Goal: Task Accomplishment & Management: Complete application form

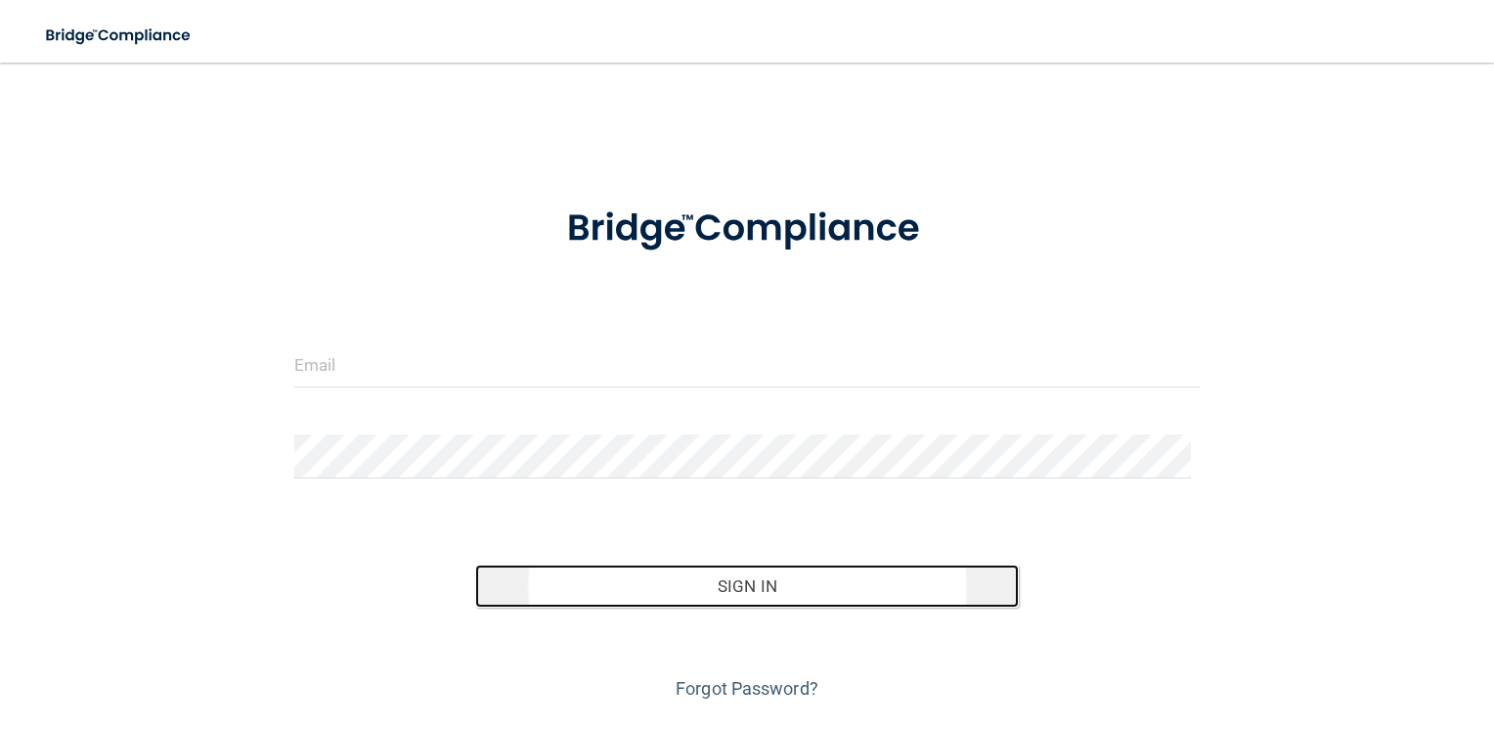
click at [778, 583] on button "Sign In" at bounding box center [747, 585] width 544 height 43
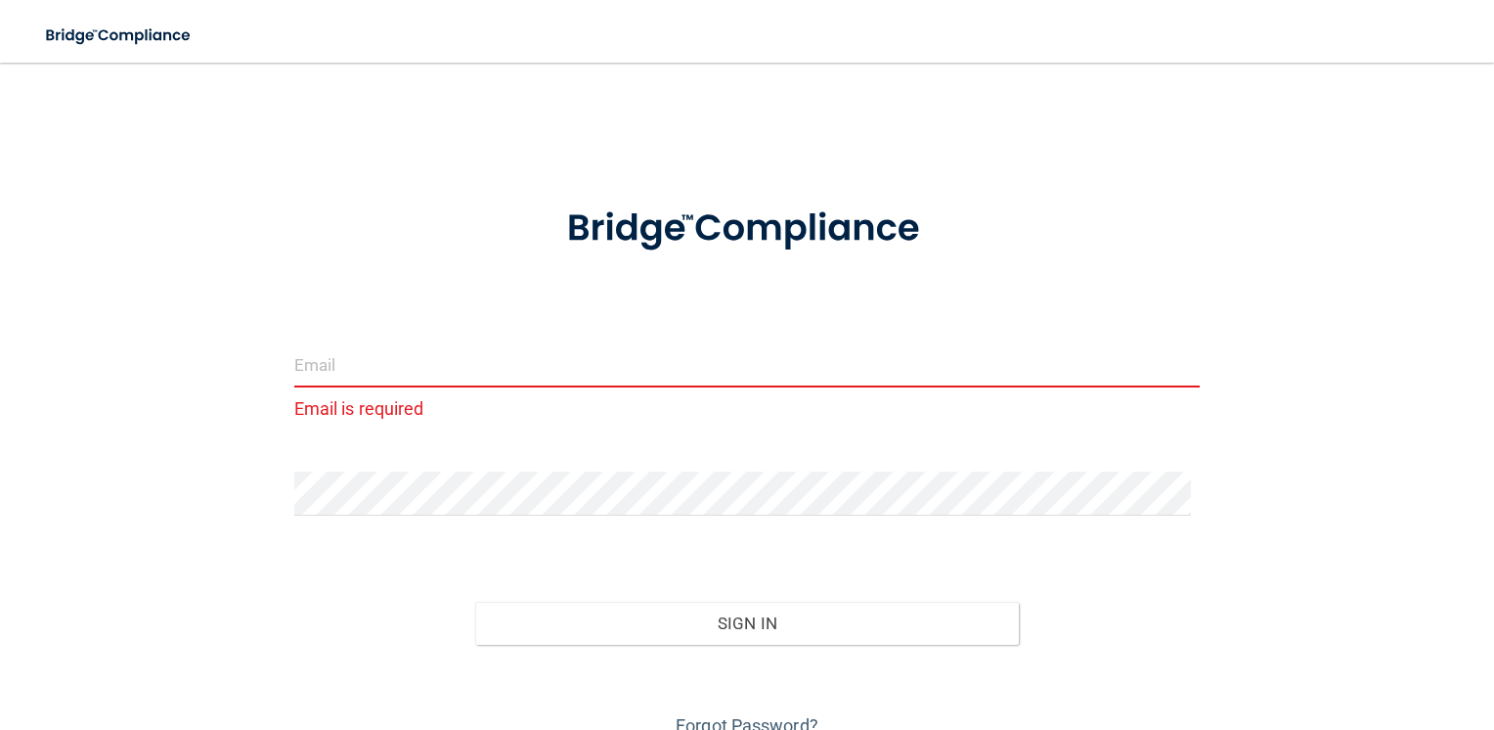
click at [496, 378] on input "email" at bounding box center [747, 365] width 907 height 44
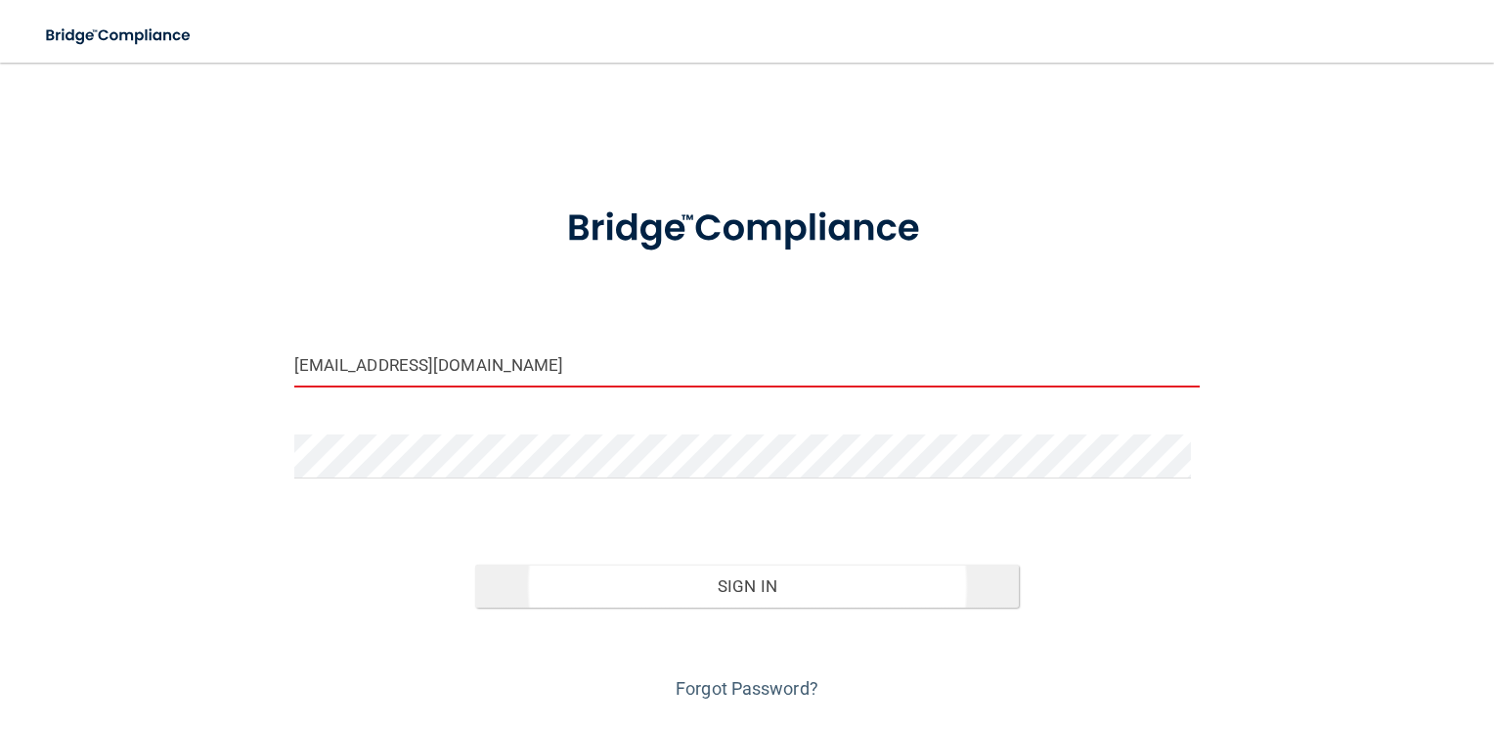
type input "[EMAIL_ADDRESS][DOMAIN_NAME]"
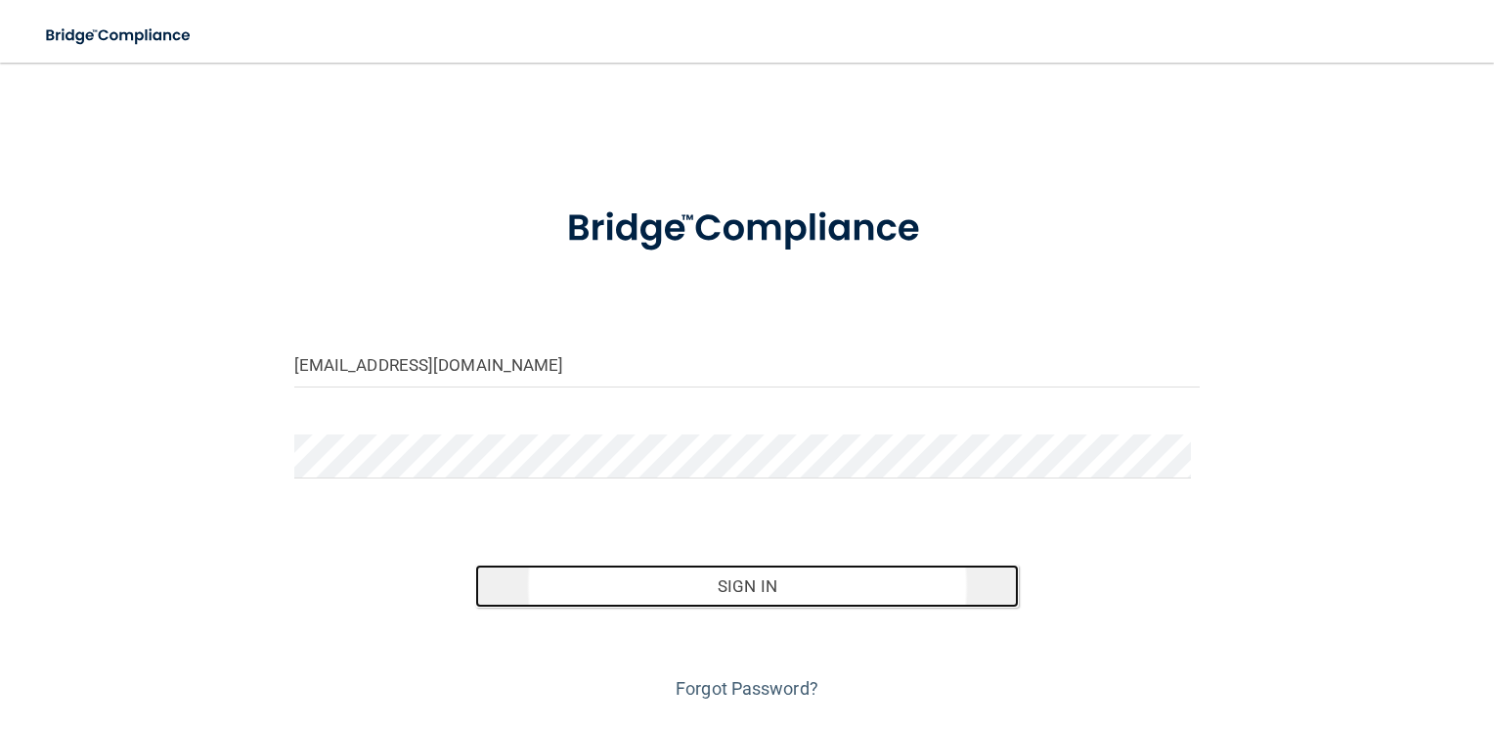
click at [724, 595] on button "Sign In" at bounding box center [747, 585] width 544 height 43
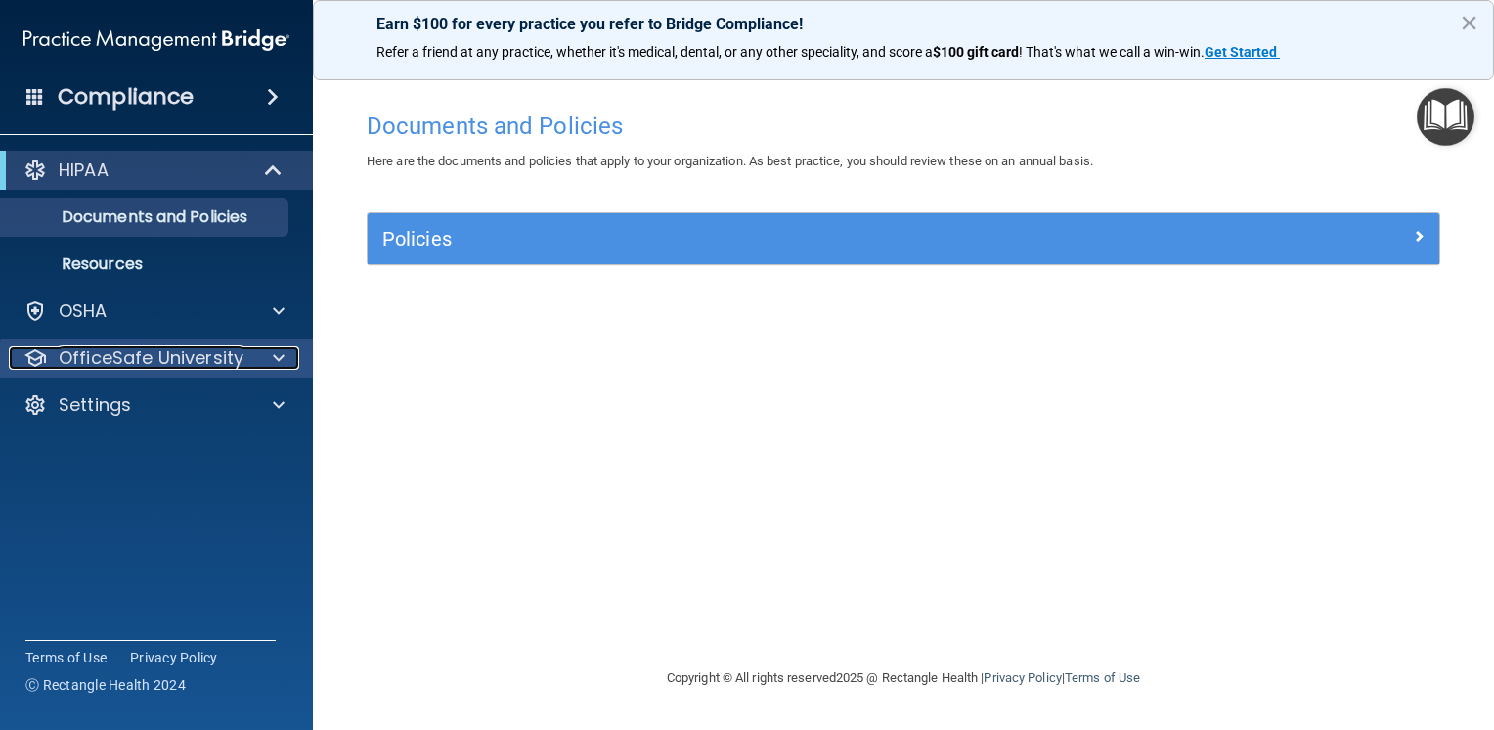
click at [274, 351] on span at bounding box center [279, 357] width 12 height 23
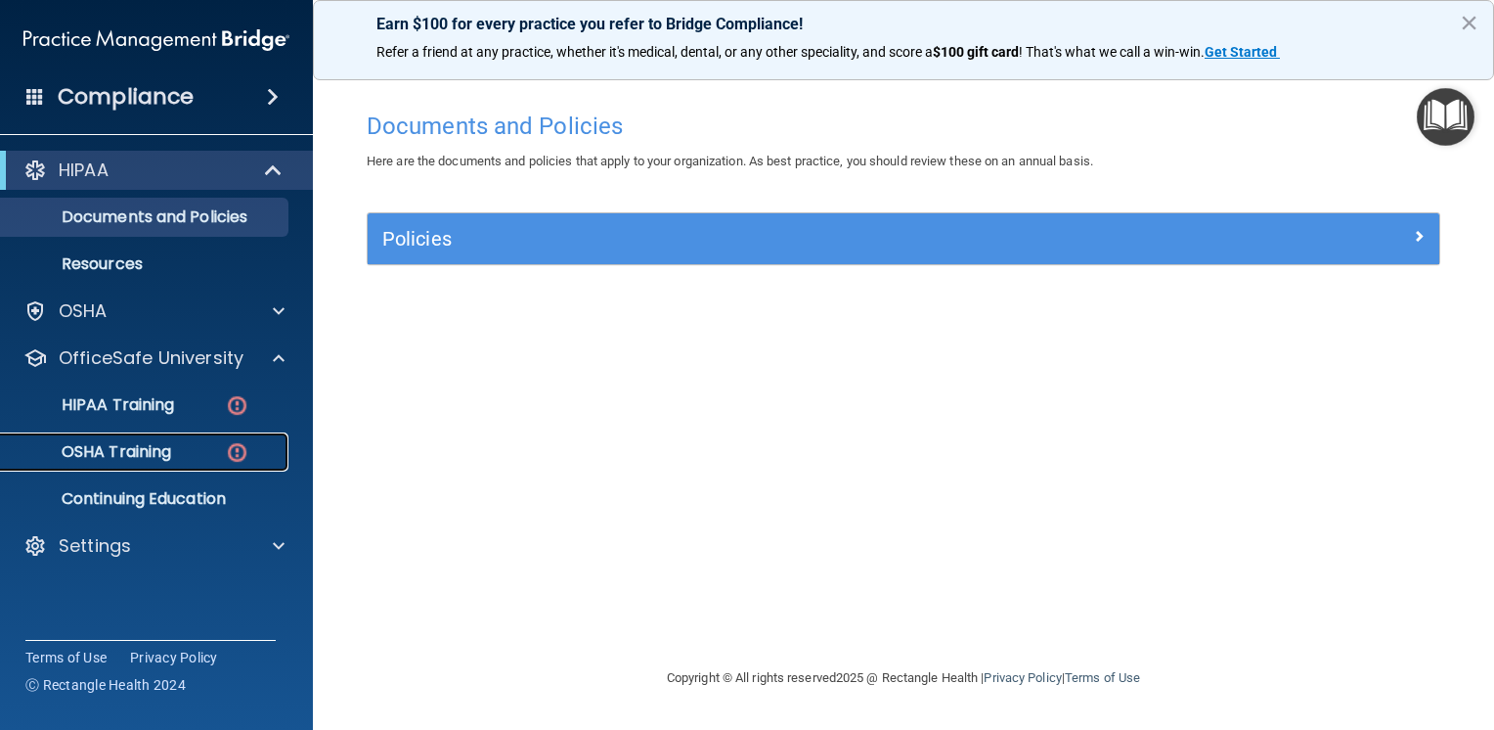
click at [143, 452] on p "OSHA Training" at bounding box center [92, 452] width 158 height 20
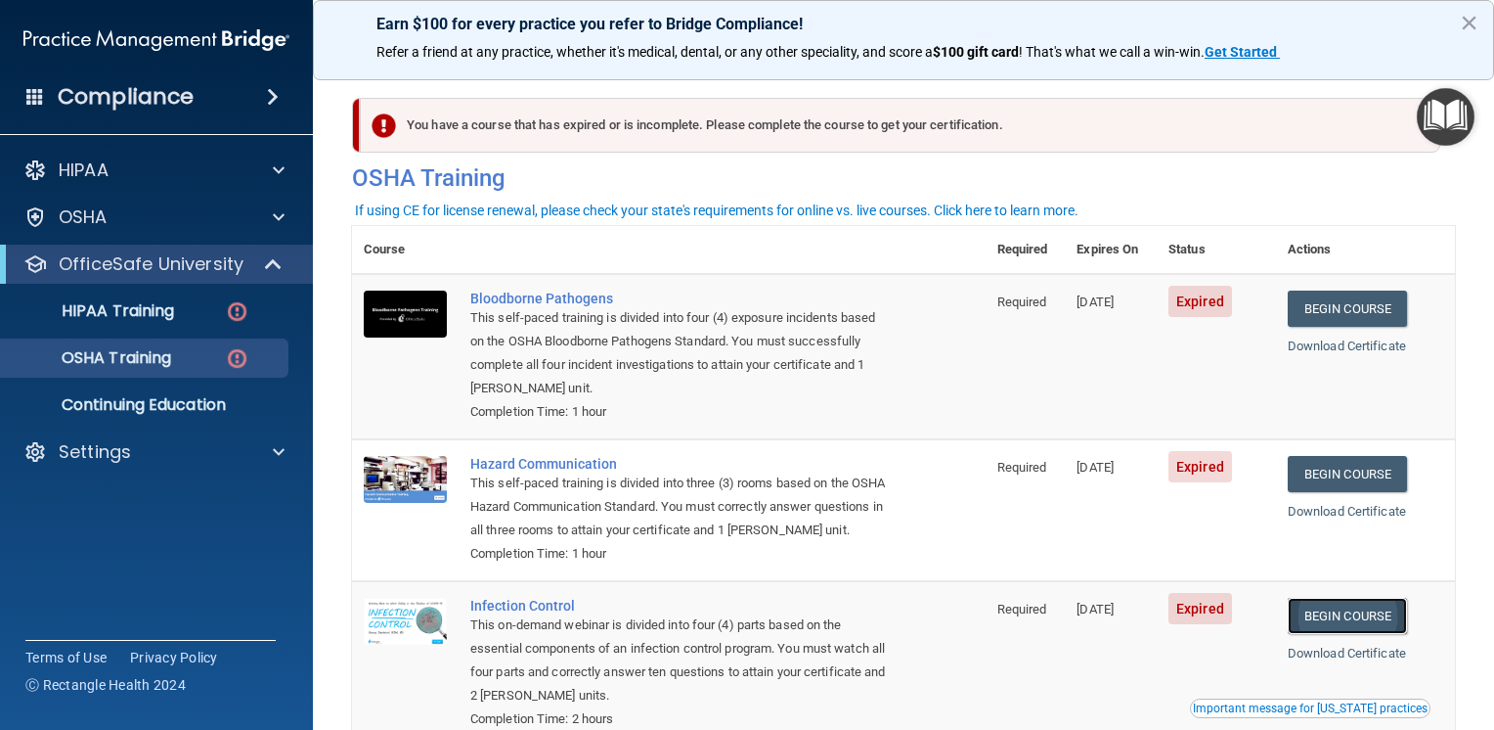
click at [1318, 634] on link "Begin Course" at bounding box center [1347, 616] width 119 height 36
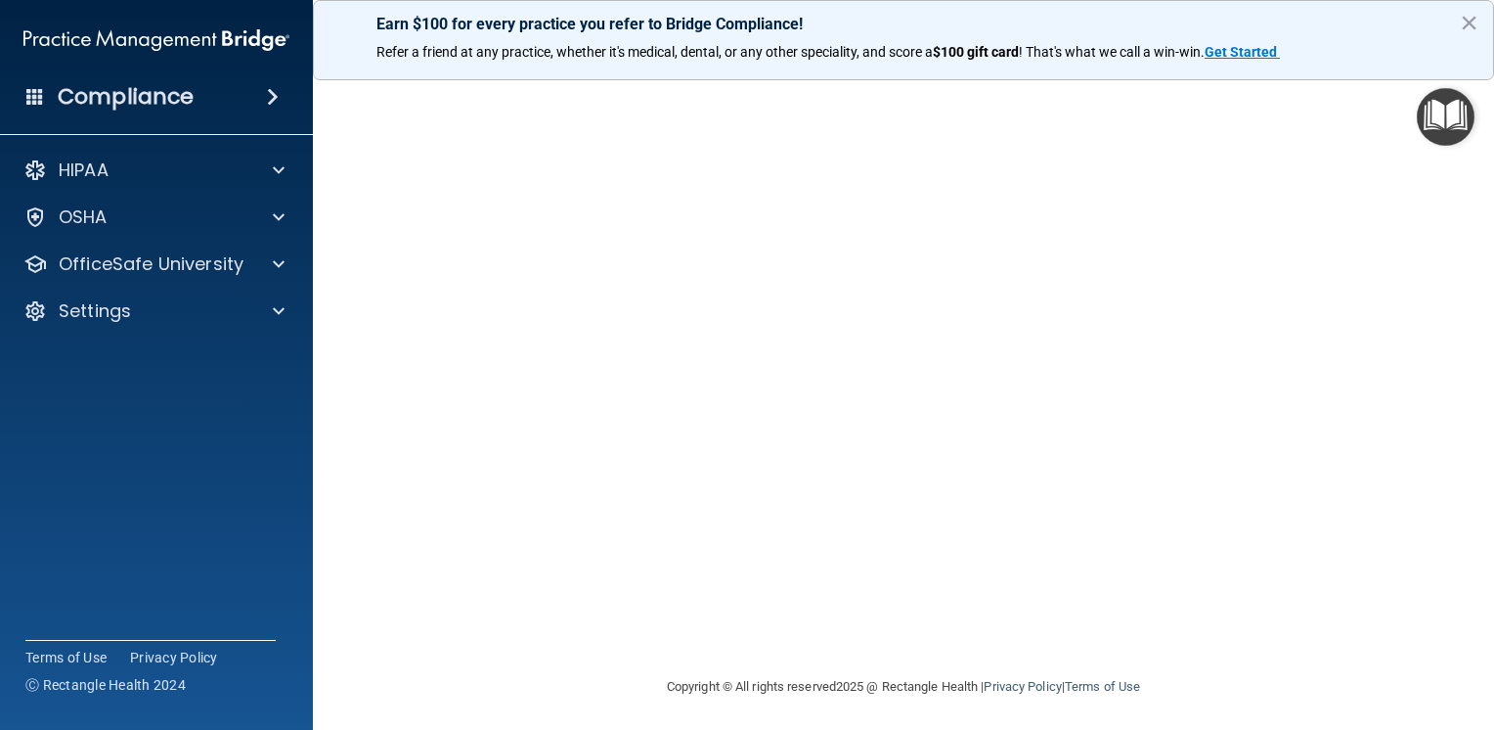
scroll to position [107, 0]
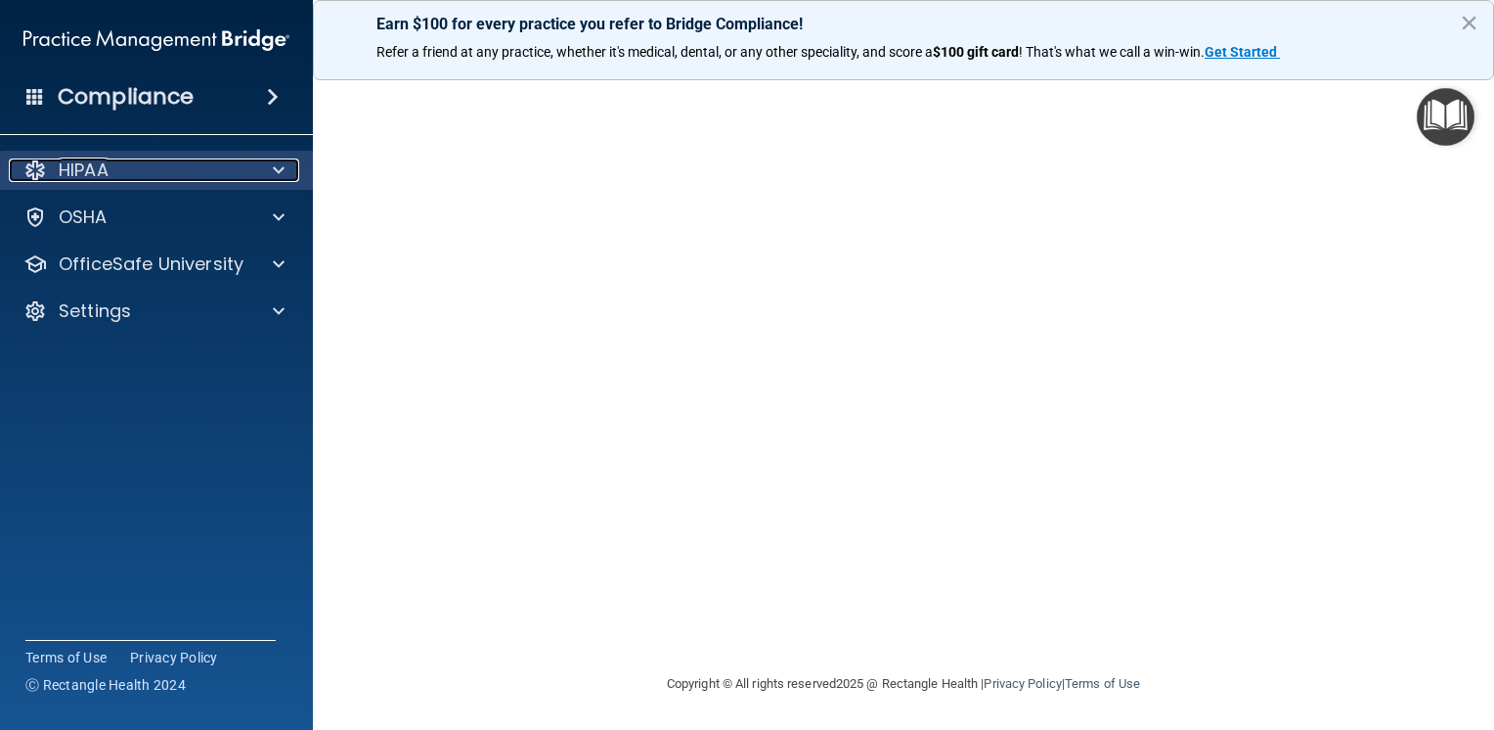
click at [290, 163] on div at bounding box center [275, 169] width 49 height 23
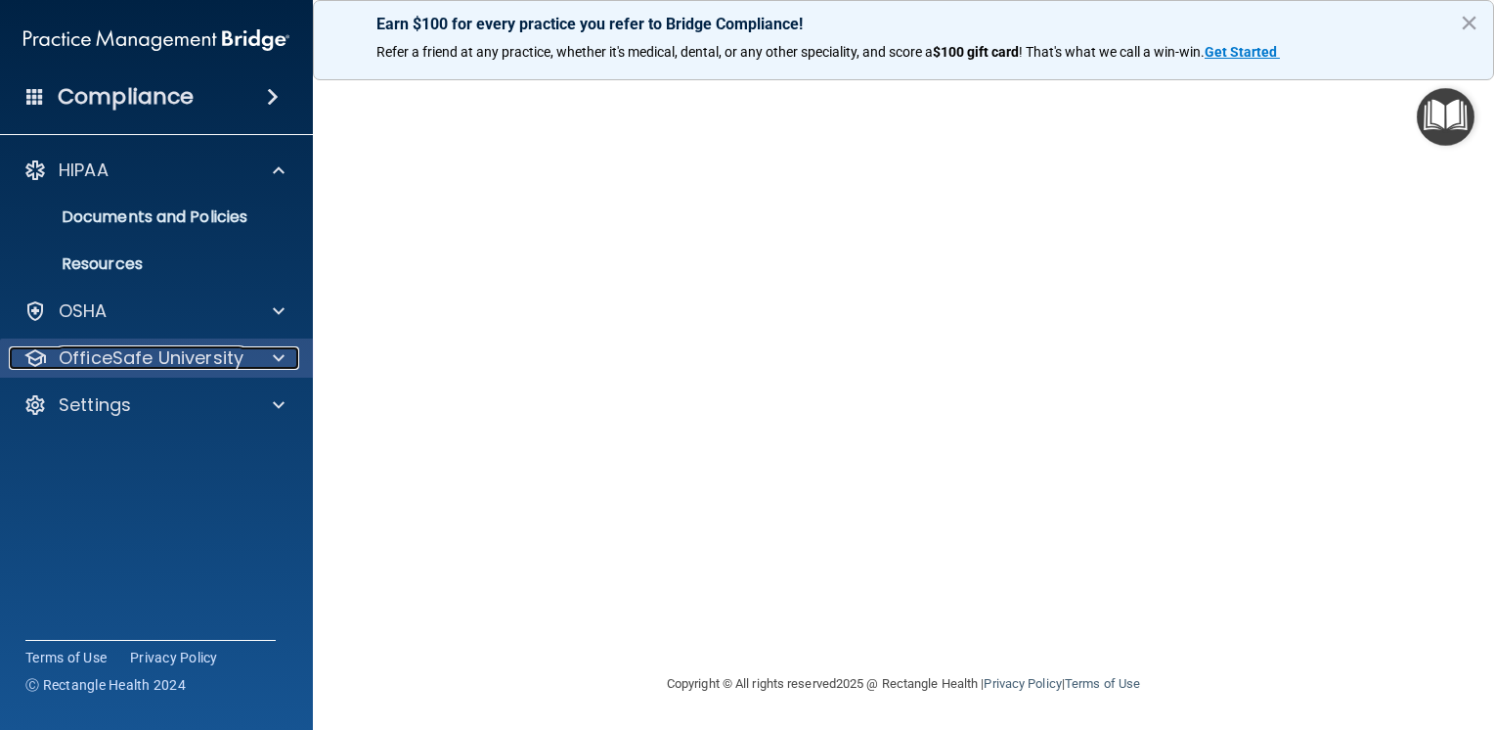
click at [282, 354] on span at bounding box center [279, 357] width 12 height 23
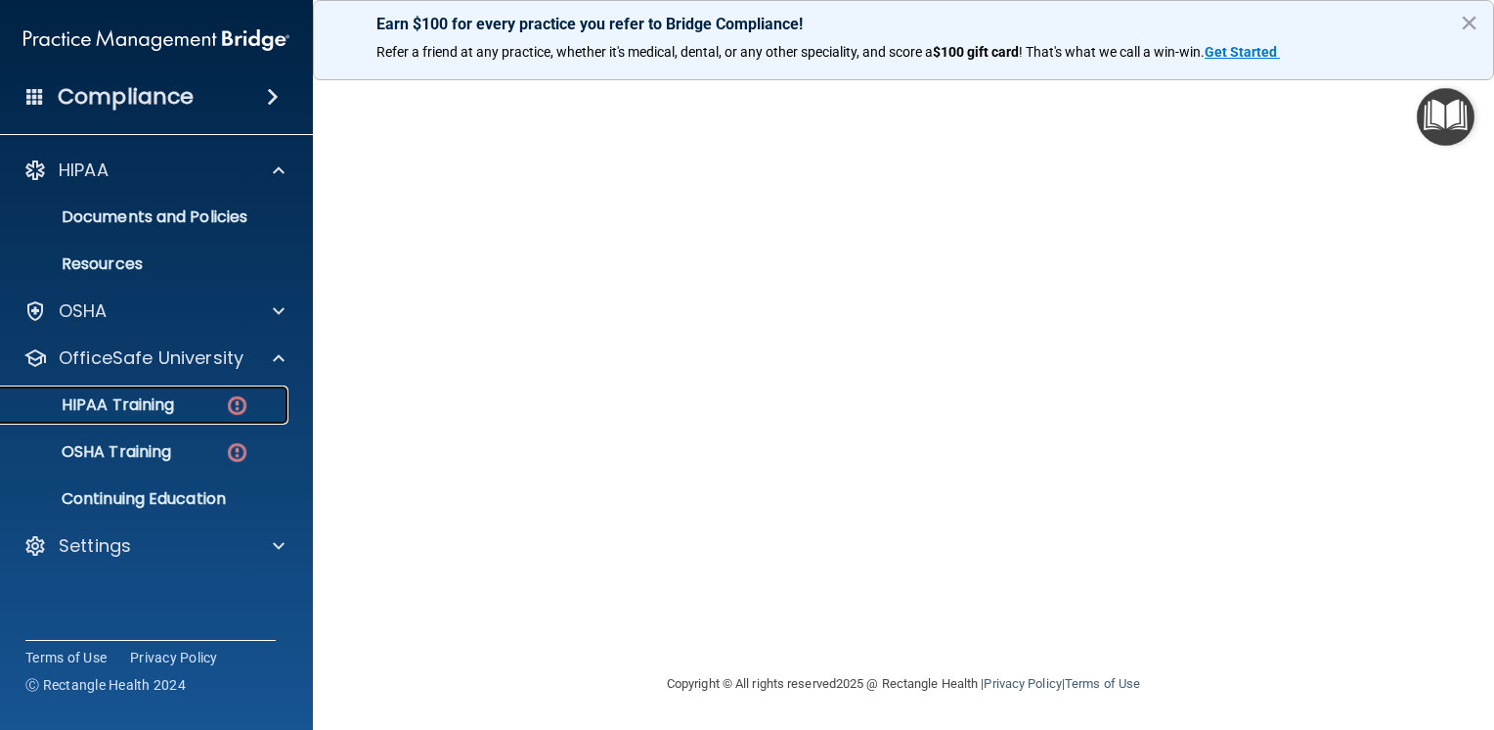
click at [201, 401] on div "HIPAA Training" at bounding box center [146, 405] width 267 height 20
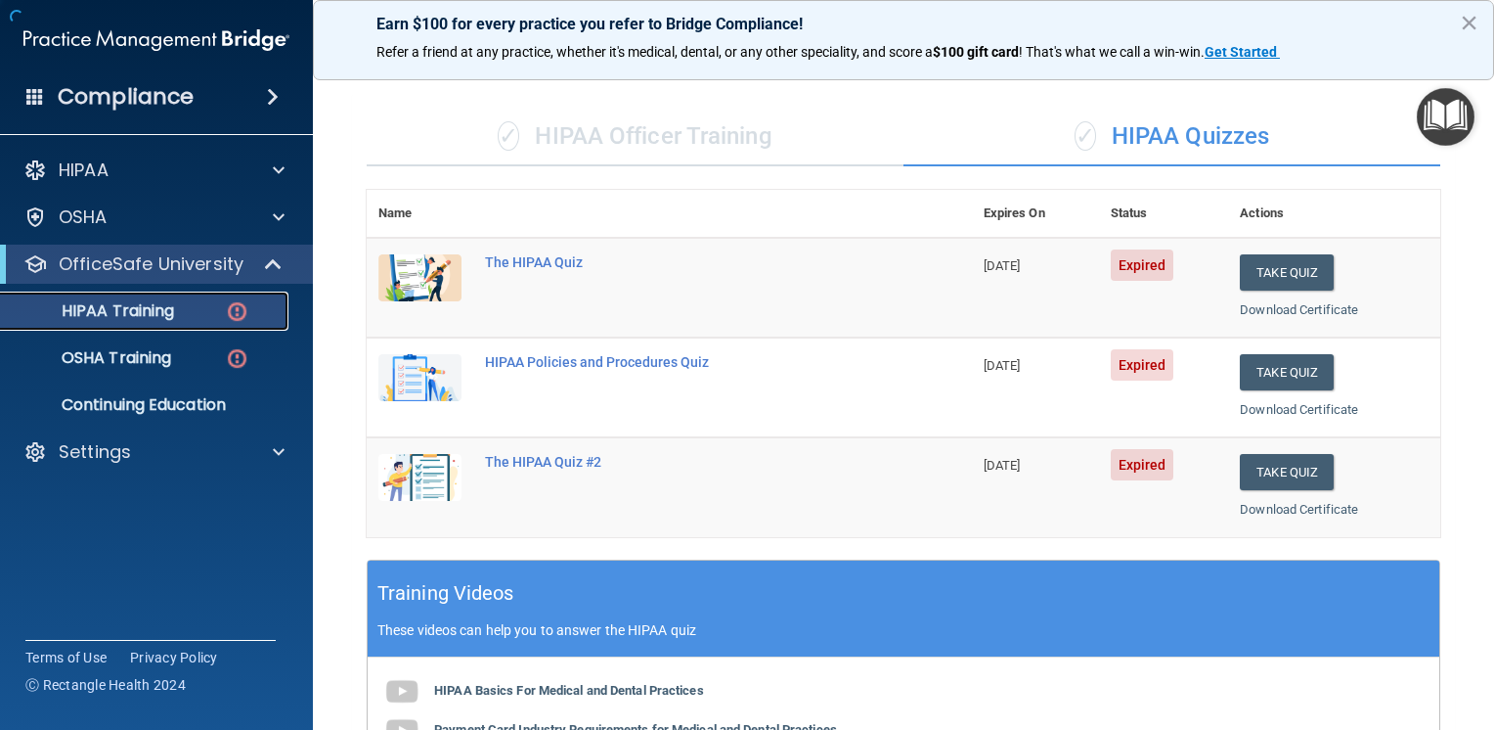
scroll to position [738, 0]
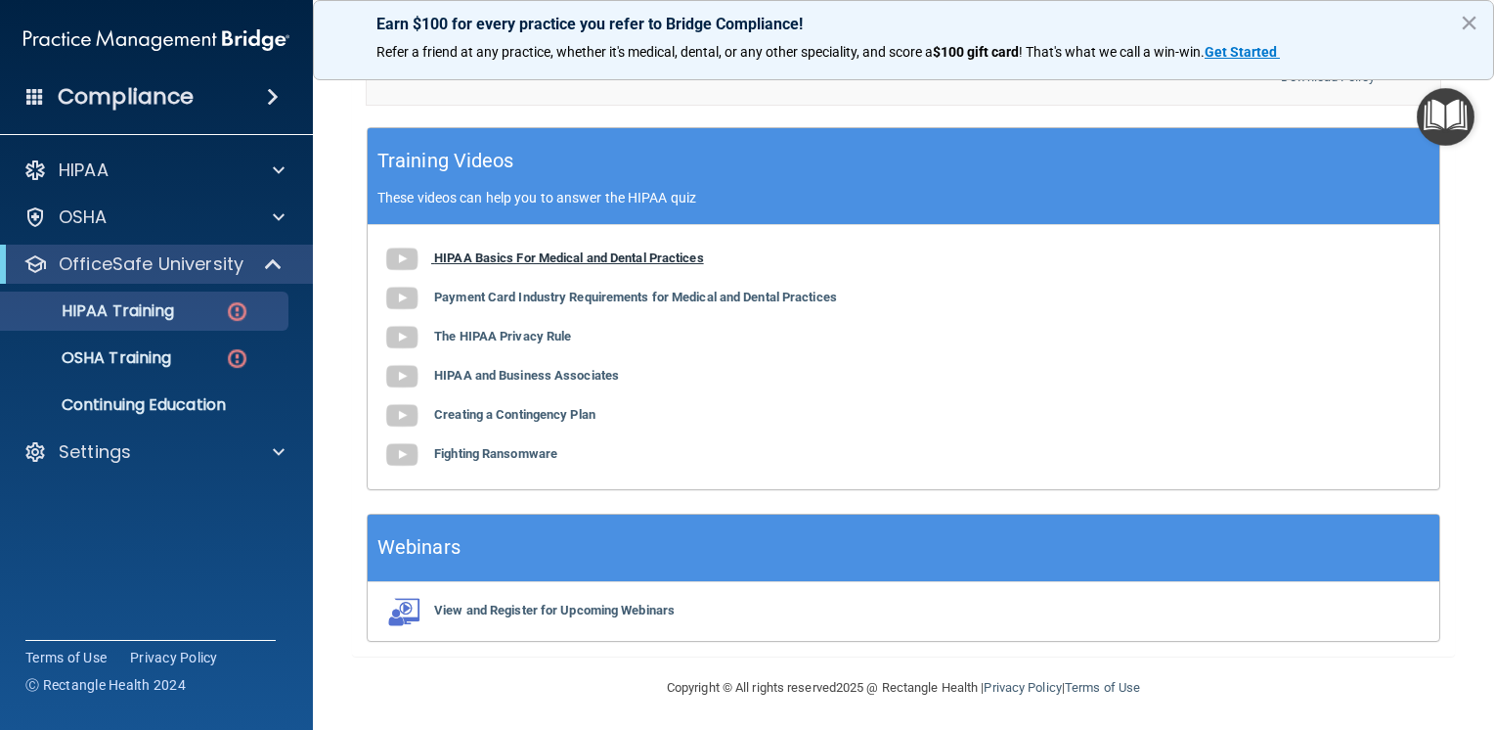
click at [403, 261] on img at bounding box center [401, 259] width 39 height 39
click at [400, 296] on img at bounding box center [401, 298] width 39 height 39
click at [403, 333] on img at bounding box center [401, 337] width 39 height 39
click at [403, 366] on img at bounding box center [401, 376] width 39 height 39
click at [403, 410] on img at bounding box center [401, 415] width 39 height 39
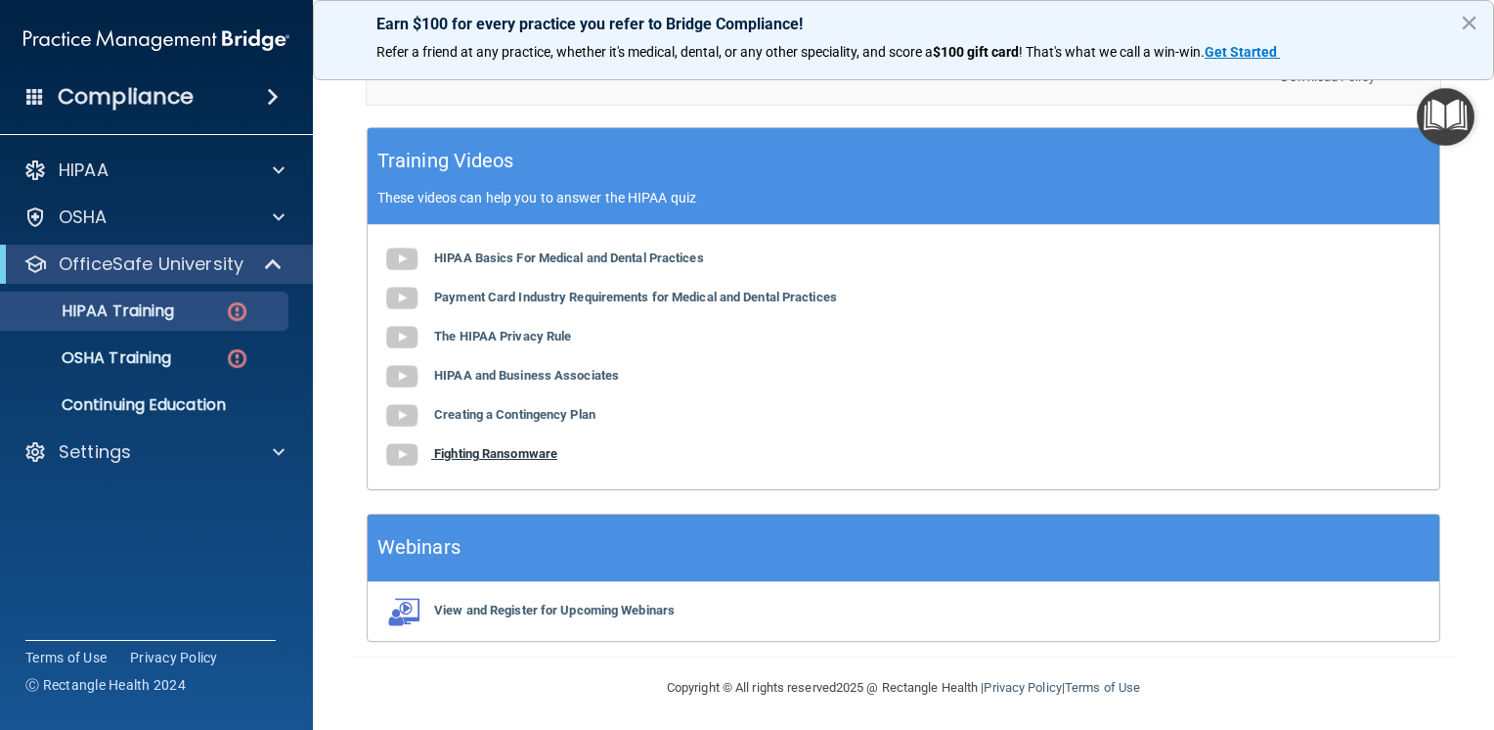
click at [405, 450] on img at bounding box center [401, 454] width 39 height 39
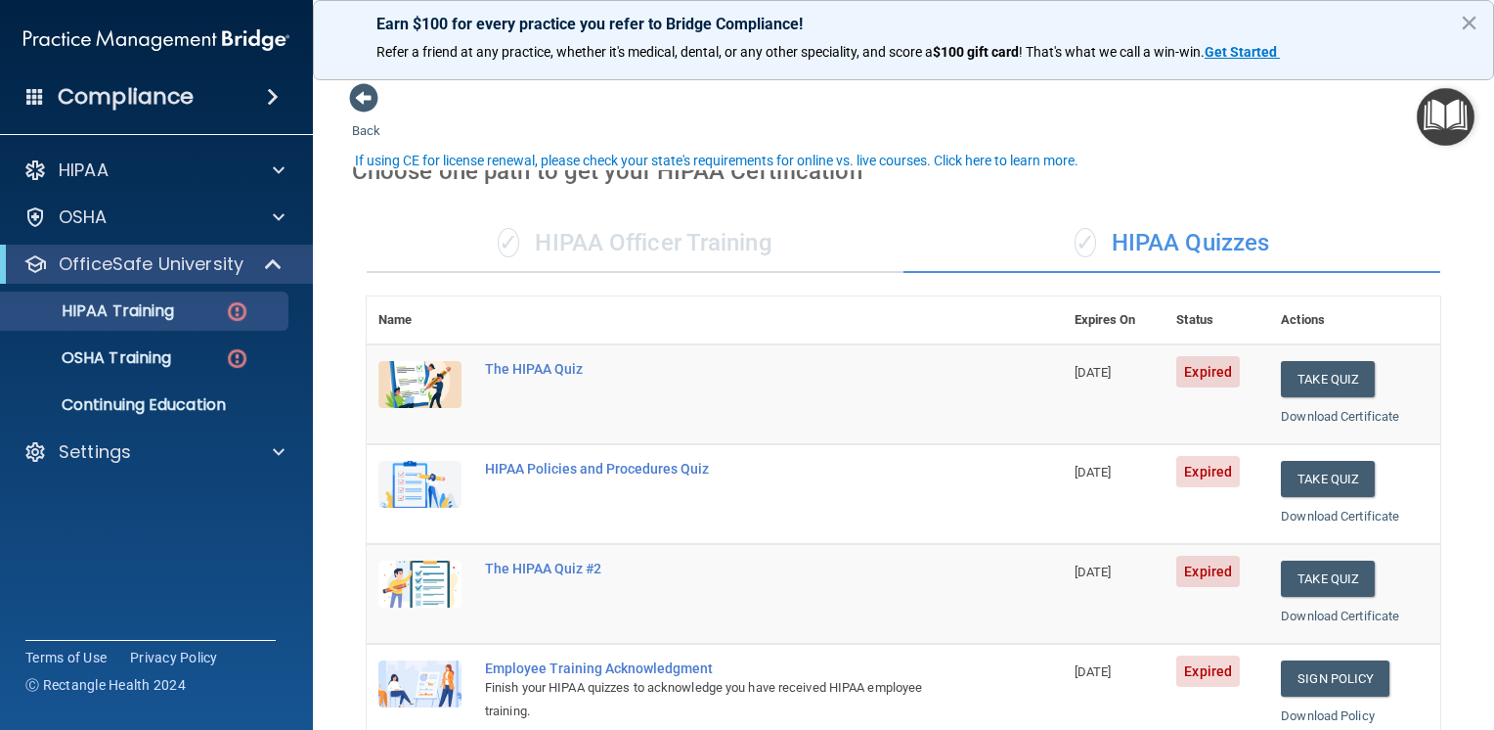
scroll to position [196, 0]
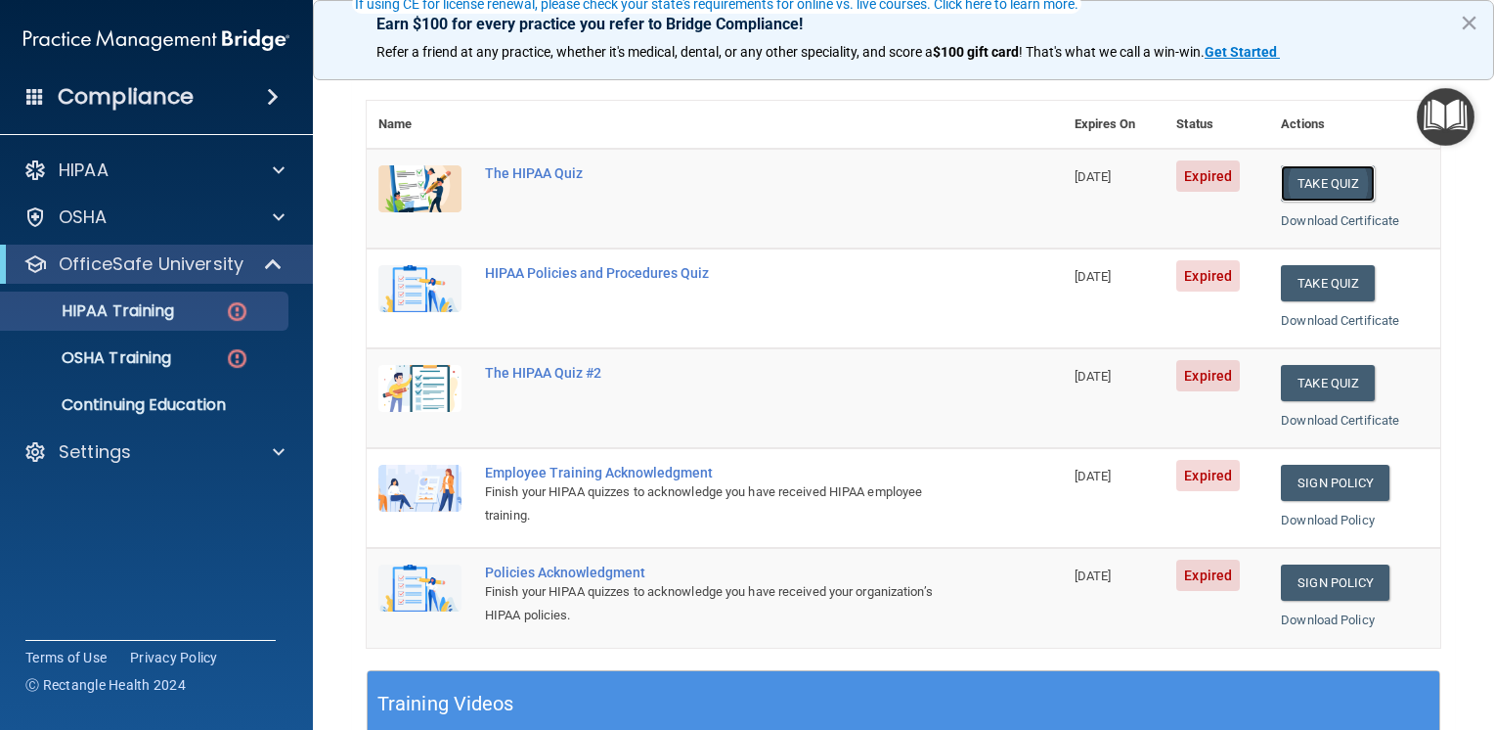
click at [1295, 190] on button "Take Quiz" at bounding box center [1328, 183] width 94 height 36
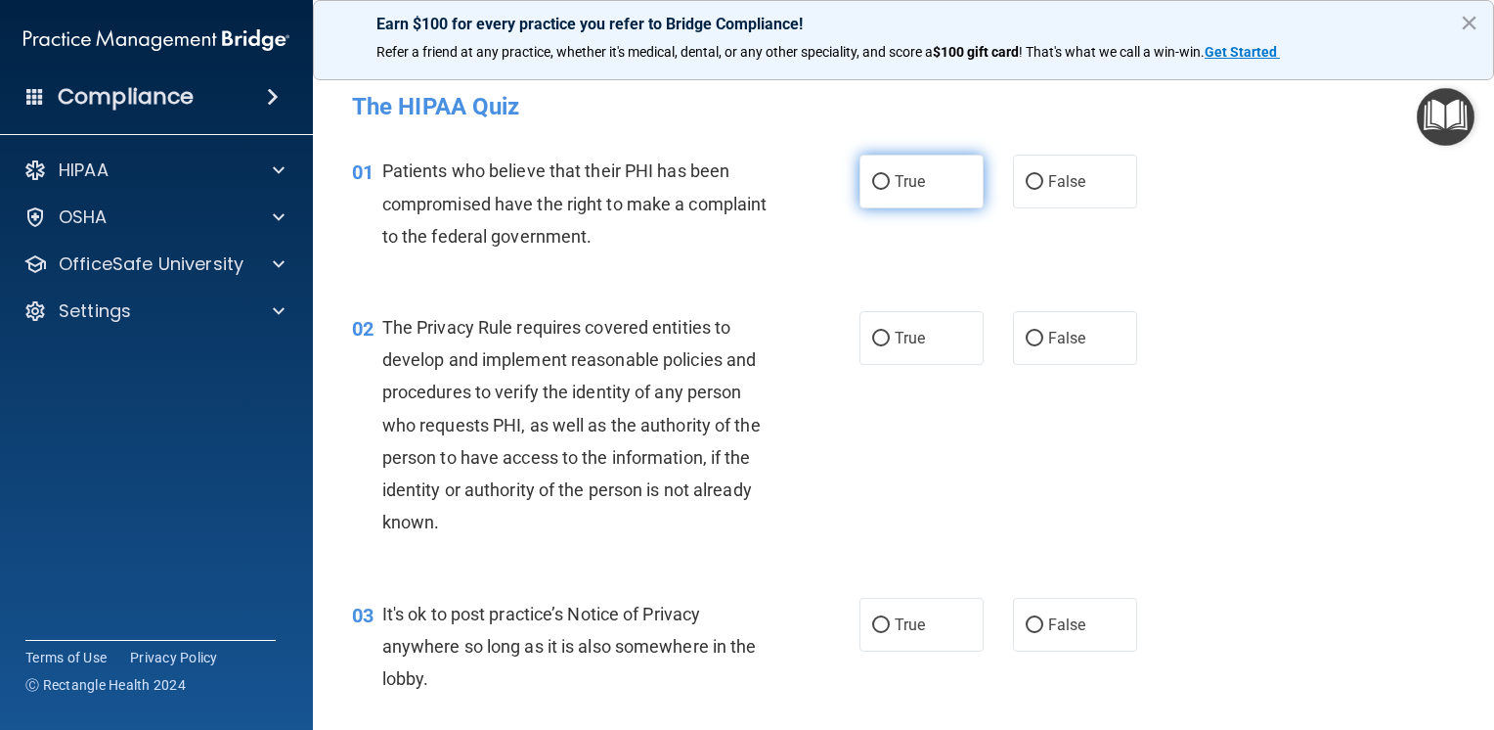
click at [880, 184] on input "True" at bounding box center [881, 182] width 18 height 15
radio input "true"
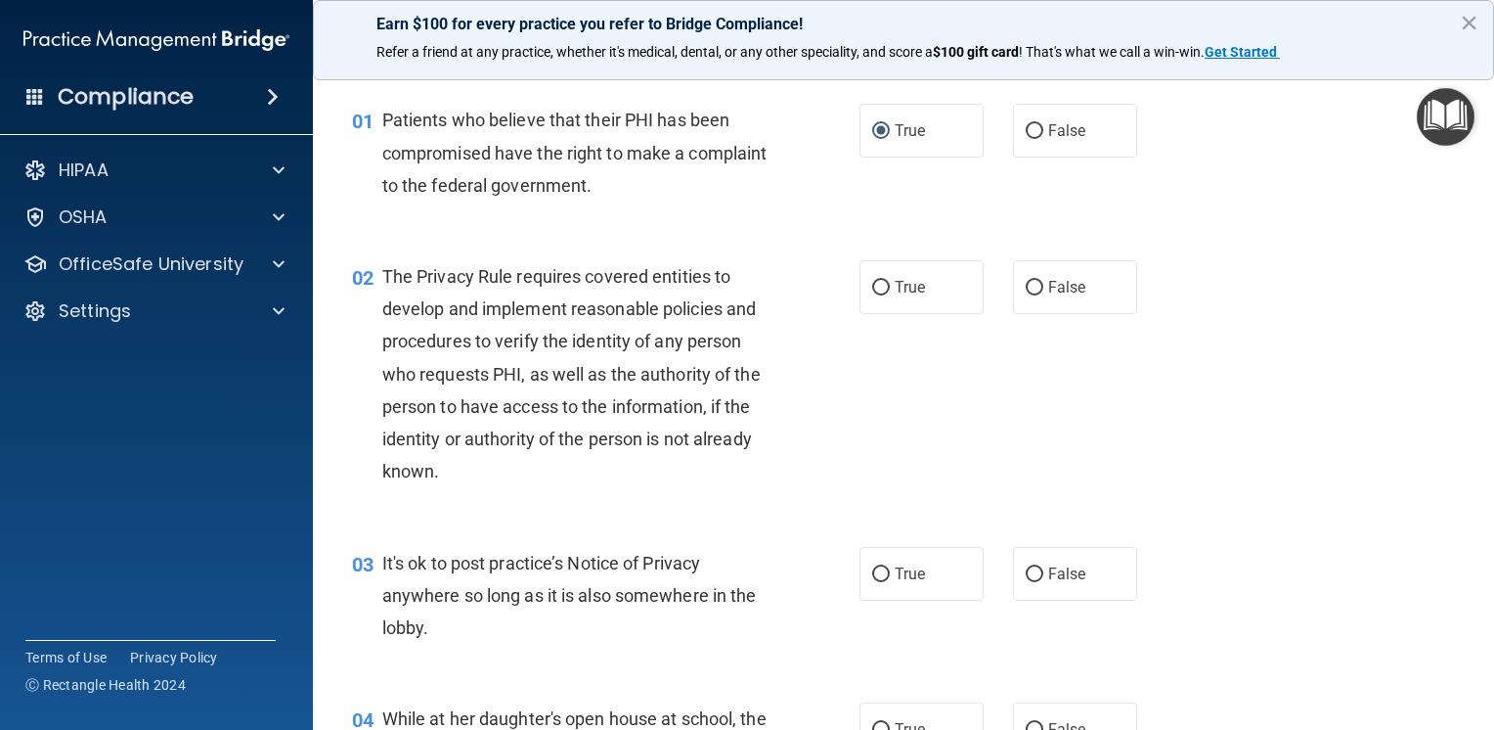
scroll to position [98, 0]
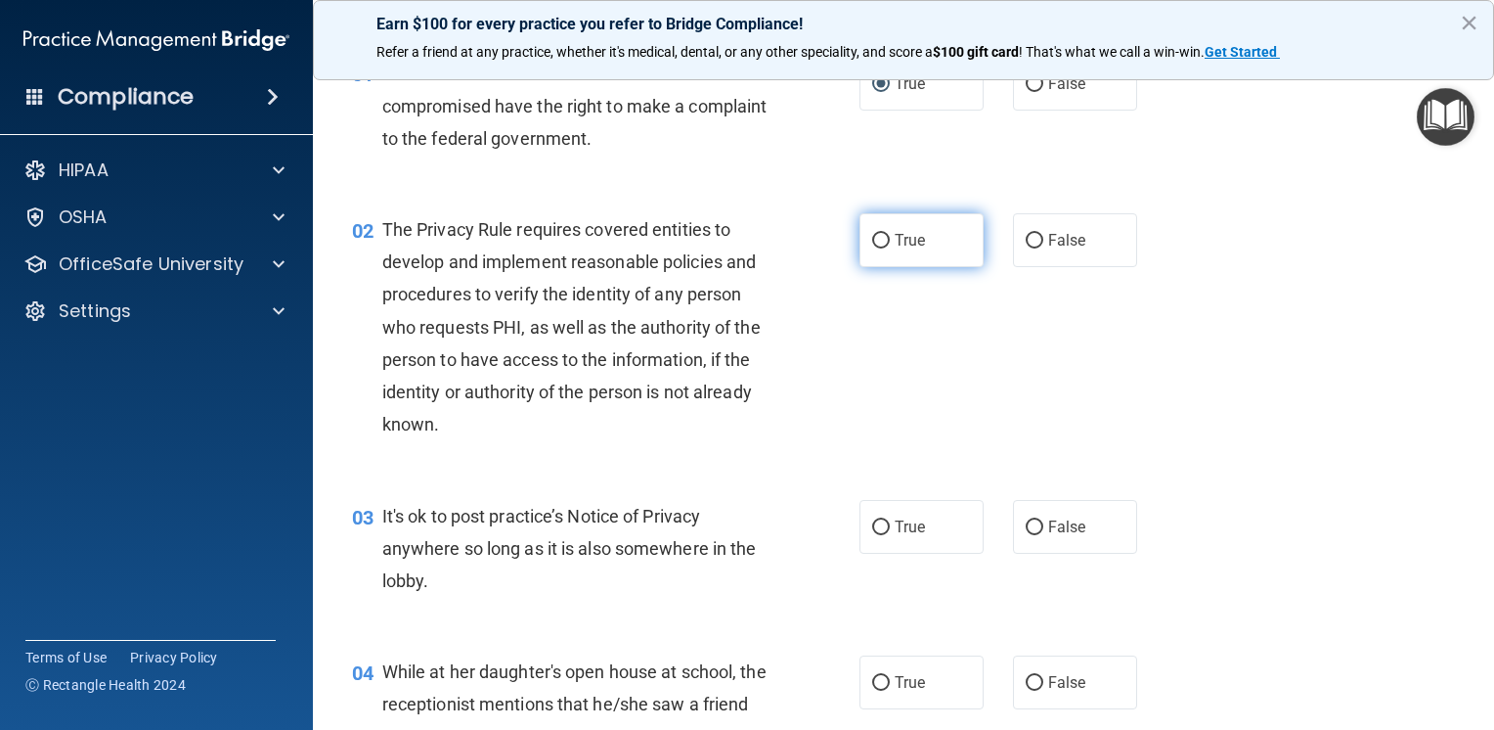
click at [872, 241] on input "True" at bounding box center [881, 241] width 18 height 15
radio input "true"
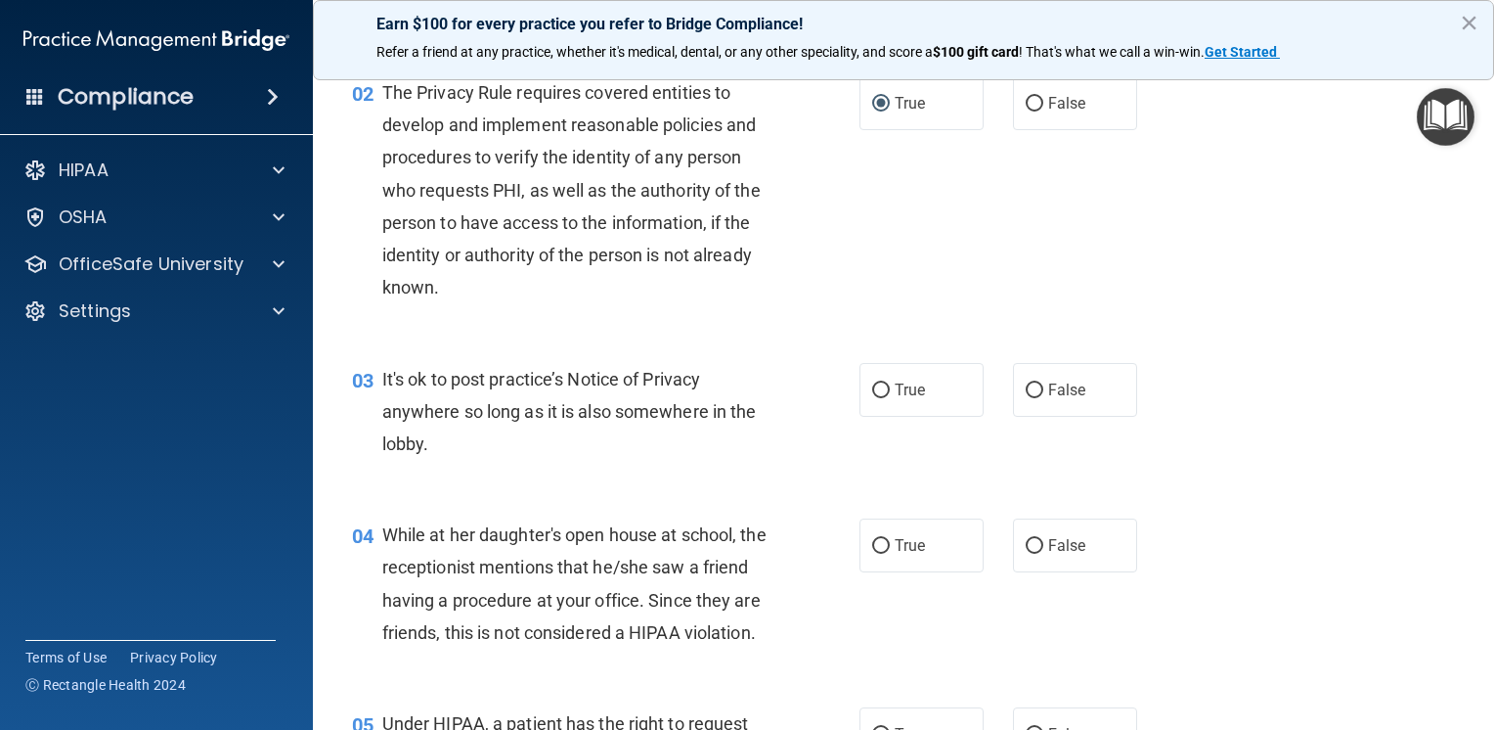
scroll to position [293, 0]
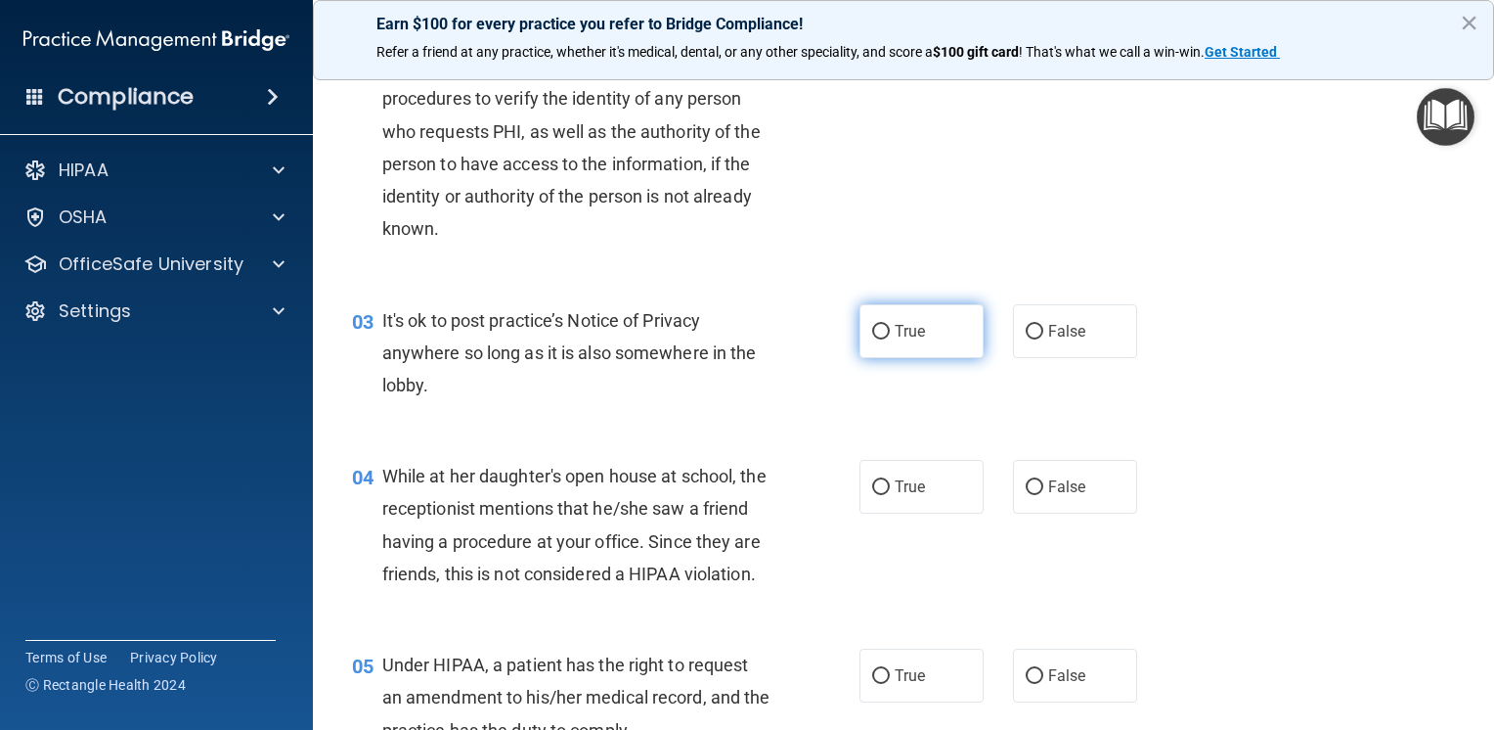
click at [872, 332] on input "True" at bounding box center [881, 332] width 18 height 15
radio input "true"
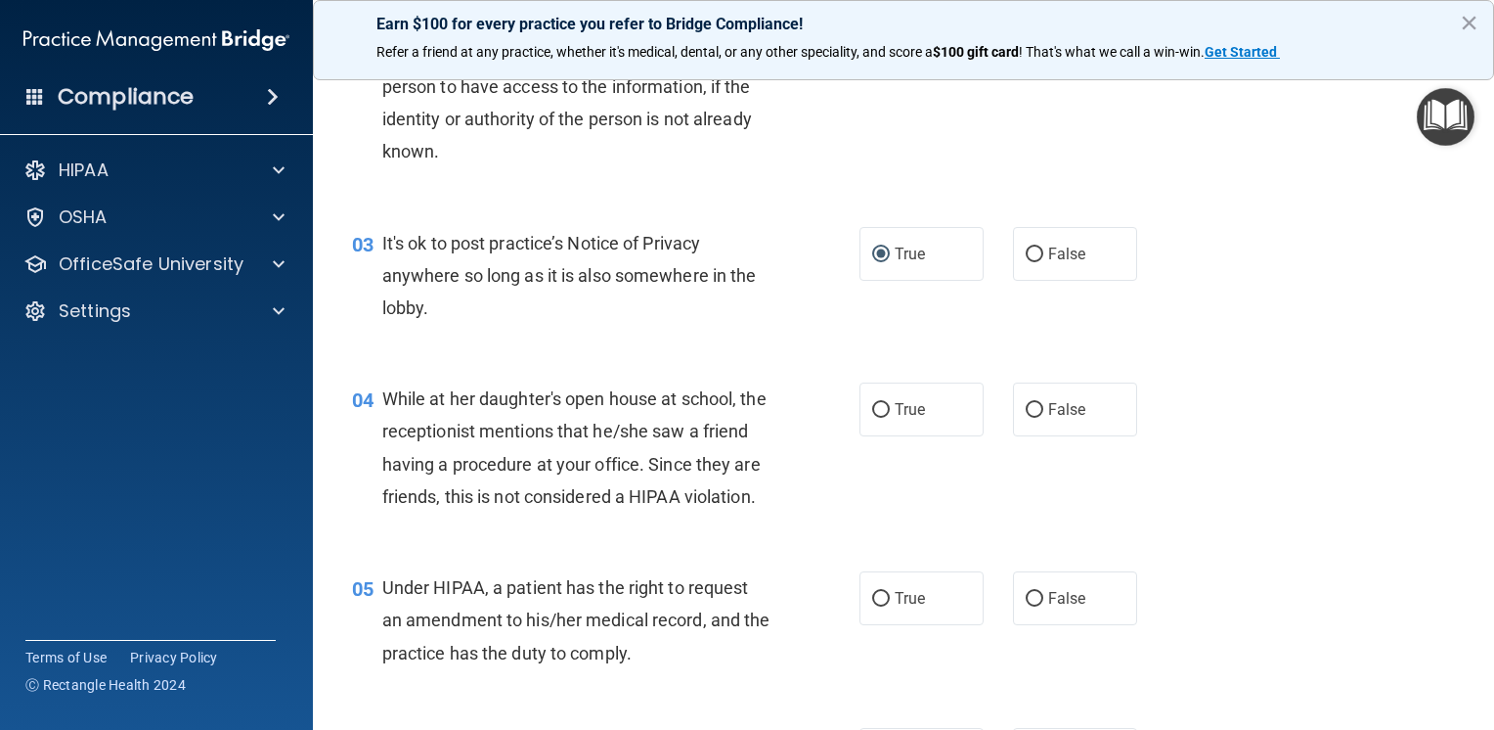
scroll to position [489, 0]
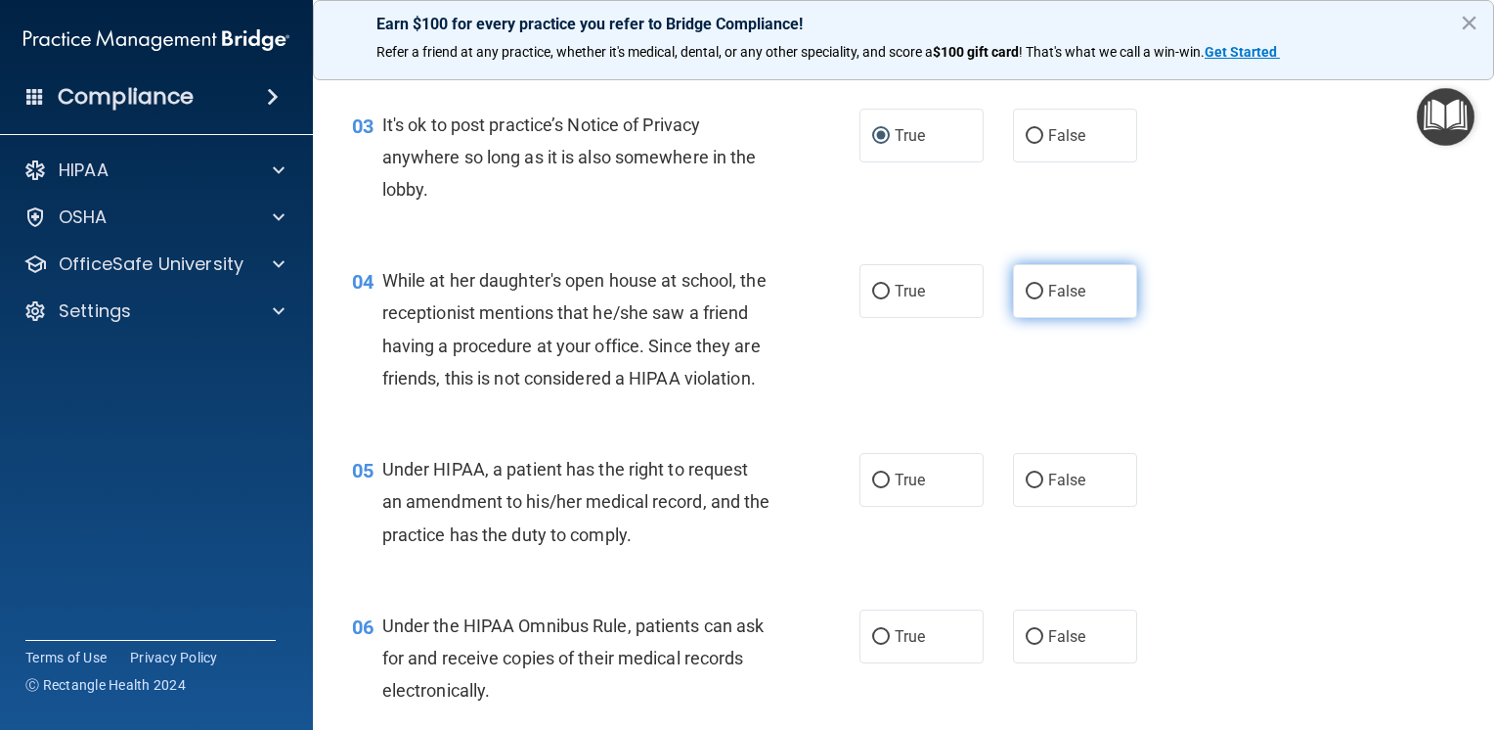
click at [1023, 299] on label "False" at bounding box center [1075, 291] width 124 height 54
click at [1026, 299] on input "False" at bounding box center [1035, 292] width 18 height 15
radio input "true"
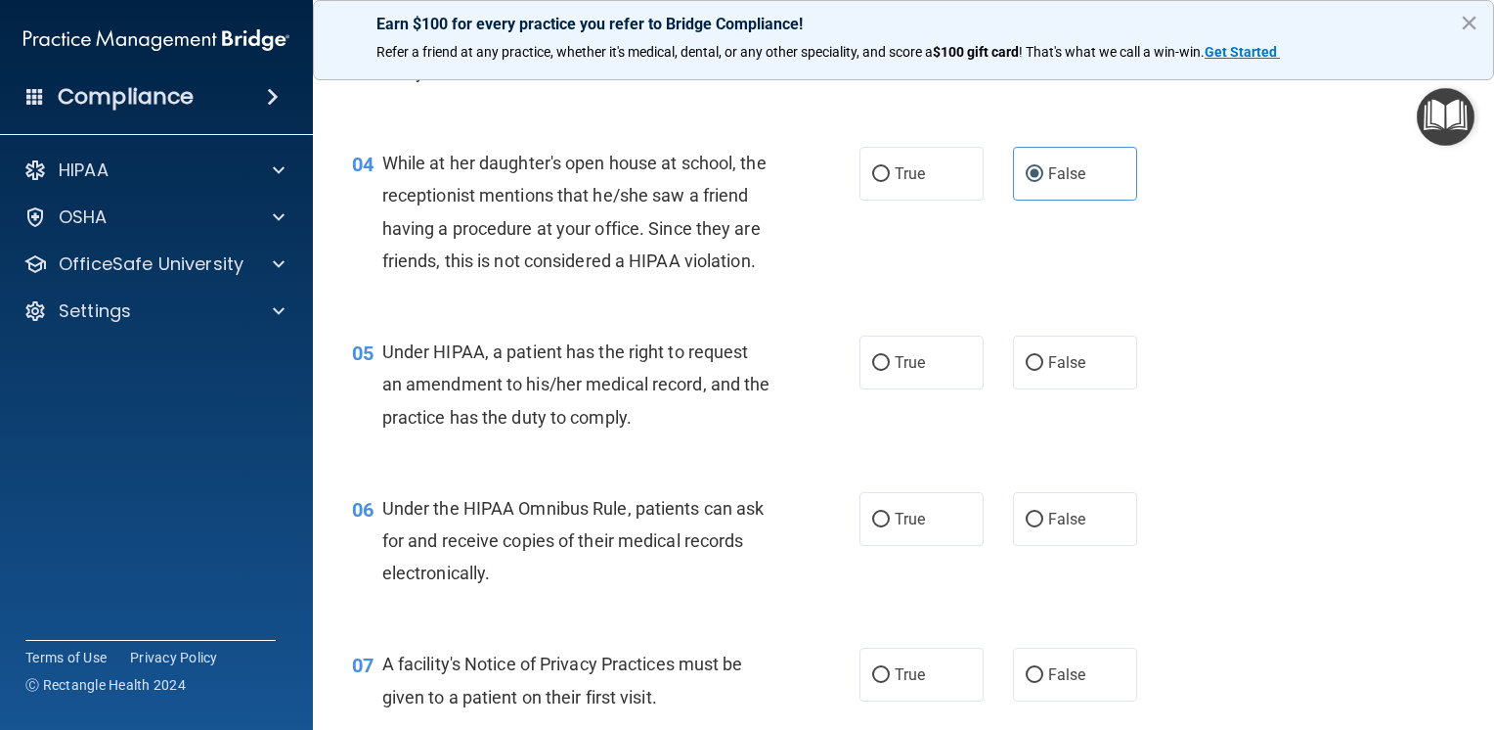
scroll to position [685, 0]
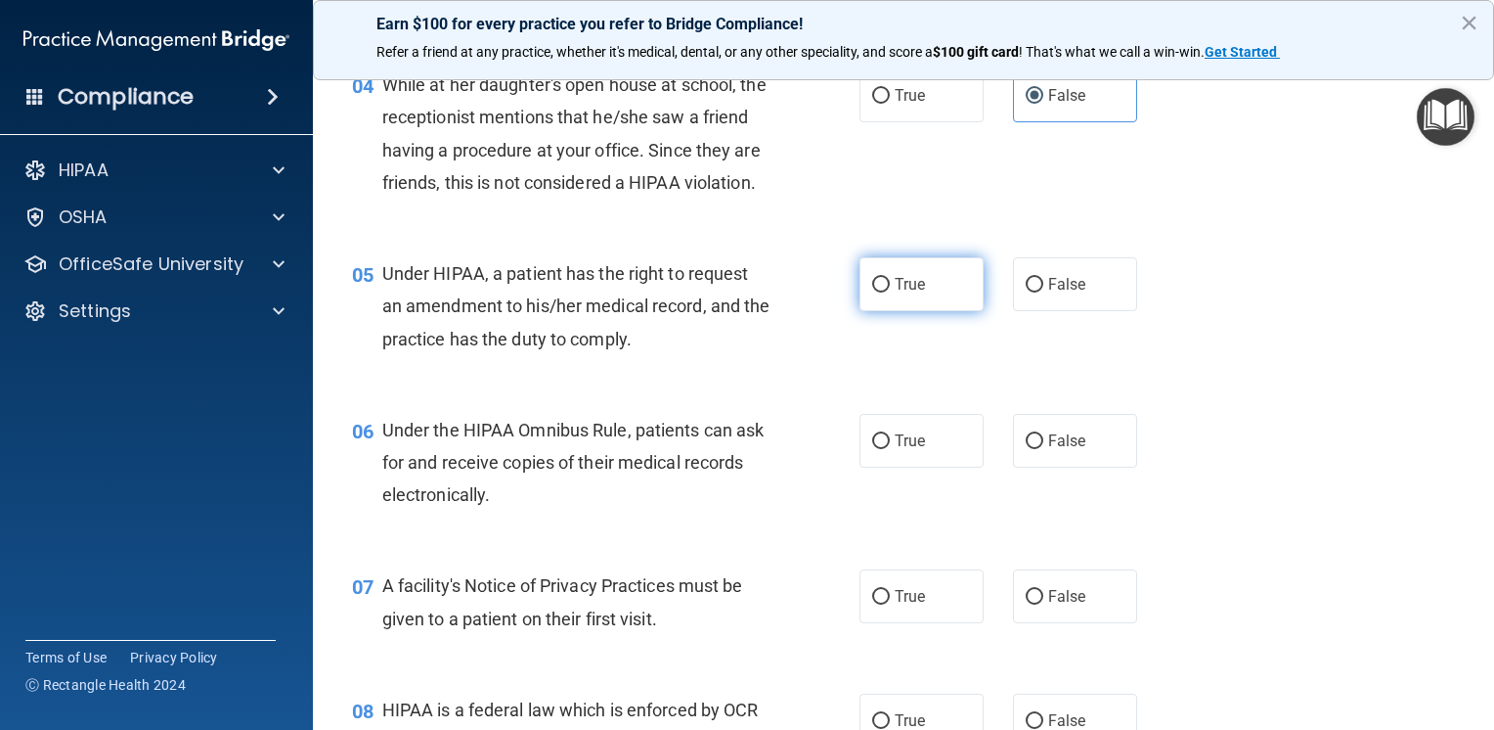
click at [880, 292] on input "True" at bounding box center [881, 285] width 18 height 15
radio input "true"
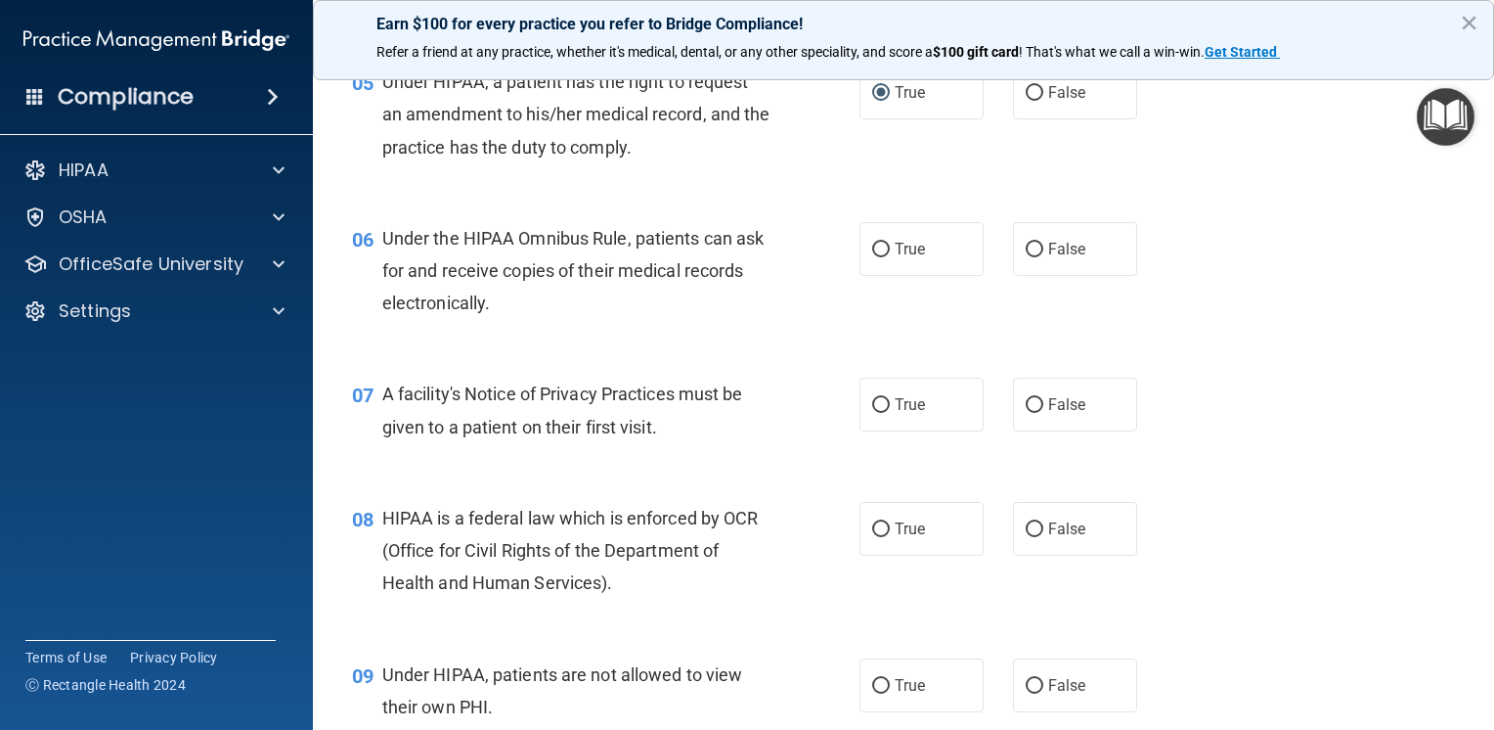
scroll to position [880, 0]
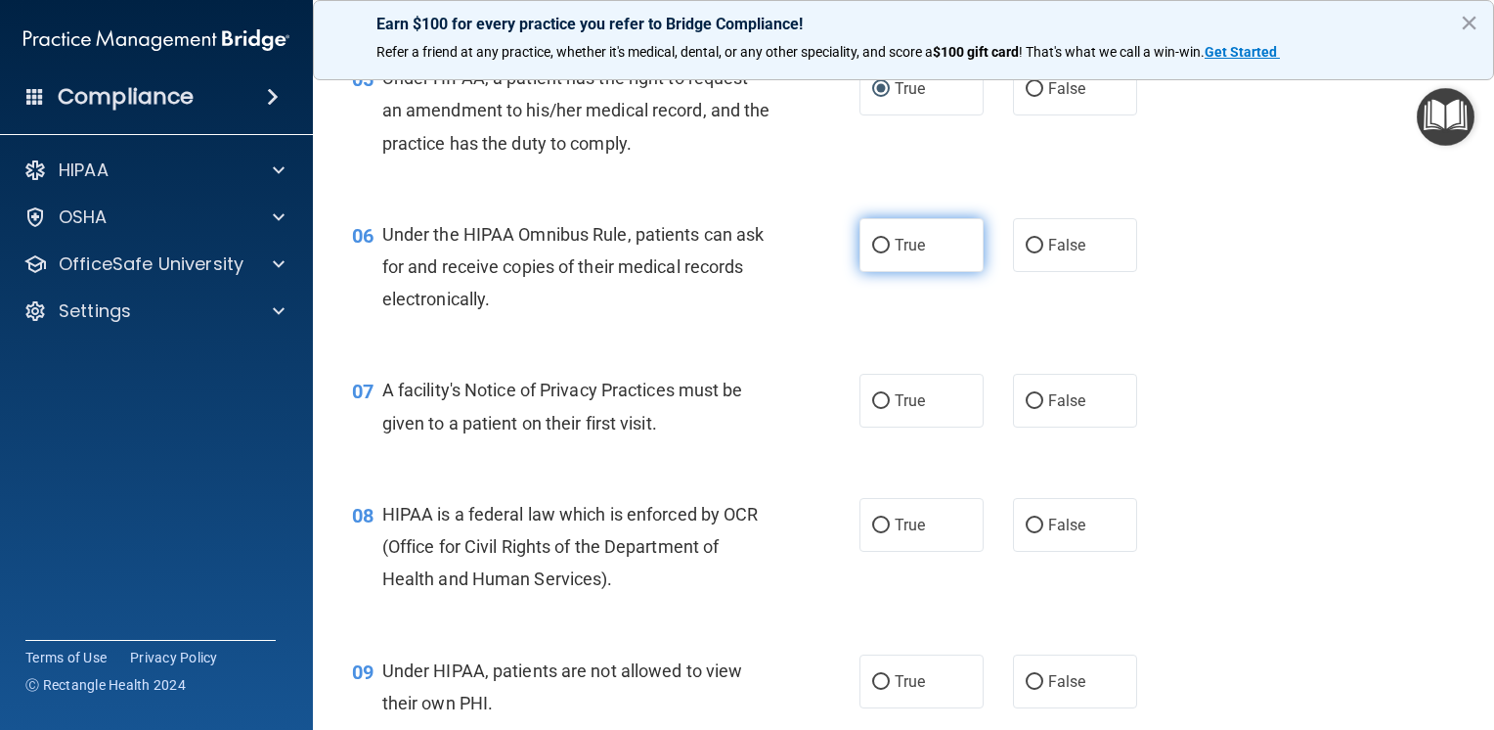
click at [876, 272] on label "True" at bounding box center [922, 245] width 124 height 54
click at [876, 253] on input "True" at bounding box center [881, 246] width 18 height 15
radio input "true"
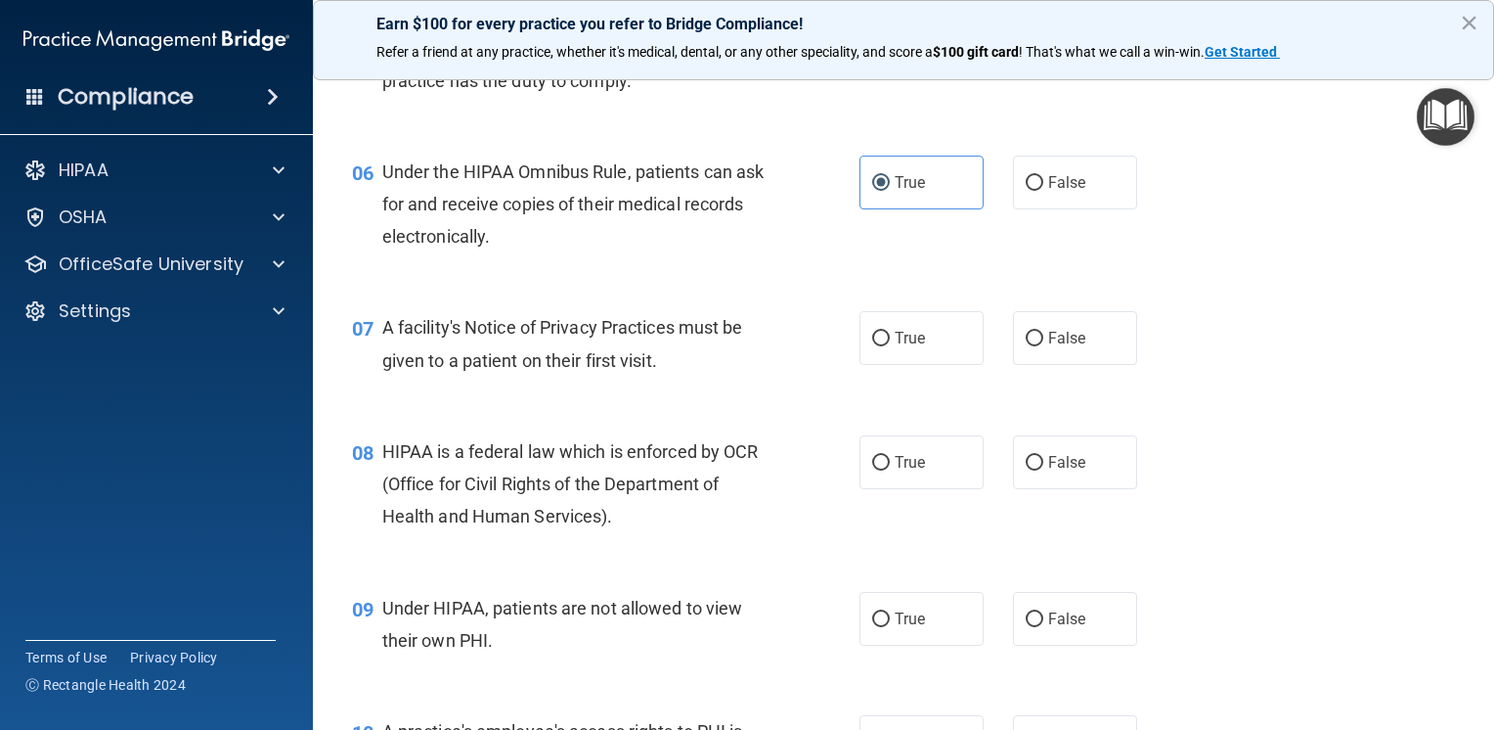
scroll to position [1174, 0]
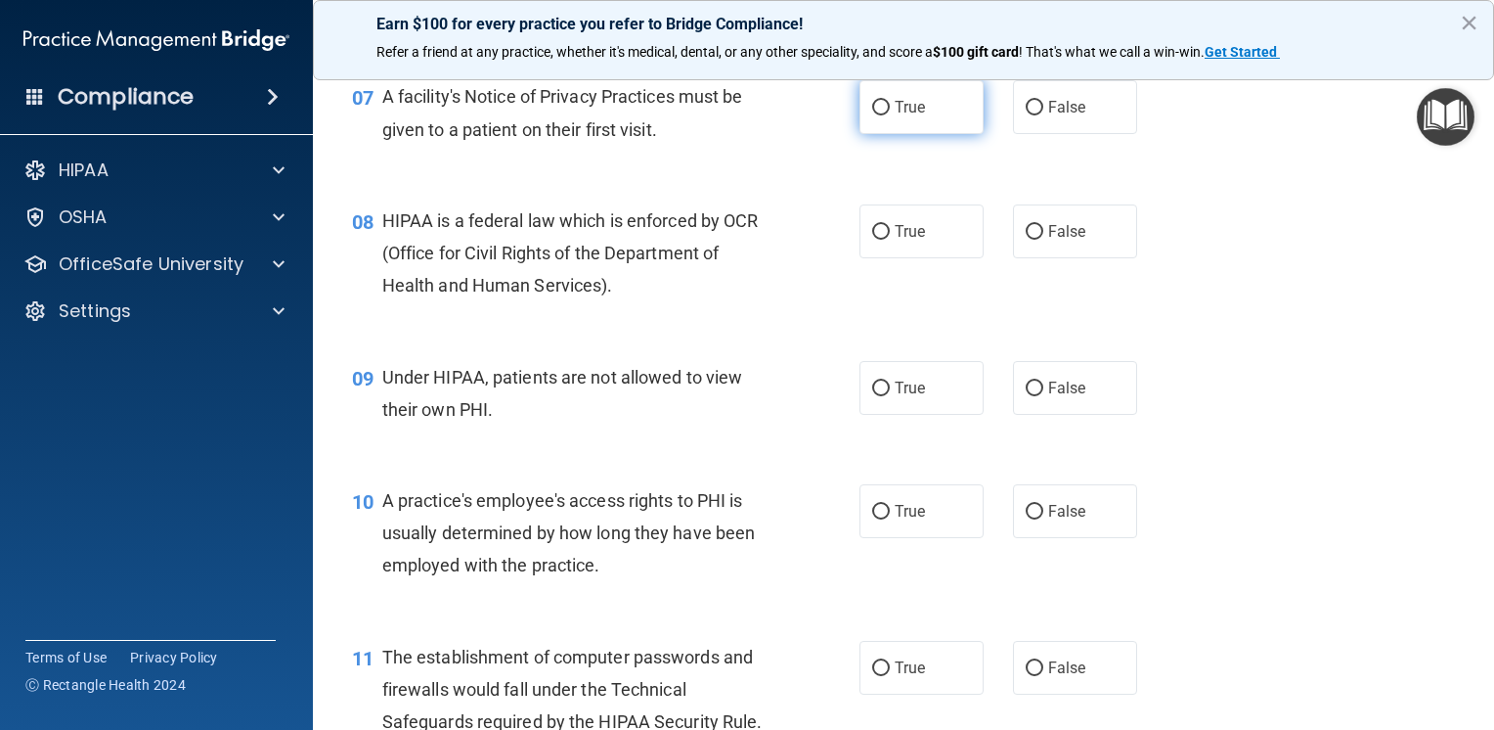
click at [889, 134] on label "True" at bounding box center [922, 107] width 124 height 54
click at [889, 115] on input "True" at bounding box center [881, 108] width 18 height 15
radio input "true"
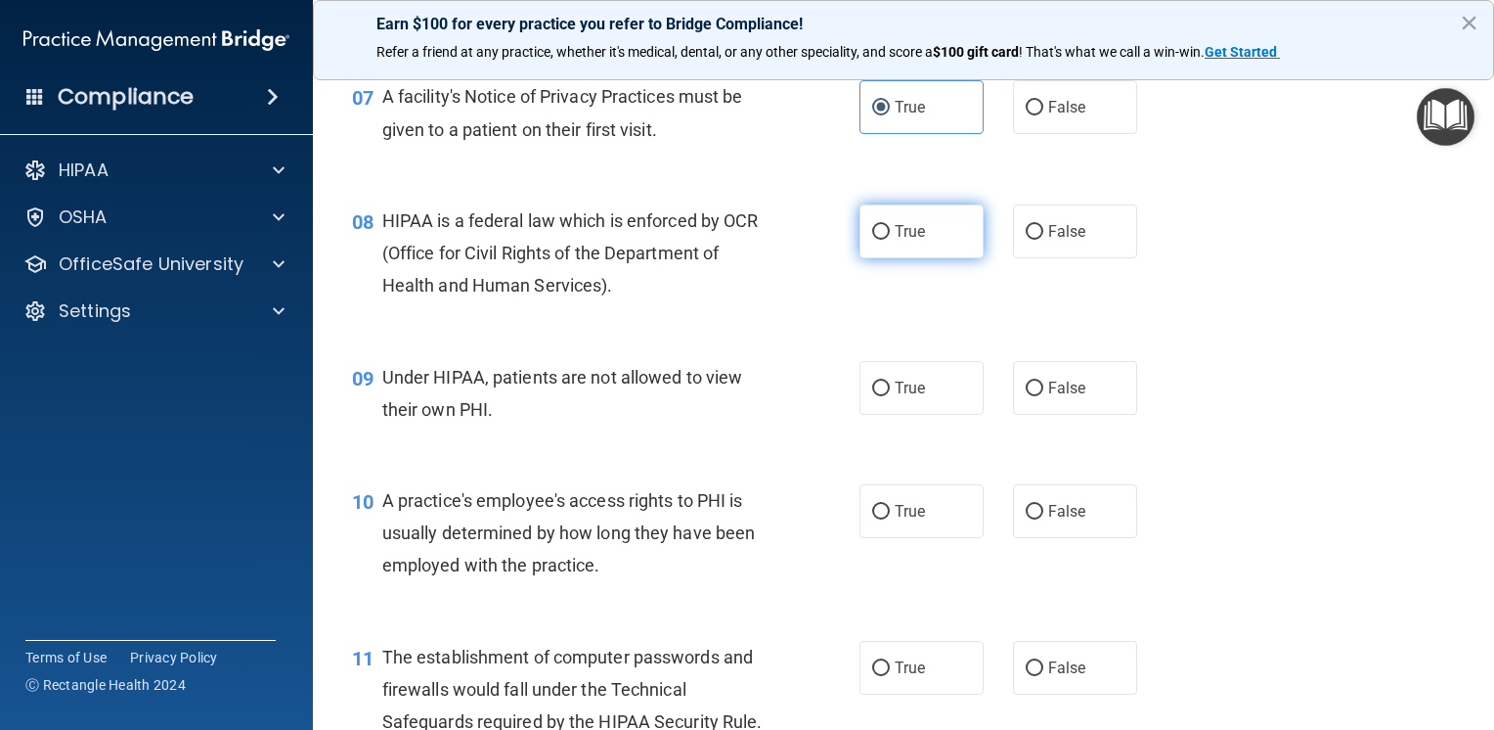
click at [890, 258] on label "True" at bounding box center [922, 231] width 124 height 54
click at [890, 240] on input "True" at bounding box center [881, 232] width 18 height 15
radio input "true"
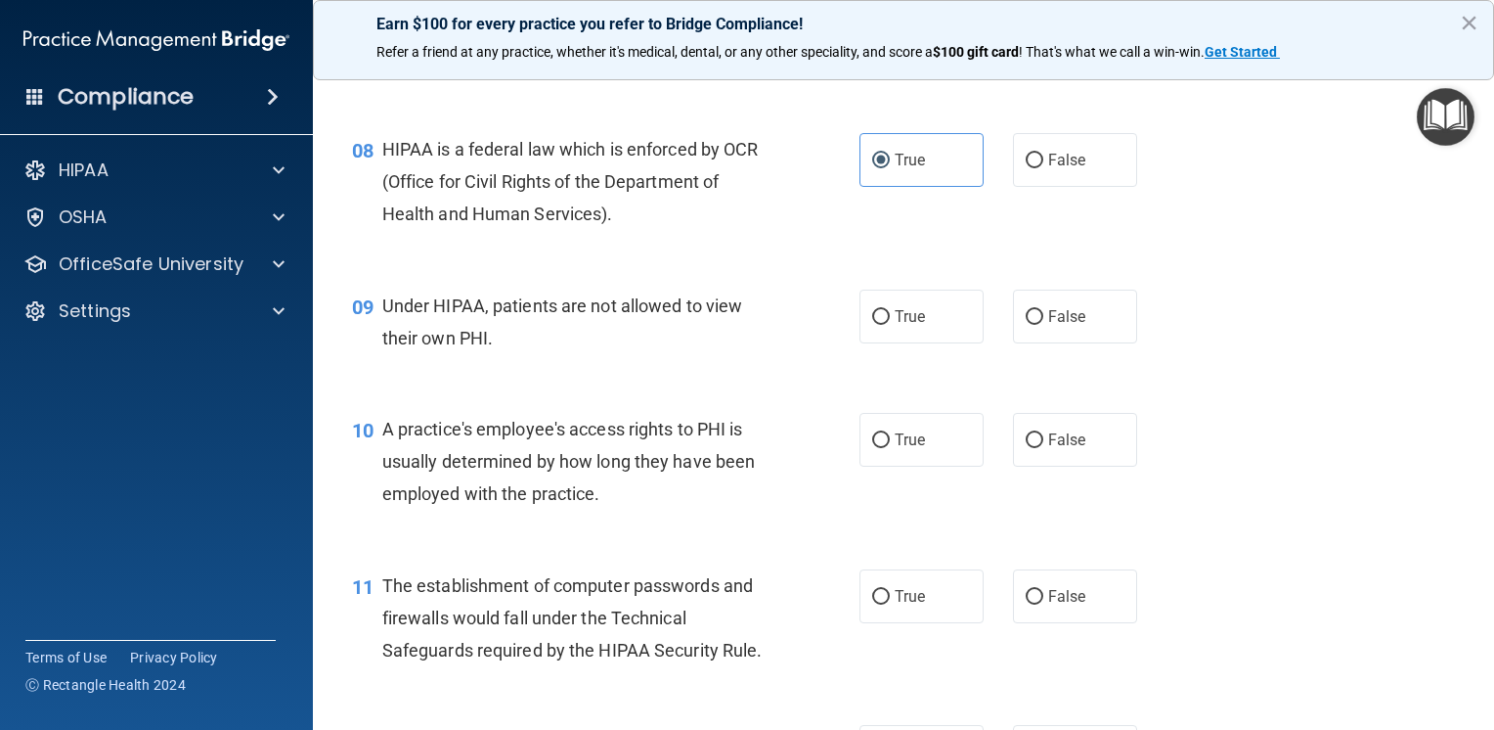
scroll to position [1369, 0]
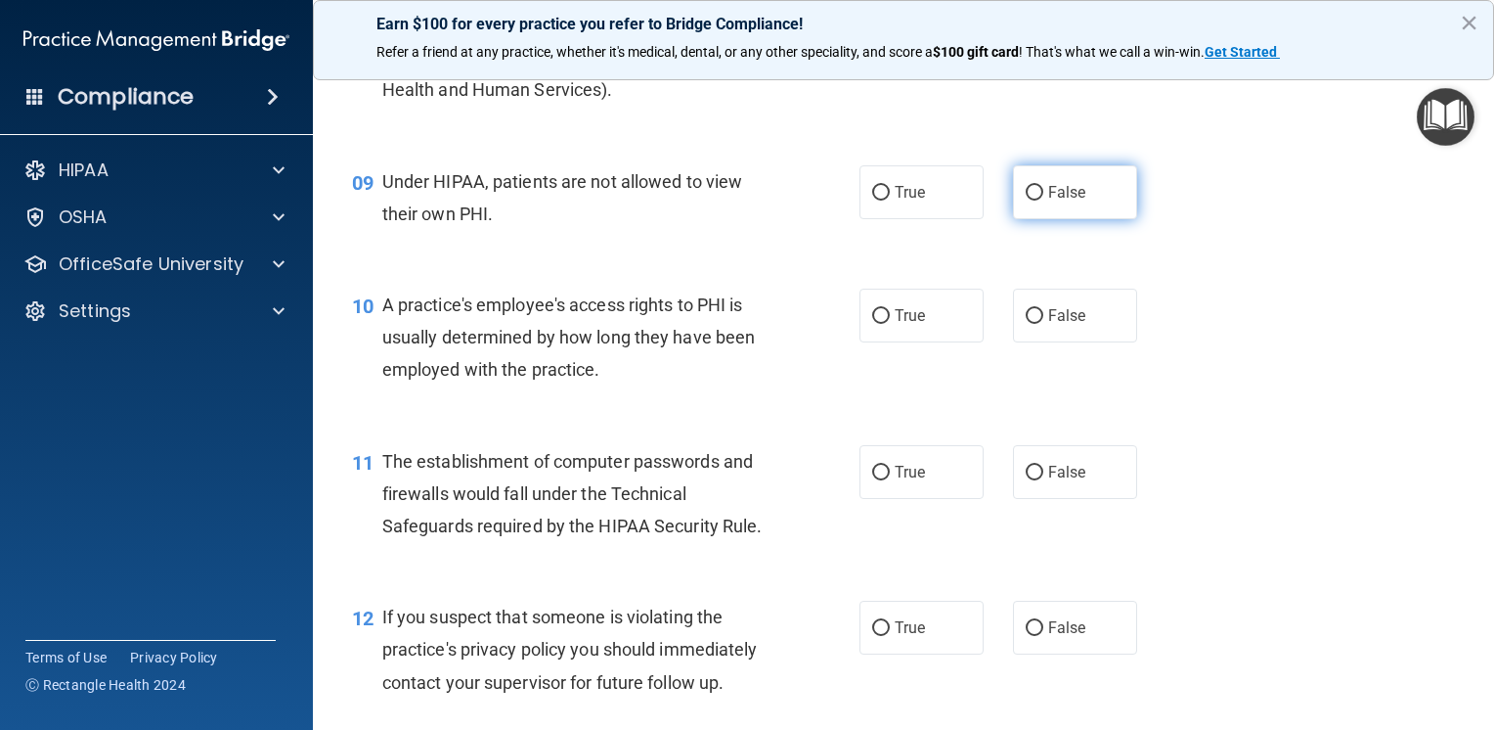
click at [1044, 219] on label "False" at bounding box center [1075, 192] width 124 height 54
click at [1044, 201] on input "False" at bounding box center [1035, 193] width 18 height 15
radio input "true"
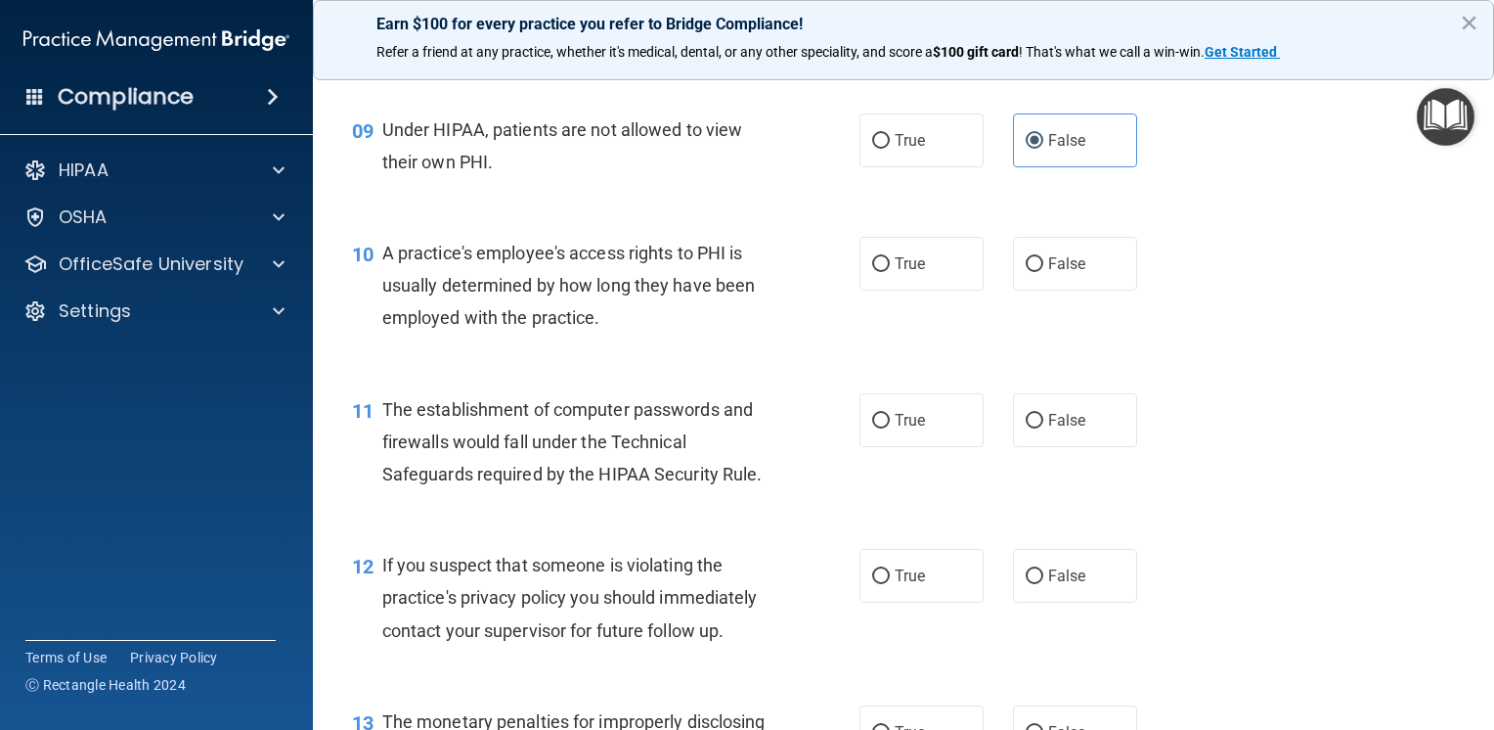
scroll to position [1467, 0]
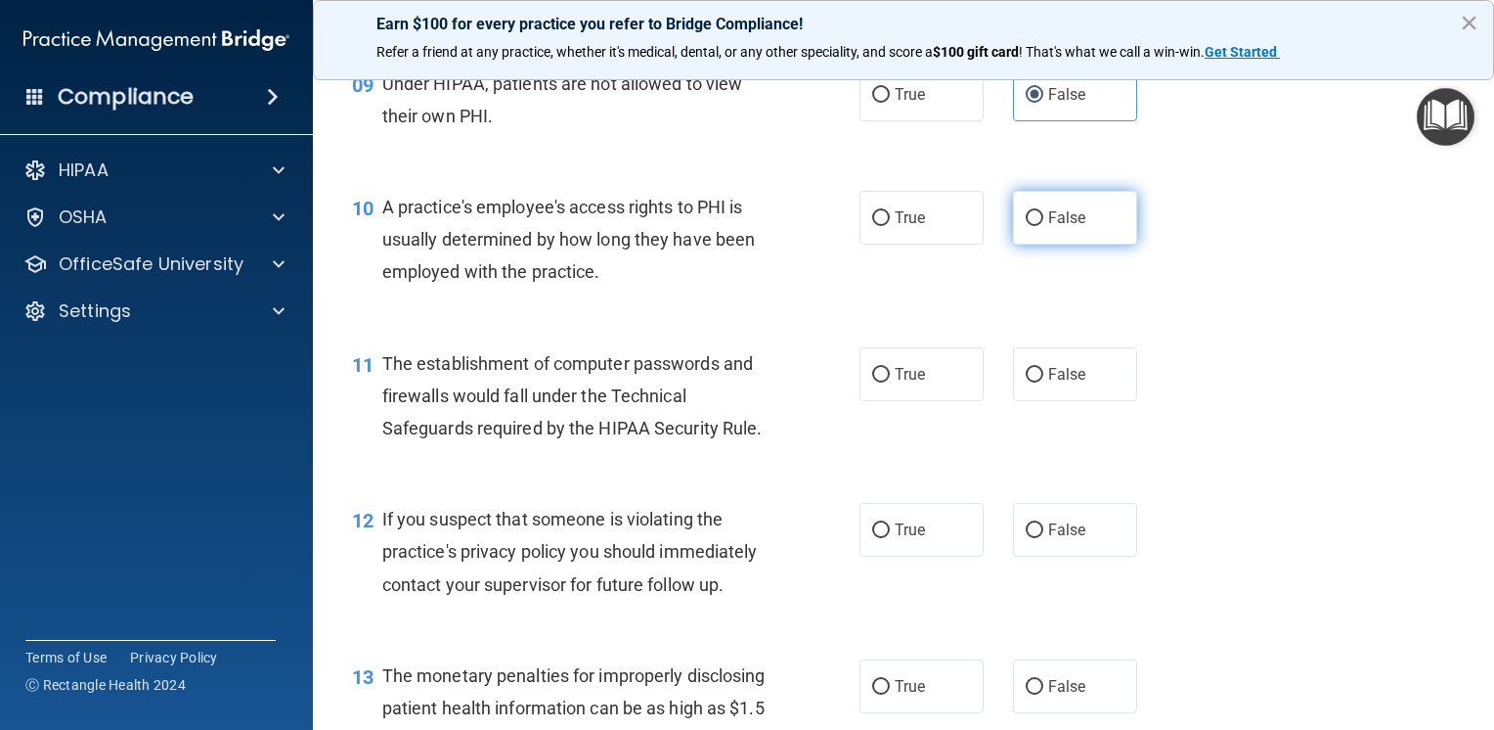
click at [1101, 240] on label "False" at bounding box center [1075, 218] width 124 height 54
click at [1044, 226] on input "False" at bounding box center [1035, 218] width 18 height 15
radio input "true"
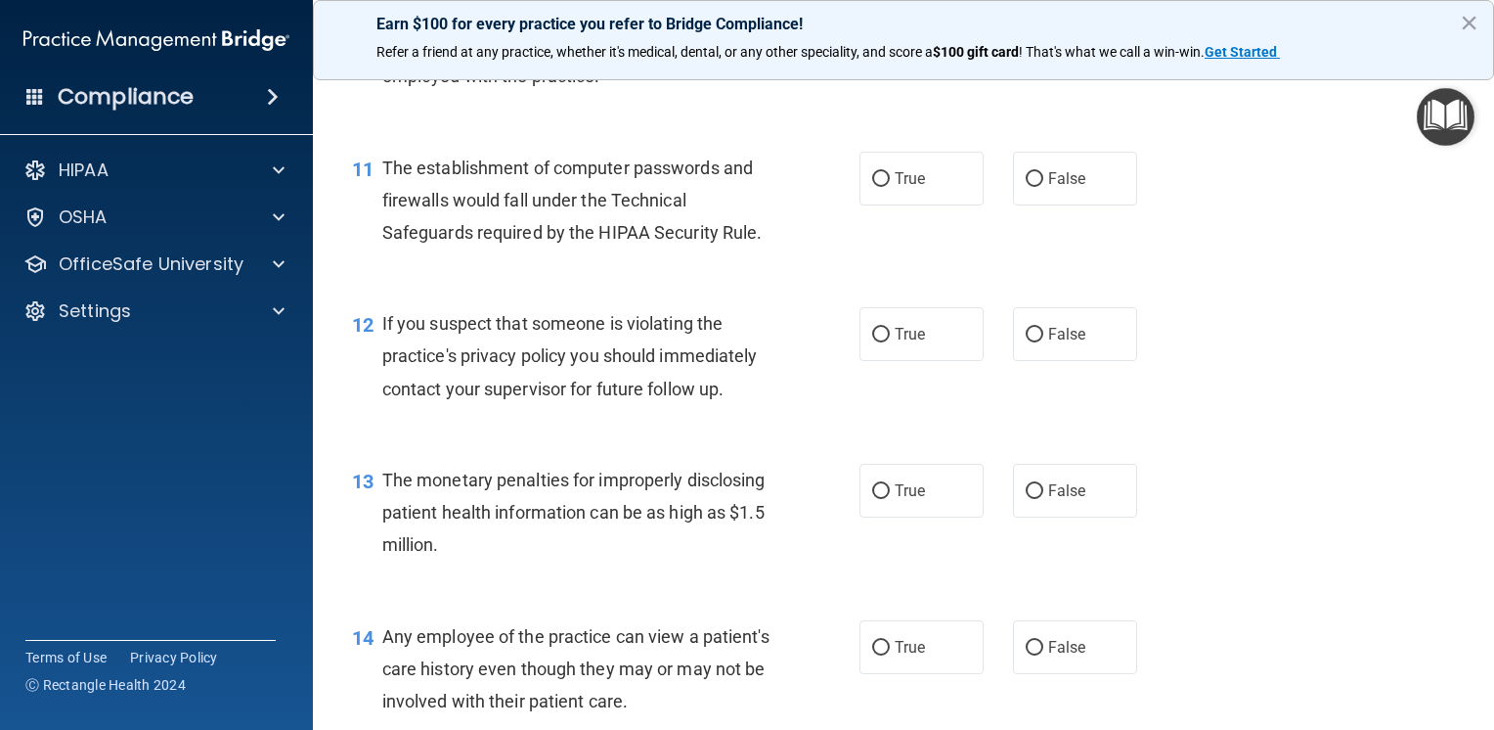
scroll to position [1761, 0]
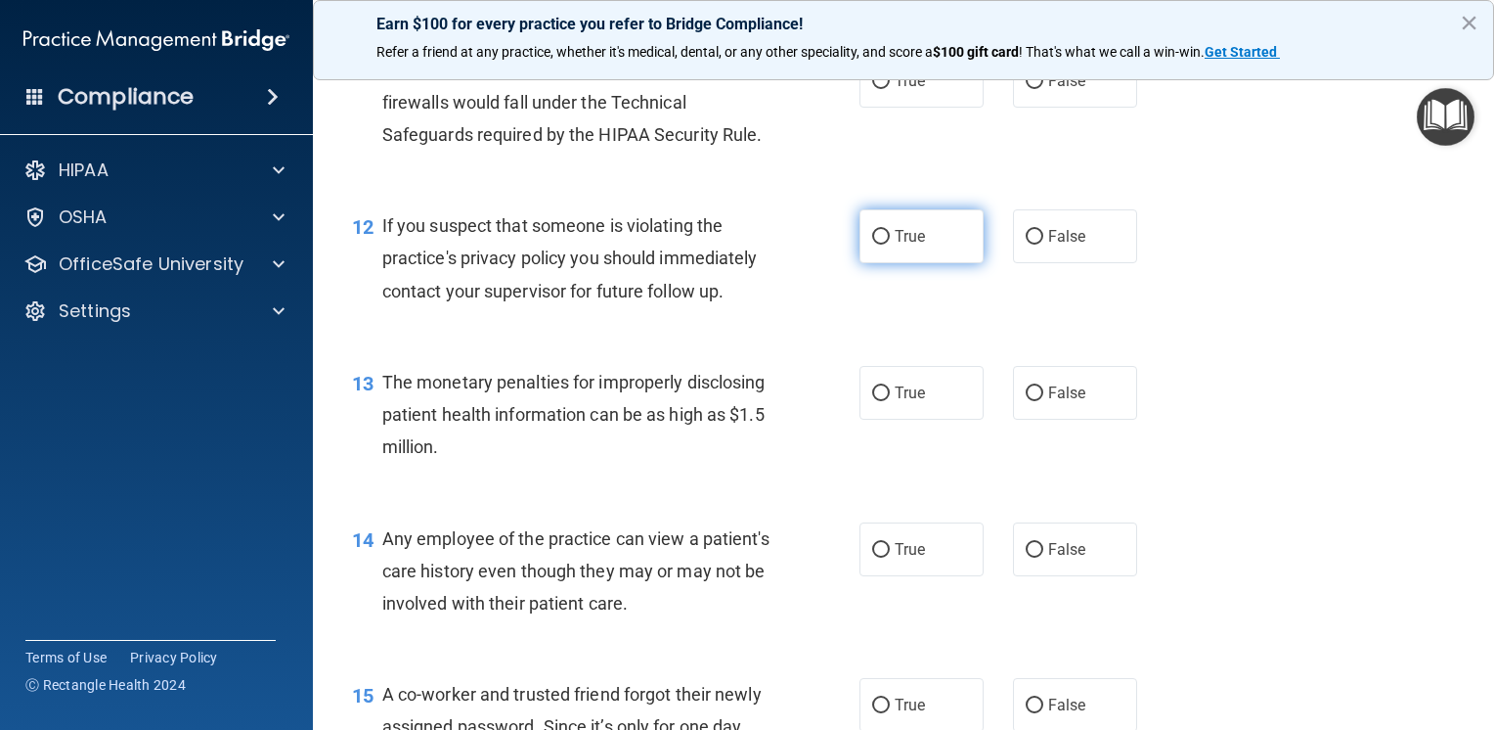
click at [927, 263] on label "True" at bounding box center [922, 236] width 124 height 54
click at [890, 245] on input "True" at bounding box center [881, 237] width 18 height 15
radio input "true"
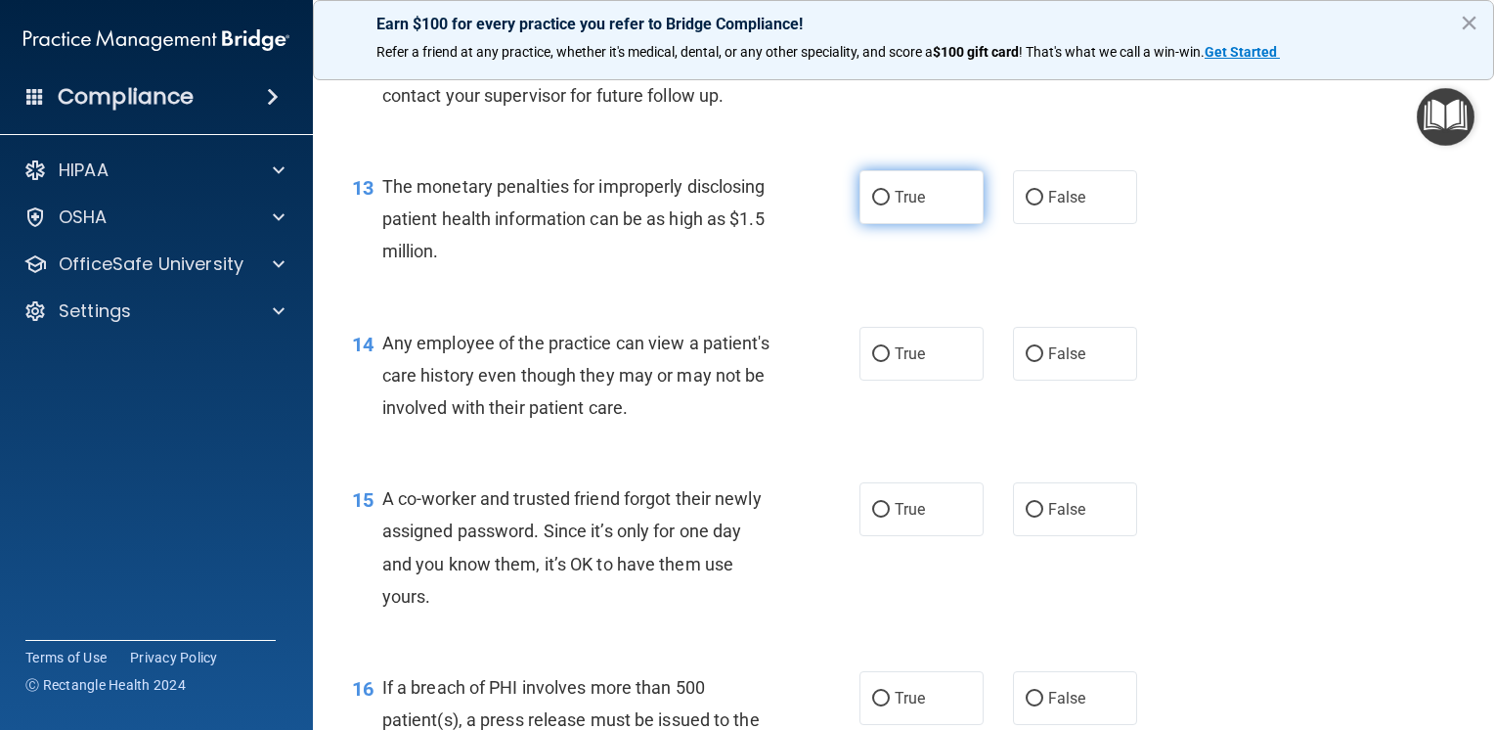
click at [927, 224] on label "True" at bounding box center [922, 197] width 124 height 54
click at [890, 205] on input "True" at bounding box center [881, 198] width 18 height 15
radio input "true"
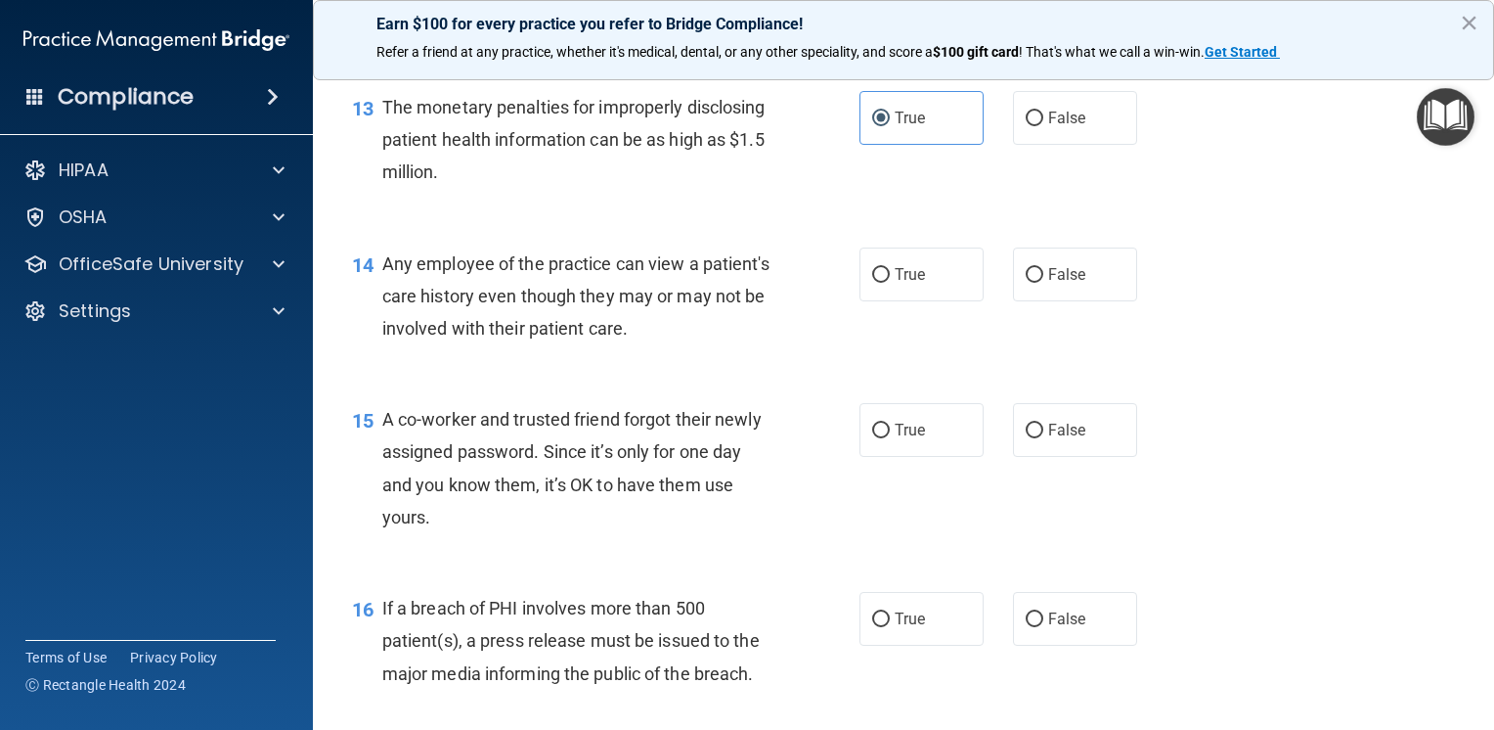
scroll to position [2152, 0]
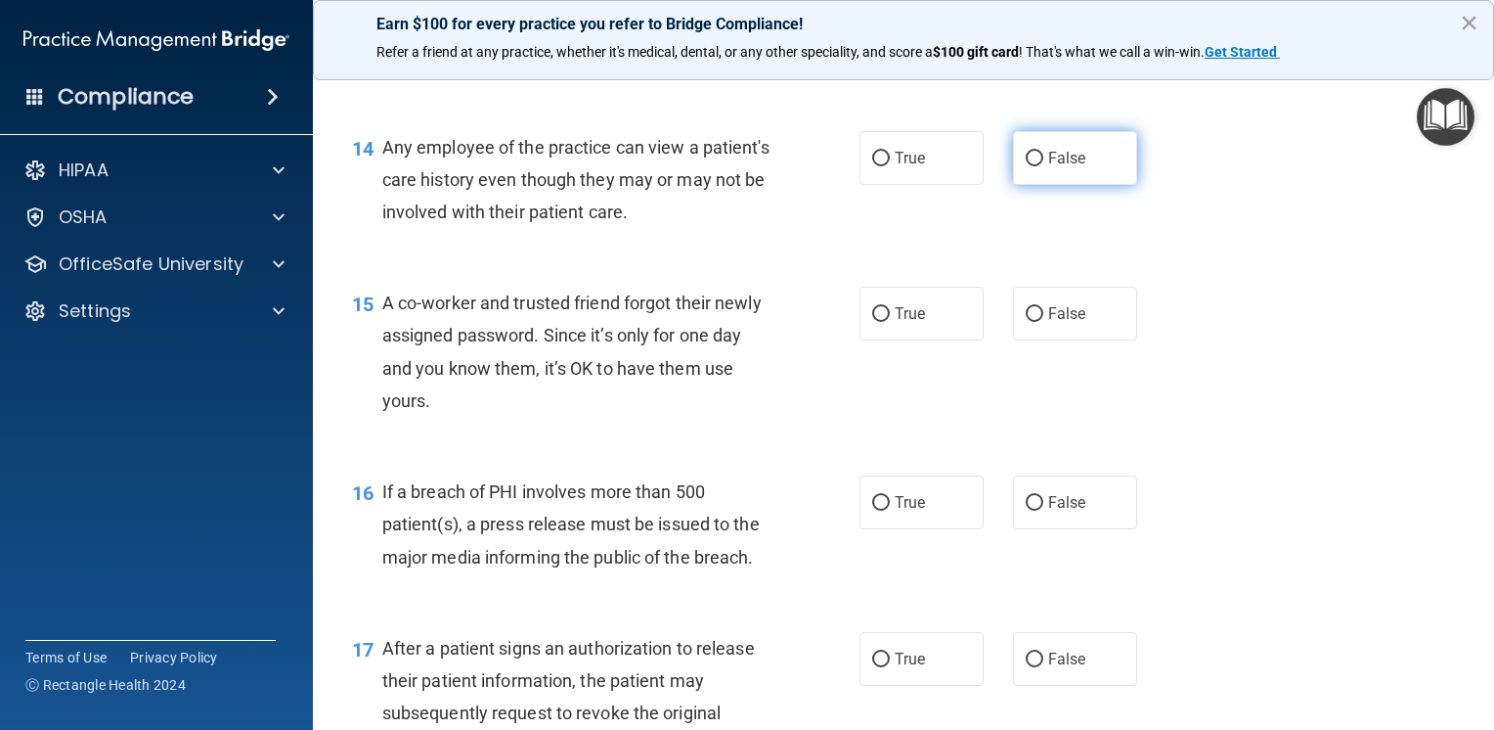
click at [1032, 166] on input "False" at bounding box center [1035, 159] width 18 height 15
radio input "true"
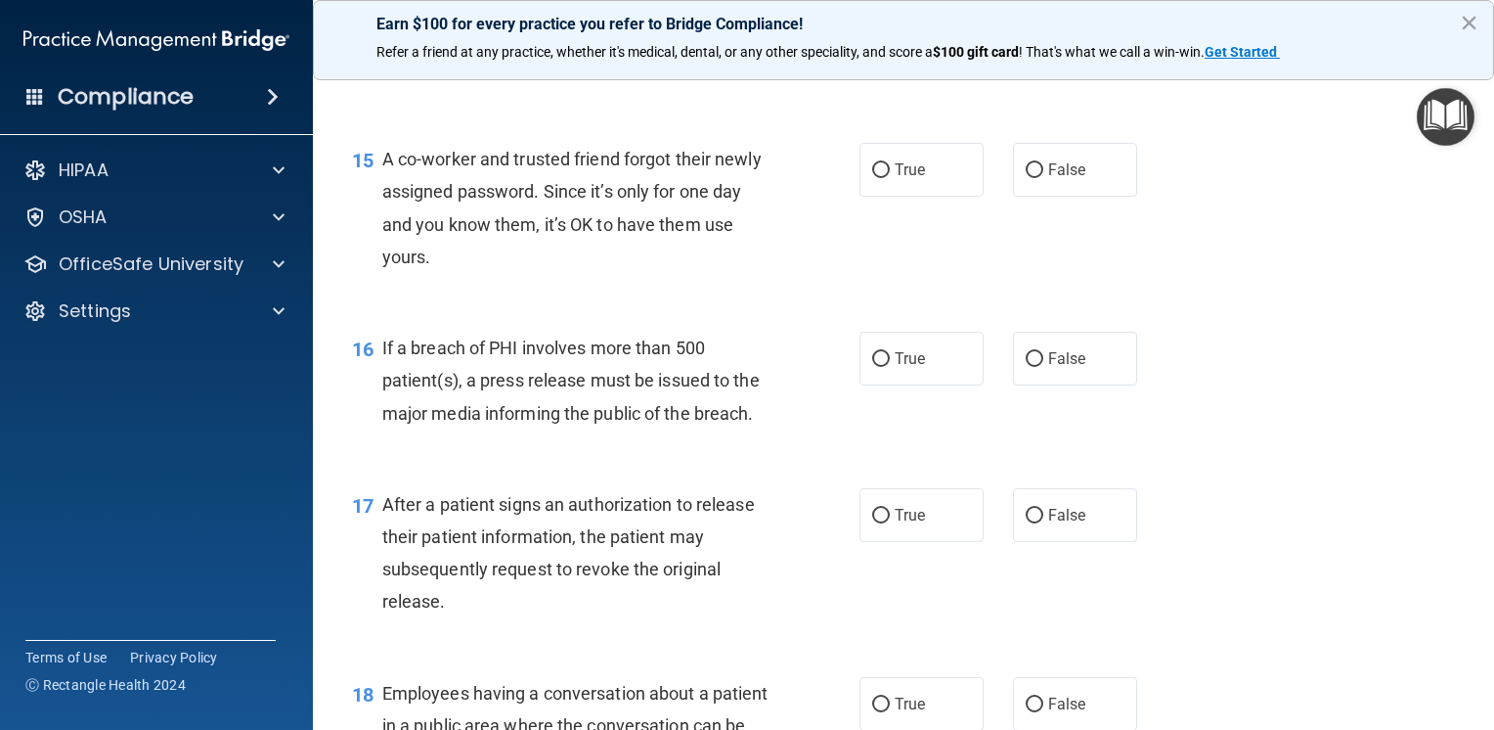
scroll to position [2347, 0]
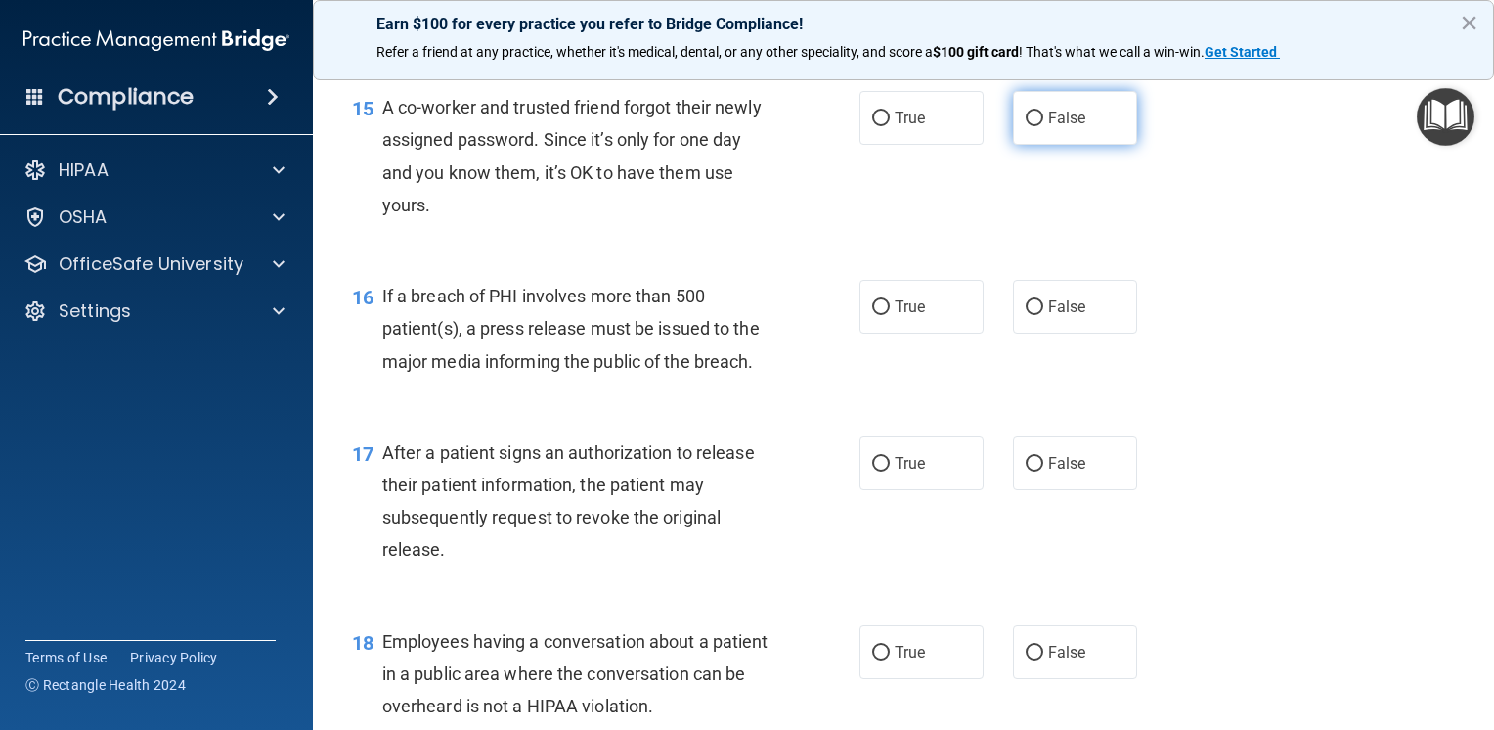
click at [1102, 145] on label "False" at bounding box center [1075, 118] width 124 height 54
click at [1044, 126] on input "False" at bounding box center [1035, 118] width 18 height 15
radio input "true"
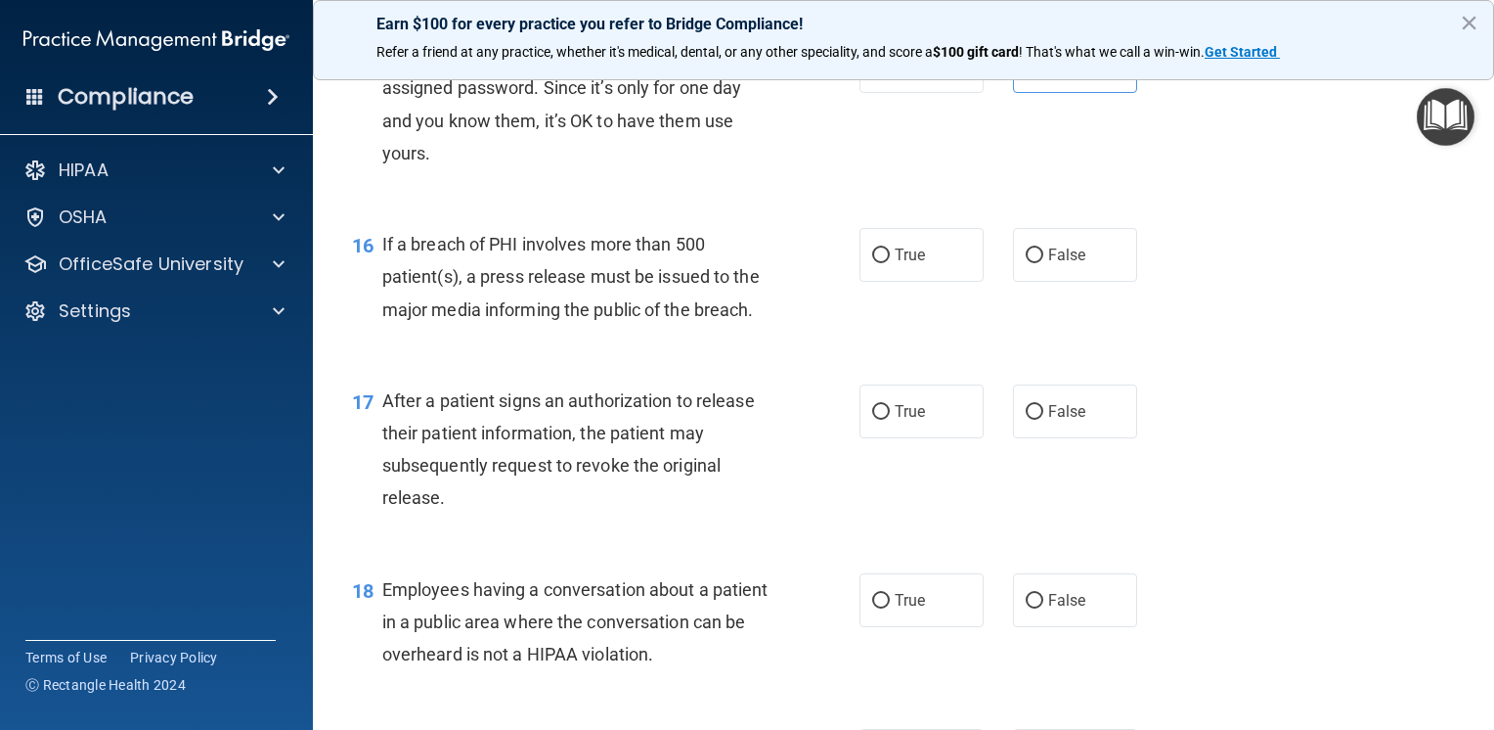
scroll to position [2445, 0]
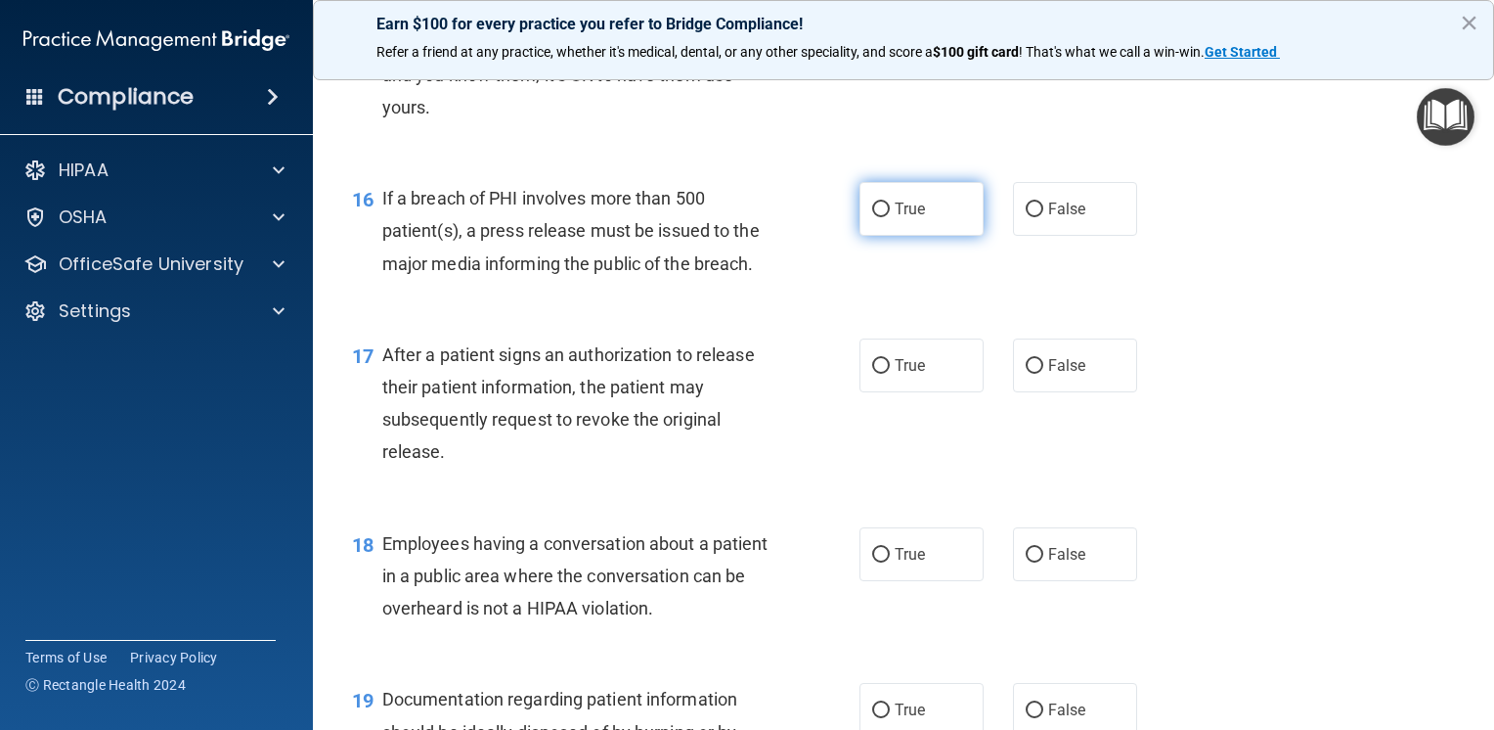
click at [895, 236] on label "True" at bounding box center [922, 209] width 124 height 54
click at [890, 217] on input "True" at bounding box center [881, 209] width 18 height 15
radio input "true"
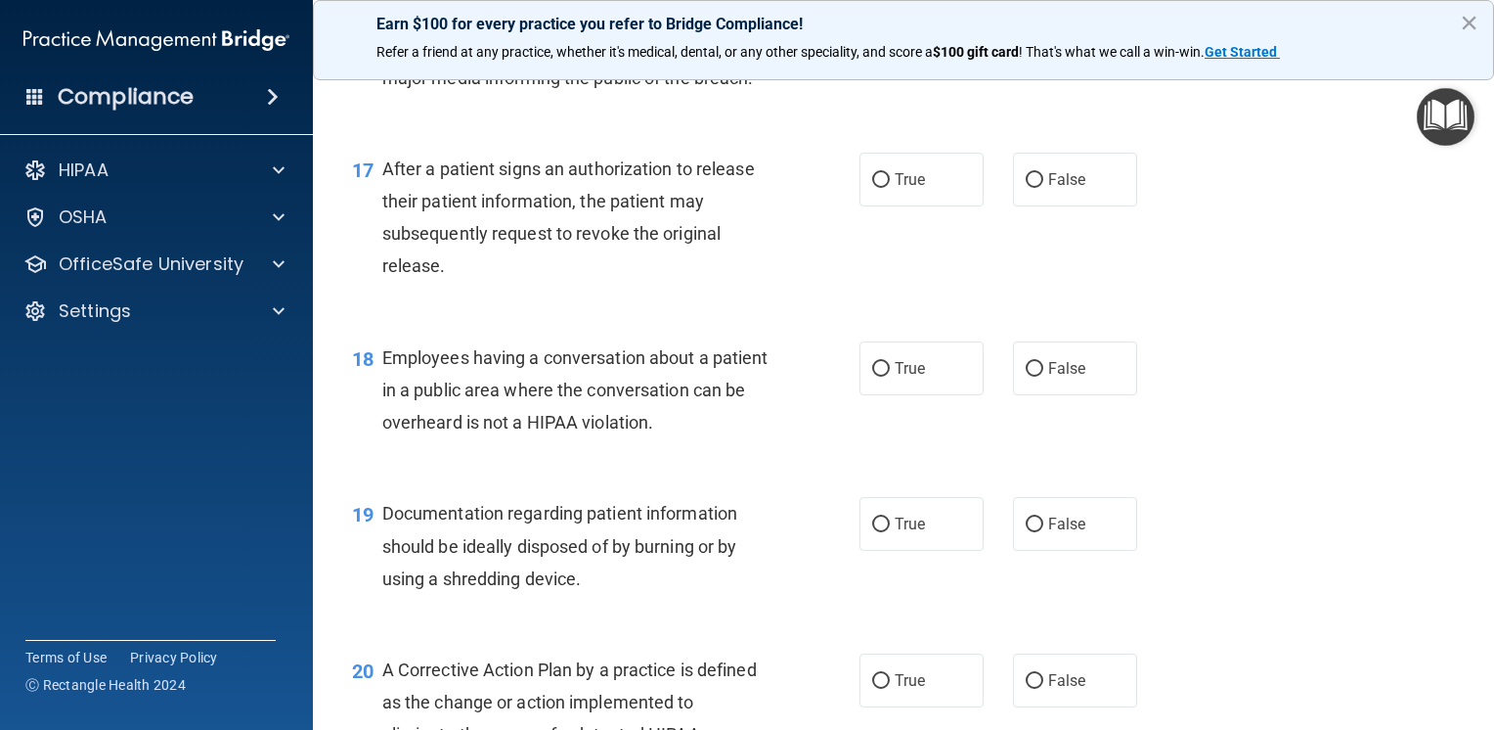
scroll to position [2641, 0]
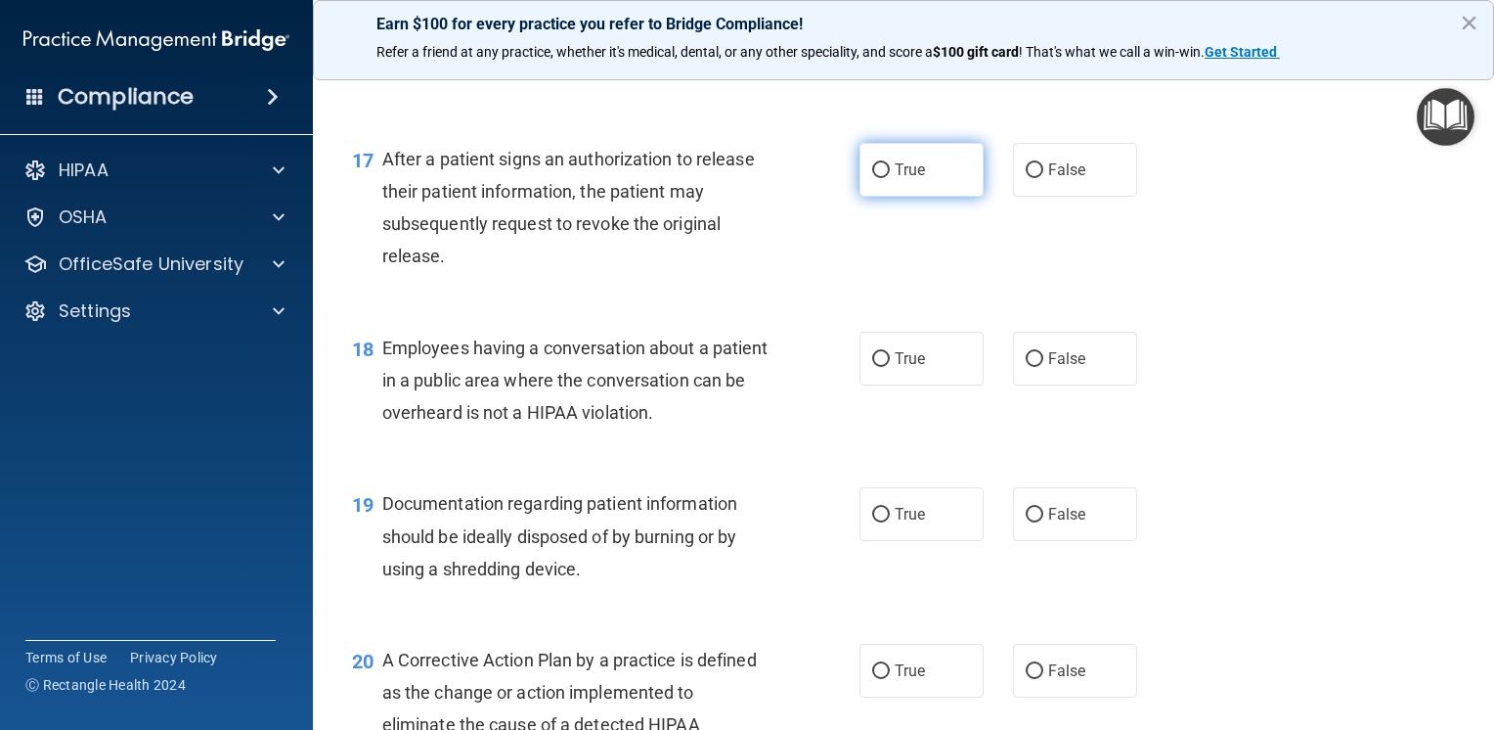
click at [913, 179] on span "True" at bounding box center [910, 169] width 30 height 19
click at [890, 178] on input "True" at bounding box center [881, 170] width 18 height 15
radio input "true"
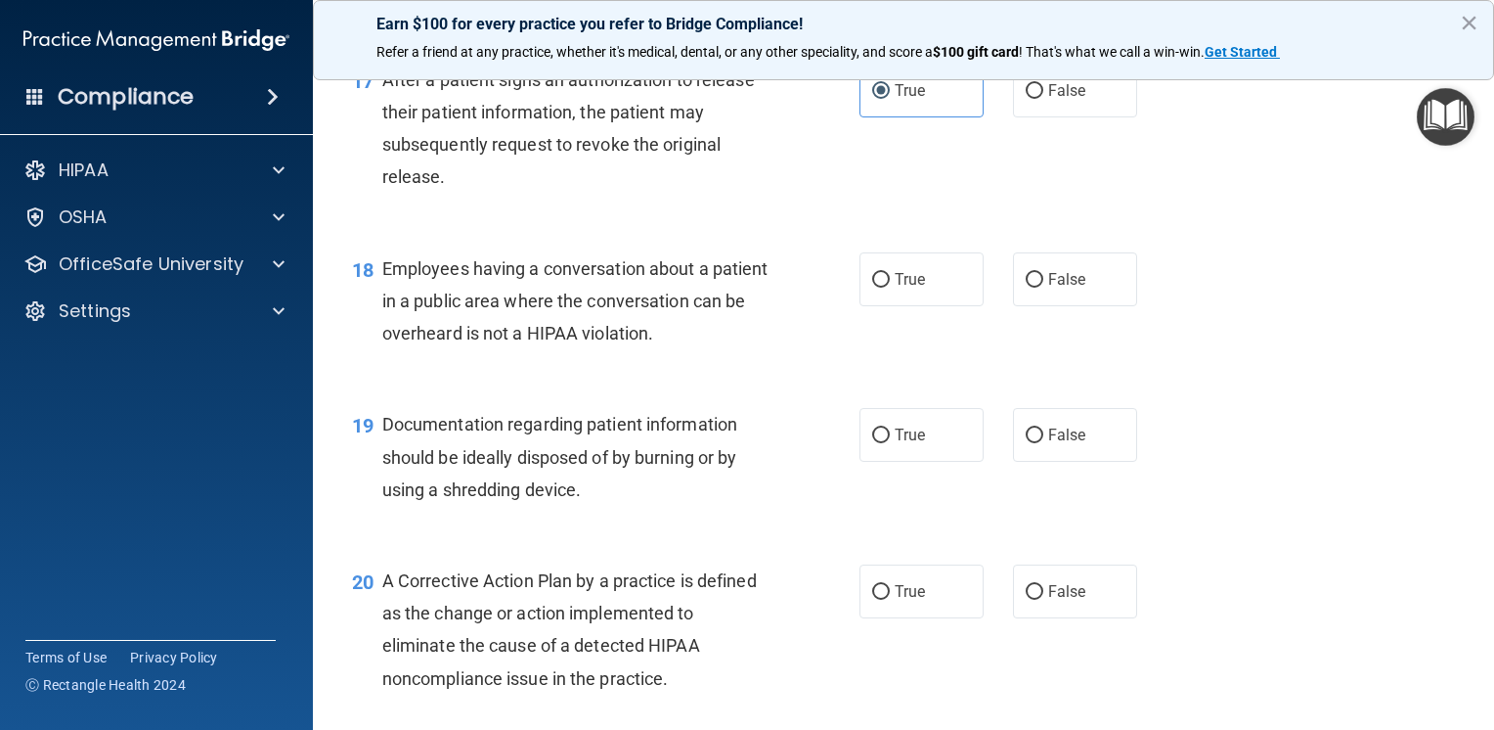
scroll to position [2836, 0]
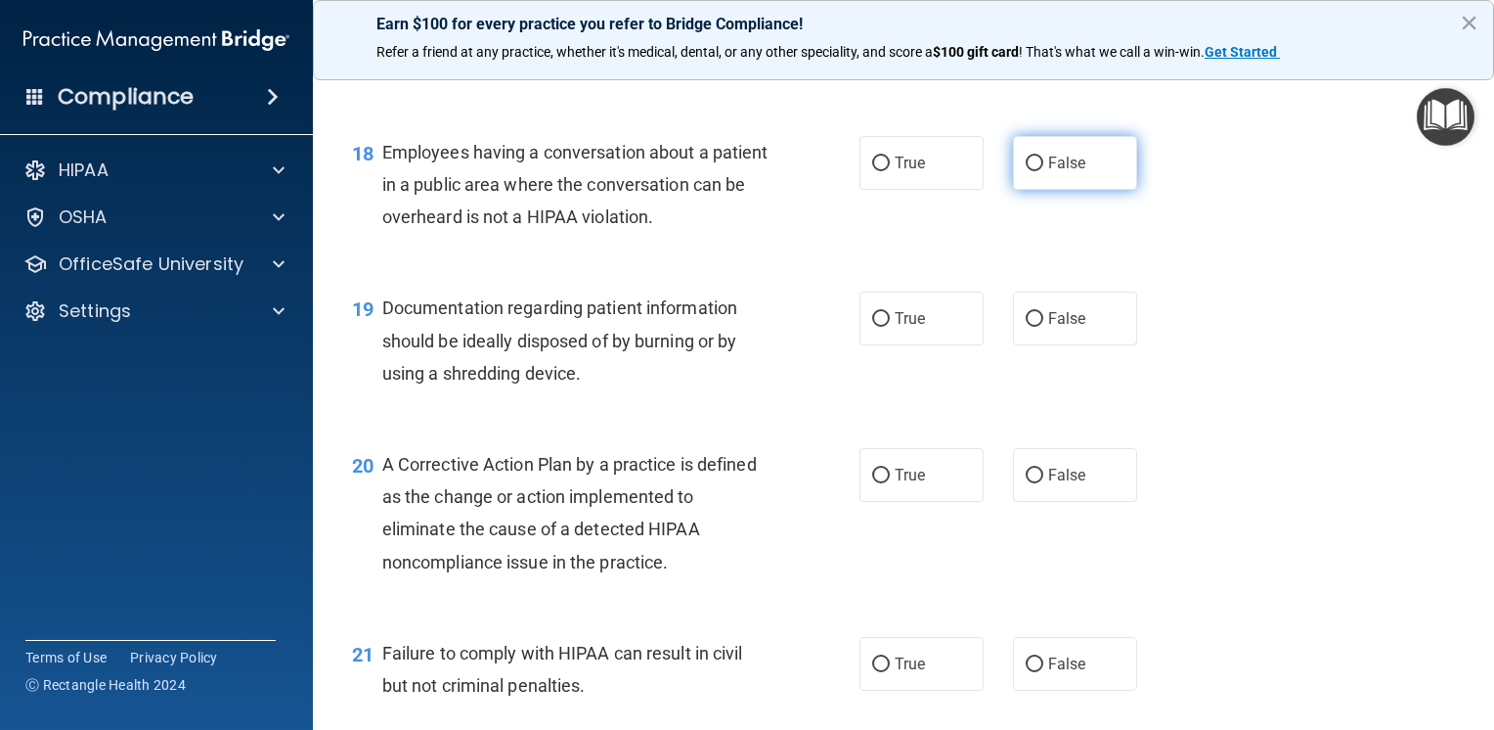
click at [1076, 190] on label "False" at bounding box center [1075, 163] width 124 height 54
click at [1044, 171] on input "False" at bounding box center [1035, 163] width 18 height 15
radio input "true"
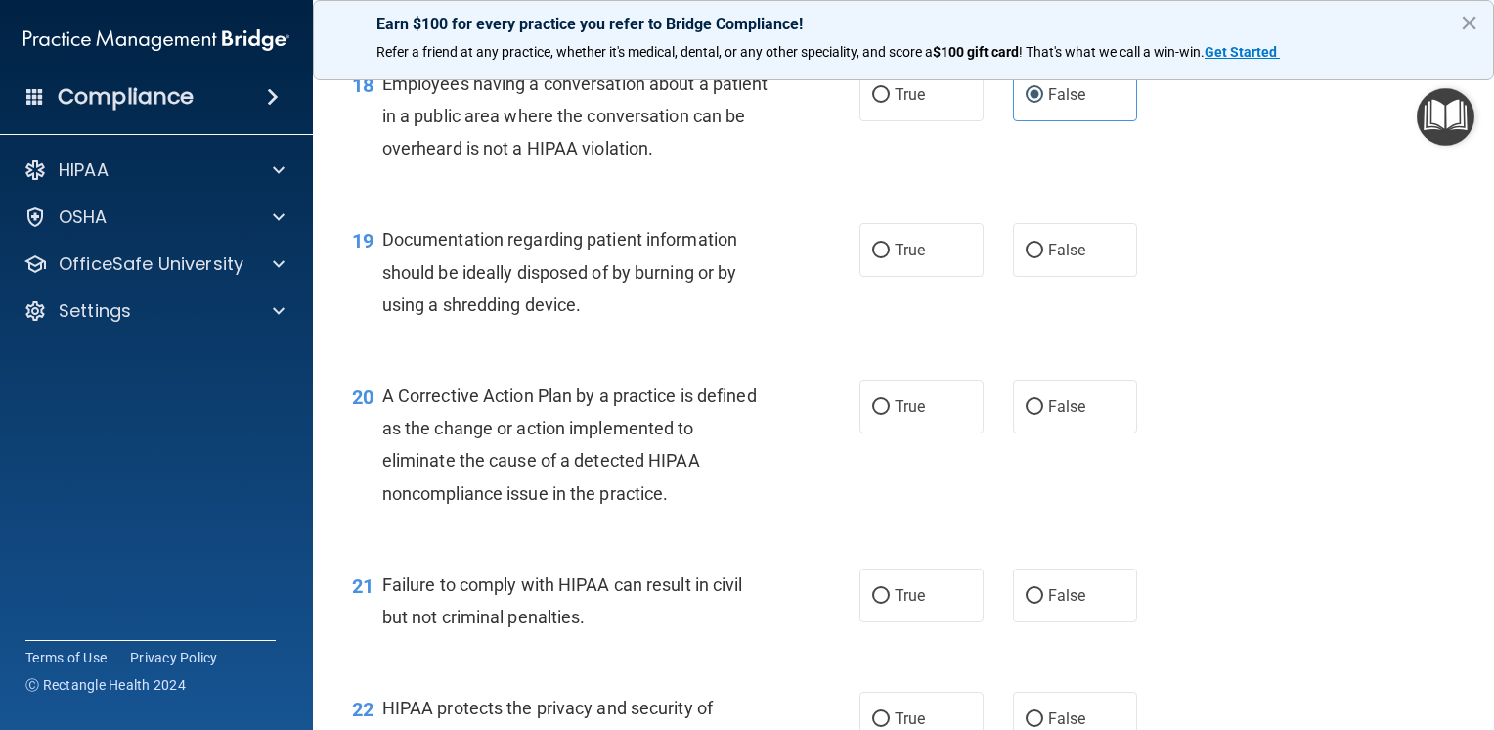
scroll to position [3032, 0]
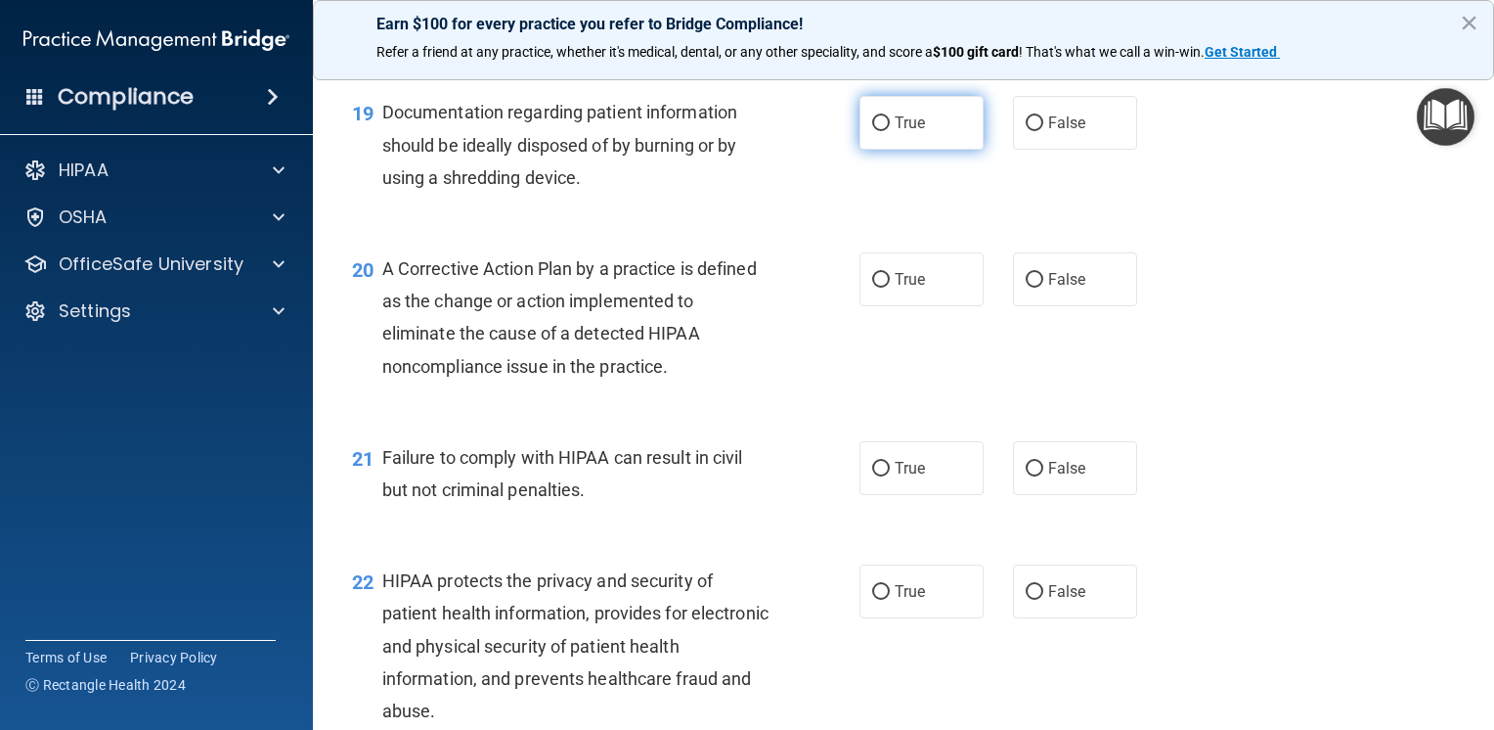
click at [902, 150] on label "True" at bounding box center [922, 123] width 124 height 54
click at [890, 131] on input "True" at bounding box center [881, 123] width 18 height 15
radio input "true"
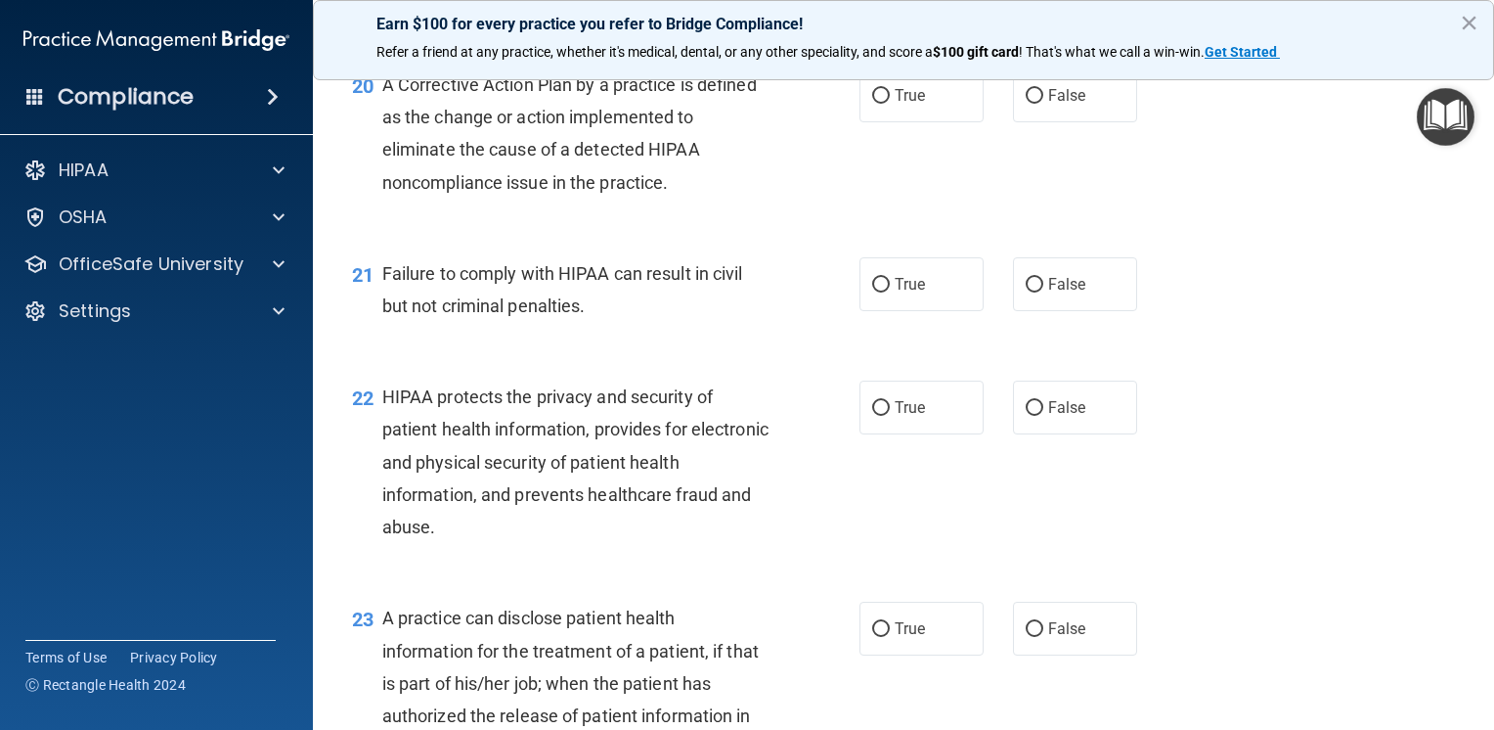
scroll to position [3228, 0]
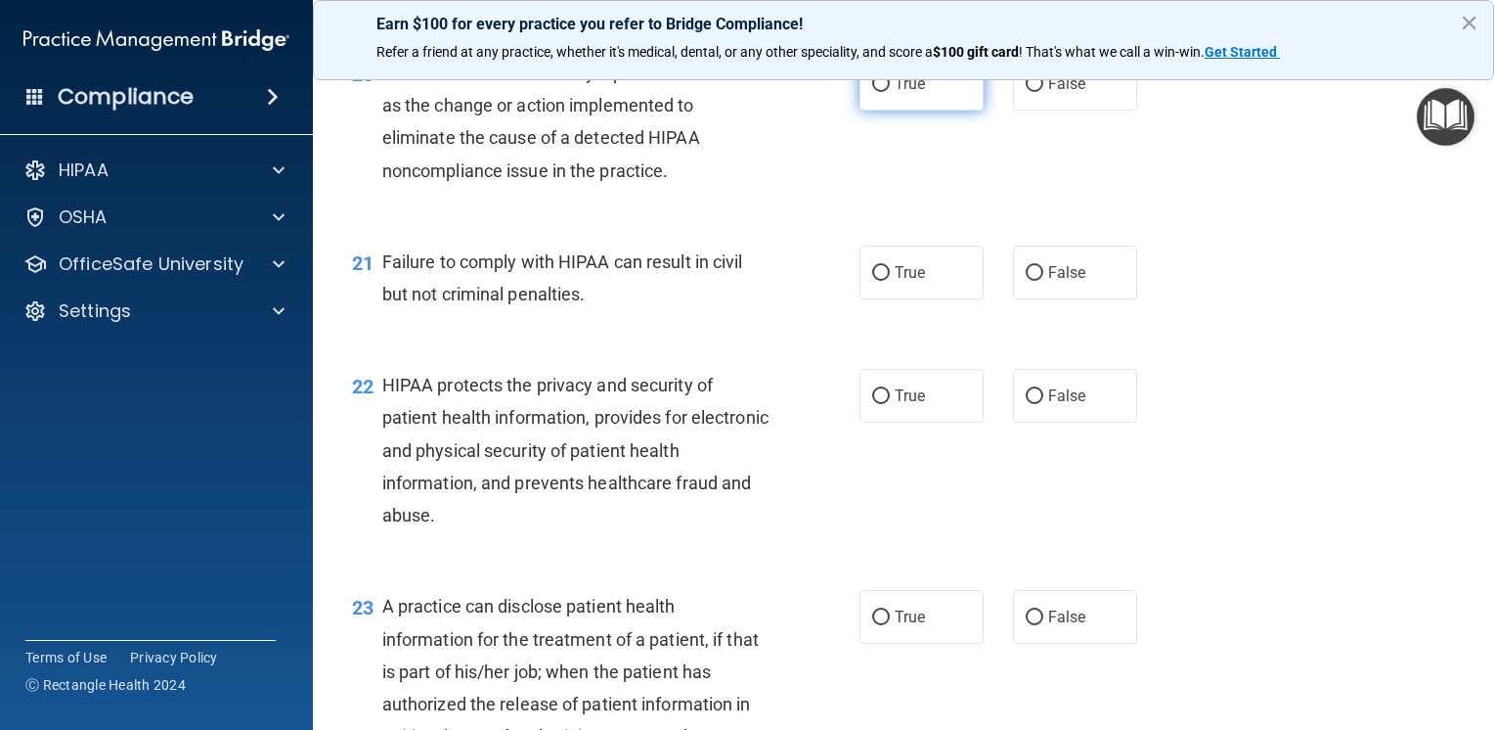
click at [871, 111] on label "True" at bounding box center [922, 84] width 124 height 54
click at [872, 92] on input "True" at bounding box center [881, 84] width 18 height 15
radio input "true"
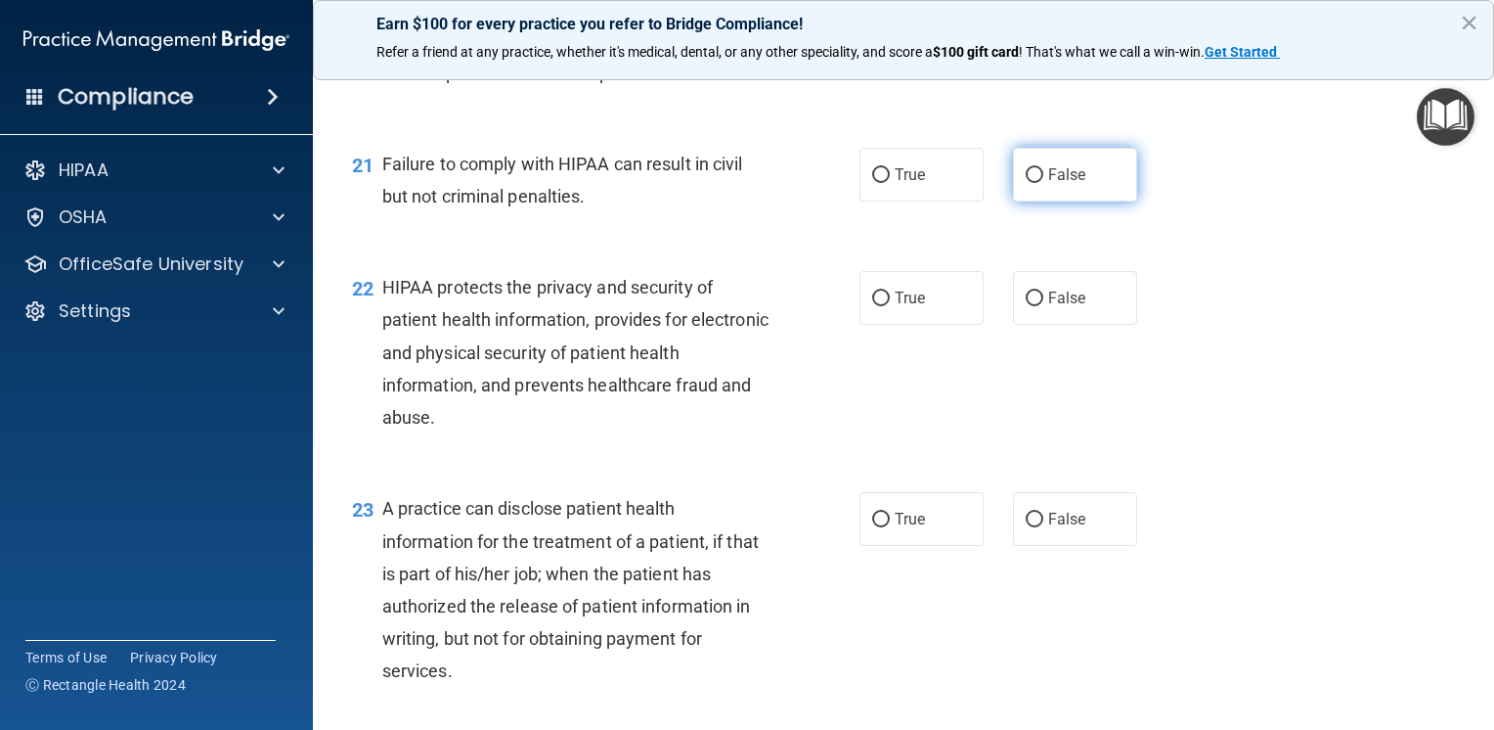
click at [1048, 184] on span "False" at bounding box center [1067, 174] width 38 height 19
click at [1044, 183] on input "False" at bounding box center [1035, 175] width 18 height 15
radio input "true"
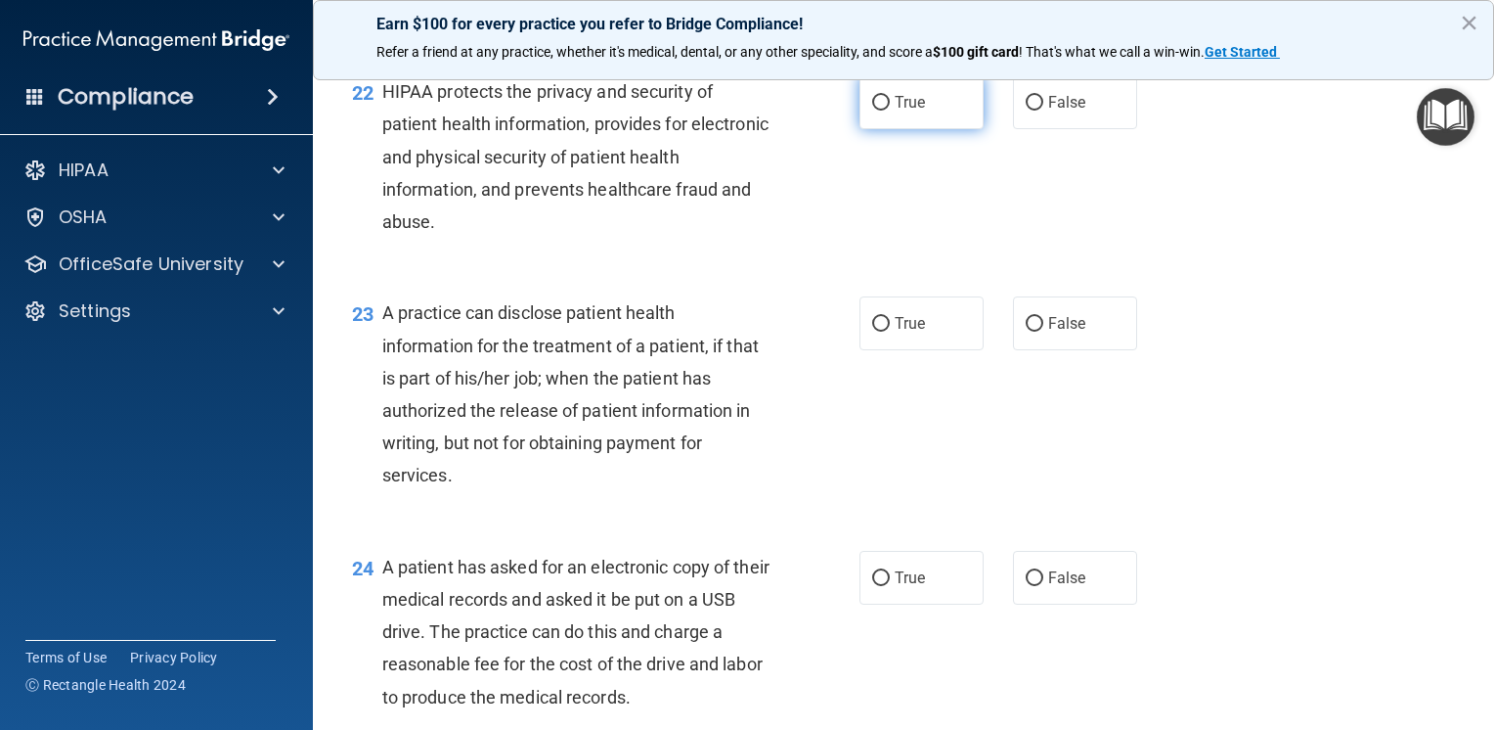
click at [882, 129] on label "True" at bounding box center [922, 102] width 124 height 54
click at [882, 111] on input "True" at bounding box center [881, 103] width 18 height 15
radio input "true"
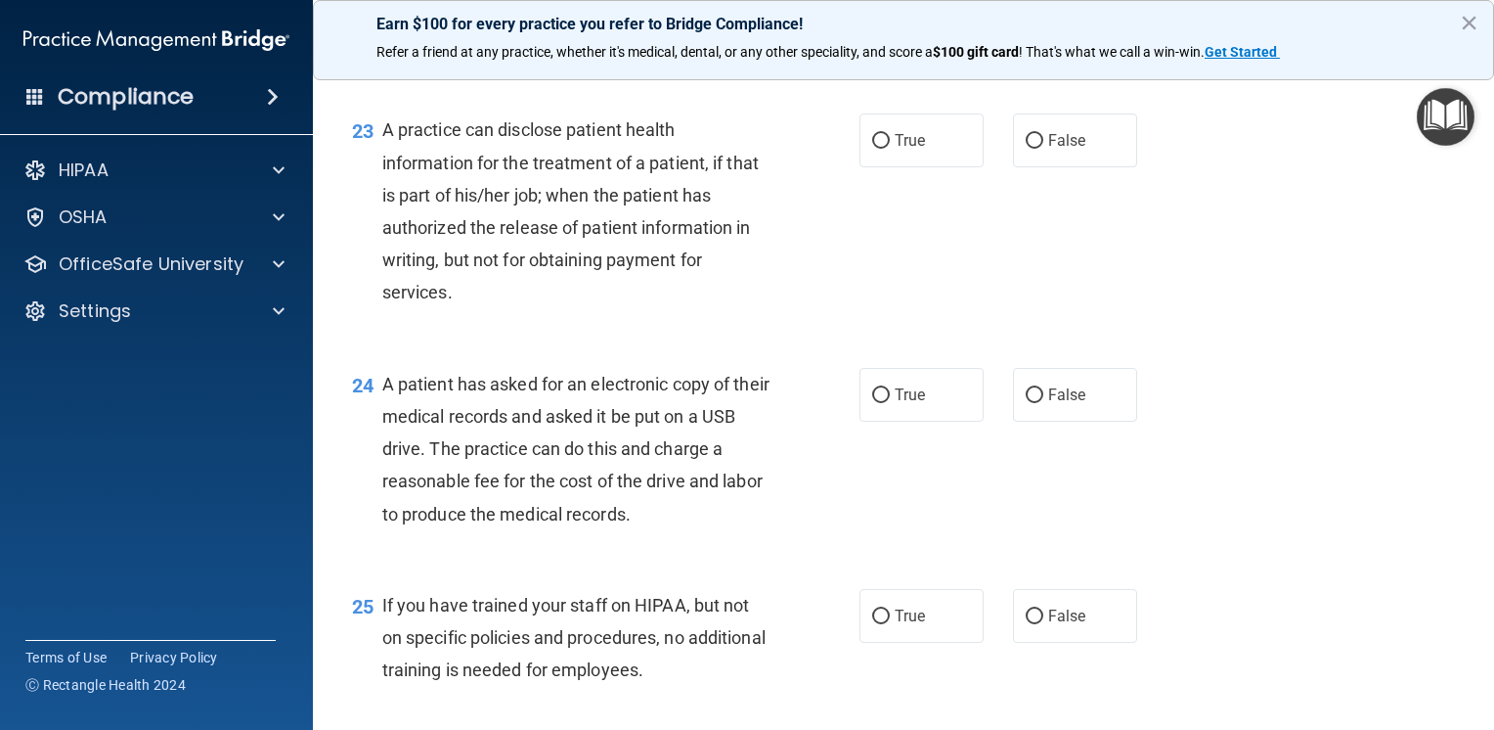
scroll to position [3717, 0]
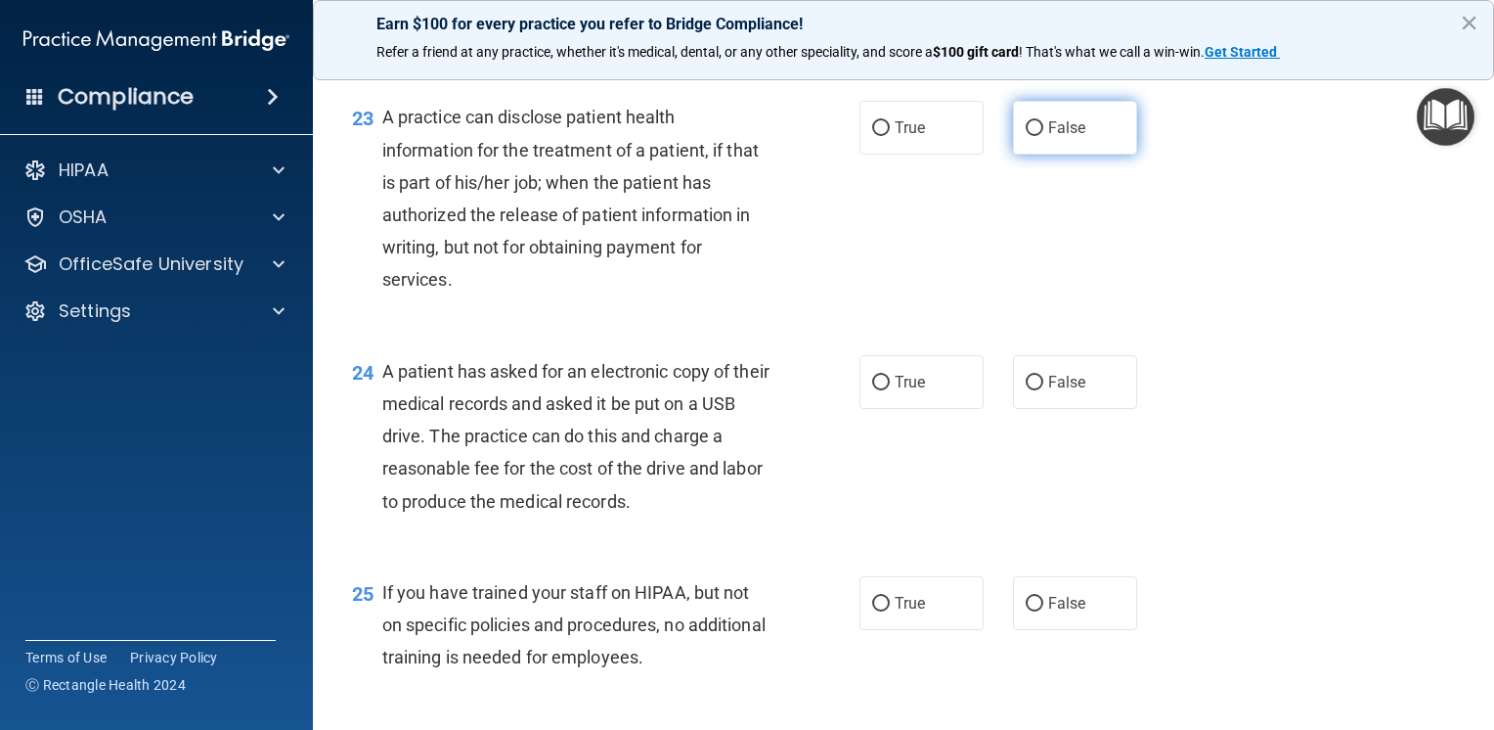
click at [1094, 155] on label "False" at bounding box center [1075, 128] width 124 height 54
click at [1044, 136] on input "False" at bounding box center [1035, 128] width 18 height 15
radio input "true"
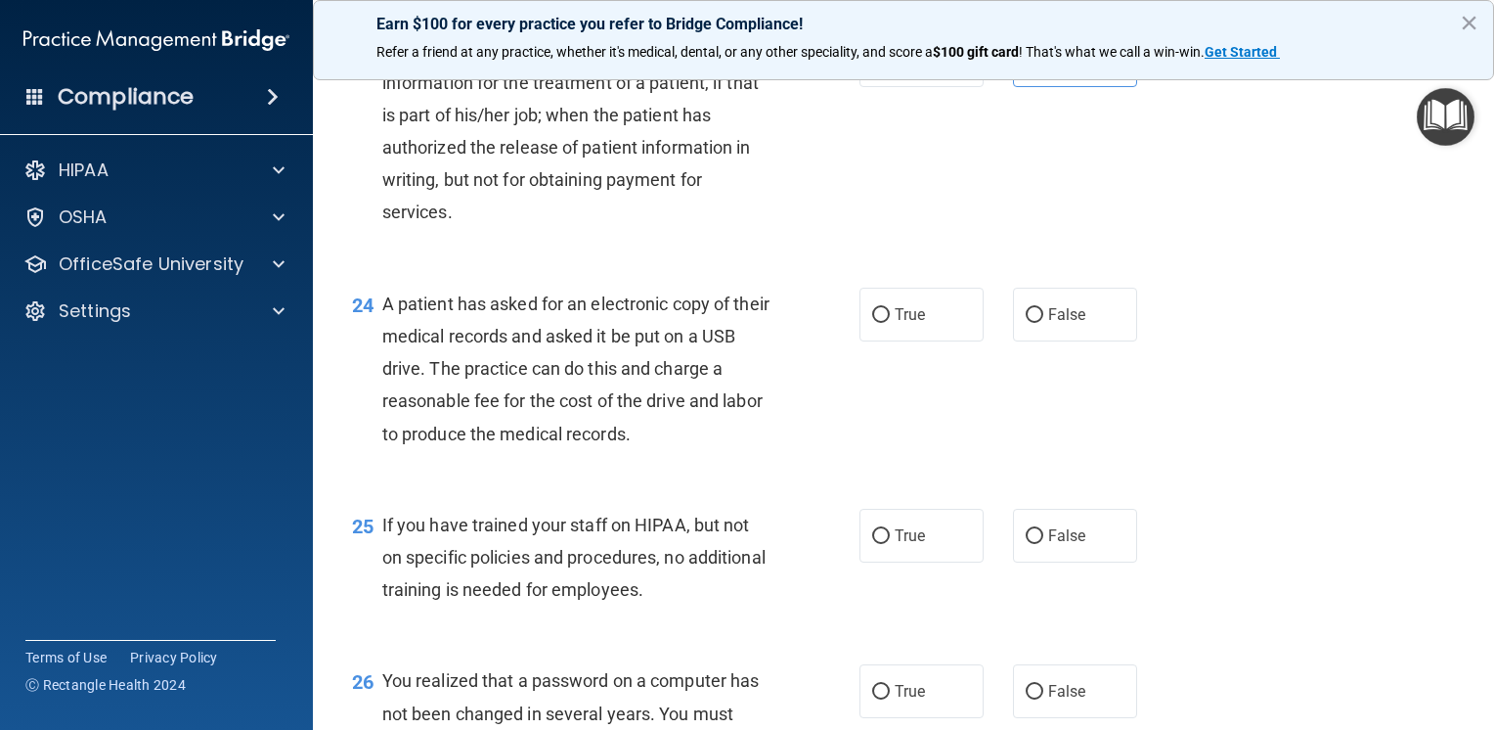
scroll to position [3912, 0]
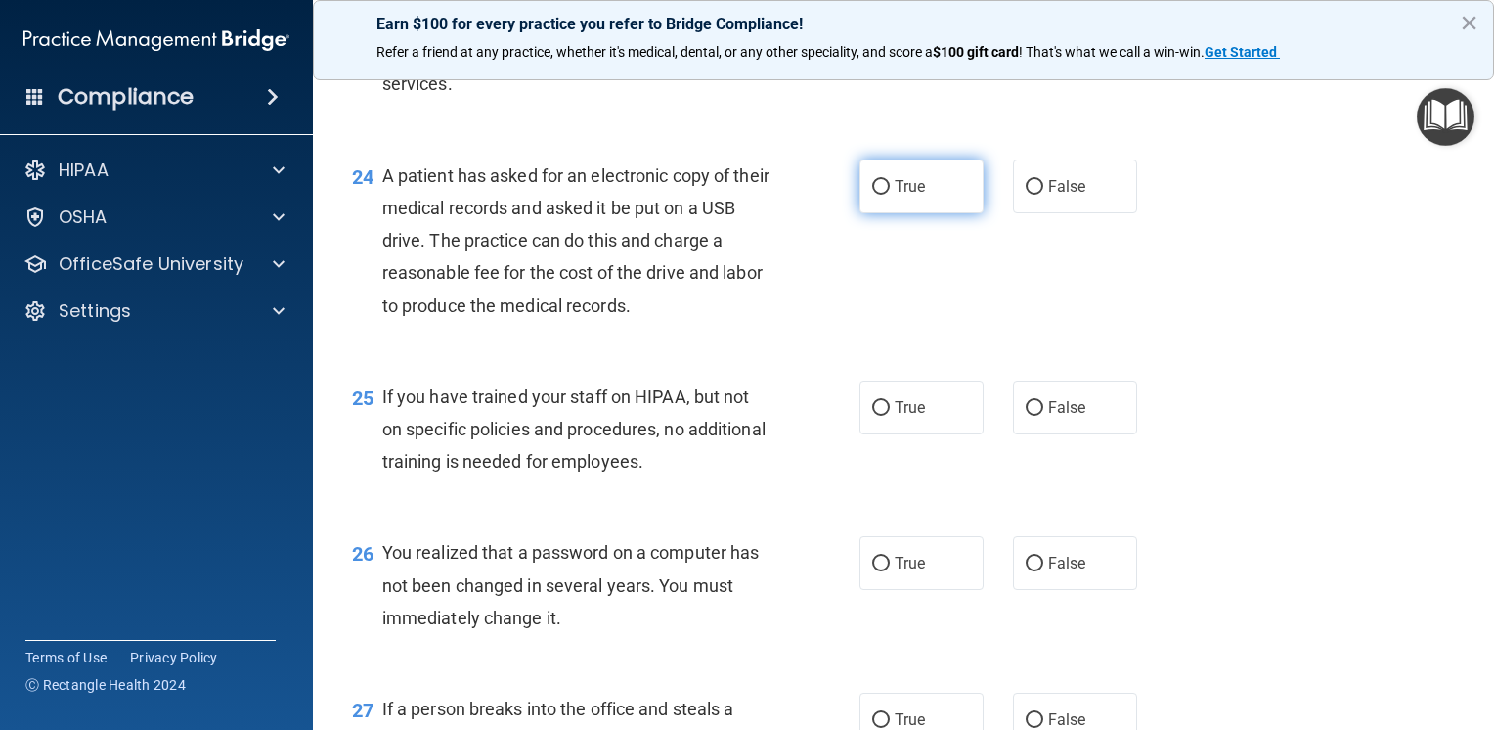
click at [892, 201] on label "True" at bounding box center [922, 186] width 124 height 54
click at [890, 195] on input "True" at bounding box center [881, 187] width 18 height 15
radio input "true"
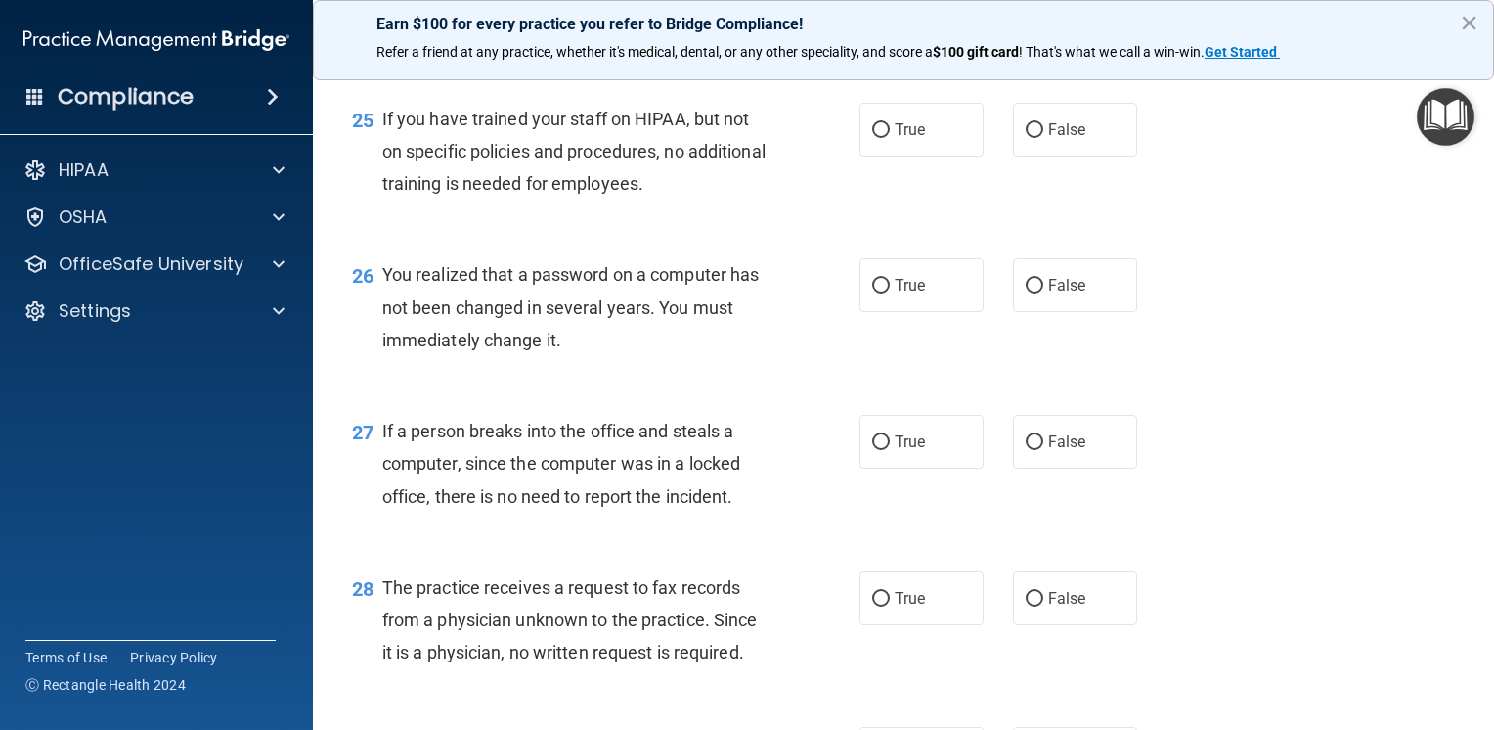
scroll to position [4206, 0]
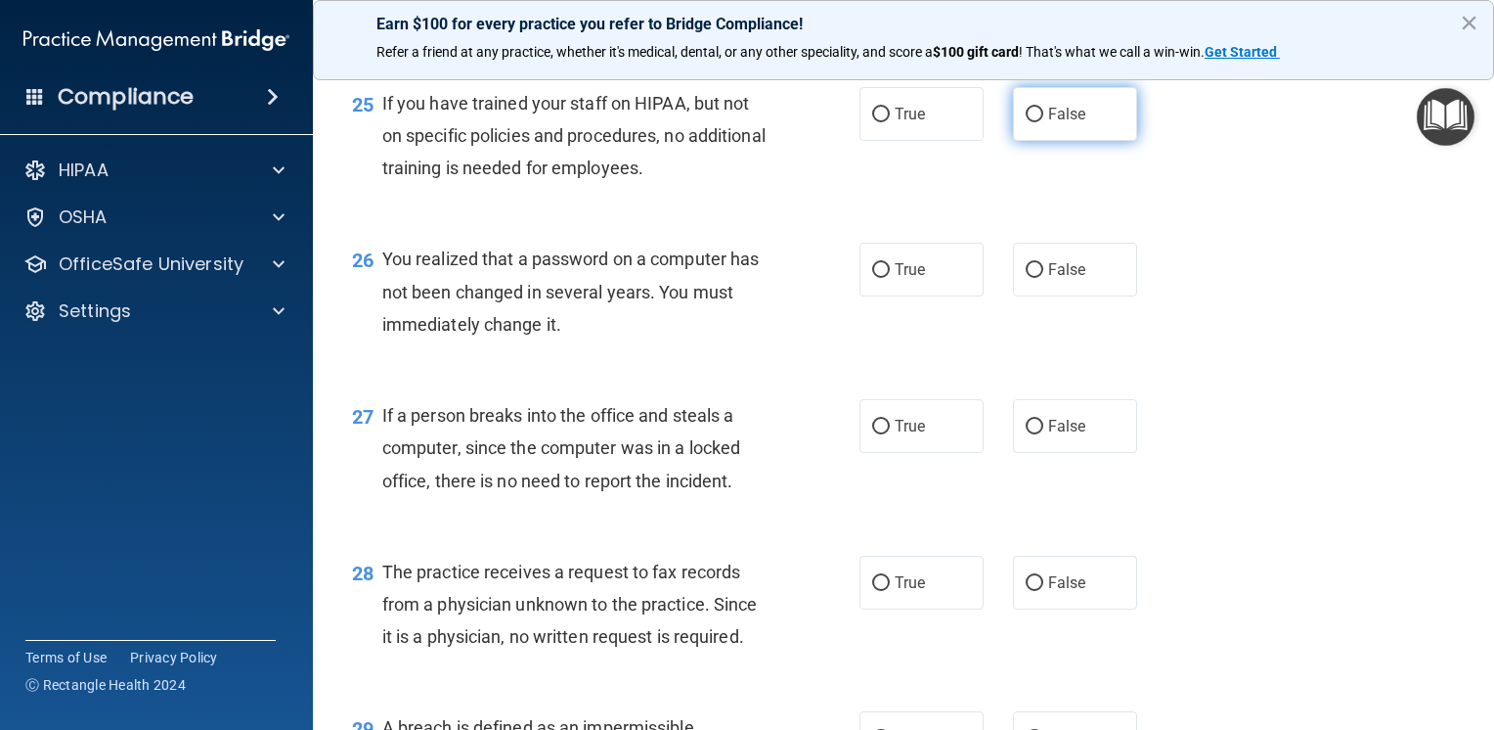
click at [1028, 141] on label "False" at bounding box center [1075, 114] width 124 height 54
click at [1028, 122] on input "False" at bounding box center [1035, 115] width 18 height 15
radio input "true"
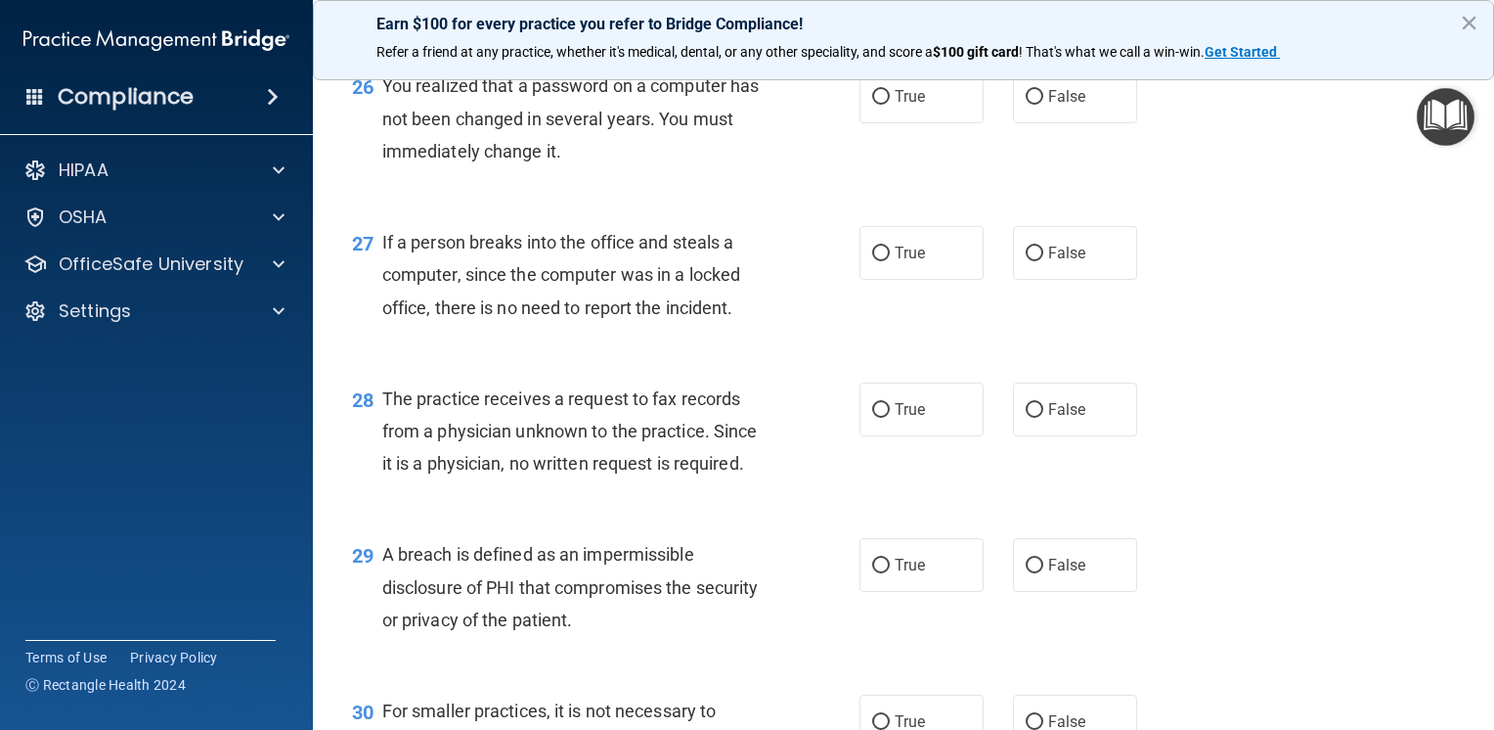
scroll to position [4401, 0]
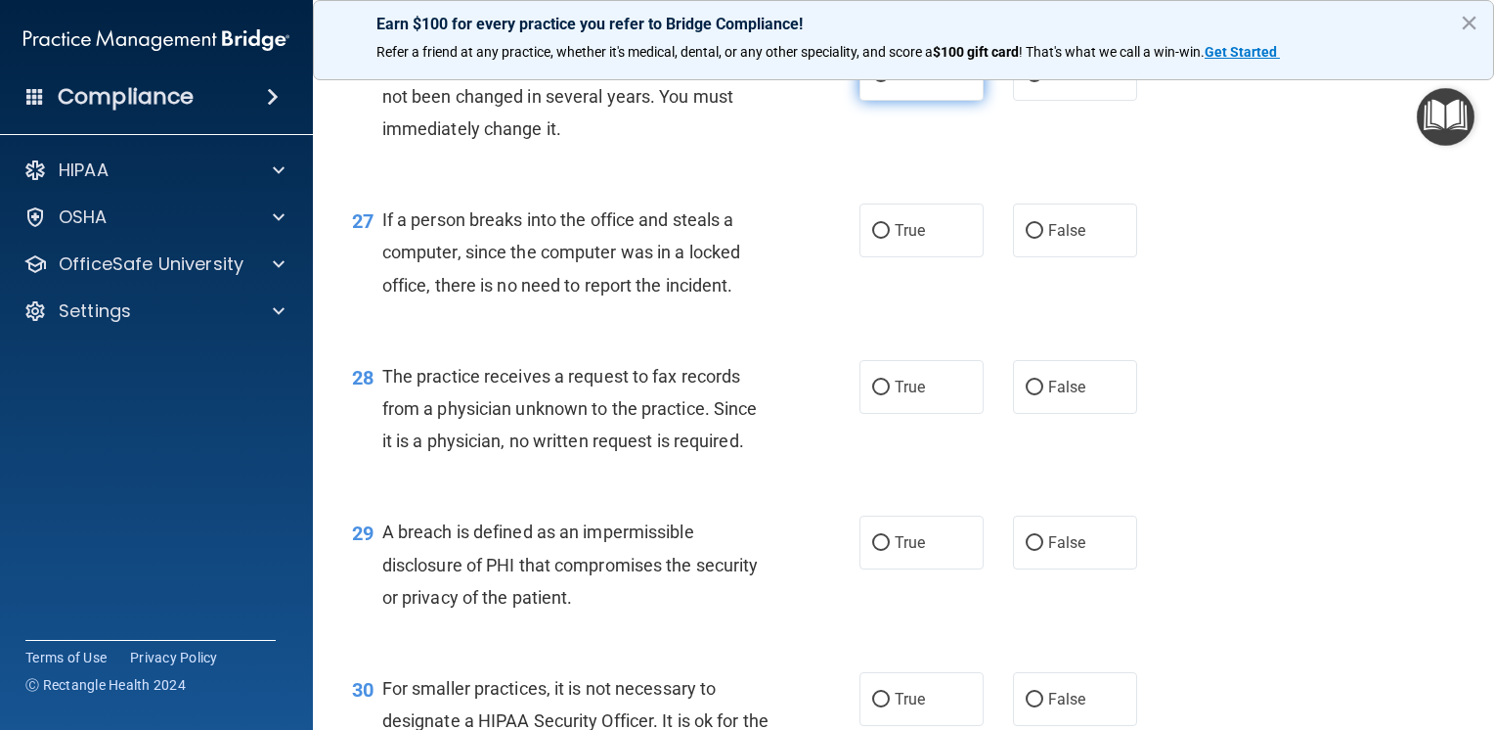
click at [914, 83] on span "True" at bounding box center [910, 74] width 30 height 19
click at [890, 82] on input "True" at bounding box center [881, 74] width 18 height 15
radio input "true"
click at [1065, 240] on span "False" at bounding box center [1067, 230] width 38 height 19
click at [1044, 239] on input "False" at bounding box center [1035, 231] width 18 height 15
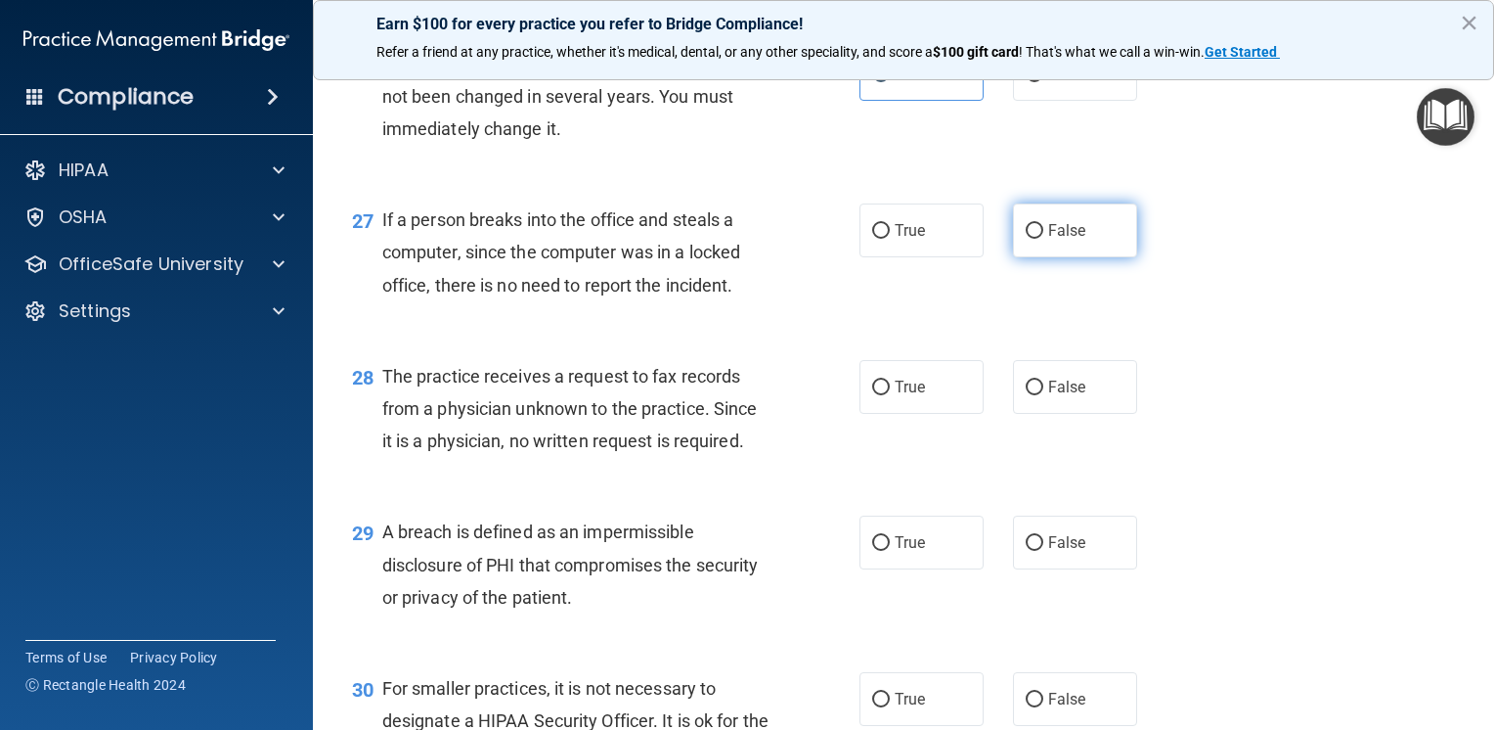
radio input "true"
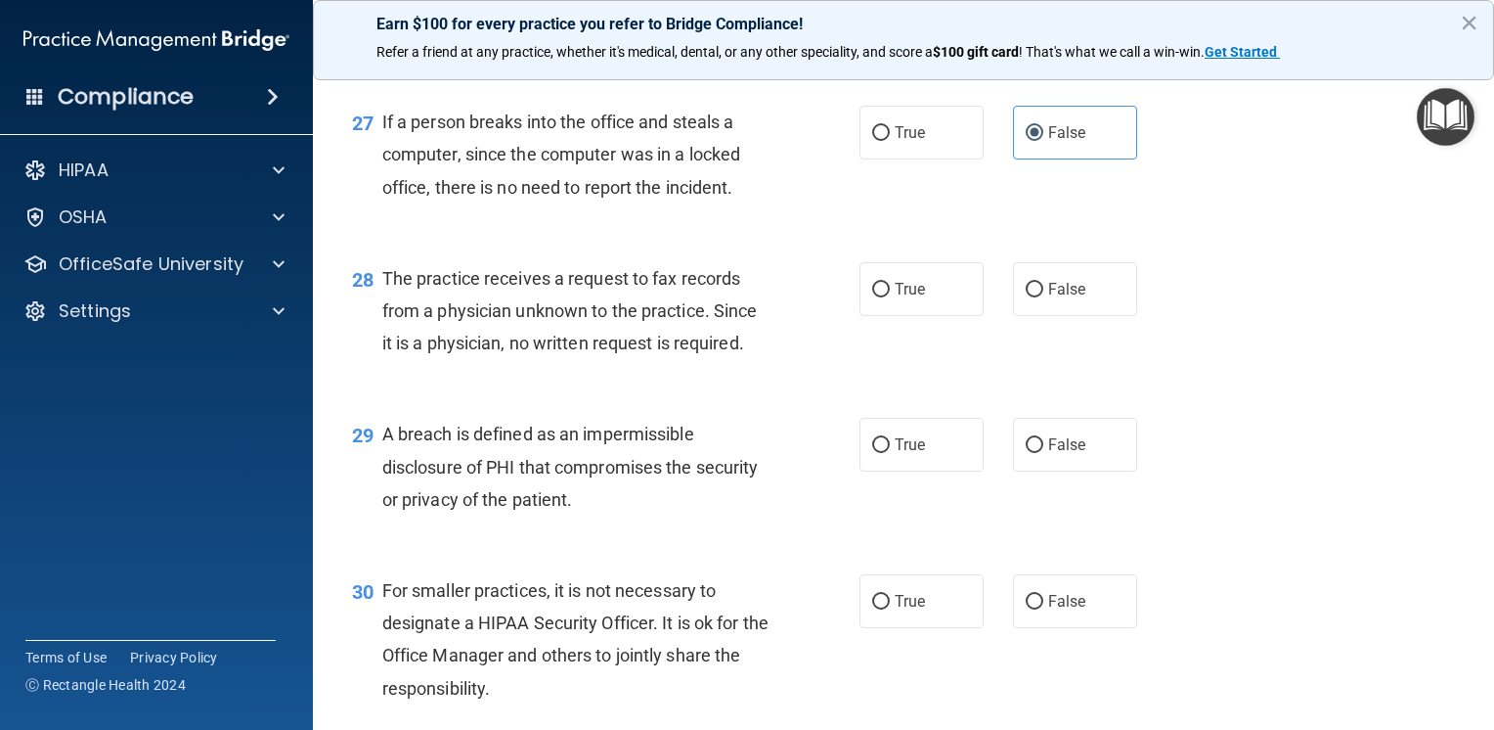
scroll to position [4597, 0]
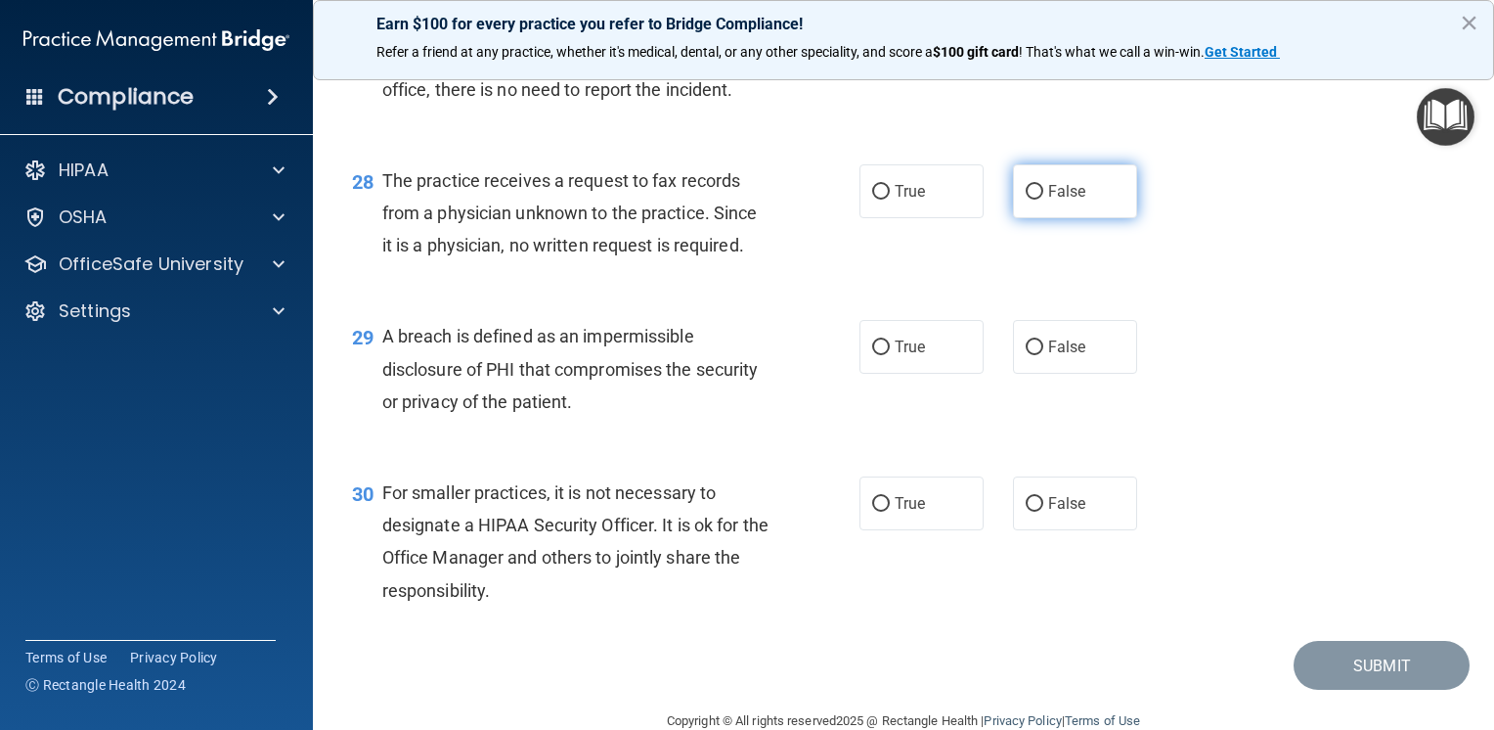
click at [1036, 218] on label "False" at bounding box center [1075, 191] width 124 height 54
click at [1036, 200] on input "False" at bounding box center [1035, 192] width 18 height 15
radio input "true"
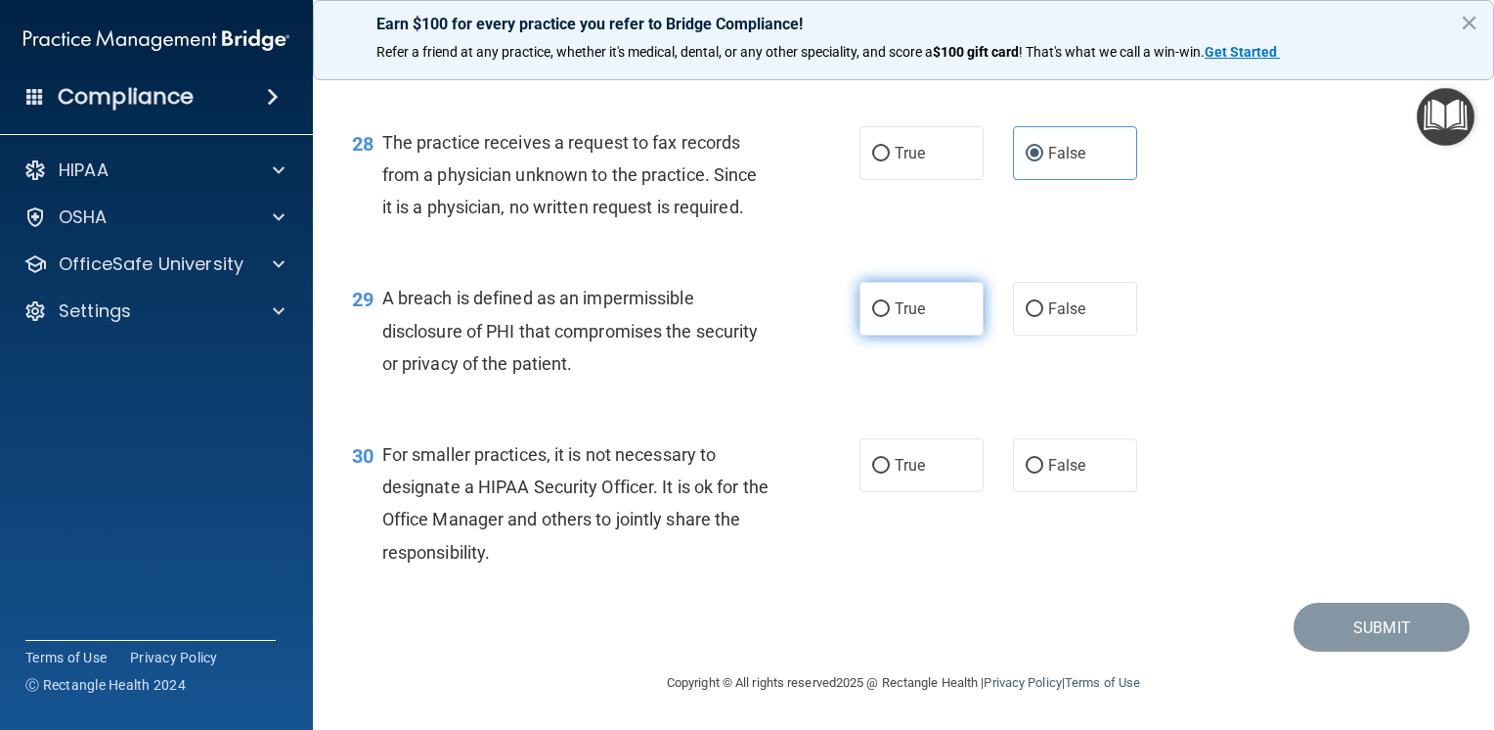
click at [915, 327] on label "True" at bounding box center [922, 309] width 124 height 54
click at [890, 317] on input "True" at bounding box center [881, 309] width 18 height 15
radio input "true"
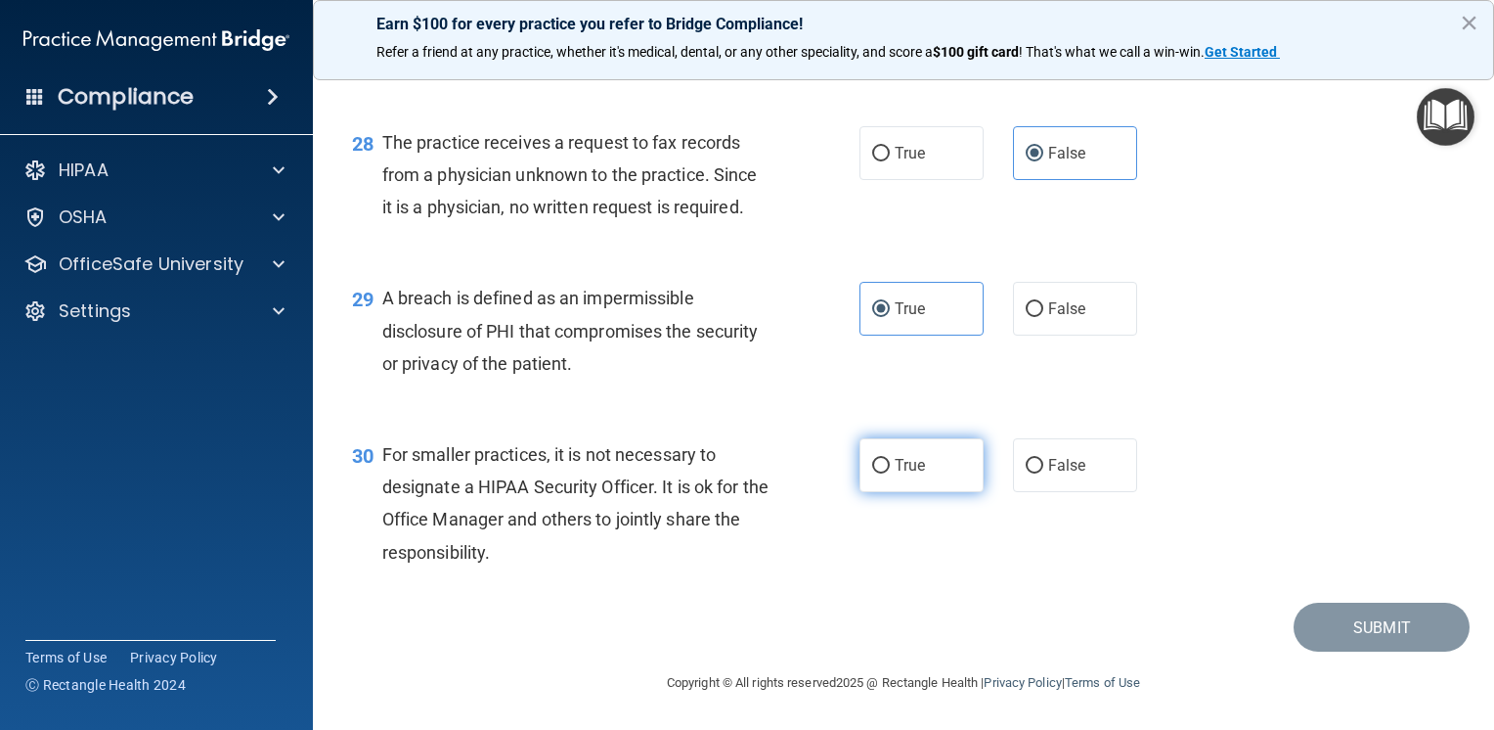
click at [904, 468] on span "True" at bounding box center [910, 465] width 30 height 19
click at [890, 468] on input "True" at bounding box center [881, 466] width 18 height 15
radio input "true"
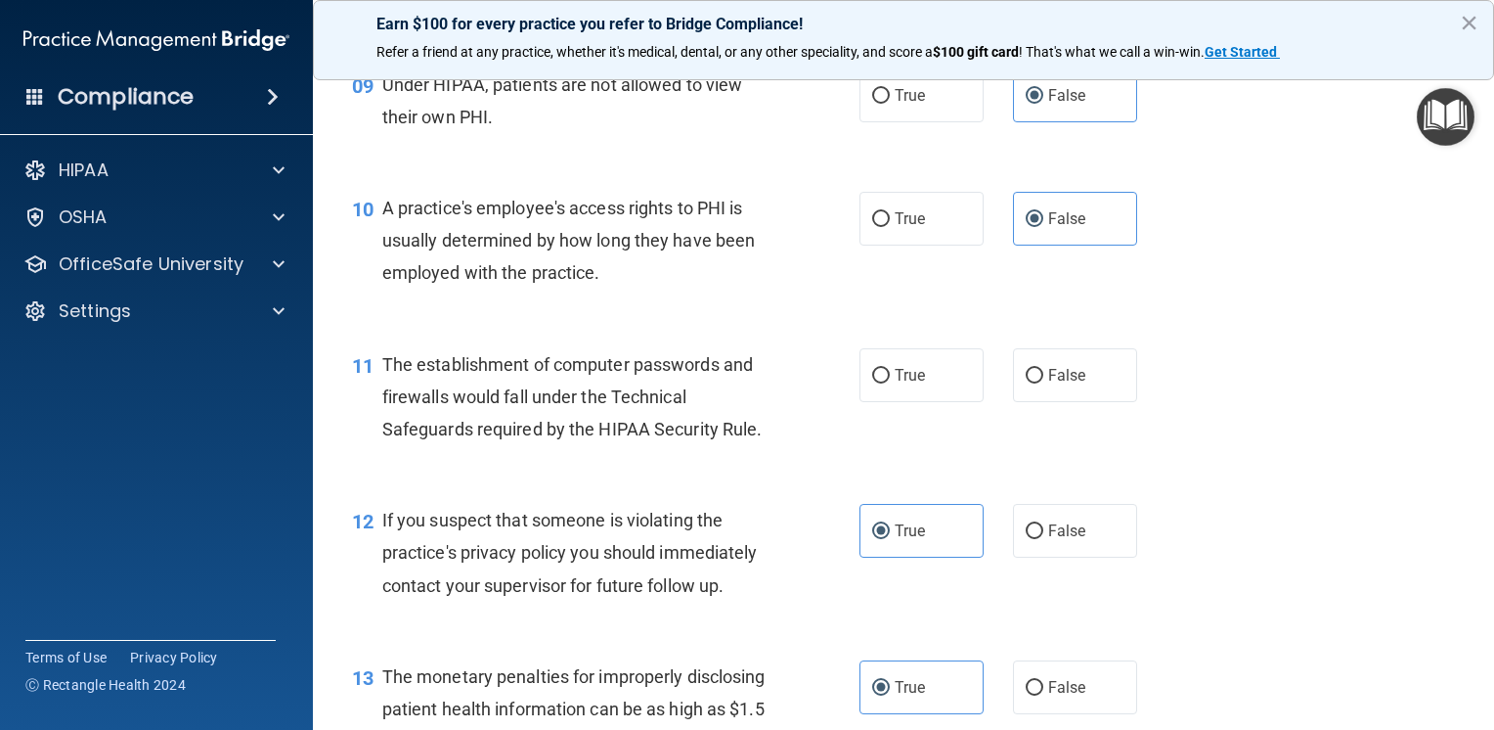
scroll to position [1467, 0]
click at [876, 401] on label "True" at bounding box center [922, 374] width 124 height 54
click at [876, 382] on input "True" at bounding box center [881, 375] width 18 height 15
radio input "true"
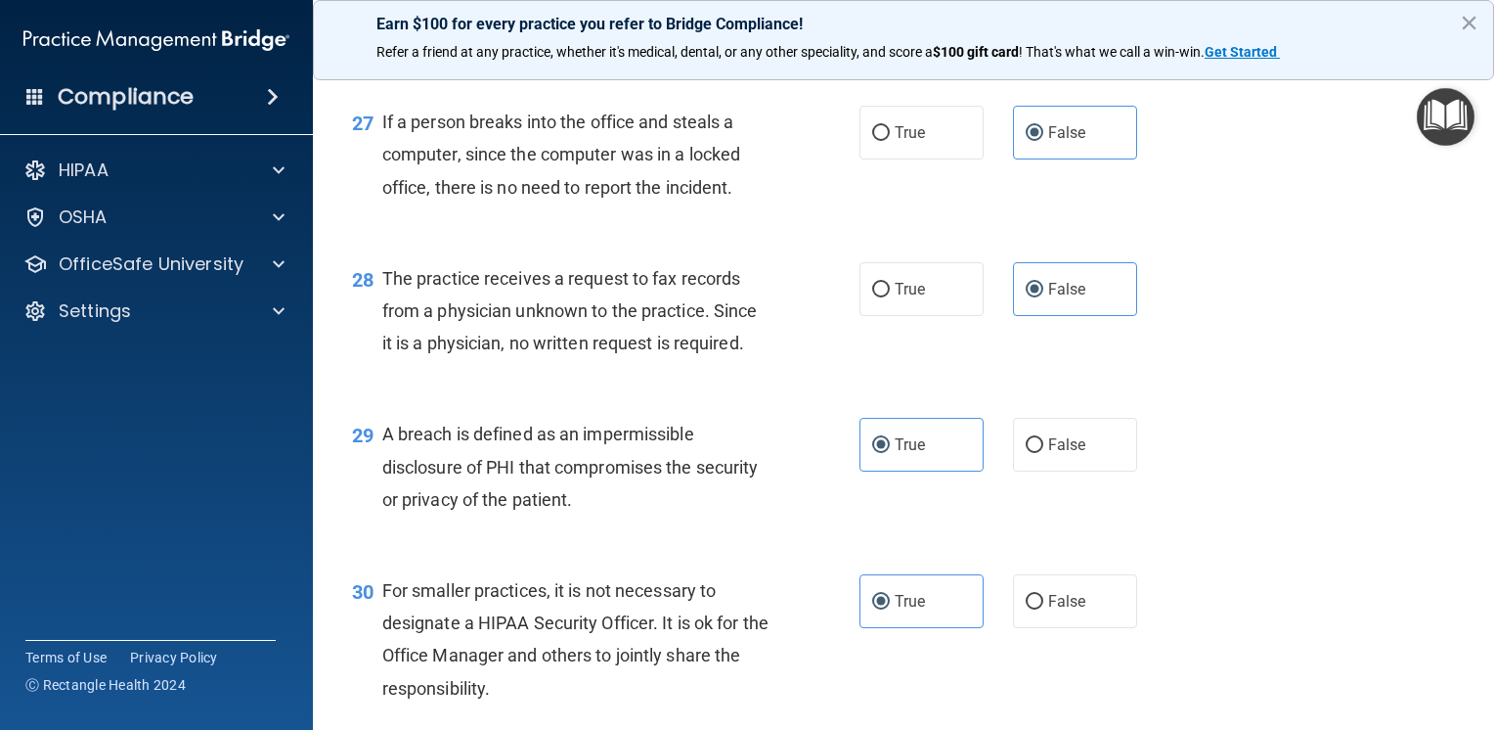
scroll to position [4667, 0]
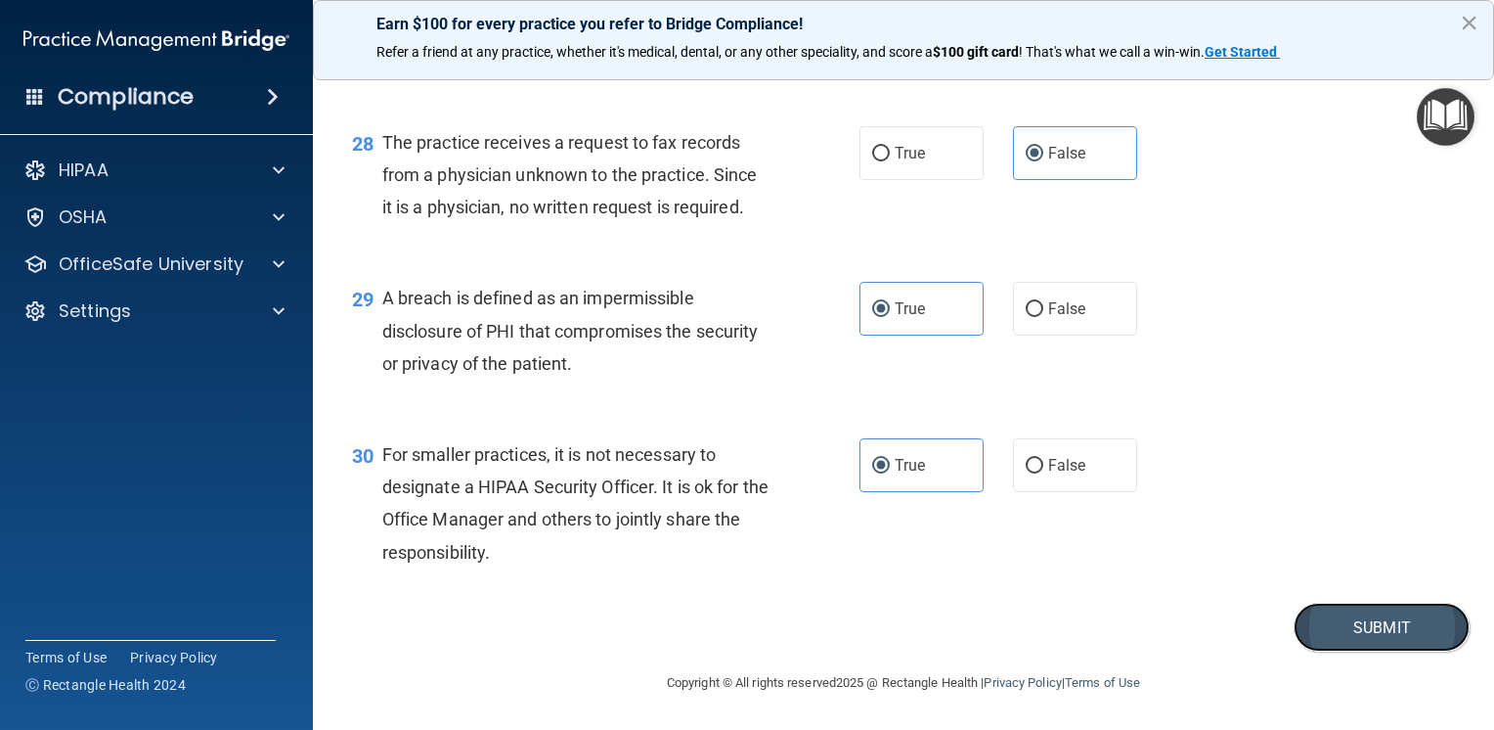
click at [1354, 617] on button "Submit" at bounding box center [1382, 627] width 176 height 50
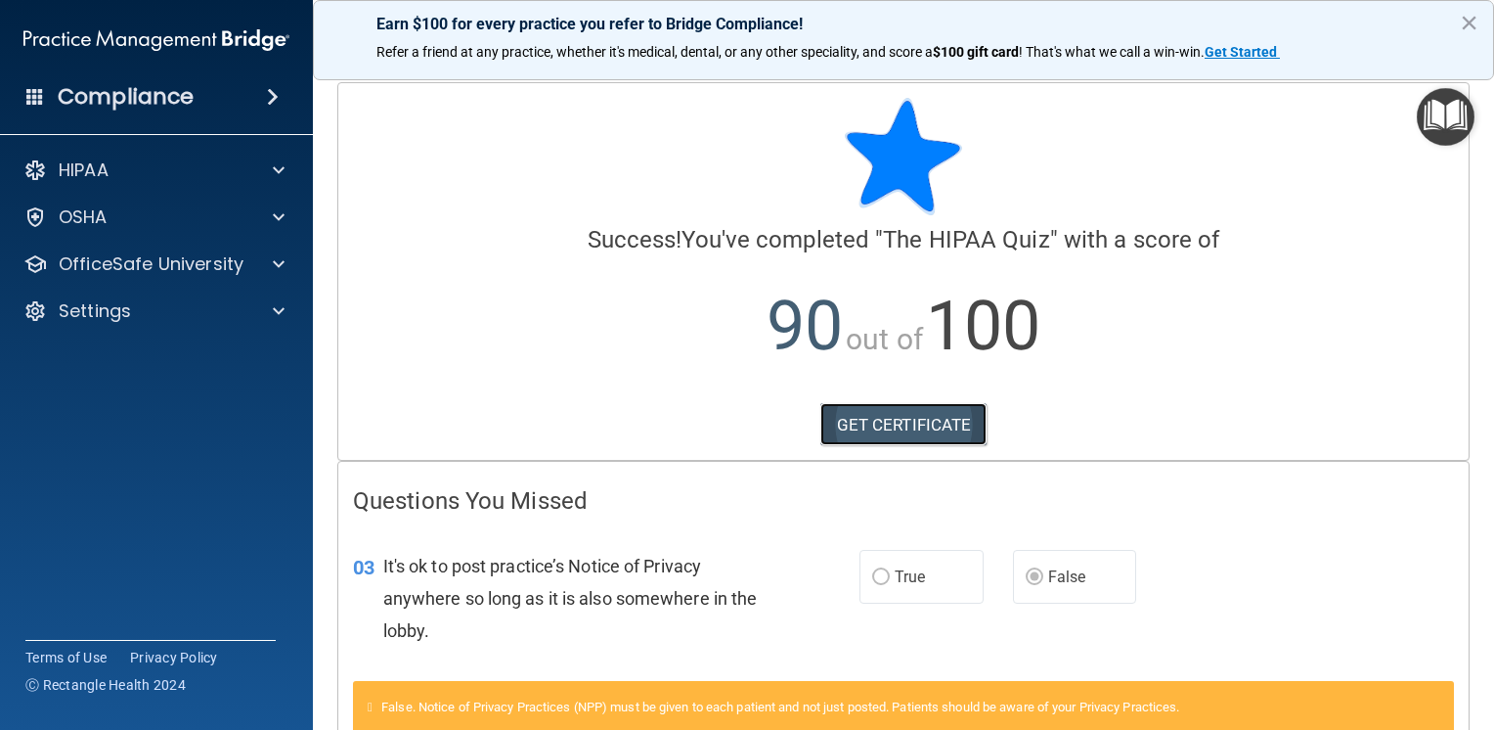
click at [922, 421] on link "GET CERTIFICATE" at bounding box center [904, 424] width 167 height 43
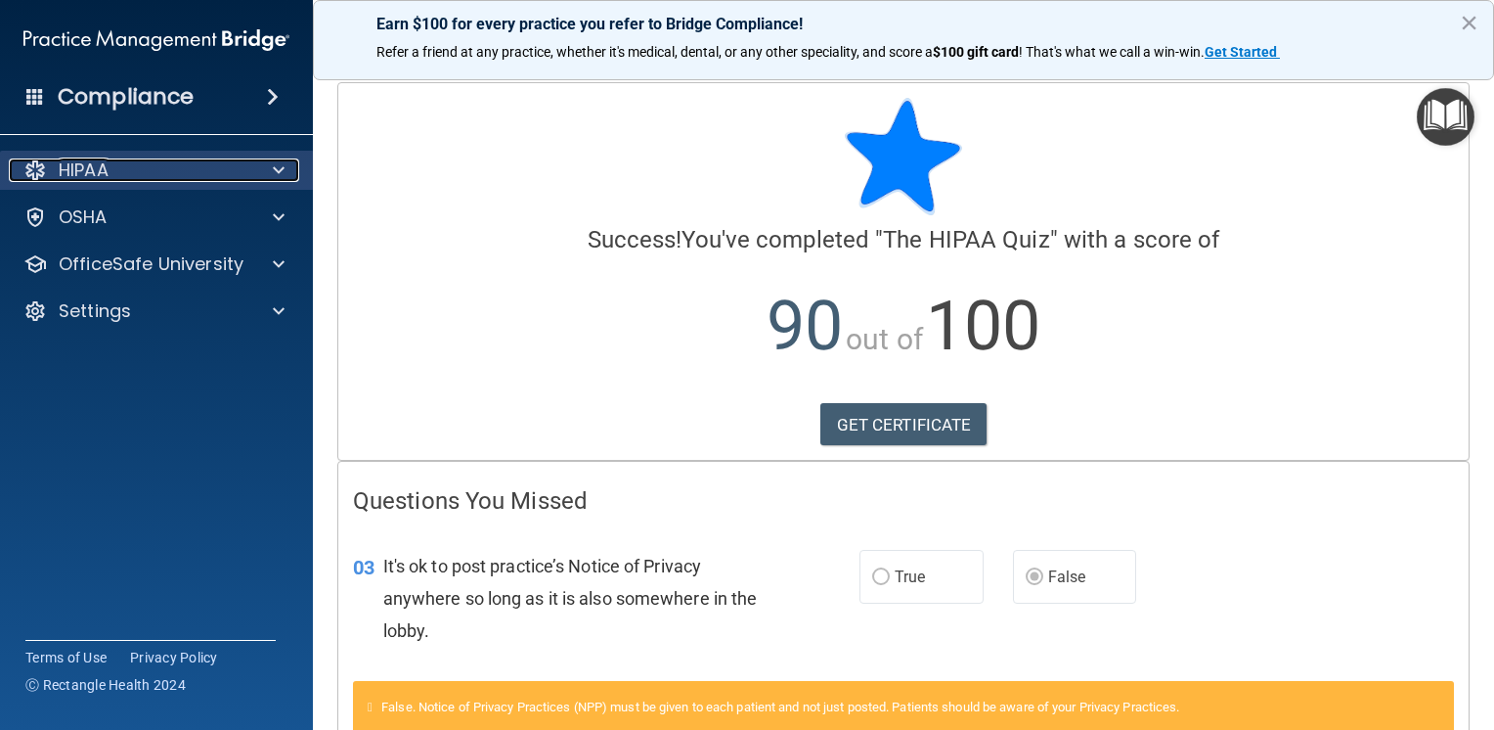
click at [274, 167] on span at bounding box center [279, 169] width 12 height 23
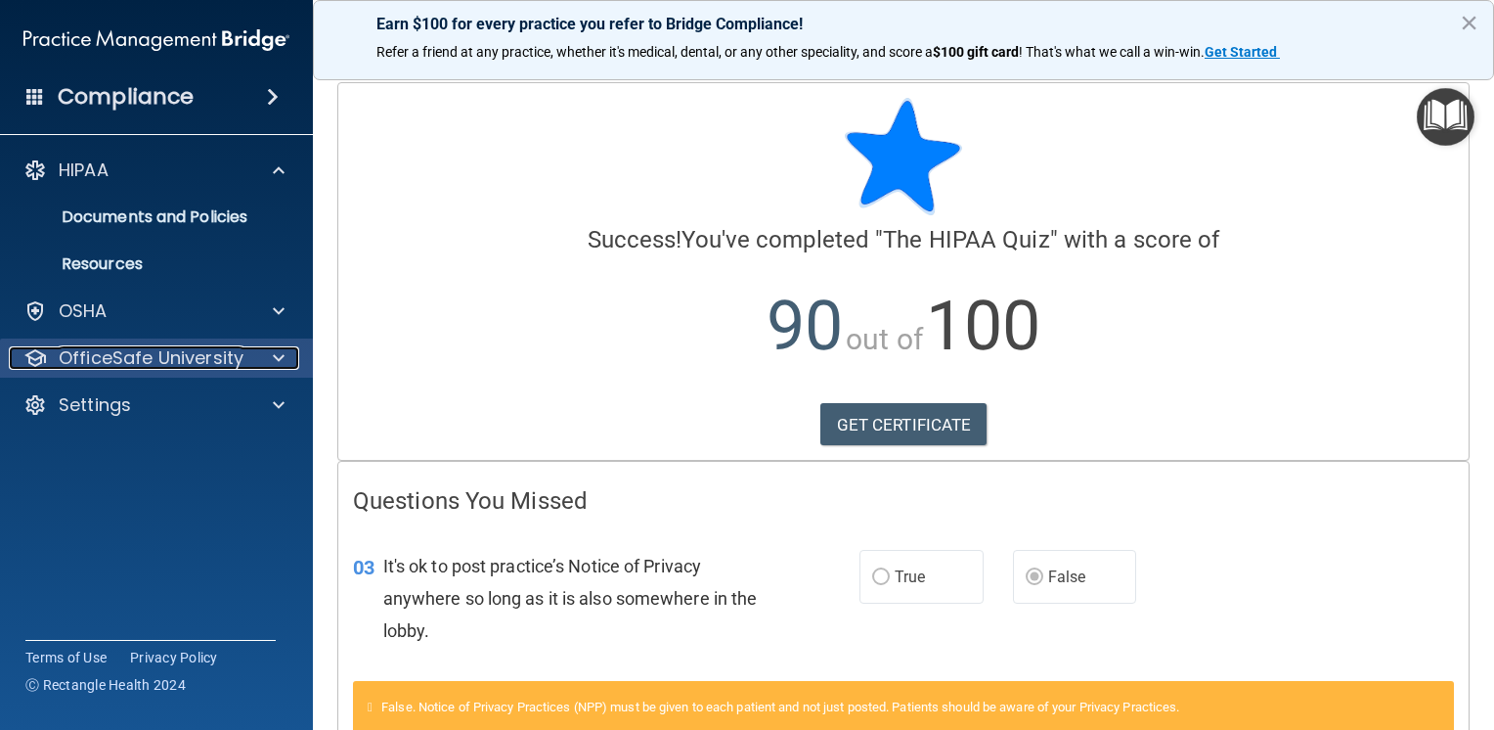
click at [271, 360] on div at bounding box center [275, 357] width 49 height 23
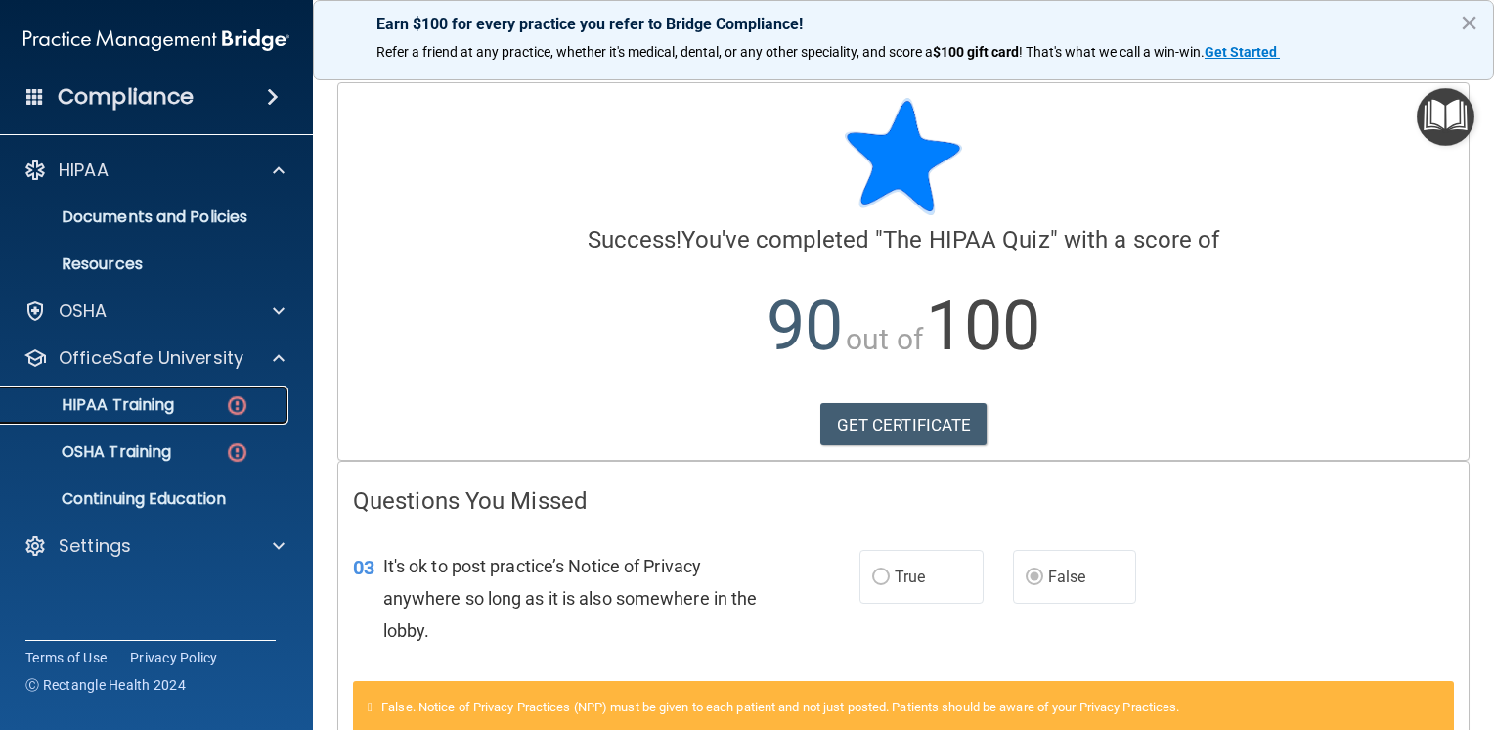
click at [225, 402] on img at bounding box center [237, 405] width 24 height 24
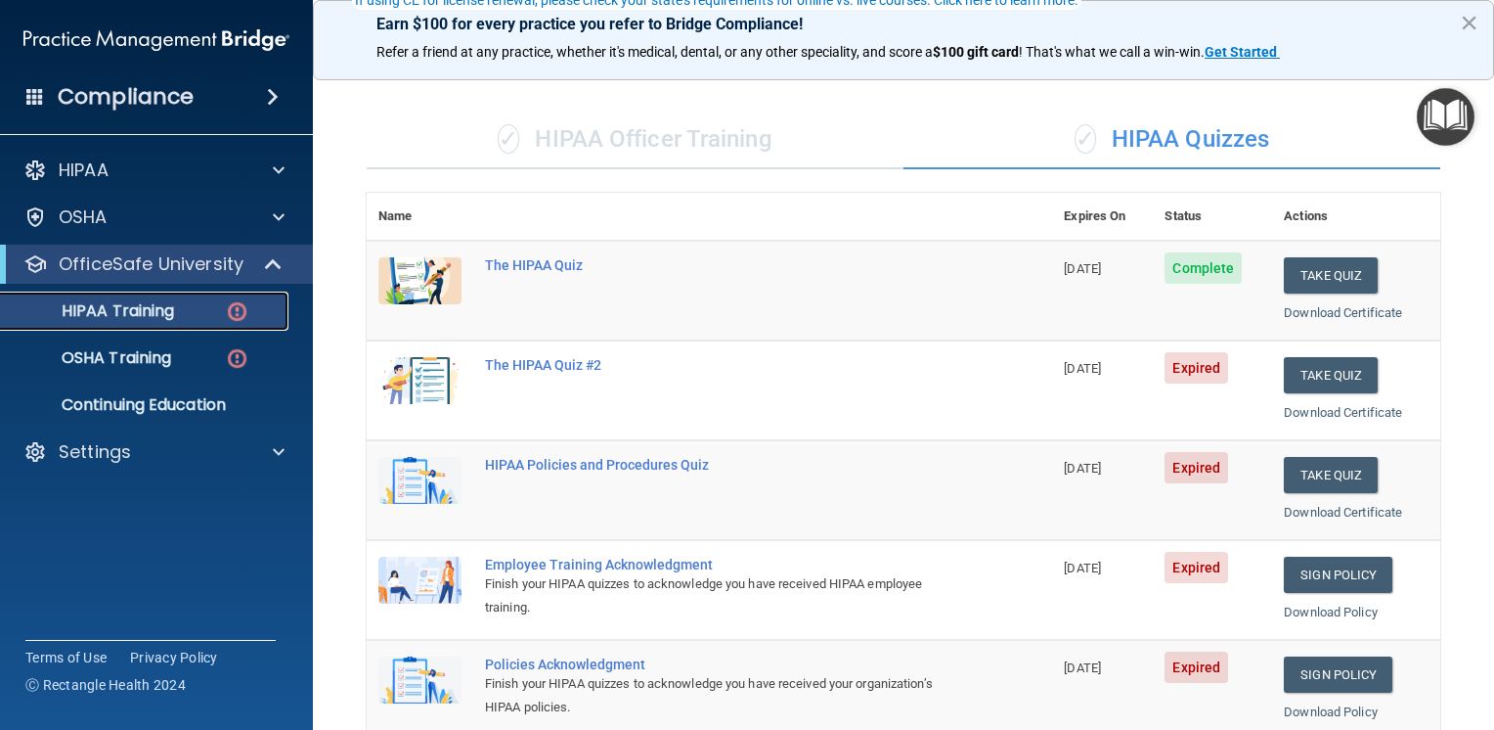
scroll to position [293, 0]
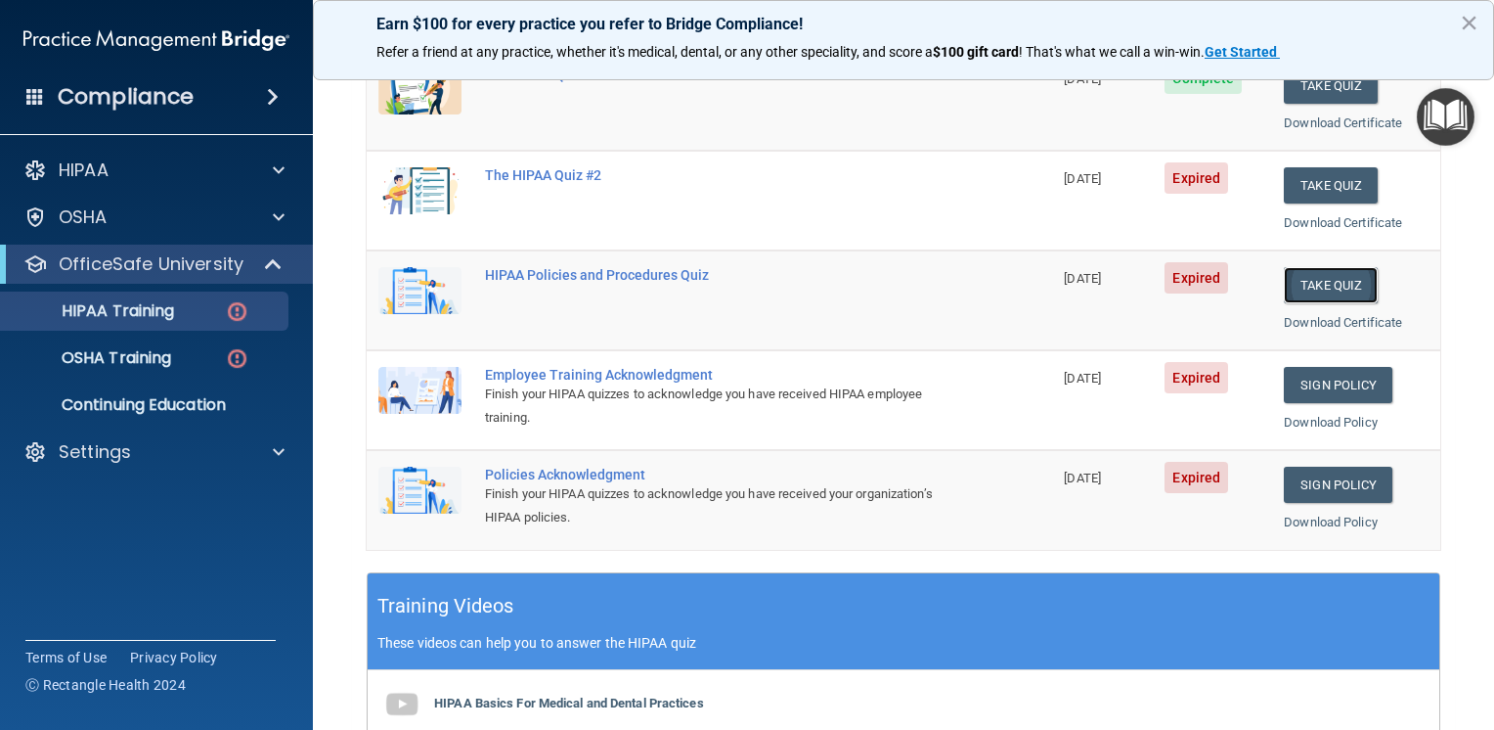
click at [1315, 277] on button "Take Quiz" at bounding box center [1331, 285] width 94 height 36
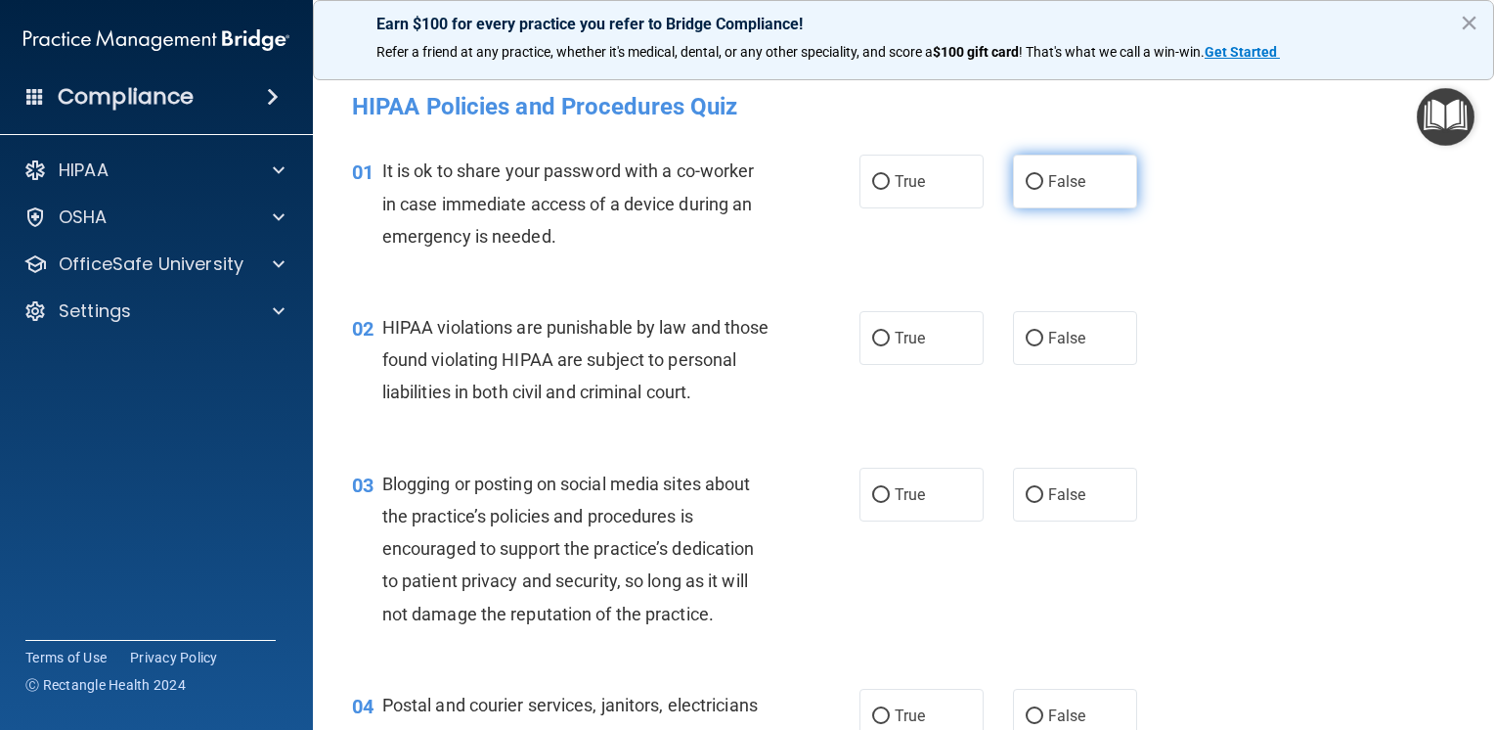
click at [1037, 168] on label "False" at bounding box center [1075, 182] width 124 height 54
click at [1037, 175] on input "False" at bounding box center [1035, 182] width 18 height 15
radio input "true"
click at [924, 342] on label "True" at bounding box center [922, 338] width 124 height 54
click at [890, 342] on input "True" at bounding box center [881, 339] width 18 height 15
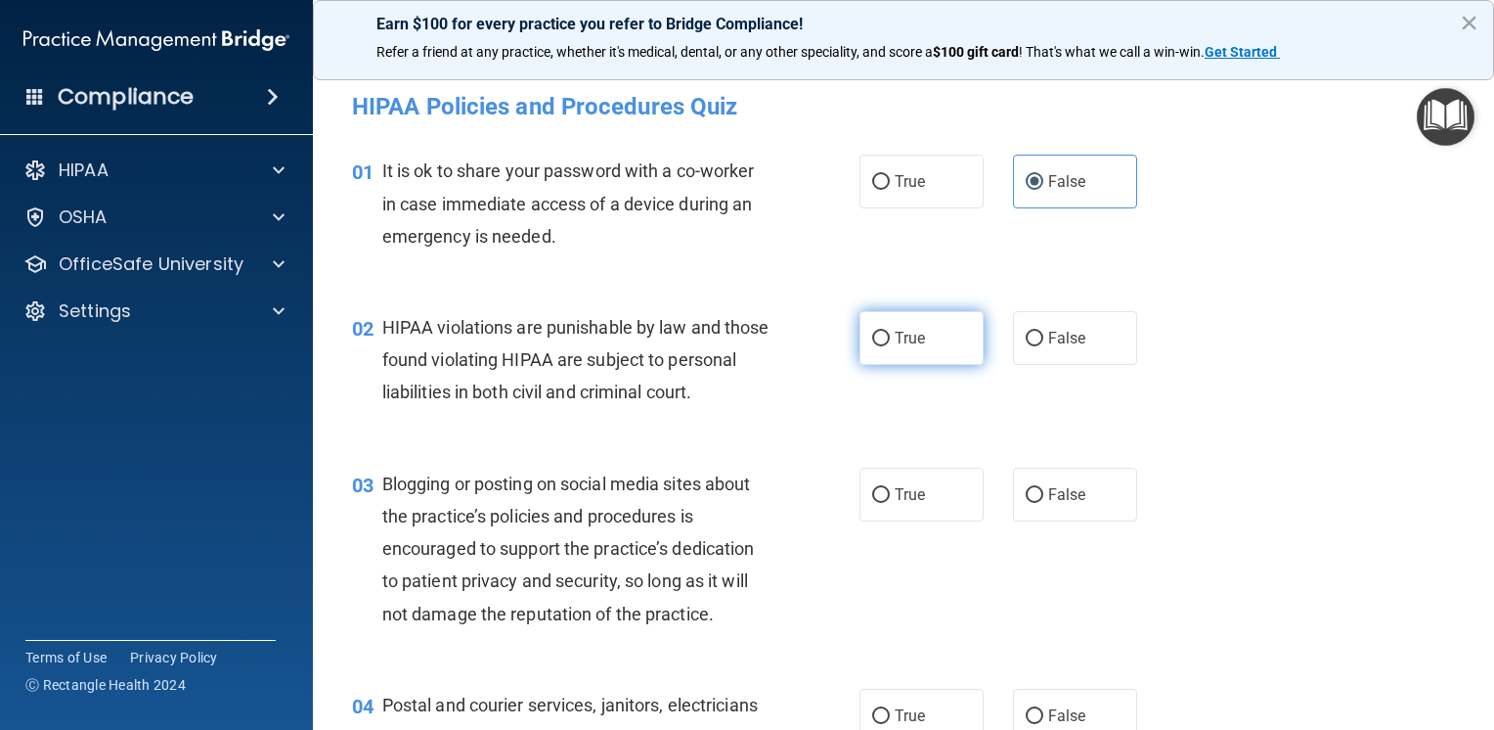
radio input "true"
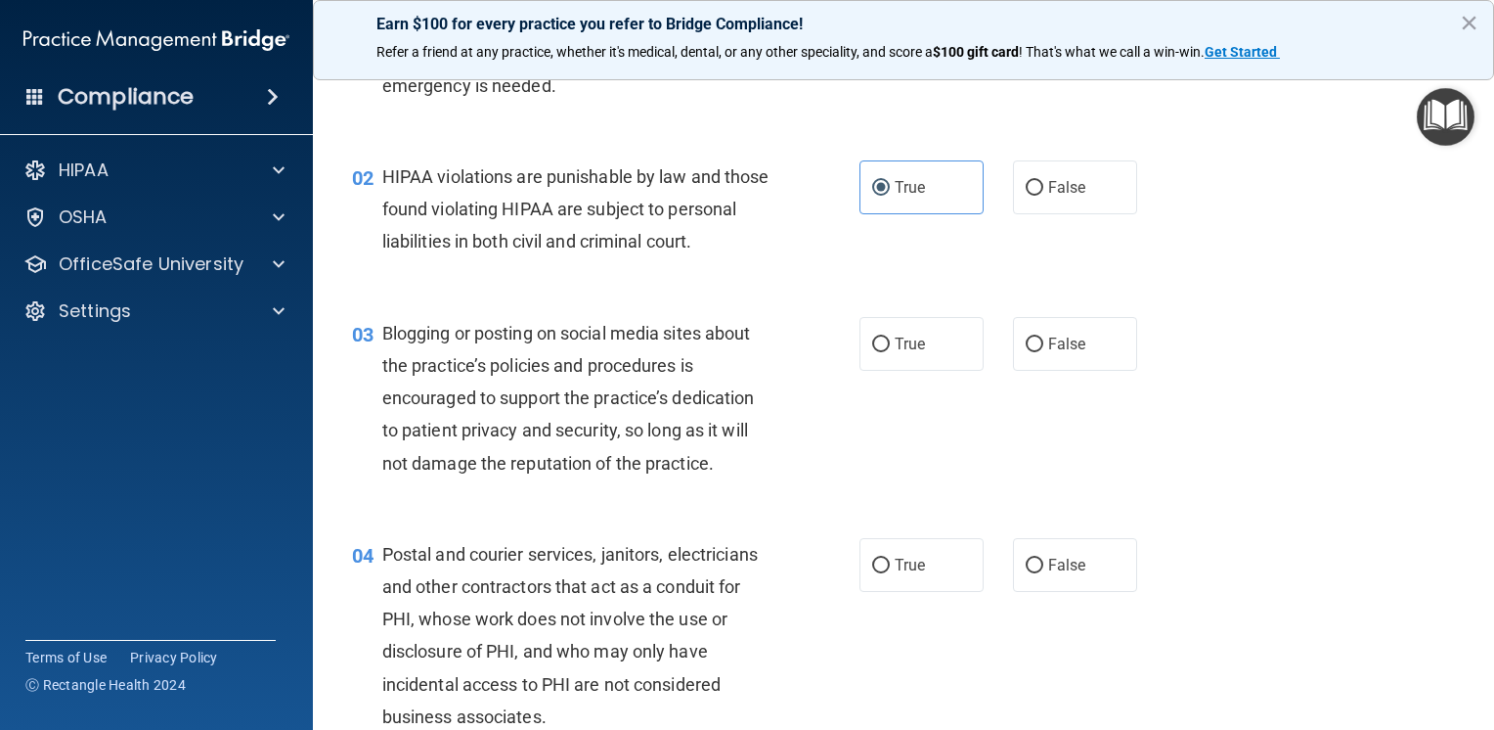
scroll to position [196, 0]
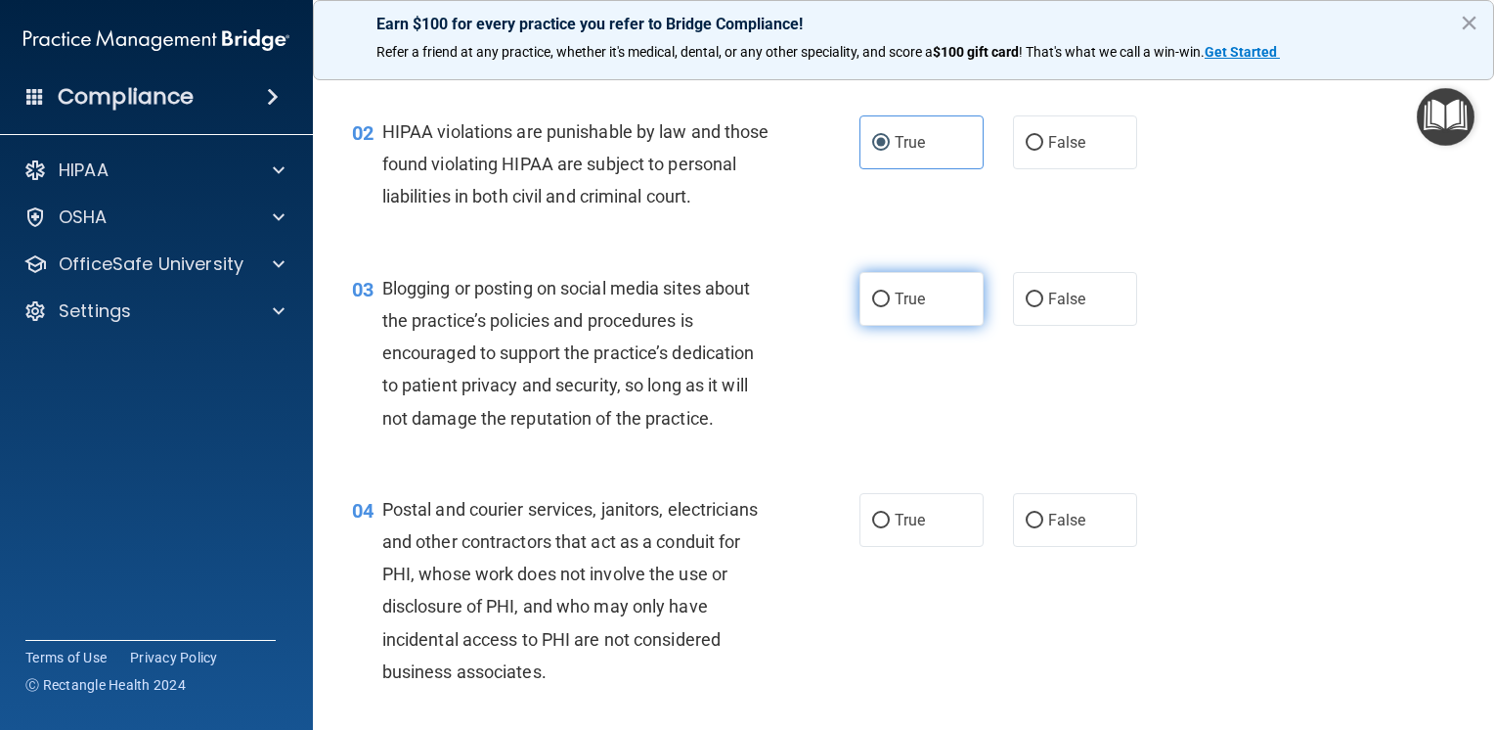
click at [926, 326] on label "True" at bounding box center [922, 299] width 124 height 54
click at [890, 307] on input "True" at bounding box center [881, 299] width 18 height 15
radio input "true"
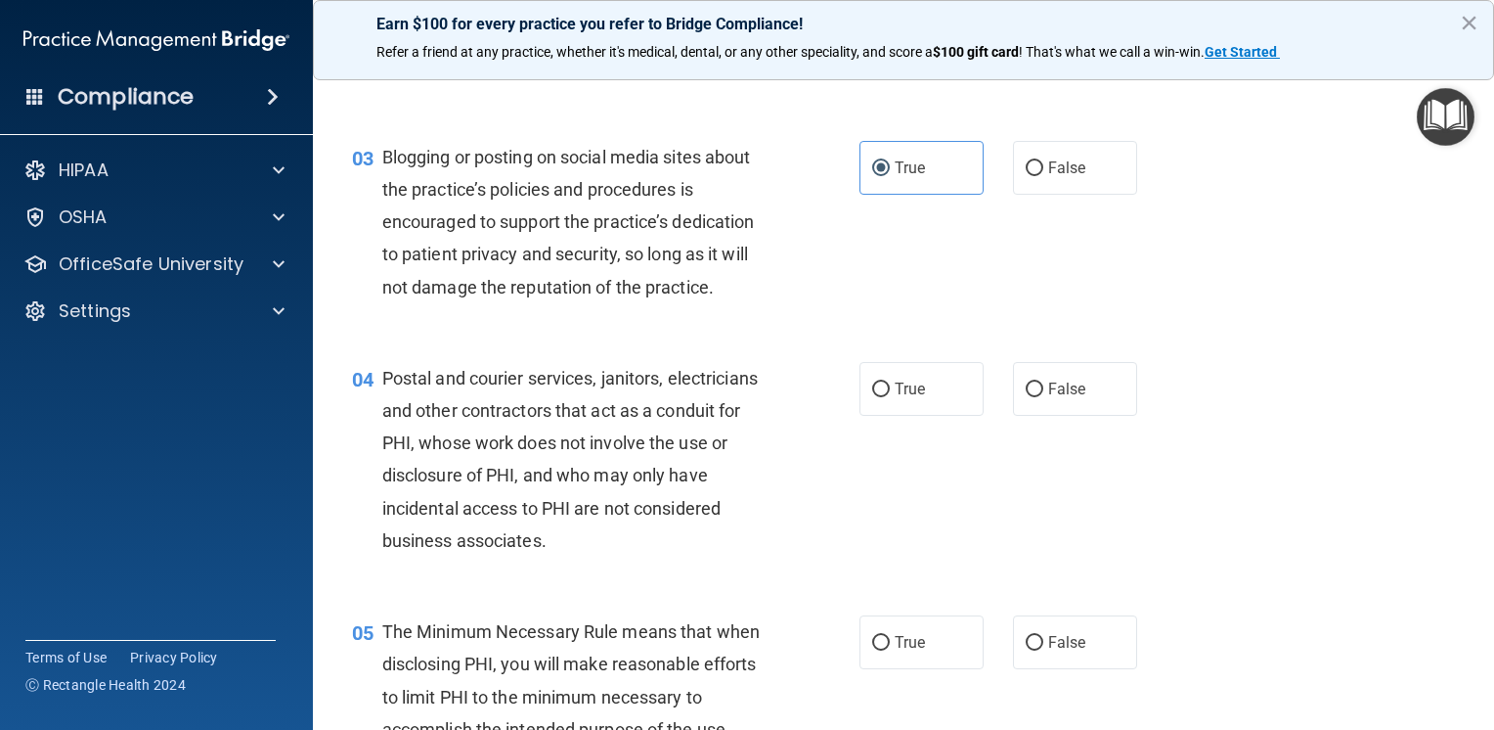
scroll to position [391, 0]
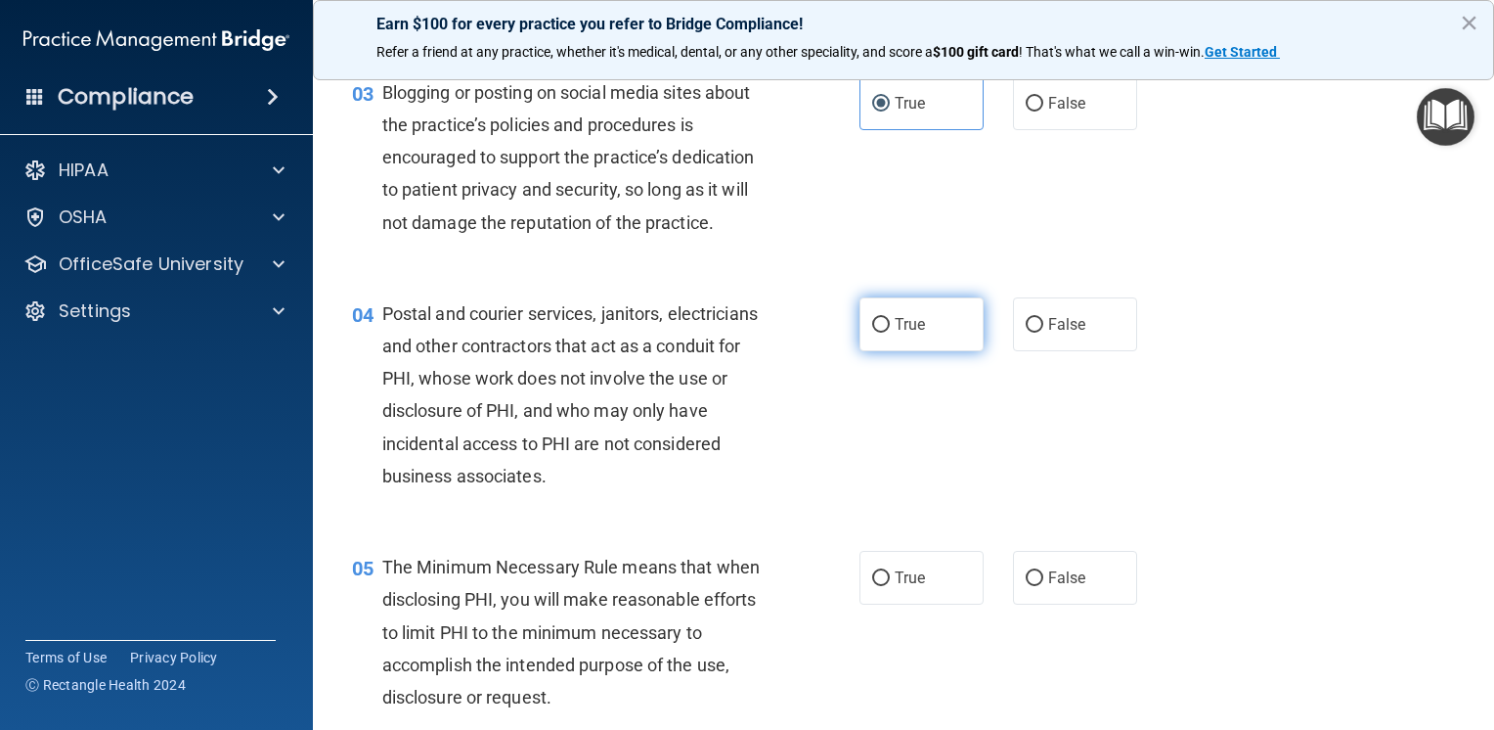
click at [903, 335] on label "True" at bounding box center [922, 324] width 124 height 54
click at [890, 333] on input "True" at bounding box center [881, 325] width 18 height 15
radio input "true"
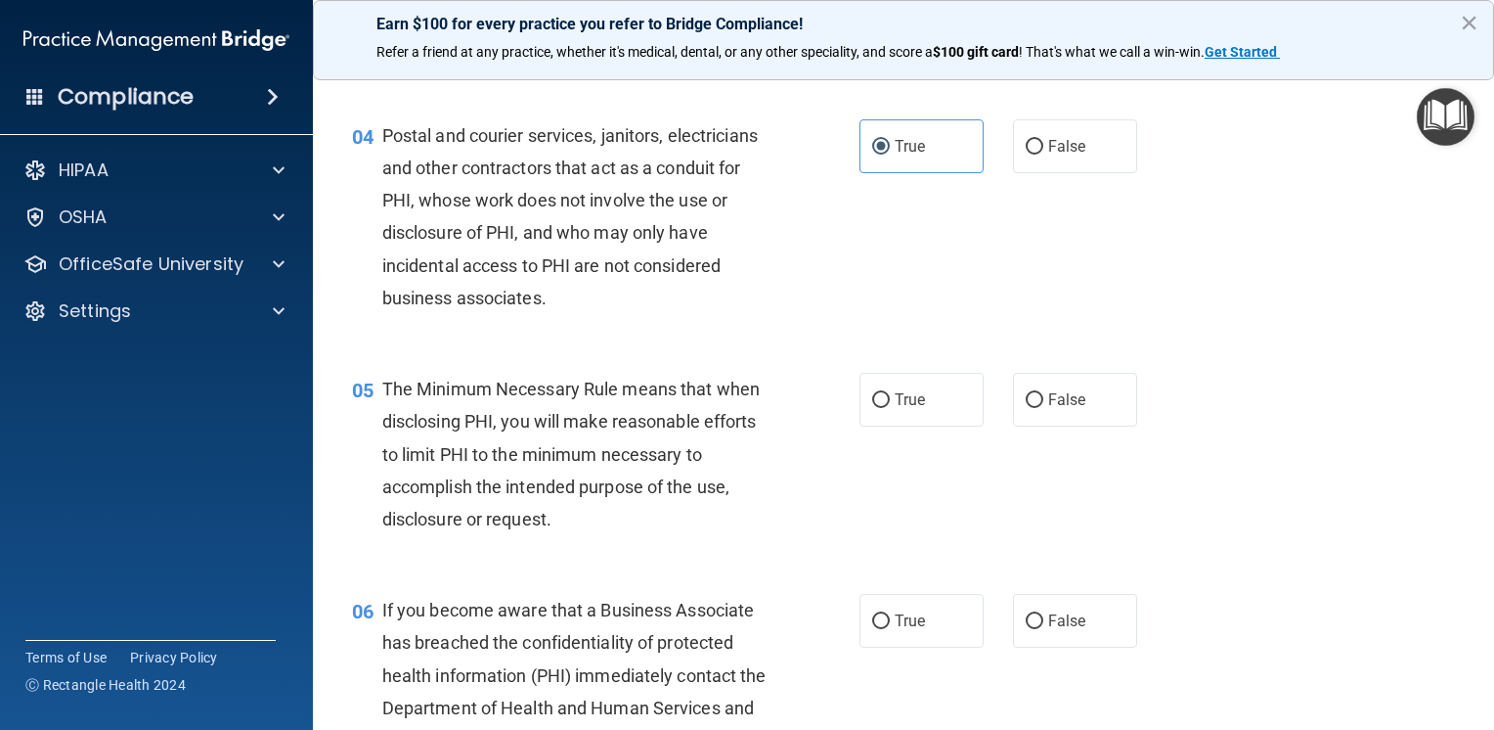
scroll to position [587, 0]
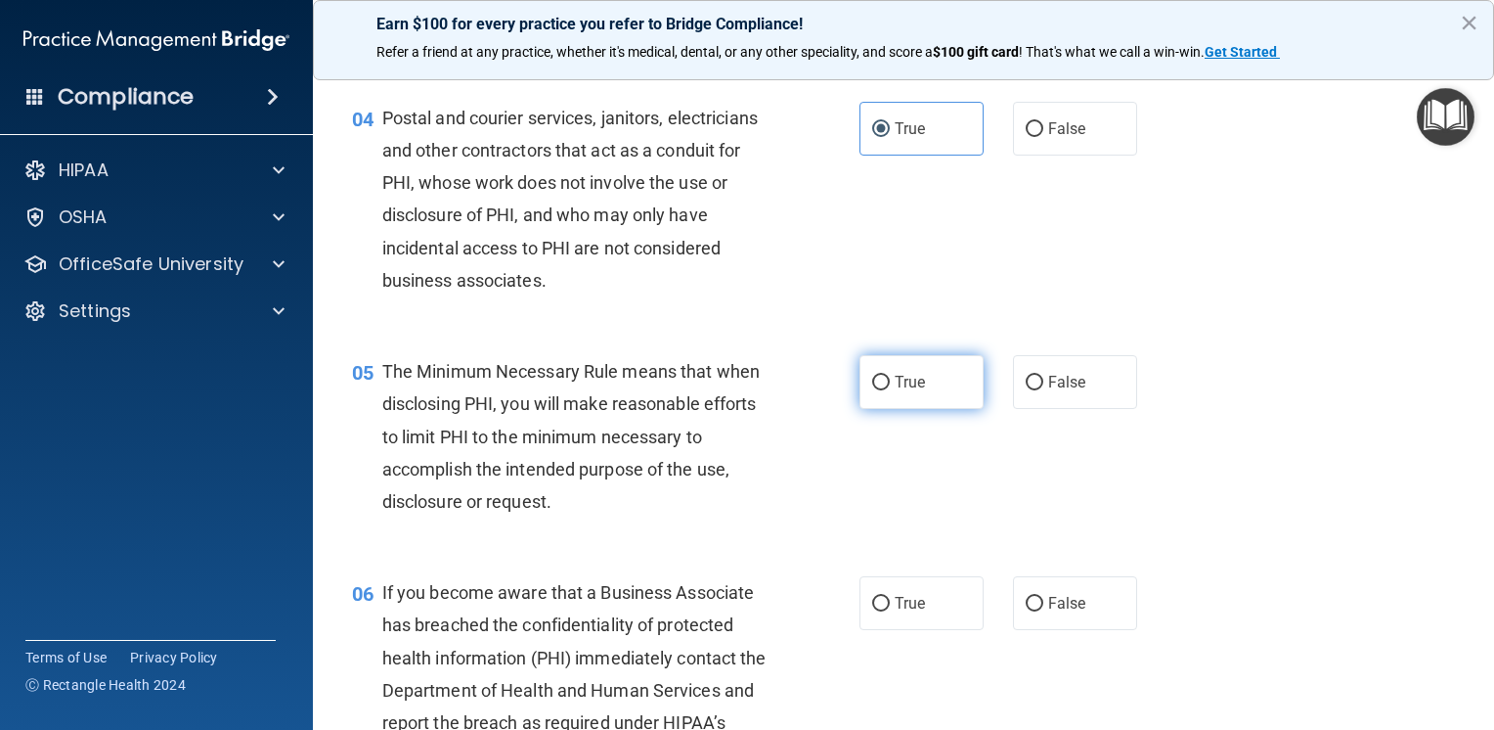
click at [944, 409] on label "True" at bounding box center [922, 382] width 124 height 54
click at [890, 390] on input "True" at bounding box center [881, 383] width 18 height 15
radio input "true"
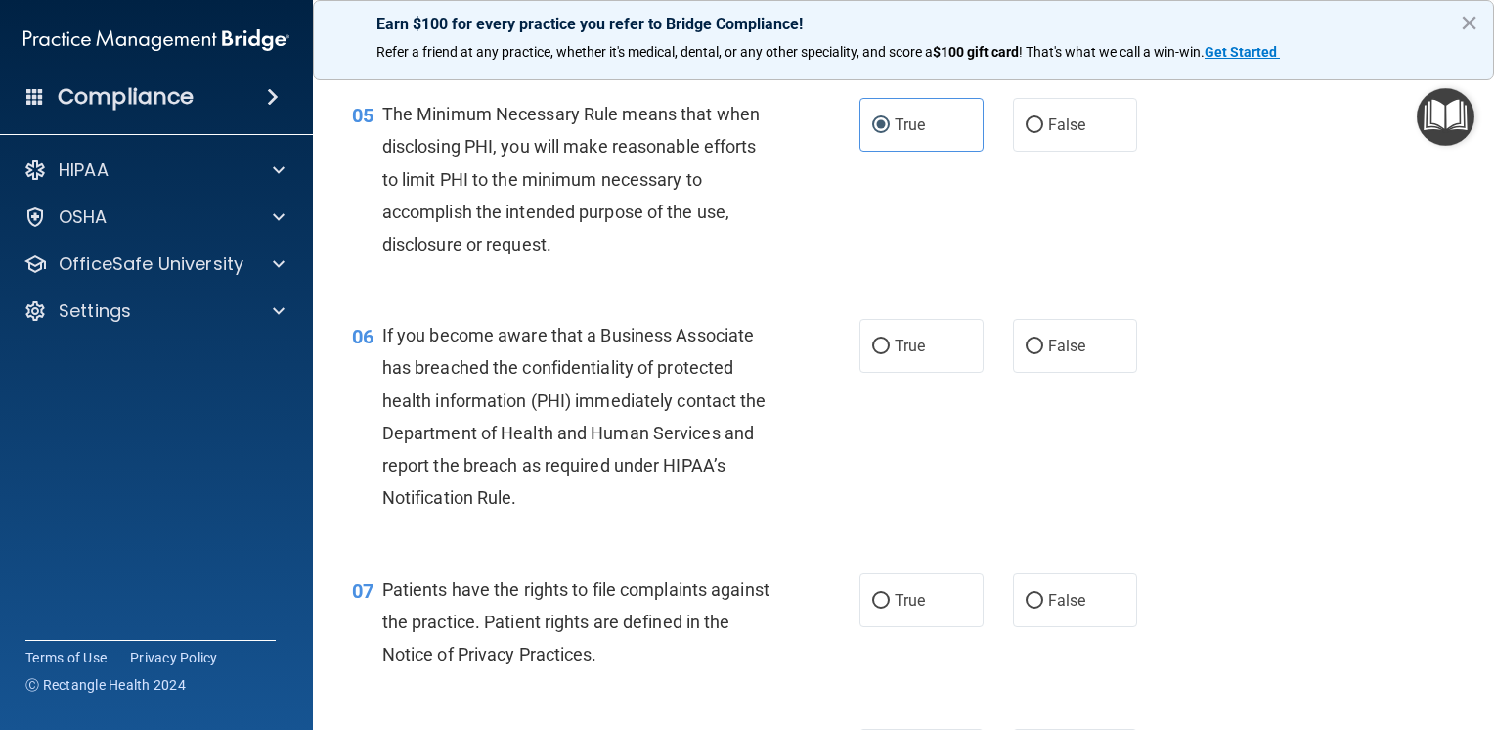
scroll to position [880, 0]
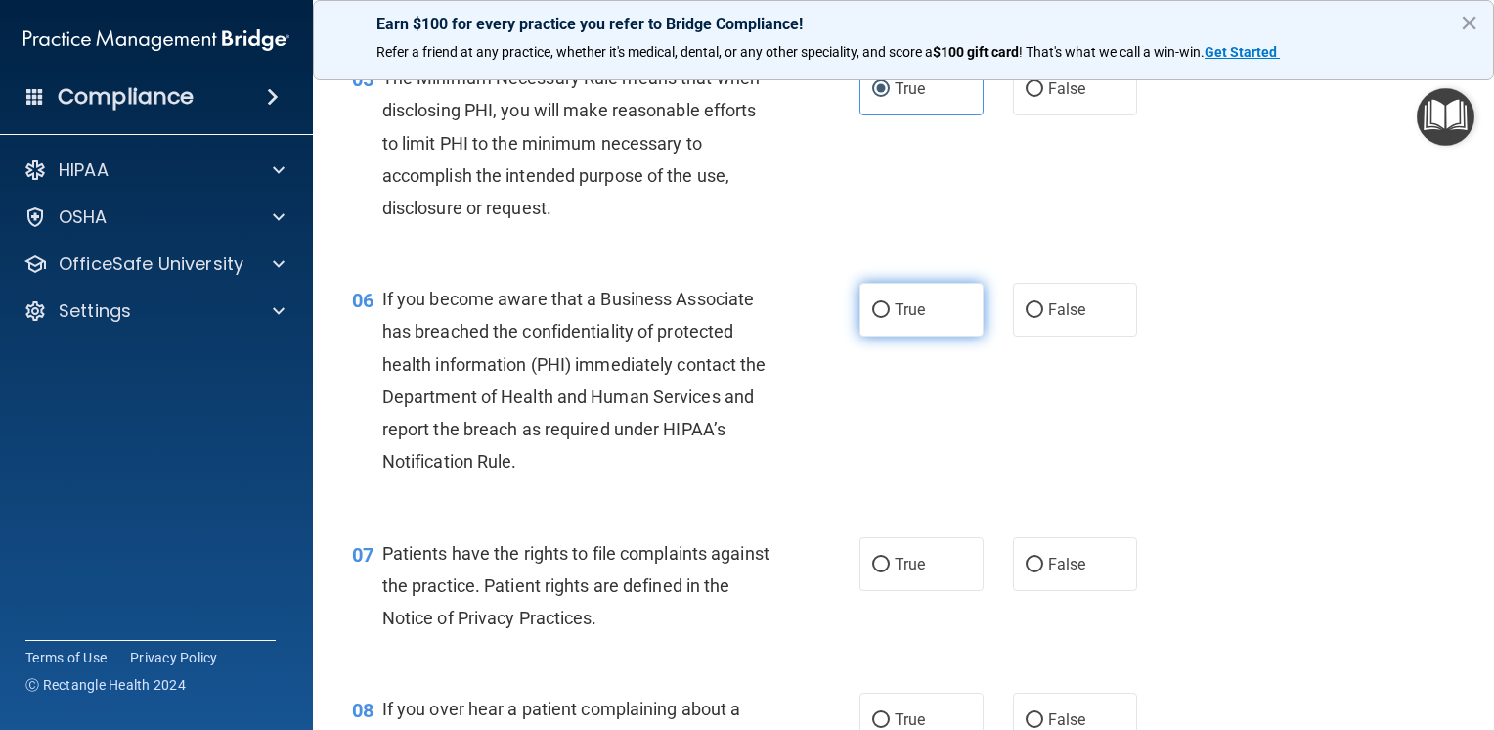
click at [919, 336] on label "True" at bounding box center [922, 310] width 124 height 54
click at [890, 318] on input "True" at bounding box center [881, 310] width 18 height 15
radio input "true"
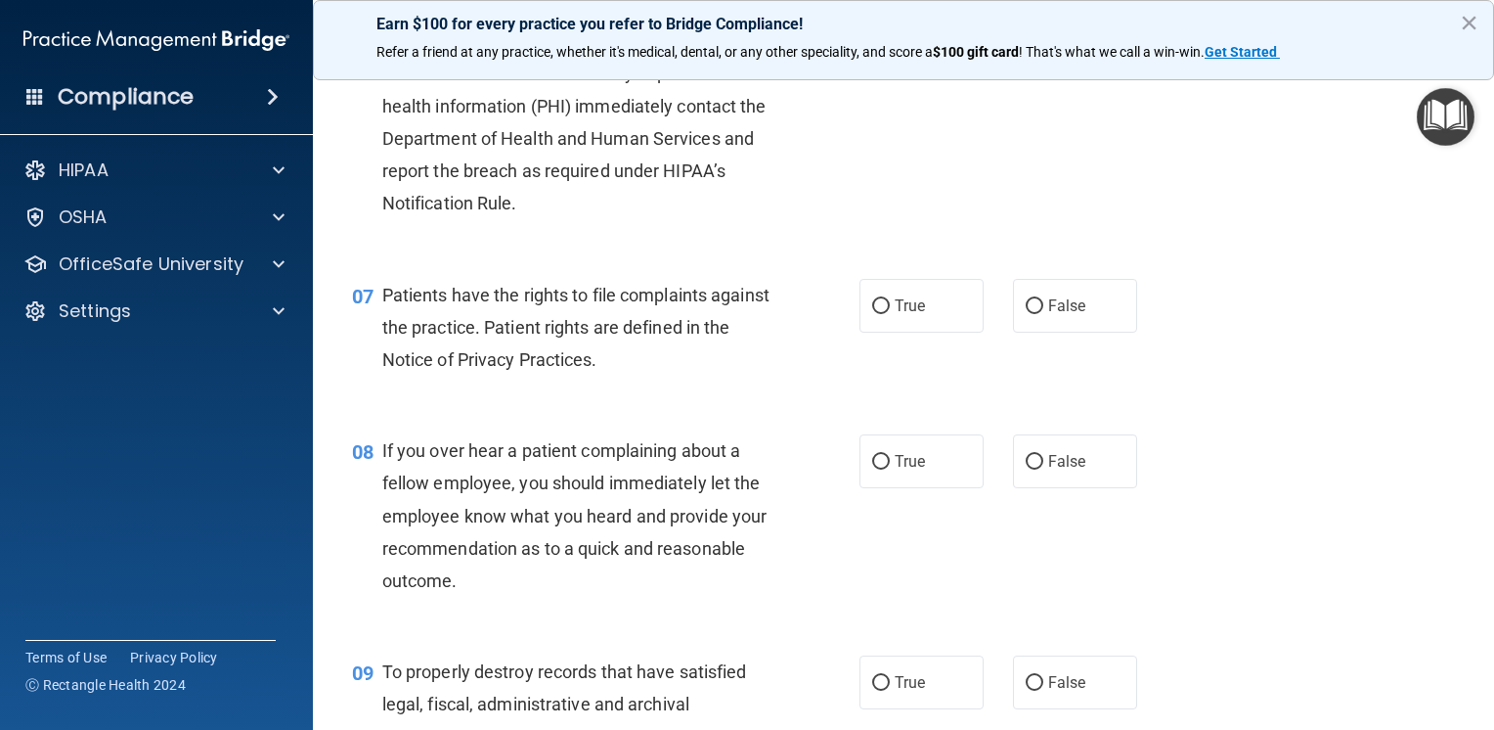
scroll to position [1174, 0]
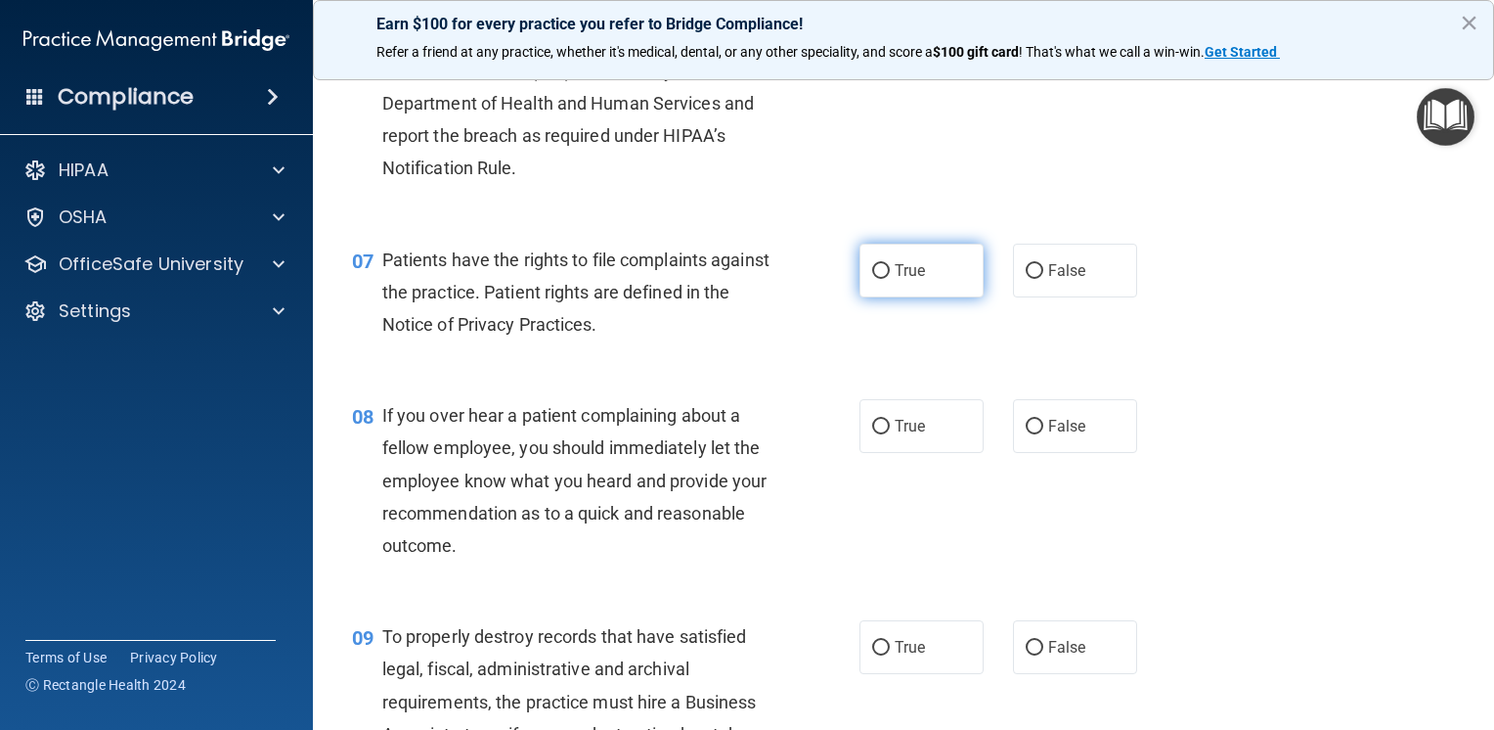
click at [926, 297] on label "True" at bounding box center [922, 271] width 124 height 54
click at [890, 279] on input "True" at bounding box center [881, 271] width 18 height 15
radio input "true"
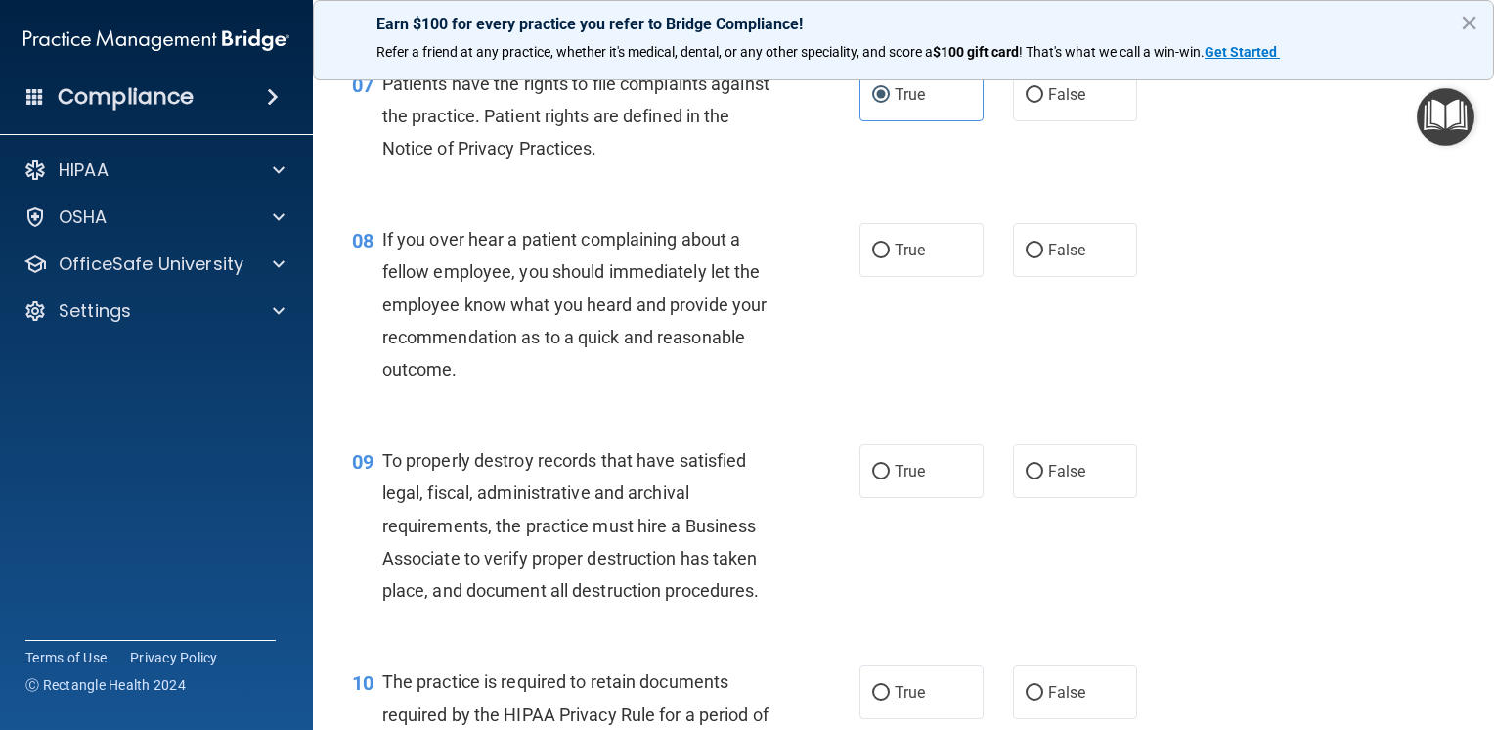
scroll to position [1369, 0]
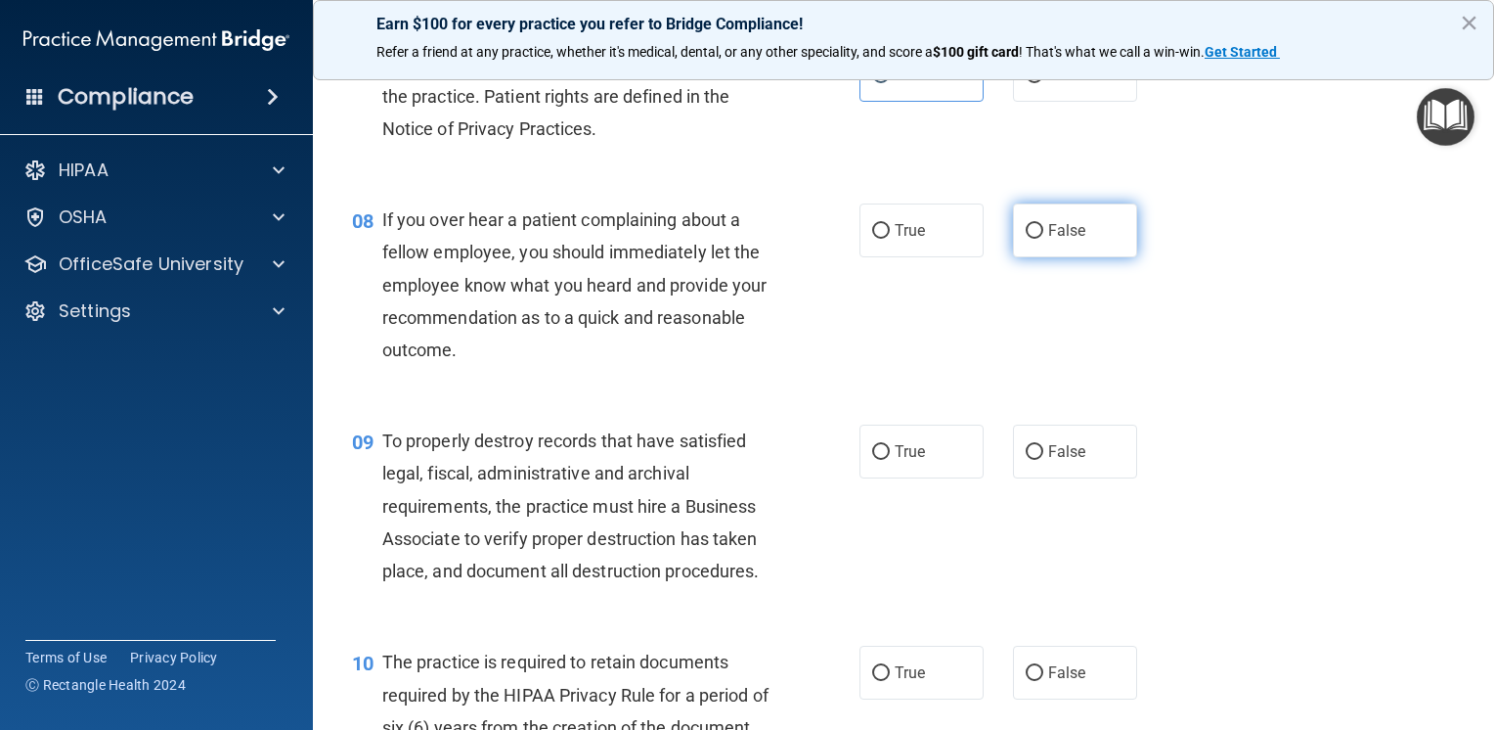
click at [1089, 257] on label "False" at bounding box center [1075, 230] width 124 height 54
click at [1044, 239] on input "False" at bounding box center [1035, 231] width 18 height 15
radio input "true"
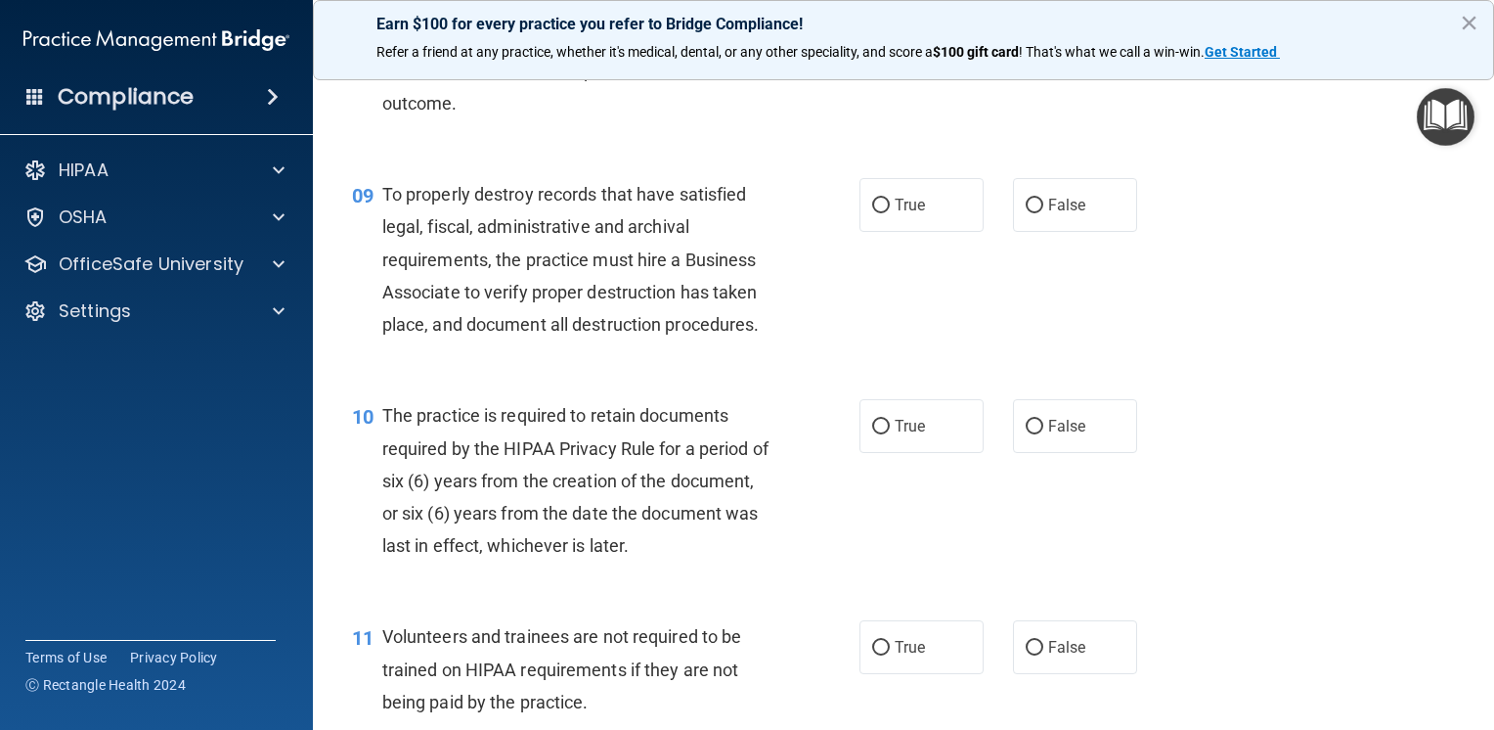
scroll to position [1663, 0]
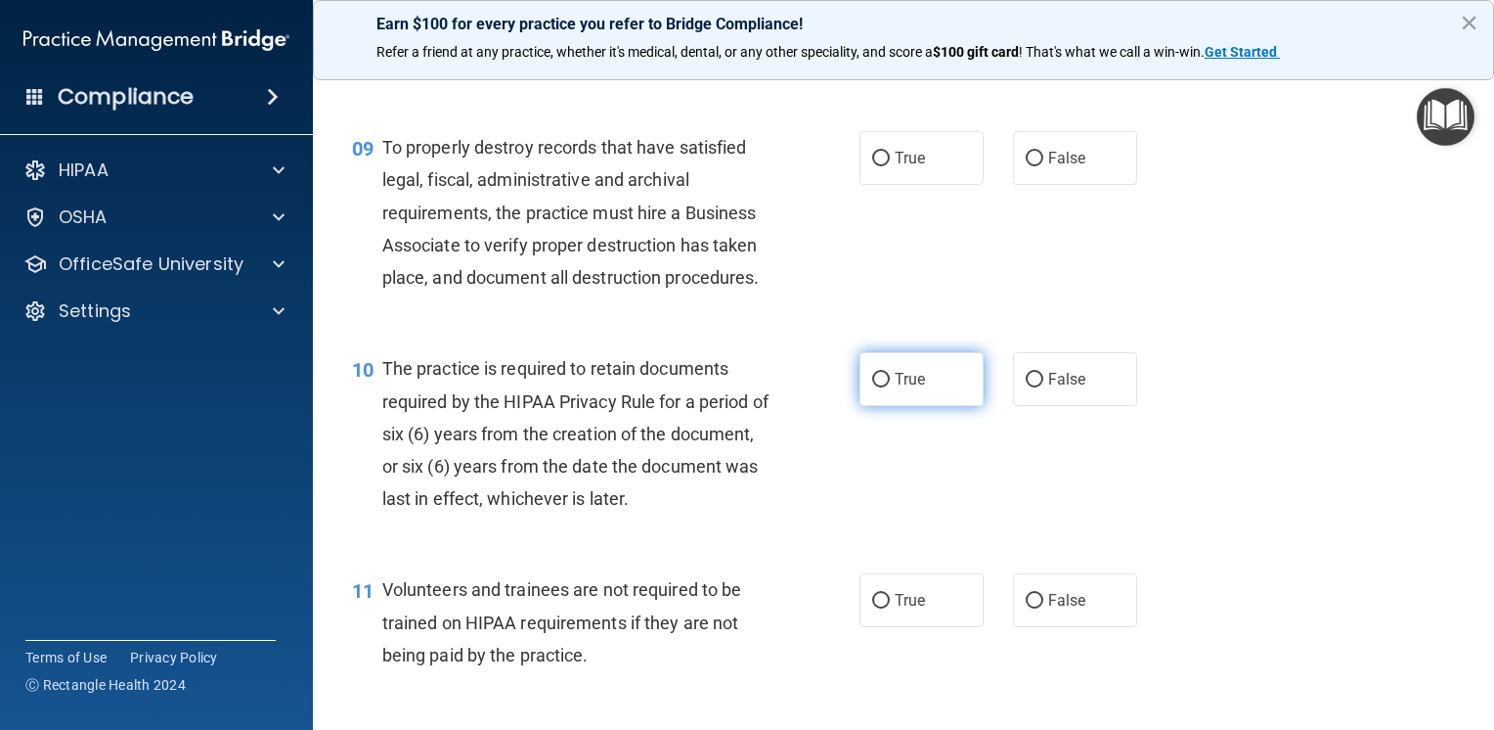
click at [914, 388] on span "True" at bounding box center [910, 379] width 30 height 19
click at [890, 387] on input "True" at bounding box center [881, 380] width 18 height 15
radio input "true"
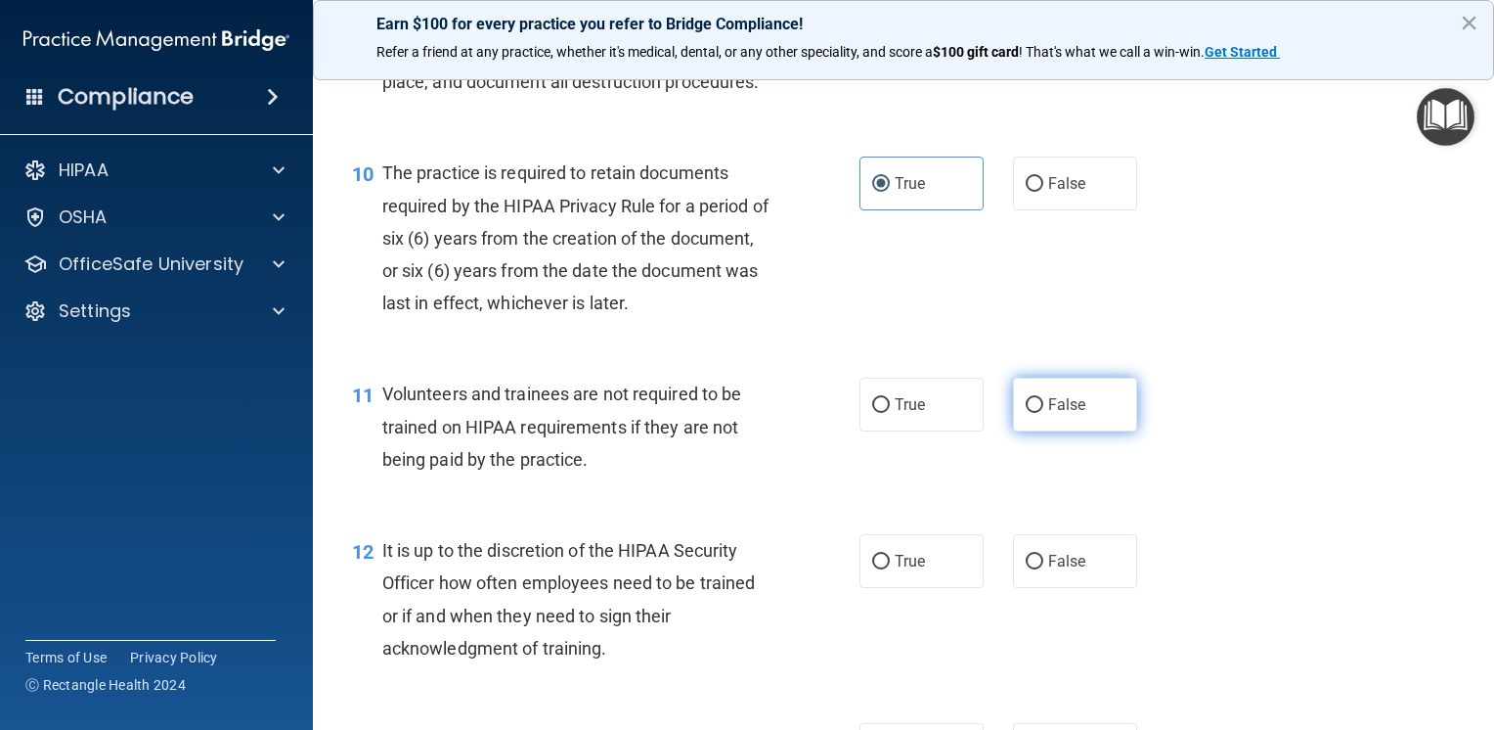
click at [1048, 414] on span "False" at bounding box center [1067, 404] width 38 height 19
click at [1042, 413] on input "False" at bounding box center [1035, 405] width 18 height 15
radio input "true"
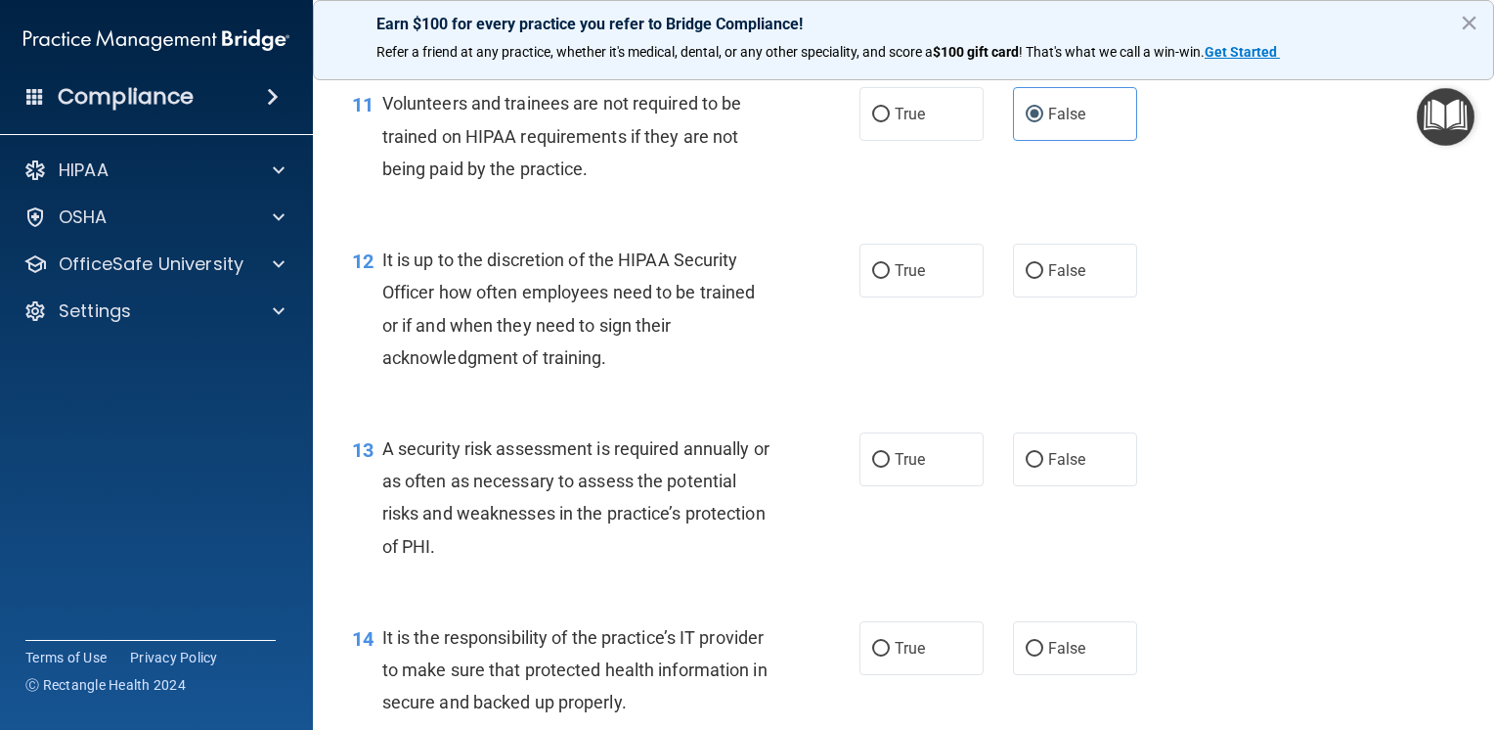
scroll to position [2152, 0]
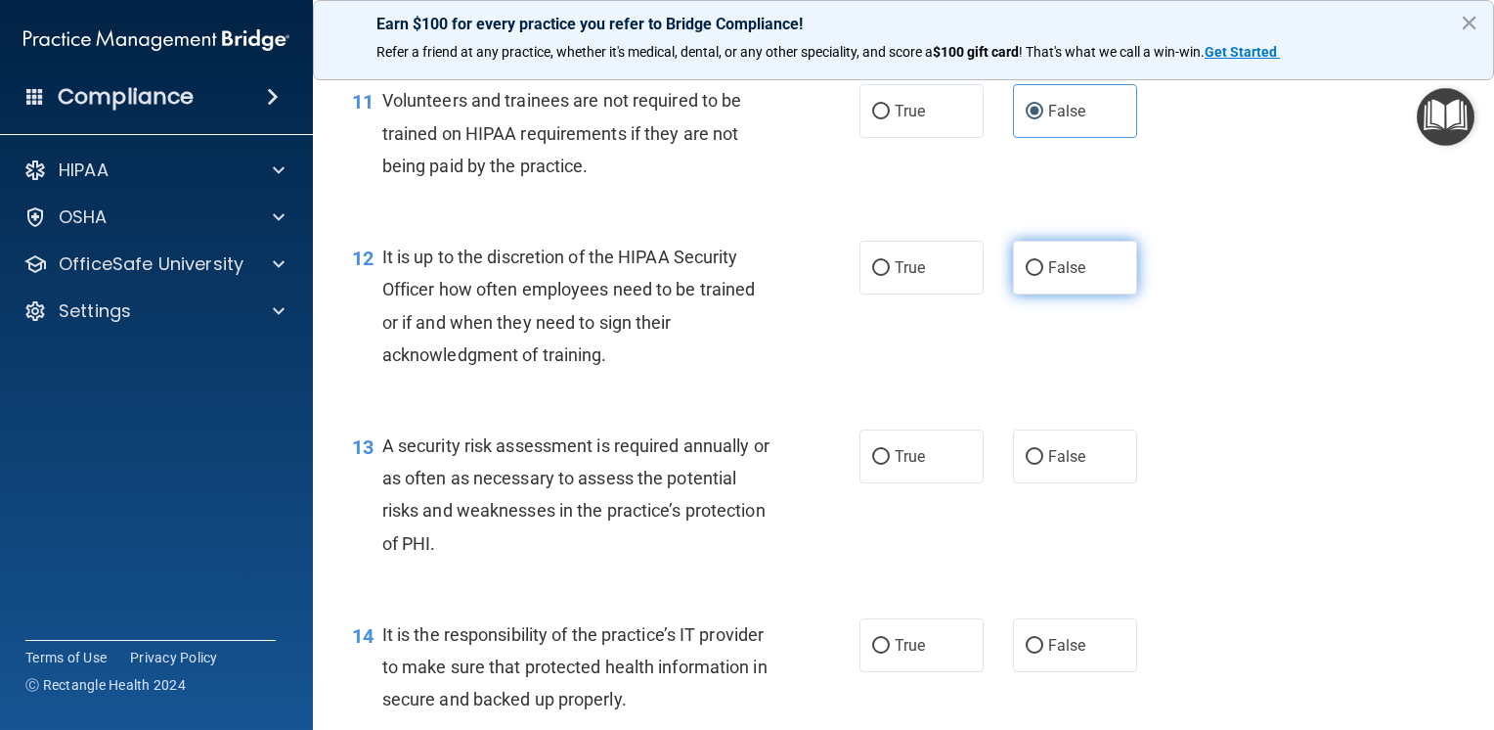
click at [1087, 294] on label "False" at bounding box center [1075, 268] width 124 height 54
click at [1044, 276] on input "False" at bounding box center [1035, 268] width 18 height 15
radio input "true"
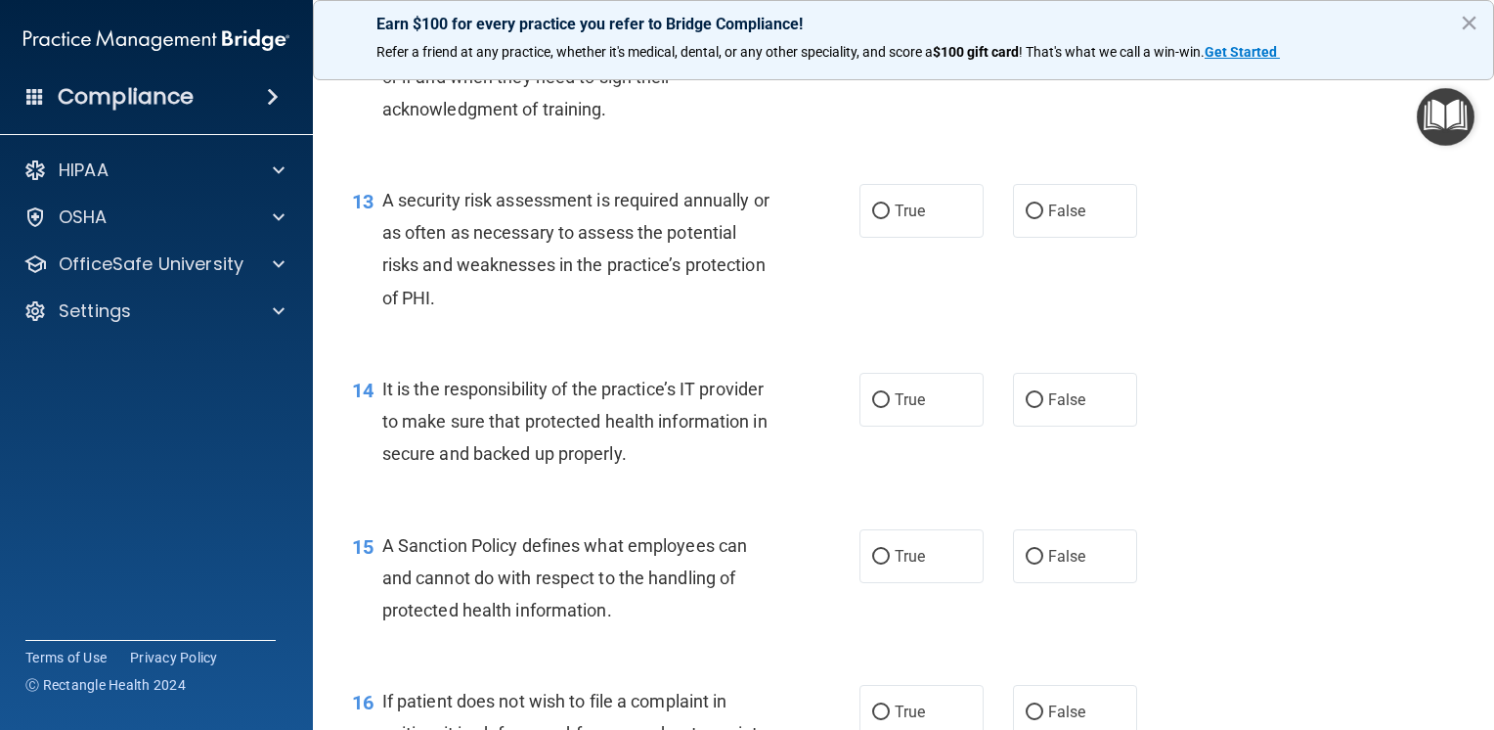
scroll to position [2445, 0]
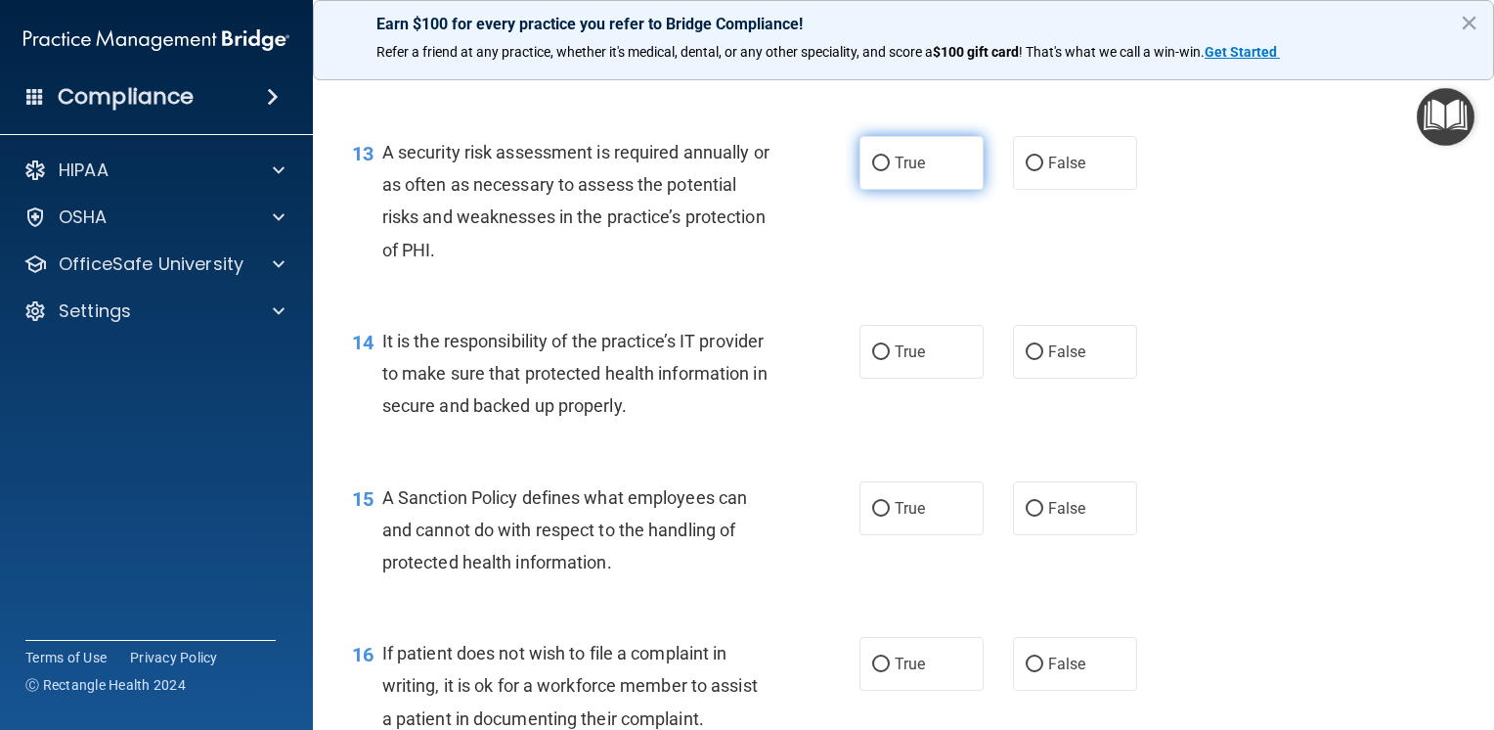
click at [906, 190] on label "True" at bounding box center [922, 163] width 124 height 54
click at [890, 171] on input "True" at bounding box center [881, 163] width 18 height 15
radio input "true"
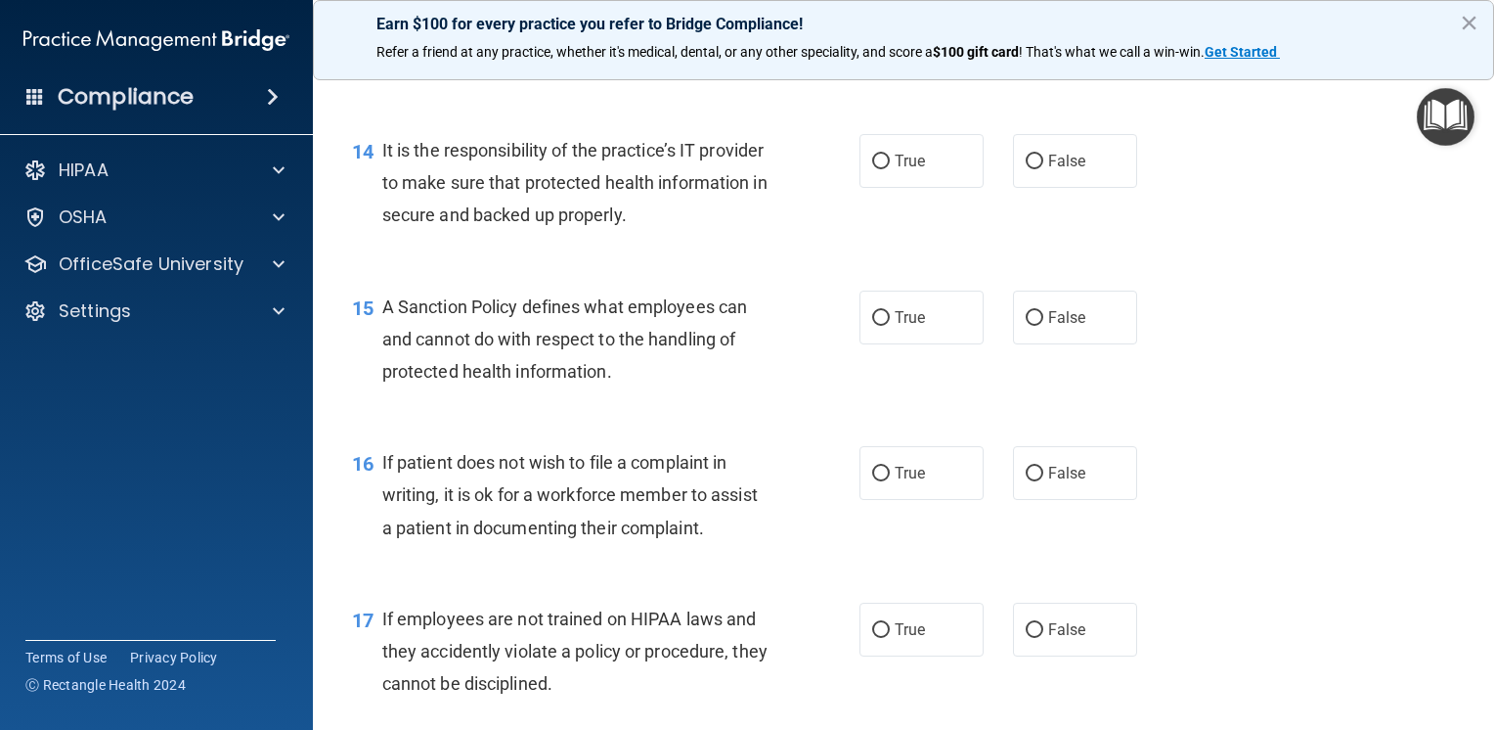
scroll to position [2641, 0]
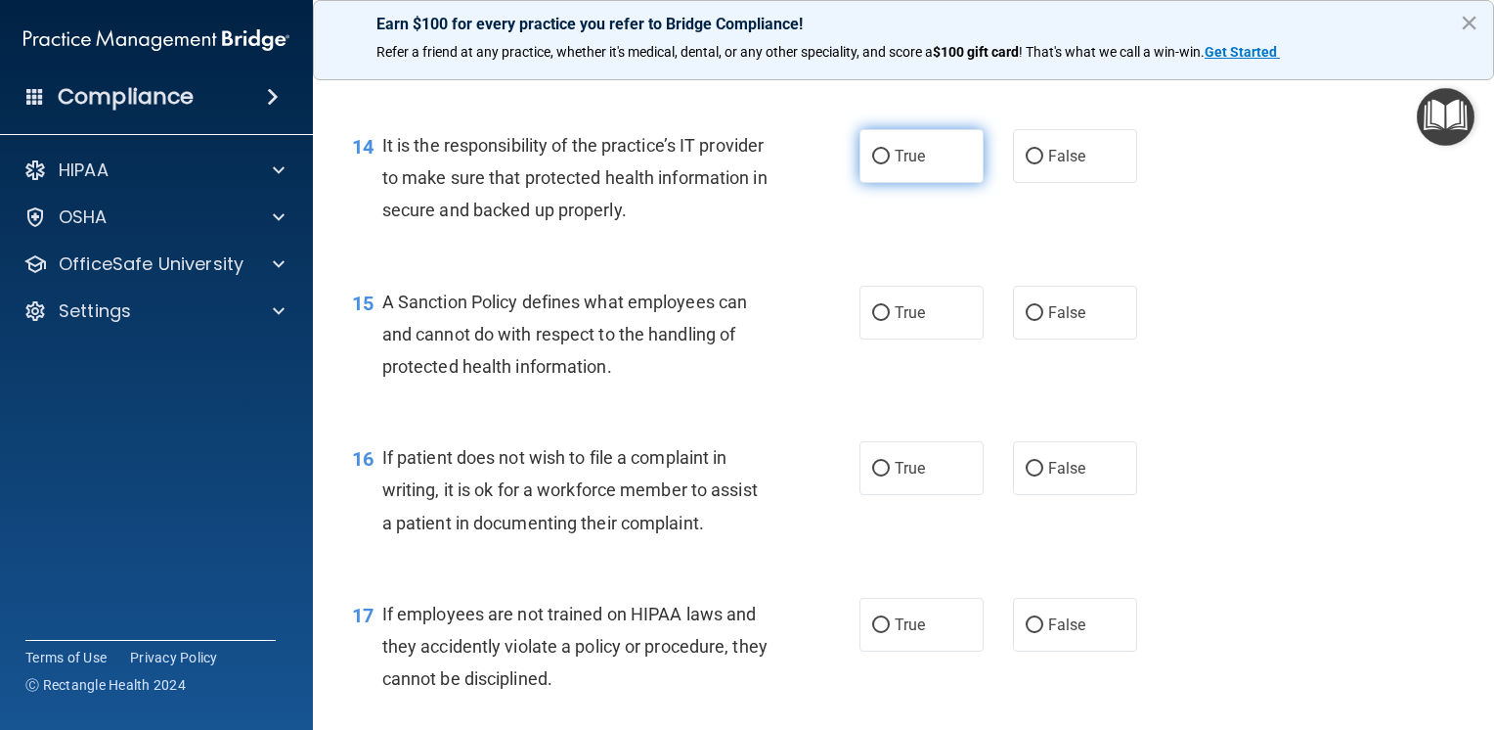
click at [909, 183] on label "True" at bounding box center [922, 156] width 124 height 54
click at [890, 164] on input "True" at bounding box center [881, 157] width 18 height 15
radio input "true"
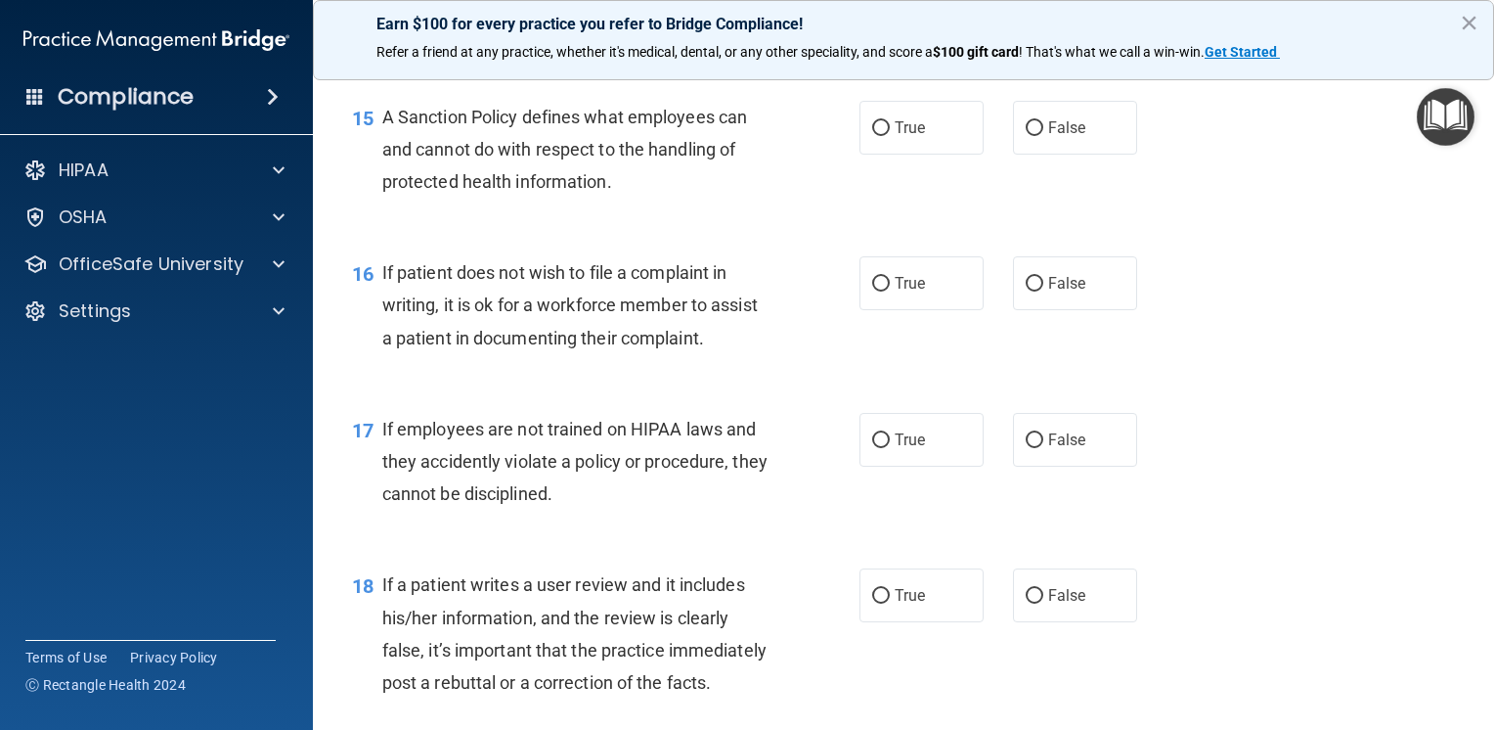
scroll to position [2836, 0]
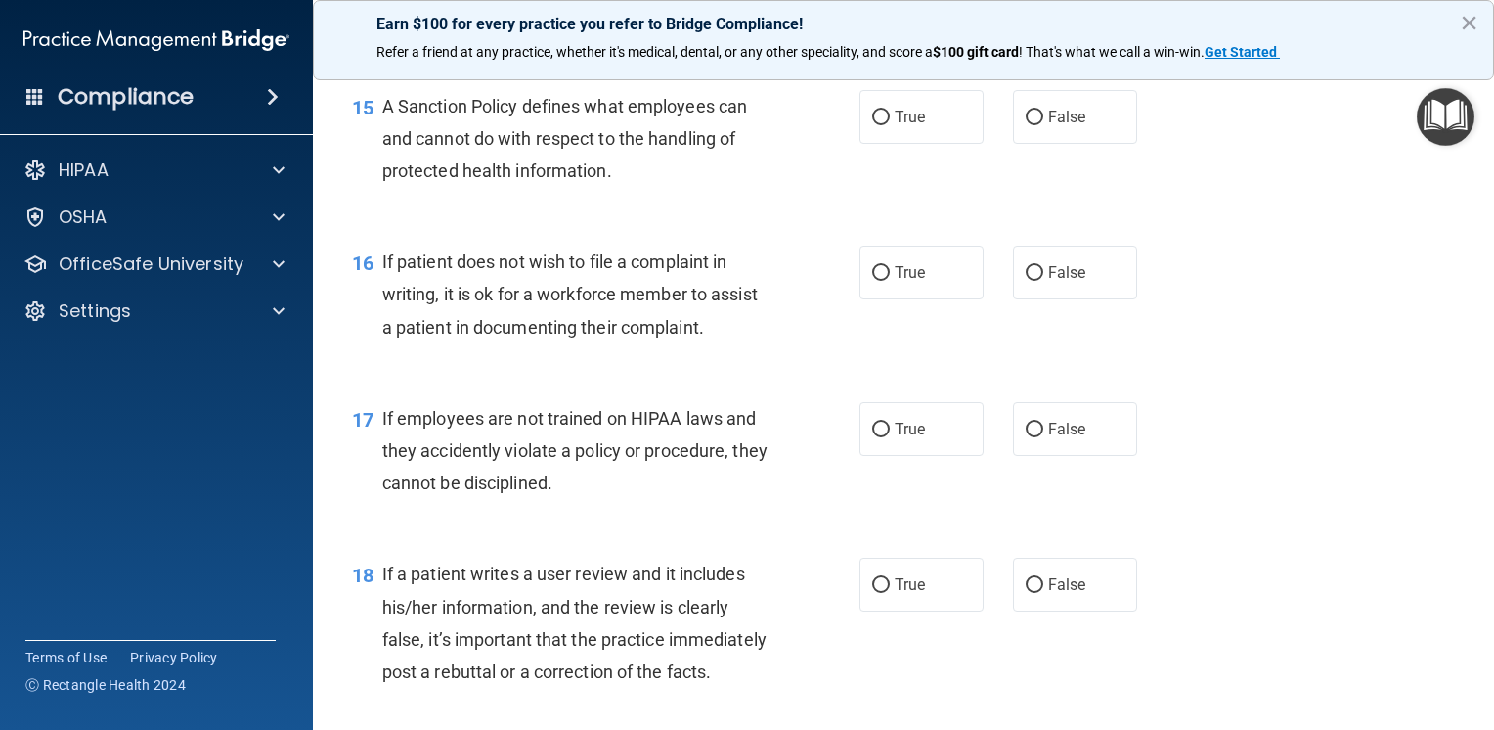
click at [889, 183] on div "15 A Sanction Policy defines what employees can and cannot do with respect to t…" at bounding box center [903, 144] width 1133 height 156
click at [901, 144] on label "True" at bounding box center [922, 117] width 124 height 54
click at [890, 125] on input "True" at bounding box center [881, 118] width 18 height 15
radio input "true"
click at [1049, 282] on span "False" at bounding box center [1067, 272] width 38 height 19
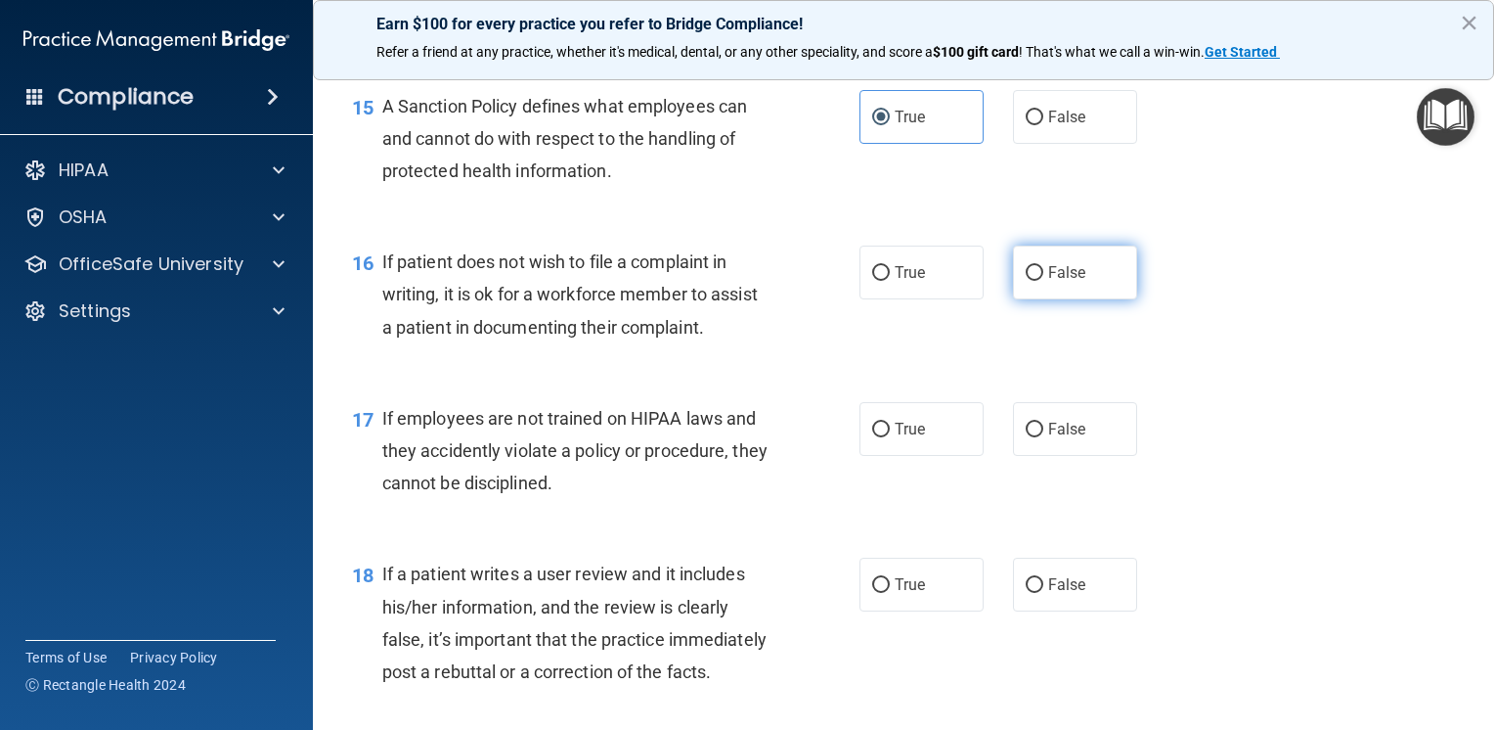
click at [1044, 281] on input "False" at bounding box center [1035, 273] width 18 height 15
radio input "true"
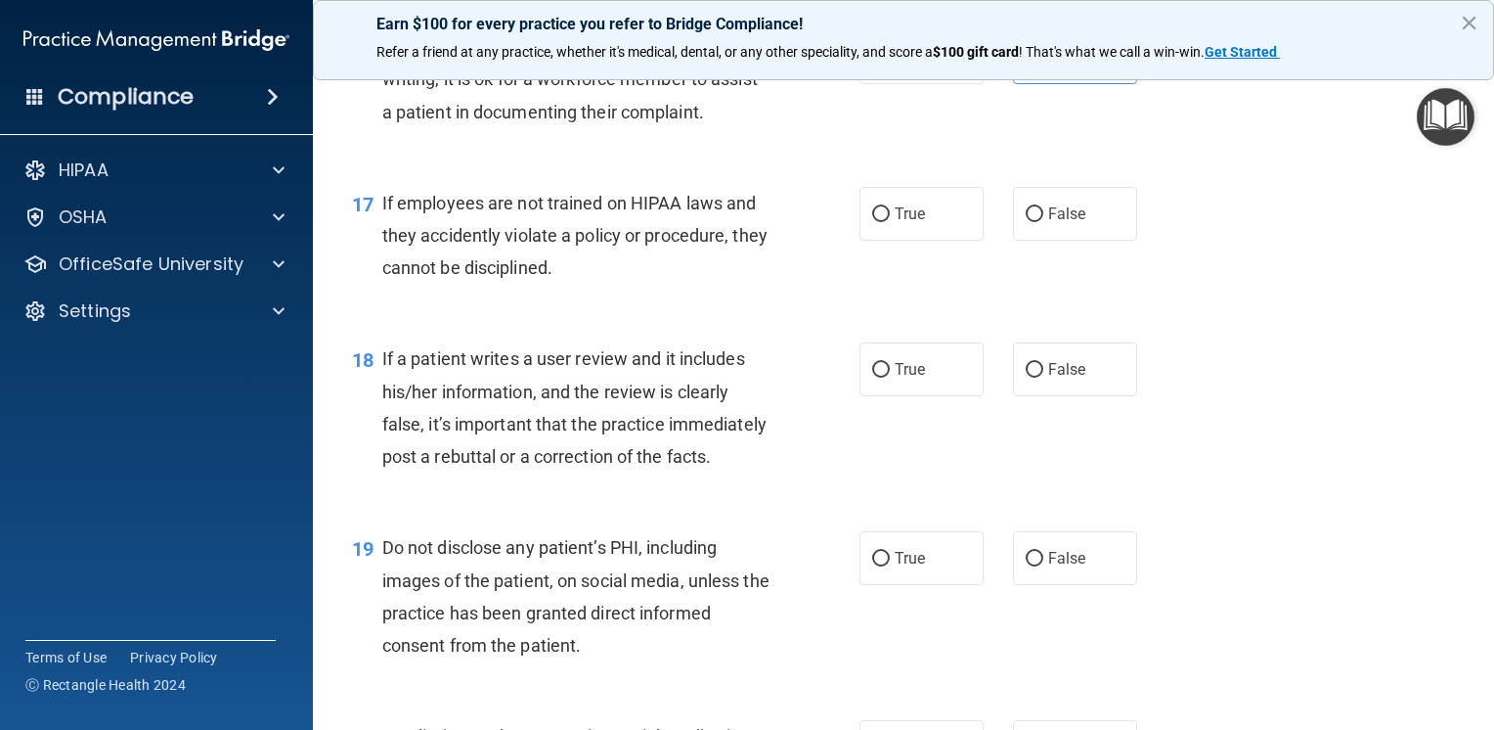
scroll to position [3130, 0]
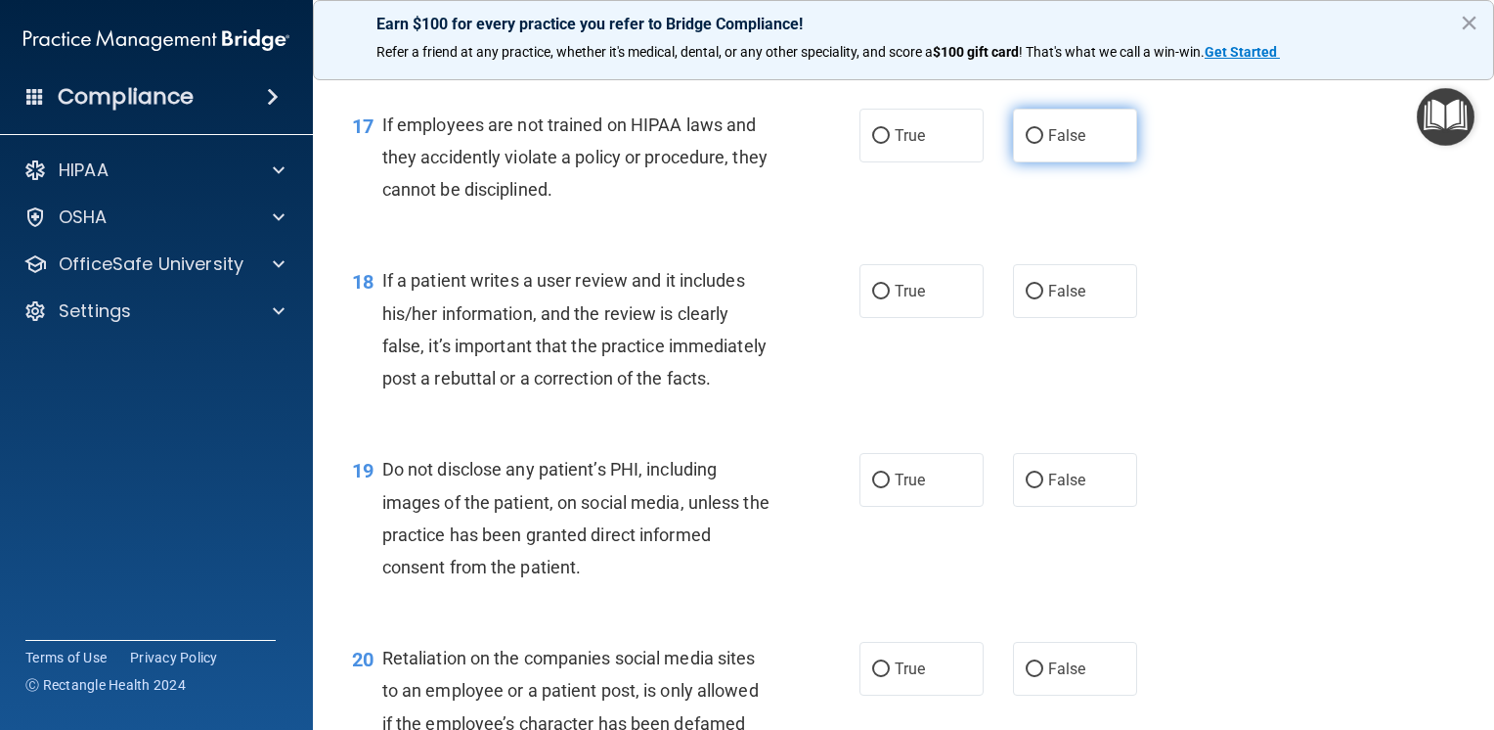
click at [1070, 162] on label "False" at bounding box center [1075, 136] width 124 height 54
click at [1044, 144] on input "False" at bounding box center [1035, 136] width 18 height 15
radio input "true"
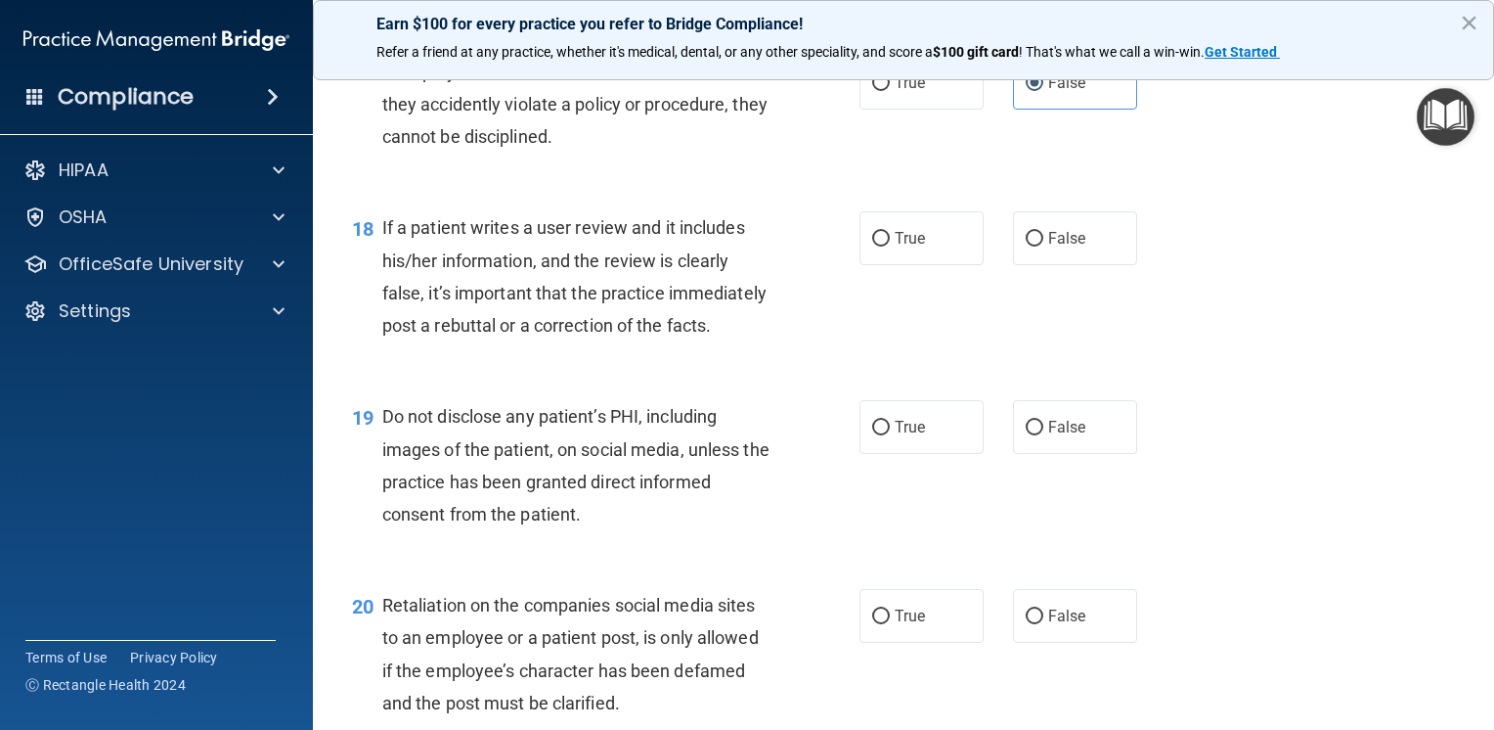
scroll to position [3228, 0]
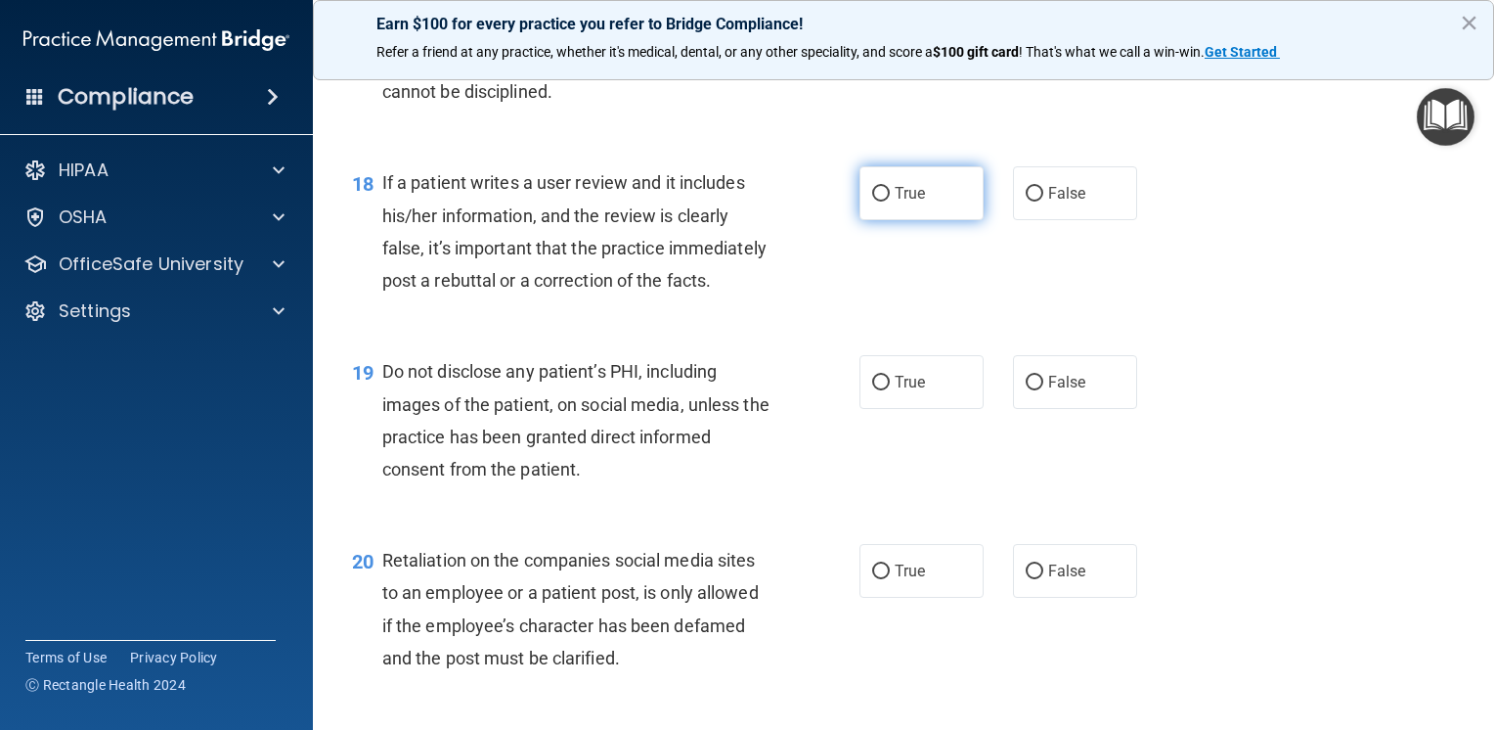
click at [923, 220] on label "True" at bounding box center [922, 193] width 124 height 54
click at [890, 201] on input "True" at bounding box center [881, 194] width 18 height 15
radio input "true"
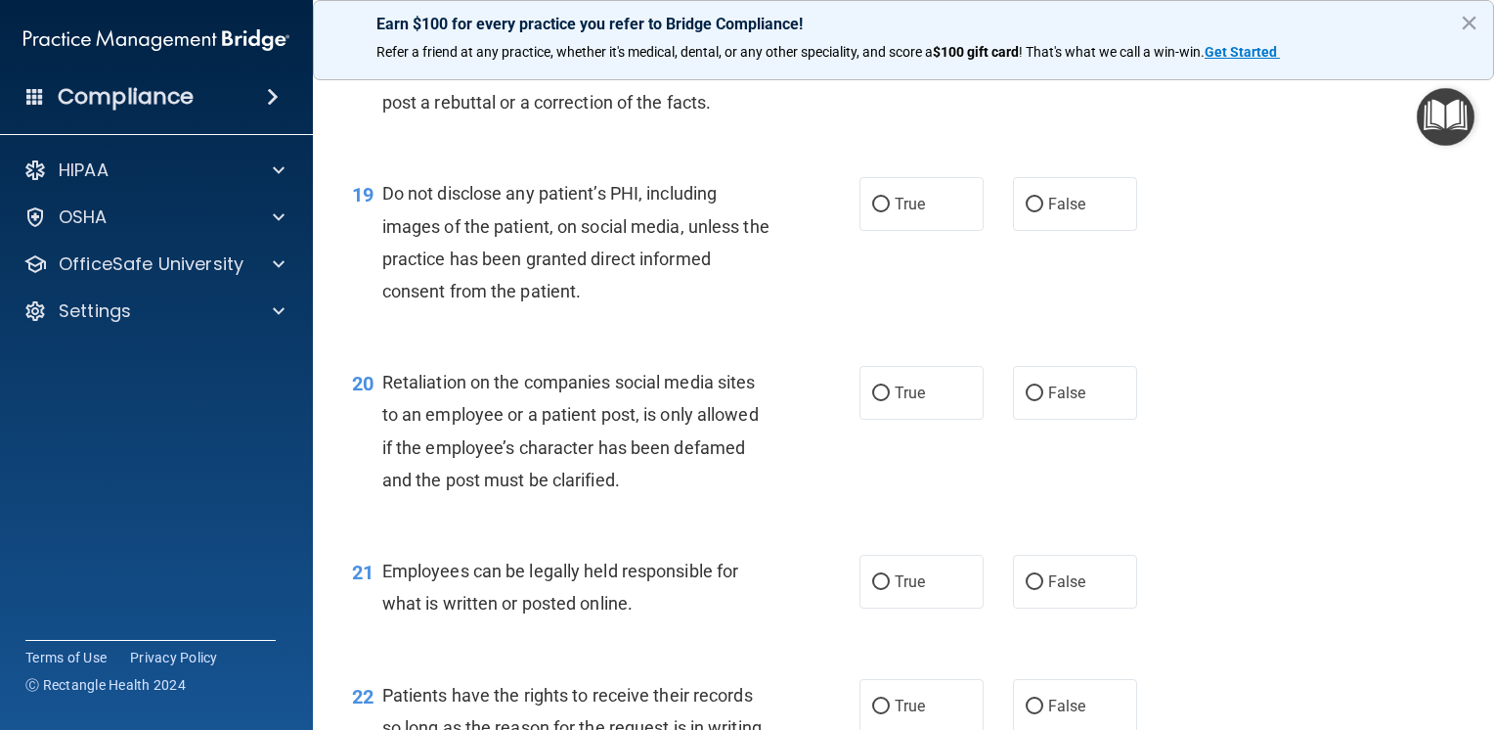
scroll to position [3423, 0]
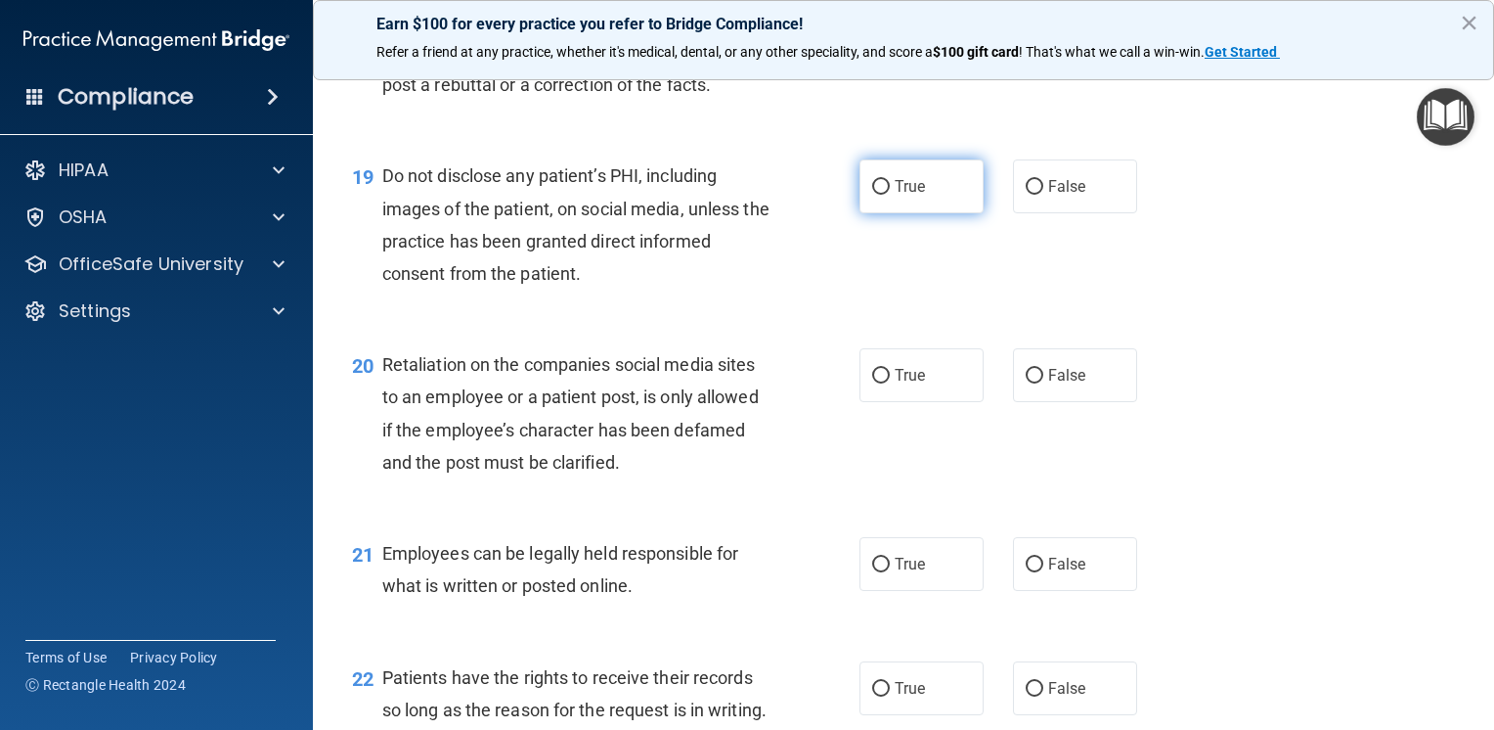
click at [876, 213] on label "True" at bounding box center [922, 186] width 124 height 54
click at [876, 195] on input "True" at bounding box center [881, 187] width 18 height 15
radio input "true"
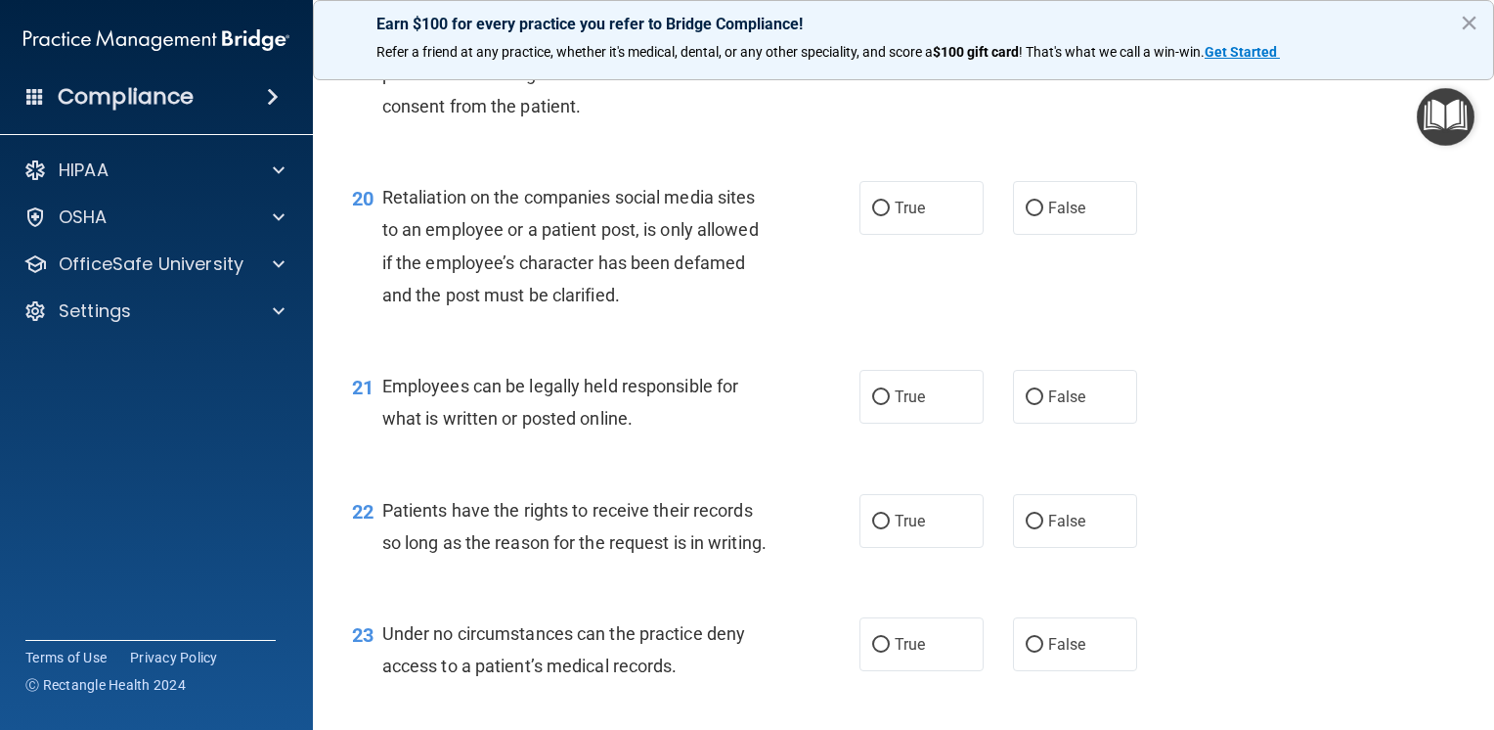
scroll to position [3619, 0]
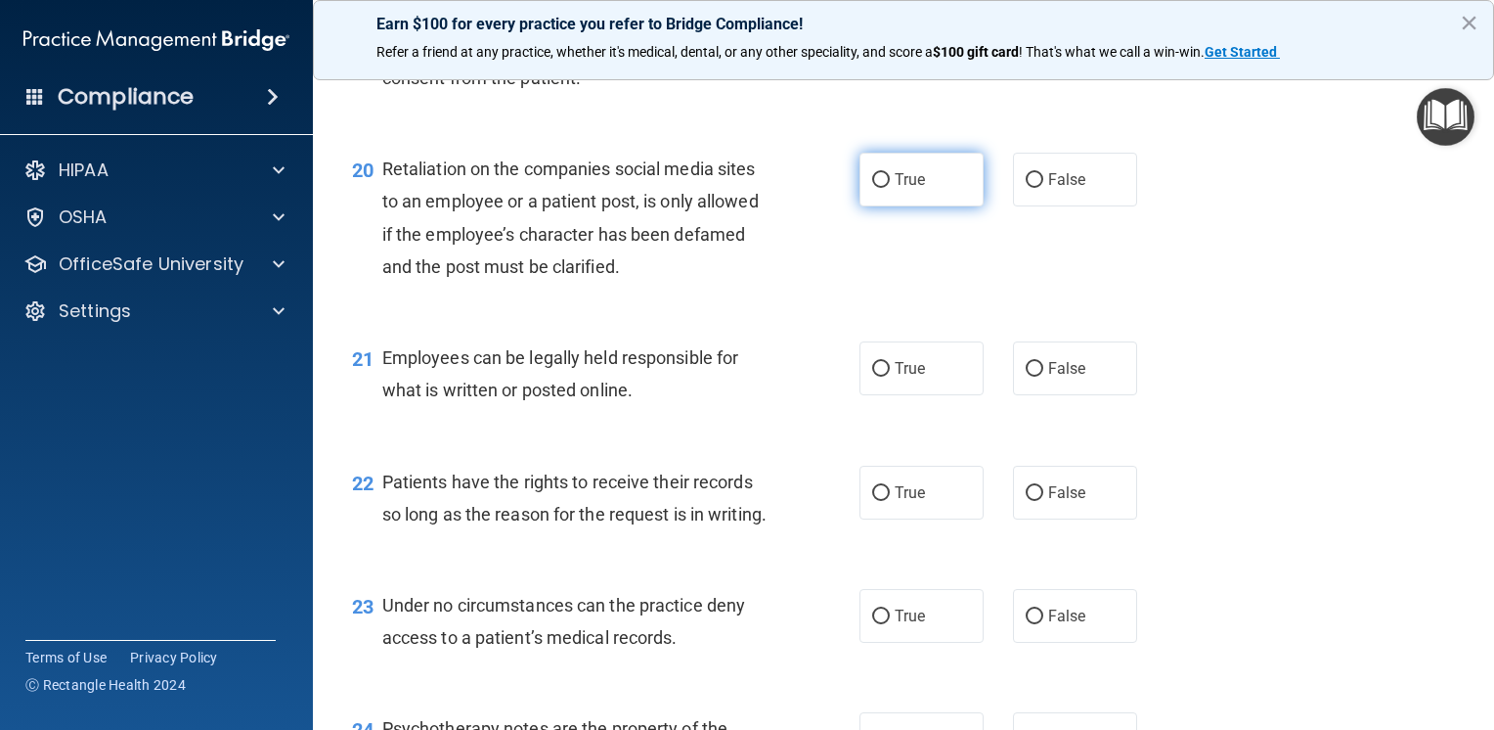
click at [895, 189] on span "True" at bounding box center [910, 179] width 30 height 19
click at [890, 188] on input "True" at bounding box center [881, 180] width 18 height 15
radio input "true"
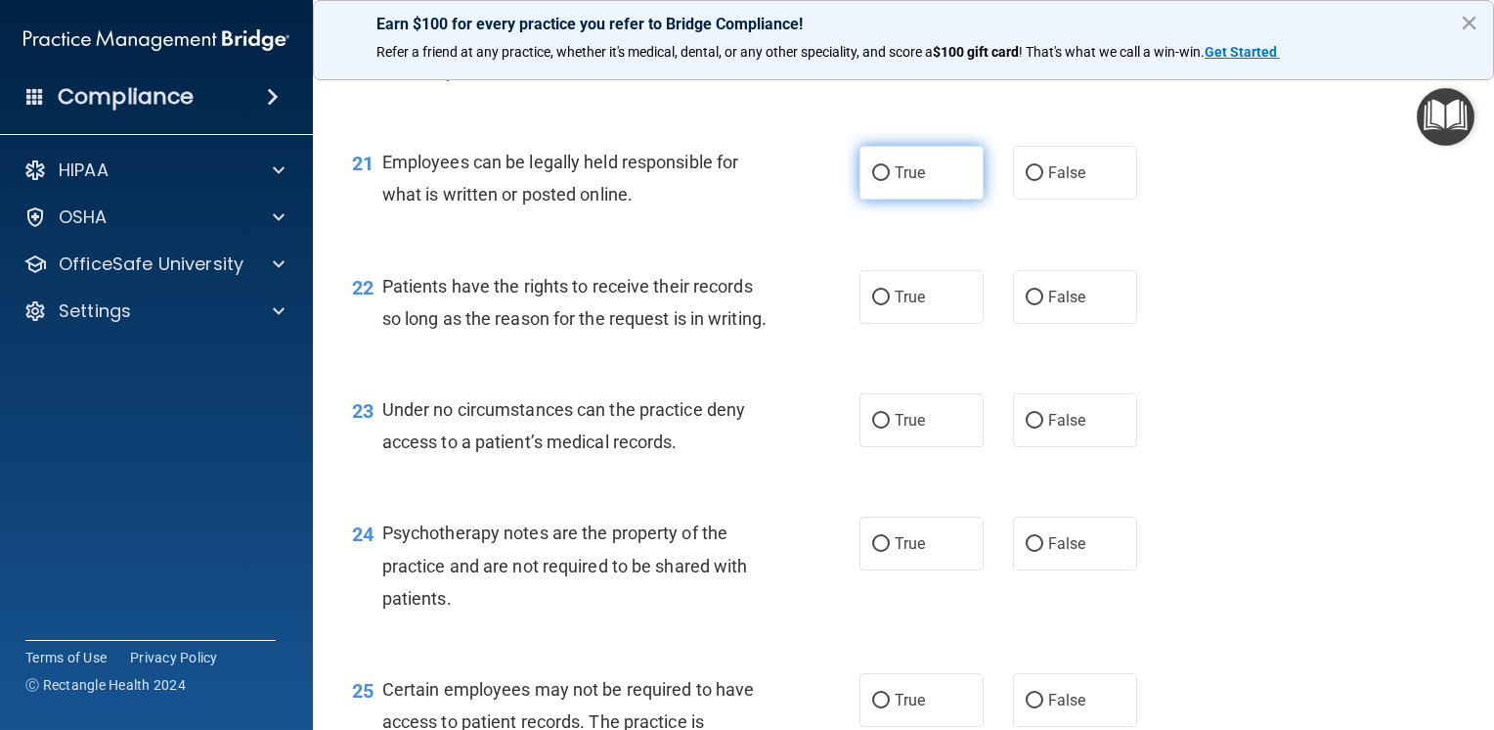
click at [895, 182] on span "True" at bounding box center [910, 172] width 30 height 19
click at [887, 181] on input "True" at bounding box center [881, 173] width 18 height 15
radio input "true"
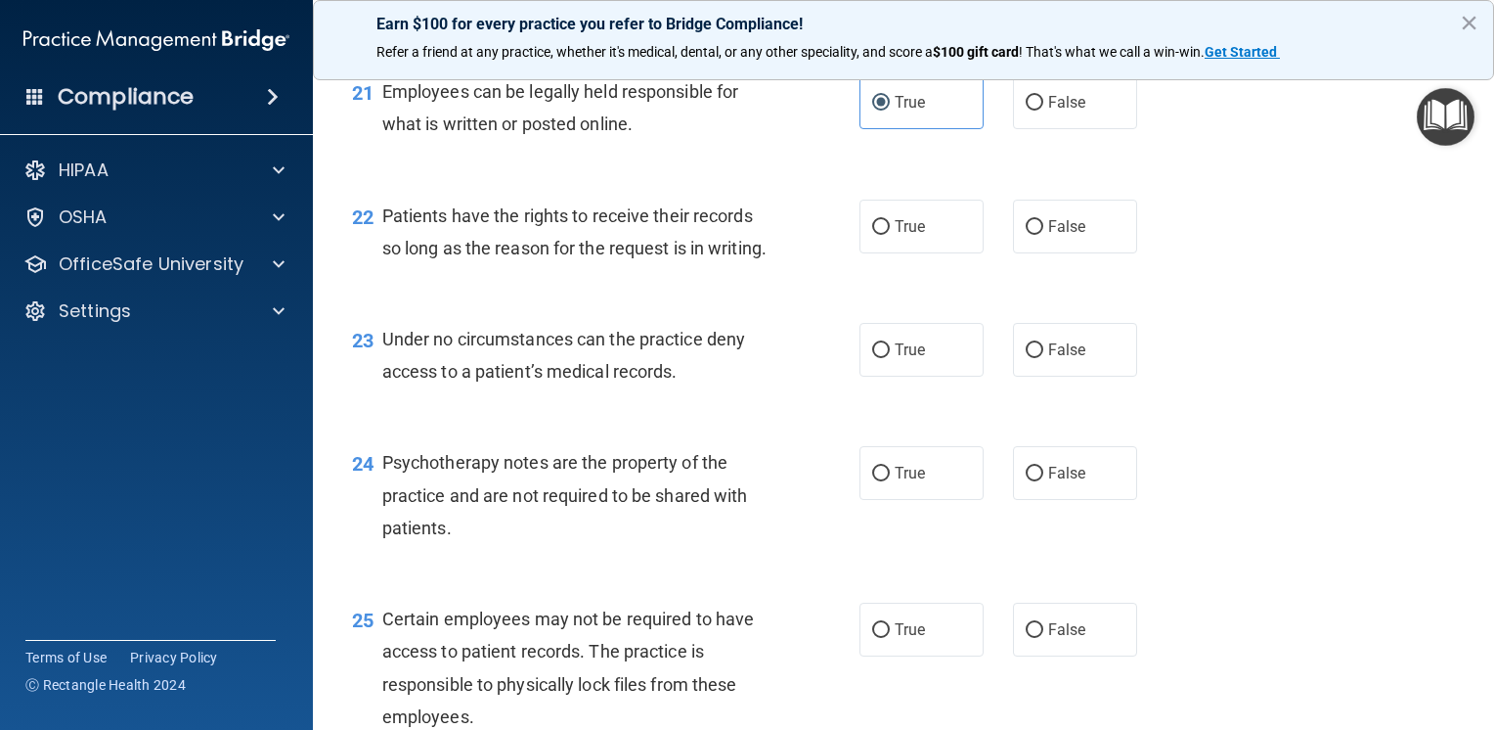
scroll to position [4010, 0]
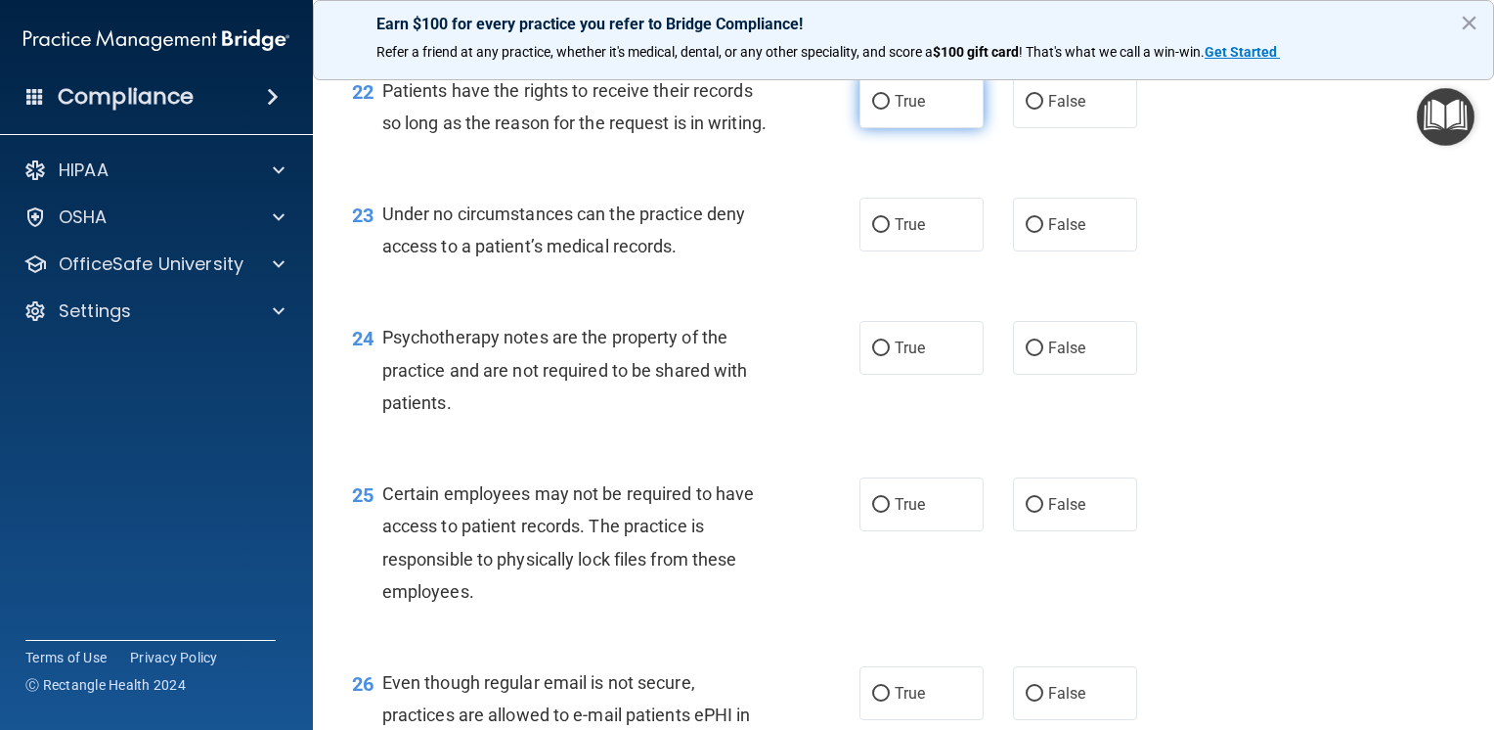
click at [914, 111] on span "True" at bounding box center [910, 101] width 30 height 19
click at [890, 110] on input "True" at bounding box center [881, 102] width 18 height 15
radio input "true"
click at [882, 251] on label "True" at bounding box center [922, 225] width 124 height 54
click at [882, 233] on input "True" at bounding box center [881, 225] width 18 height 15
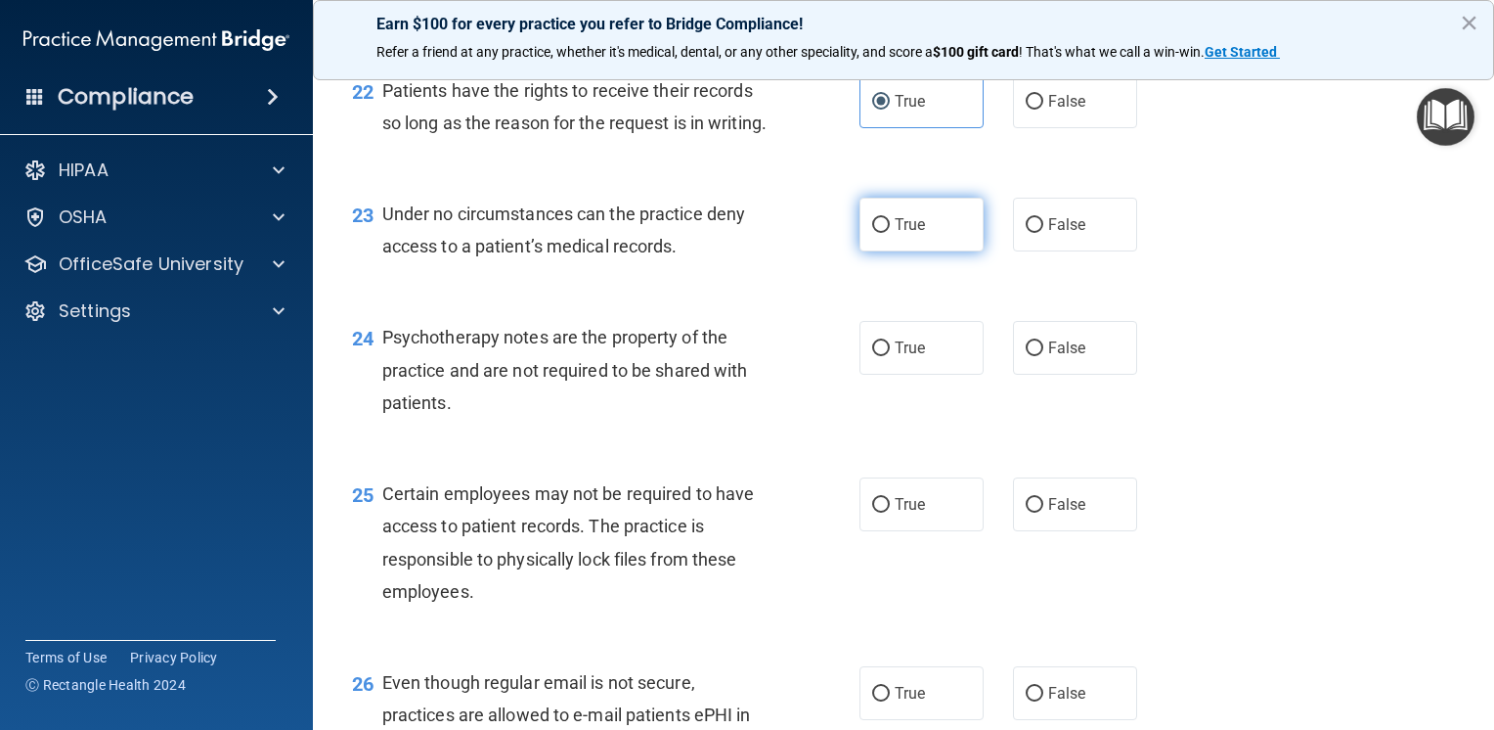
radio input "true"
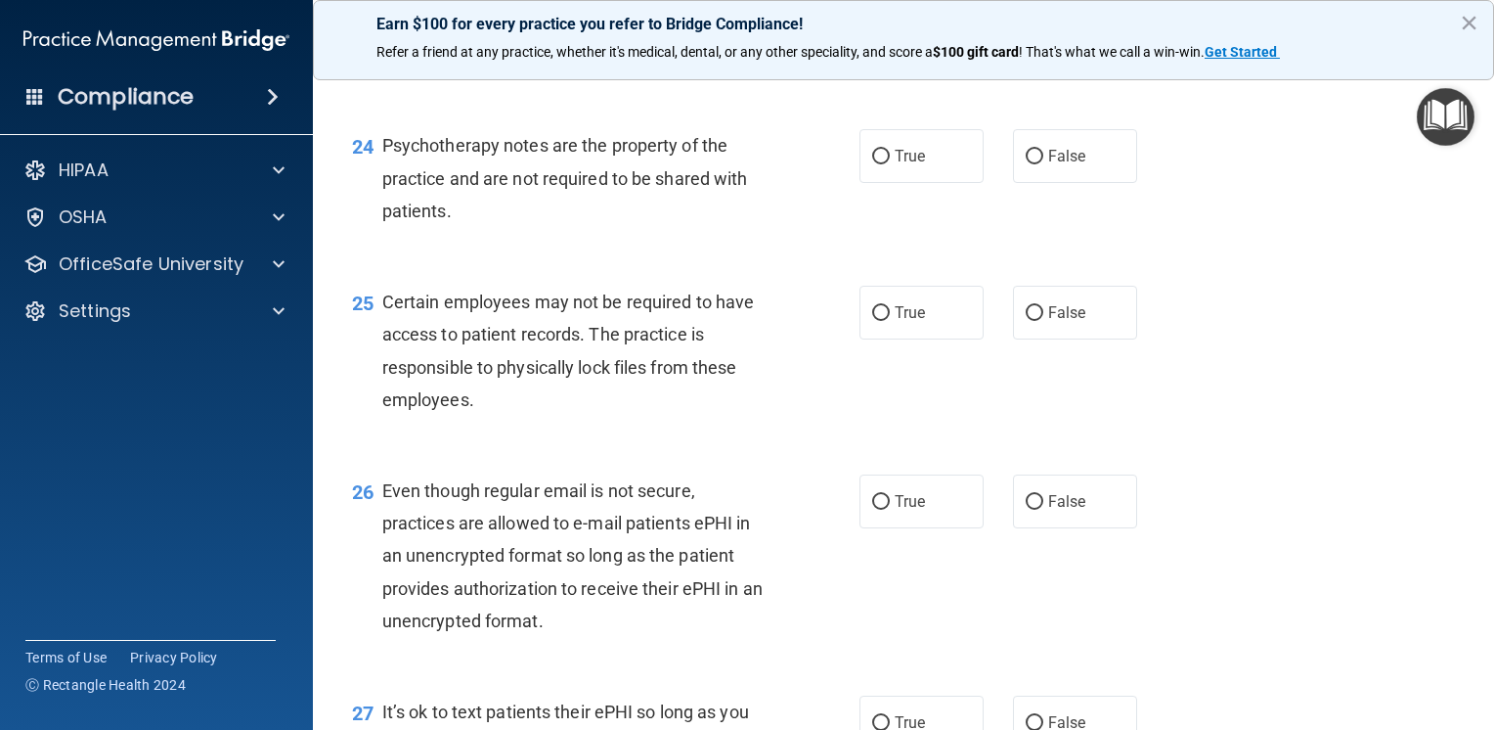
scroll to position [4206, 0]
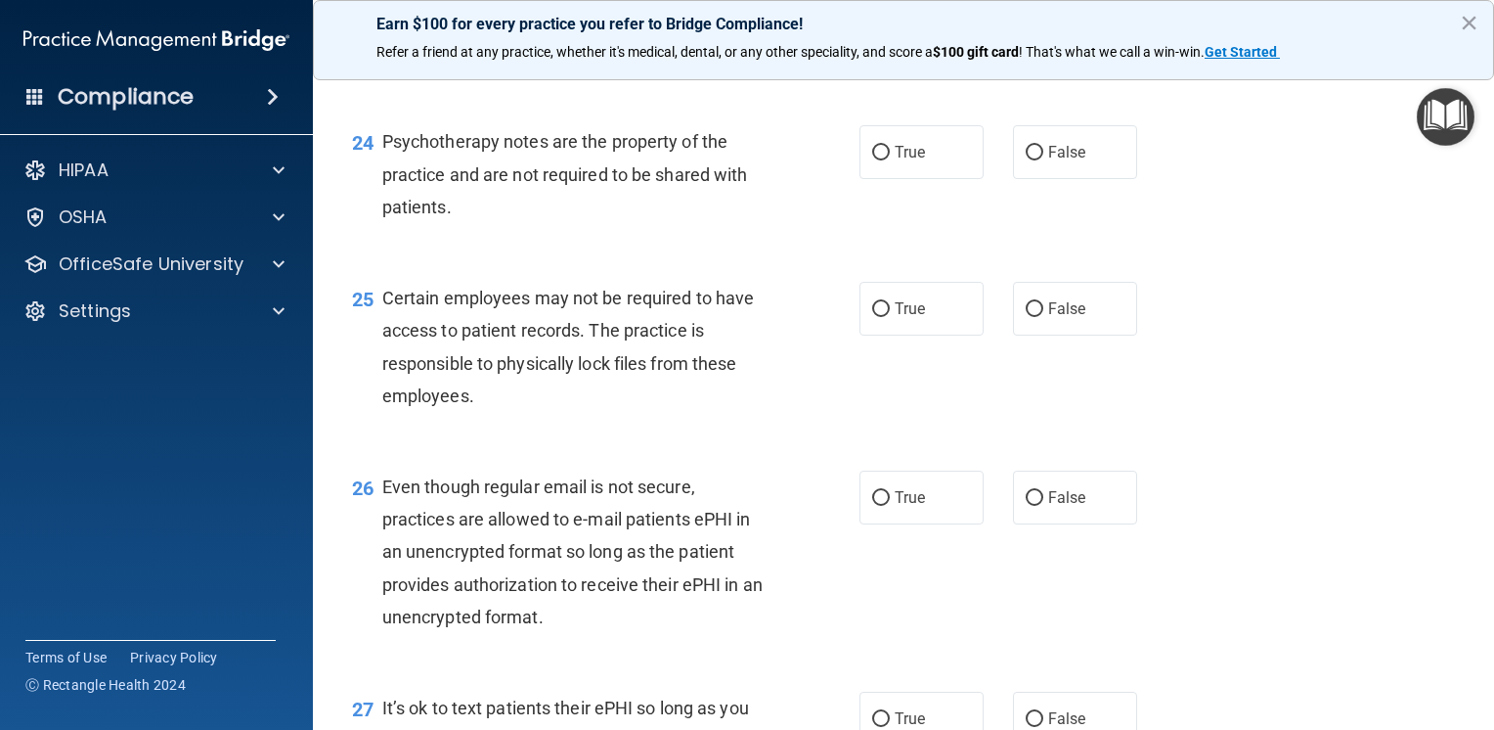
click at [1051, 56] on label "False" at bounding box center [1075, 29] width 124 height 54
click at [1044, 37] on input "False" at bounding box center [1035, 29] width 18 height 15
radio input "true"
radio input "false"
click at [1013, 179] on label "False" at bounding box center [1075, 152] width 124 height 54
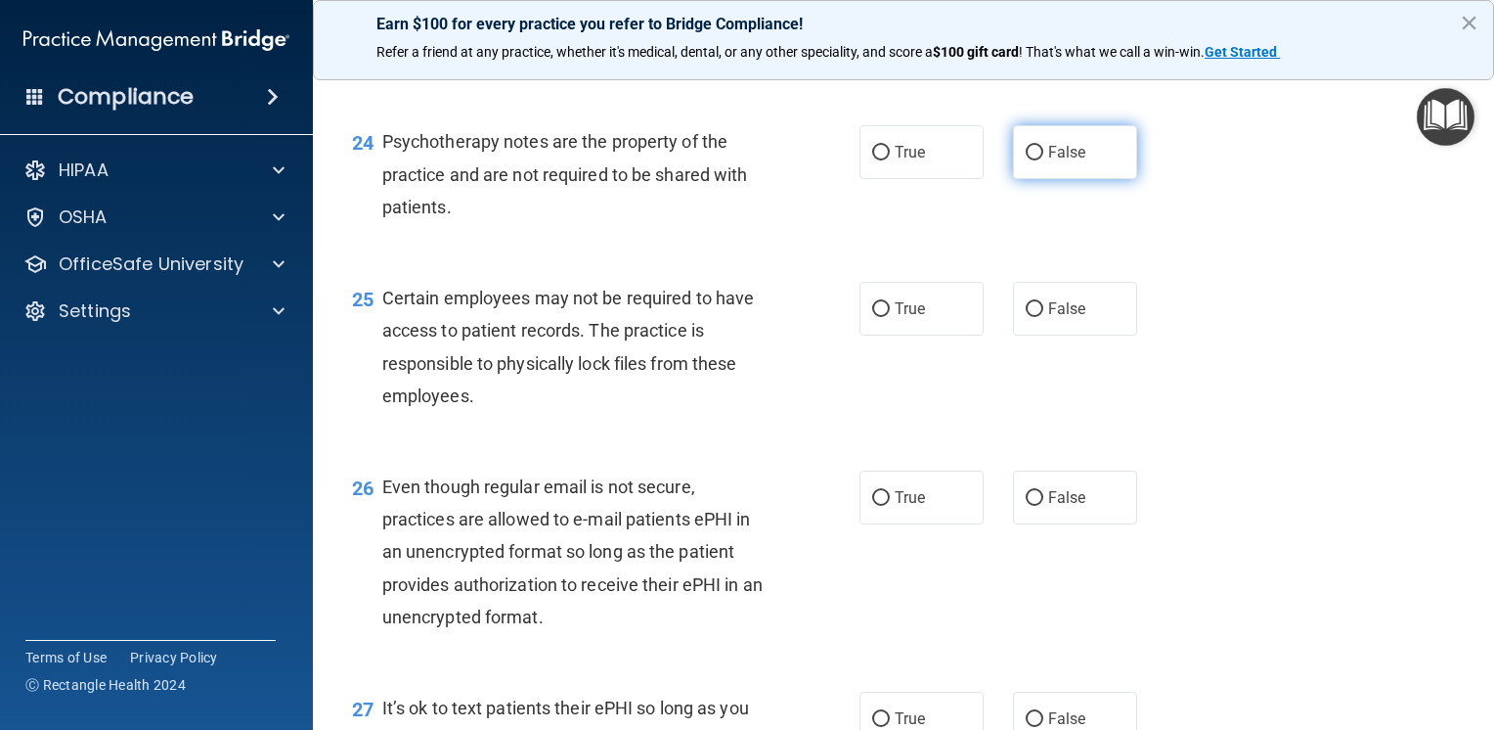
click at [1026, 160] on input "False" at bounding box center [1035, 153] width 18 height 15
radio input "true"
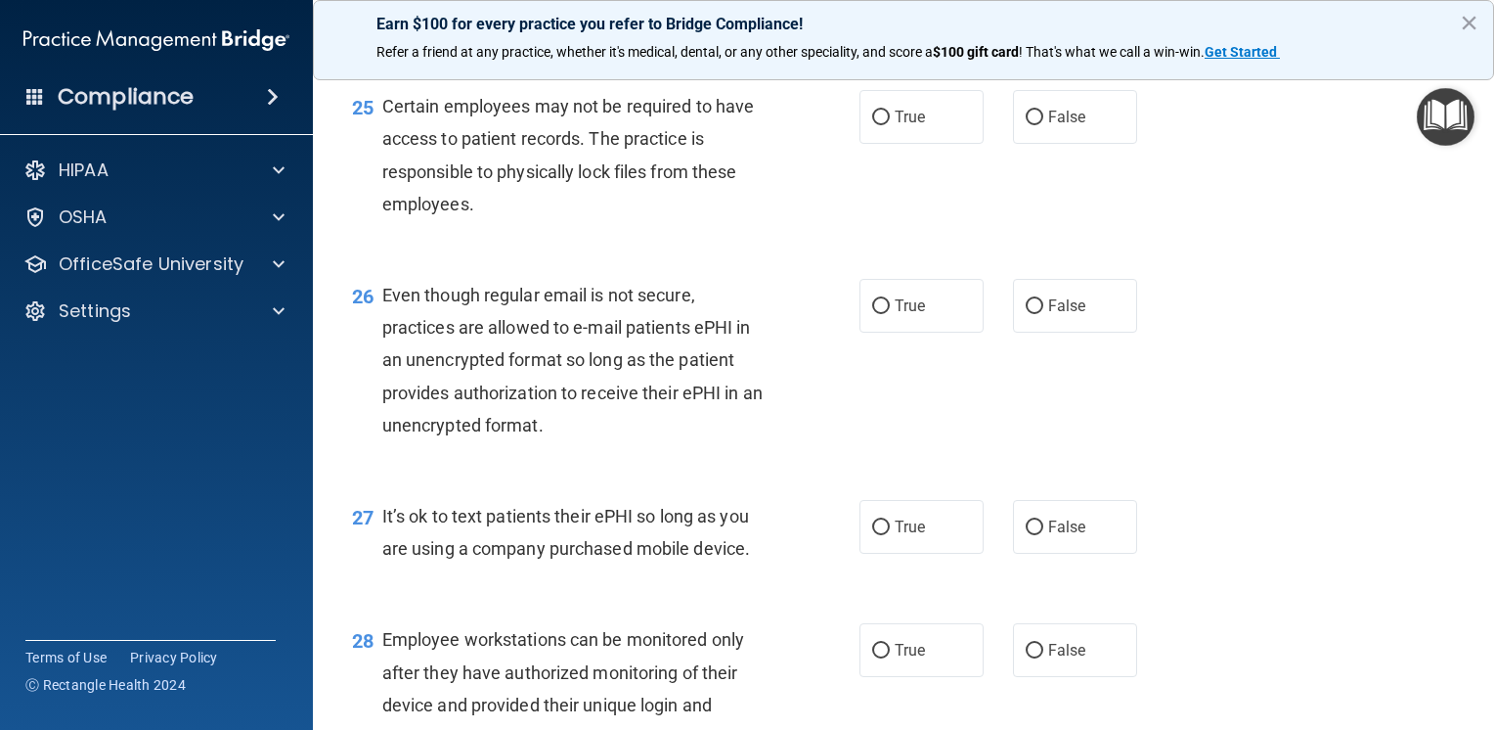
scroll to position [4401, 0]
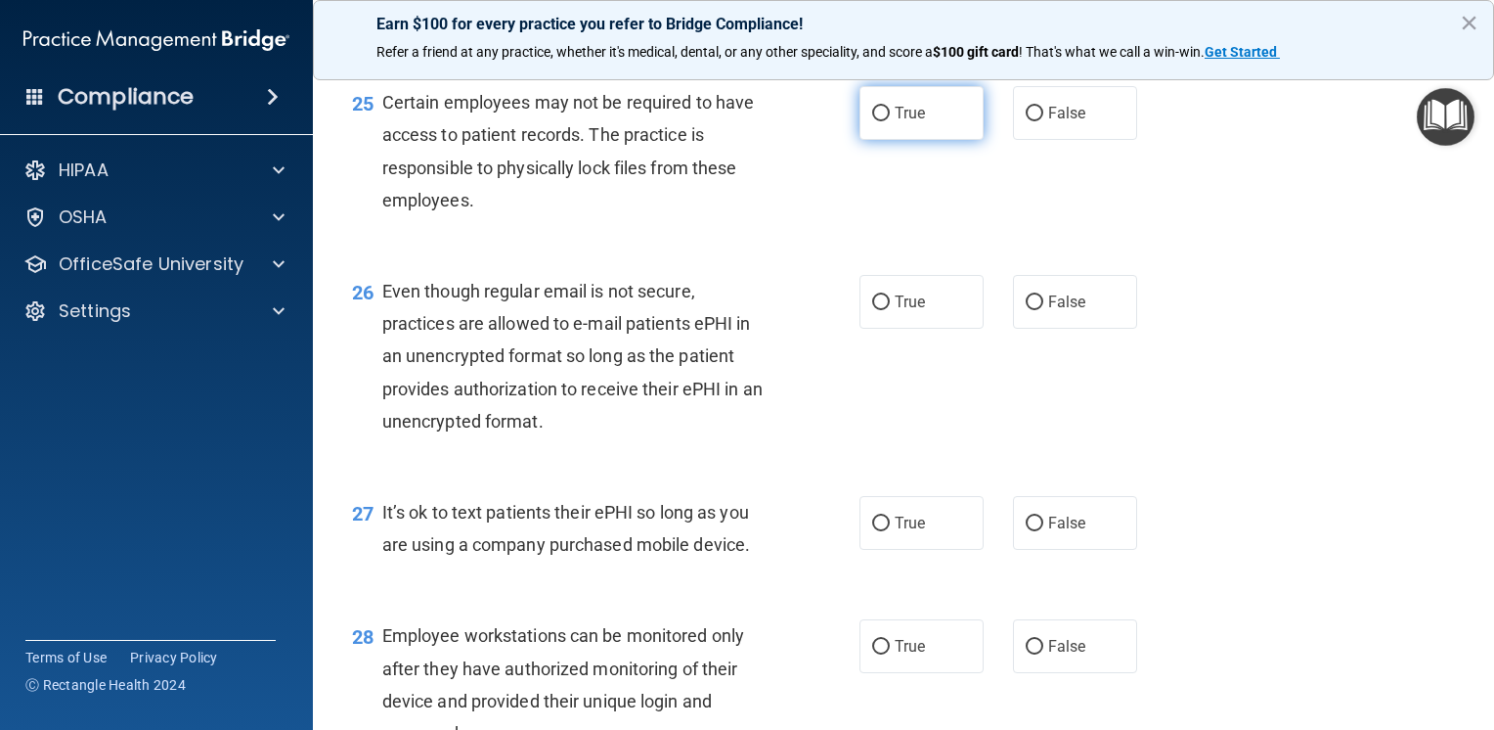
click at [931, 140] on label "True" at bounding box center [922, 113] width 124 height 54
click at [890, 121] on input "True" at bounding box center [881, 114] width 18 height 15
radio input "true"
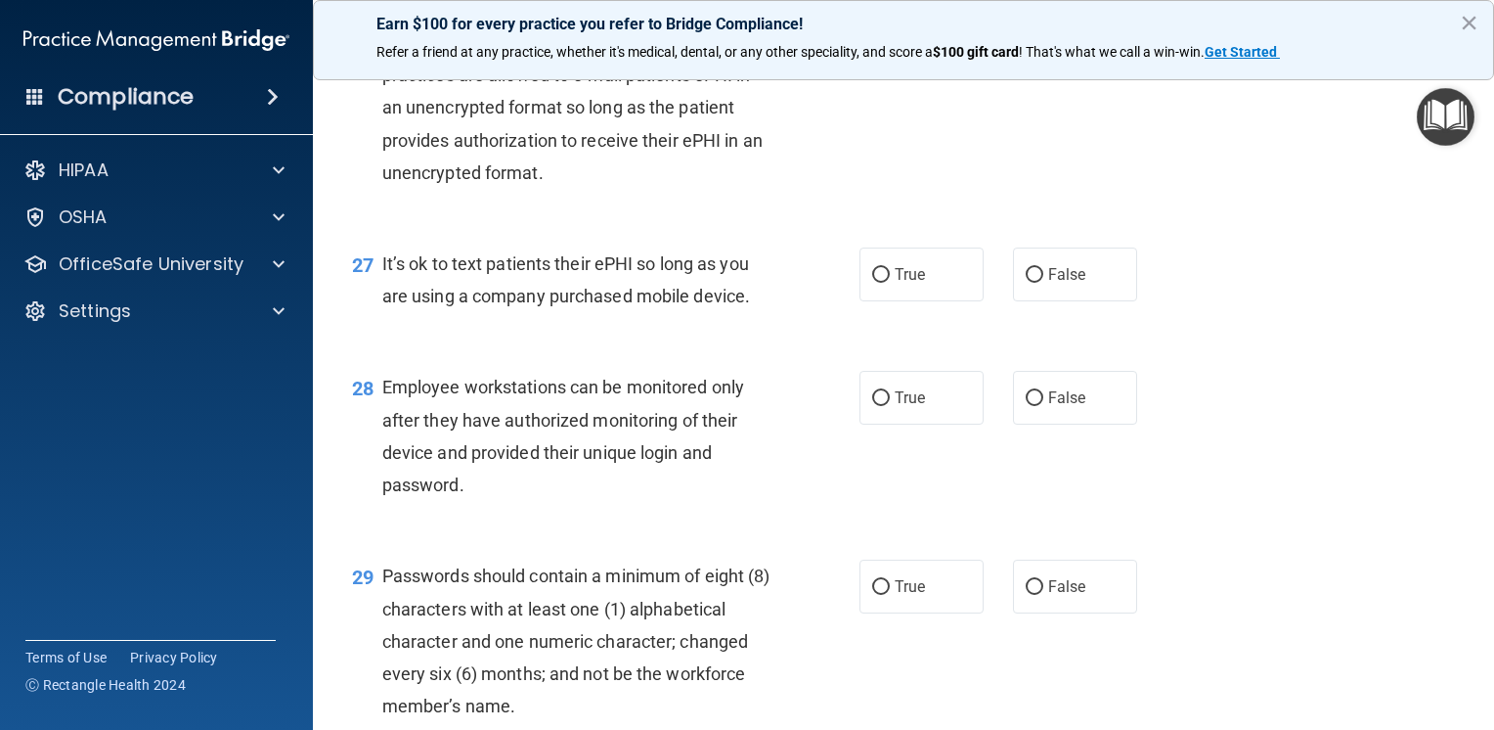
scroll to position [4695, 0]
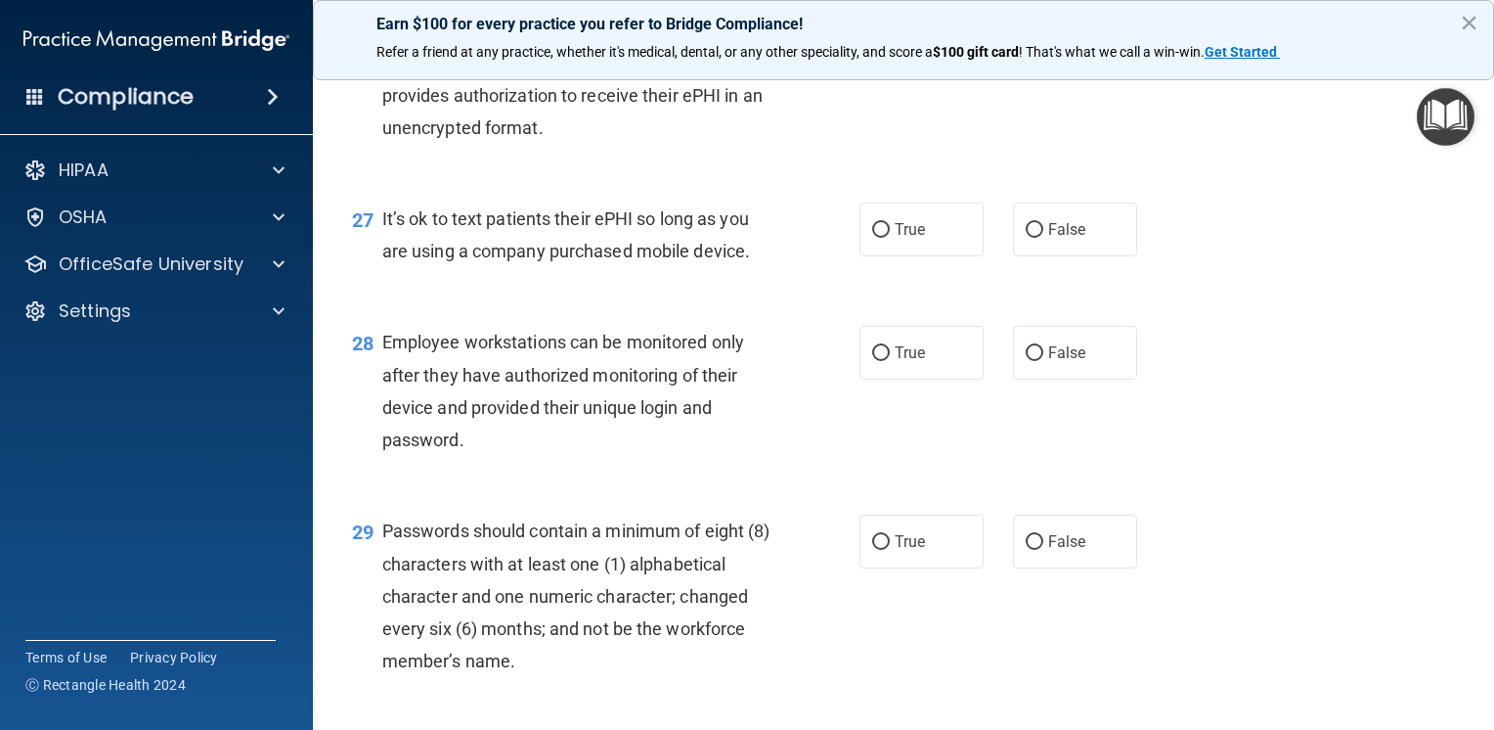
click at [895, 18] on span "True" at bounding box center [910, 8] width 30 height 19
click at [890, 17] on input "True" at bounding box center [881, 9] width 18 height 15
radio input "true"
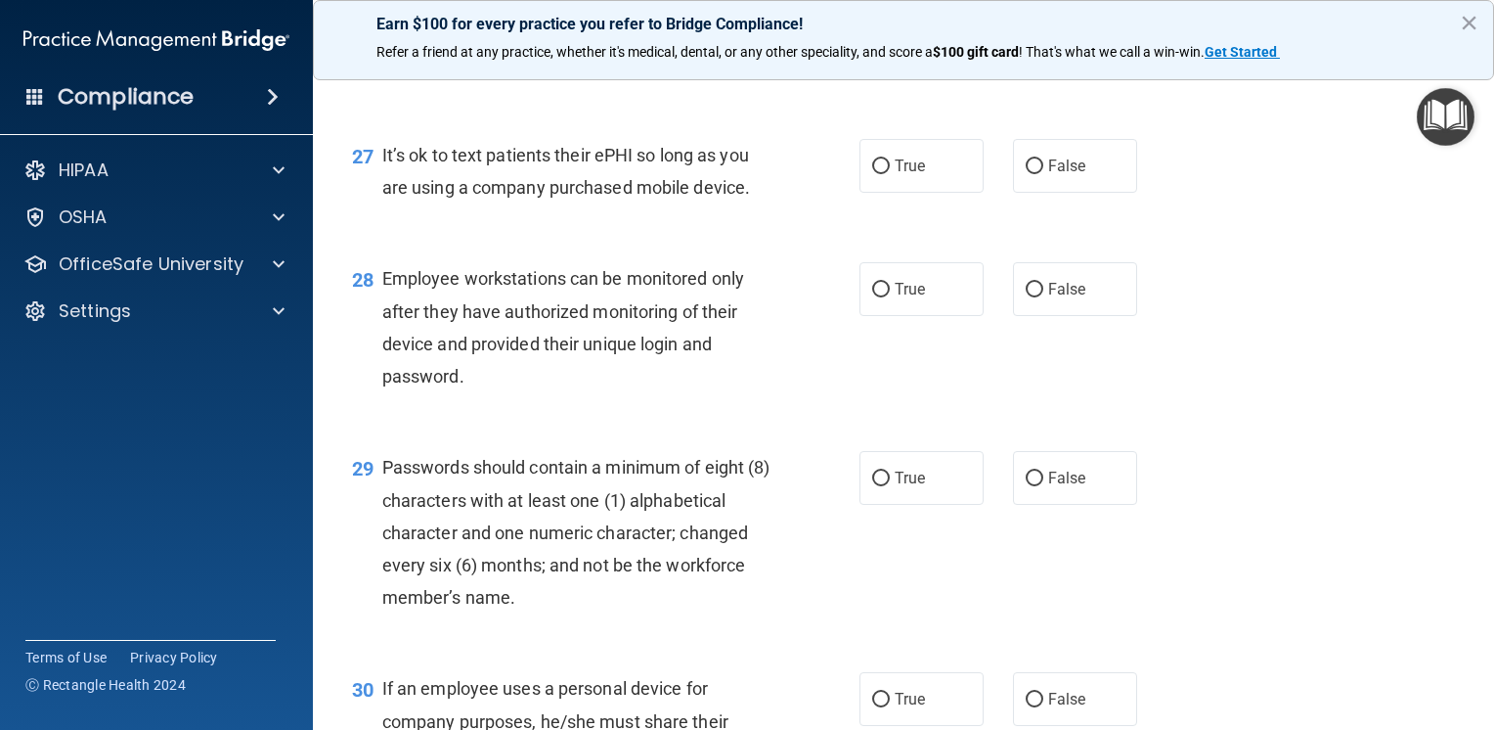
scroll to position [4793, 0]
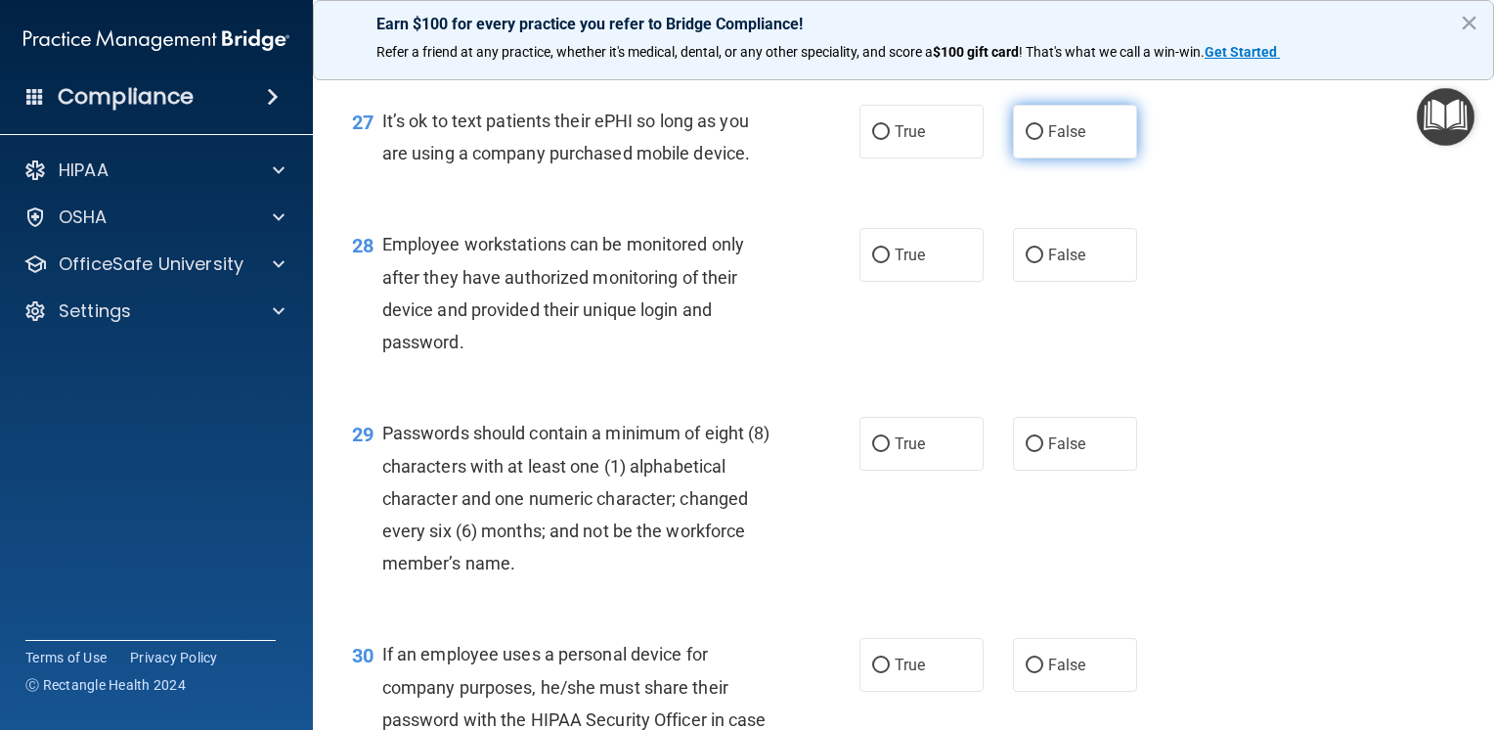
click at [1088, 158] on label "False" at bounding box center [1075, 132] width 124 height 54
click at [1044, 140] on input "False" at bounding box center [1035, 132] width 18 height 15
radio input "true"
click at [1036, 282] on label "False" at bounding box center [1075, 255] width 124 height 54
click at [1036, 263] on input "False" at bounding box center [1035, 255] width 18 height 15
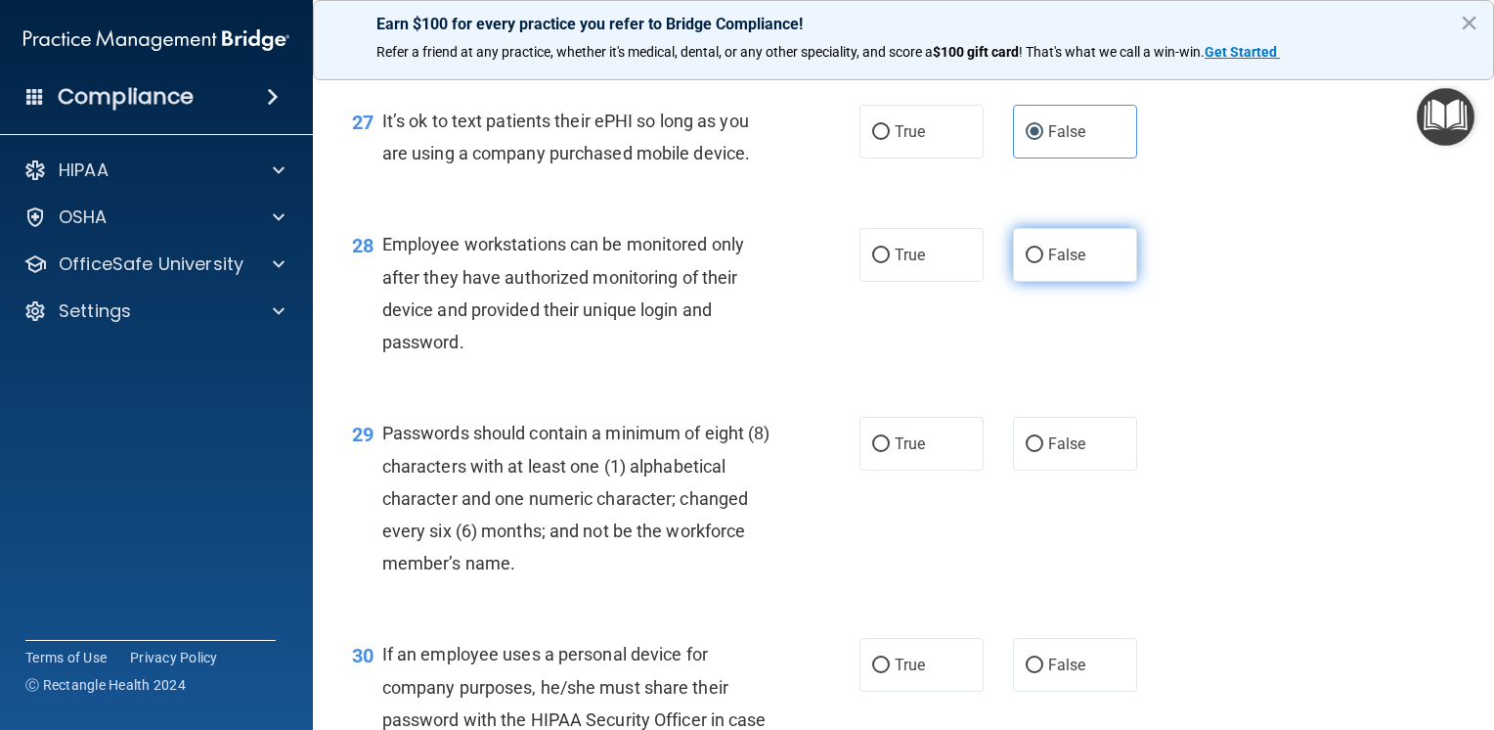
radio input "true"
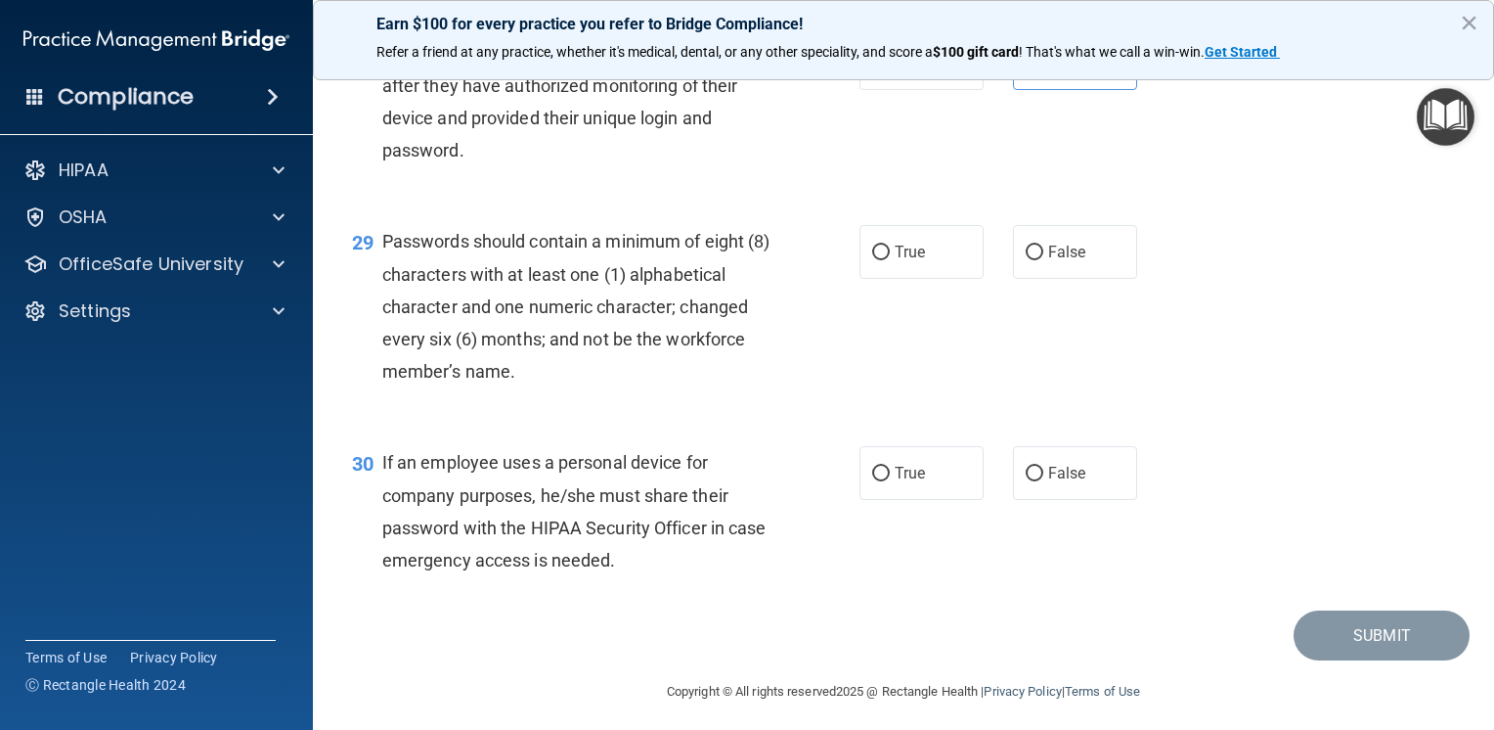
scroll to position [4988, 0]
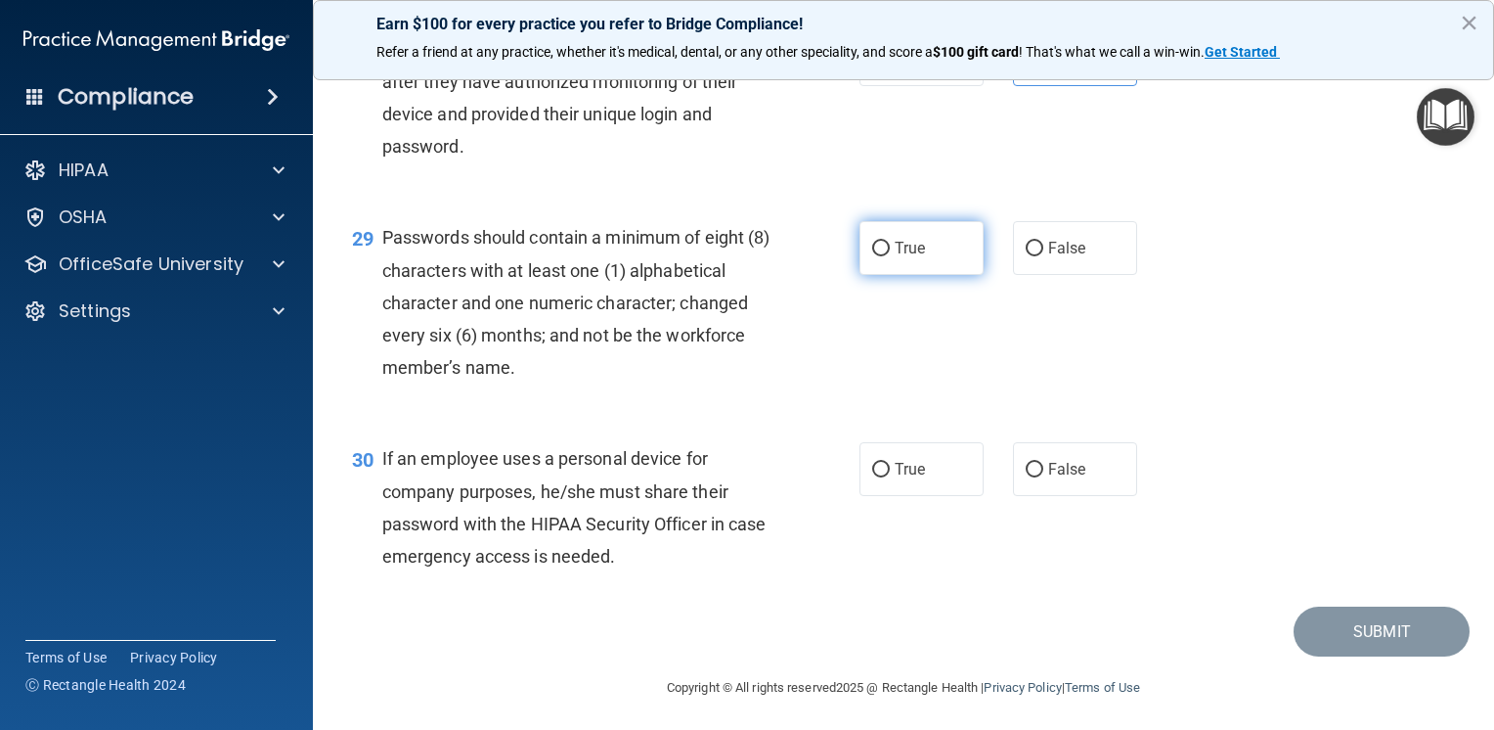
click at [860, 275] on label "True" at bounding box center [922, 248] width 124 height 54
click at [872, 256] on input "True" at bounding box center [881, 249] width 18 height 15
radio input "true"
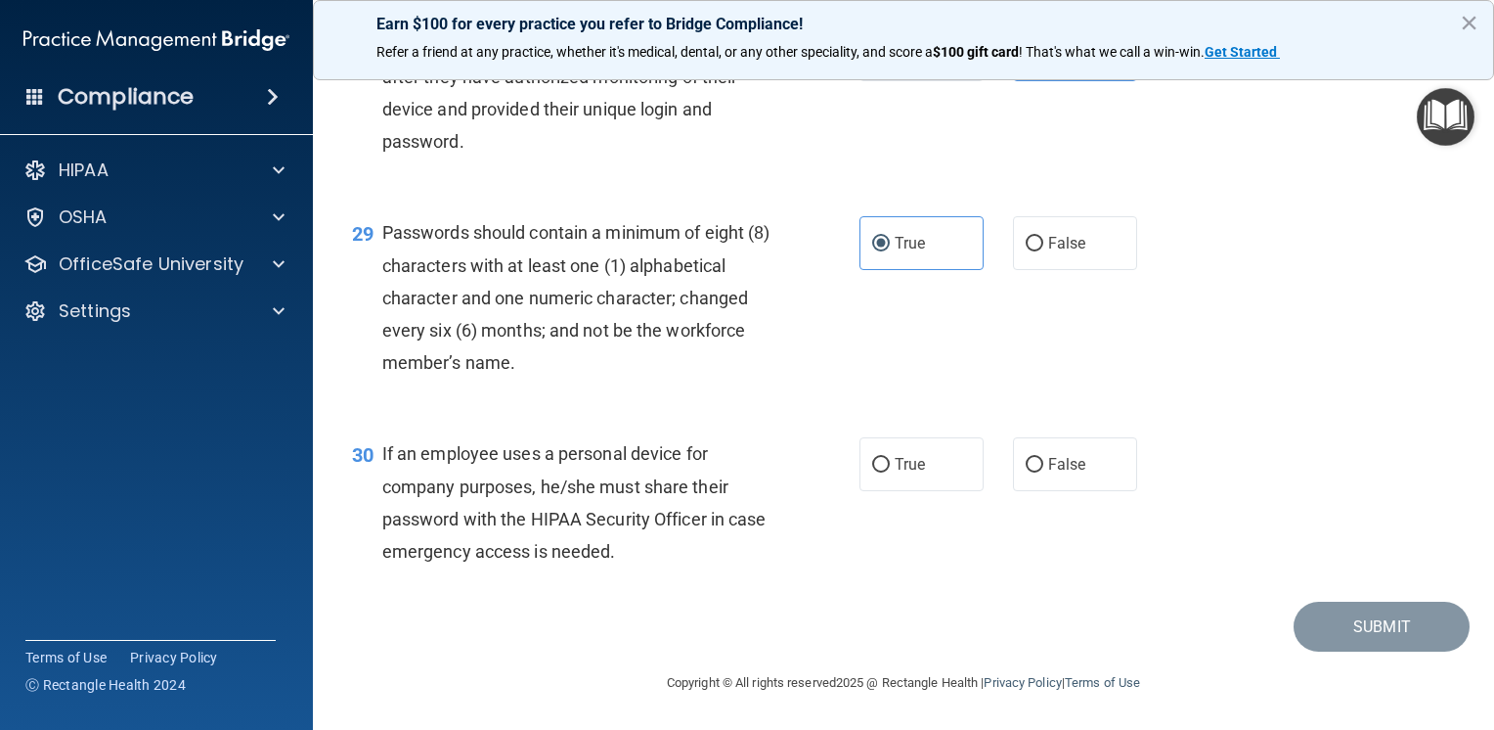
scroll to position [5090, 0]
click at [872, 471] on input "True" at bounding box center [881, 465] width 18 height 15
radio input "true"
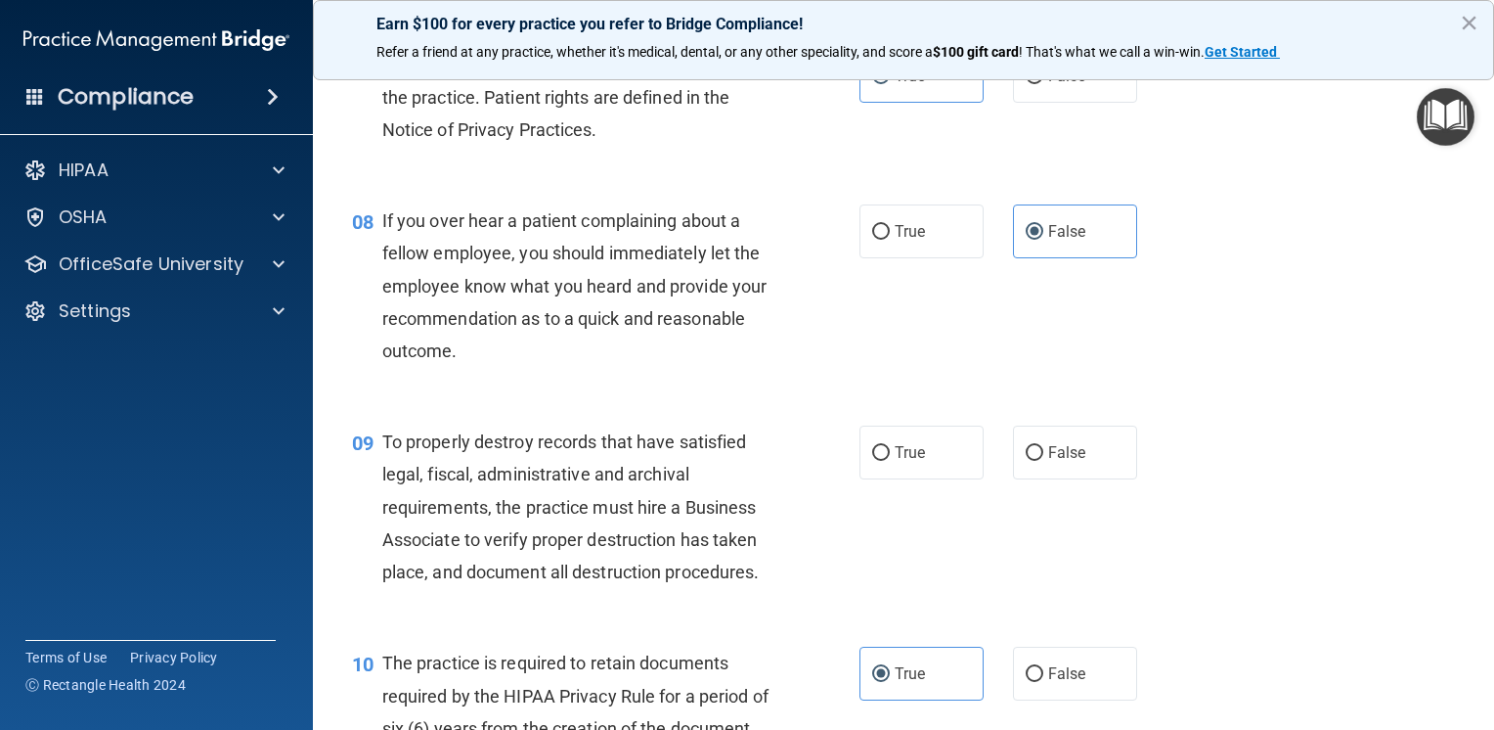
scroll to position [1369, 0]
click at [876, 460] on input "True" at bounding box center [881, 452] width 18 height 15
radio input "true"
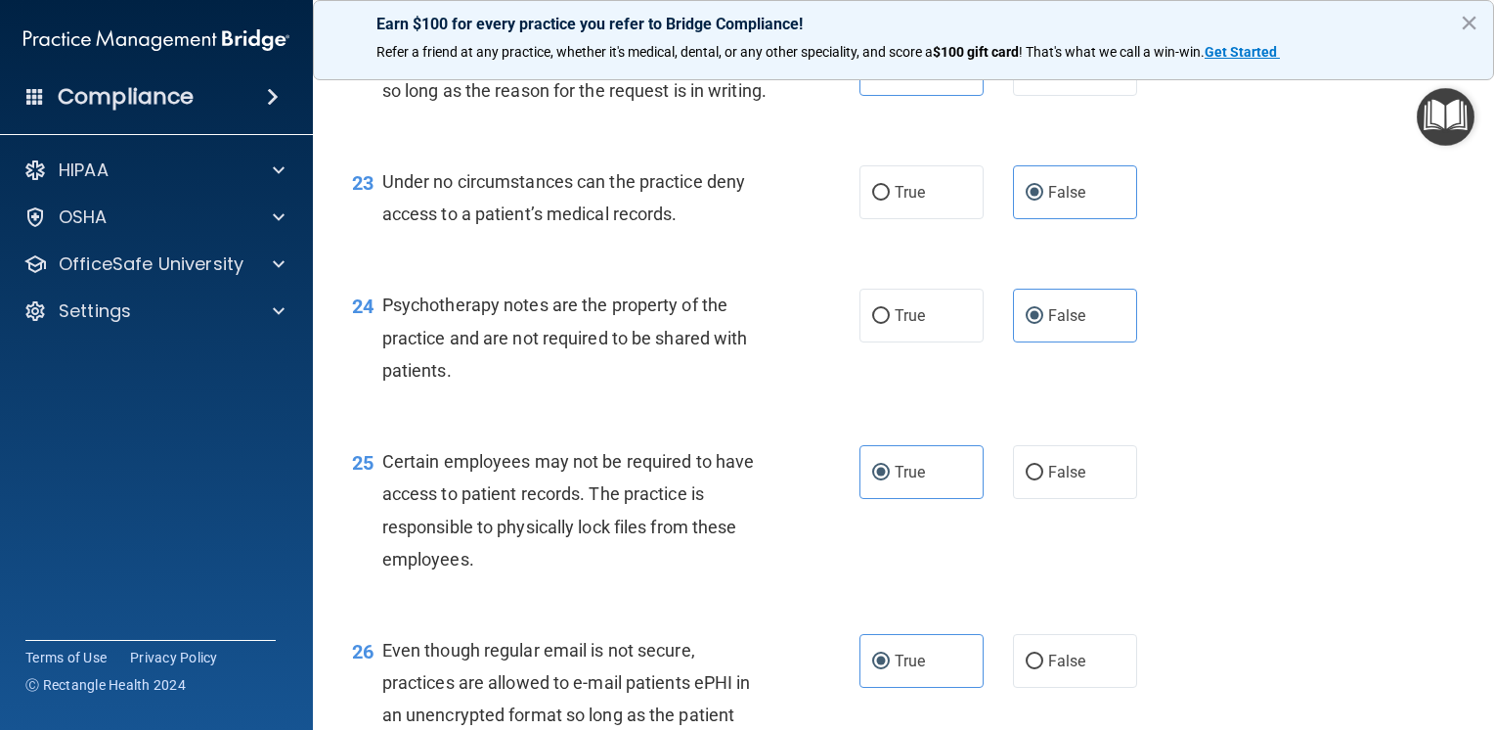
scroll to position [5090, 0]
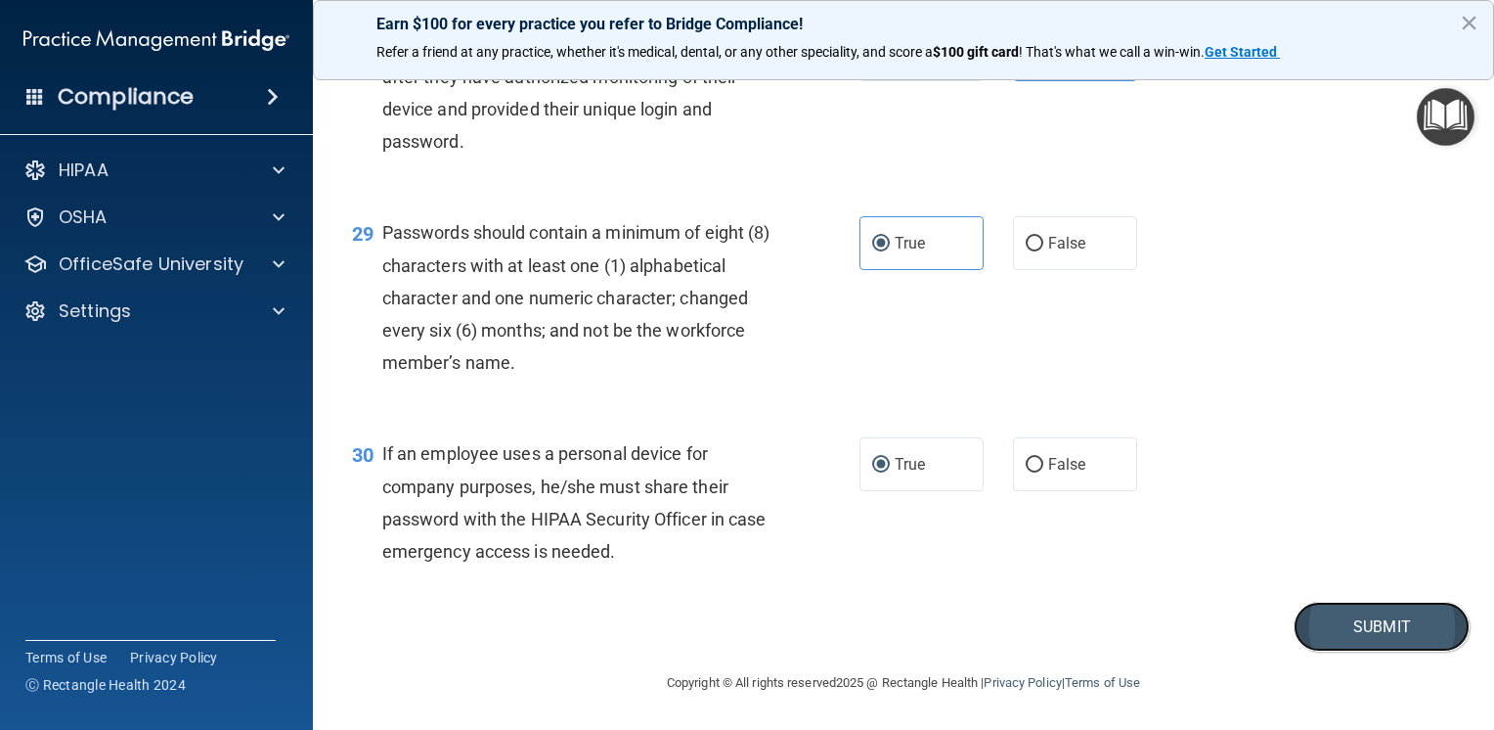
click at [1342, 629] on button "Submit" at bounding box center [1382, 627] width 176 height 50
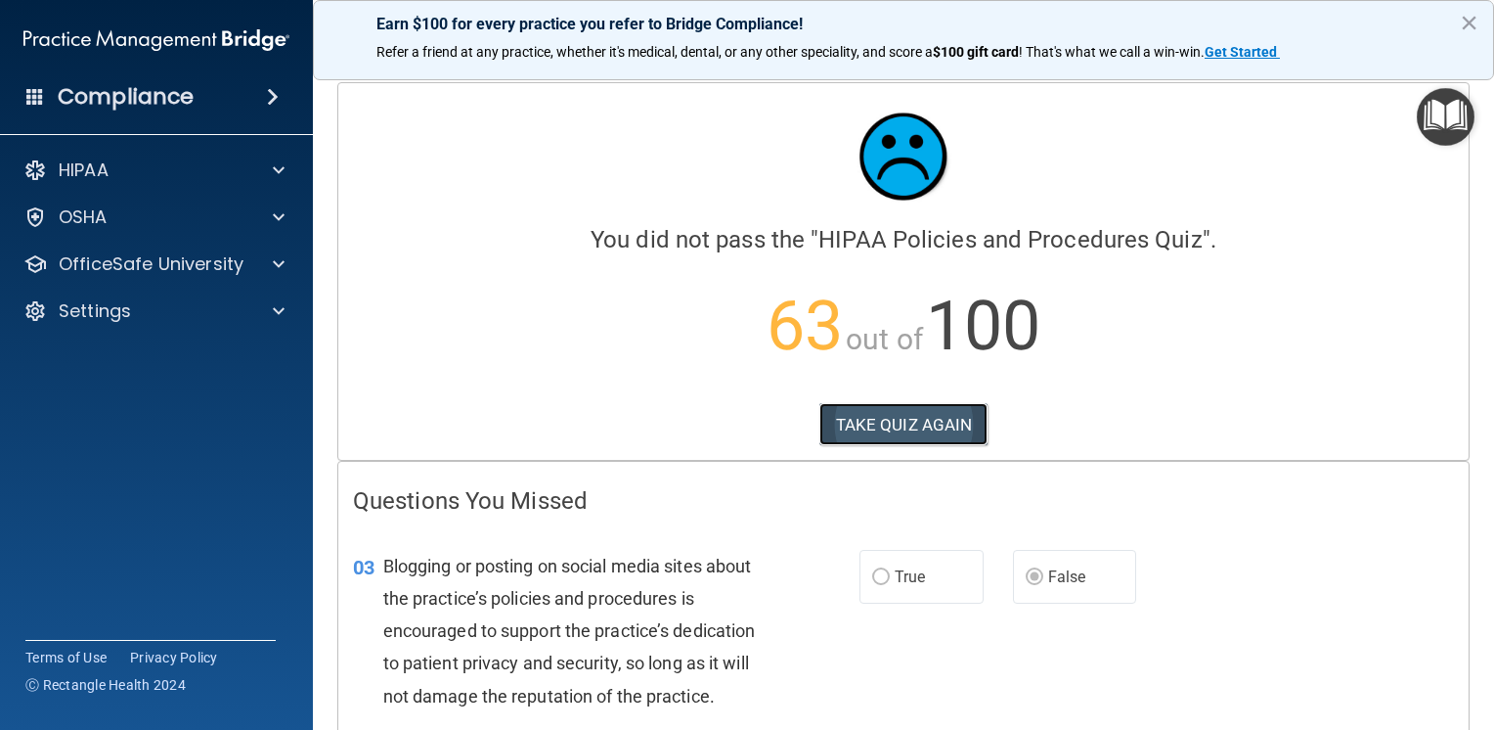
click at [896, 434] on button "TAKE QUIZ AGAIN" at bounding box center [904, 424] width 169 height 43
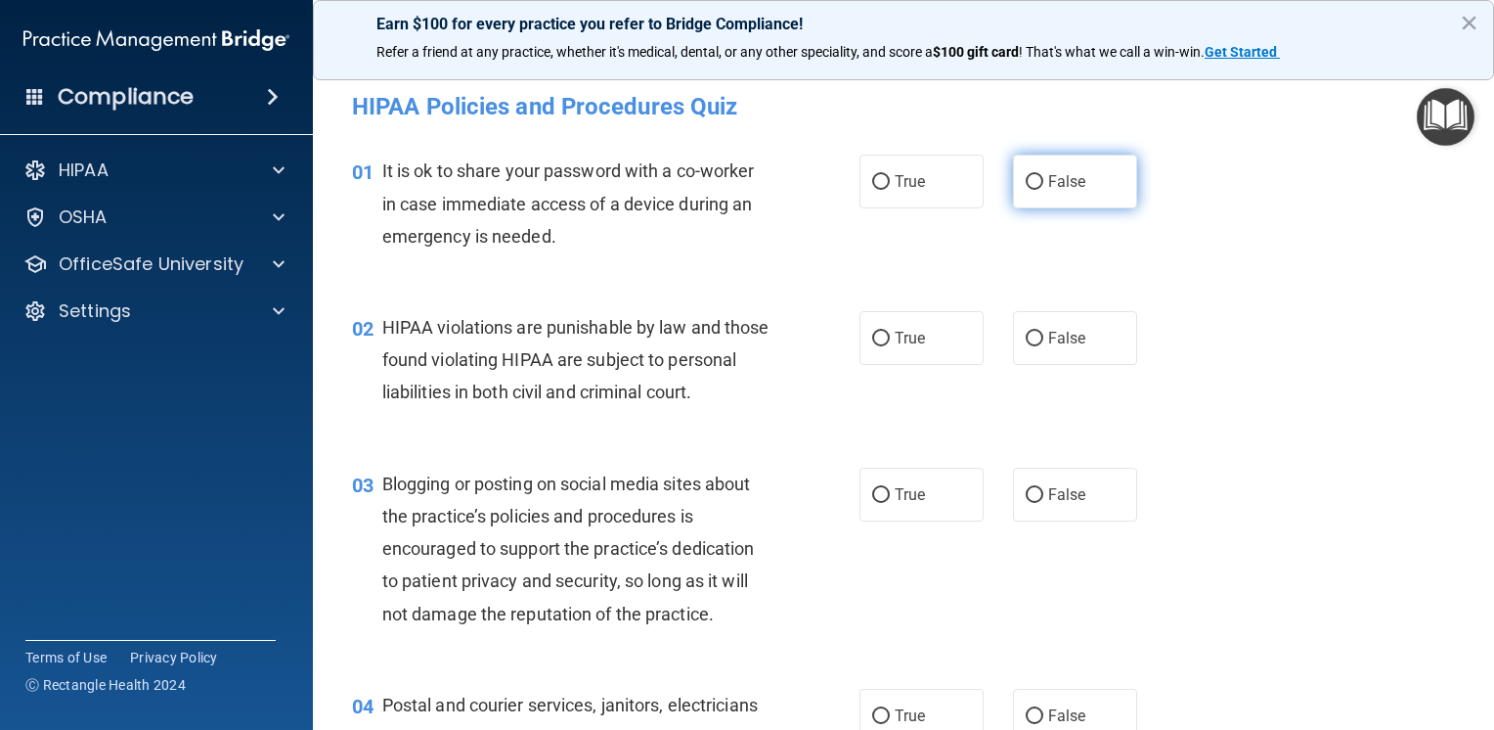
click at [1060, 195] on label "False" at bounding box center [1075, 182] width 124 height 54
click at [1044, 190] on input "False" at bounding box center [1035, 182] width 18 height 15
radio input "true"
click at [899, 352] on label "True" at bounding box center [922, 338] width 124 height 54
click at [890, 346] on input "True" at bounding box center [881, 339] width 18 height 15
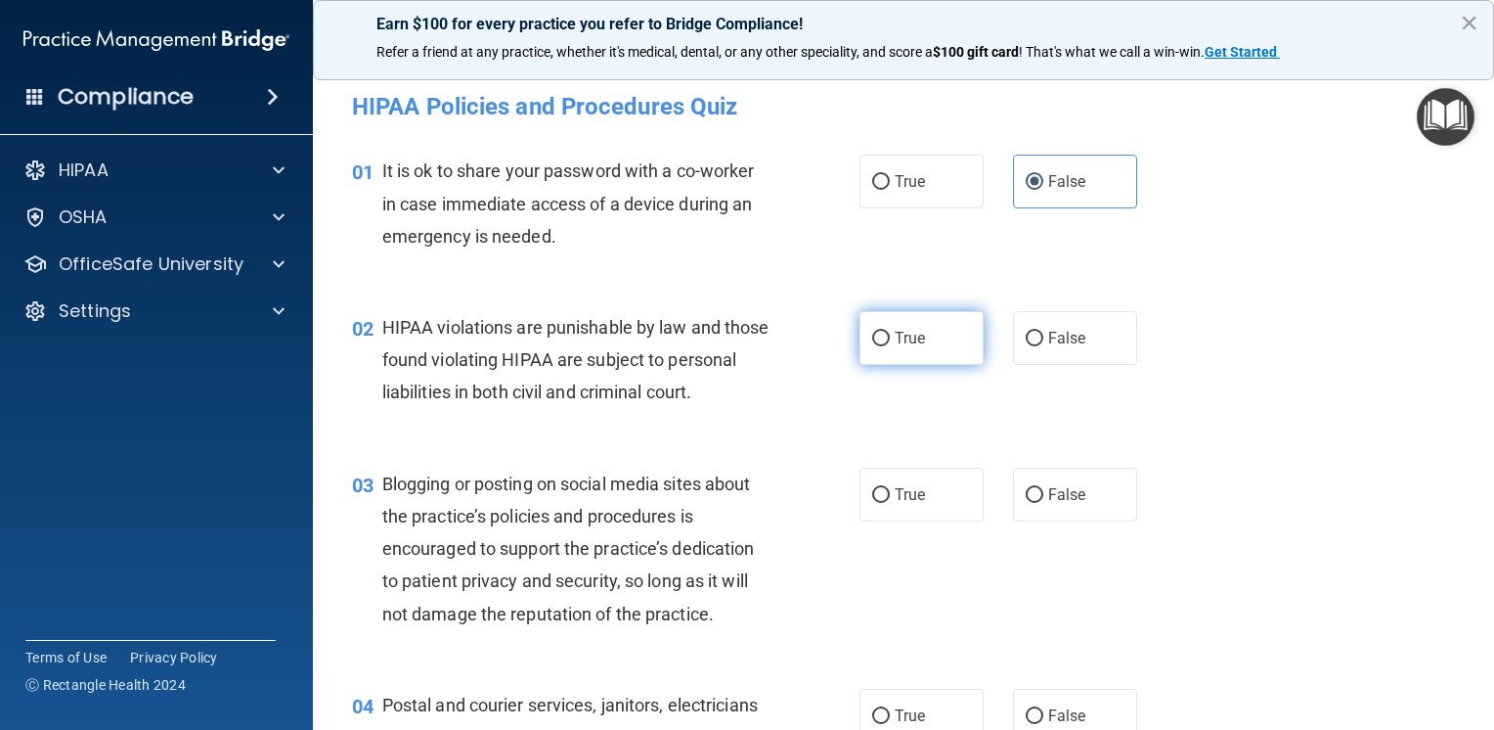
radio input "true"
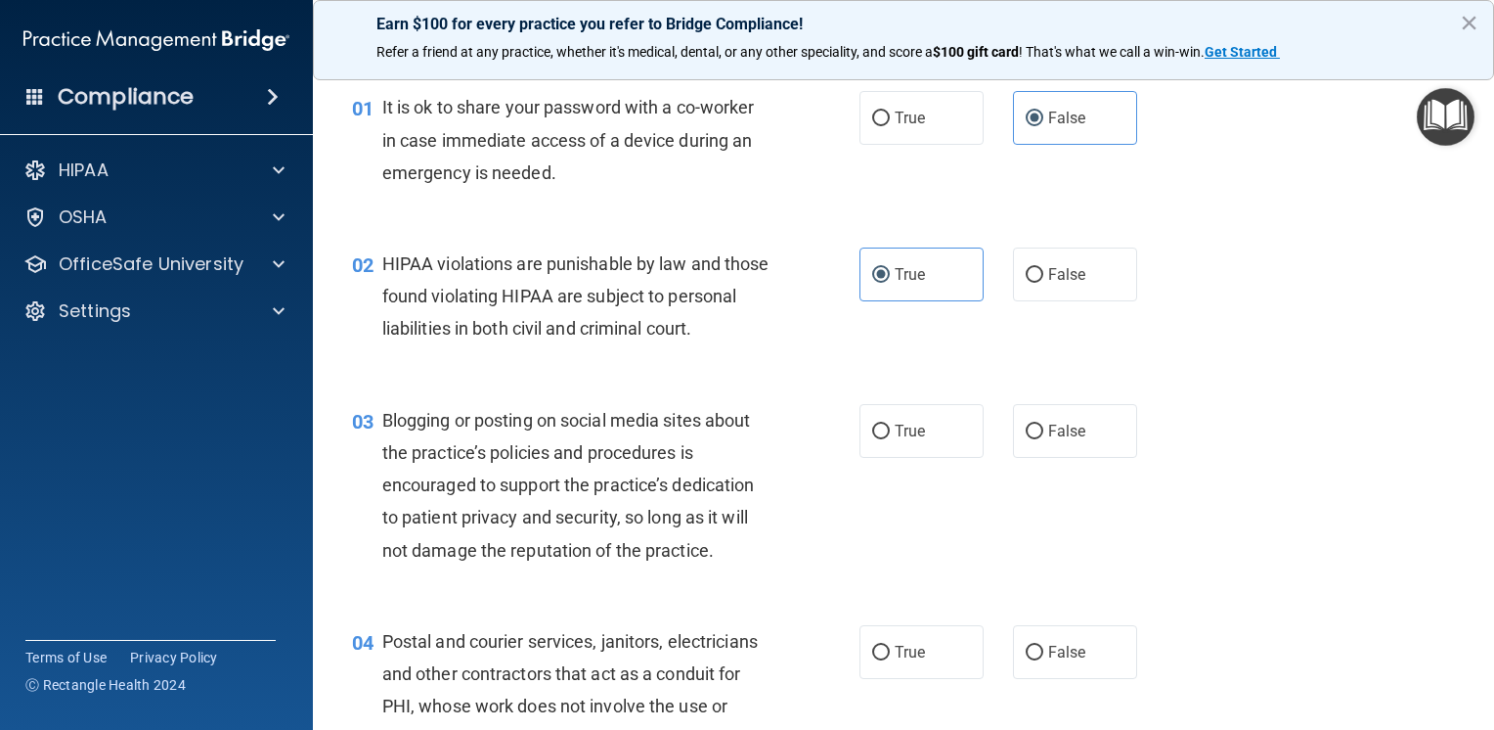
scroll to position [293, 0]
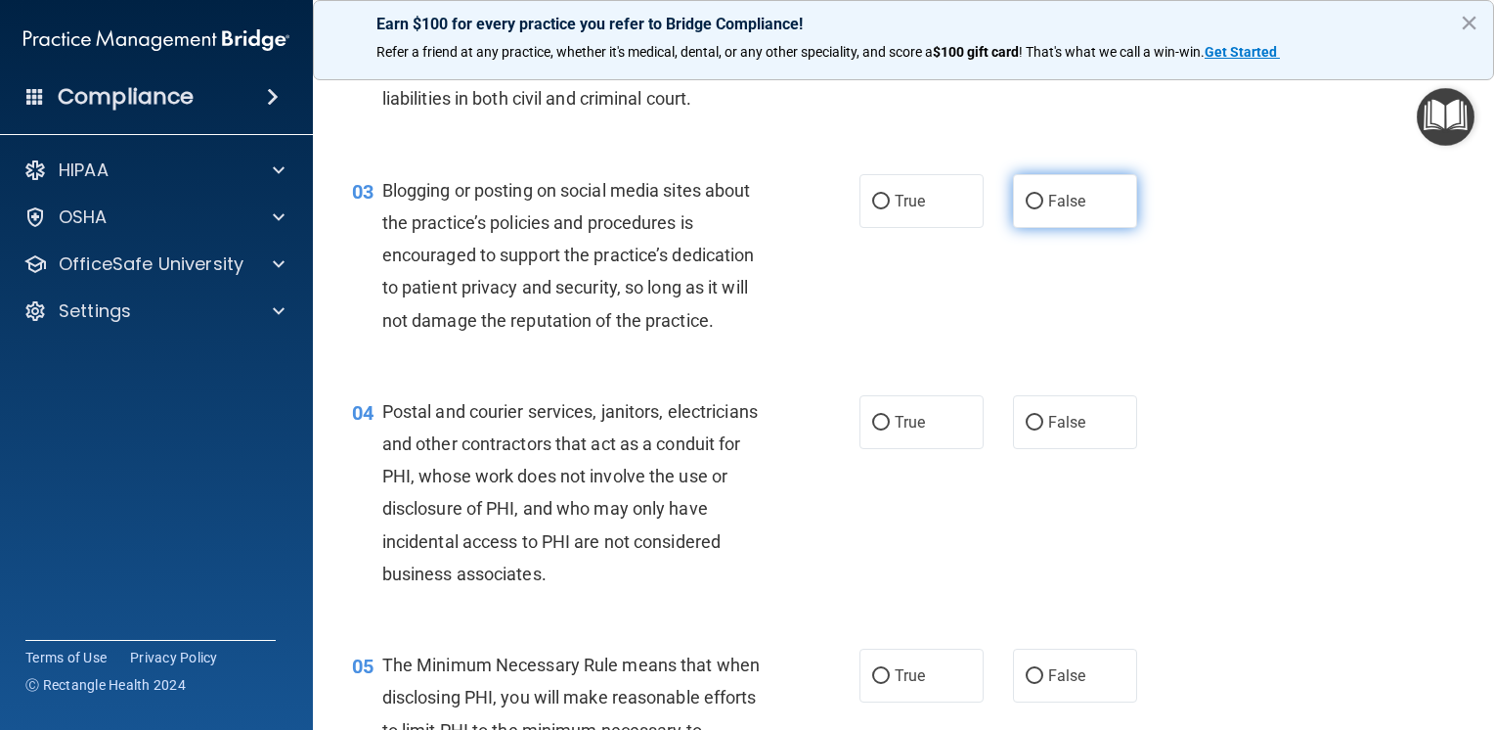
click at [1025, 228] on label "False" at bounding box center [1075, 201] width 124 height 54
click at [1026, 209] on input "False" at bounding box center [1035, 202] width 18 height 15
radio input "true"
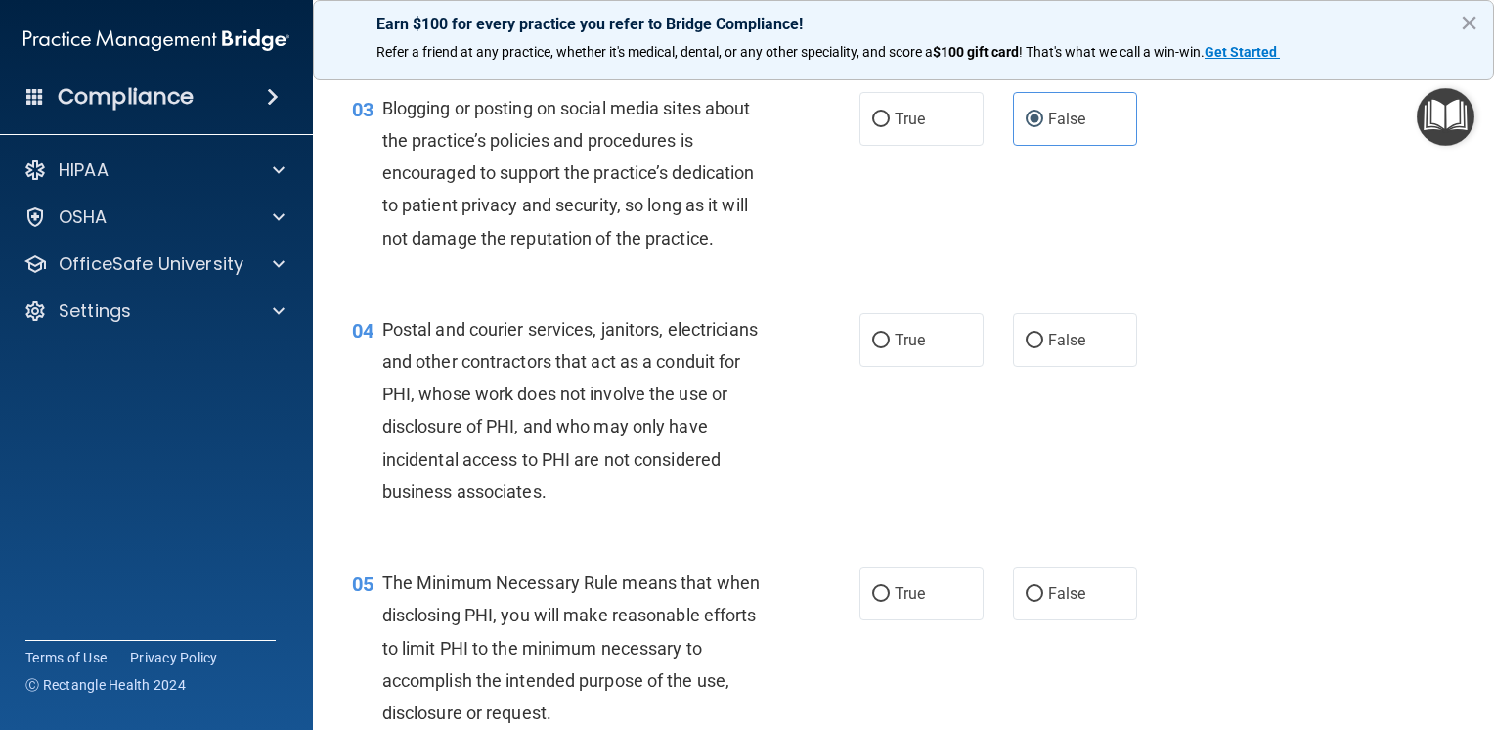
scroll to position [489, 0]
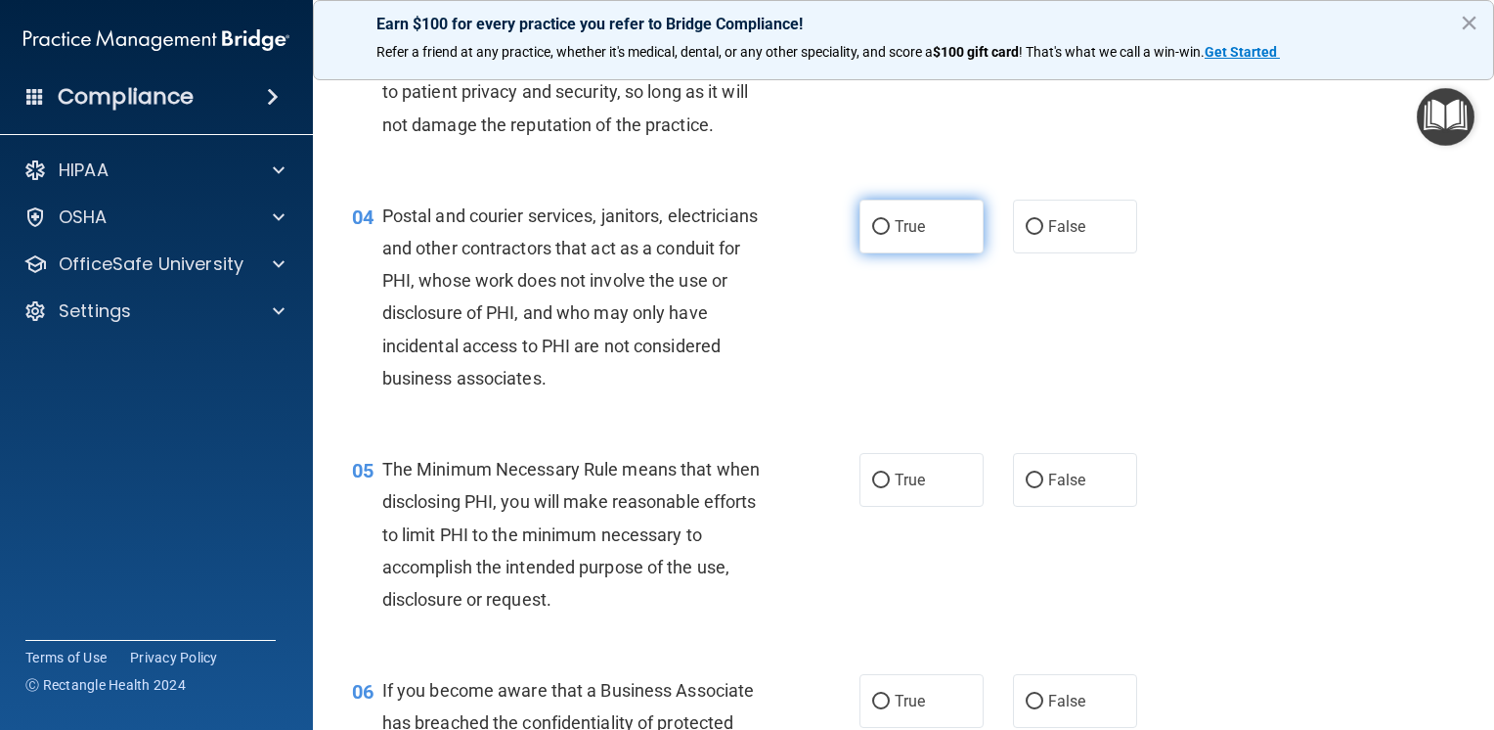
click at [877, 253] on label "True" at bounding box center [922, 227] width 124 height 54
click at [877, 235] on input "True" at bounding box center [881, 227] width 18 height 15
radio input "true"
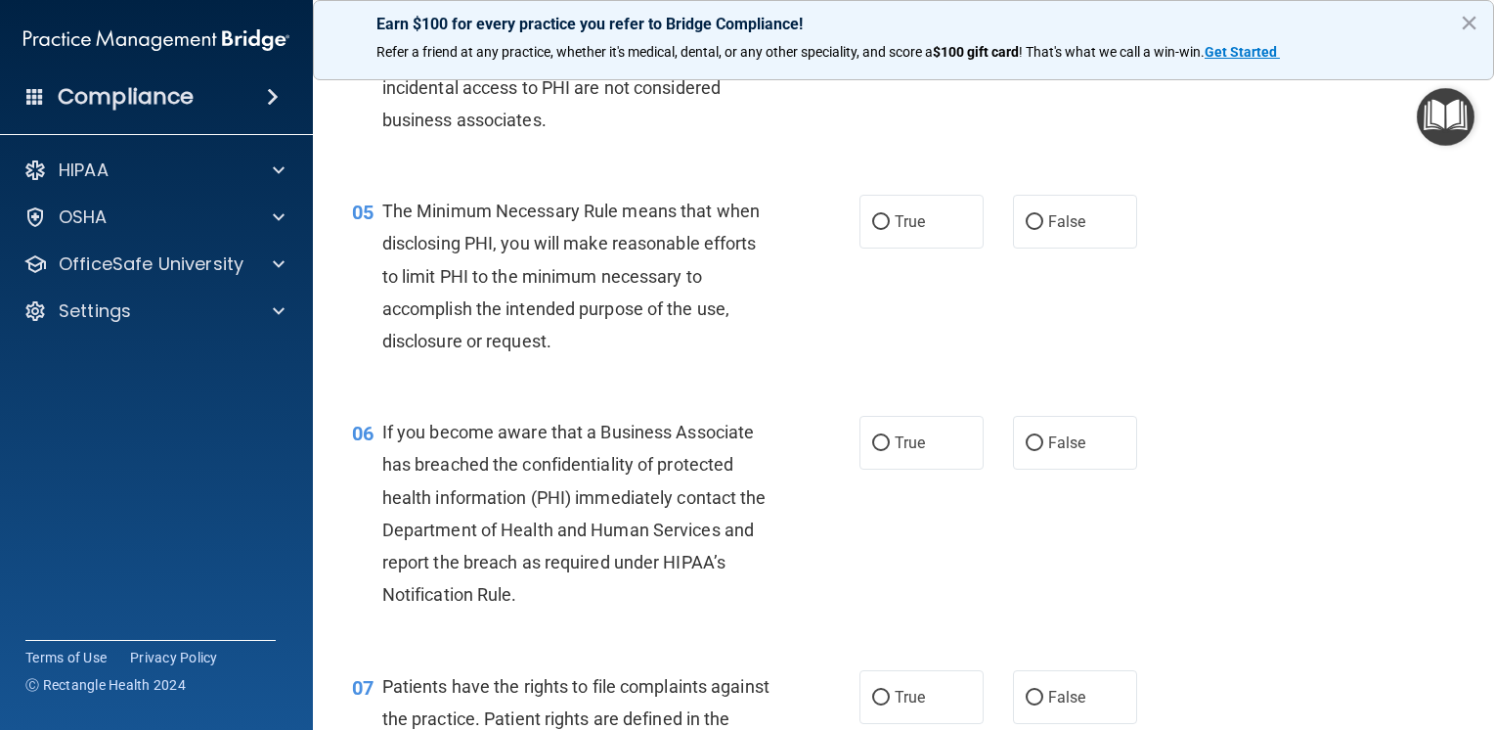
scroll to position [782, 0]
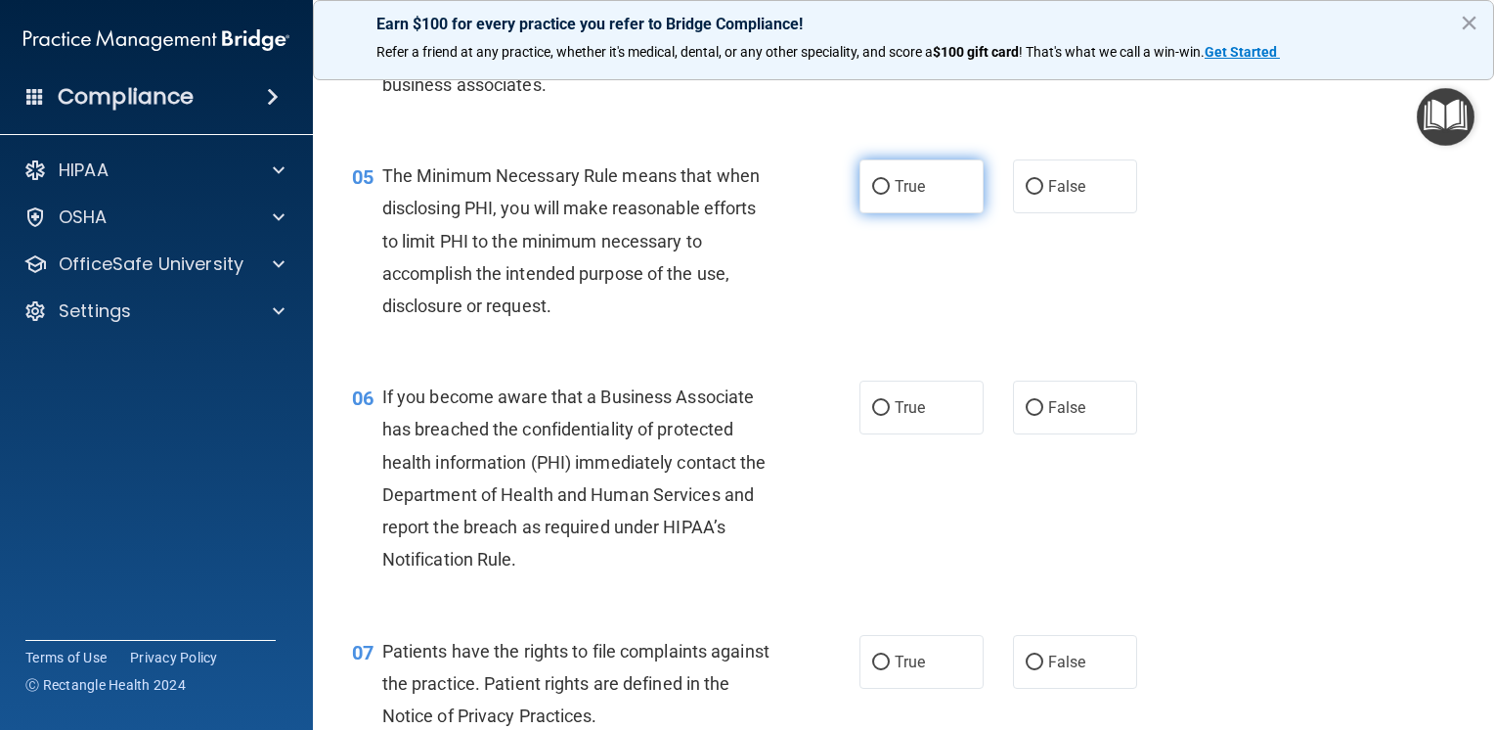
click at [895, 196] on span "True" at bounding box center [910, 186] width 30 height 19
click at [890, 195] on input "True" at bounding box center [881, 187] width 18 height 15
radio input "true"
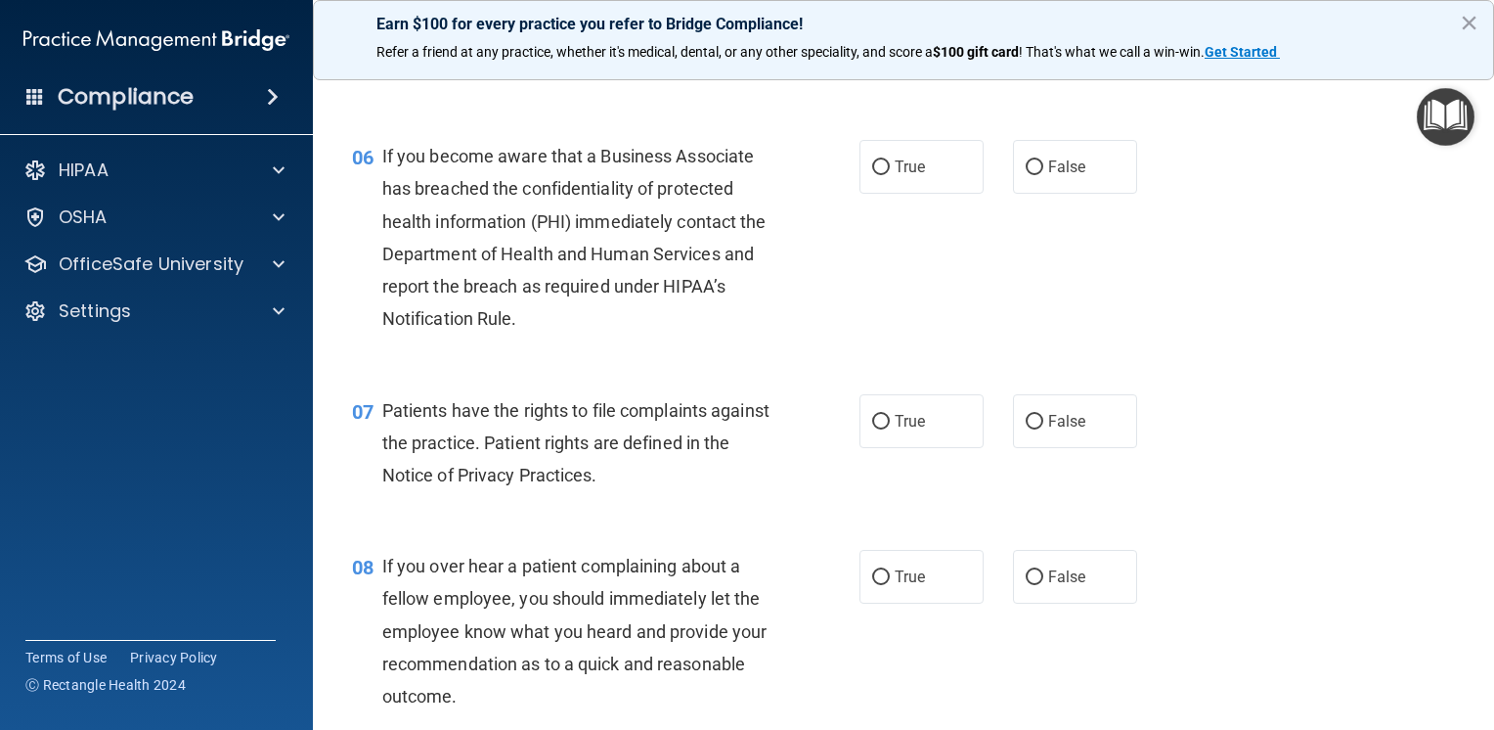
scroll to position [1076, 0]
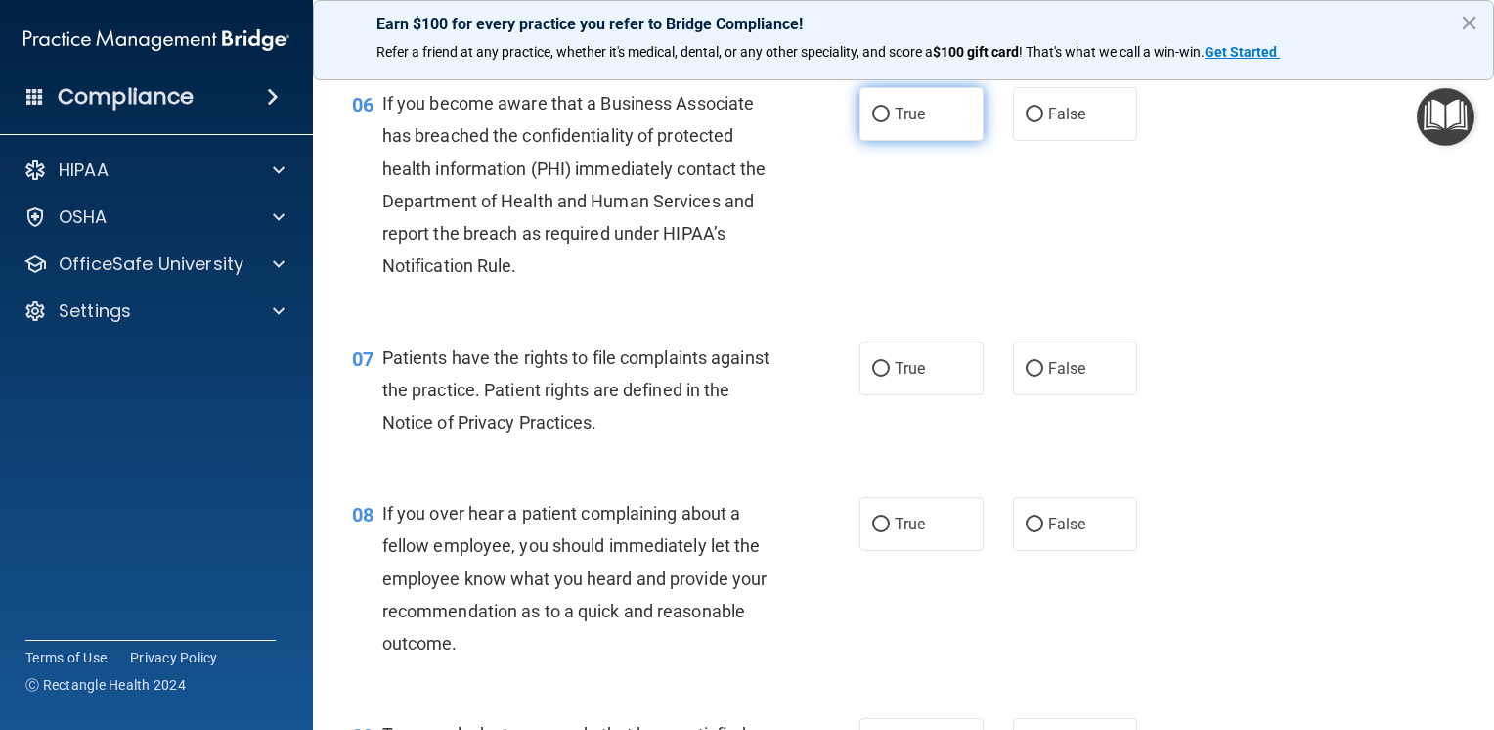
click at [909, 141] on label "True" at bounding box center [922, 114] width 124 height 54
click at [890, 122] on input "True" at bounding box center [881, 115] width 18 height 15
radio input "true"
click at [904, 381] on label "True" at bounding box center [922, 368] width 124 height 54
click at [890, 377] on input "True" at bounding box center [881, 369] width 18 height 15
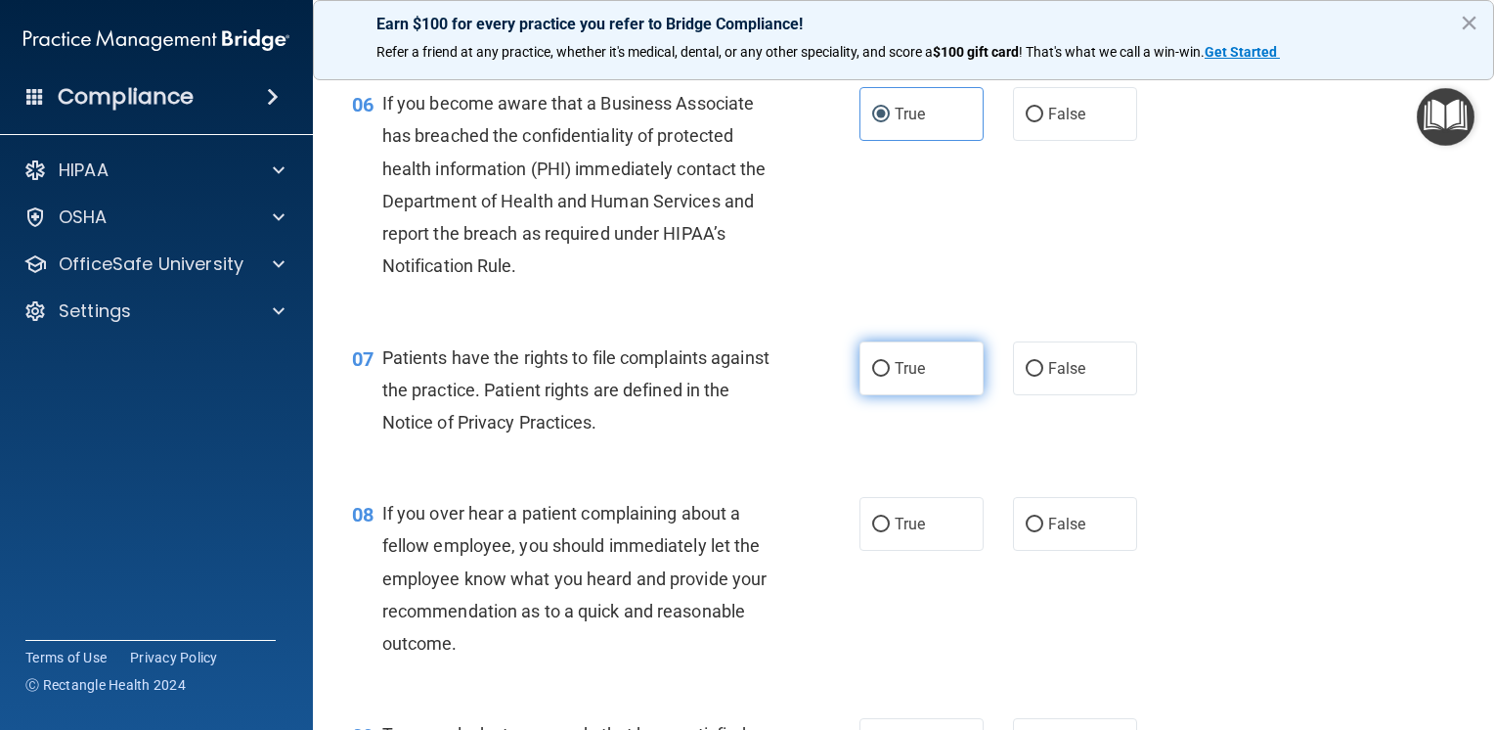
radio input "true"
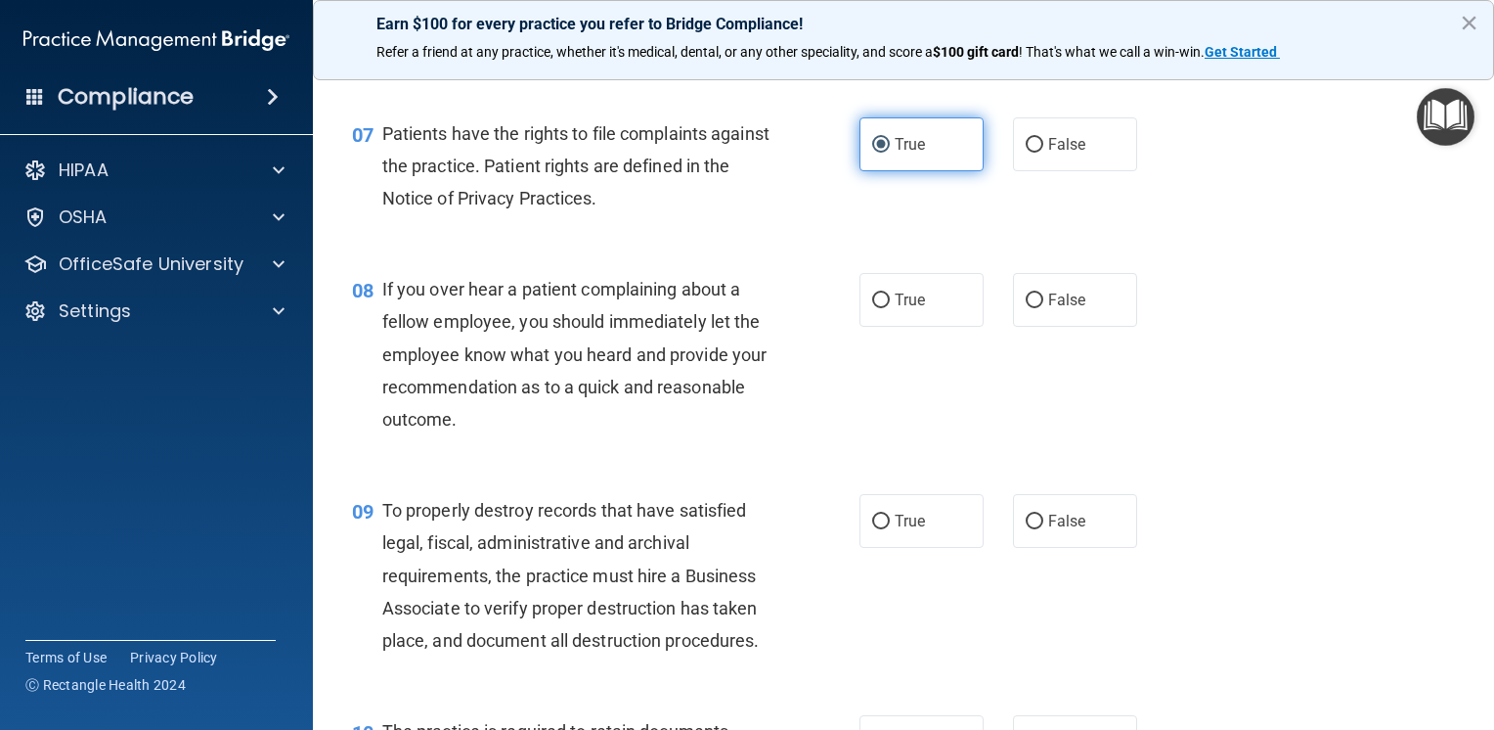
scroll to position [1369, 0]
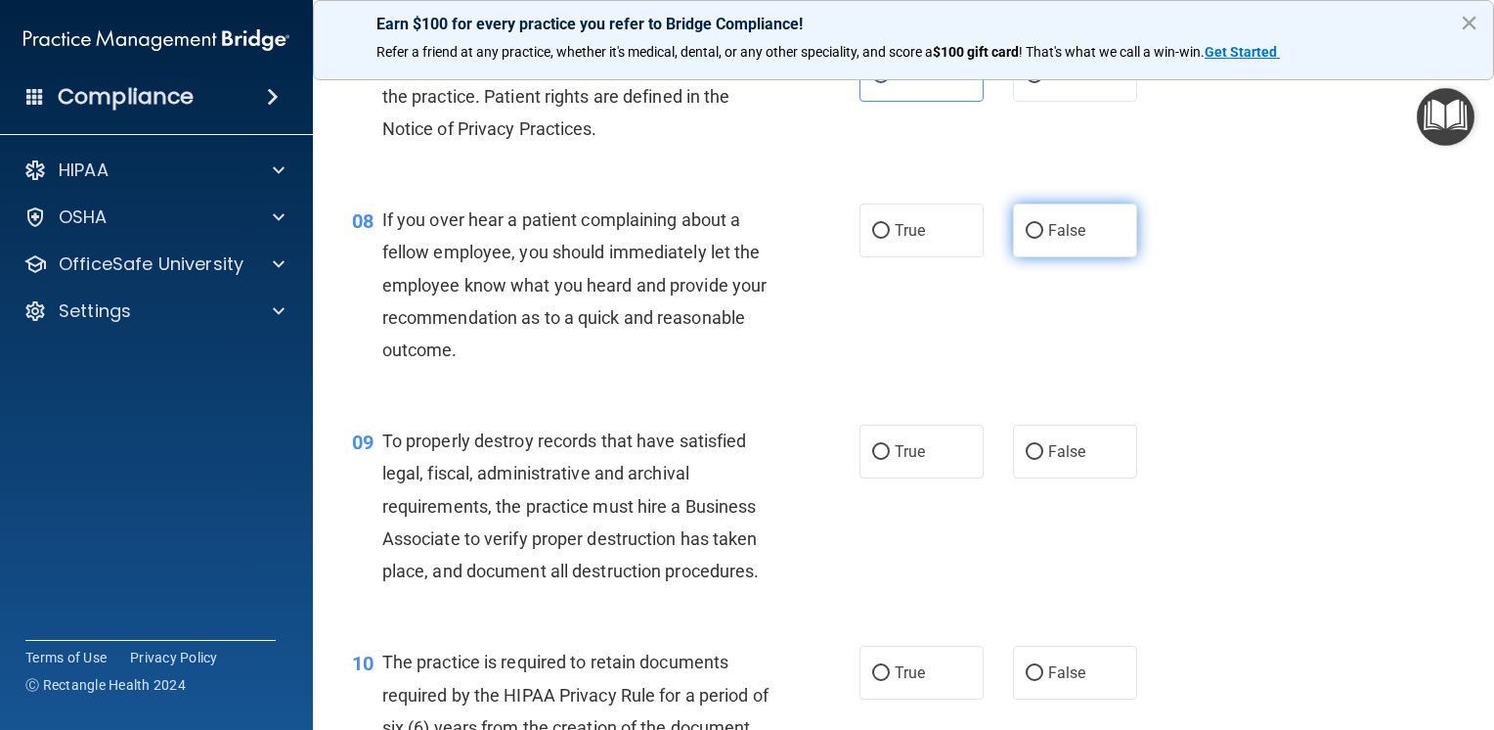
click at [1050, 240] on span "False" at bounding box center [1067, 230] width 38 height 19
click at [1044, 239] on input "False" at bounding box center [1035, 231] width 18 height 15
radio input "true"
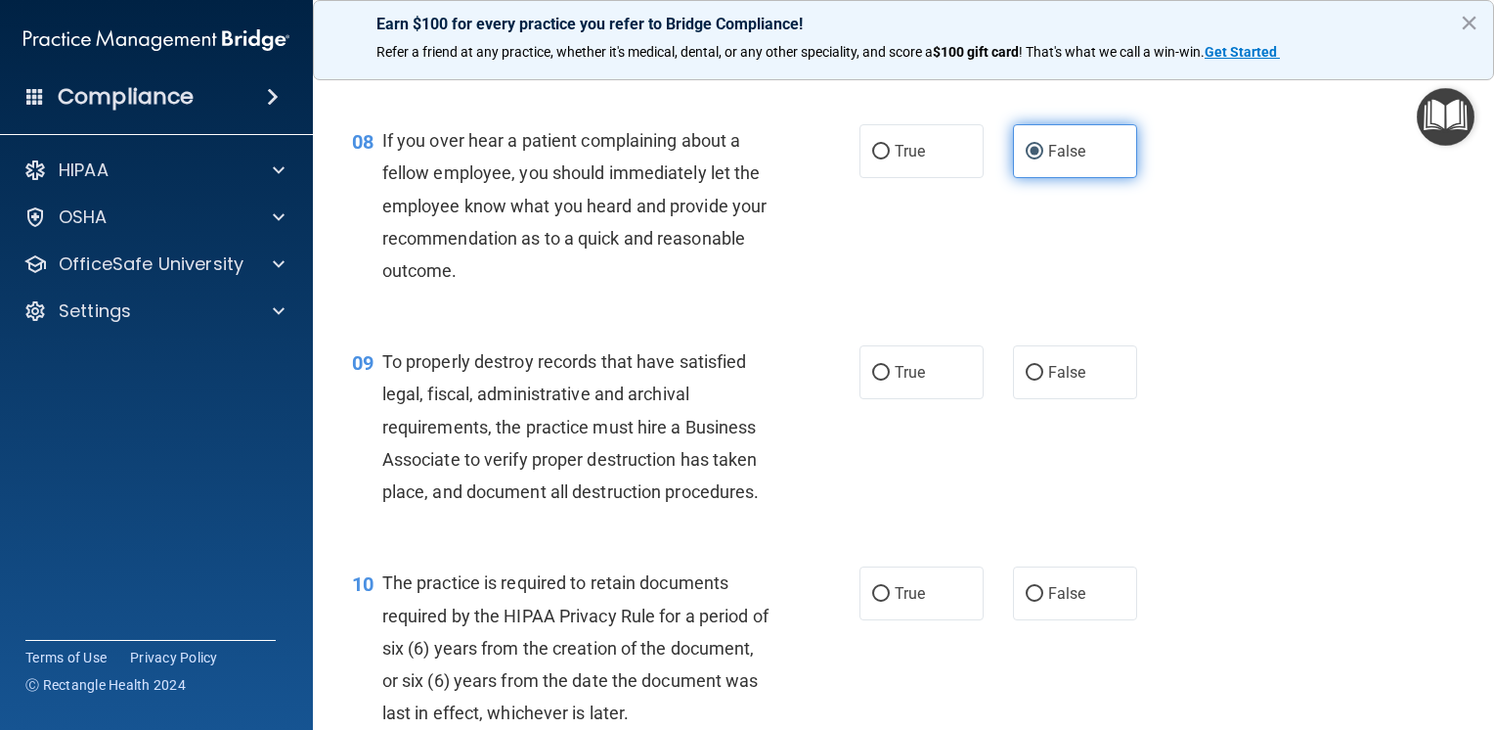
scroll to position [1565, 0]
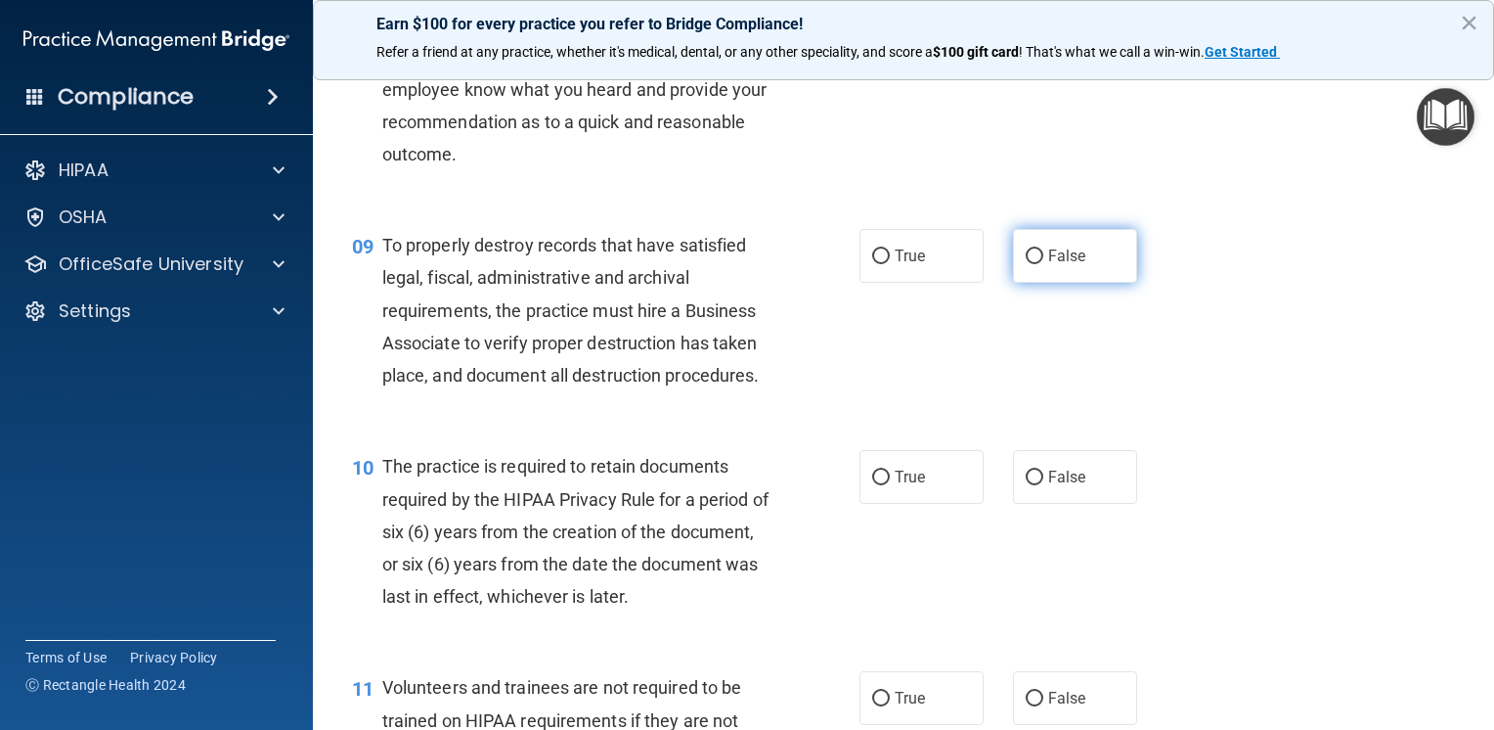
click at [1048, 265] on span "False" at bounding box center [1067, 255] width 38 height 19
click at [1044, 264] on input "False" at bounding box center [1035, 256] width 18 height 15
radio input "true"
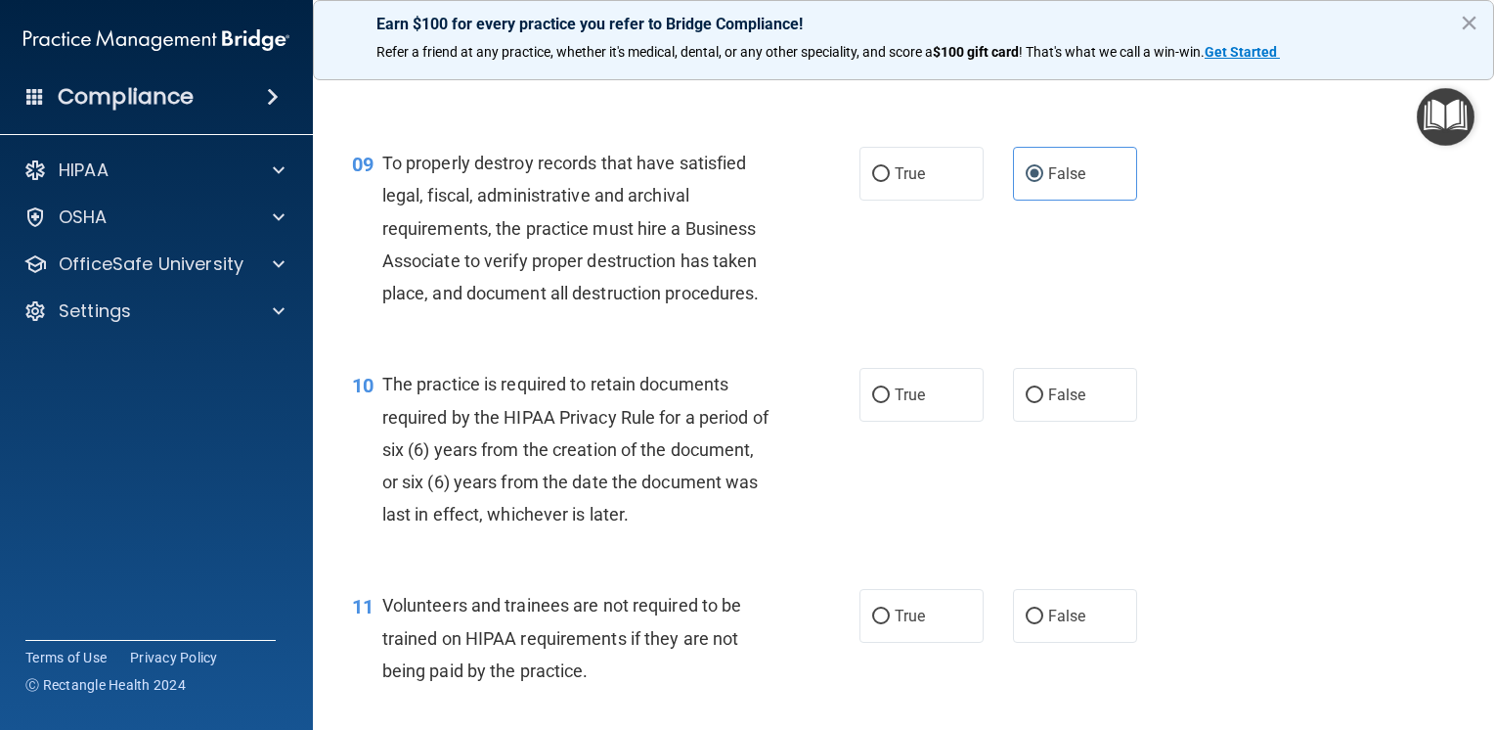
scroll to position [1761, 0]
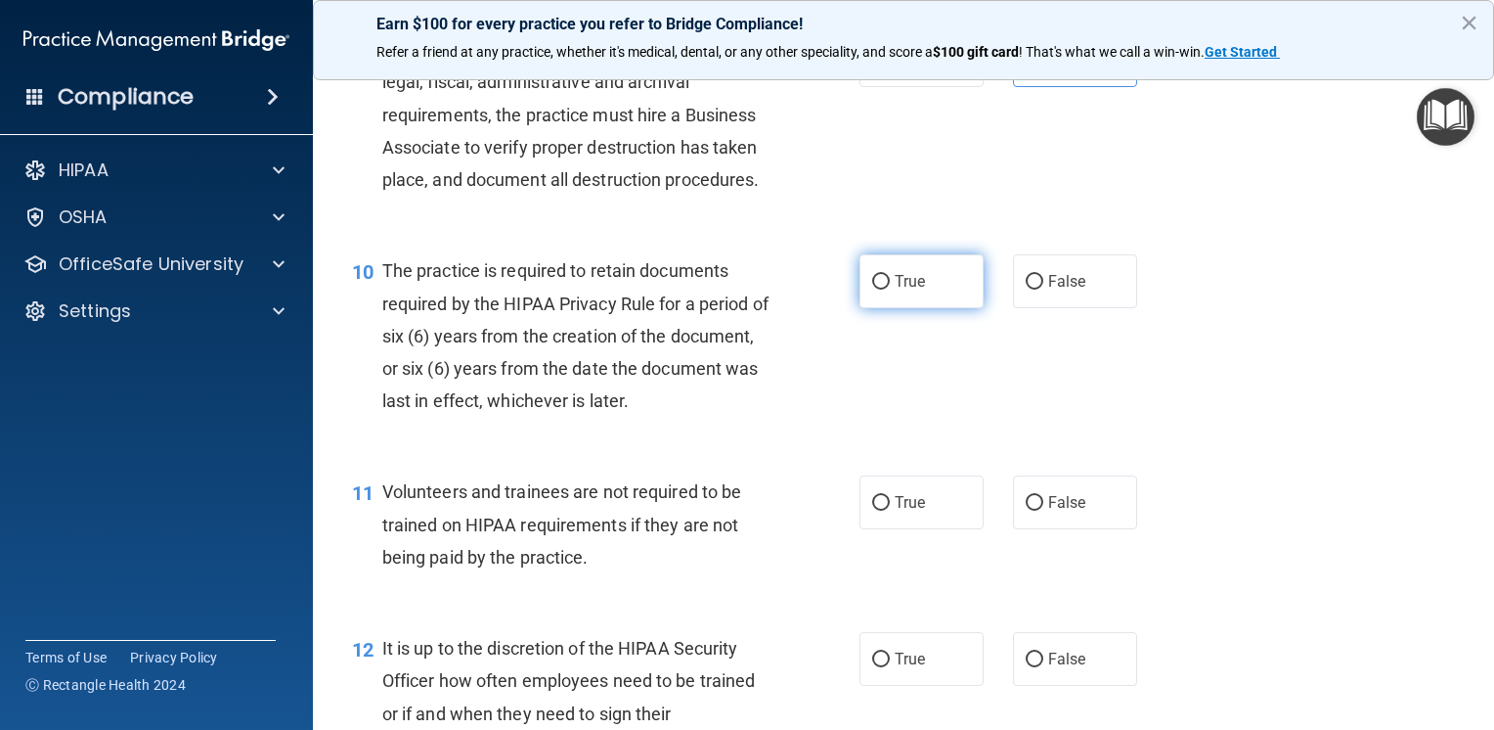
click at [918, 308] on label "True" at bounding box center [922, 281] width 124 height 54
click at [890, 290] on input "True" at bounding box center [881, 282] width 18 height 15
radio input "true"
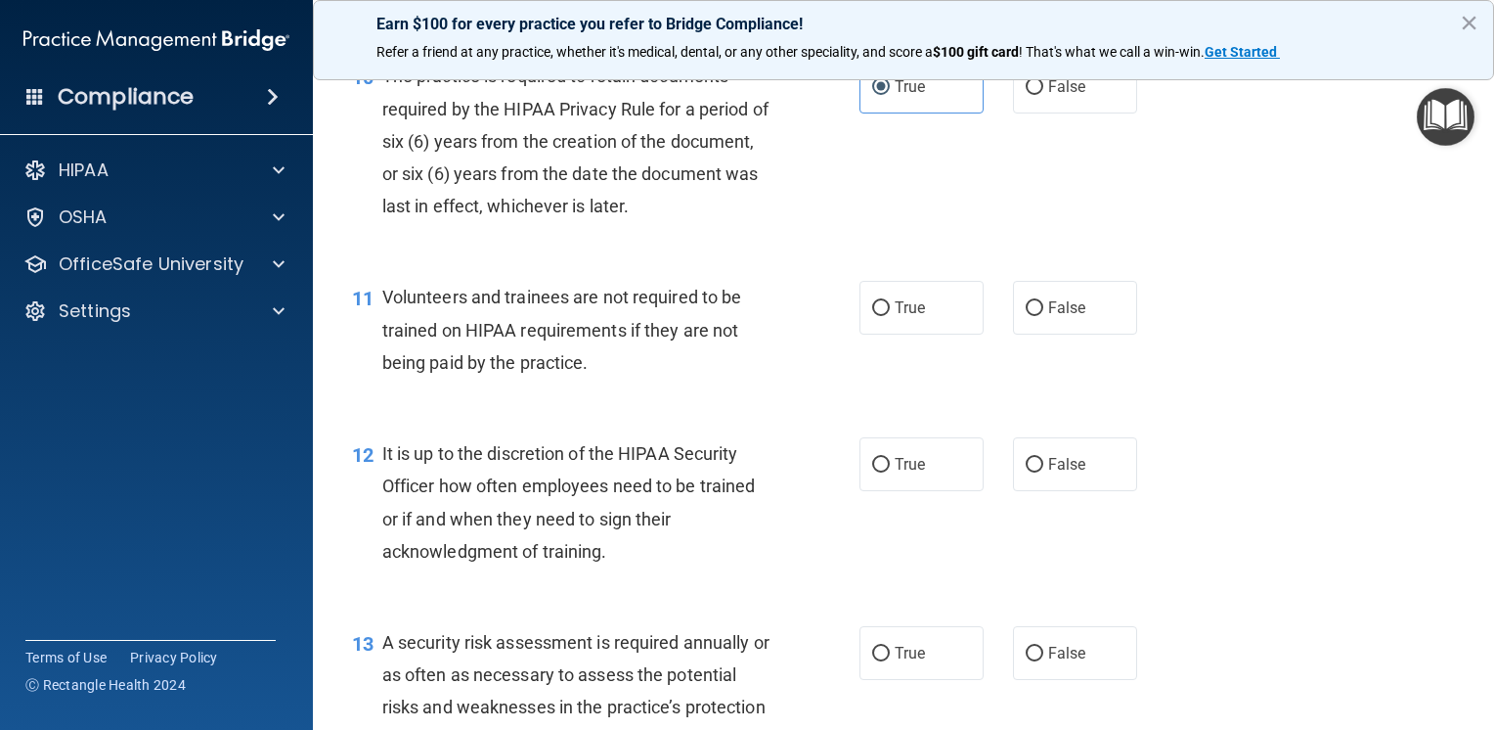
scroll to position [2054, 0]
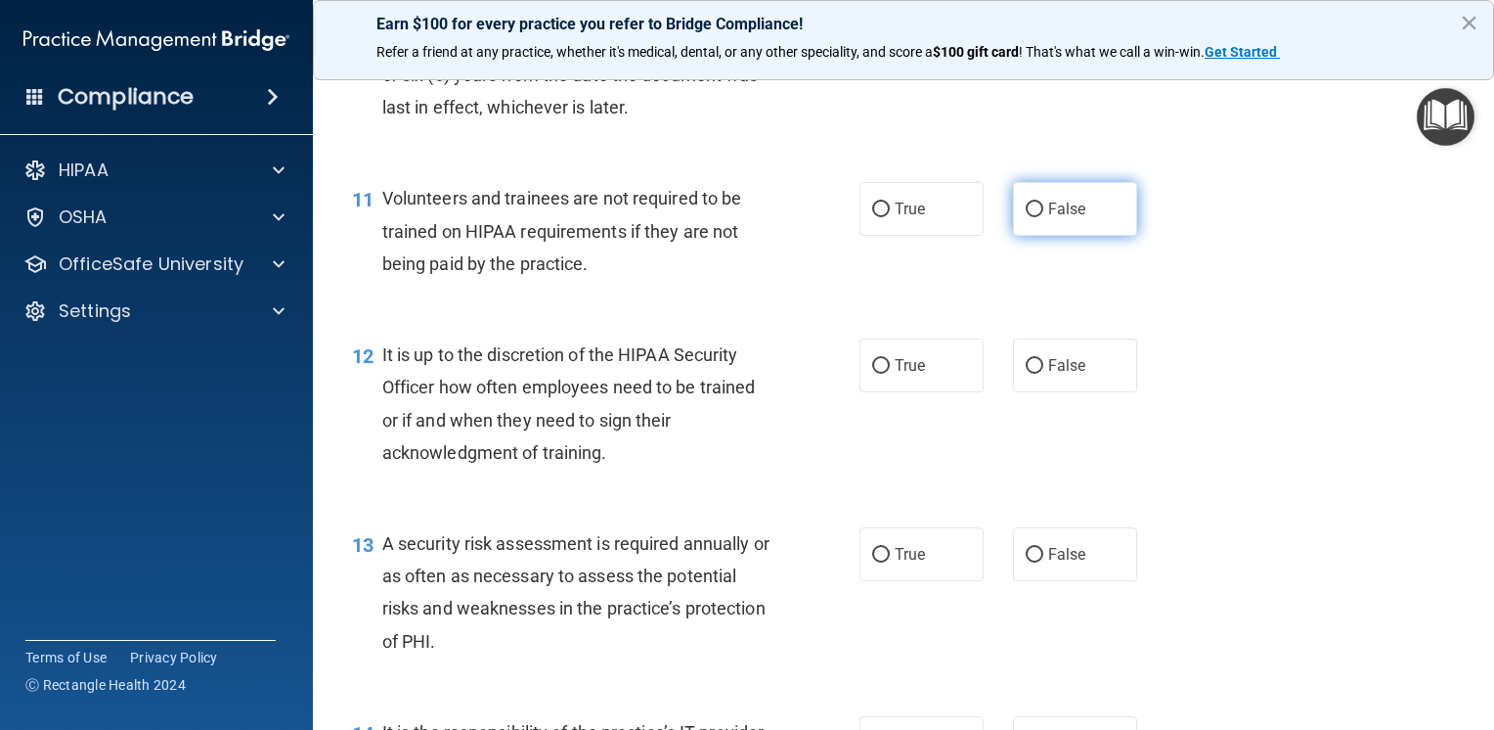
click at [1066, 218] on span "False" at bounding box center [1067, 209] width 38 height 19
click at [1044, 217] on input "False" at bounding box center [1035, 209] width 18 height 15
radio input "true"
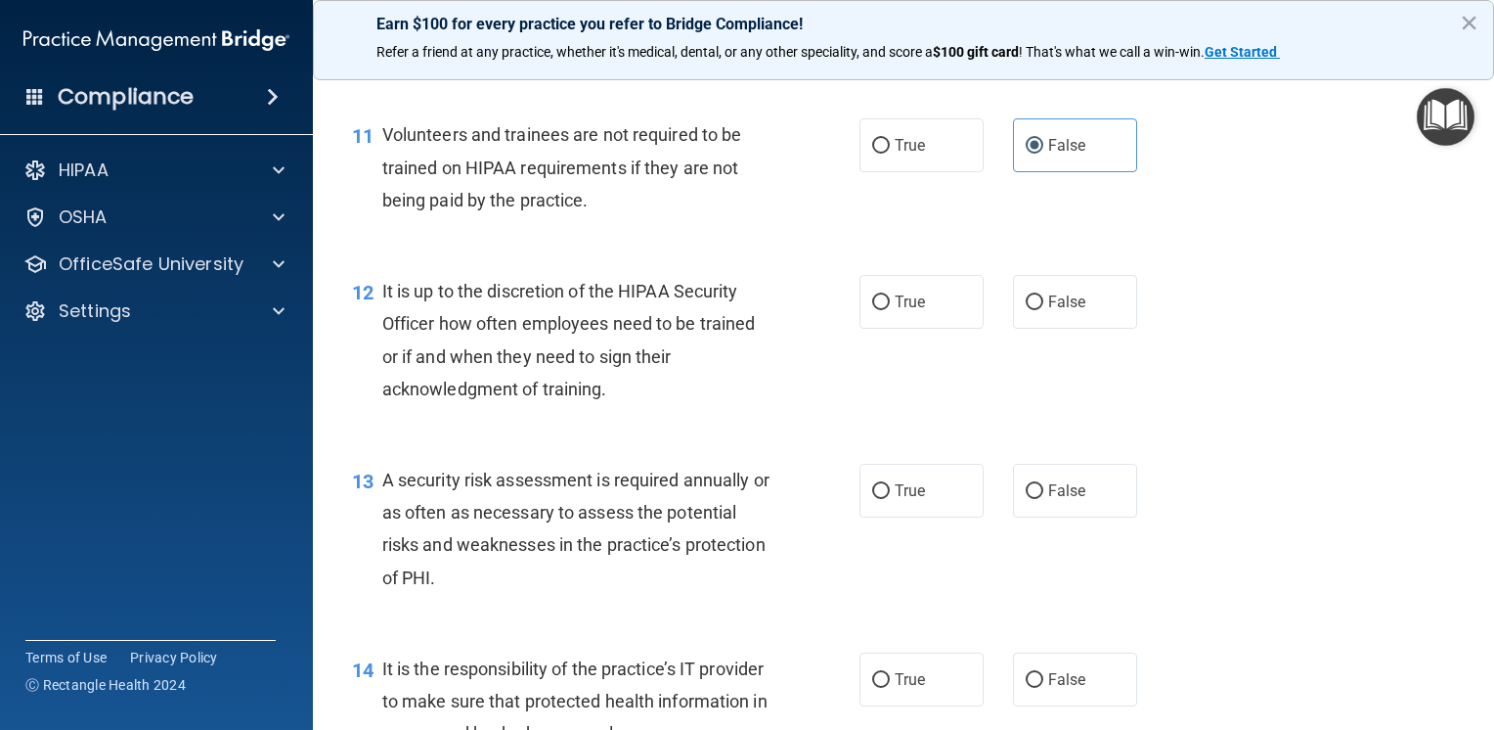
scroll to position [2250, 0]
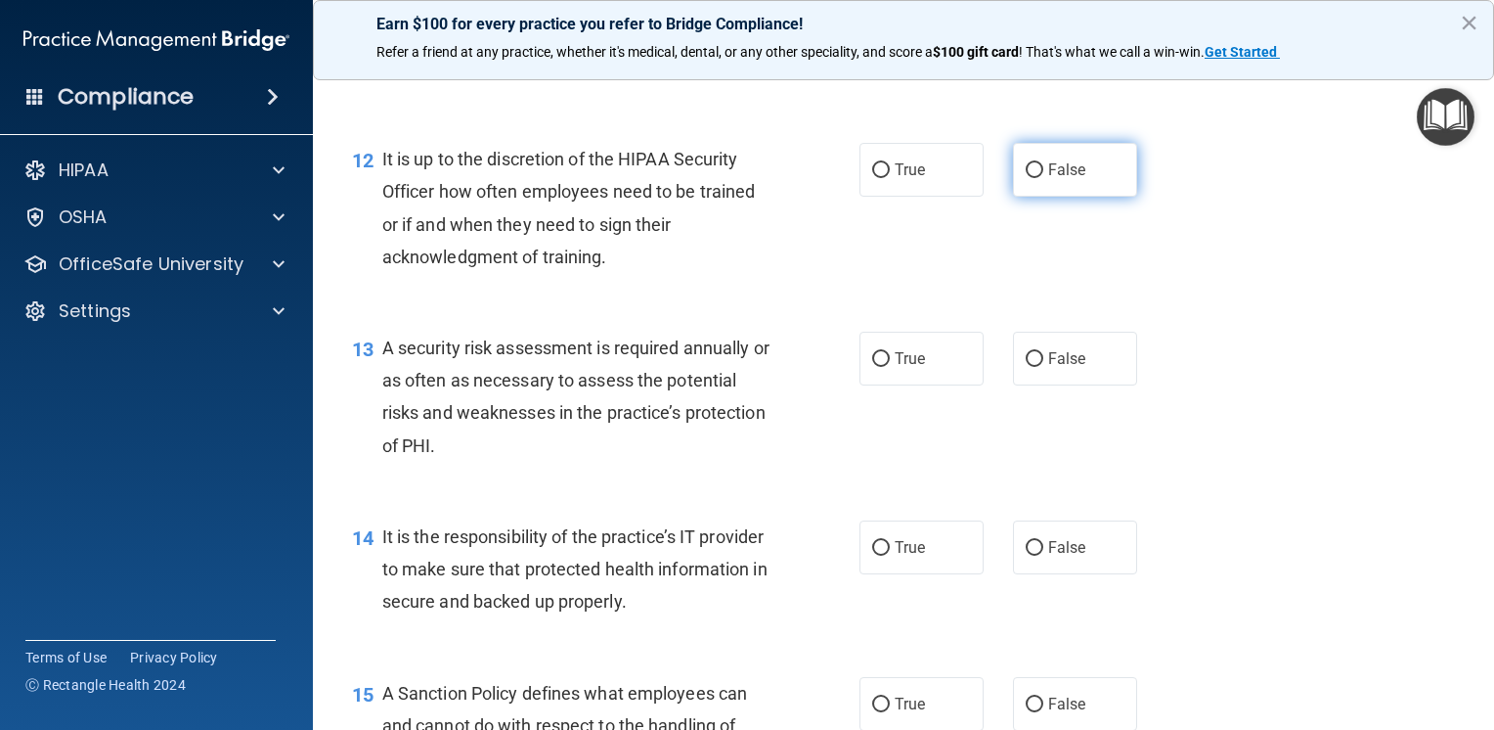
click at [1082, 197] on label "False" at bounding box center [1075, 170] width 124 height 54
click at [1044, 178] on input "False" at bounding box center [1035, 170] width 18 height 15
radio input "true"
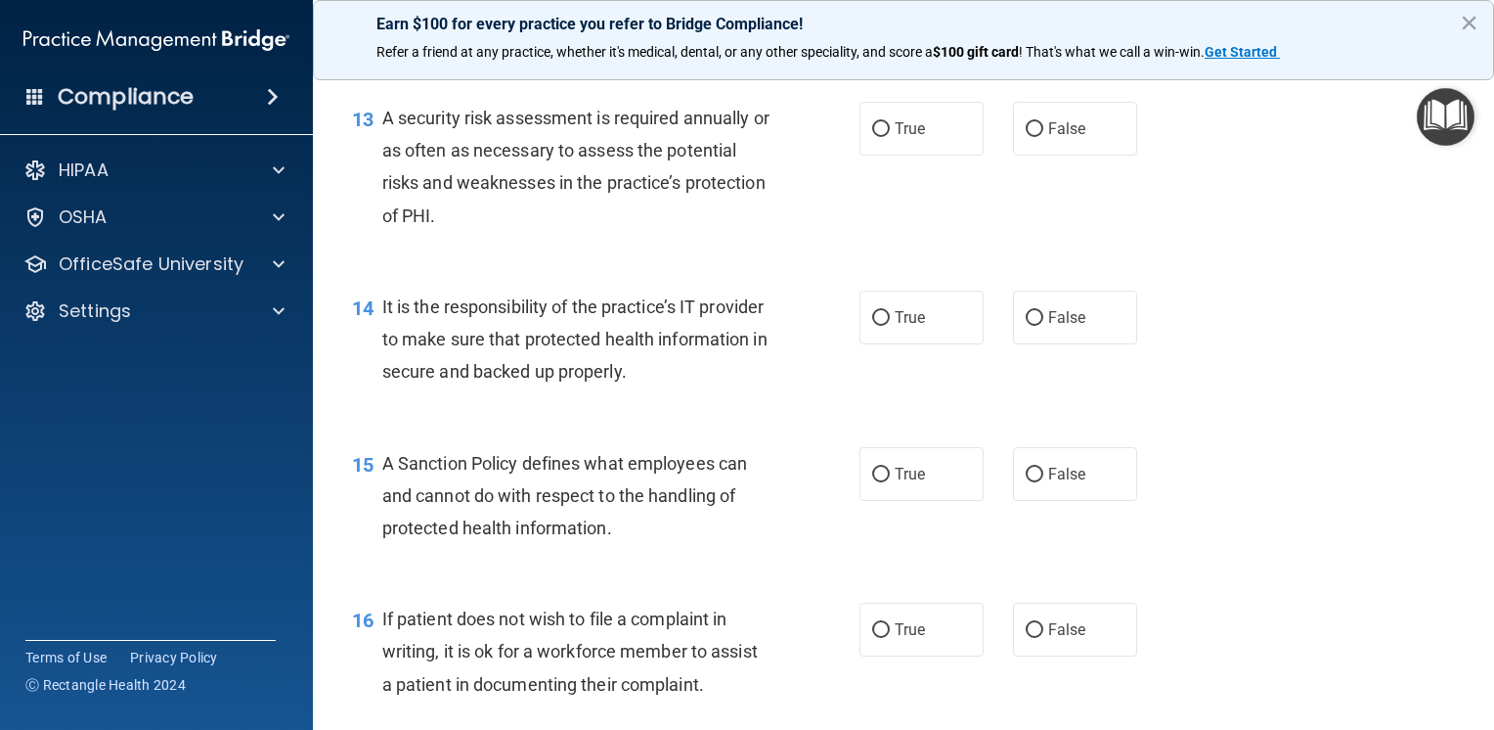
scroll to position [2445, 0]
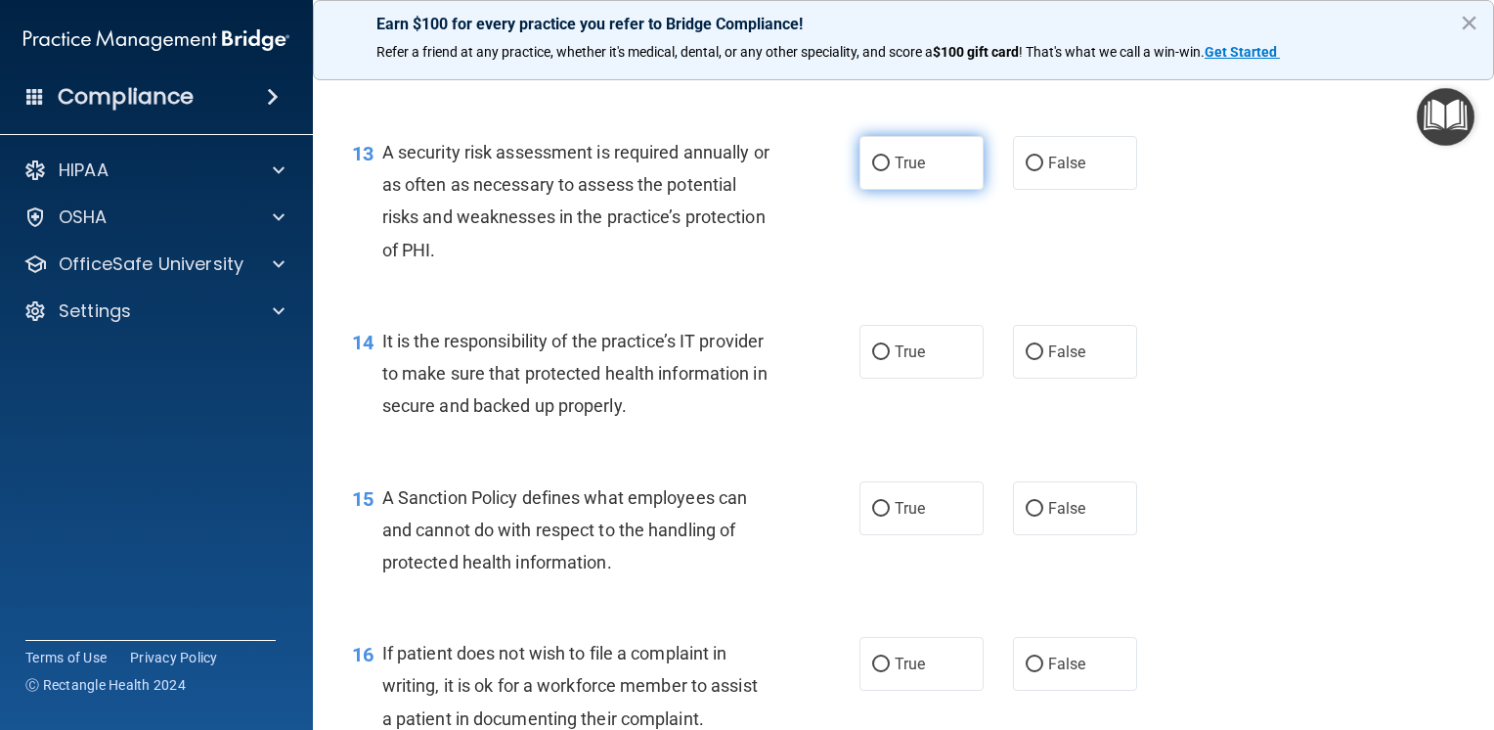
click at [927, 190] on label "True" at bounding box center [922, 163] width 124 height 54
click at [890, 171] on input "True" at bounding box center [881, 163] width 18 height 15
radio input "true"
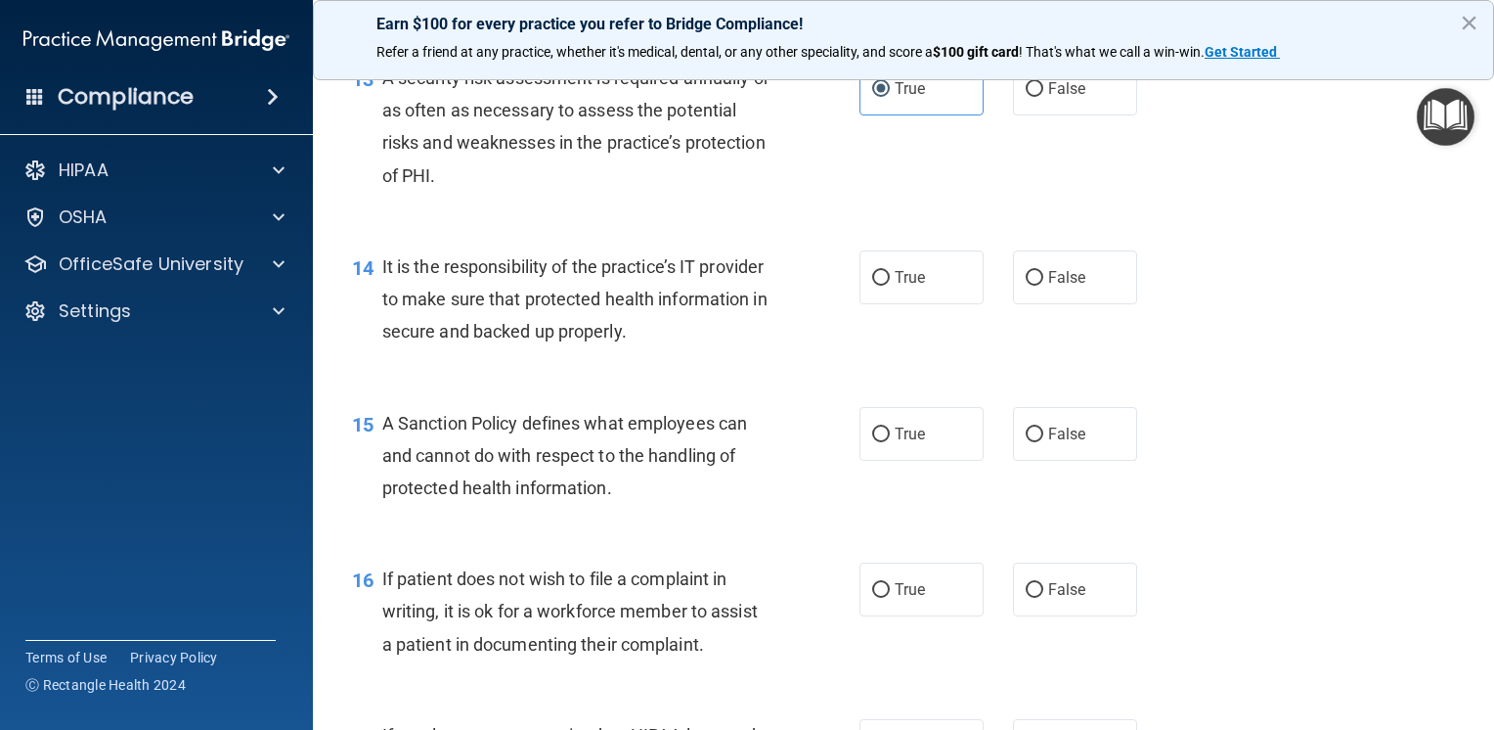
scroll to position [2641, 0]
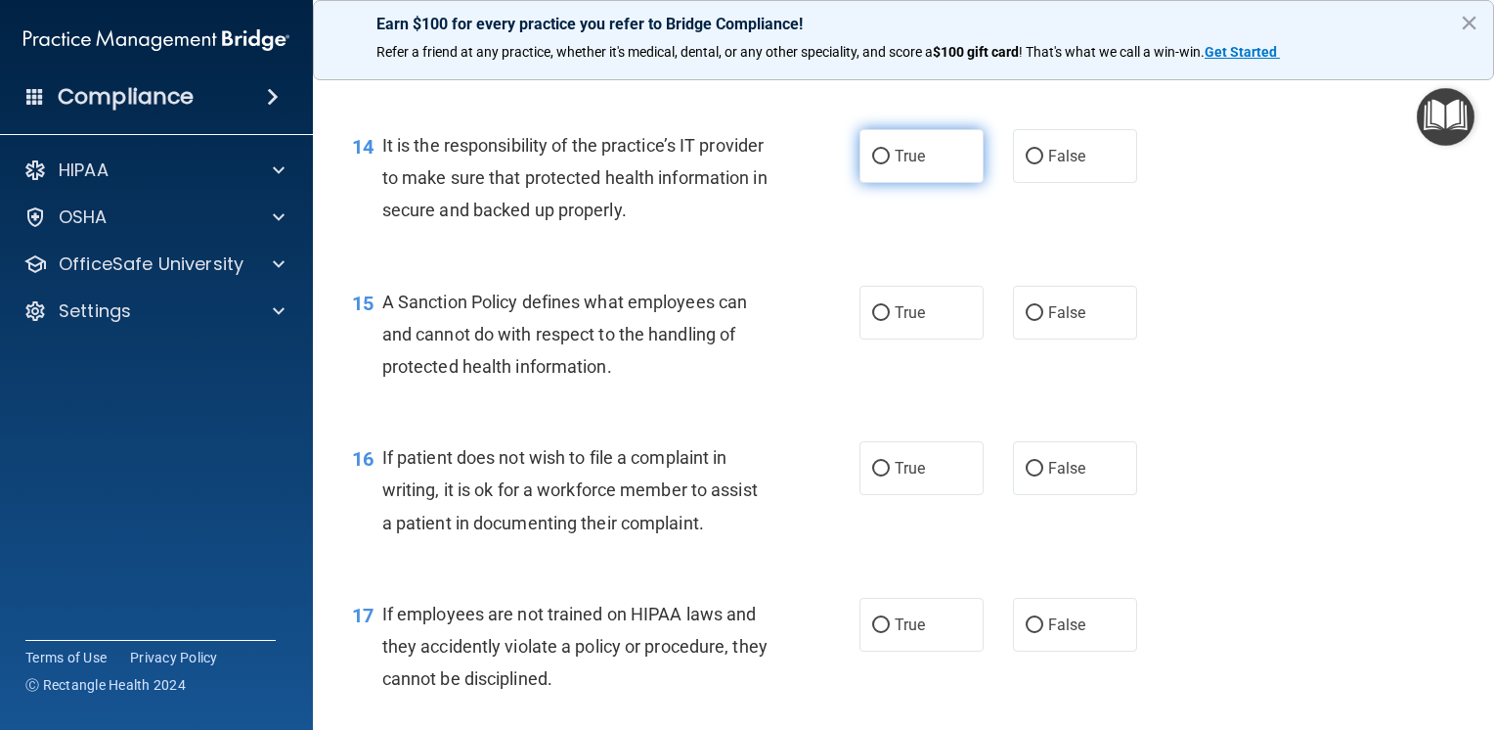
click at [904, 183] on label "True" at bounding box center [922, 156] width 124 height 54
click at [890, 164] on input "True" at bounding box center [881, 157] width 18 height 15
radio input "true"
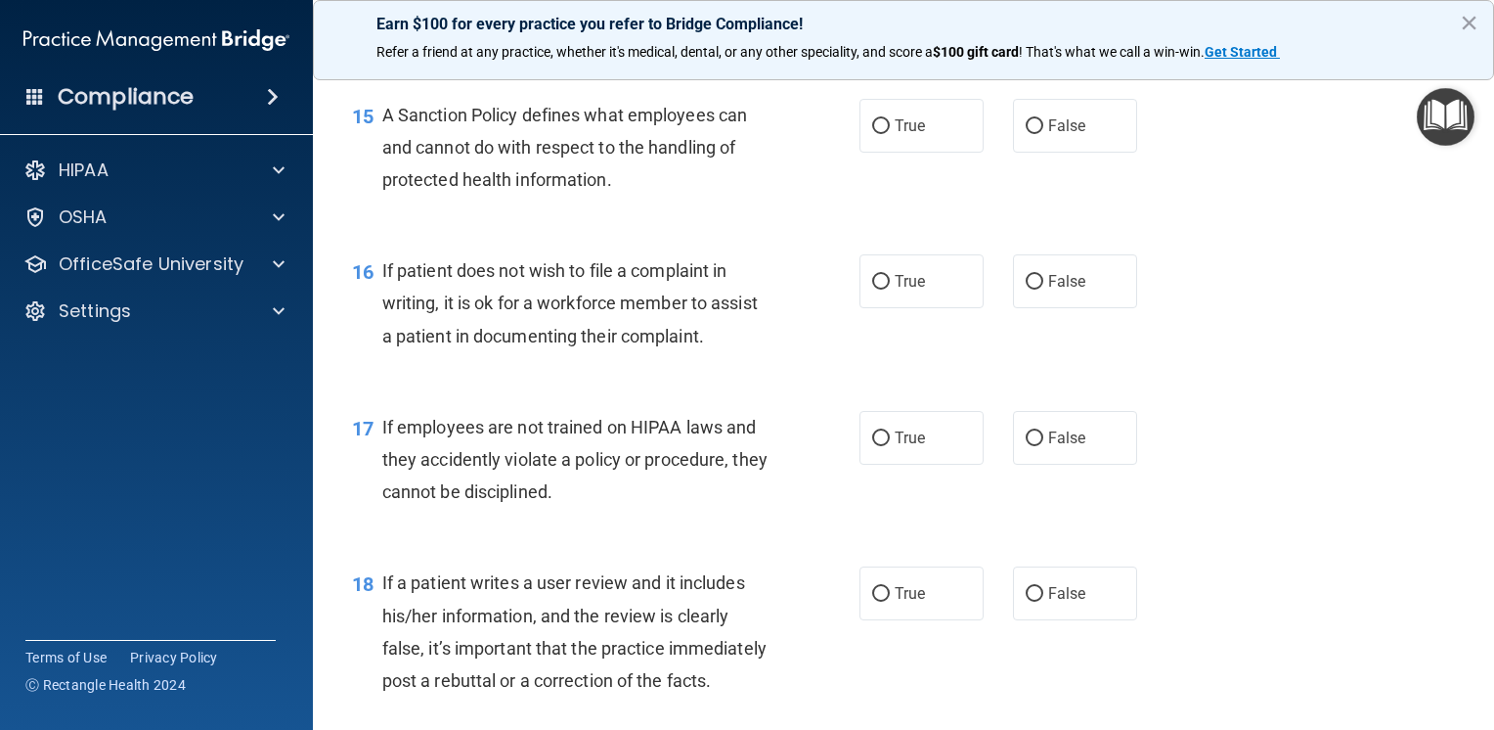
scroll to position [2836, 0]
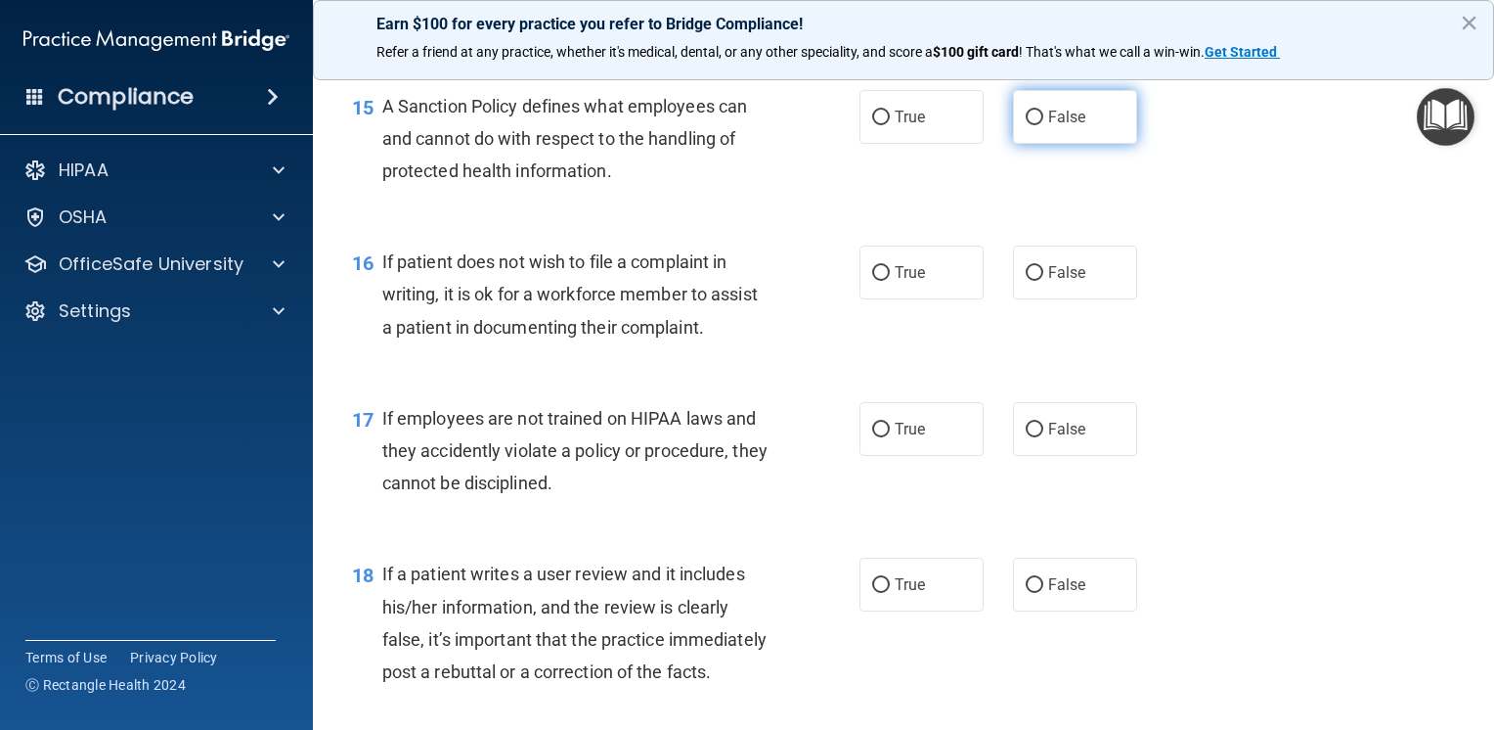
click at [1063, 144] on label "False" at bounding box center [1075, 117] width 124 height 54
click at [1044, 125] on input "False" at bounding box center [1035, 118] width 18 height 15
radio input "true"
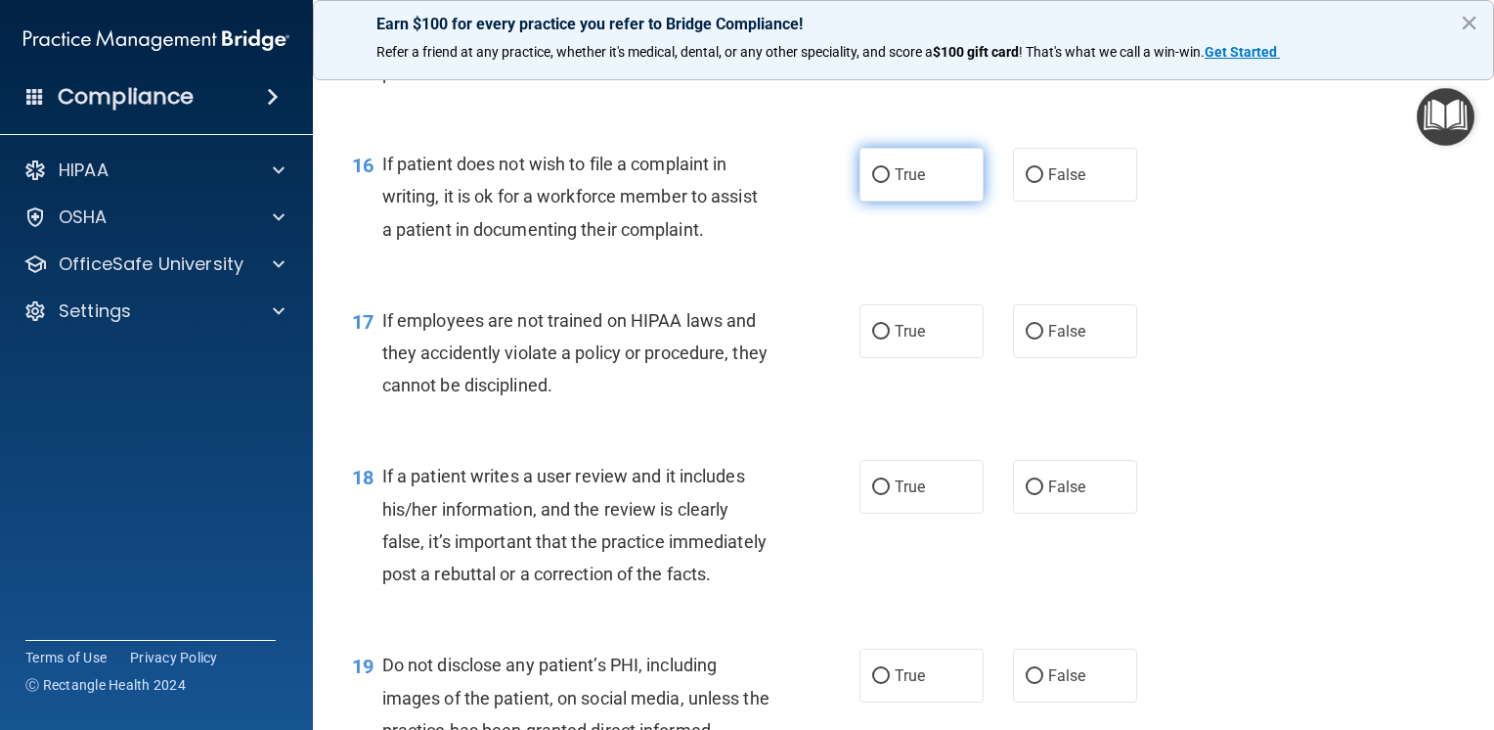
click at [910, 201] on label "True" at bounding box center [922, 175] width 124 height 54
click at [890, 183] on input "True" at bounding box center [881, 175] width 18 height 15
radio input "true"
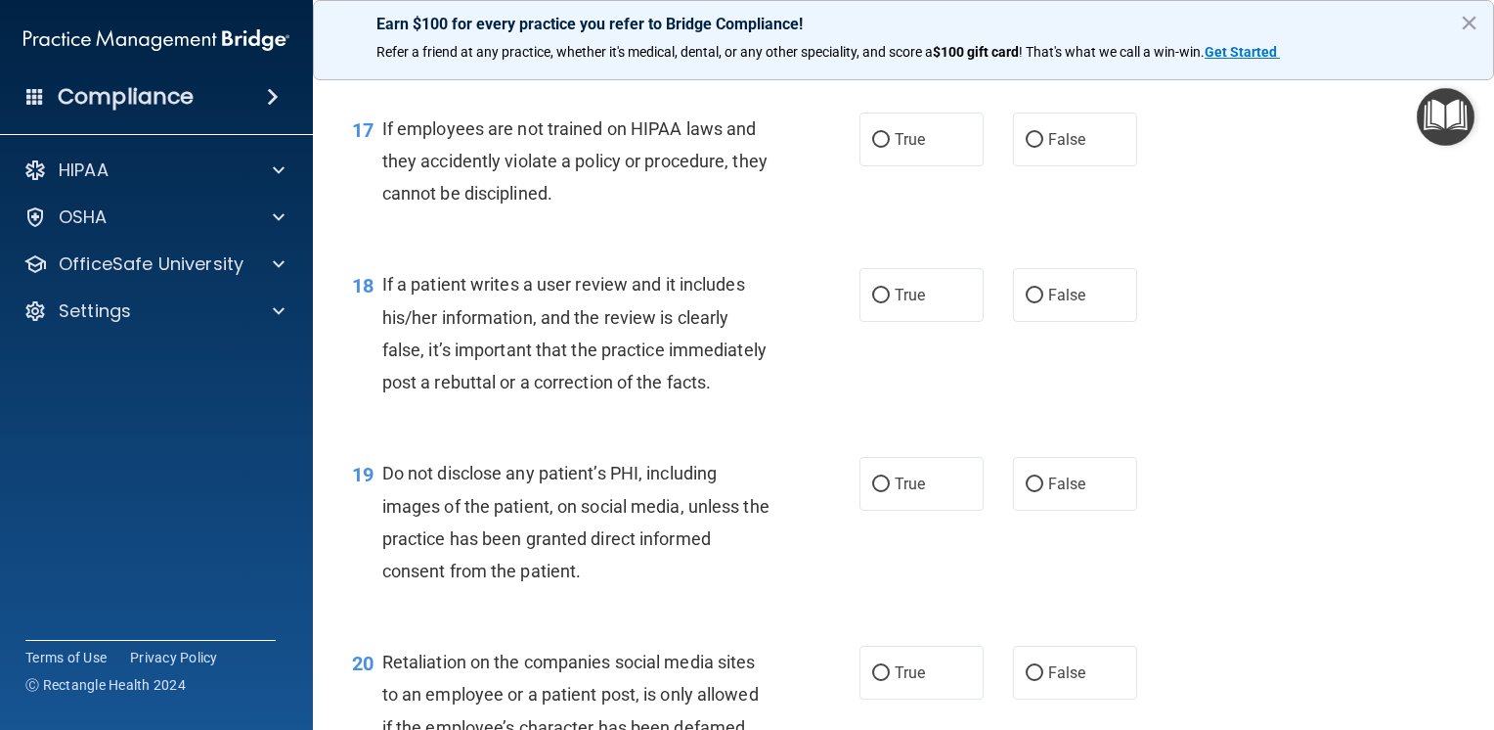
scroll to position [3130, 0]
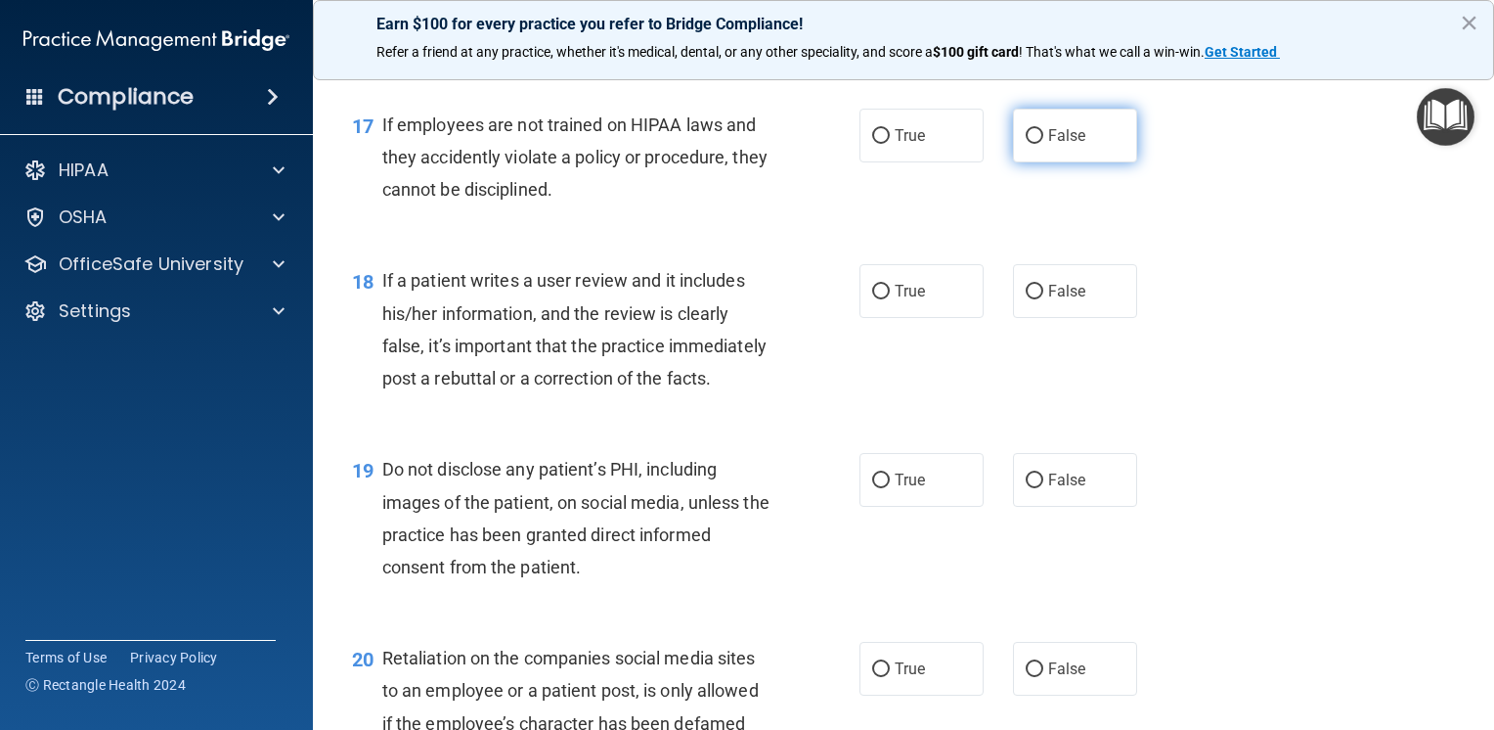
click at [1064, 145] on span "False" at bounding box center [1067, 135] width 38 height 19
click at [1044, 144] on input "False" at bounding box center [1035, 136] width 18 height 15
radio input "true"
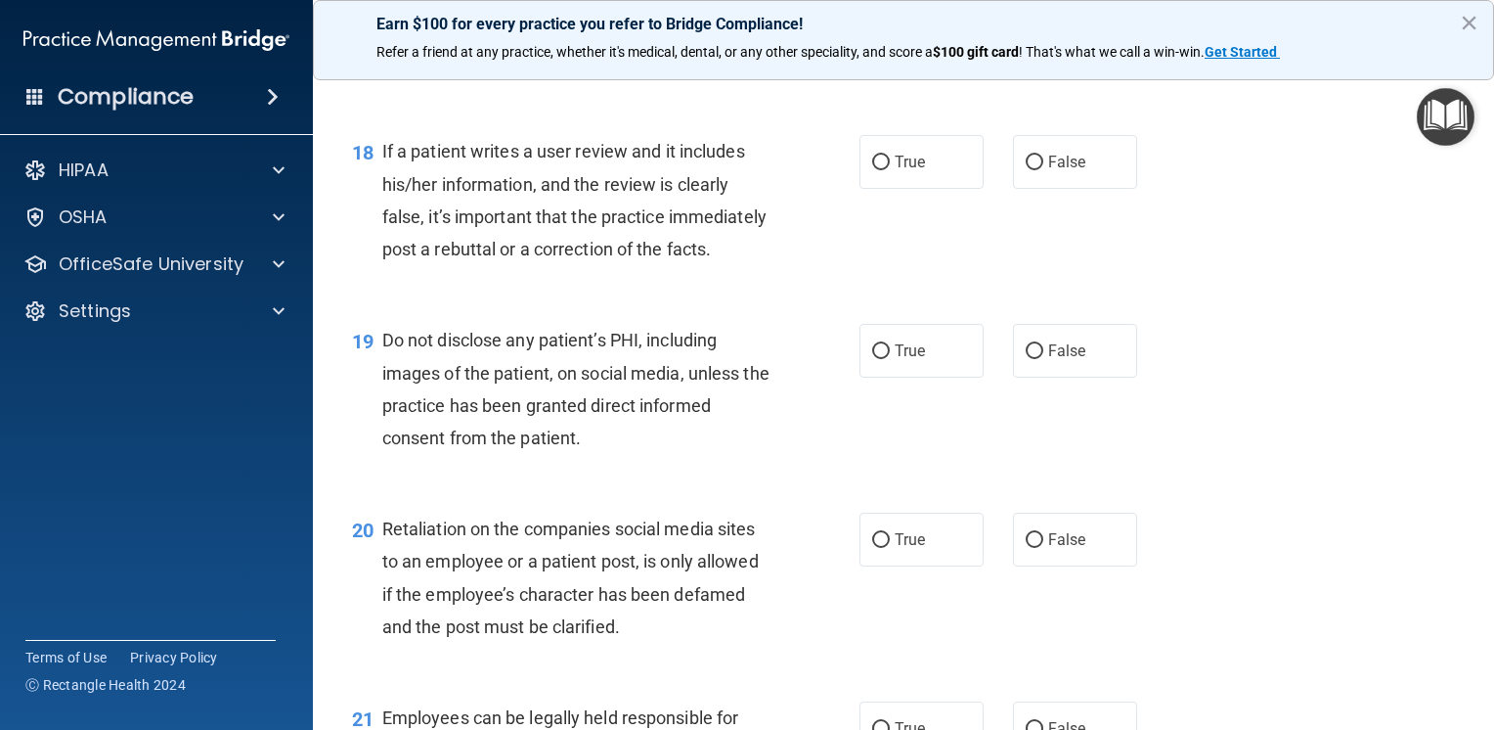
scroll to position [3325, 0]
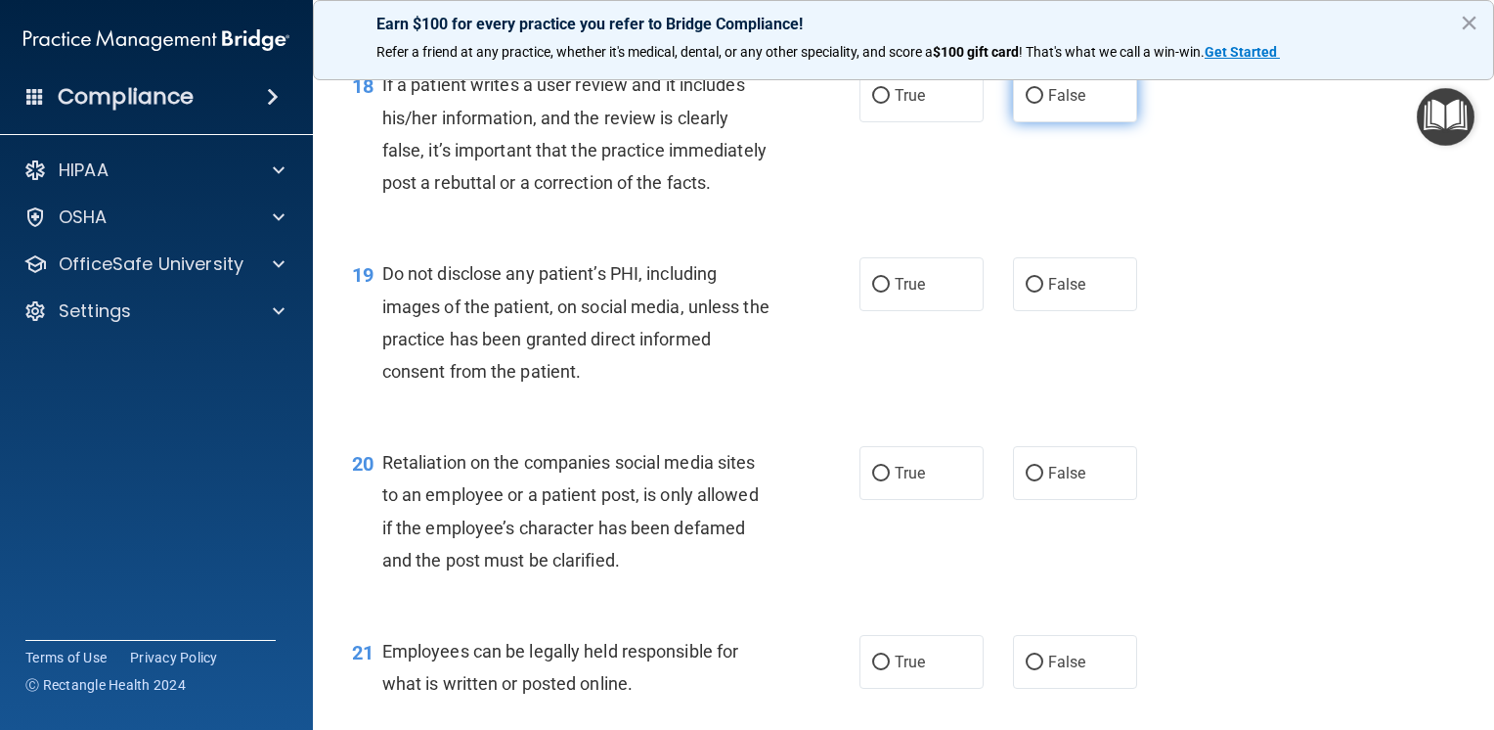
click at [1077, 122] on label "False" at bounding box center [1075, 95] width 124 height 54
click at [1044, 104] on input "False" at bounding box center [1035, 96] width 18 height 15
radio input "true"
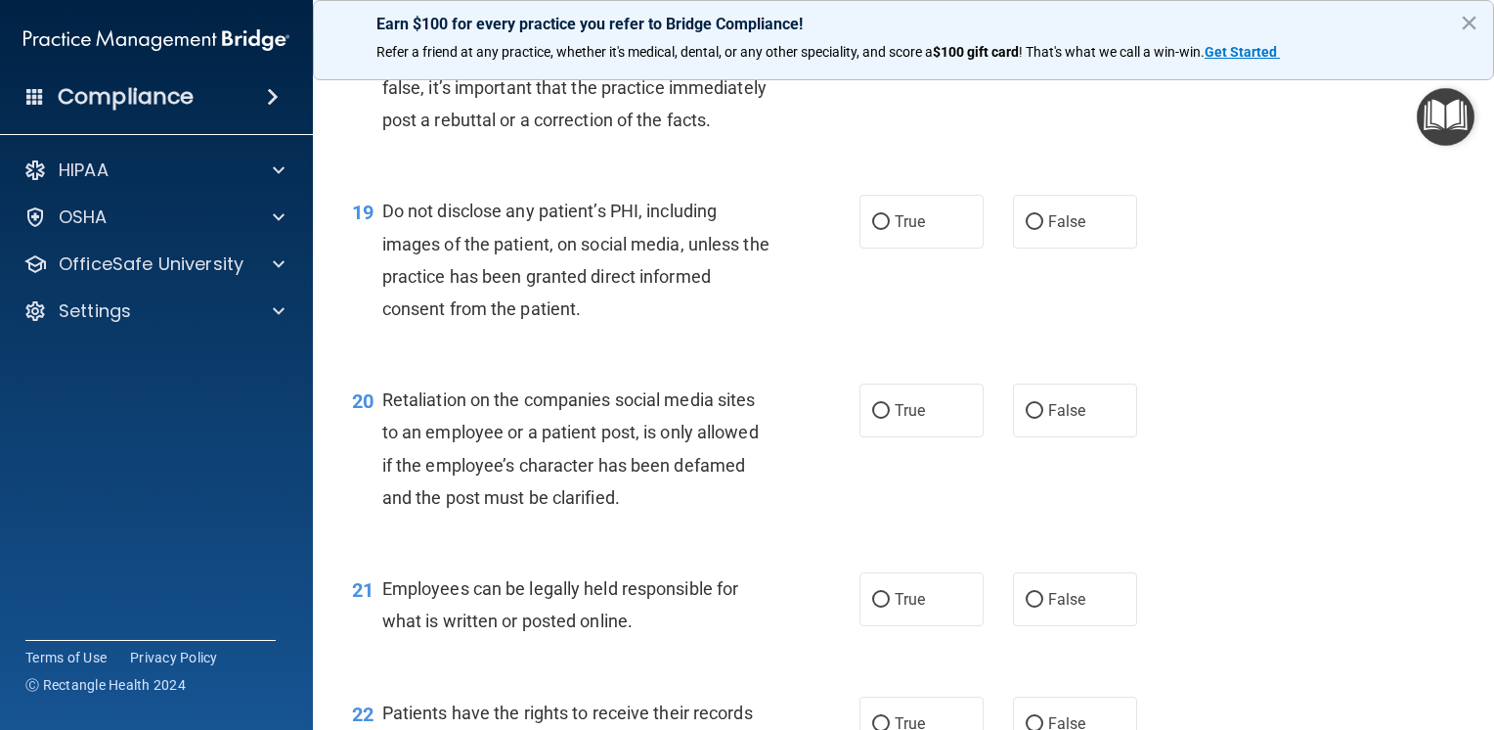
scroll to position [3423, 0]
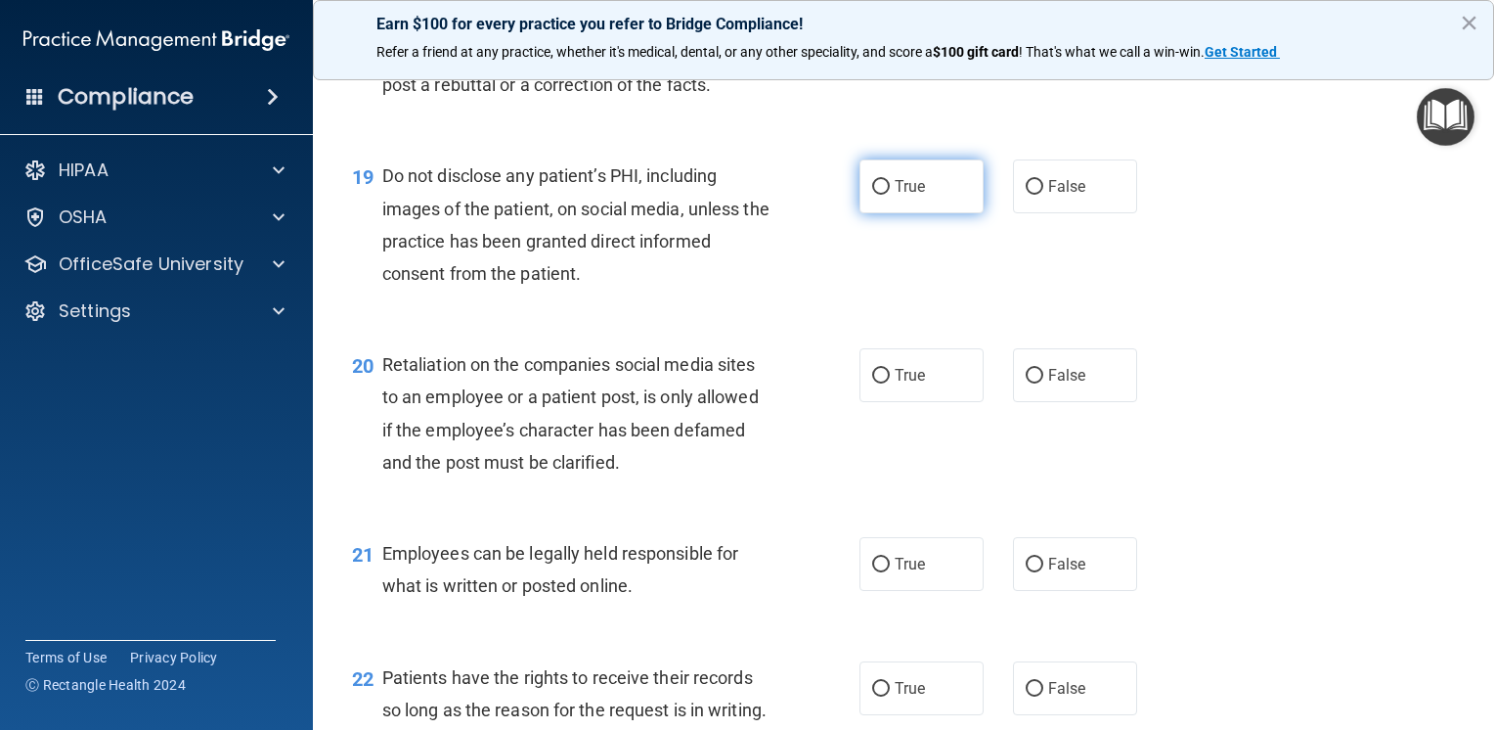
click at [903, 213] on label "True" at bounding box center [922, 186] width 124 height 54
click at [890, 195] on input "True" at bounding box center [881, 187] width 18 height 15
radio input "true"
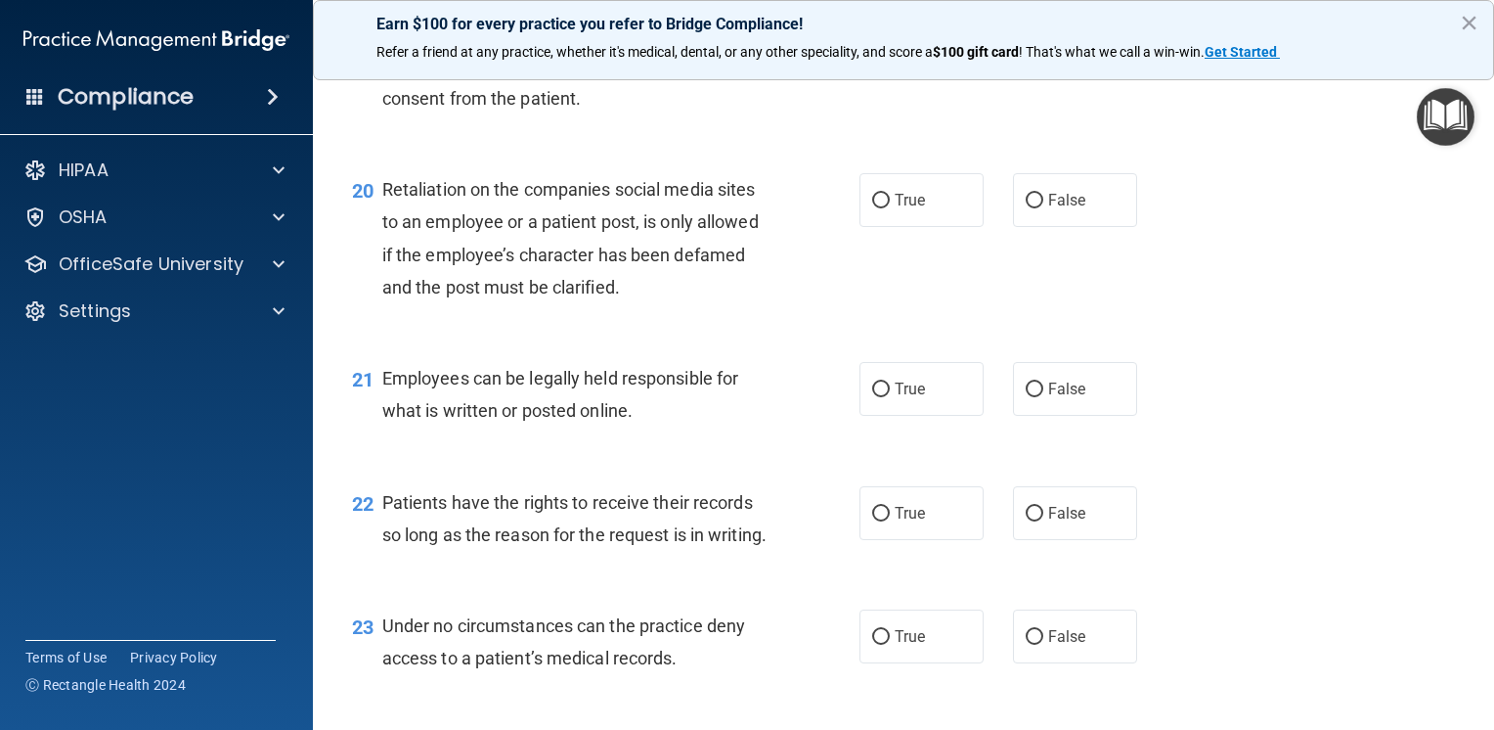
scroll to position [3619, 0]
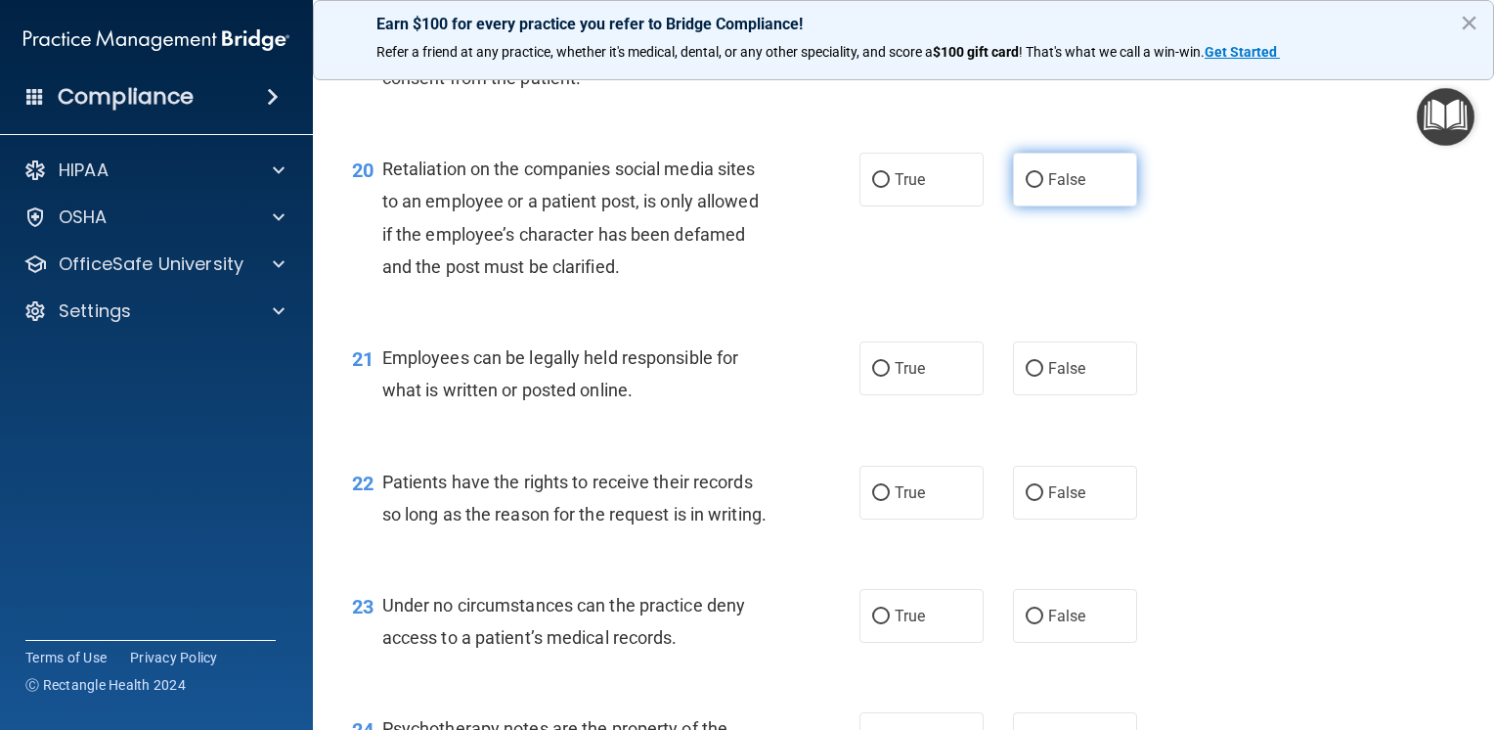
click at [1019, 206] on label "False" at bounding box center [1075, 180] width 124 height 54
click at [1026, 188] on input "False" at bounding box center [1035, 180] width 18 height 15
radio input "true"
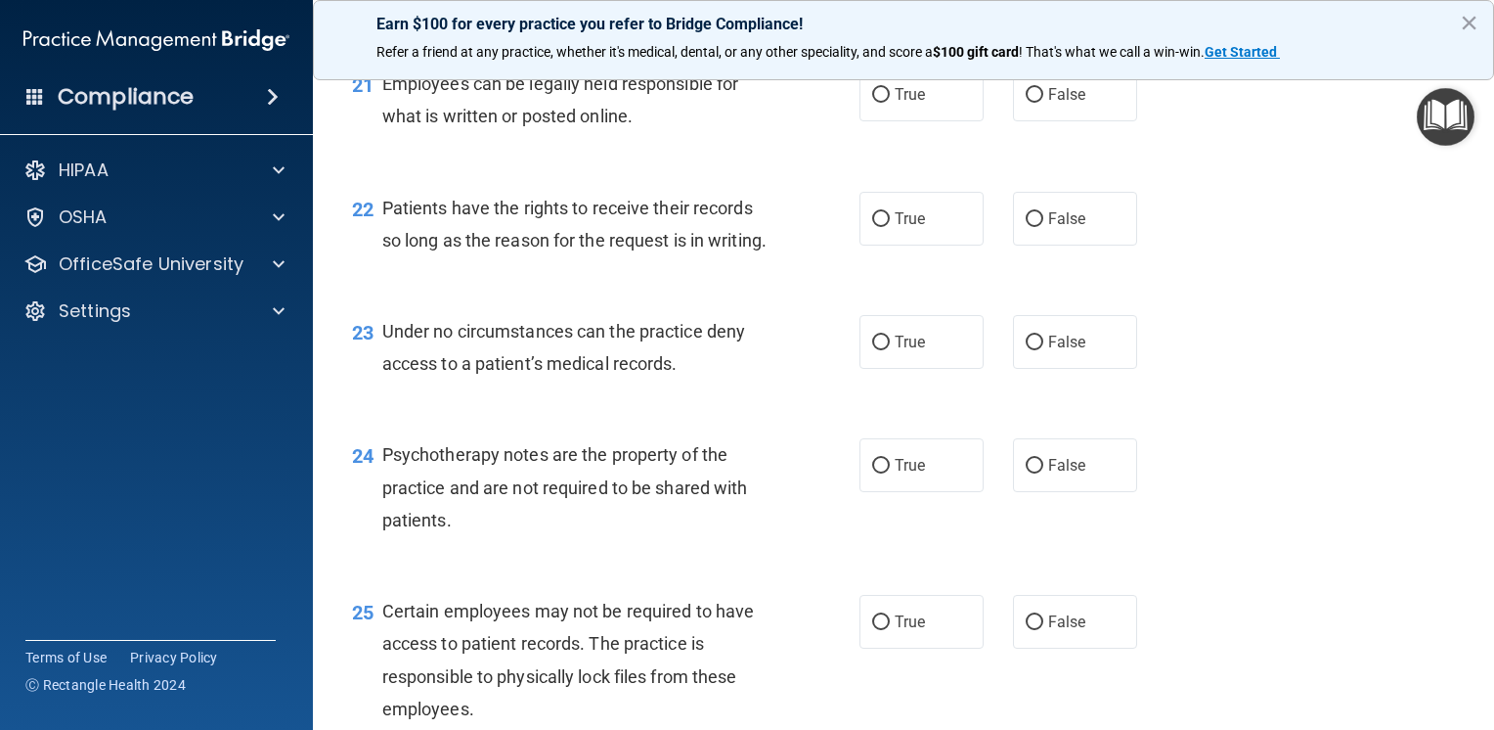
scroll to position [3912, 0]
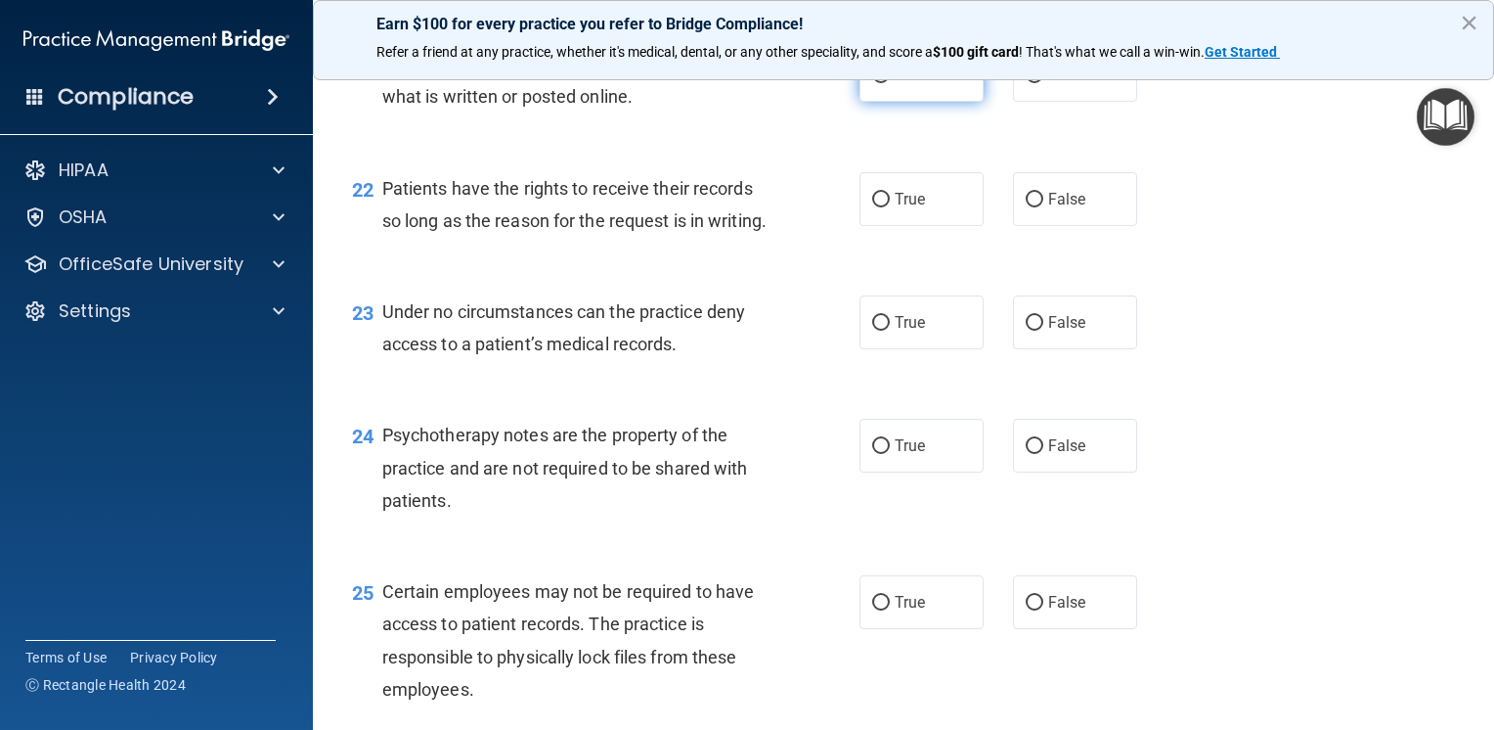
click at [927, 102] on label "True" at bounding box center [922, 75] width 124 height 54
click at [890, 83] on input "True" at bounding box center [881, 75] width 18 height 15
radio input "true"
click at [1056, 226] on label "False" at bounding box center [1075, 199] width 124 height 54
click at [1044, 207] on input "False" at bounding box center [1035, 200] width 18 height 15
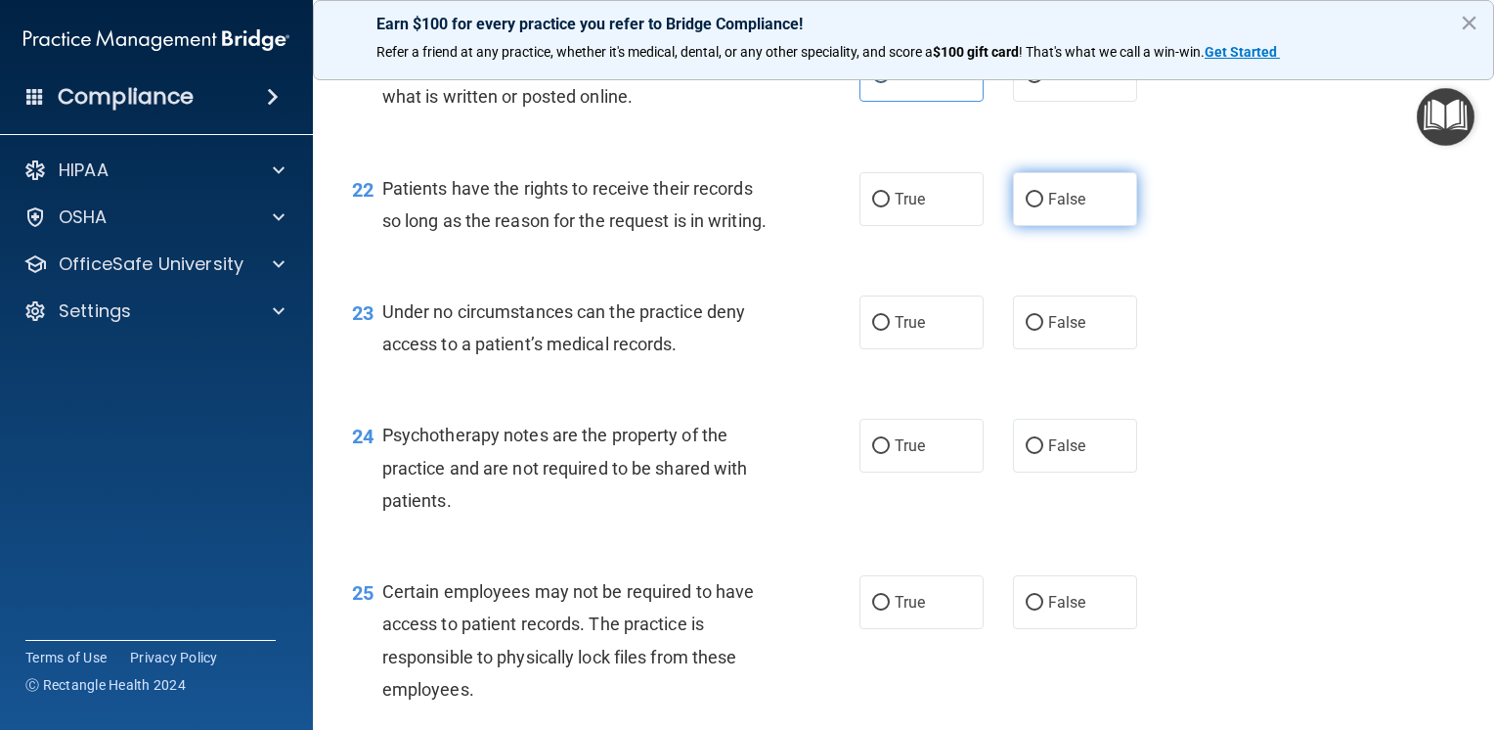
radio input "true"
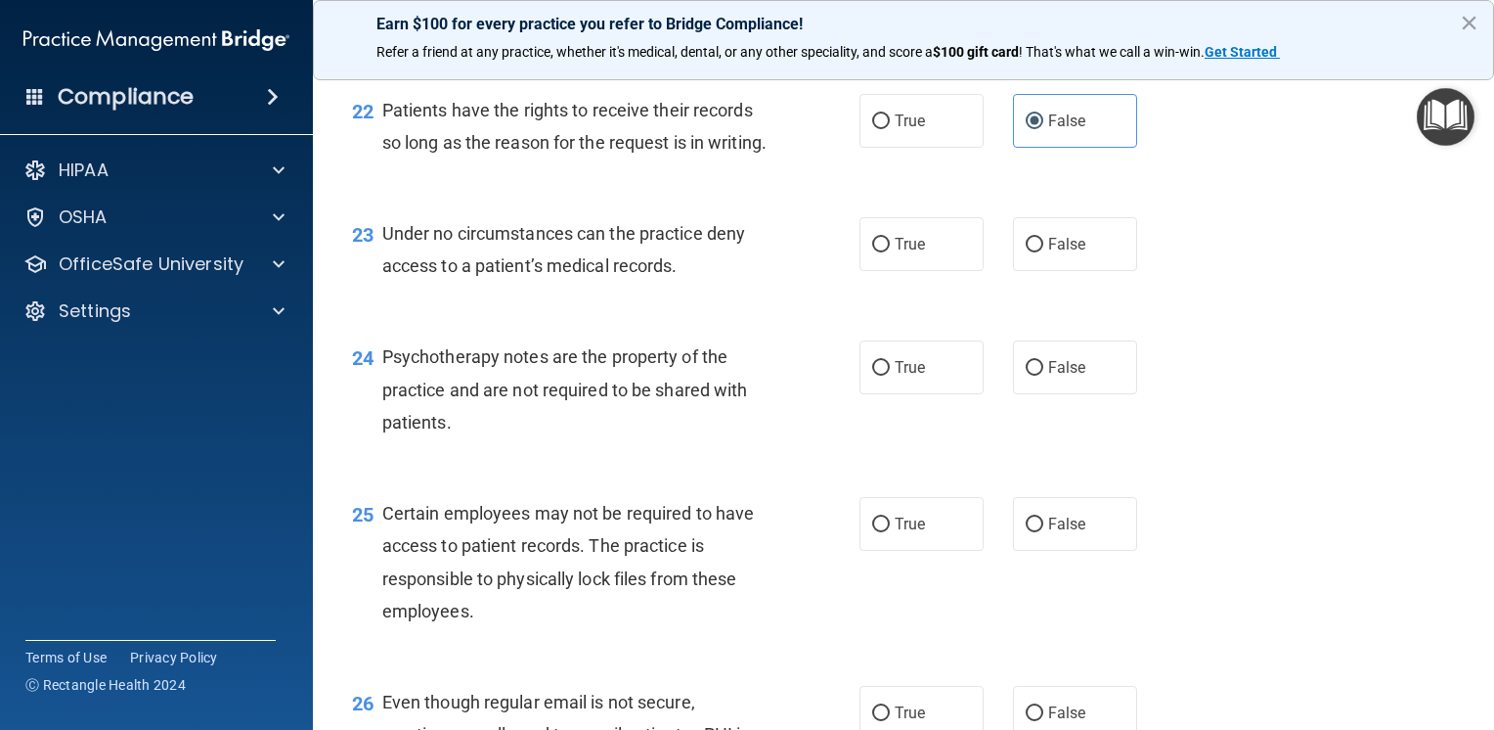
scroll to position [4108, 0]
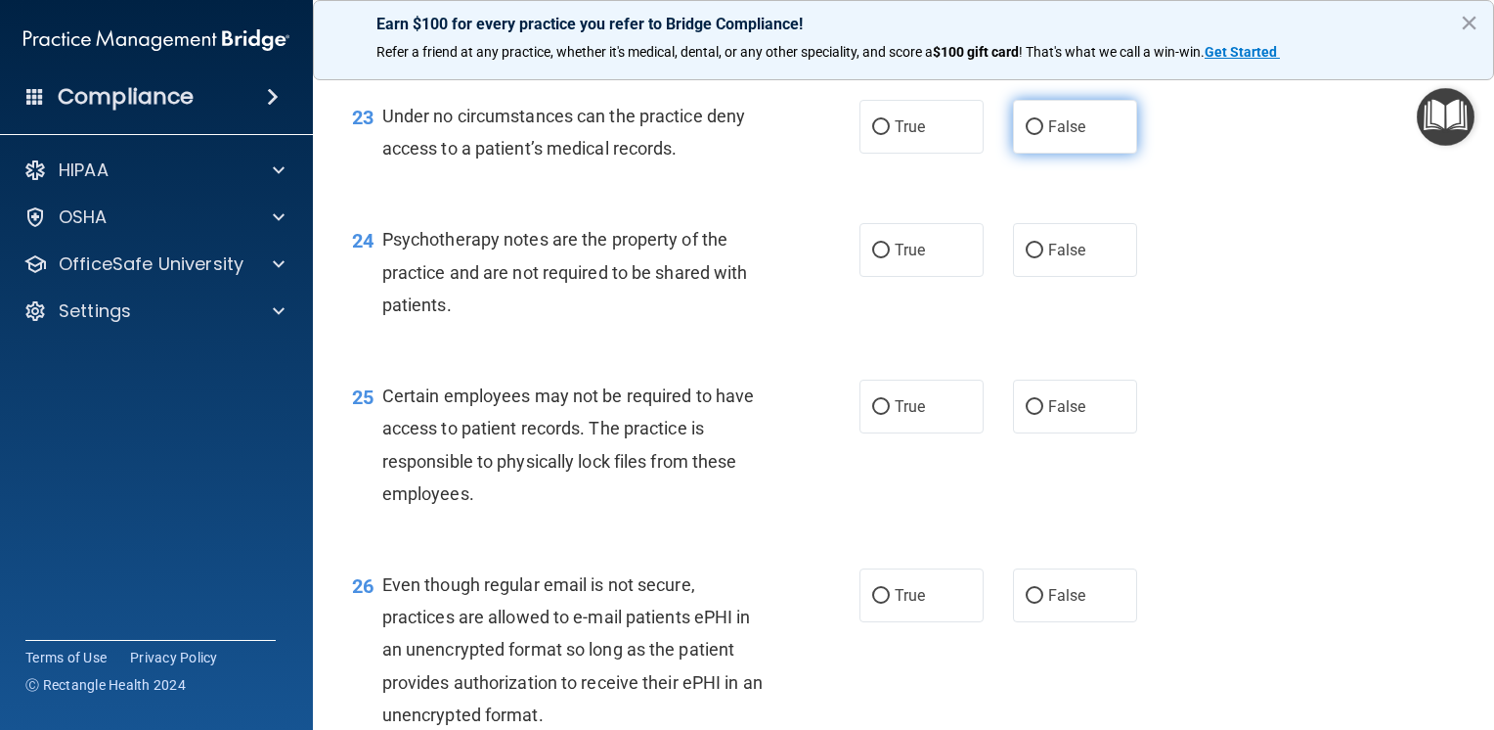
click at [1068, 136] on span "False" at bounding box center [1067, 126] width 38 height 19
click at [1044, 135] on input "False" at bounding box center [1035, 127] width 18 height 15
radio input "true"
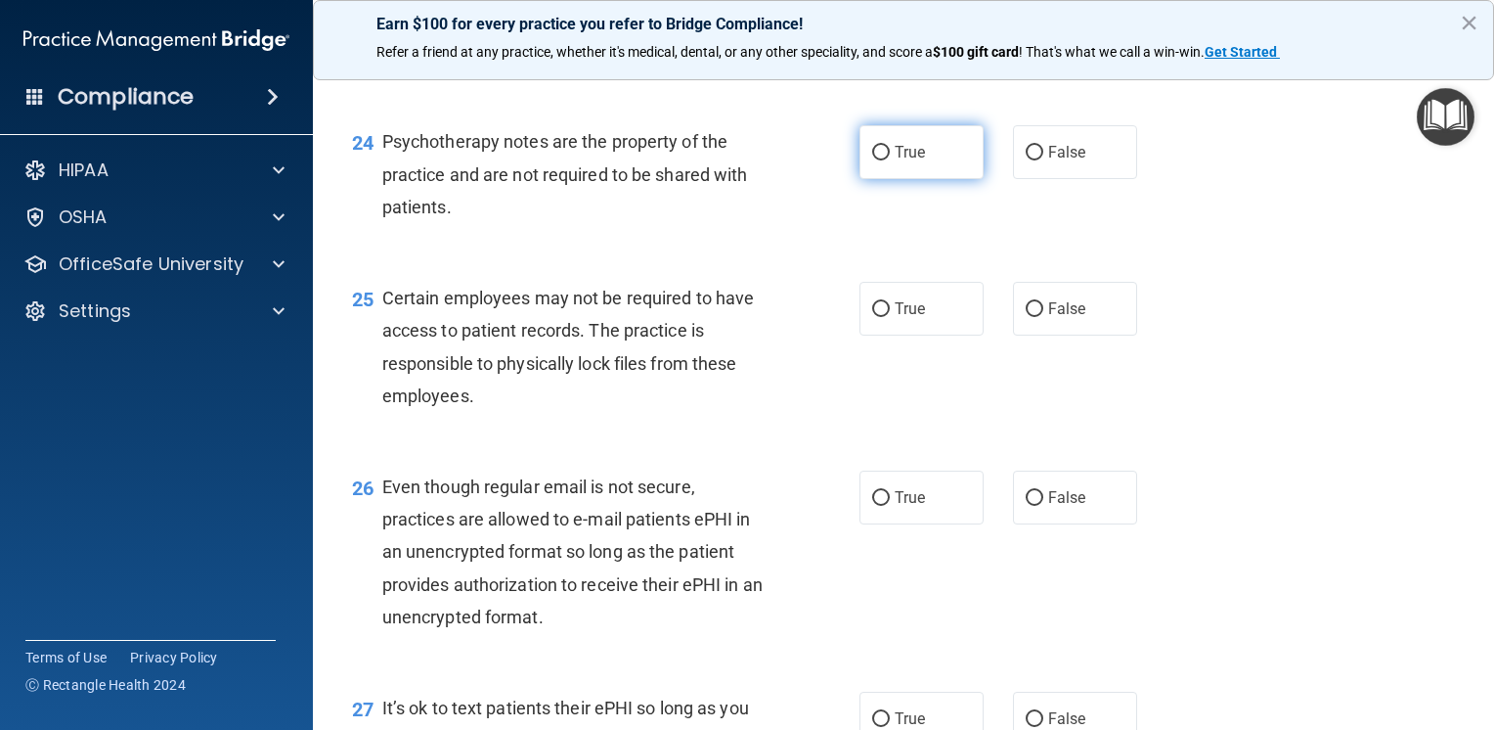
click at [895, 161] on span "True" at bounding box center [910, 152] width 30 height 19
click at [888, 160] on input "True" at bounding box center [881, 153] width 18 height 15
radio input "true"
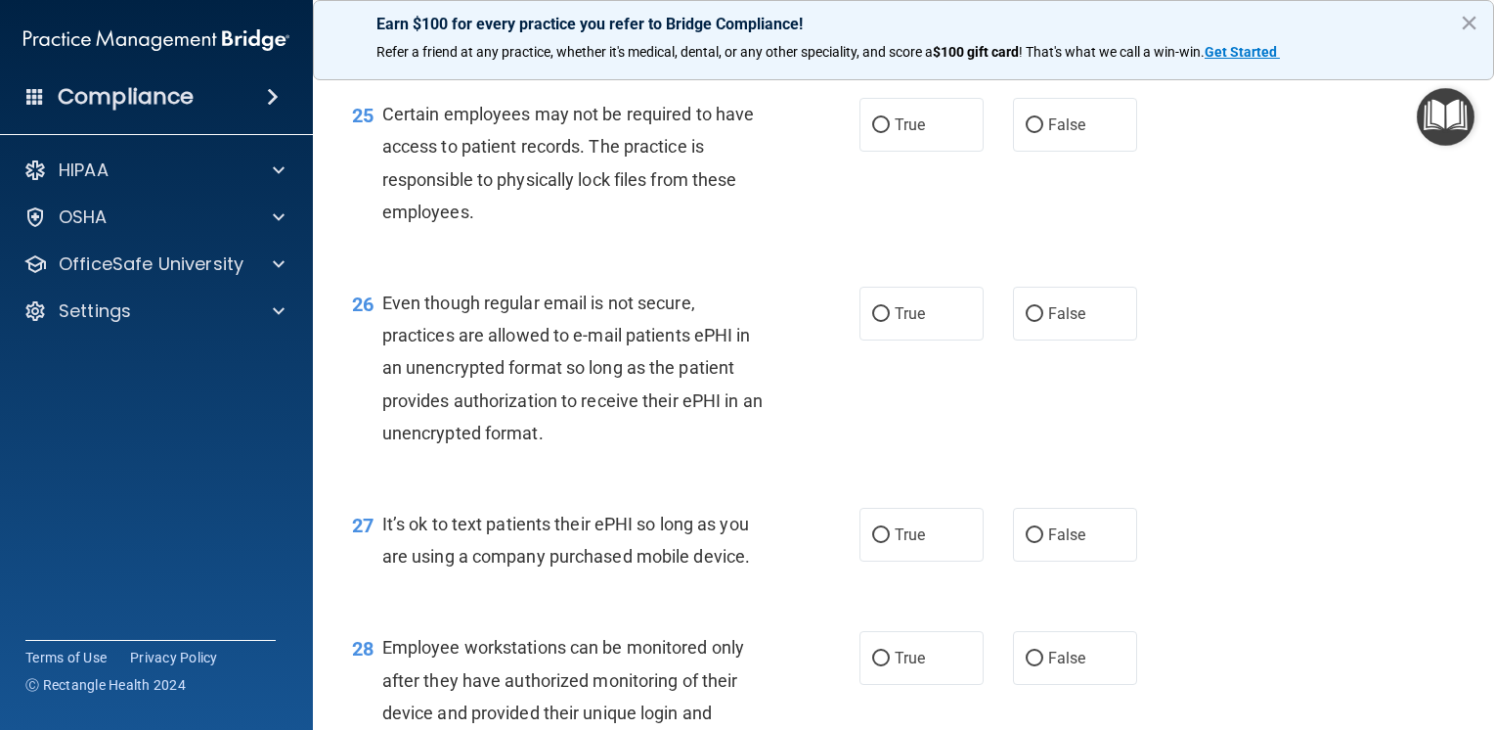
scroll to position [4401, 0]
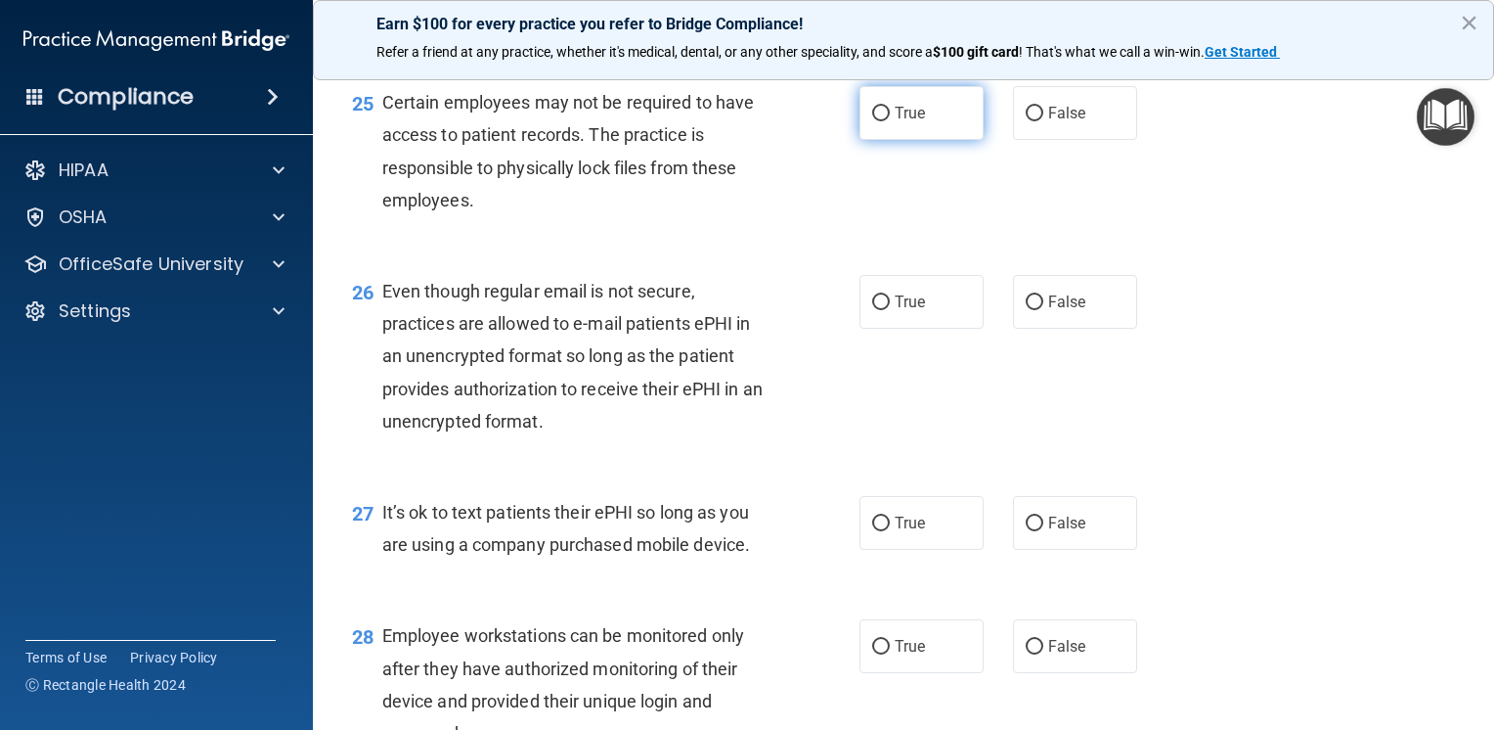
click at [875, 140] on label "True" at bounding box center [922, 113] width 124 height 54
click at [875, 121] on input "True" at bounding box center [881, 114] width 18 height 15
radio input "true"
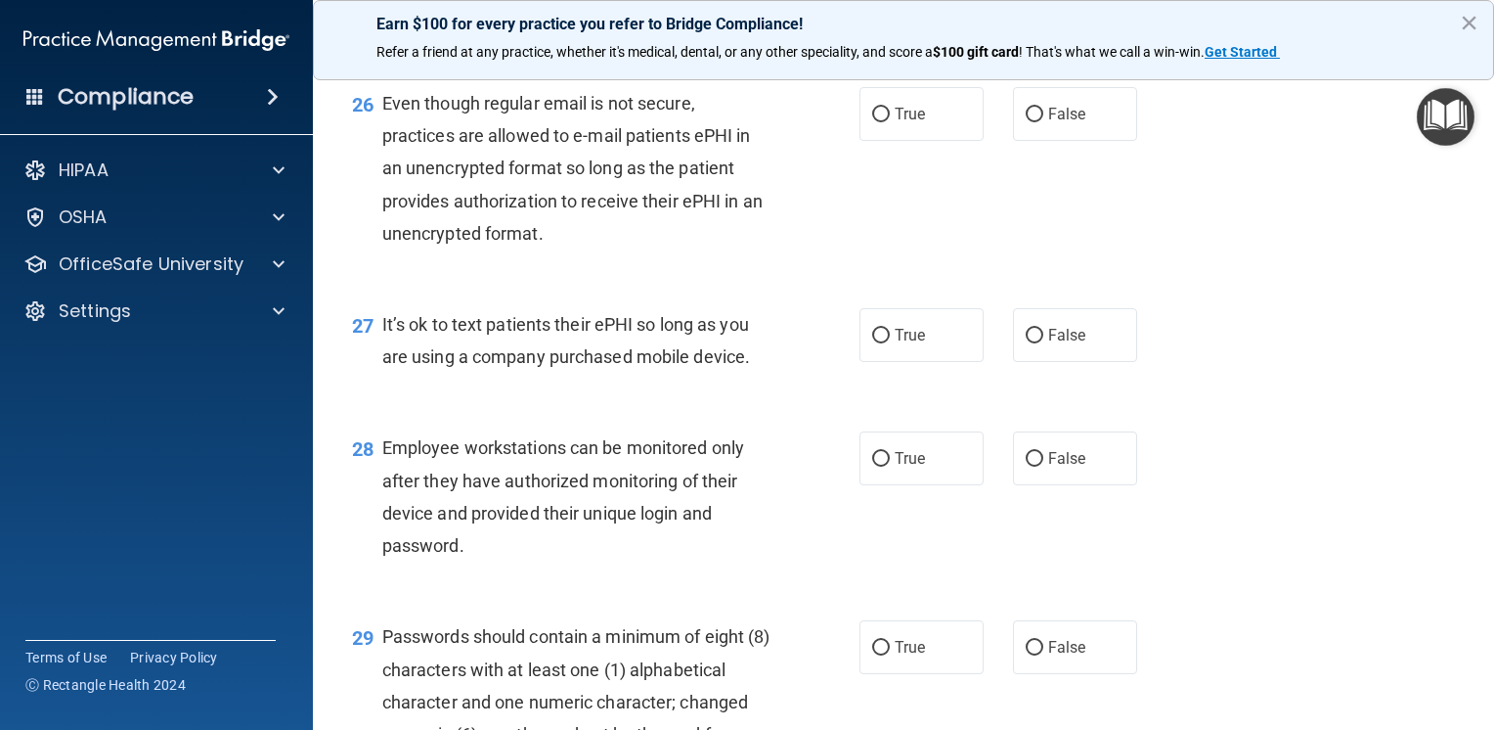
scroll to position [4597, 0]
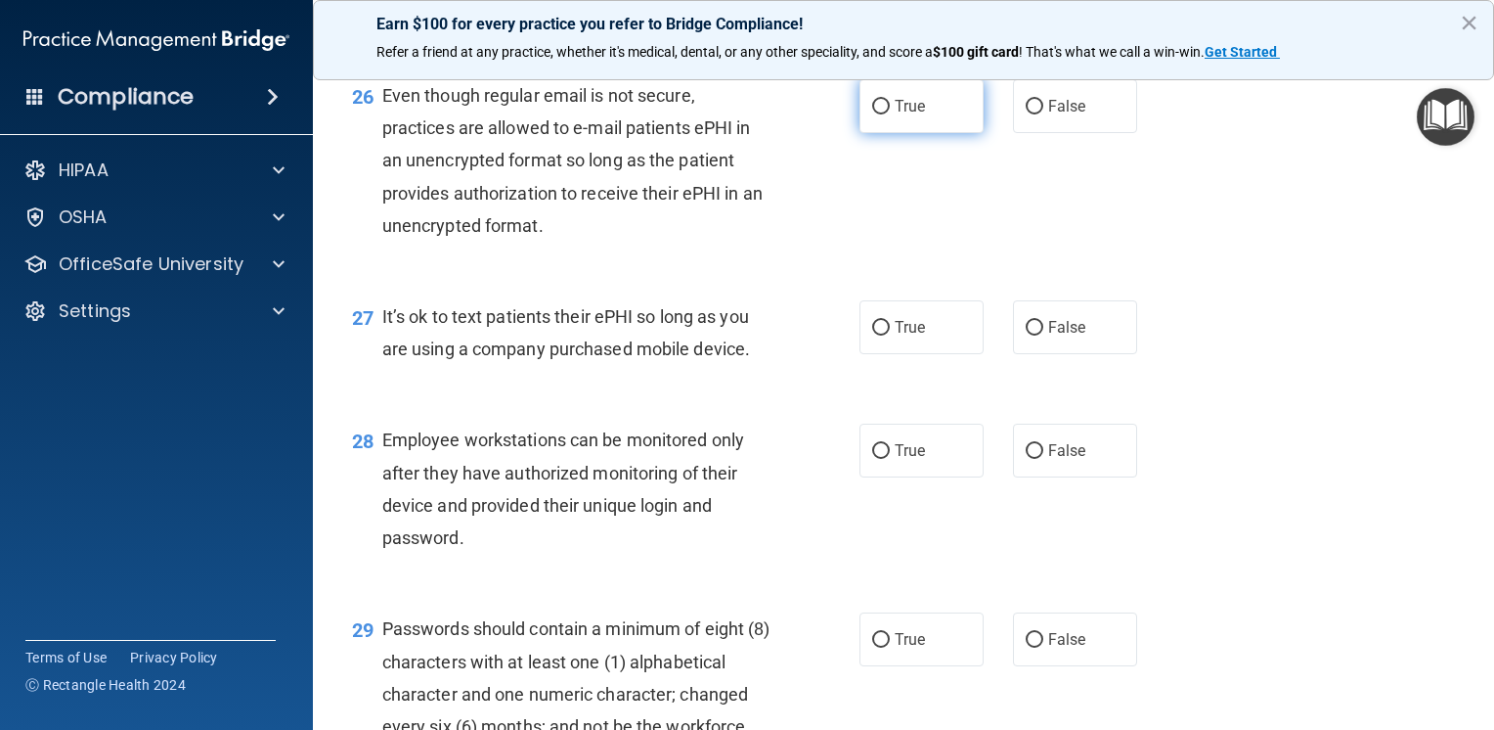
click at [878, 114] on input "True" at bounding box center [881, 107] width 18 height 15
radio input "true"
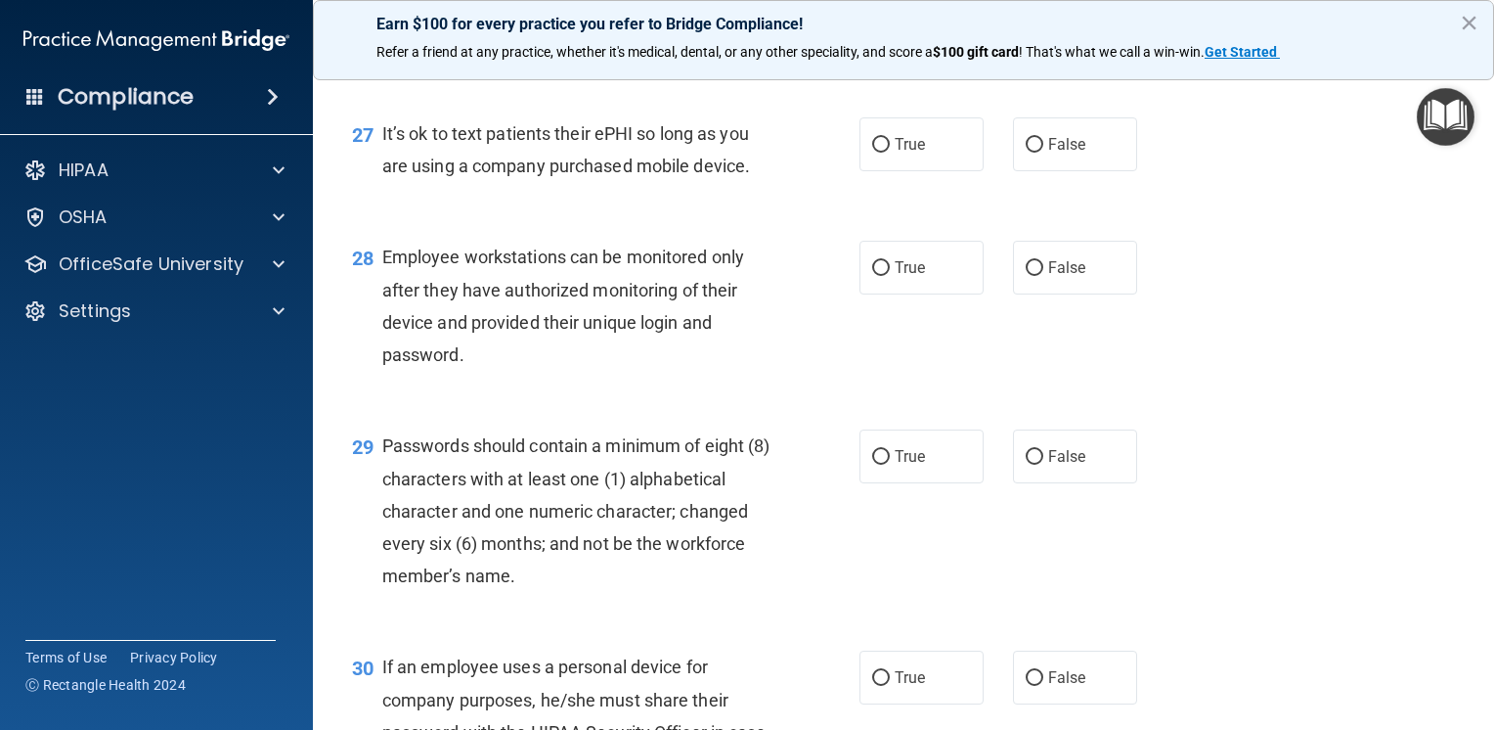
scroll to position [4793, 0]
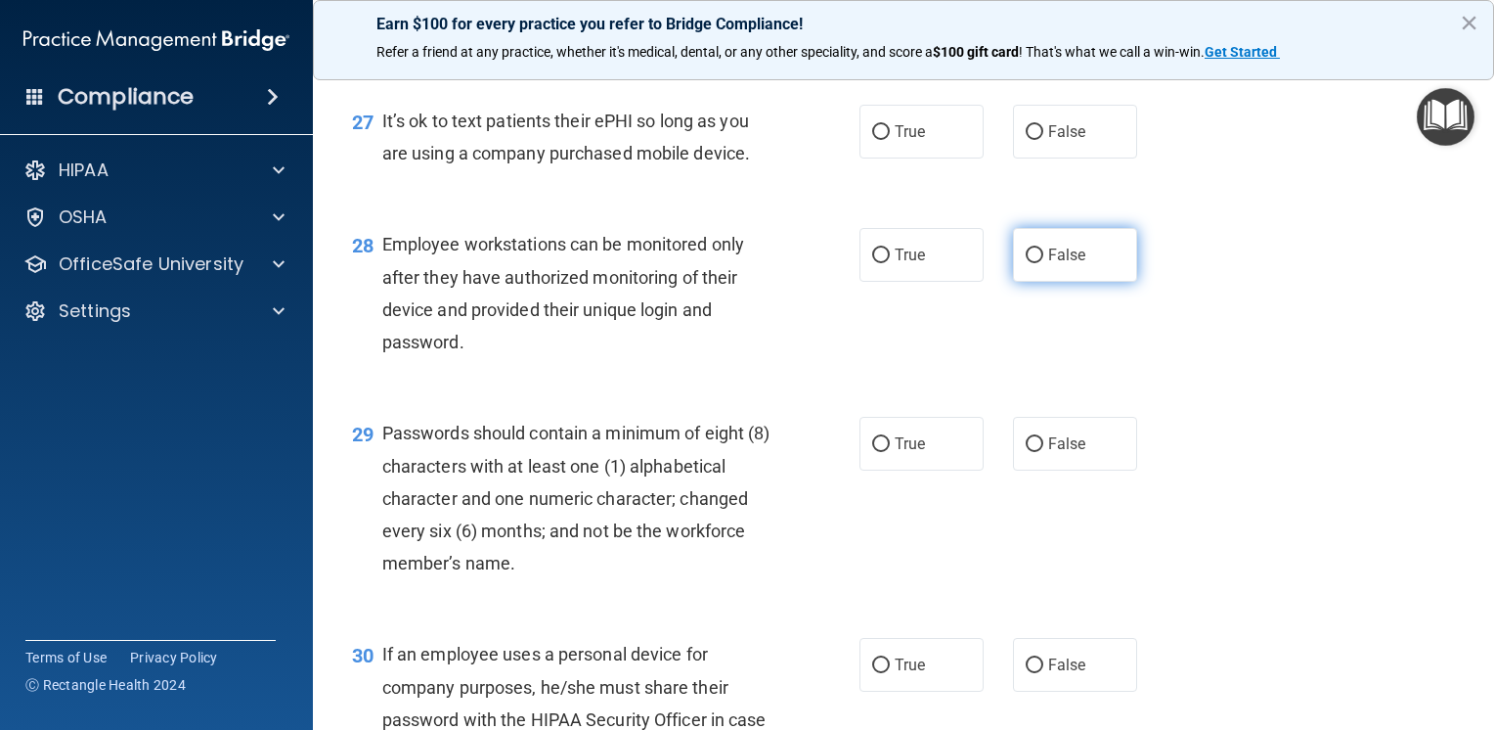
click at [1055, 264] on span "False" at bounding box center [1067, 254] width 38 height 19
click at [1044, 263] on input "False" at bounding box center [1035, 255] width 18 height 15
radio input "true"
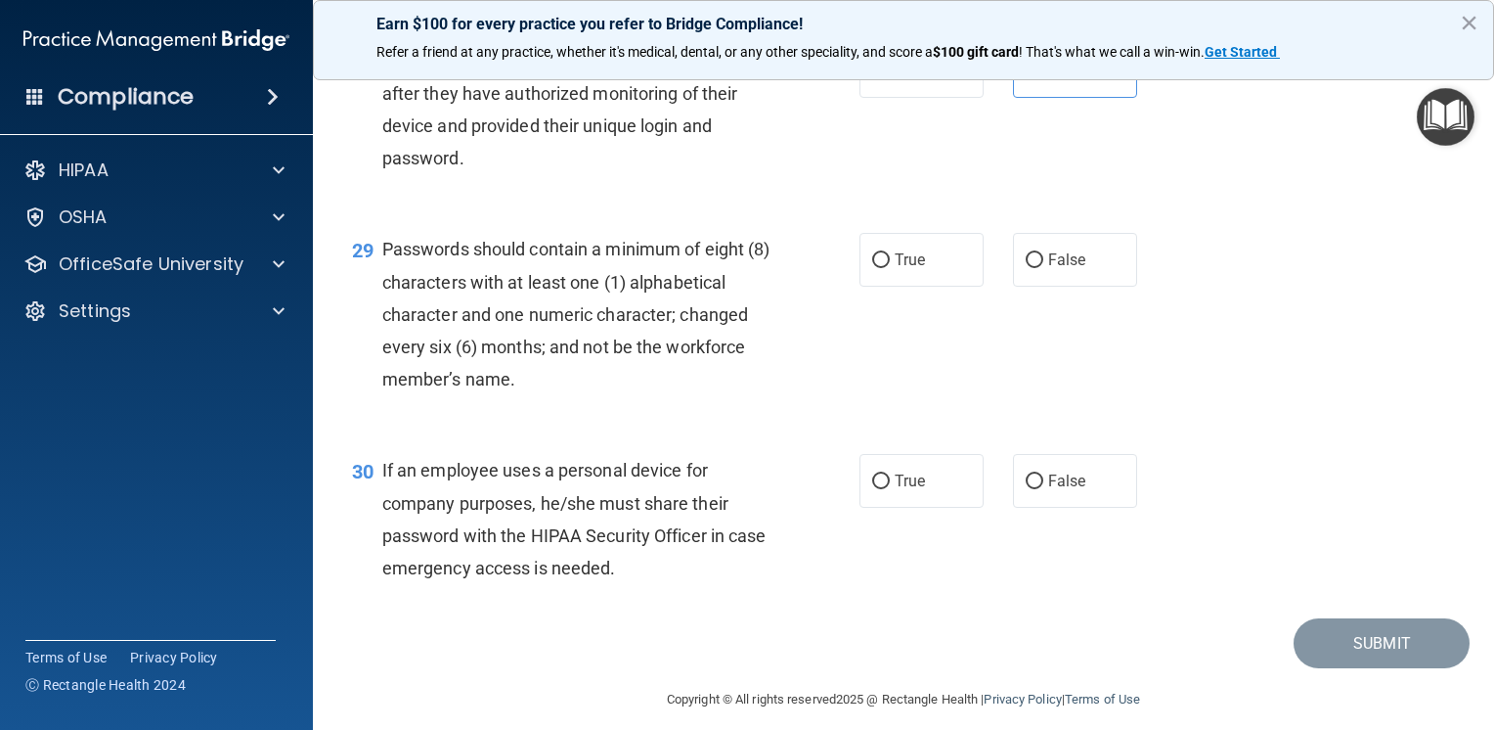
scroll to position [4988, 0]
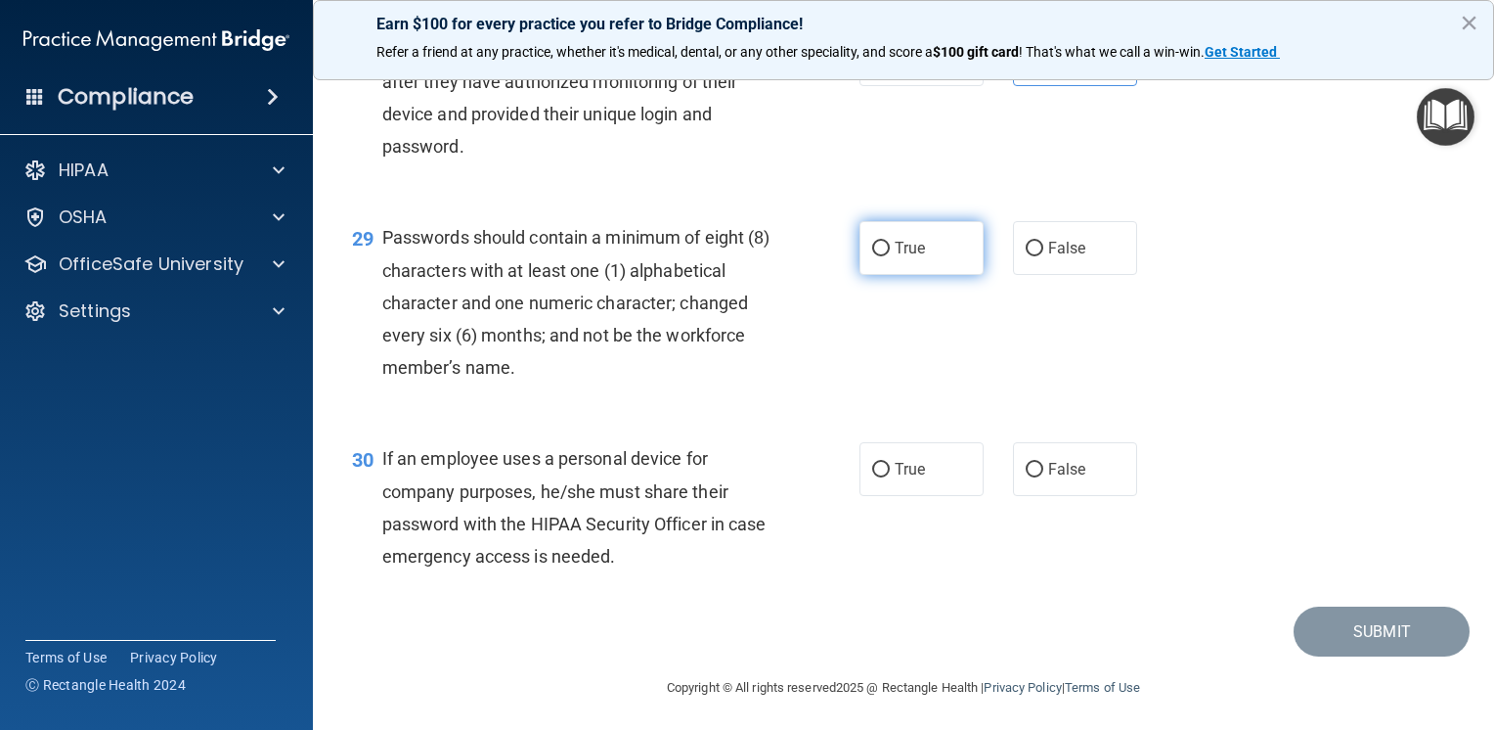
click at [895, 257] on span "True" at bounding box center [910, 248] width 30 height 19
click at [890, 256] on input "True" at bounding box center [881, 249] width 18 height 15
radio input "true"
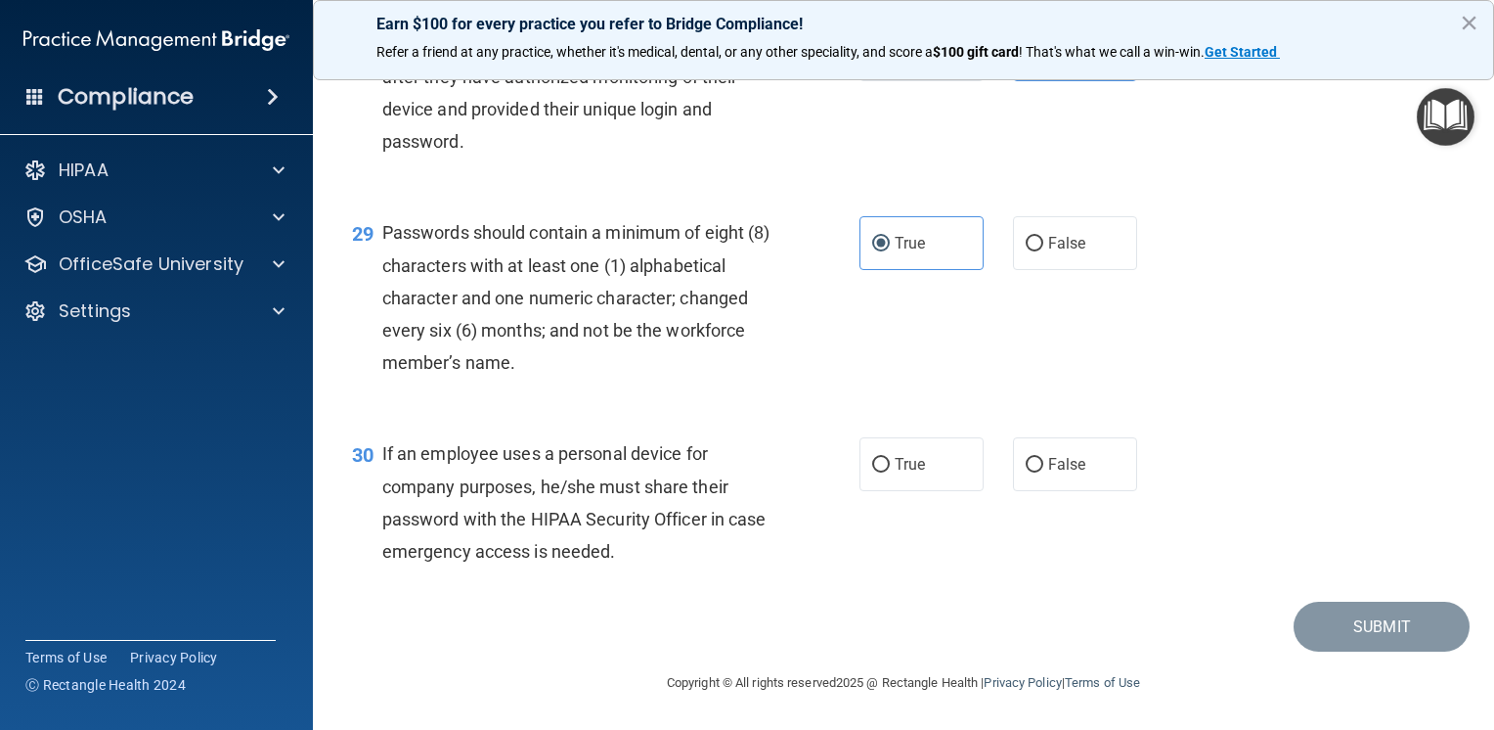
scroll to position [5090, 0]
click at [1026, 463] on input "False" at bounding box center [1035, 465] width 18 height 15
radio input "true"
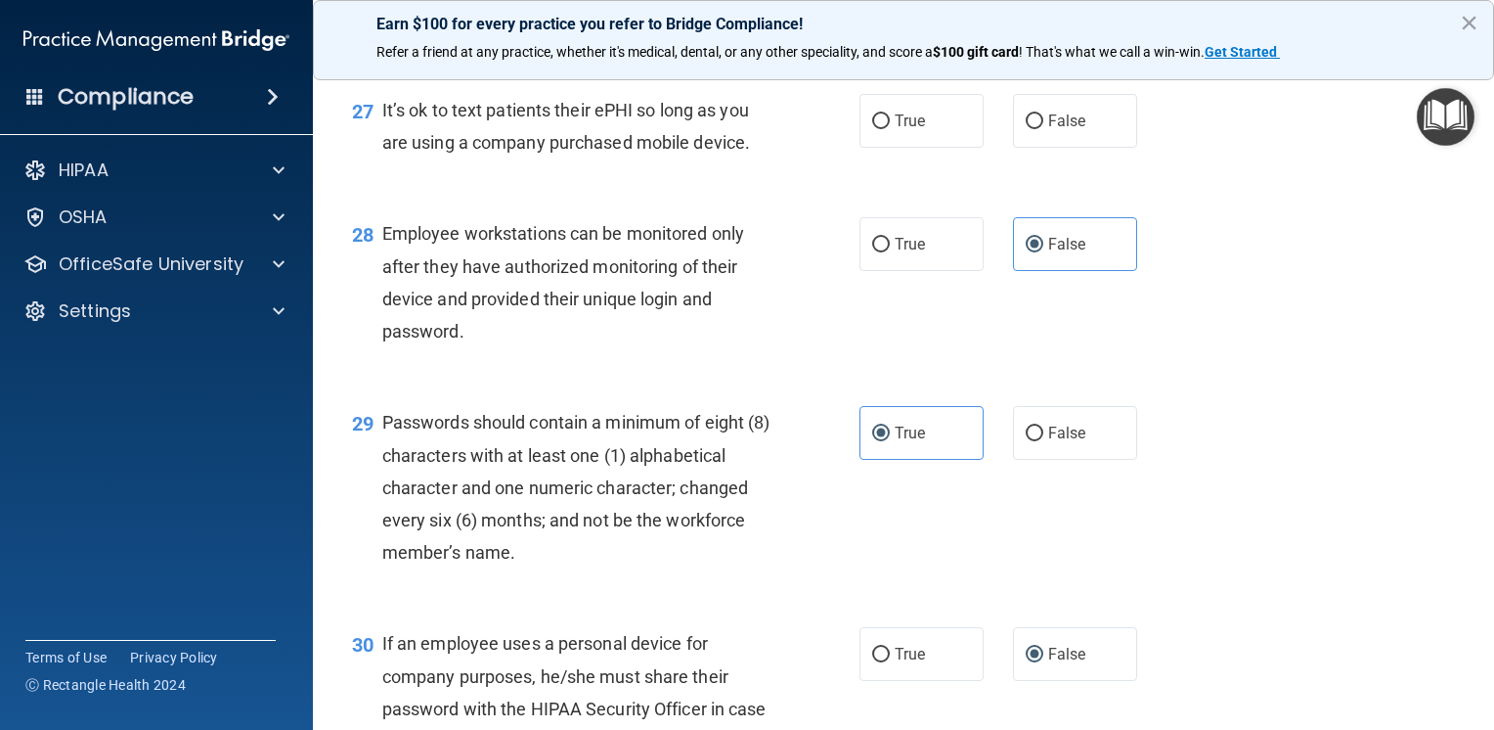
scroll to position [4796, 0]
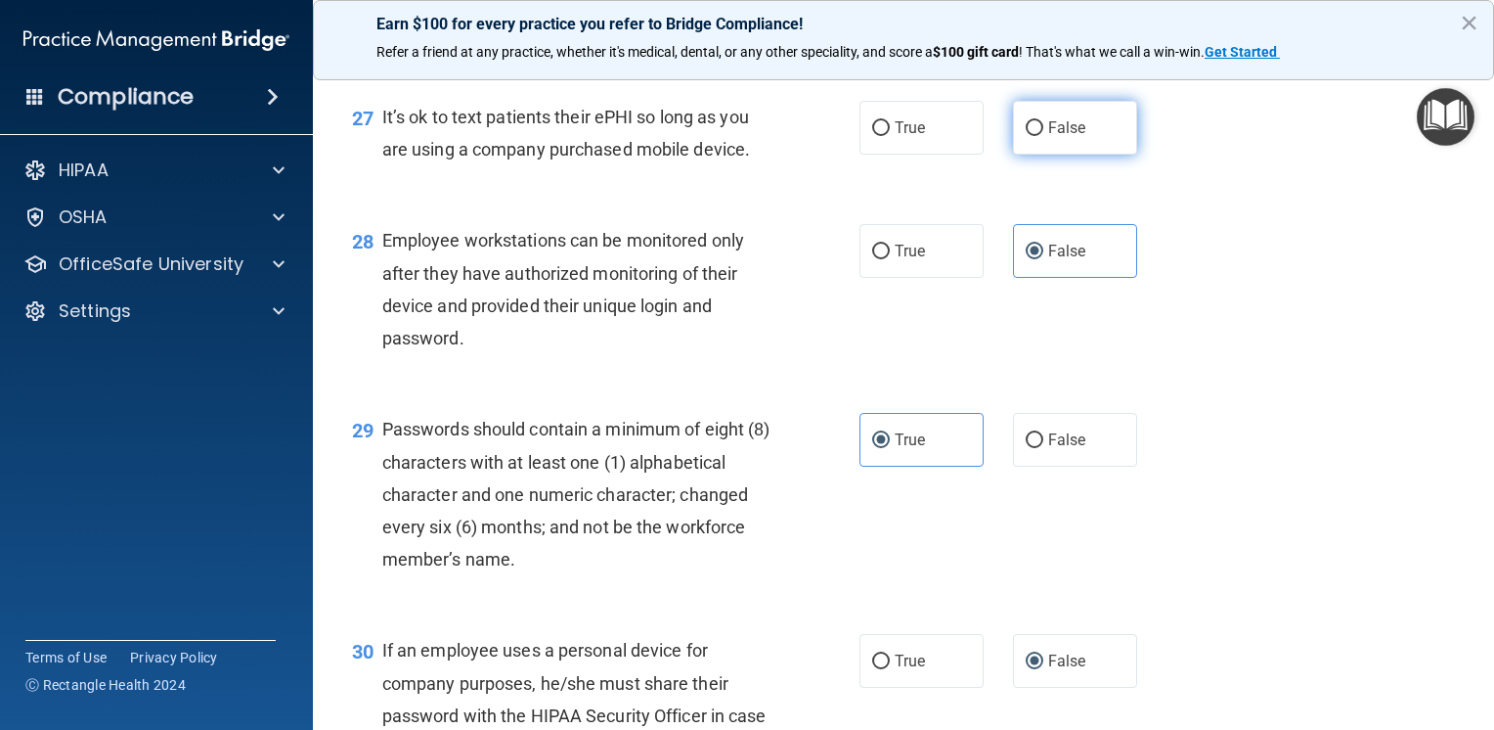
click at [1014, 155] on label "False" at bounding box center [1075, 128] width 124 height 54
click at [1026, 136] on input "False" at bounding box center [1035, 128] width 18 height 15
radio input "true"
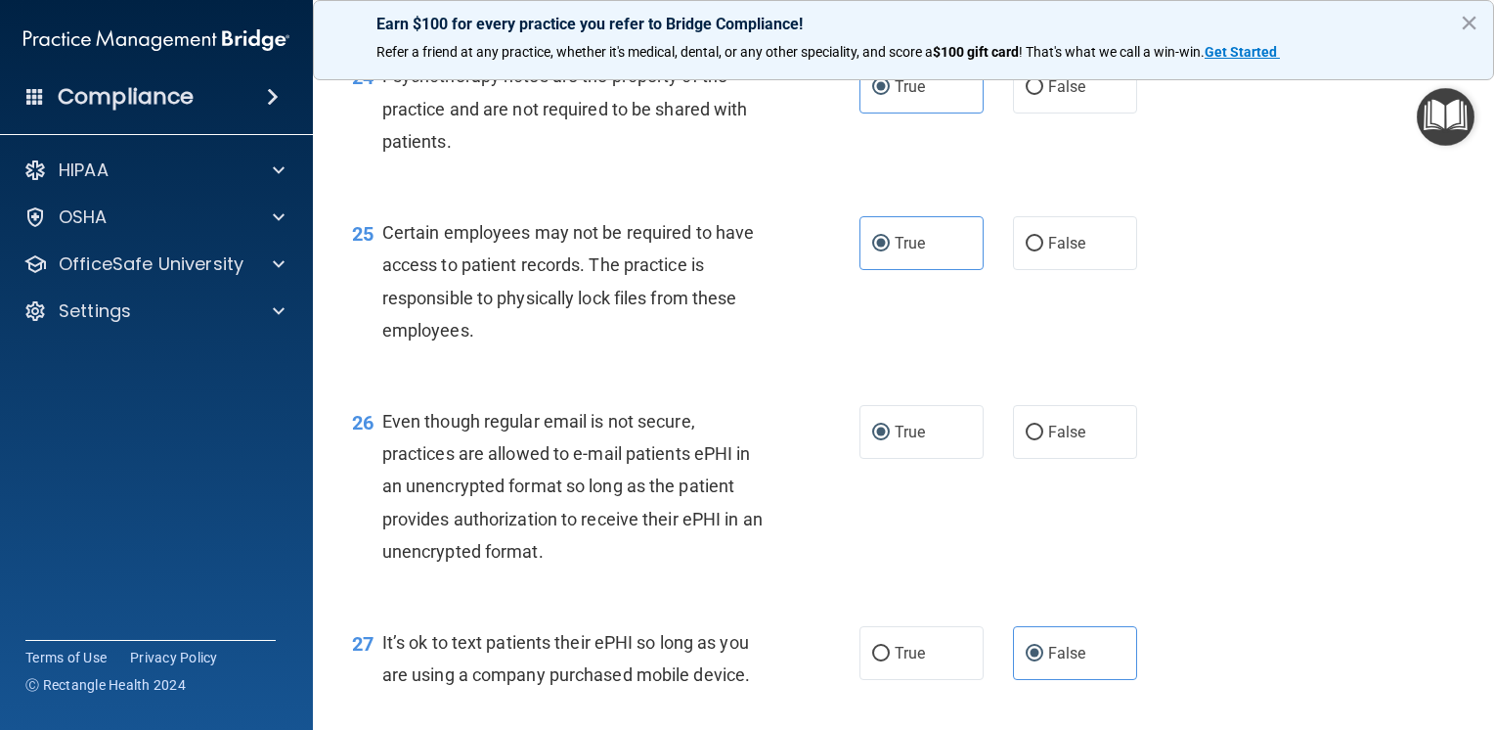
scroll to position [5090, 0]
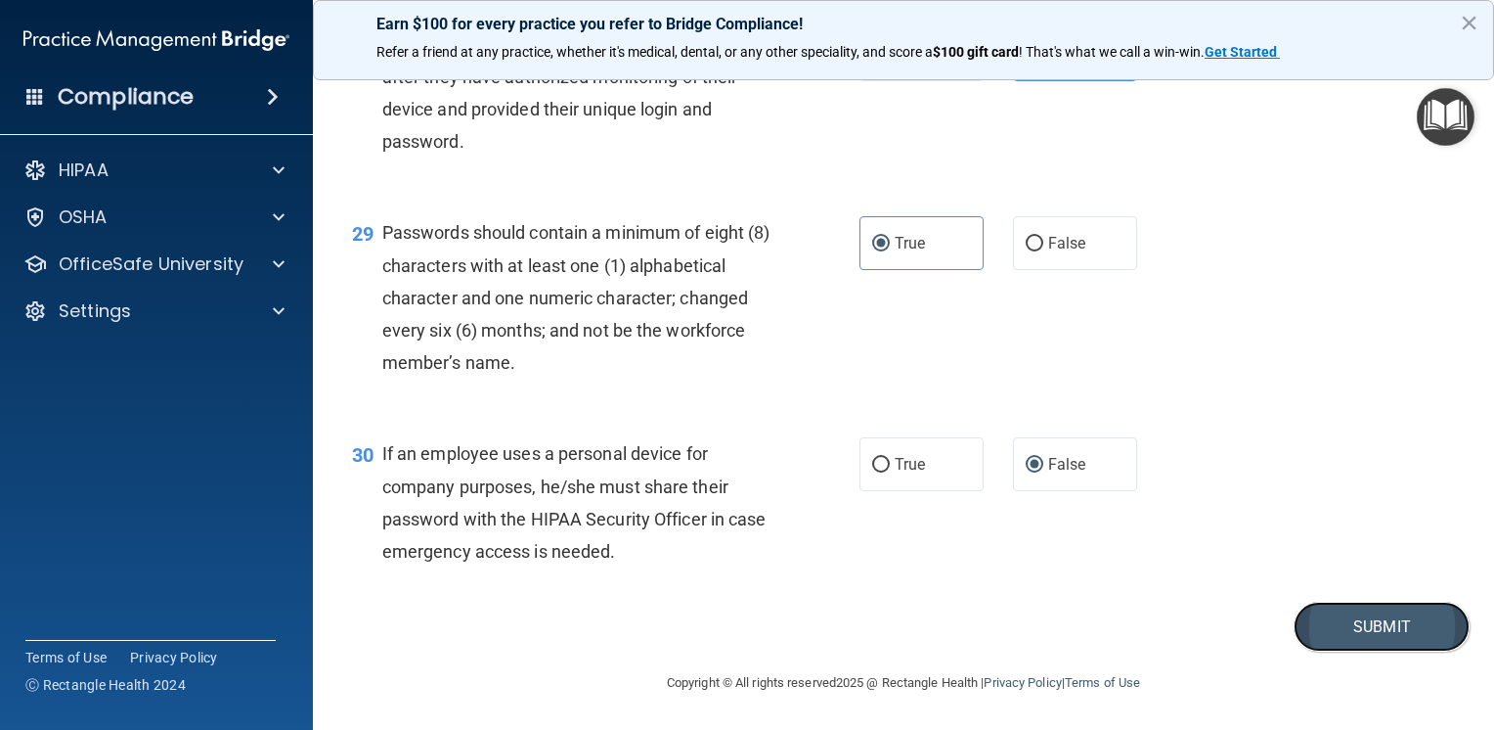
click at [1321, 637] on button "Submit" at bounding box center [1382, 627] width 176 height 50
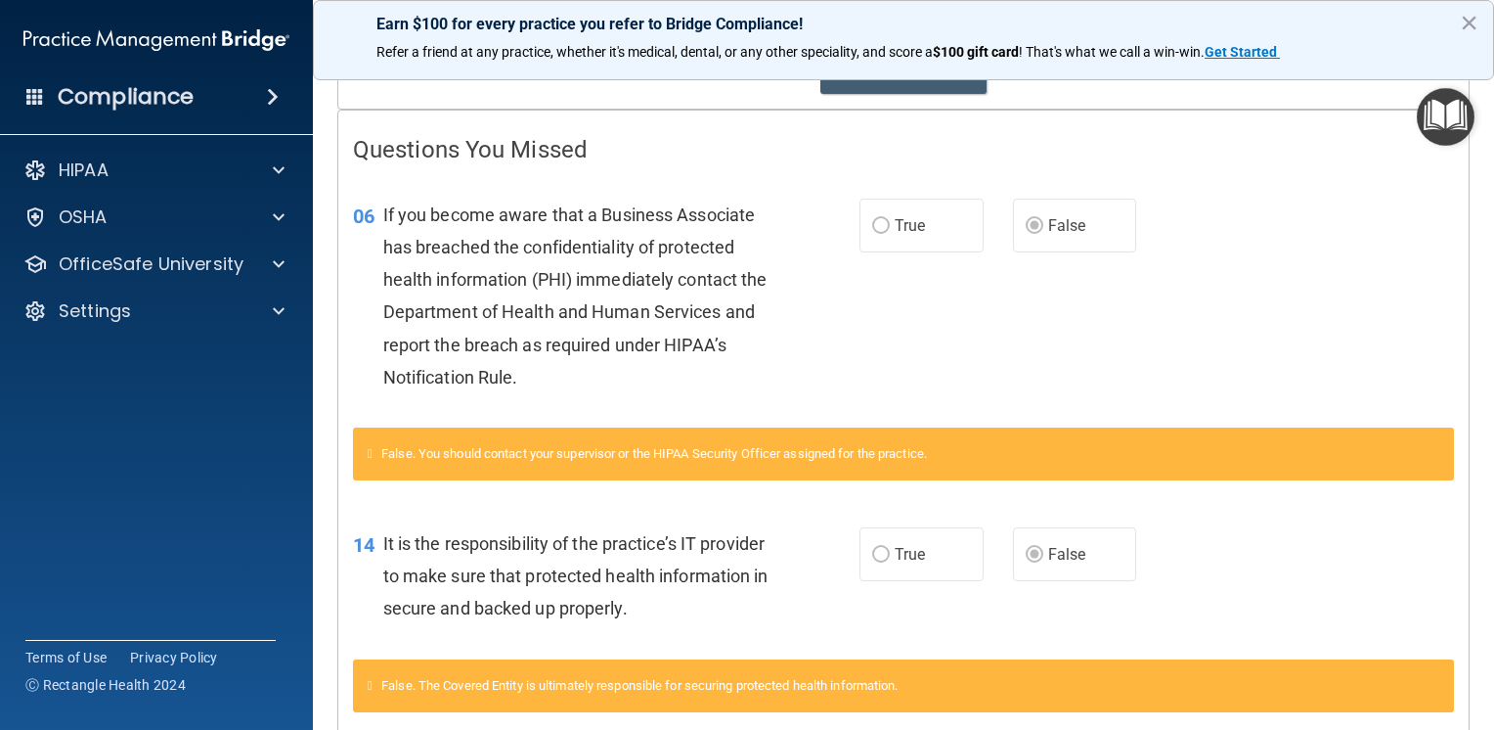
scroll to position [448, 0]
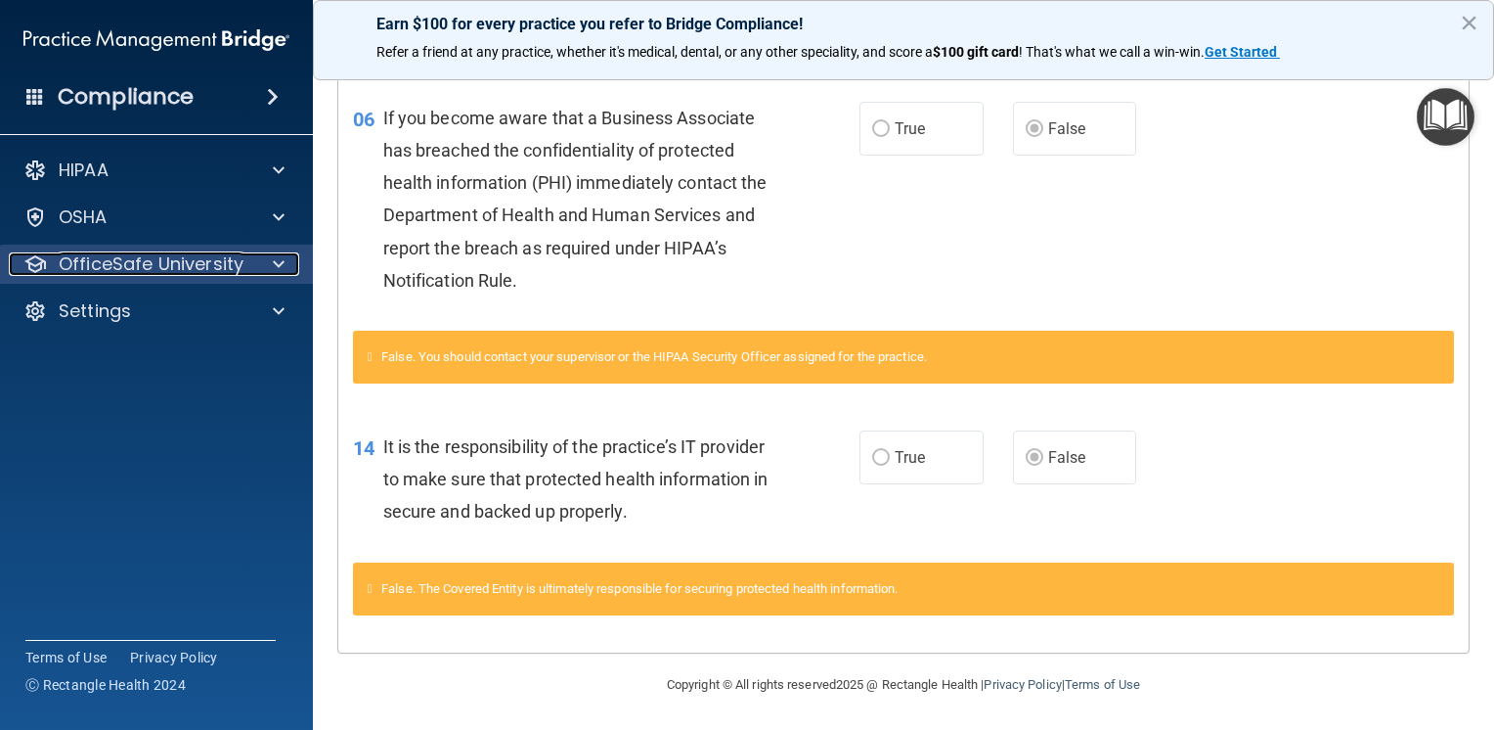
click at [282, 267] on span at bounding box center [279, 263] width 12 height 23
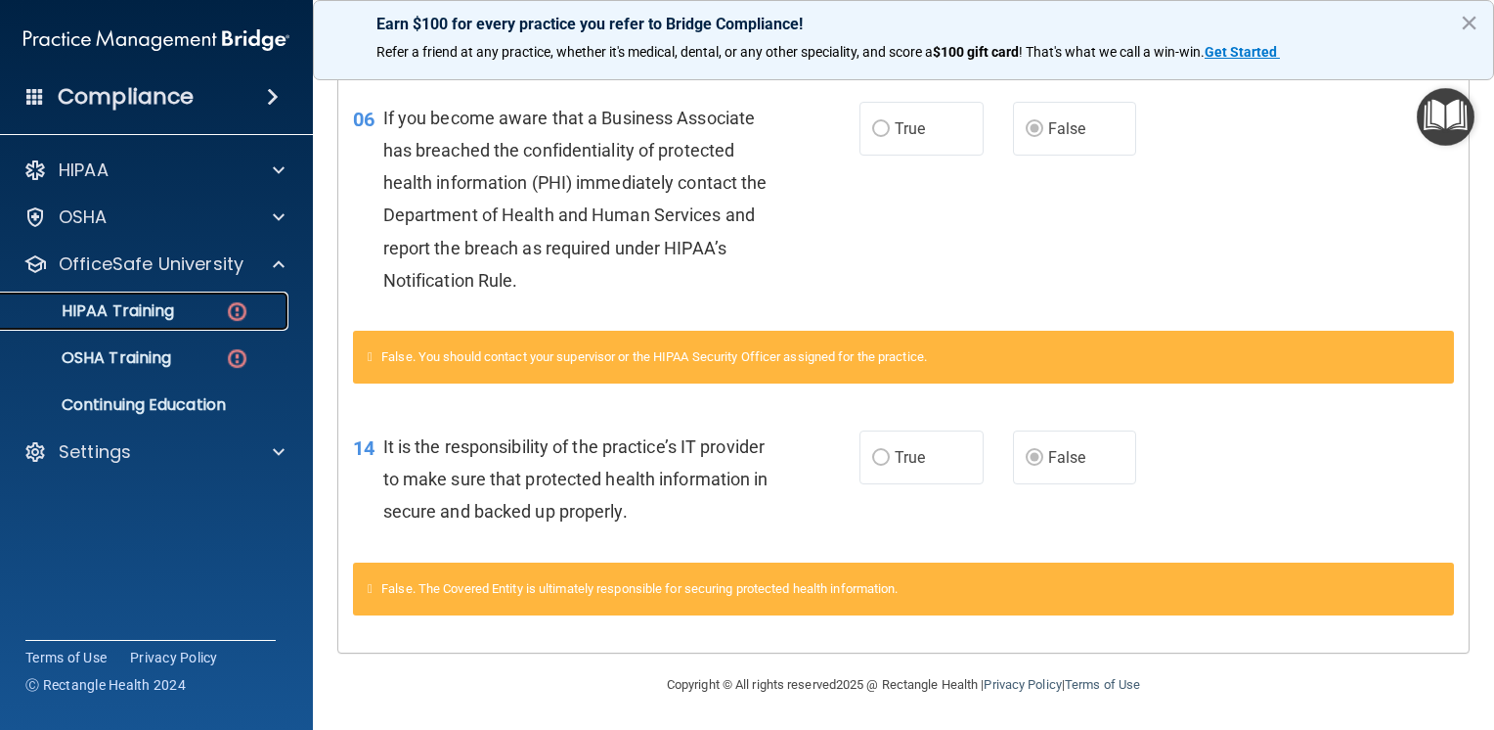
click at [208, 322] on link "HIPAA Training" at bounding box center [134, 310] width 308 height 39
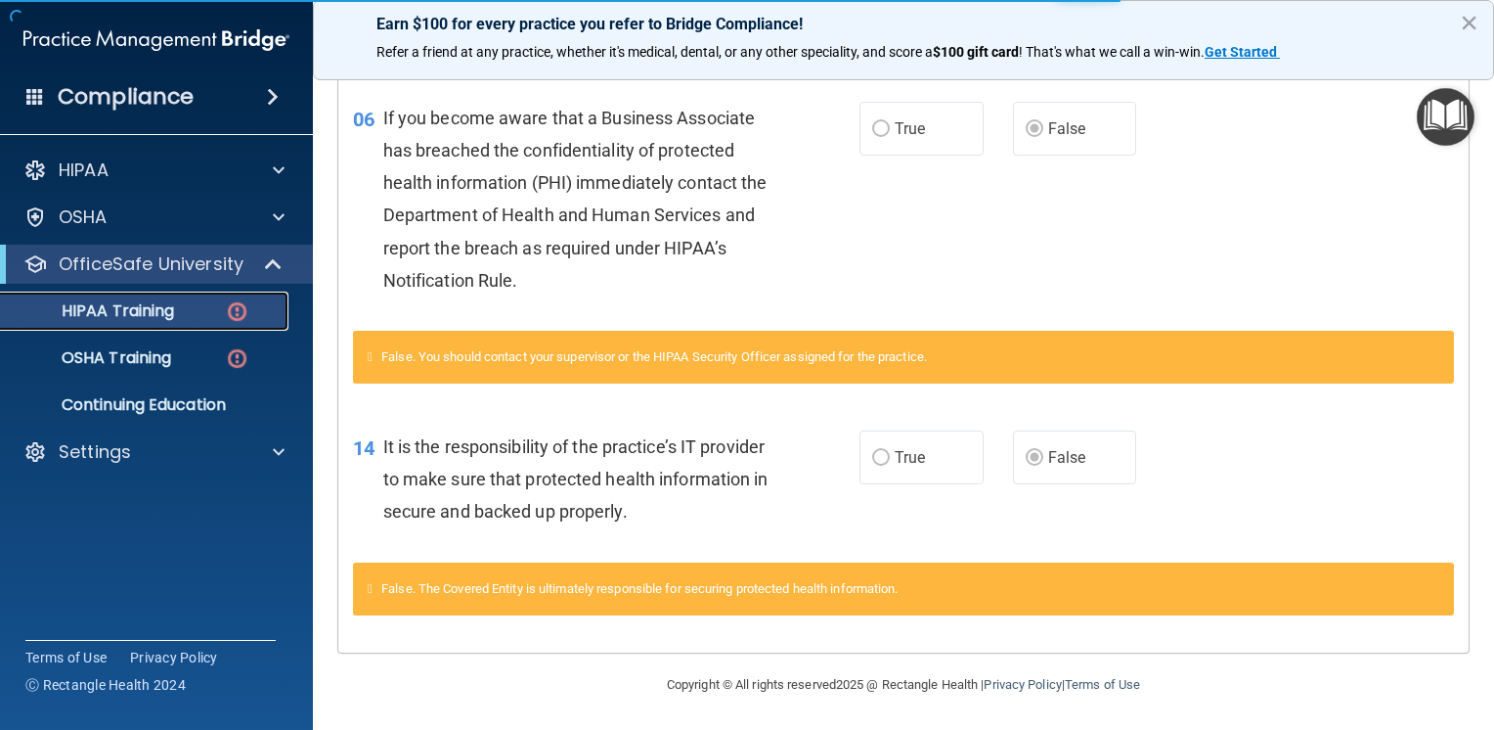
scroll to position [738, 0]
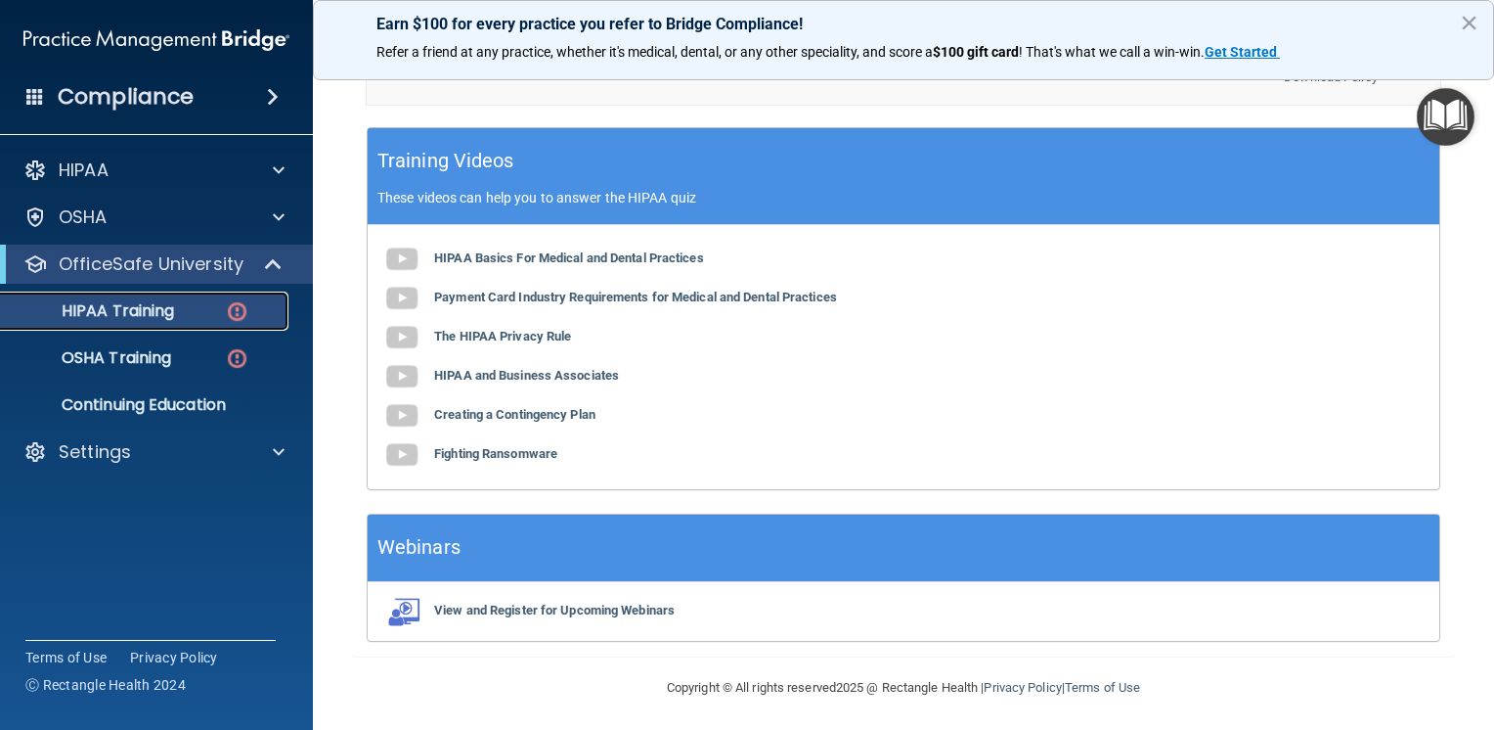
click at [164, 315] on p "HIPAA Training" at bounding box center [93, 311] width 161 height 20
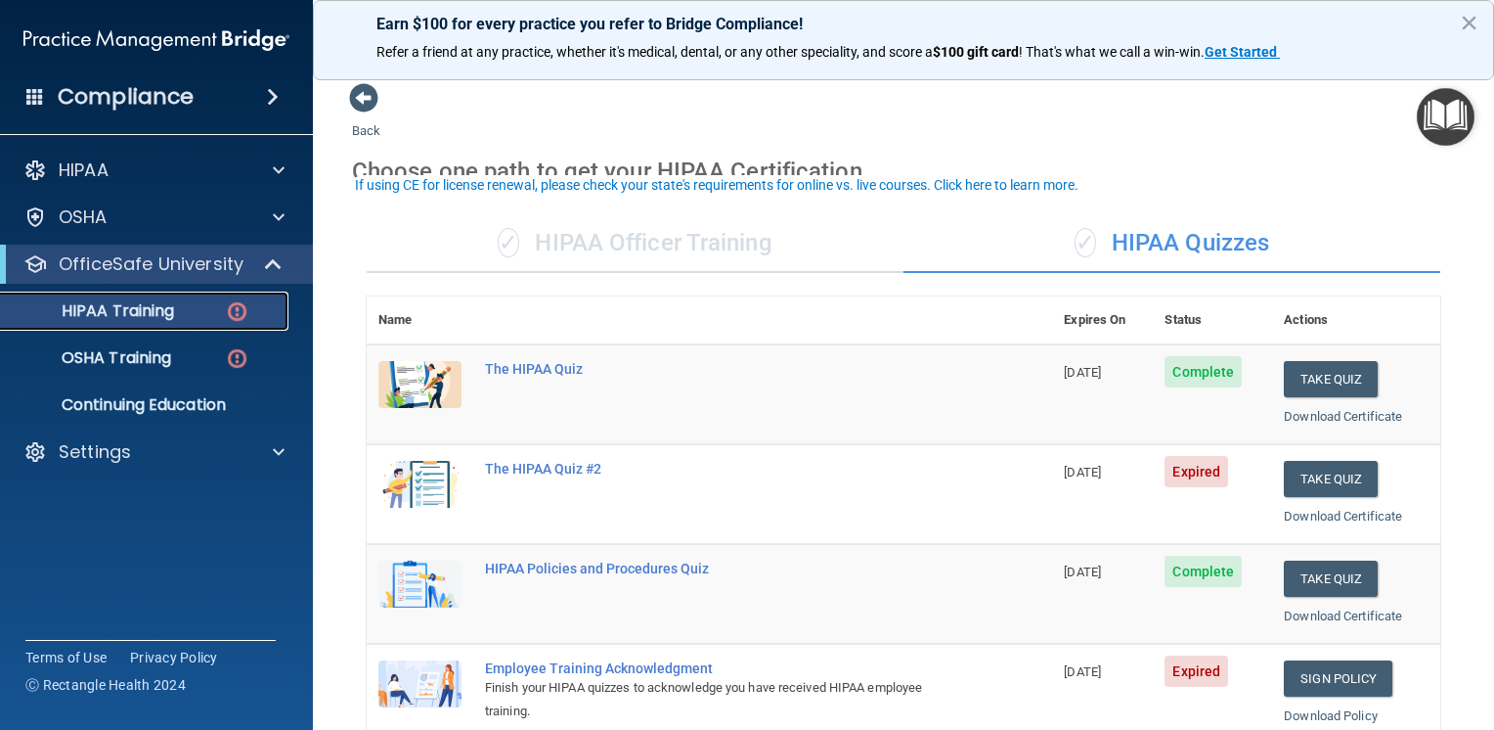
scroll to position [98, 0]
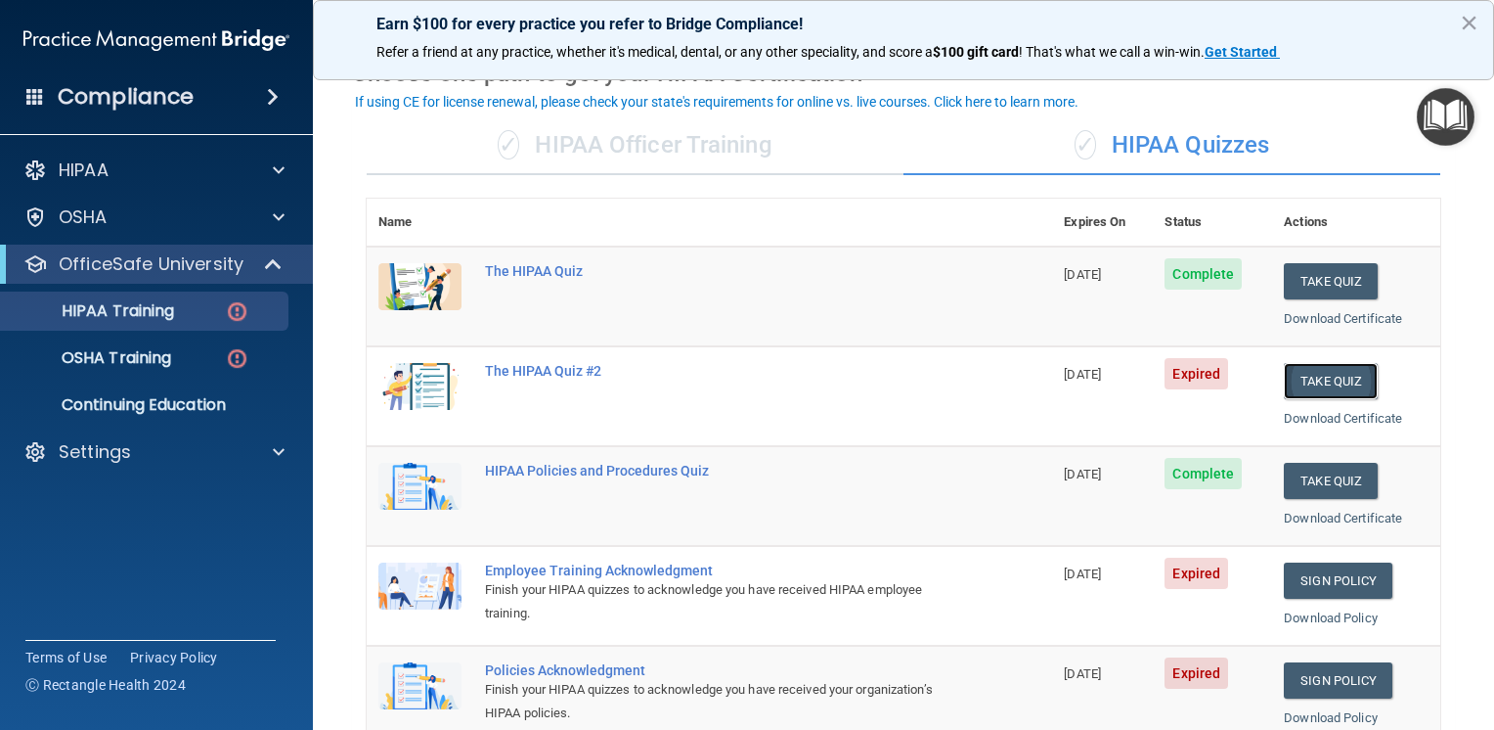
click at [1332, 378] on button "Take Quiz" at bounding box center [1331, 381] width 94 height 36
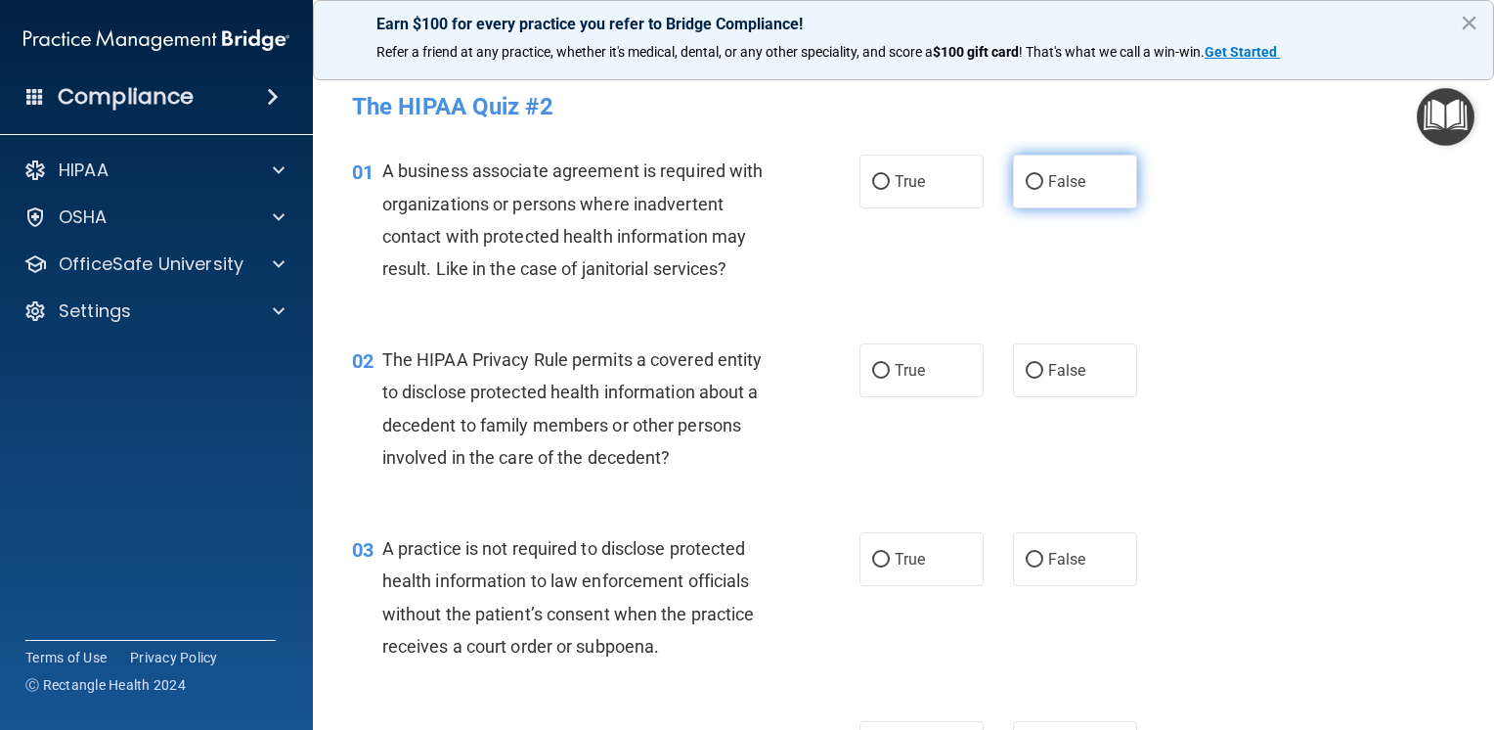
click at [1089, 182] on label "False" at bounding box center [1075, 182] width 124 height 54
click at [1044, 182] on input "False" at bounding box center [1035, 182] width 18 height 15
radio input "true"
click at [1056, 556] on span "False" at bounding box center [1067, 559] width 38 height 19
click at [1044, 556] on input "False" at bounding box center [1035, 560] width 18 height 15
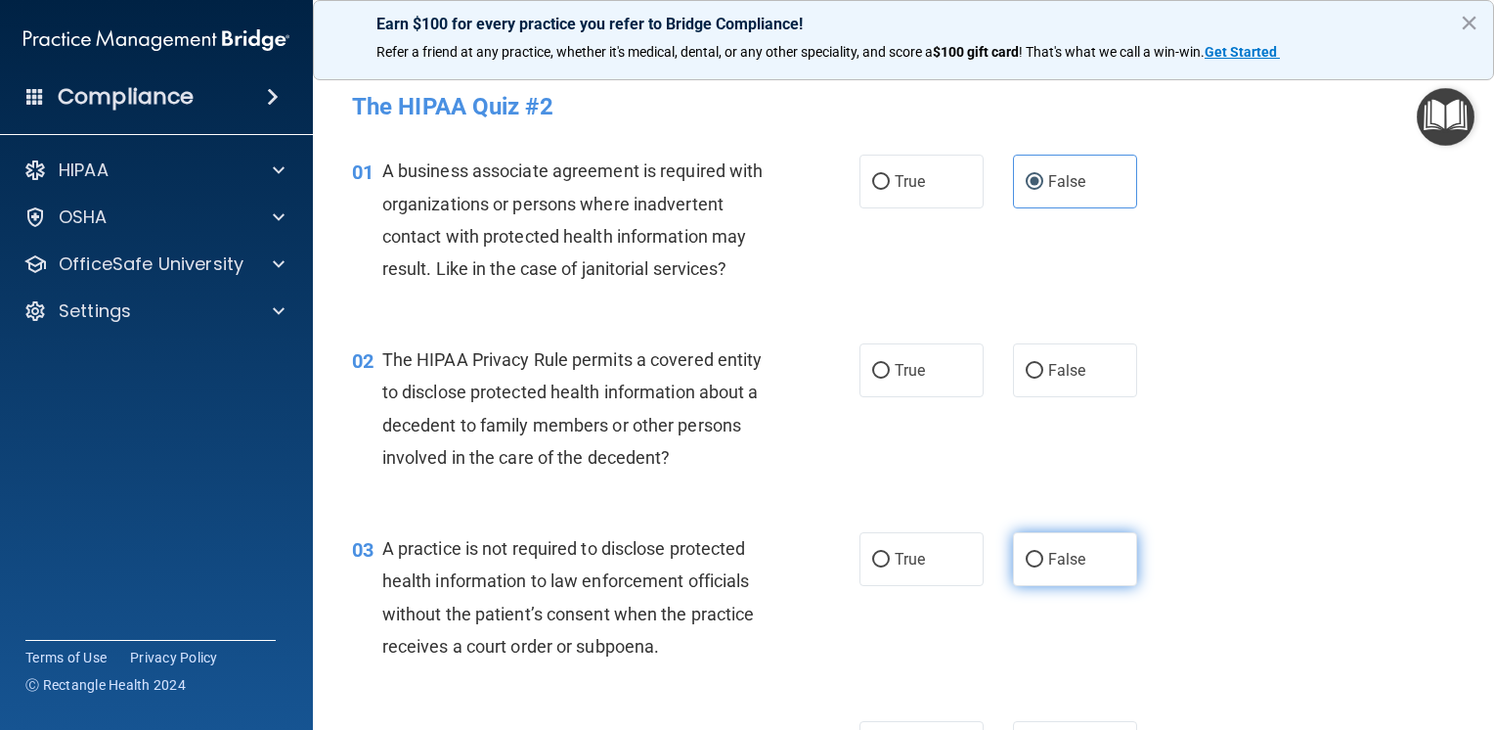
radio input "true"
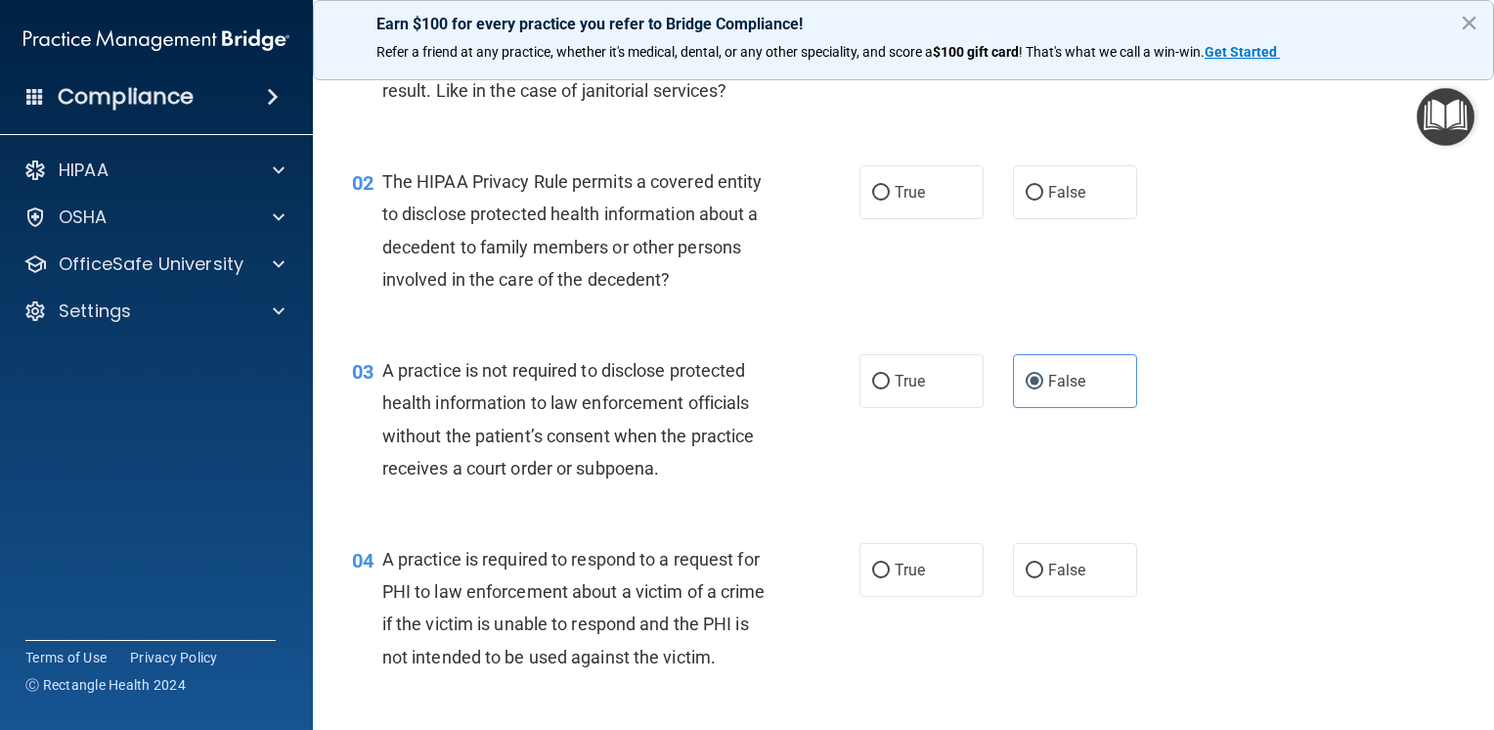
scroll to position [196, 0]
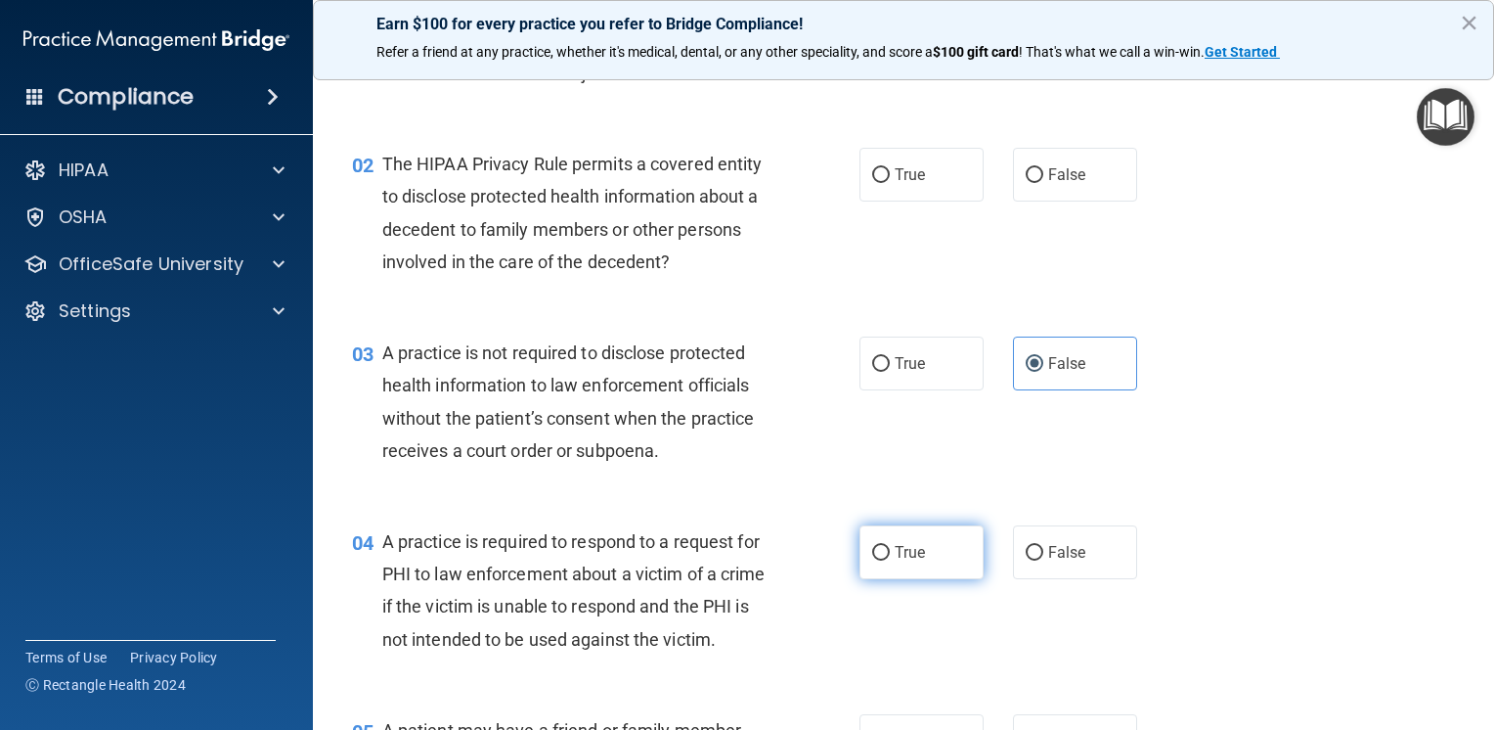
click at [948, 552] on label "True" at bounding box center [922, 552] width 124 height 54
click at [890, 552] on input "True" at bounding box center [881, 553] width 18 height 15
radio input "true"
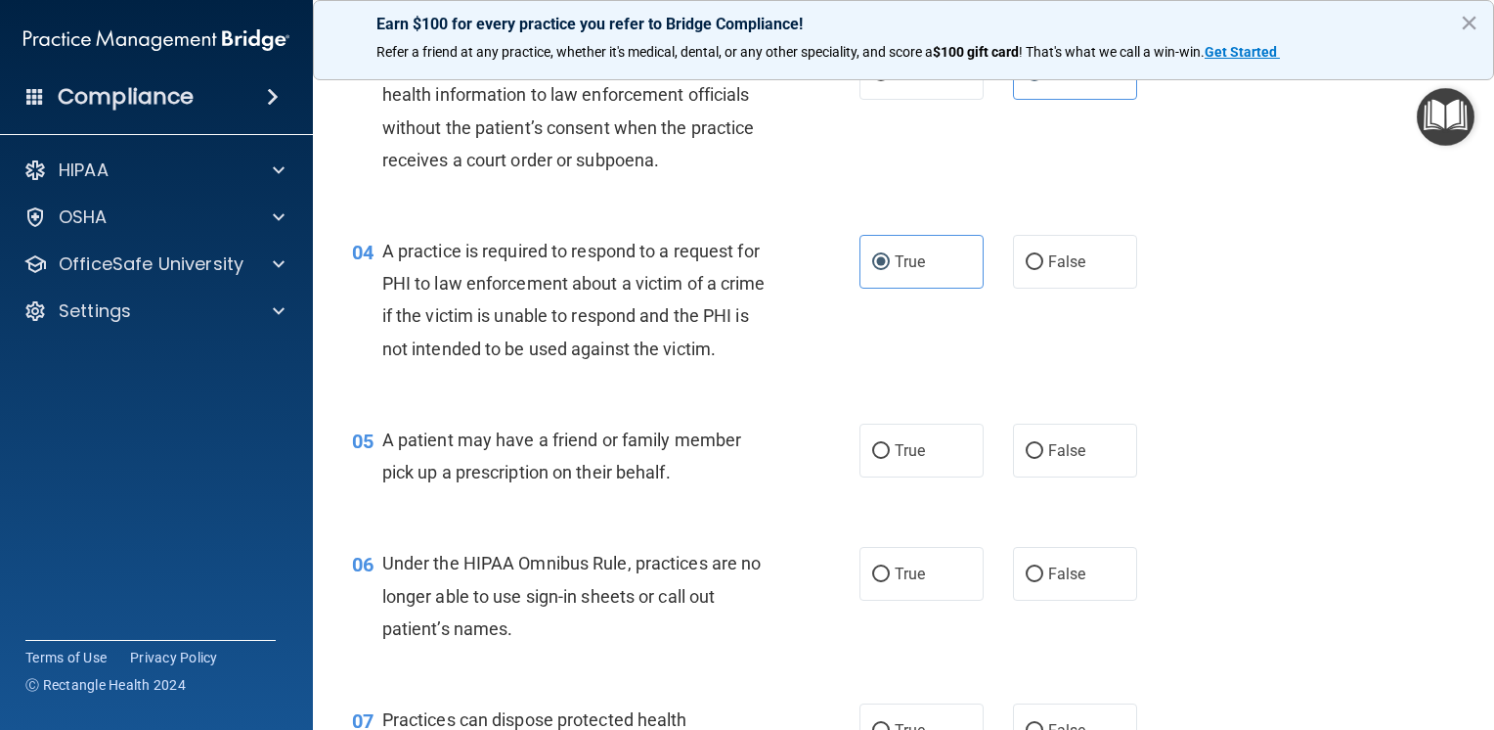
scroll to position [489, 0]
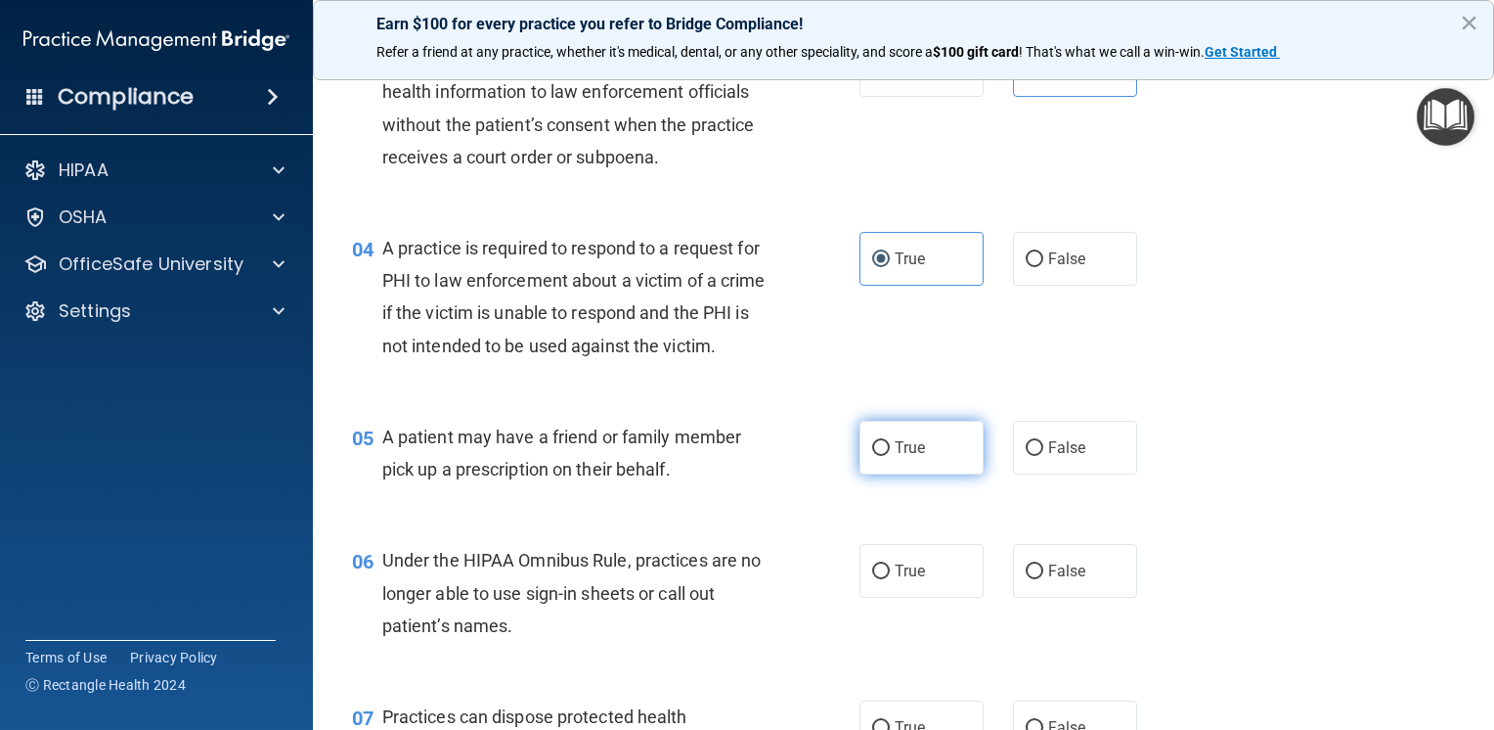
click at [927, 474] on label "True" at bounding box center [922, 448] width 124 height 54
click at [890, 456] on input "True" at bounding box center [881, 448] width 18 height 15
radio input "true"
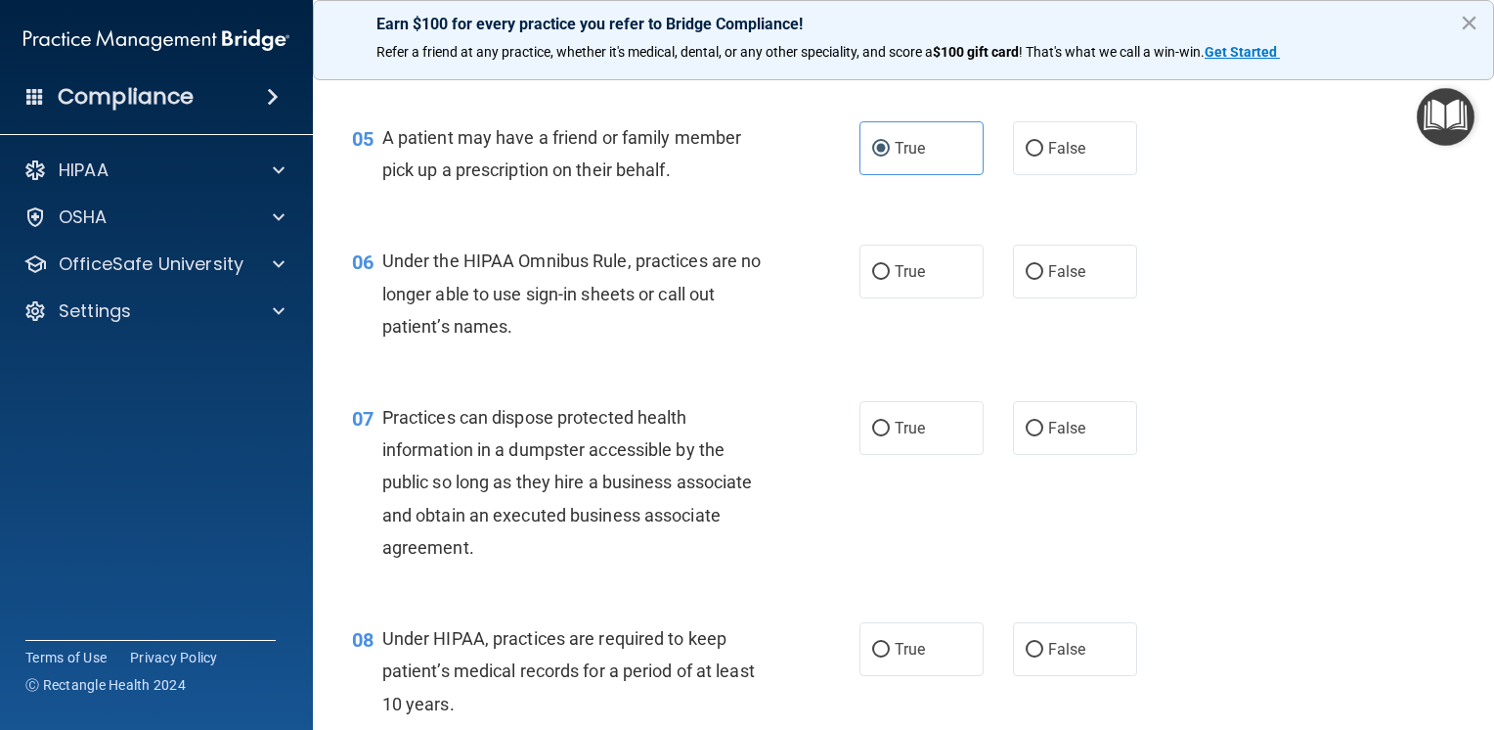
scroll to position [880, 0]
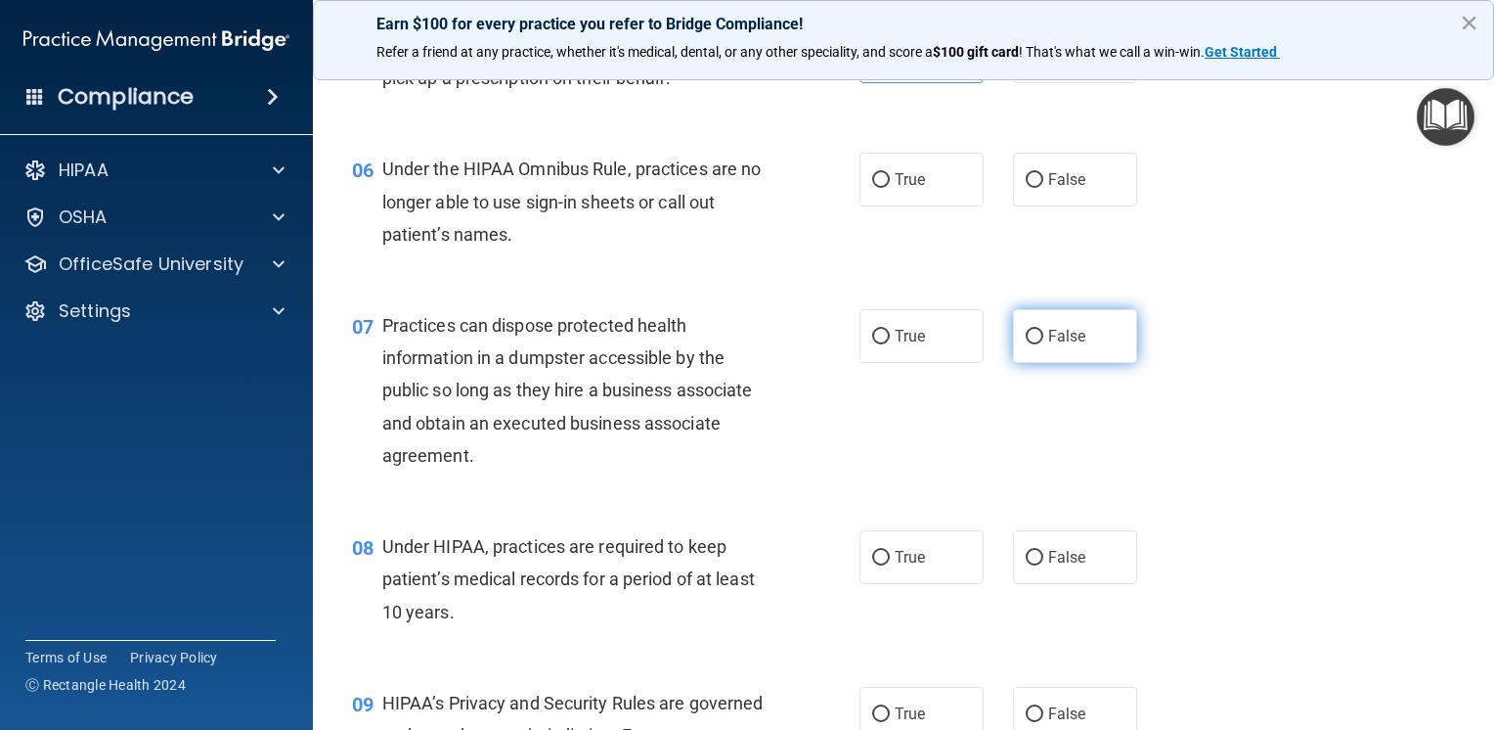
click at [1062, 345] on span "False" at bounding box center [1067, 336] width 38 height 19
click at [1044, 344] on input "False" at bounding box center [1035, 337] width 18 height 15
radio input "true"
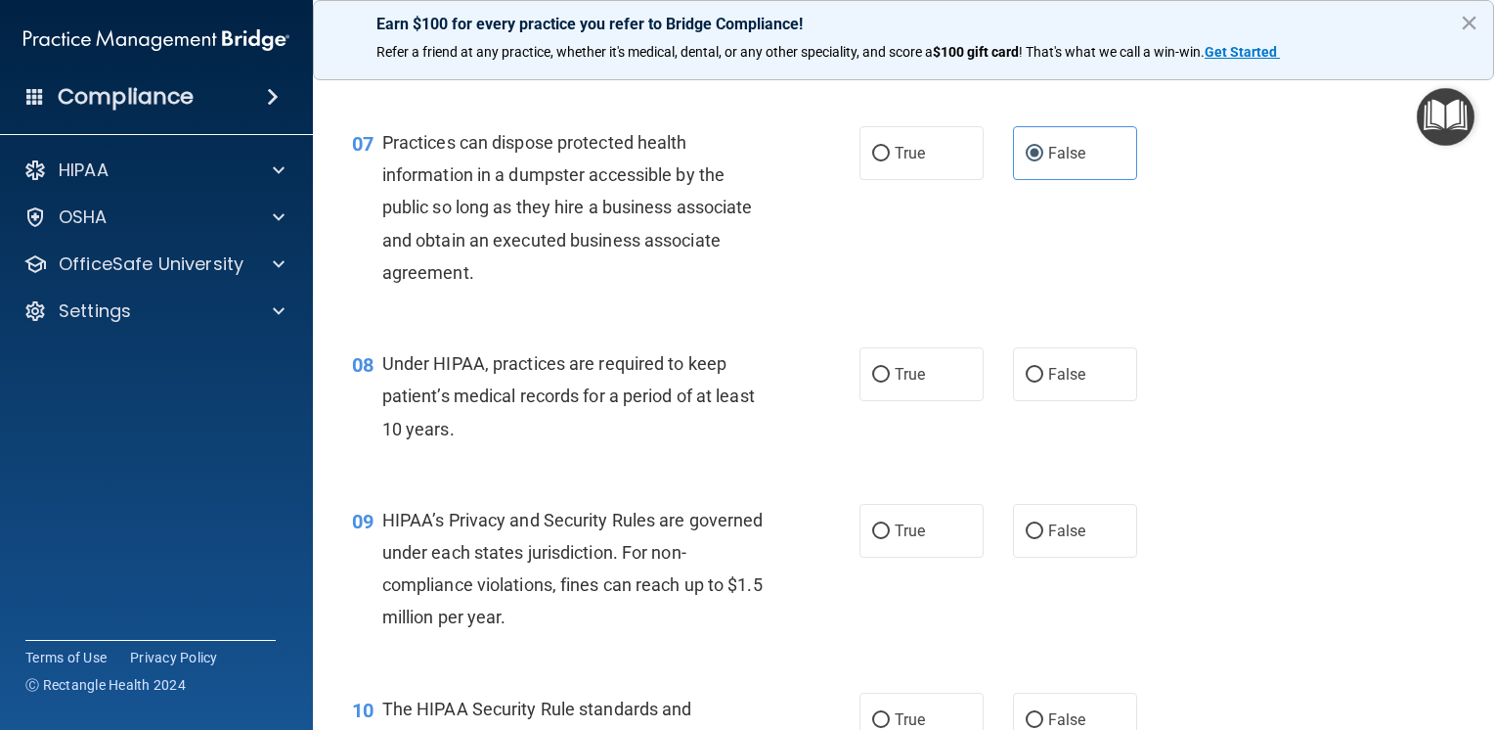
scroll to position [1076, 0]
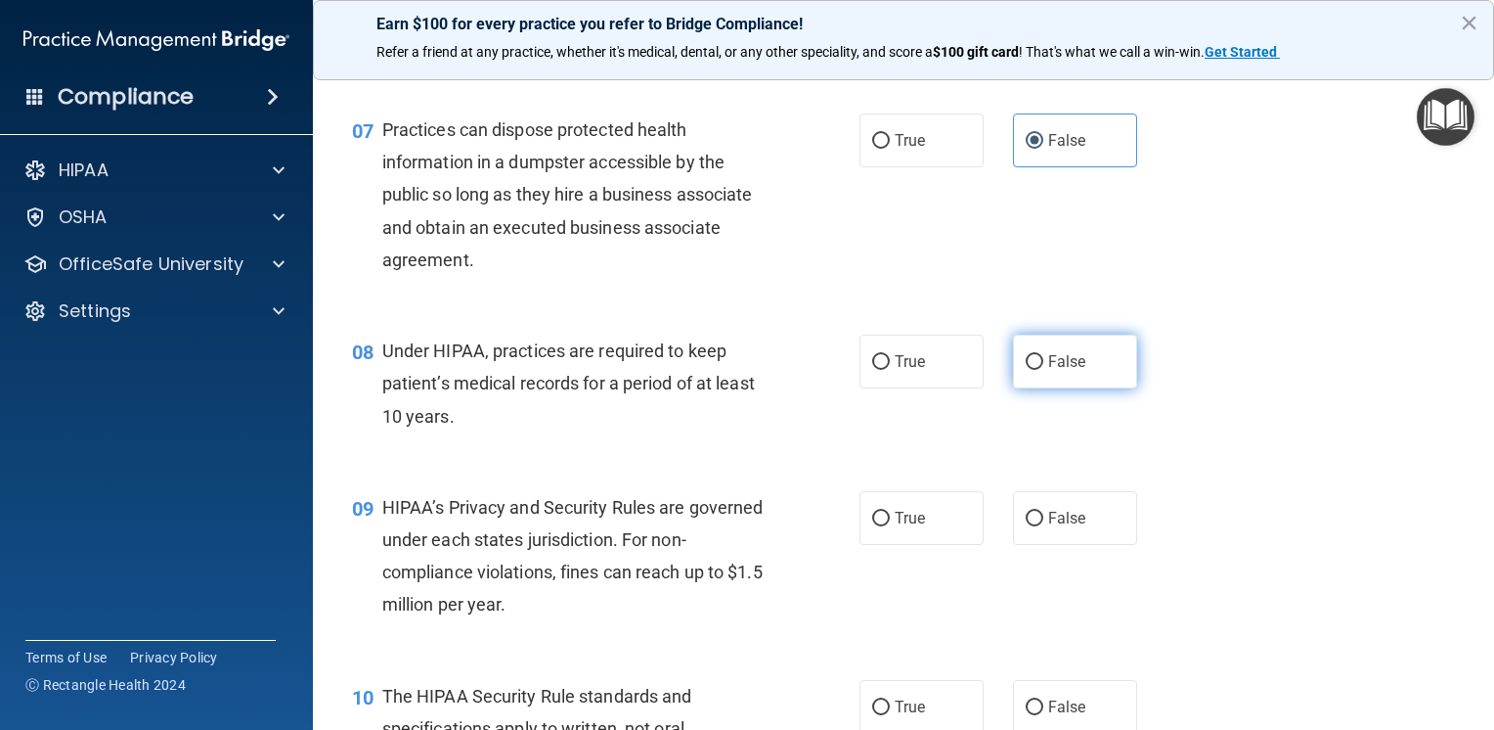
click at [1023, 388] on label "False" at bounding box center [1075, 361] width 124 height 54
click at [1026, 370] on input "False" at bounding box center [1035, 362] width 18 height 15
radio input "true"
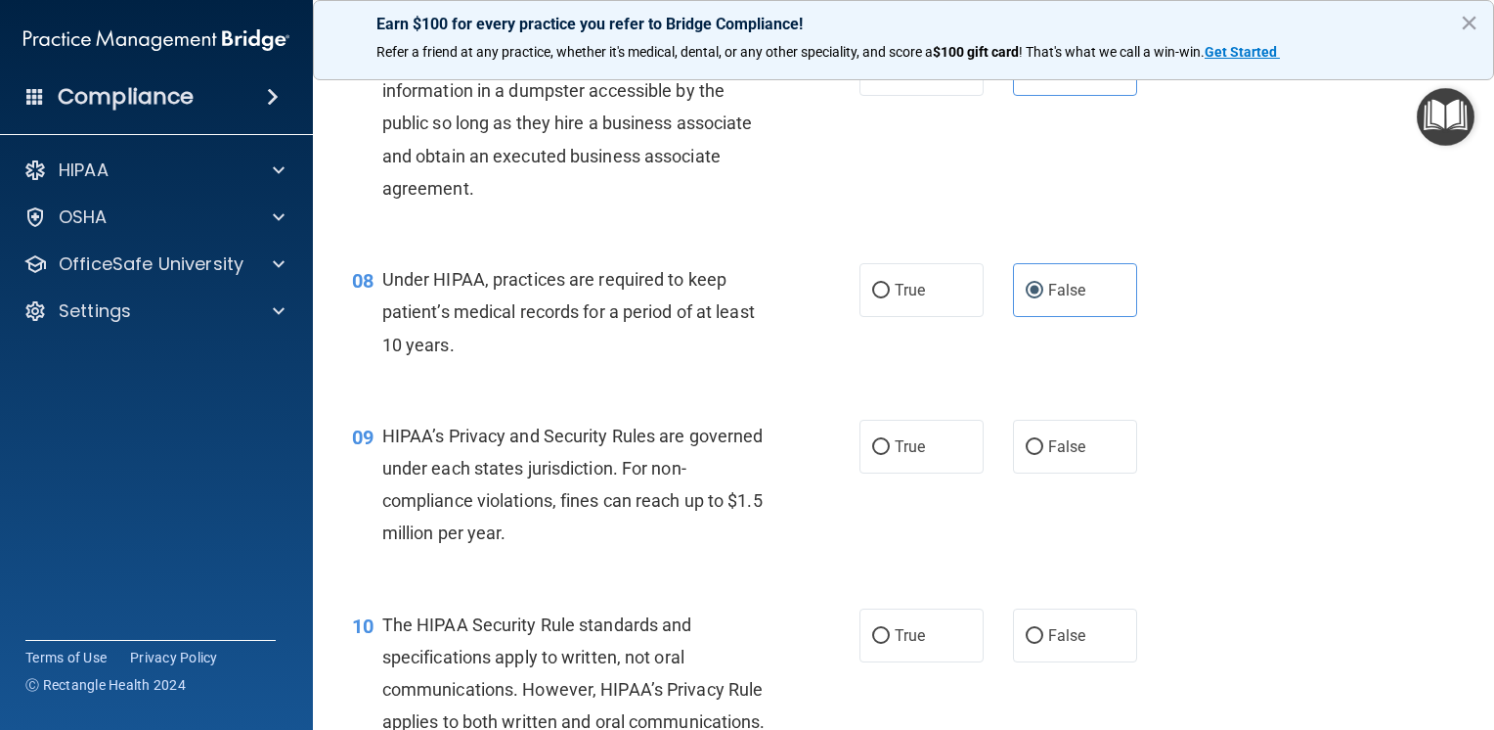
scroll to position [1369, 0]
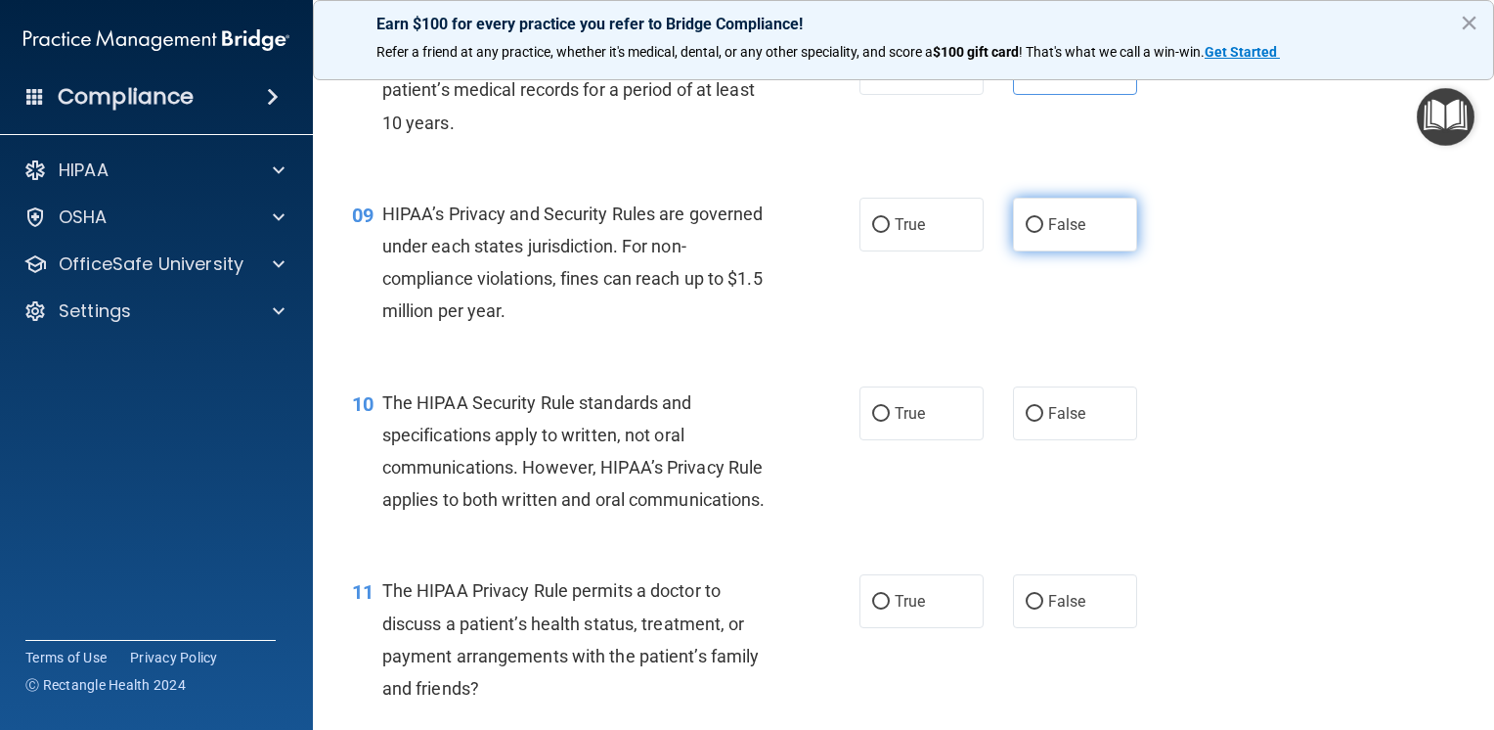
click at [1092, 251] on label "False" at bounding box center [1075, 225] width 124 height 54
click at [1044, 233] on input "False" at bounding box center [1035, 225] width 18 height 15
radio input "true"
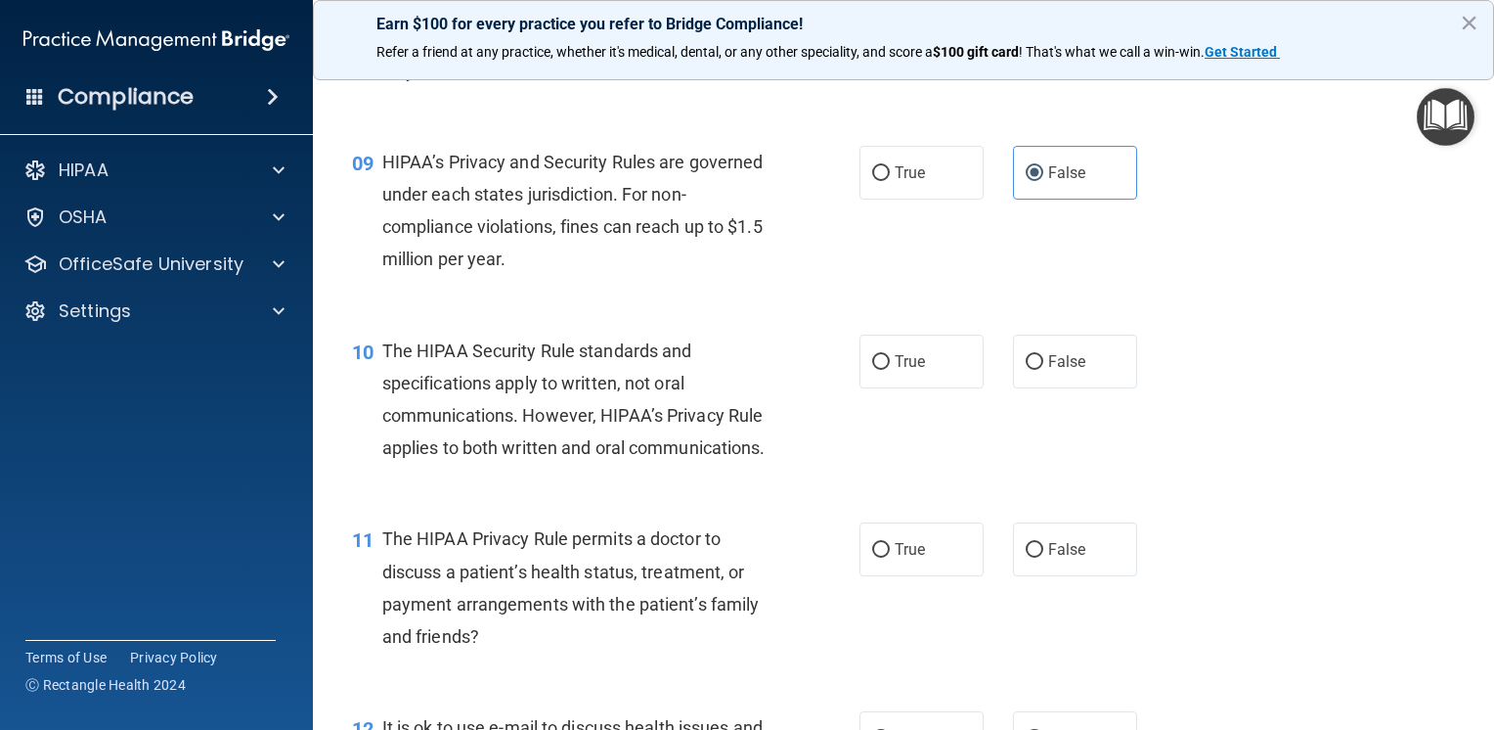
scroll to position [1565, 0]
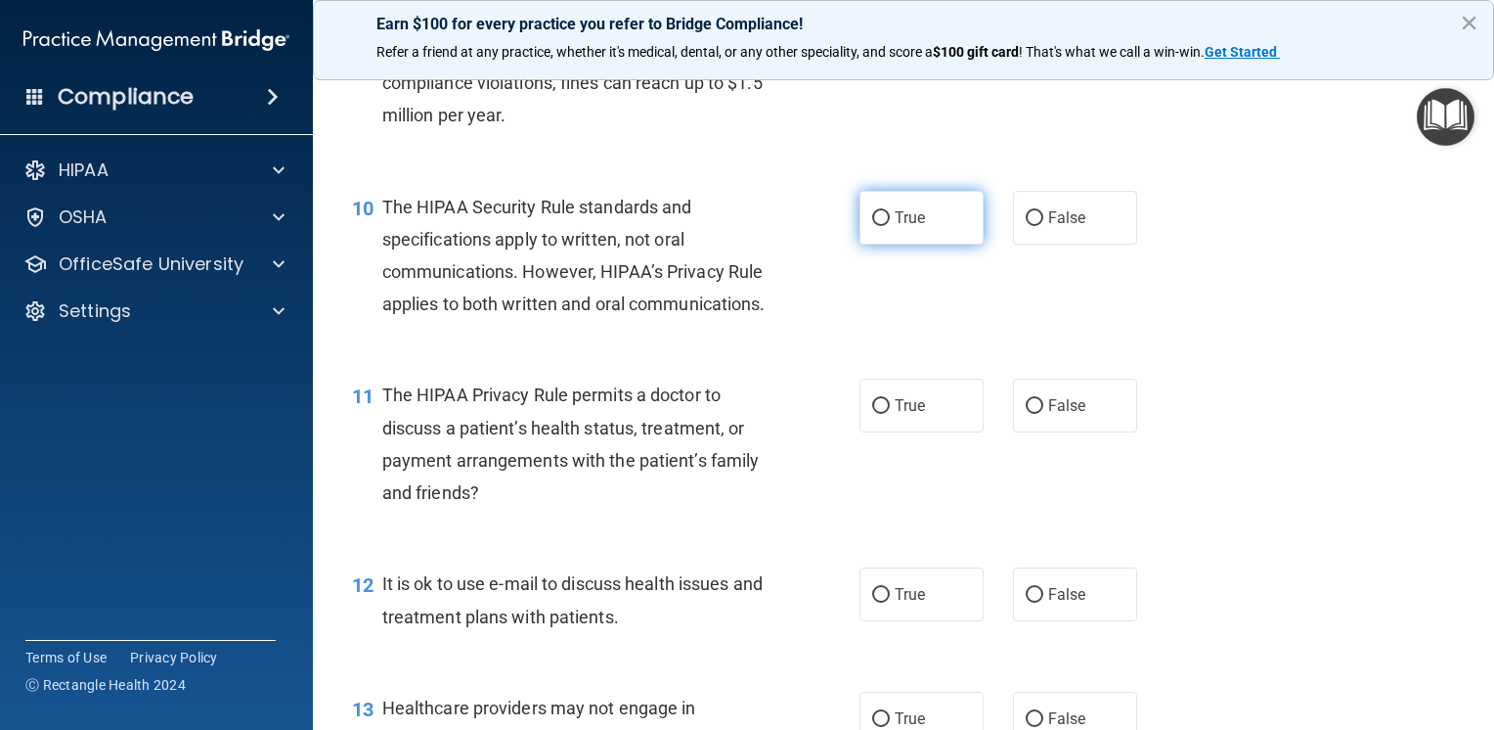
click at [914, 245] on label "True" at bounding box center [922, 218] width 124 height 54
drag, startPoint x: 914, startPoint y: 259, endPoint x: 875, endPoint y: 245, distance: 41.8
click at [875, 226] on input "True" at bounding box center [881, 218] width 18 height 15
radio input "true"
drag, startPoint x: 1261, startPoint y: 354, endPoint x: 1250, endPoint y: 339, distance: 18.2
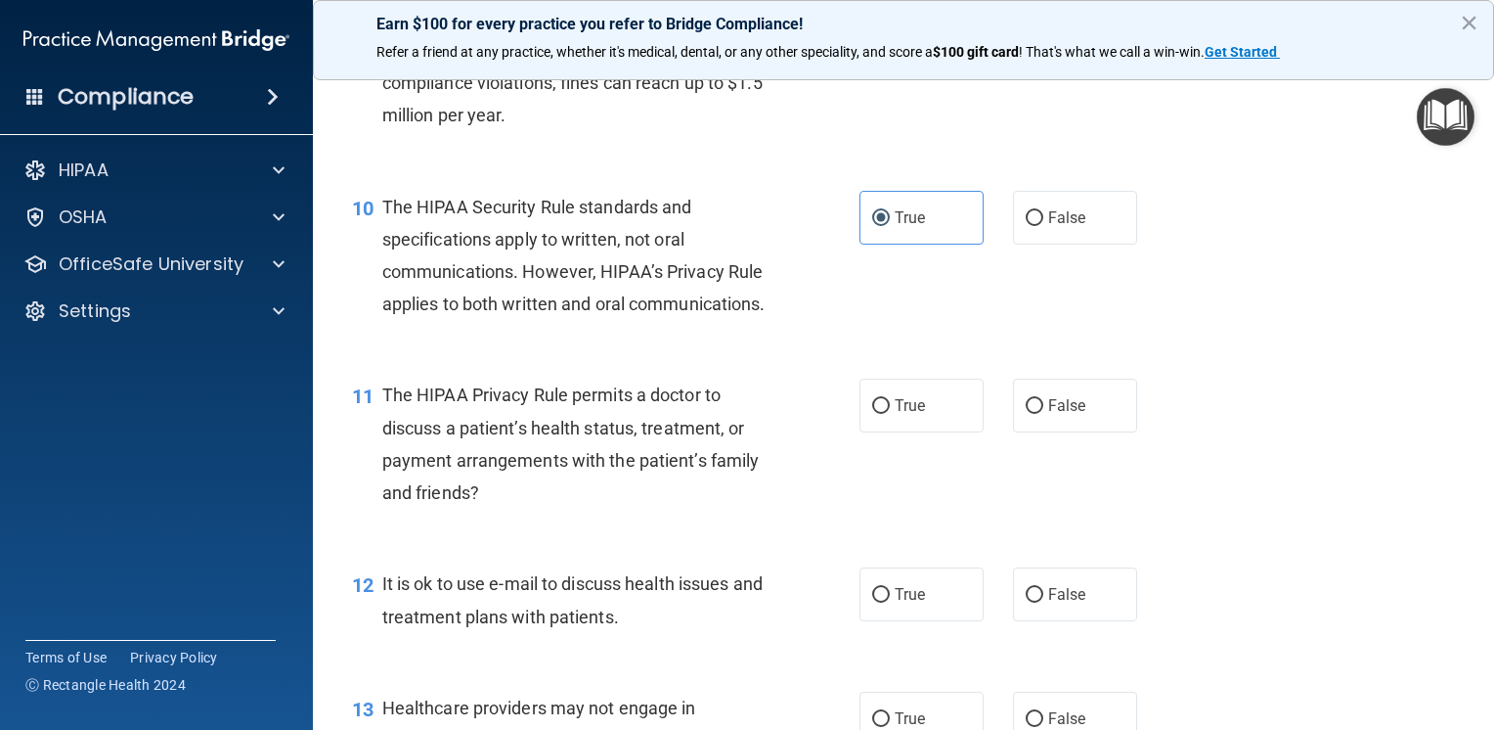
click at [1257, 350] on div "10 The HIPAA Security Rule standards and specifications apply to written, not o…" at bounding box center [903, 260] width 1133 height 189
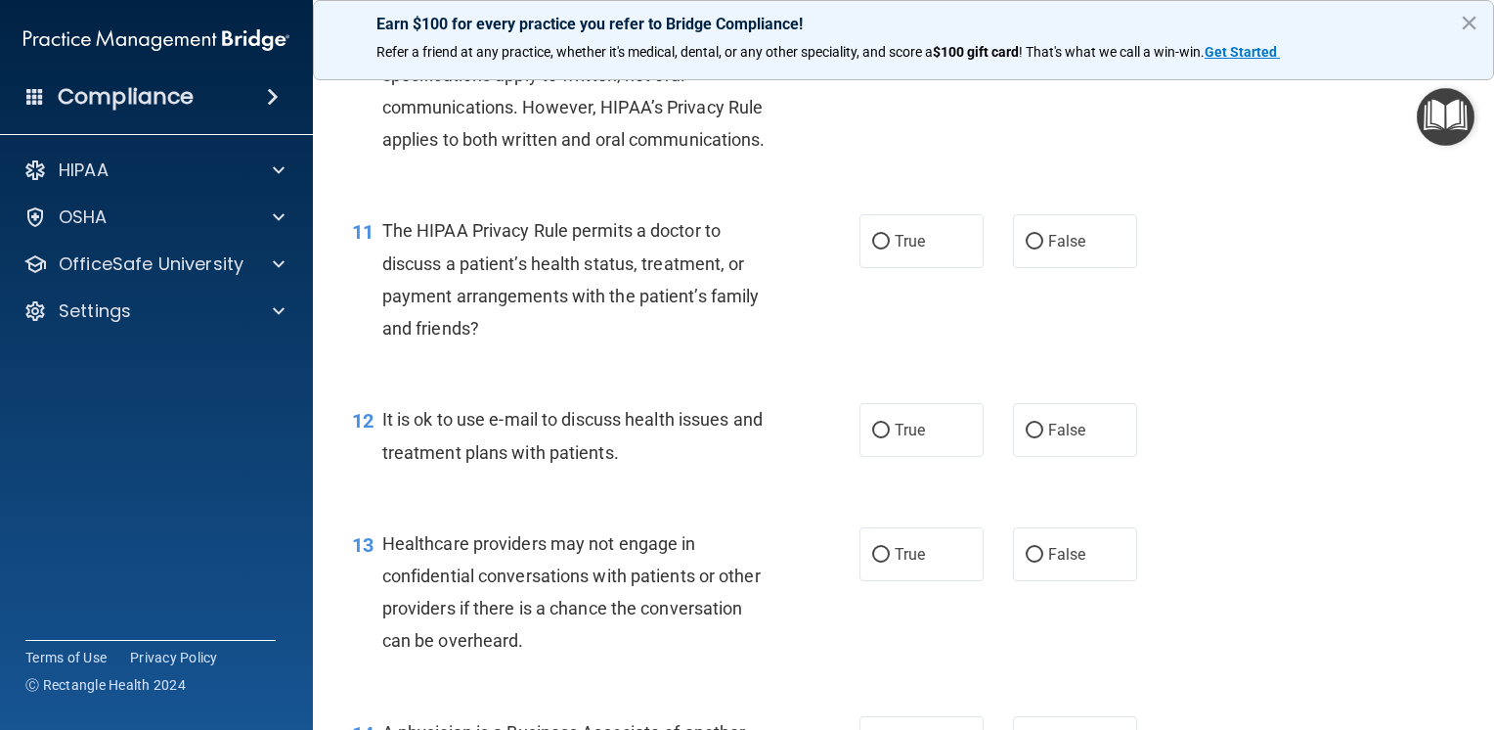
scroll to position [1761, 0]
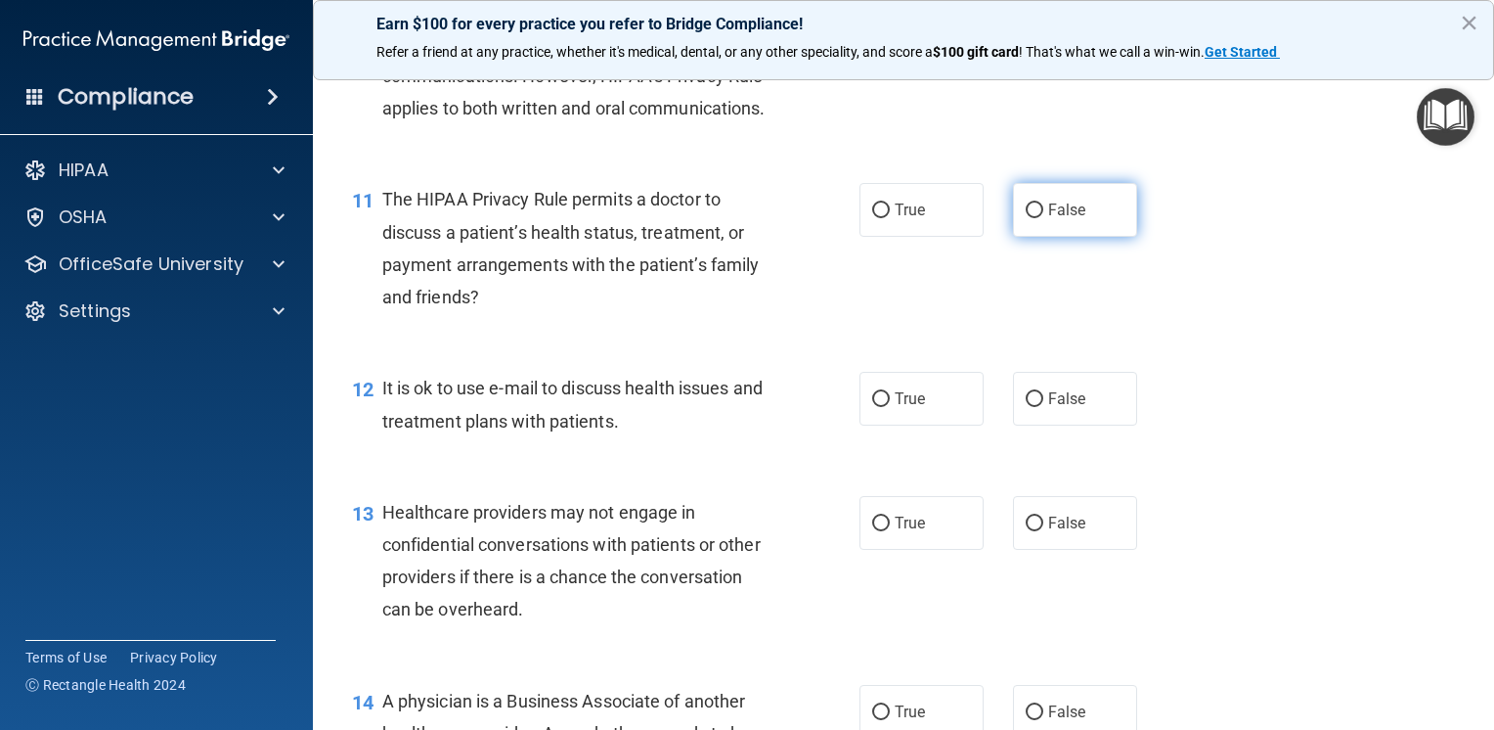
click at [1080, 237] on label "False" at bounding box center [1075, 210] width 124 height 54
click at [1044, 218] on input "False" at bounding box center [1035, 210] width 18 height 15
radio input "true"
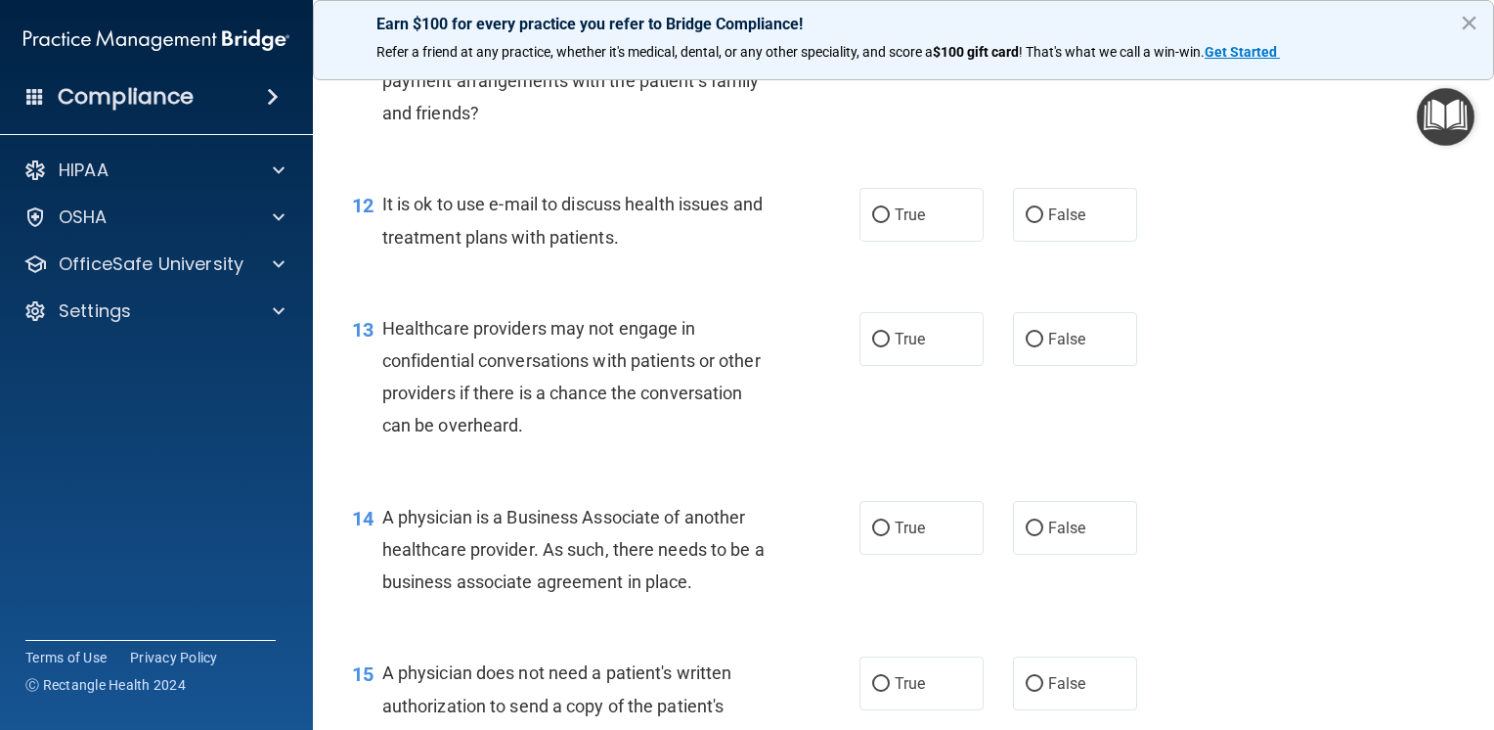
scroll to position [1956, 0]
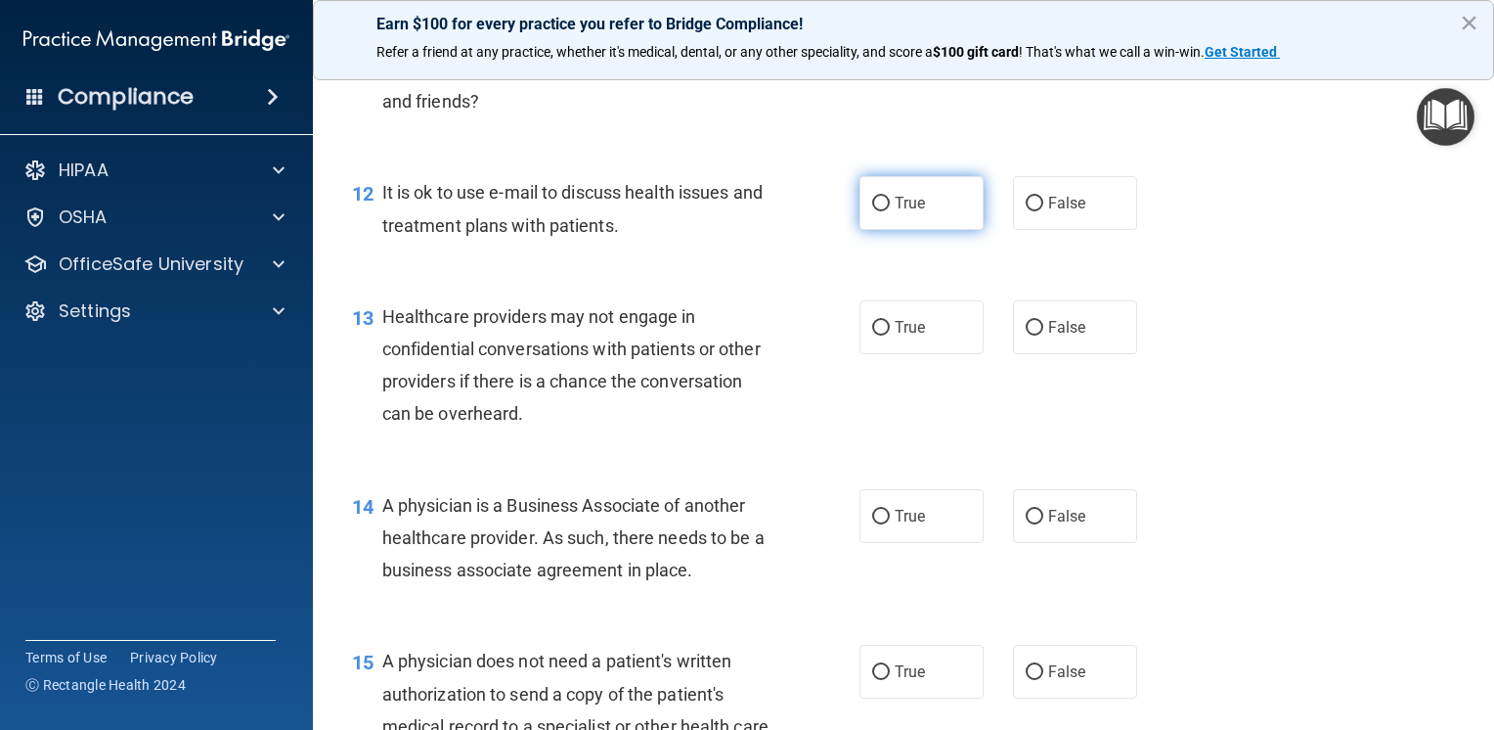
click at [916, 212] on span "True" at bounding box center [910, 203] width 30 height 19
click at [890, 211] on input "True" at bounding box center [881, 204] width 18 height 15
radio input "true"
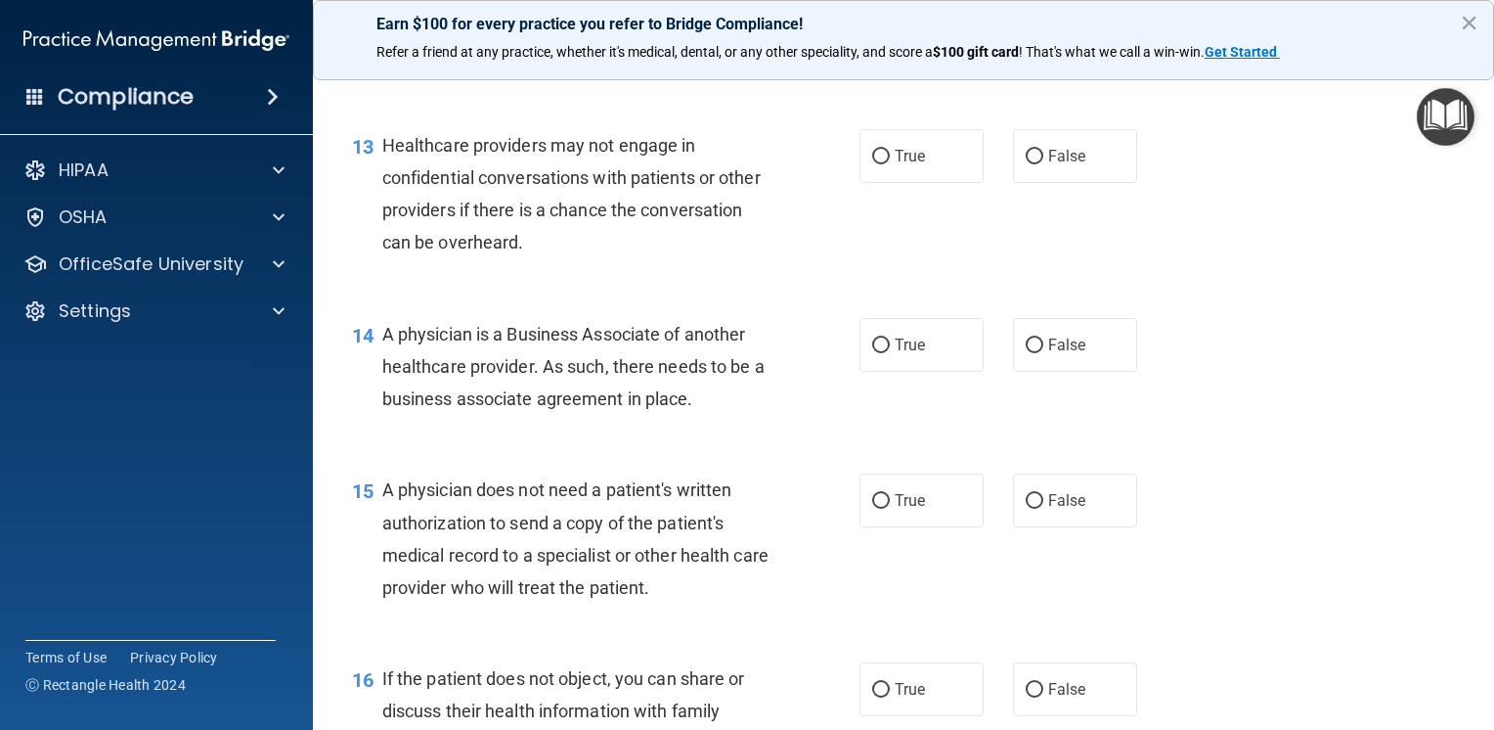
scroll to position [2152, 0]
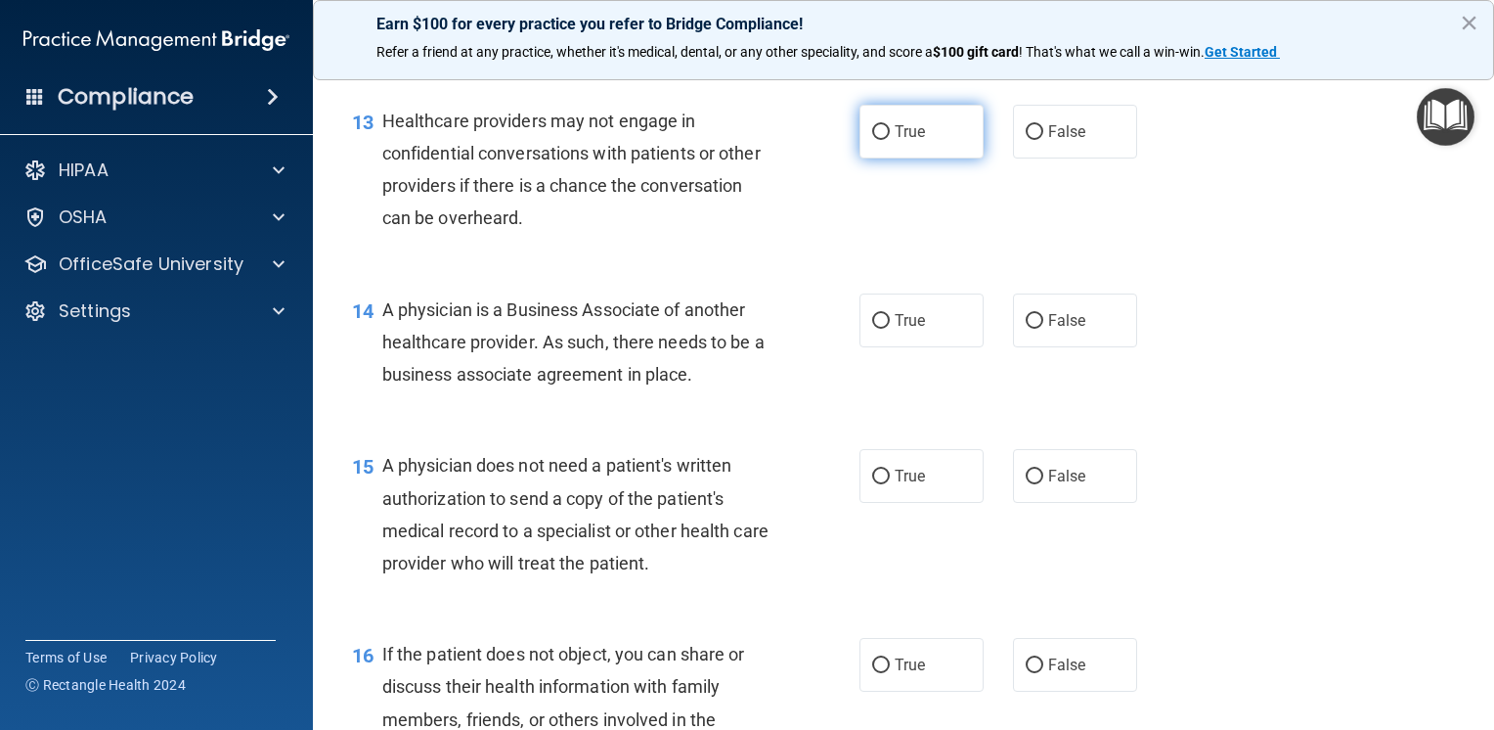
click at [920, 158] on label "True" at bounding box center [922, 132] width 124 height 54
click at [890, 140] on input "True" at bounding box center [881, 132] width 18 height 15
radio input "true"
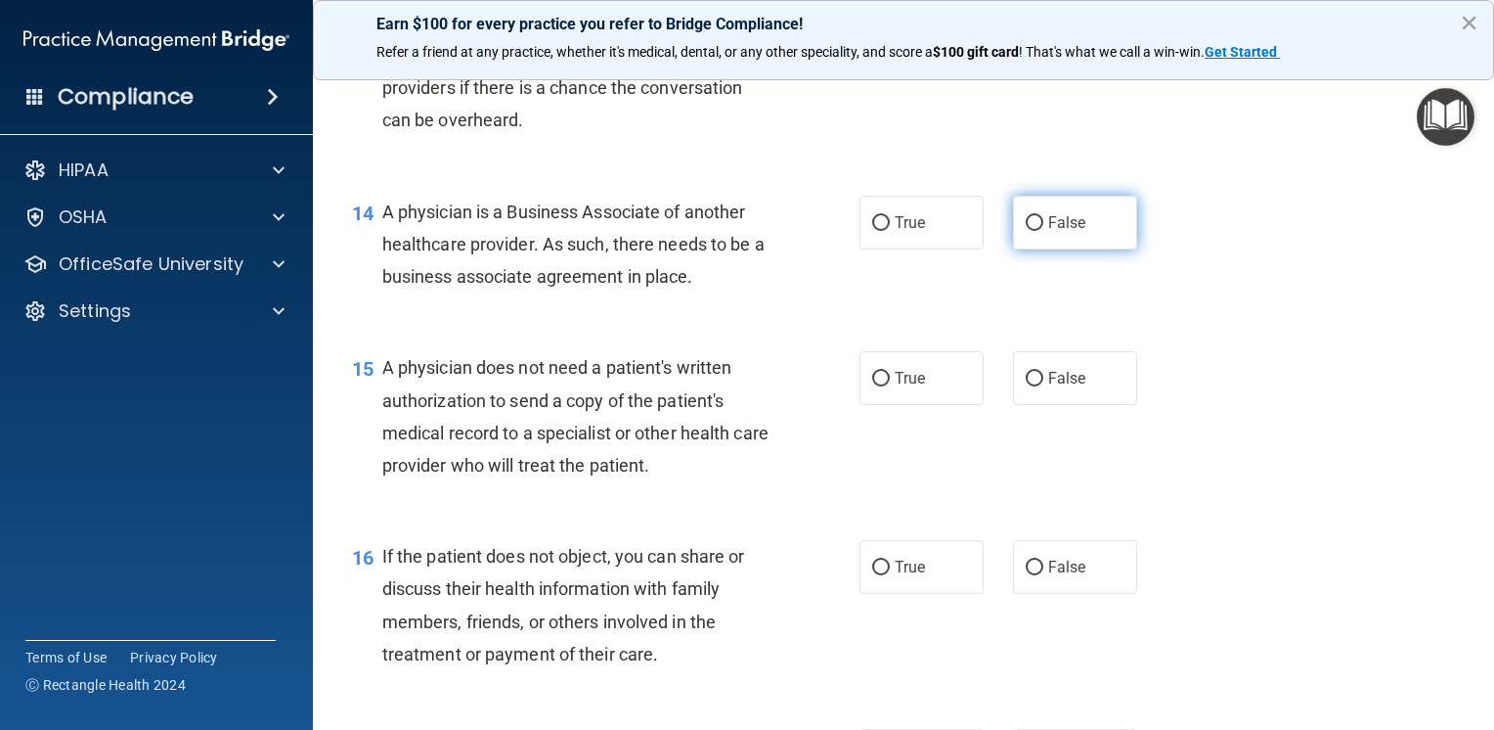
click at [1048, 249] on label "False" at bounding box center [1075, 223] width 124 height 54
click at [1044, 231] on input "False" at bounding box center [1035, 223] width 18 height 15
radio input "true"
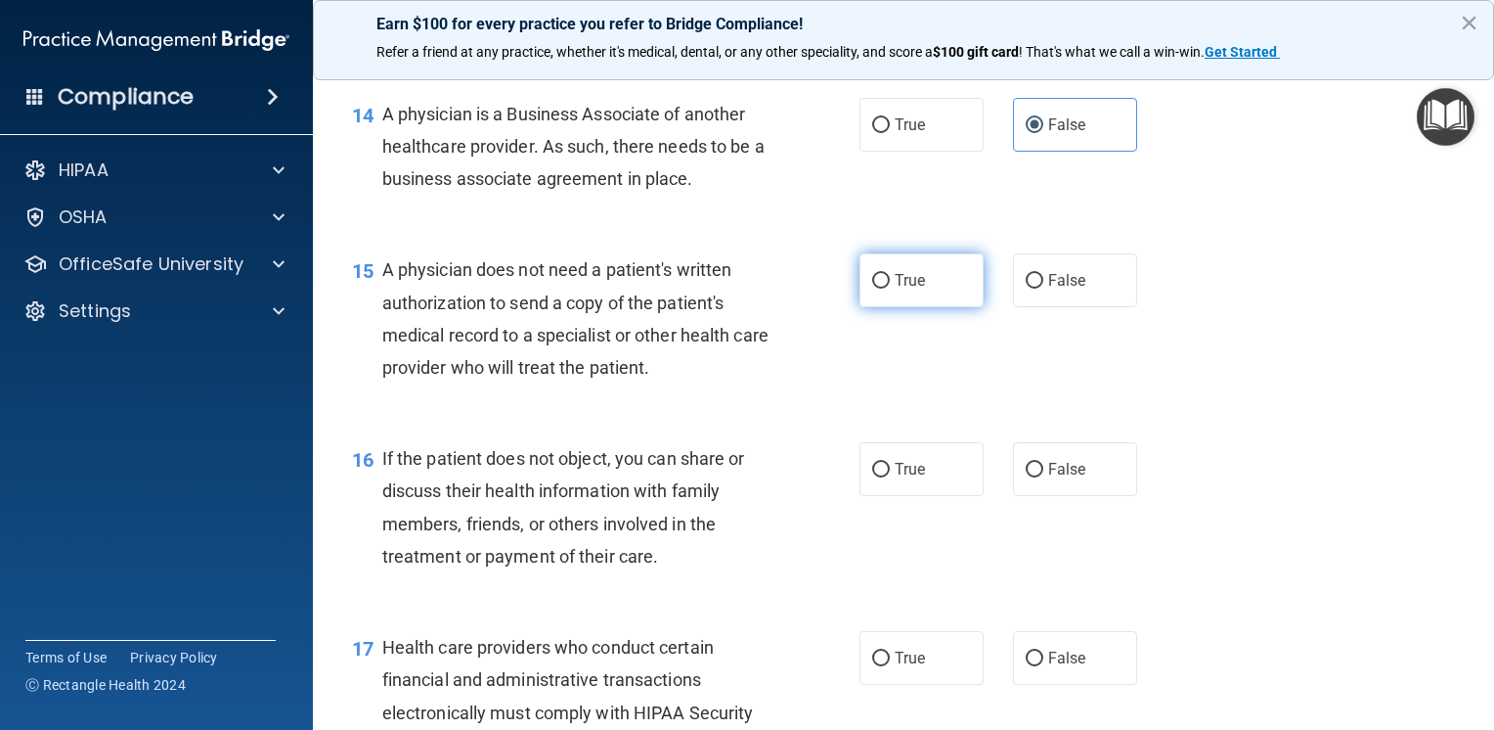
click at [921, 307] on label "True" at bounding box center [922, 280] width 124 height 54
click at [890, 289] on input "True" at bounding box center [881, 281] width 18 height 15
radio input "true"
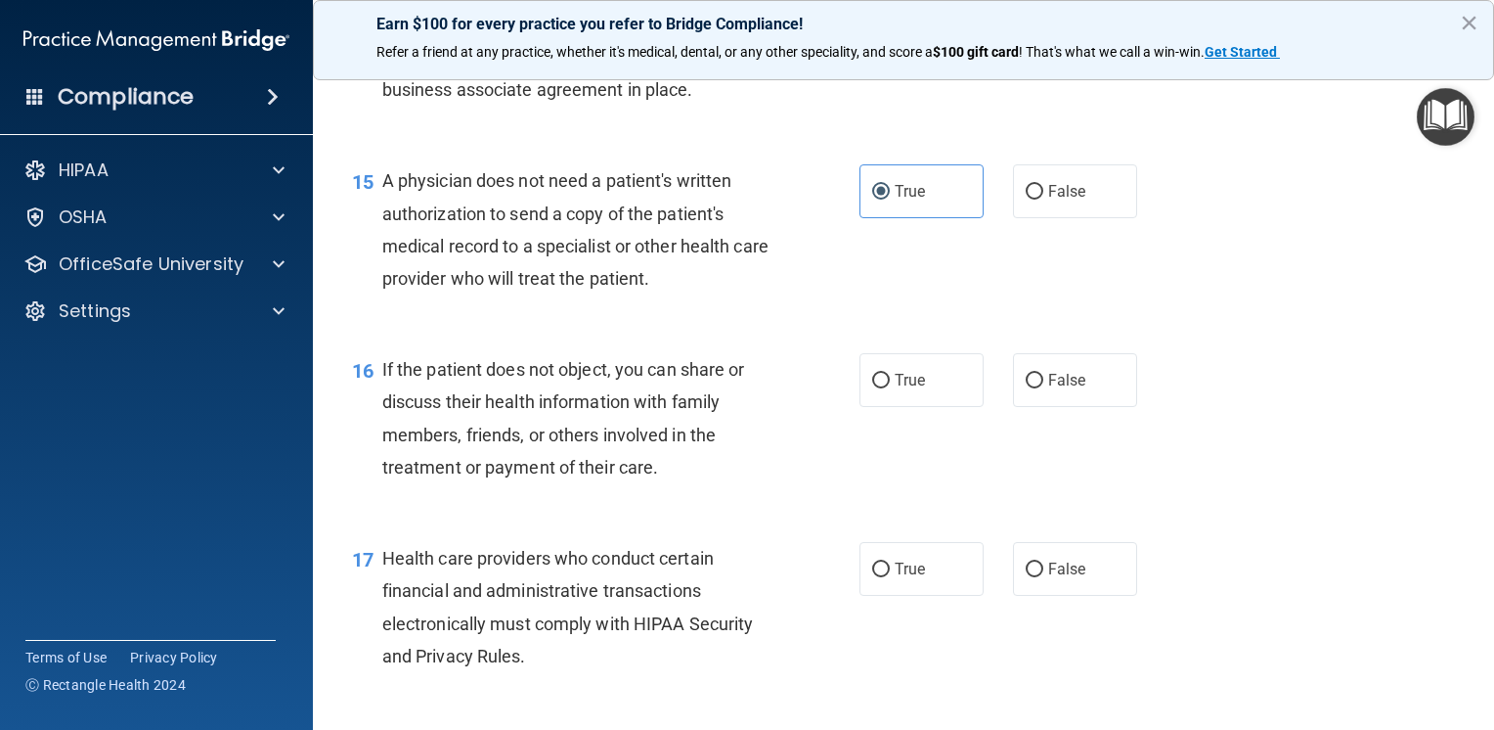
scroll to position [2543, 0]
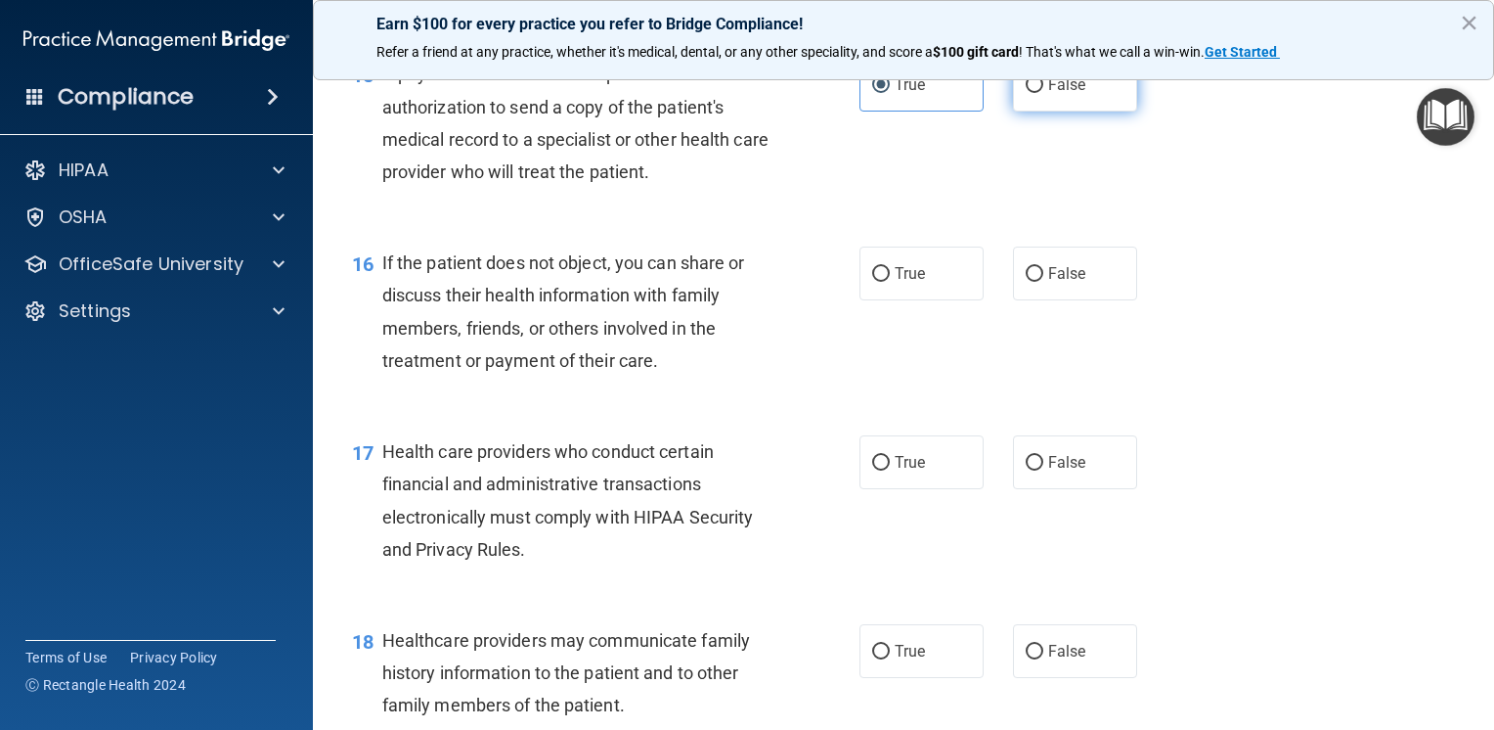
click at [1052, 111] on label "False" at bounding box center [1075, 85] width 124 height 54
click at [1044, 93] on input "False" at bounding box center [1035, 85] width 18 height 15
radio input "true"
radio input "false"
click at [891, 300] on label "True" at bounding box center [922, 273] width 124 height 54
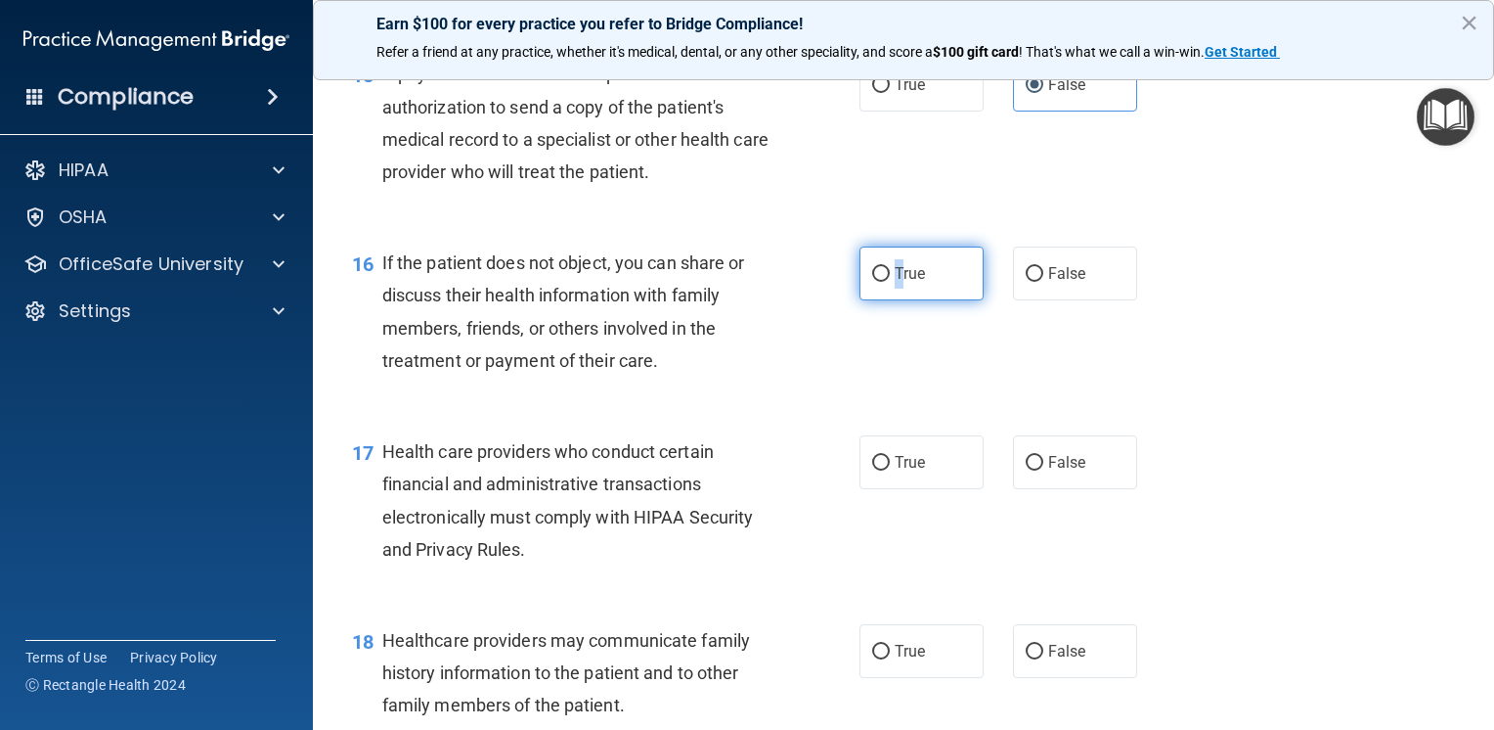
click at [874, 282] on input "True" at bounding box center [881, 274] width 18 height 15
radio input "true"
click at [1217, 377] on div "16 If the patient does not object, you can share or discuss their health inform…" at bounding box center [903, 316] width 1133 height 189
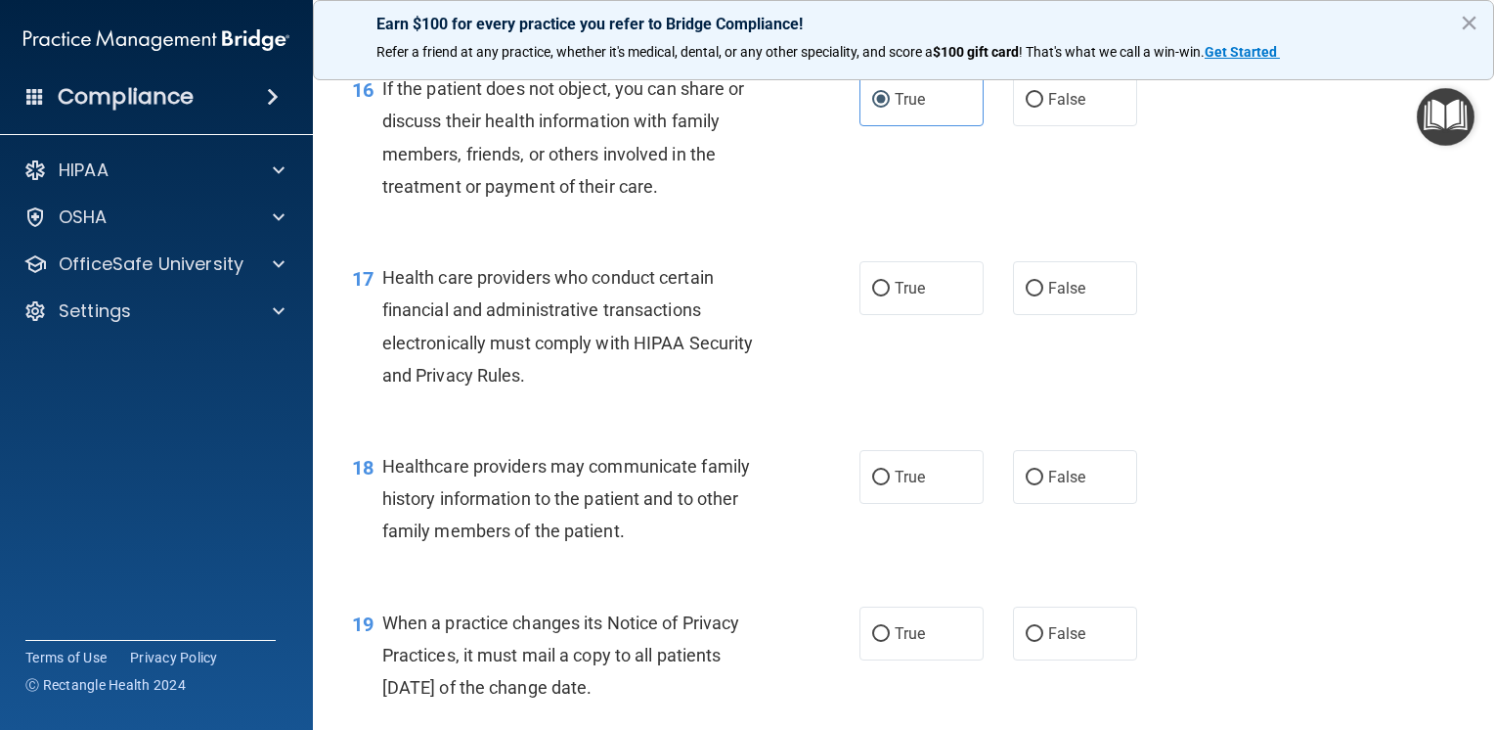
scroll to position [2739, 0]
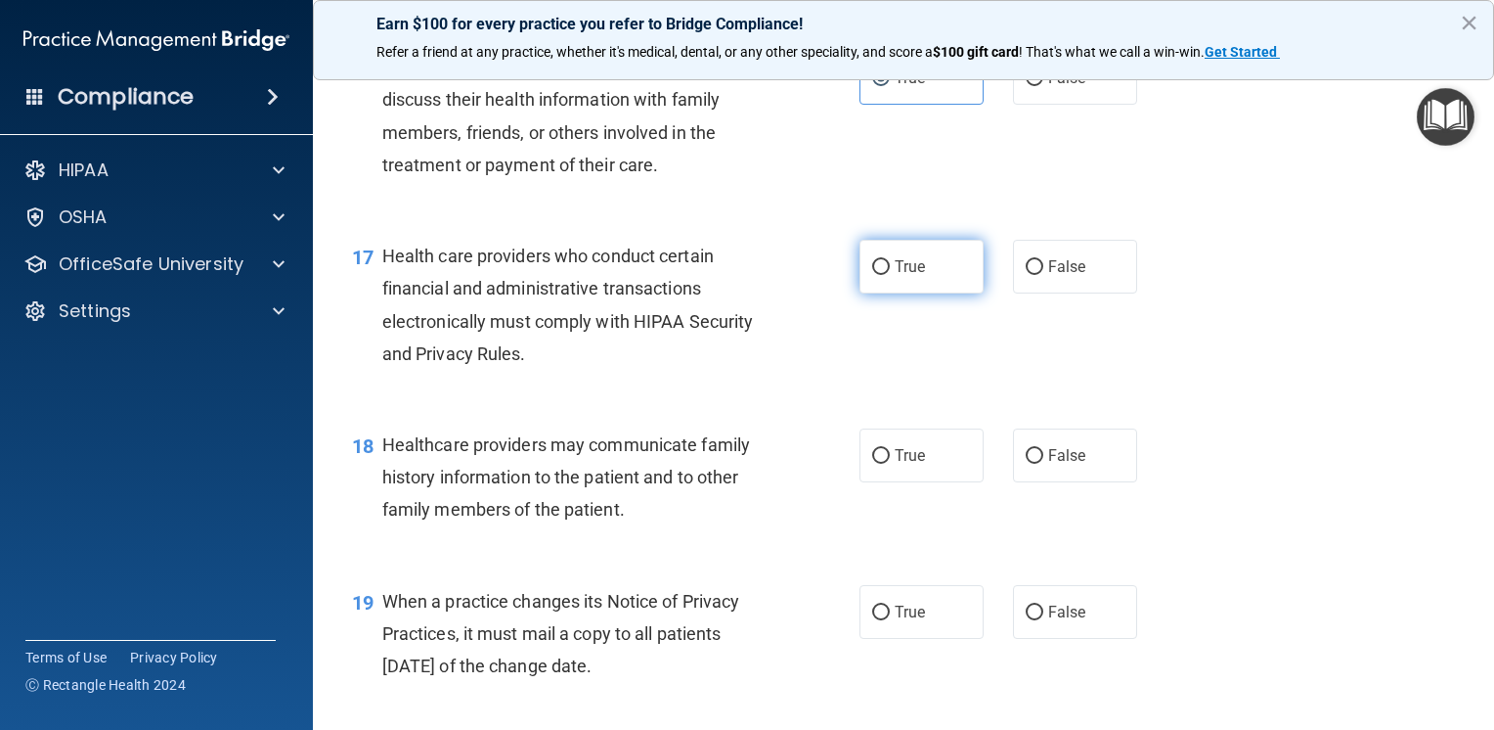
click at [914, 293] on label "True" at bounding box center [922, 267] width 124 height 54
click at [890, 275] on input "True" at bounding box center [881, 267] width 18 height 15
radio input "true"
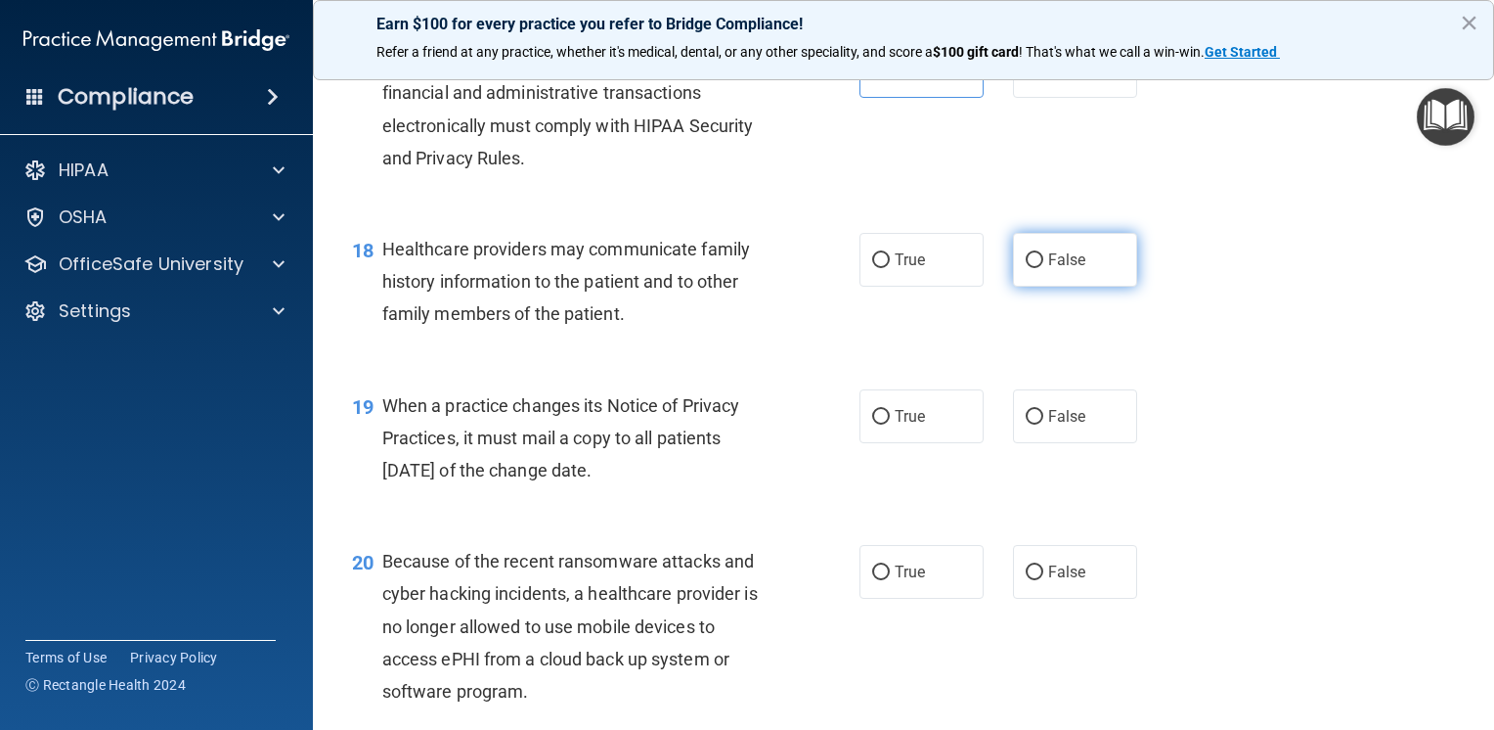
click at [1056, 269] on span "False" at bounding box center [1067, 259] width 38 height 19
click at [1044, 268] on input "False" at bounding box center [1035, 260] width 18 height 15
radio input "true"
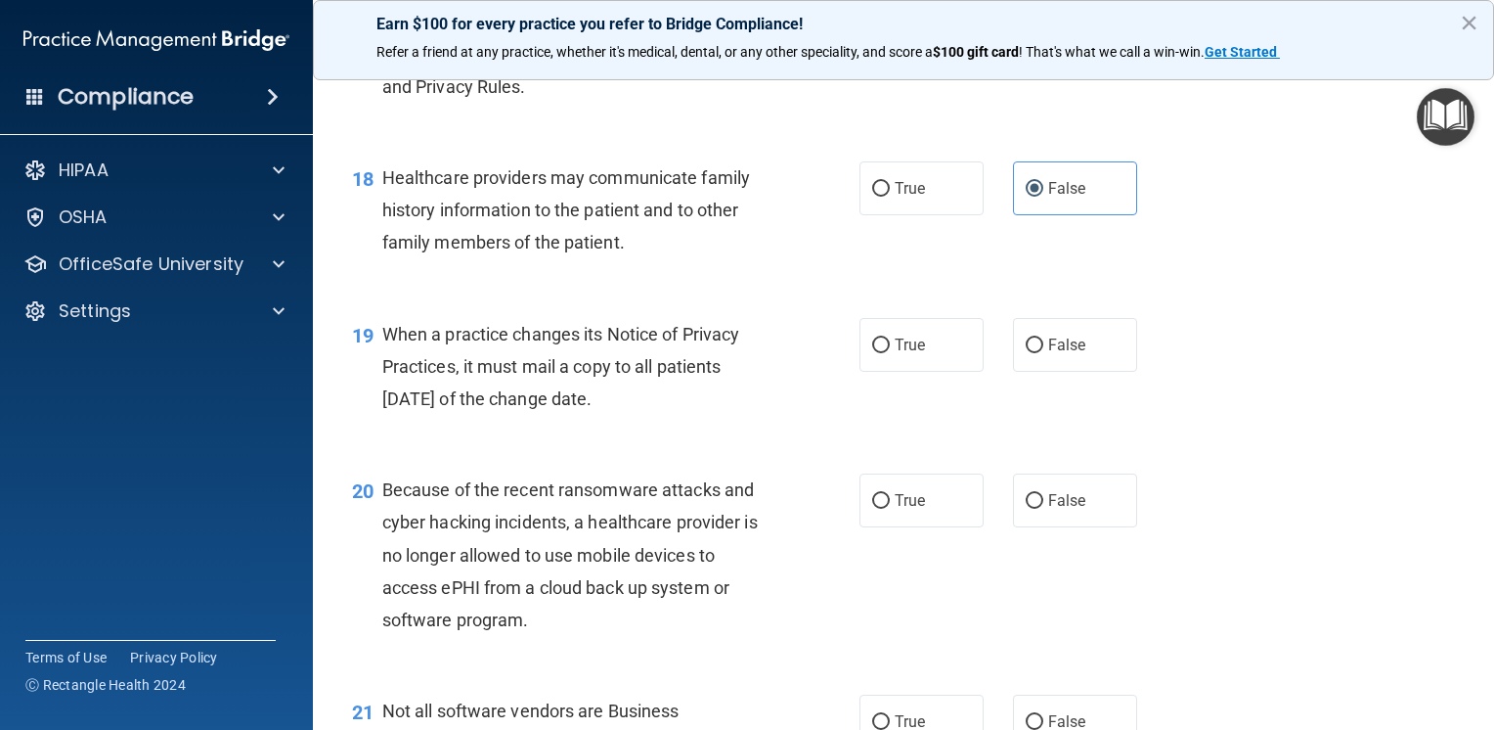
scroll to position [3130, 0]
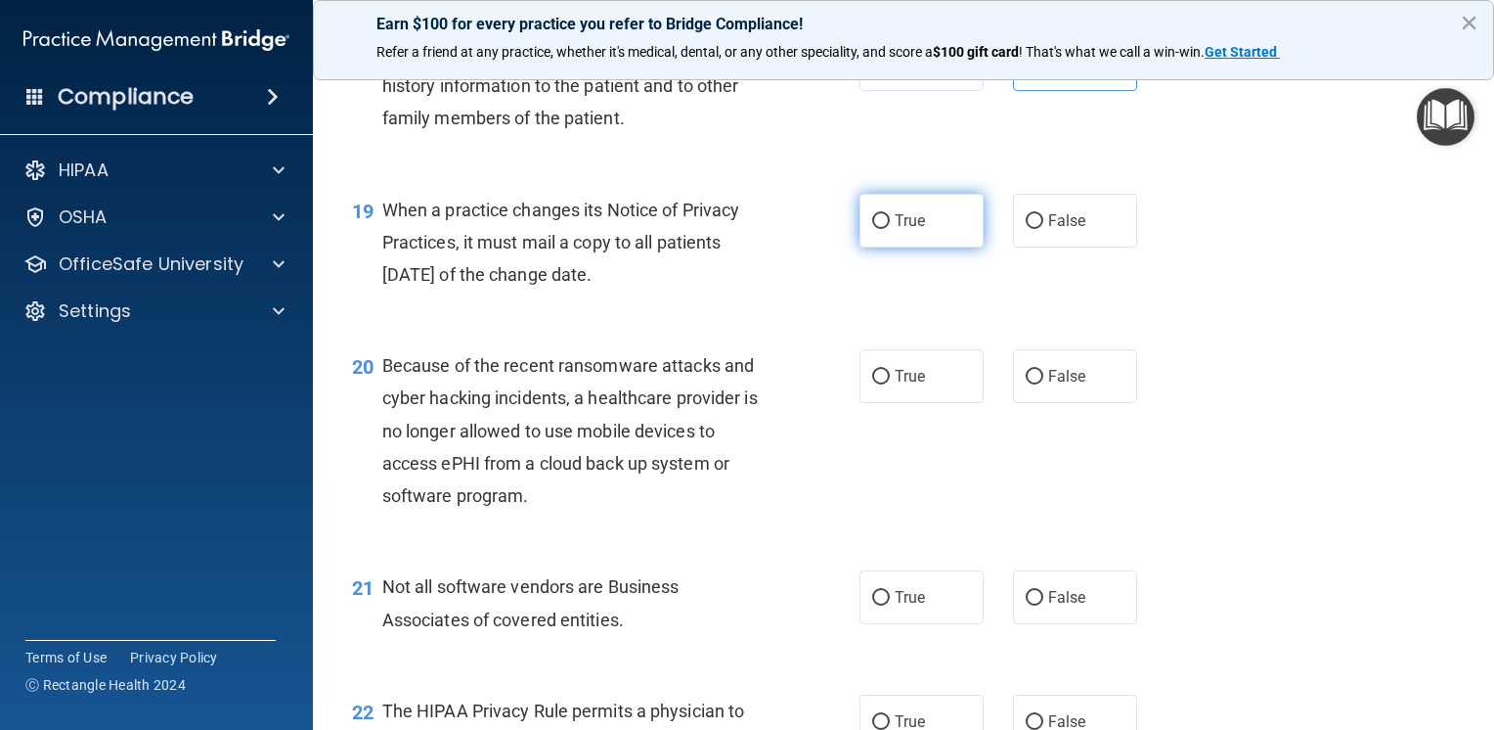
click at [897, 247] on label "True" at bounding box center [922, 221] width 124 height 54
click at [890, 229] on input "True" at bounding box center [881, 221] width 18 height 15
radio input "true"
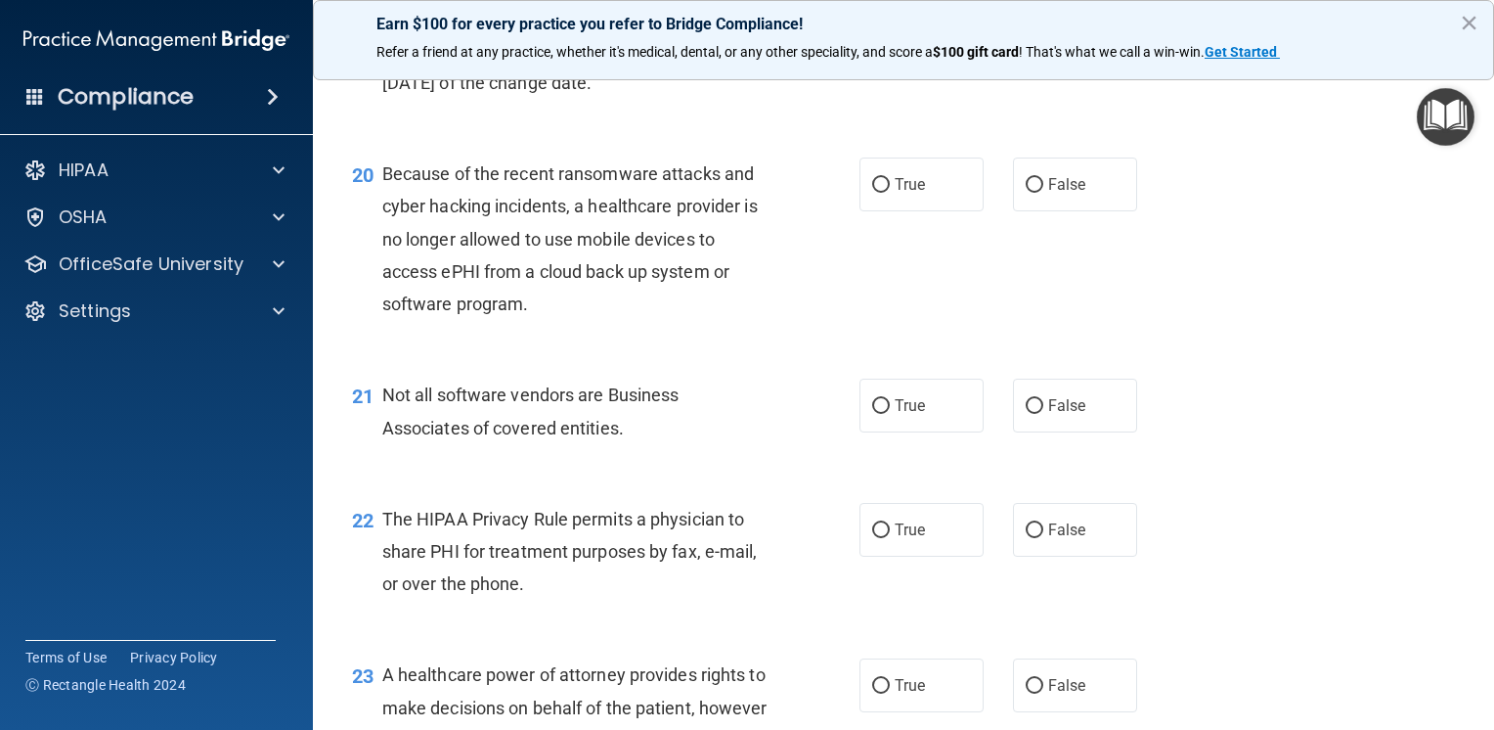
scroll to position [3325, 0]
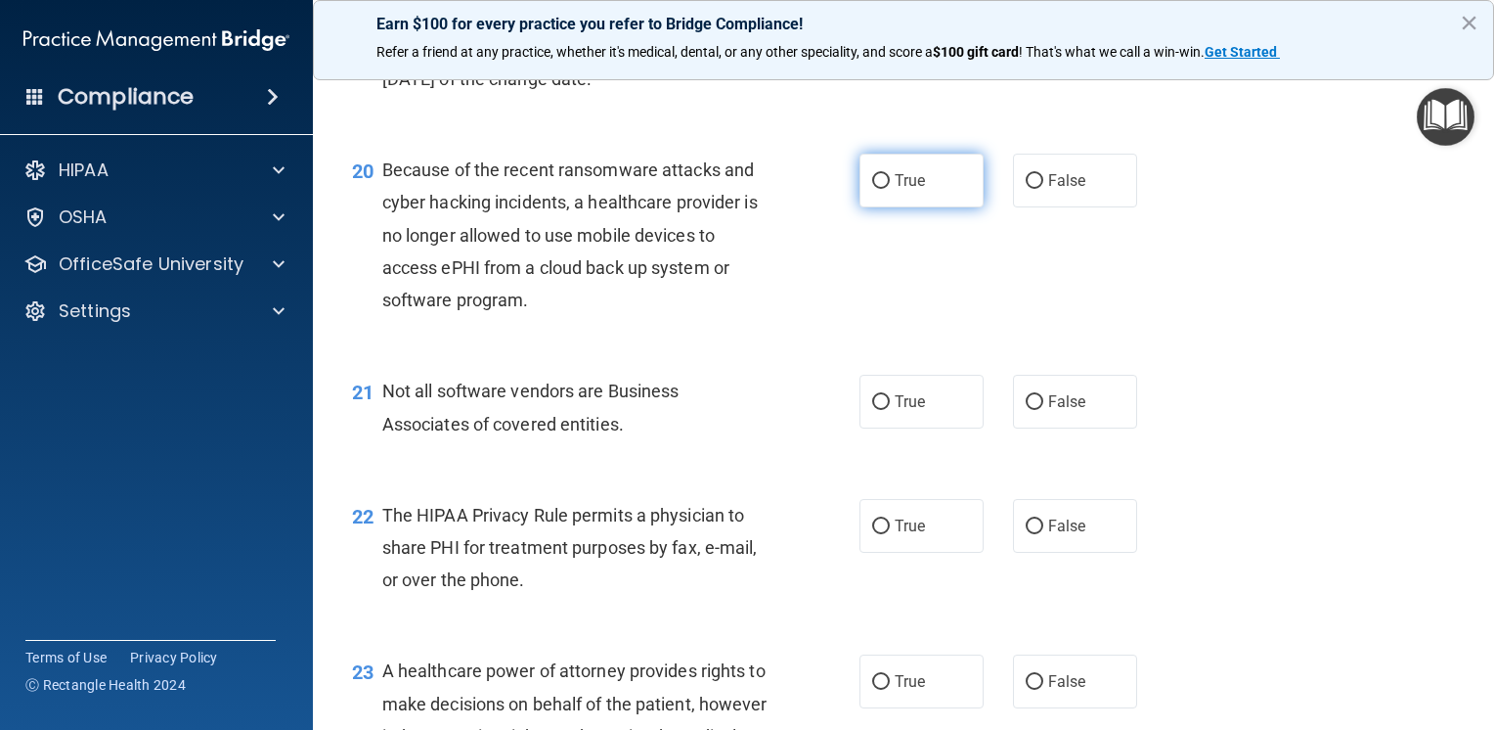
click at [927, 207] on label "True" at bounding box center [922, 181] width 124 height 54
click at [890, 189] on input "True" at bounding box center [881, 181] width 18 height 15
radio input "true"
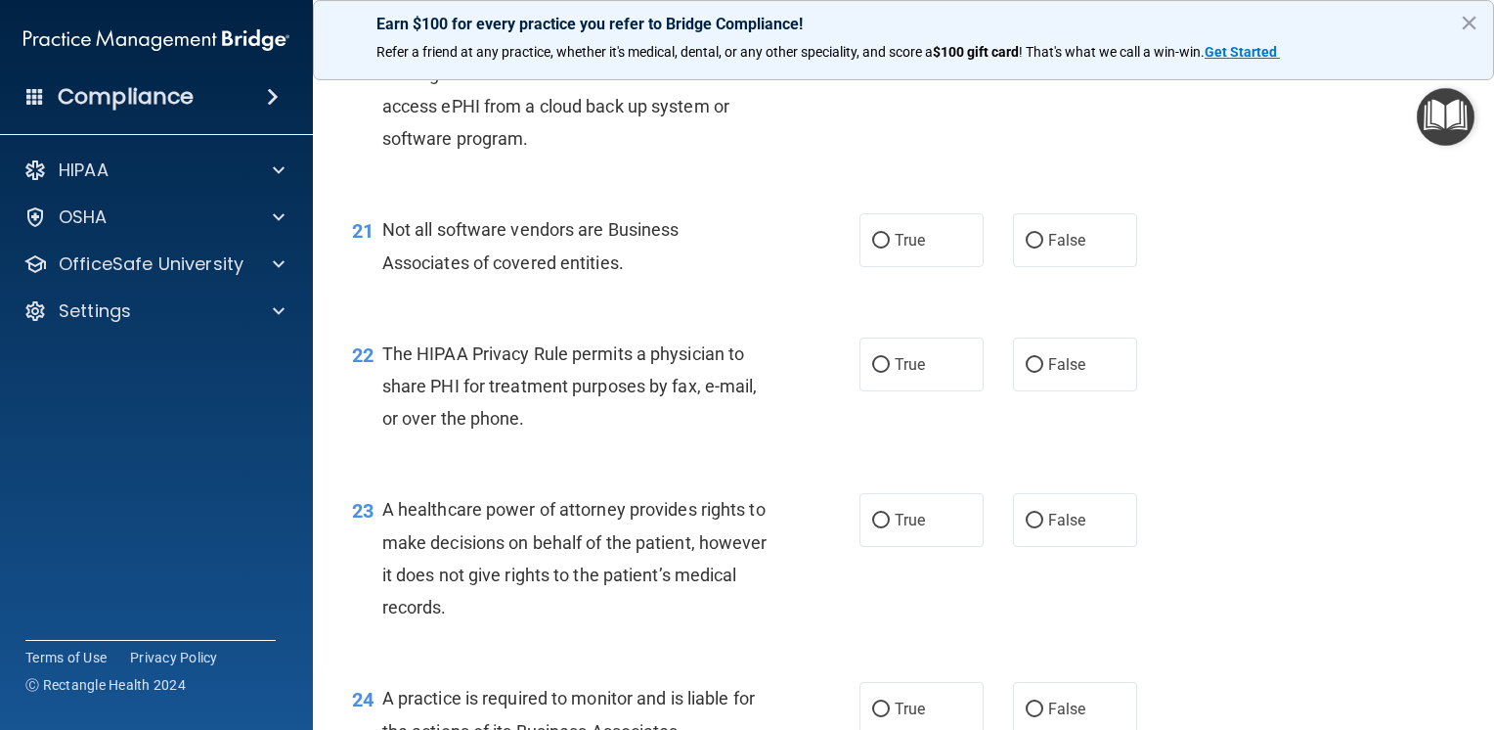
scroll to position [3521, 0]
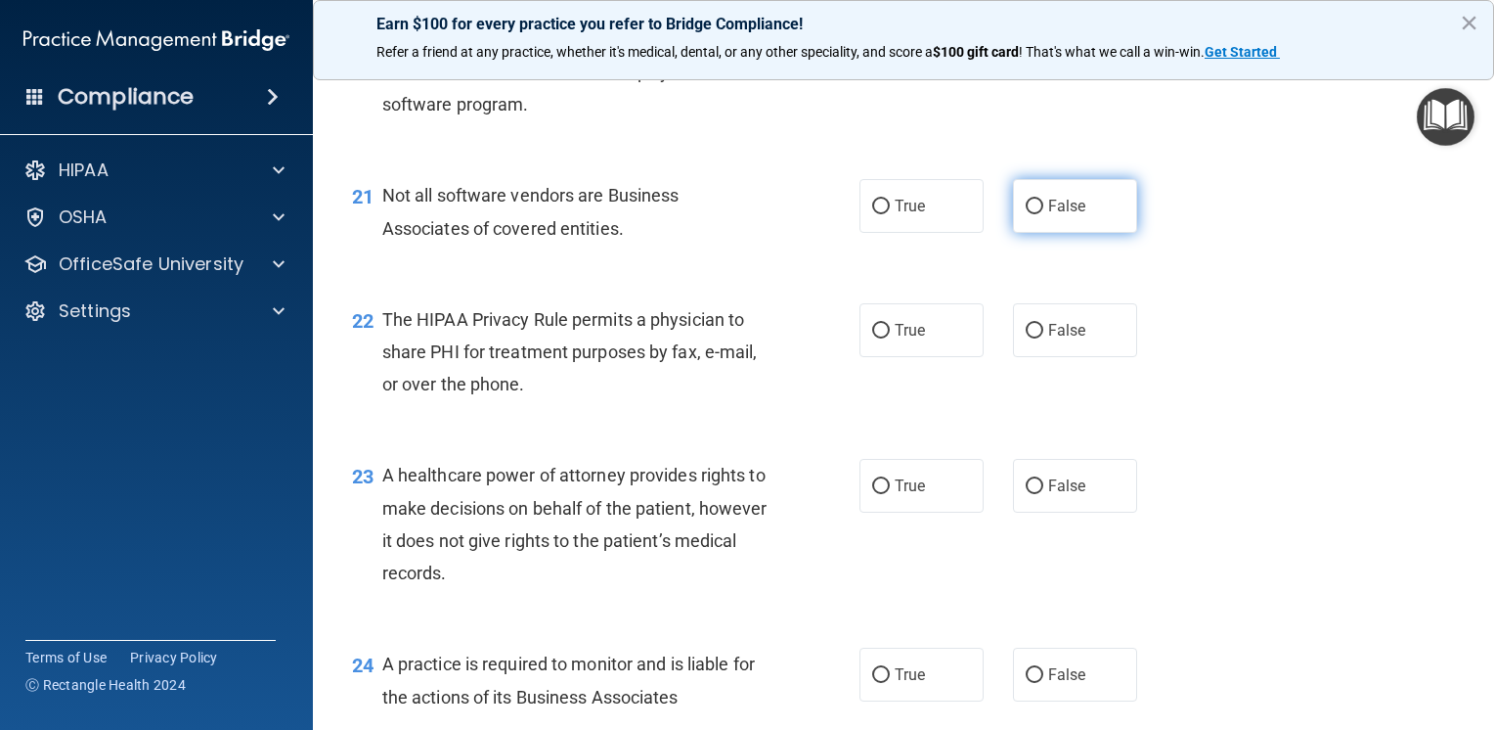
click at [1068, 233] on label "False" at bounding box center [1075, 206] width 124 height 54
click at [1044, 214] on input "False" at bounding box center [1035, 207] width 18 height 15
radio input "true"
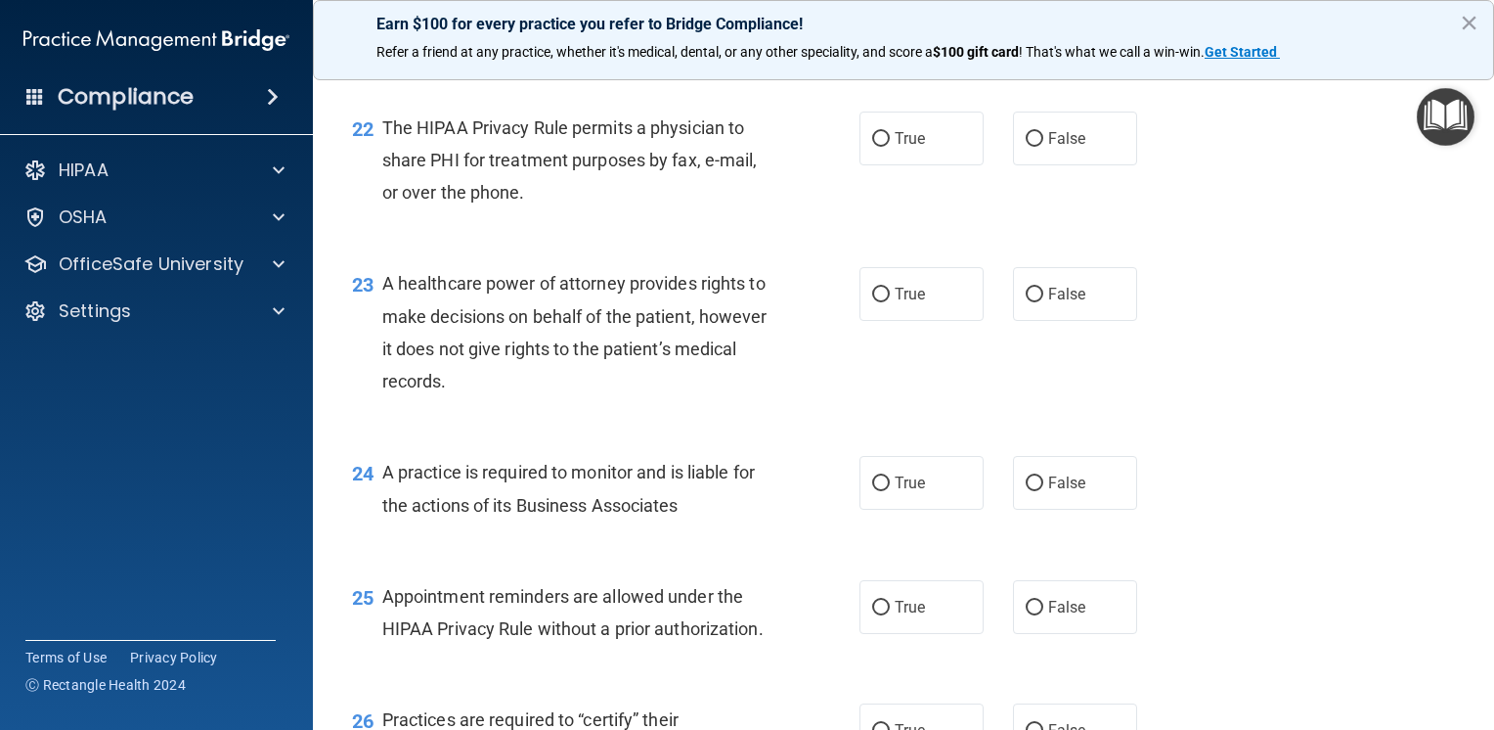
scroll to position [3717, 0]
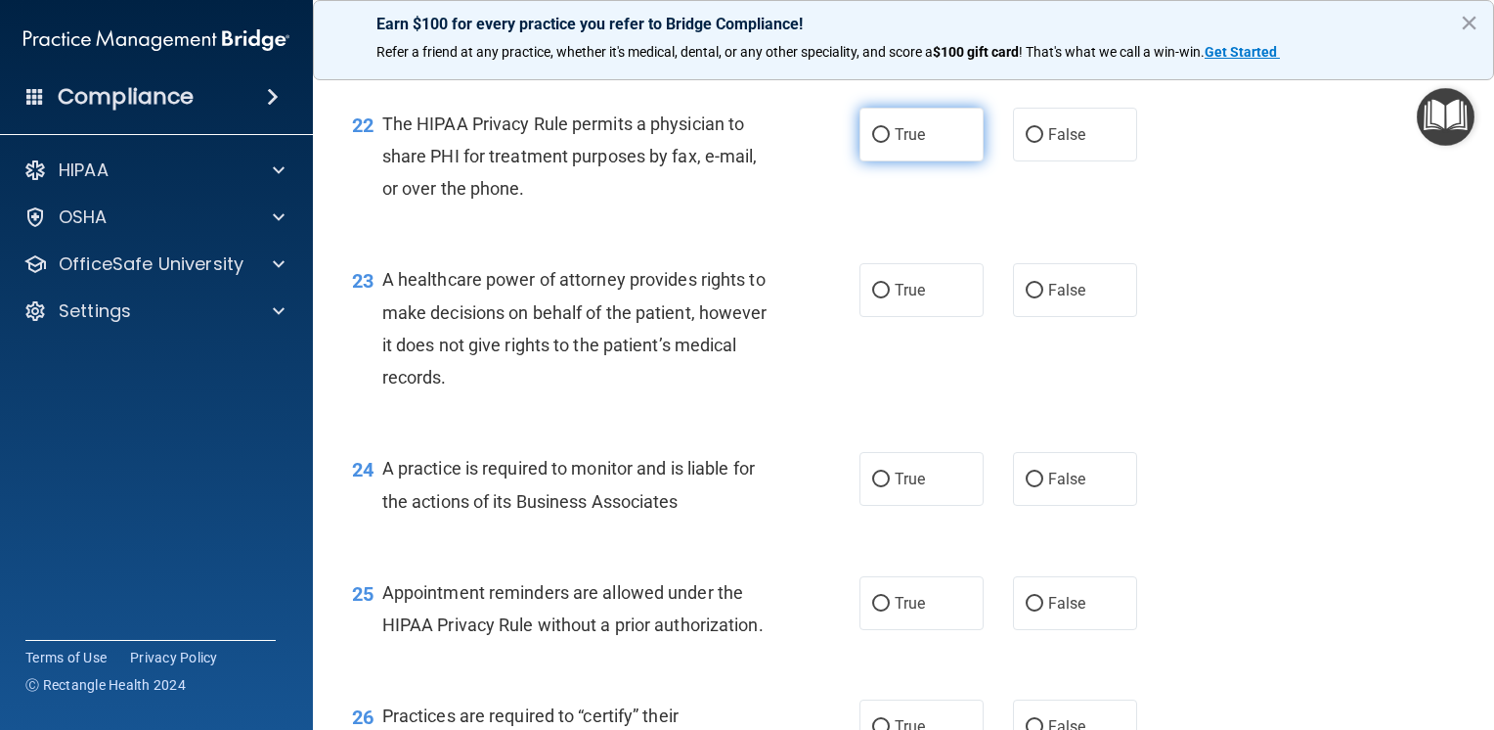
click at [894, 161] on label "True" at bounding box center [922, 135] width 124 height 54
click at [890, 143] on input "True" at bounding box center [881, 135] width 18 height 15
radio input "true"
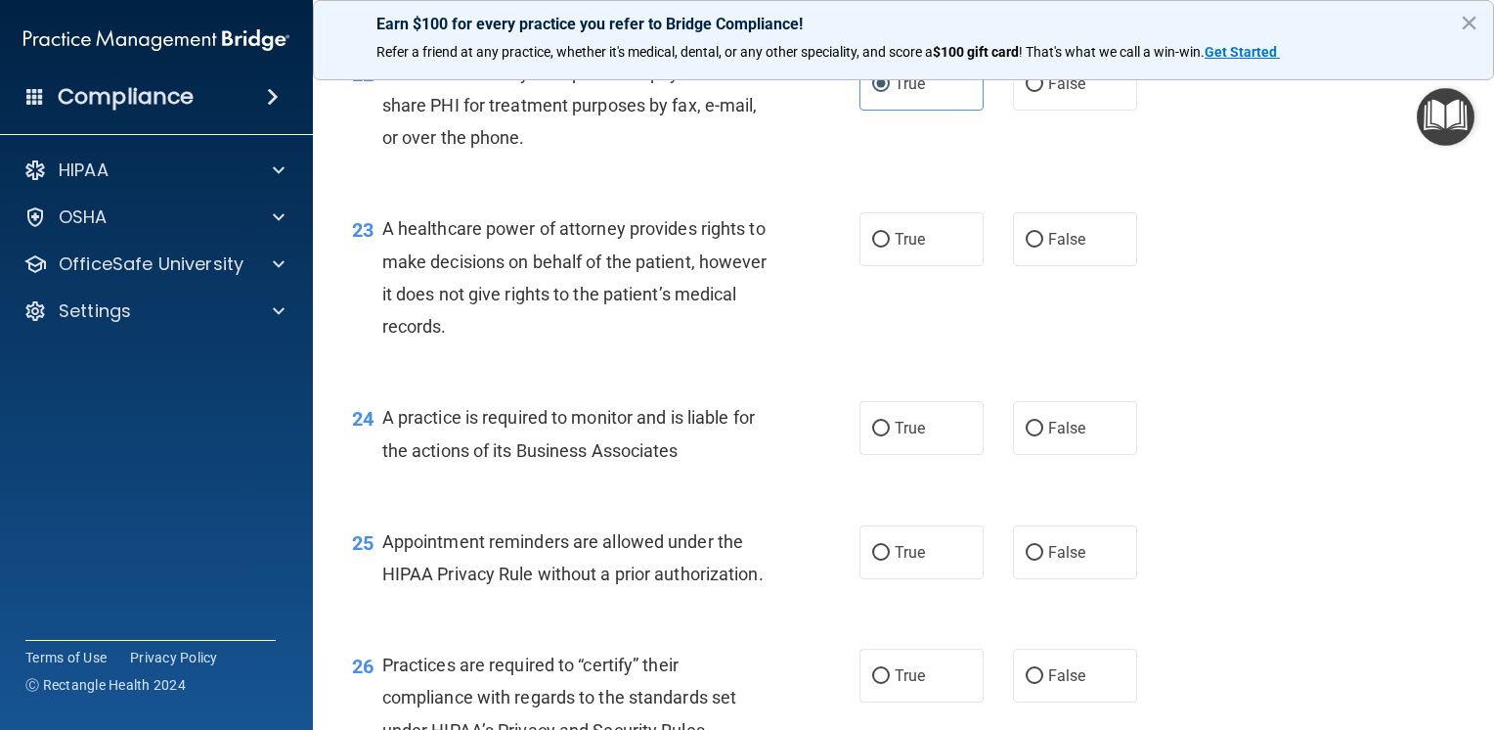
scroll to position [3814, 0]
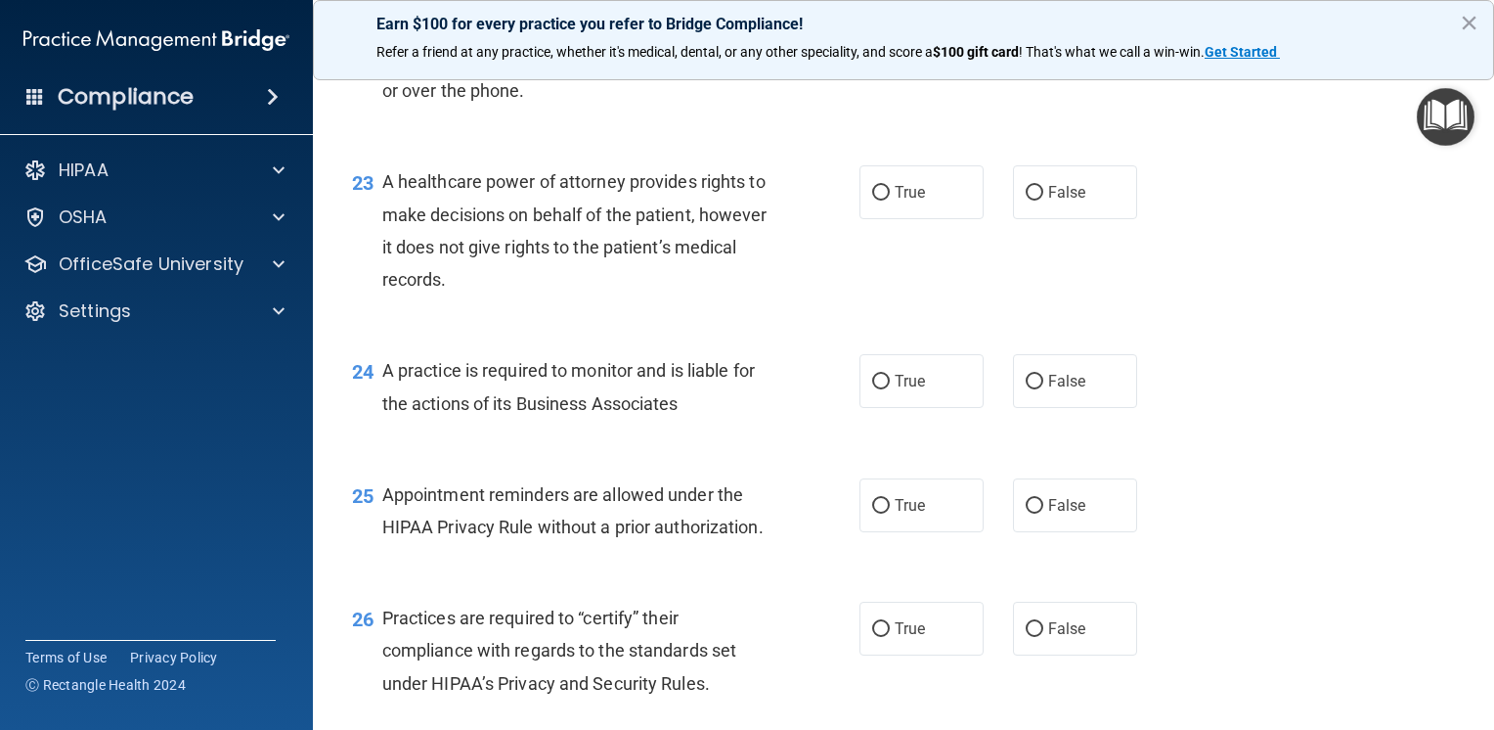
click at [927, 289] on div "23 A healthcare power of attorney provides rights to make decisions on behalf o…" at bounding box center [903, 235] width 1133 height 189
click at [922, 219] on label "True" at bounding box center [922, 192] width 124 height 54
click at [890, 201] on input "True" at bounding box center [881, 193] width 18 height 15
radio input "true"
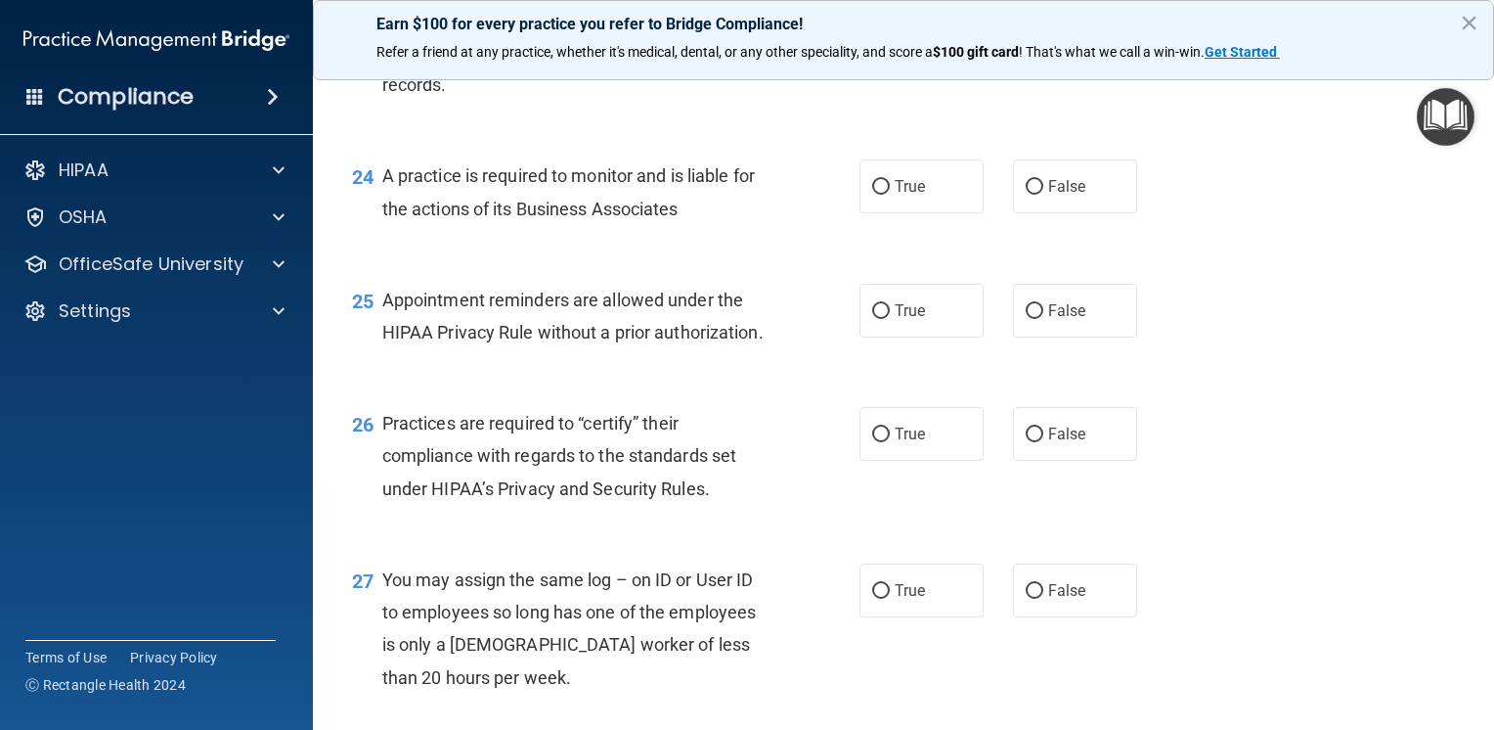
scroll to position [4010, 0]
click at [1048, 212] on label "False" at bounding box center [1075, 185] width 124 height 54
click at [1044, 194] on input "False" at bounding box center [1035, 186] width 18 height 15
radio input "true"
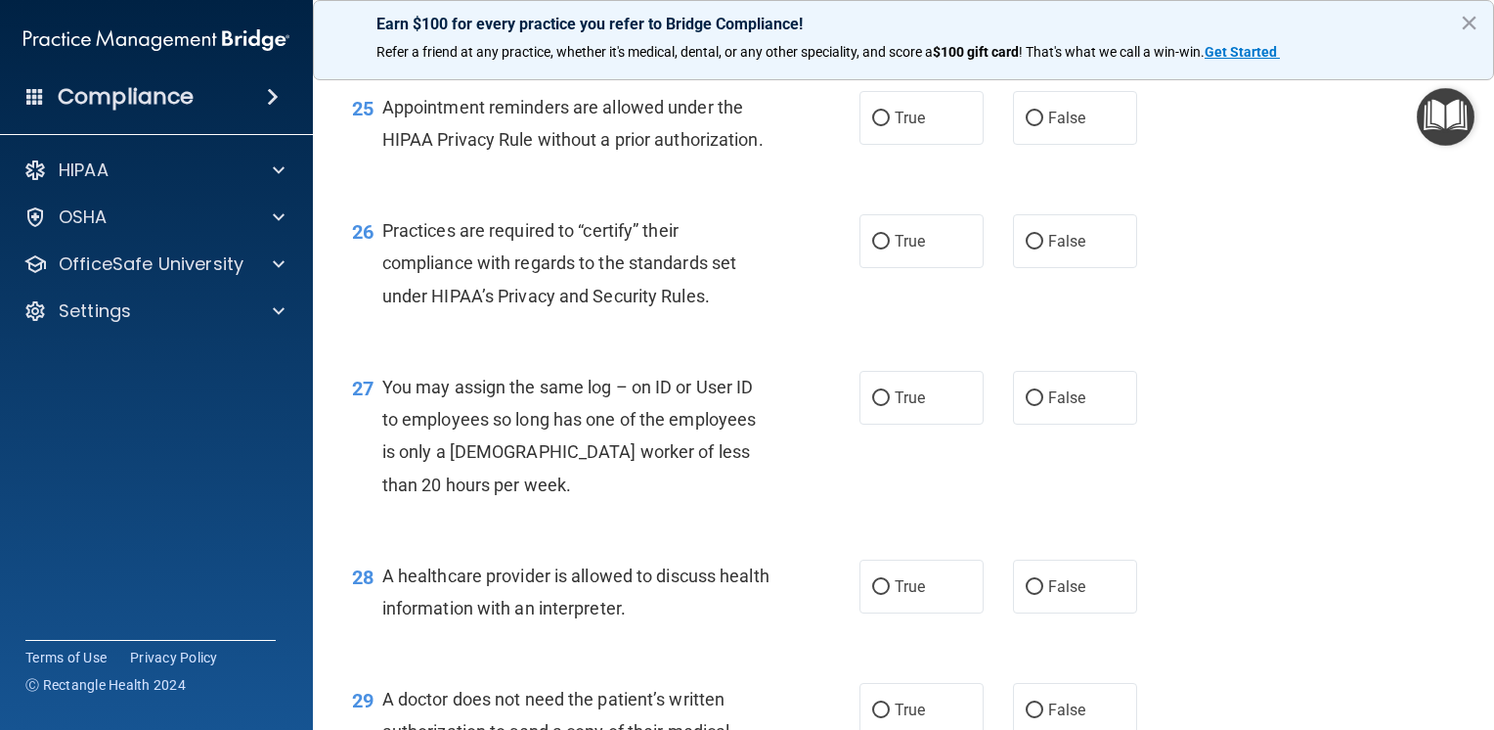
scroll to position [4206, 0]
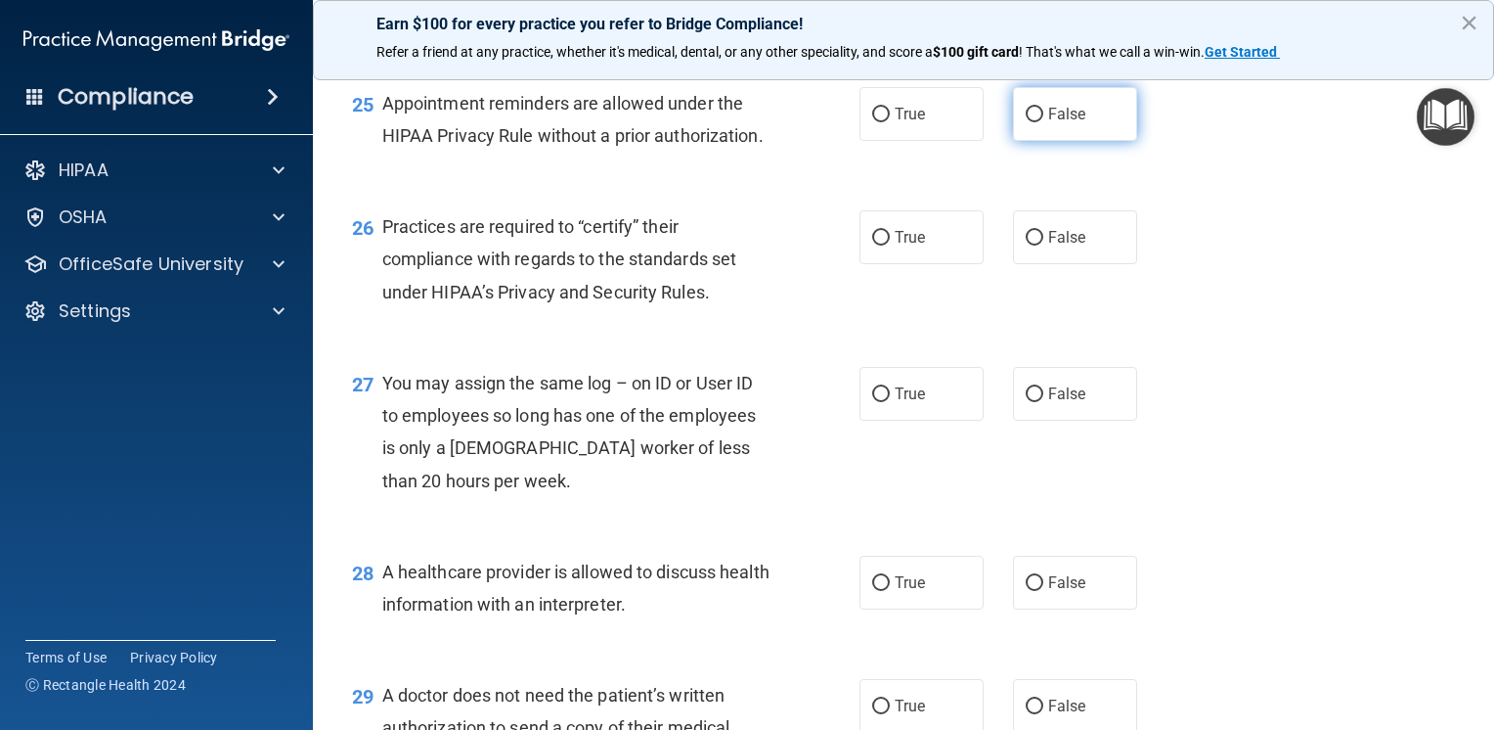
click at [1054, 141] on label "False" at bounding box center [1075, 114] width 124 height 54
click at [1044, 122] on input "False" at bounding box center [1035, 115] width 18 height 15
radio input "true"
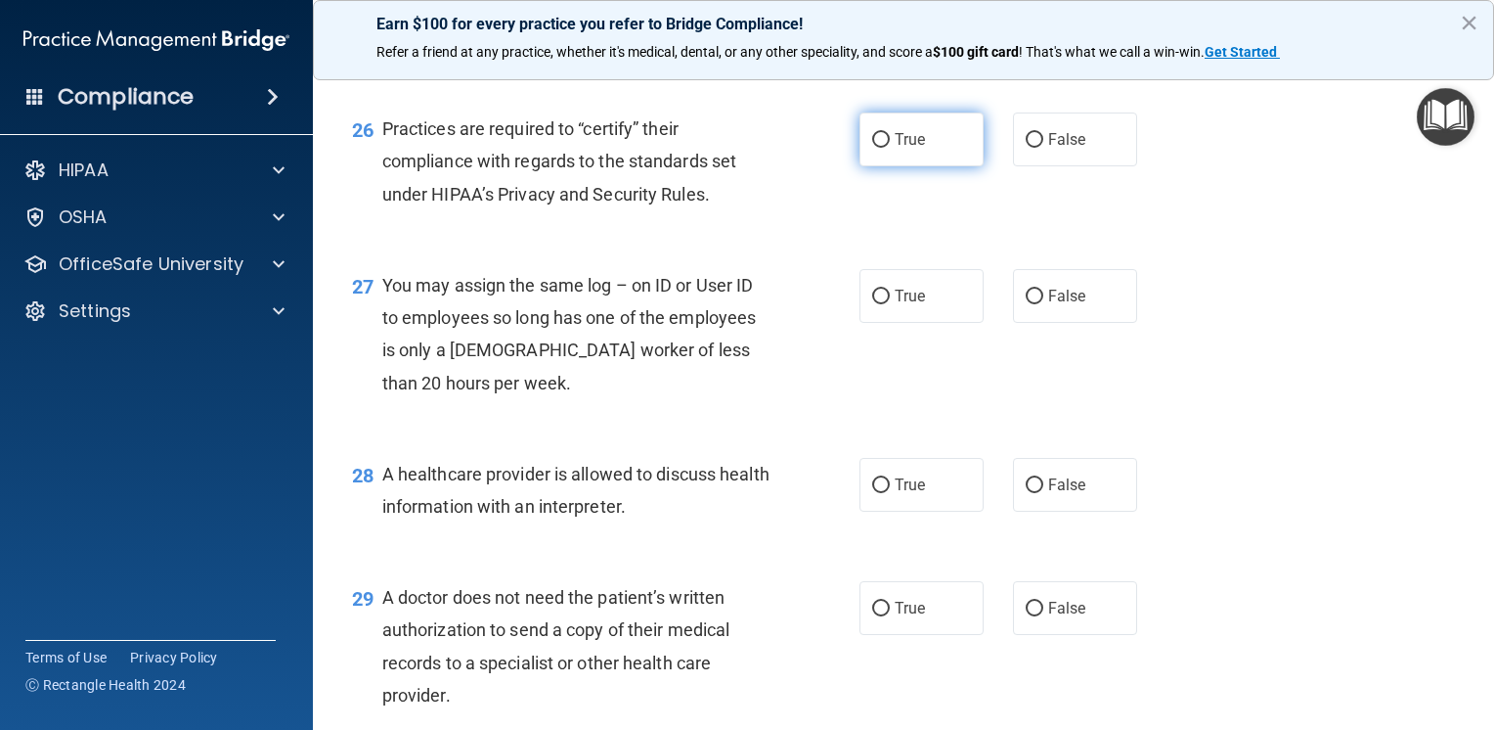
click at [912, 149] on span "True" at bounding box center [910, 139] width 30 height 19
click at [890, 148] on input "True" at bounding box center [881, 140] width 18 height 15
radio input "true"
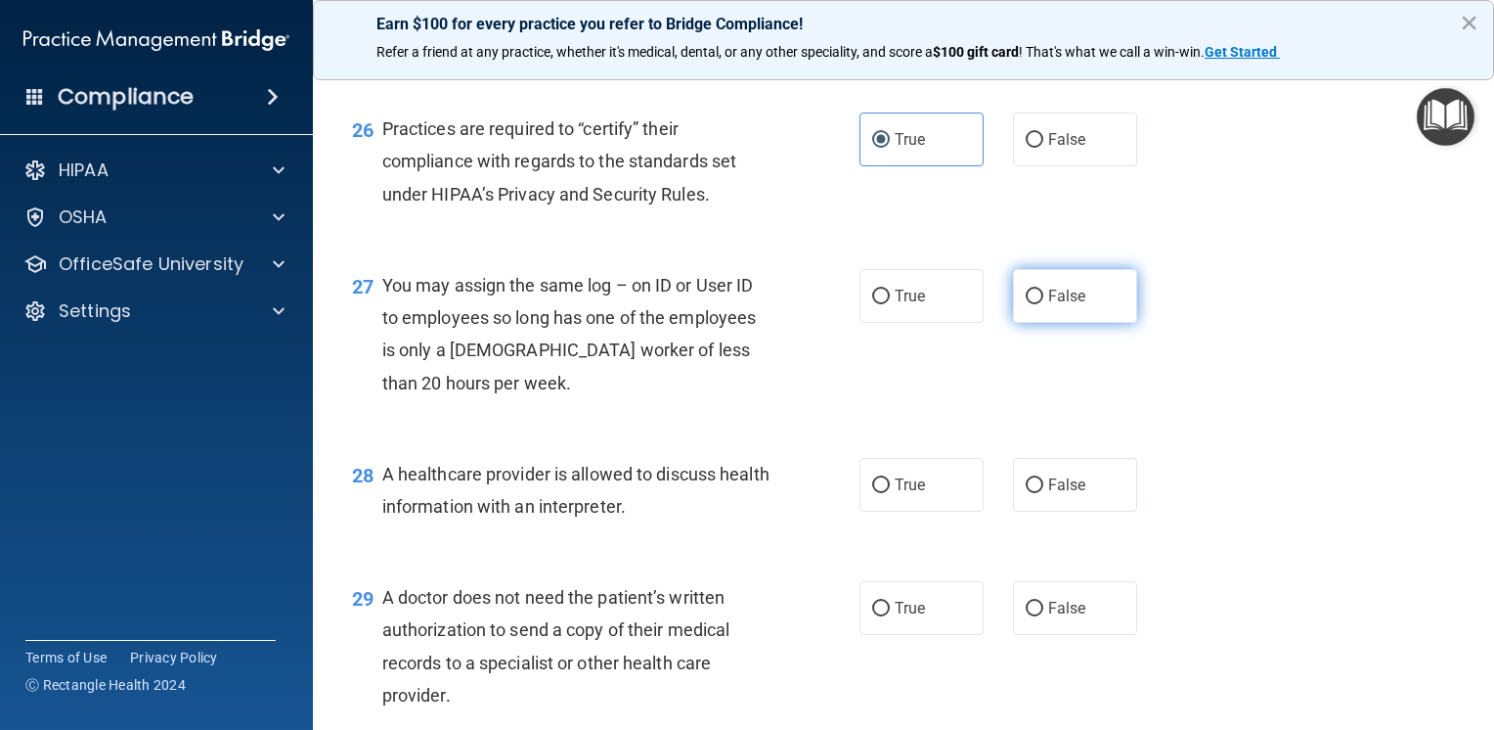
click at [1060, 323] on label "False" at bounding box center [1075, 296] width 124 height 54
click at [1044, 304] on input "False" at bounding box center [1035, 297] width 18 height 15
radio input "true"
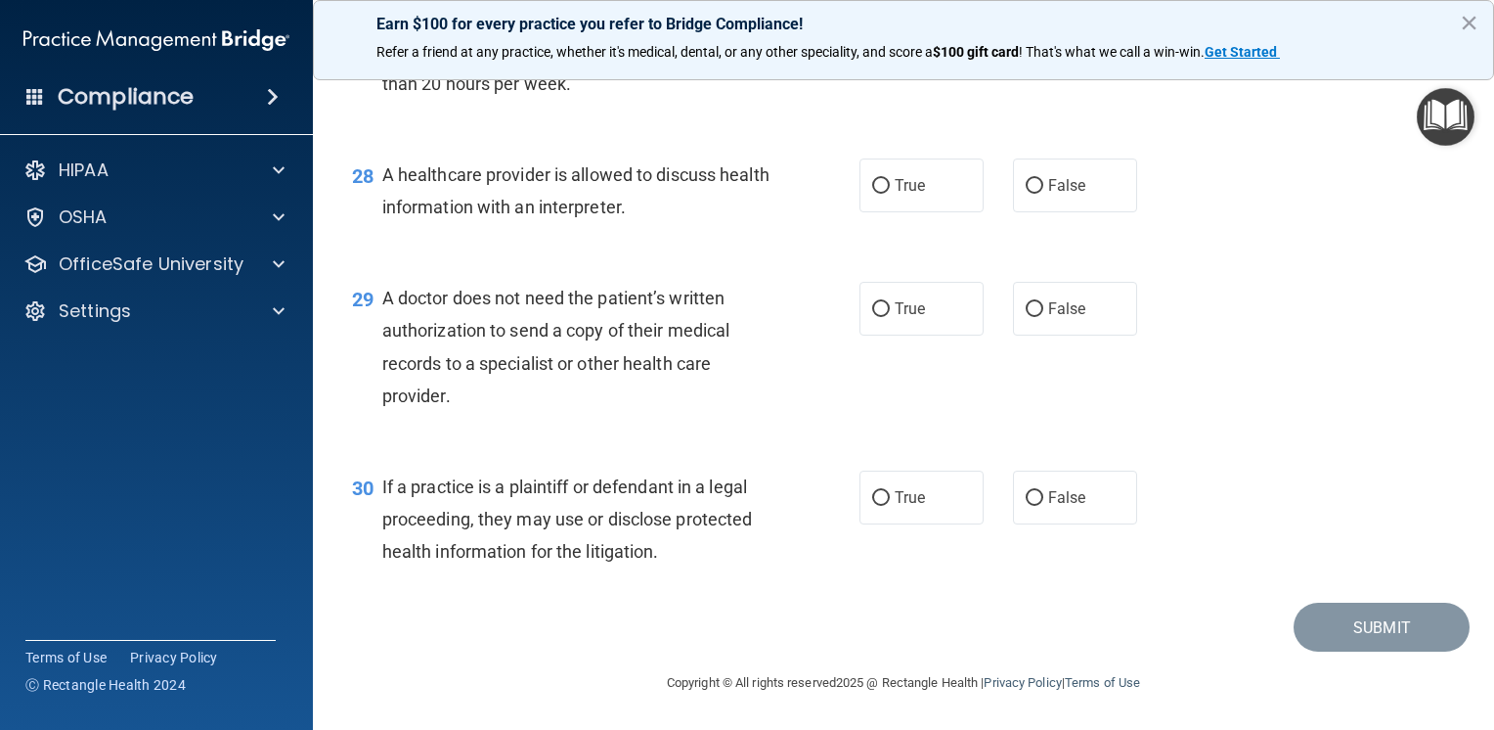
scroll to position [4695, 0]
click at [901, 507] on span "True" at bounding box center [910, 497] width 30 height 19
click at [890, 506] on input "True" at bounding box center [881, 498] width 18 height 15
radio input "true"
click at [895, 318] on span "True" at bounding box center [910, 308] width 30 height 19
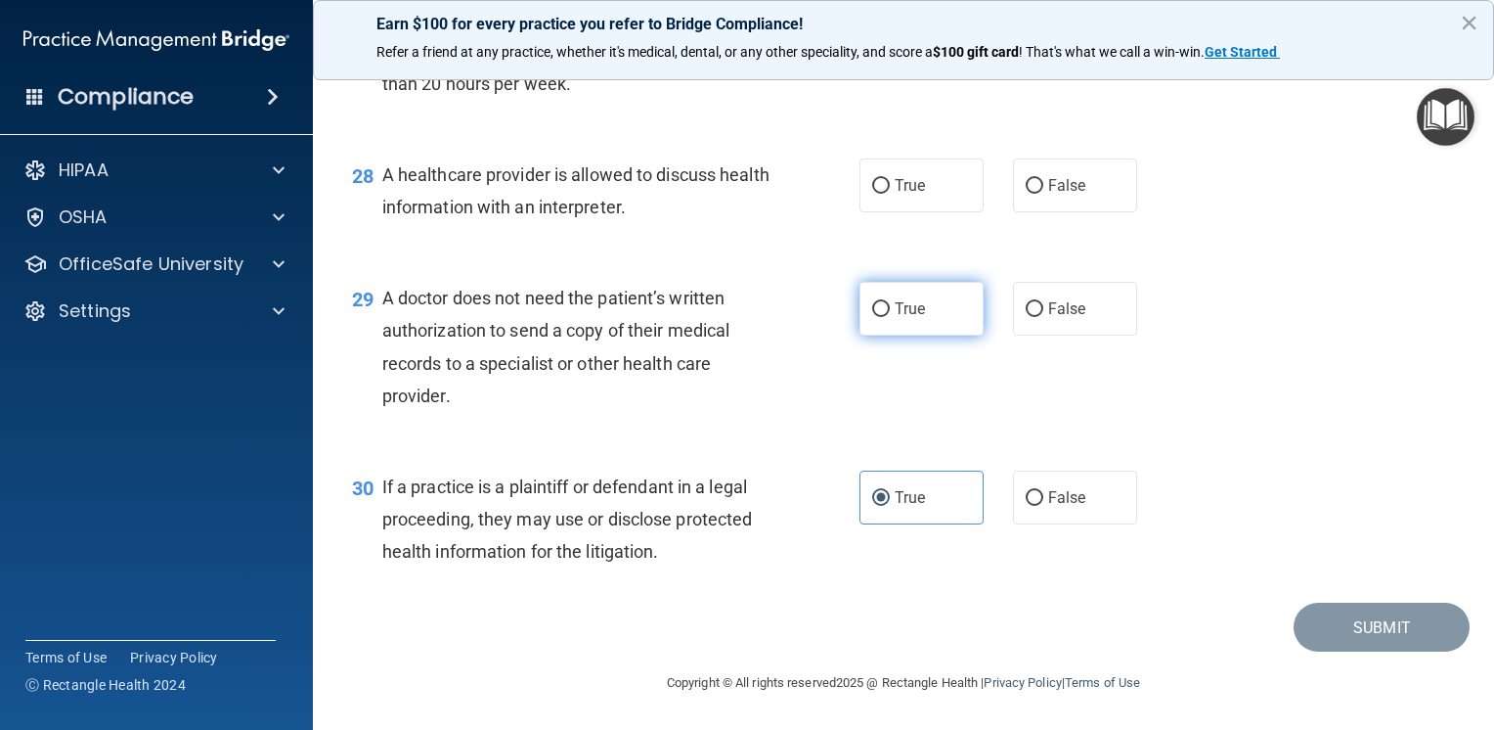
click at [889, 317] on input "True" at bounding box center [881, 309] width 18 height 15
radio input "true"
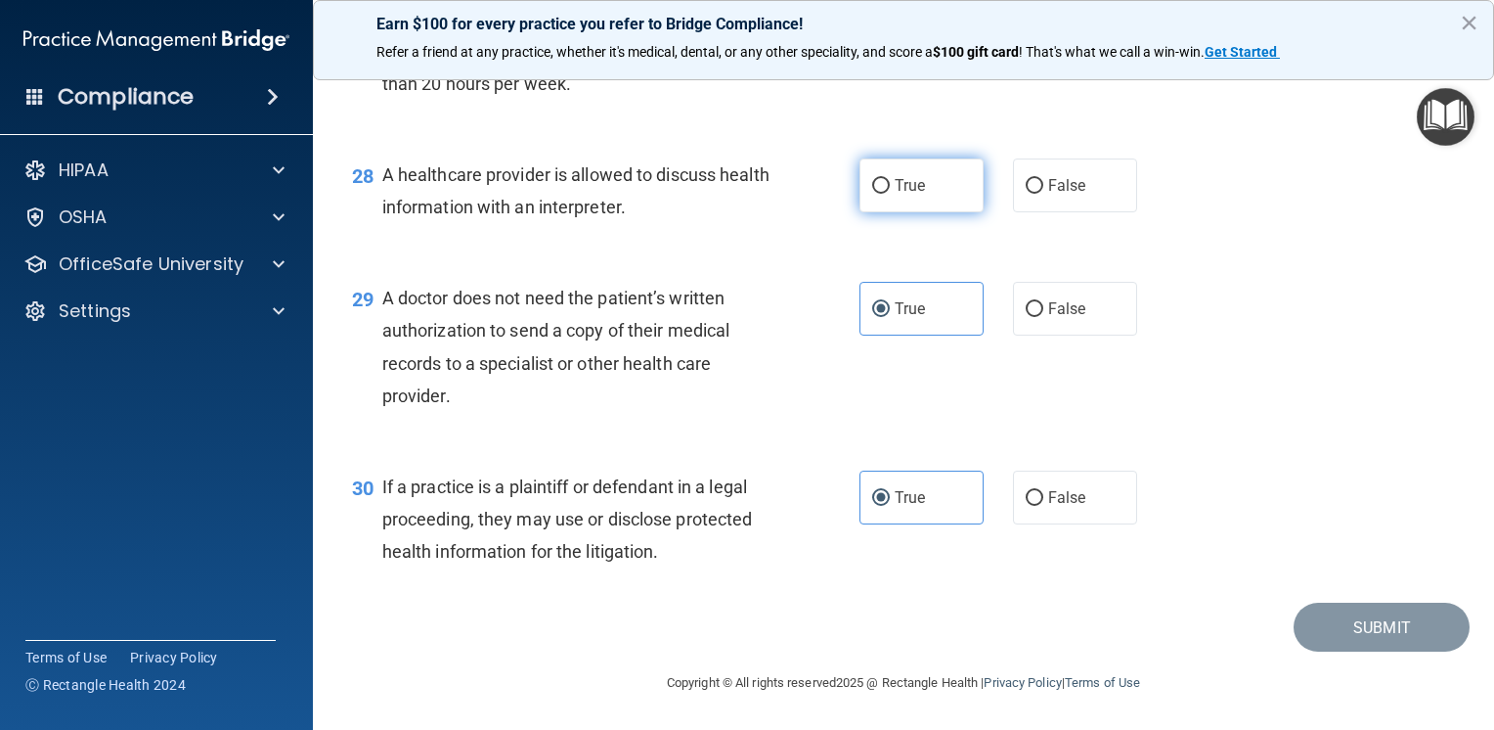
click at [896, 211] on label "True" at bounding box center [922, 185] width 124 height 54
click at [890, 194] on input "True" at bounding box center [881, 186] width 18 height 15
radio input "true"
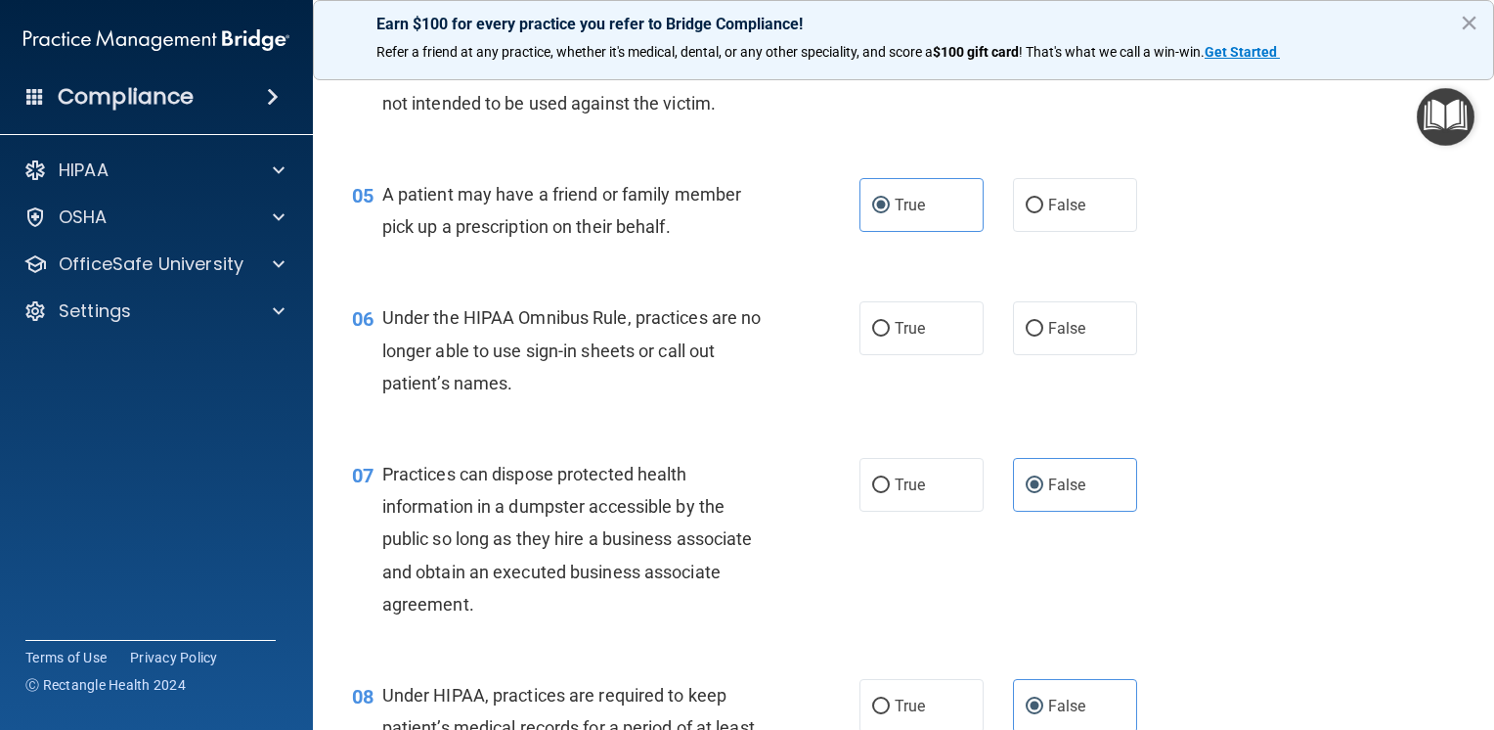
scroll to position [685, 0]
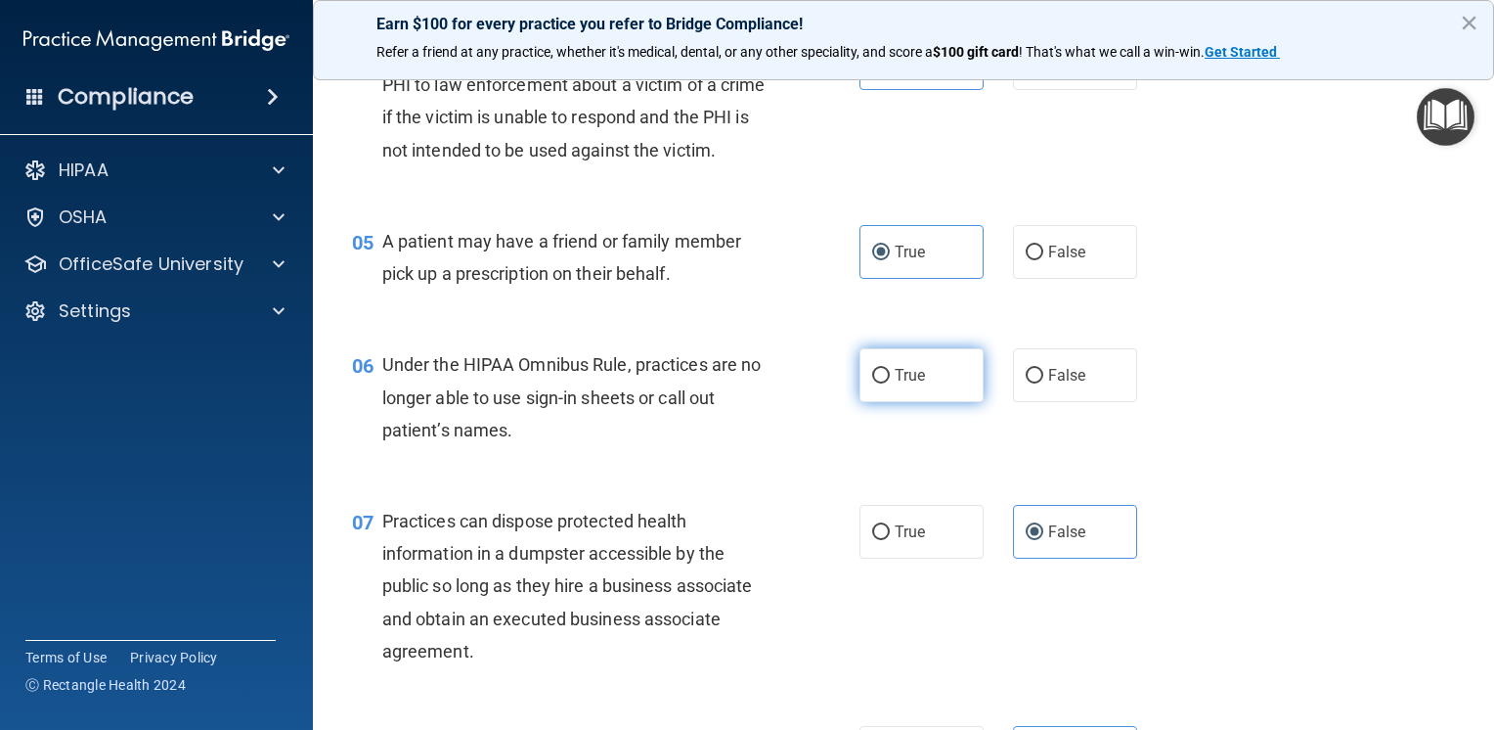
click at [928, 402] on label "True" at bounding box center [922, 375] width 124 height 54
click at [890, 383] on input "True" at bounding box center [881, 376] width 18 height 15
radio input "true"
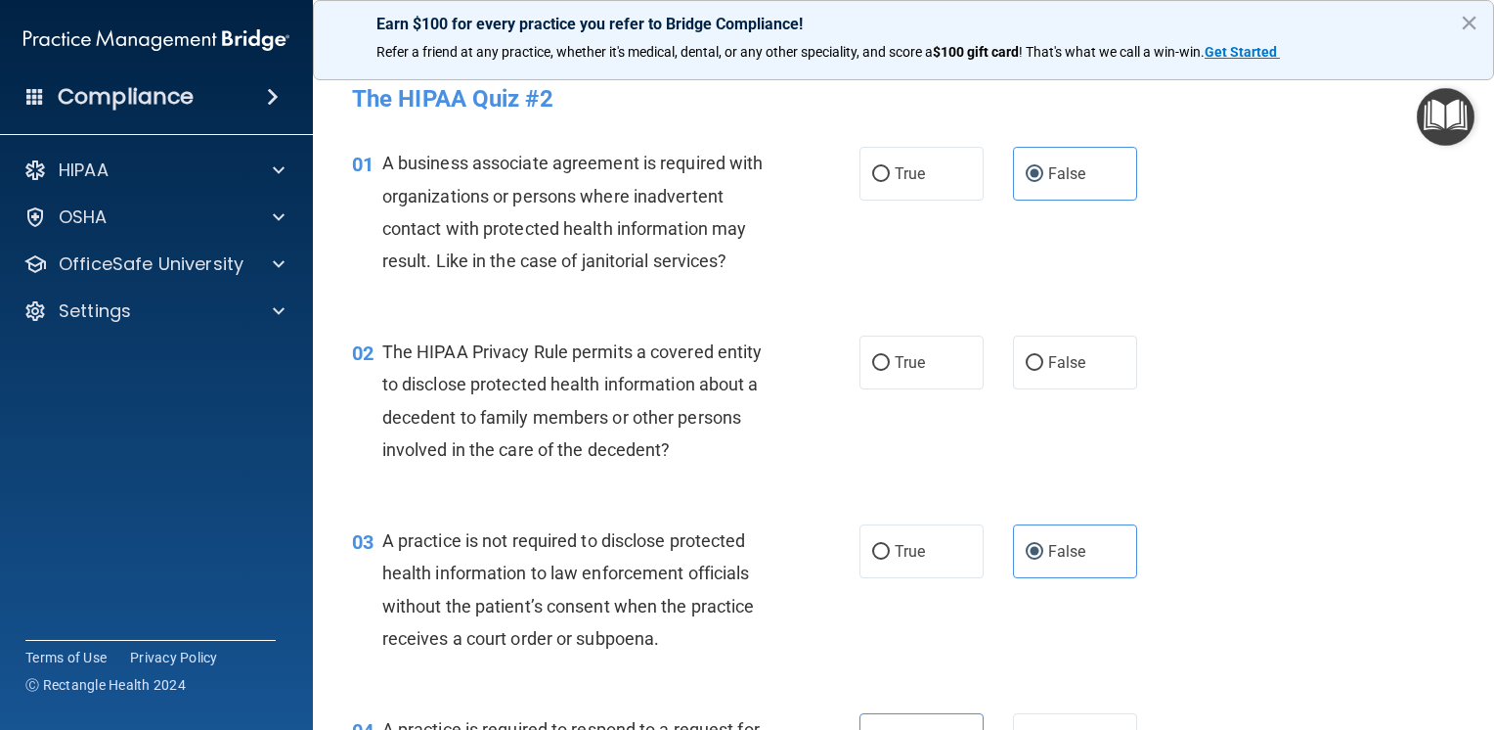
scroll to position [0, 0]
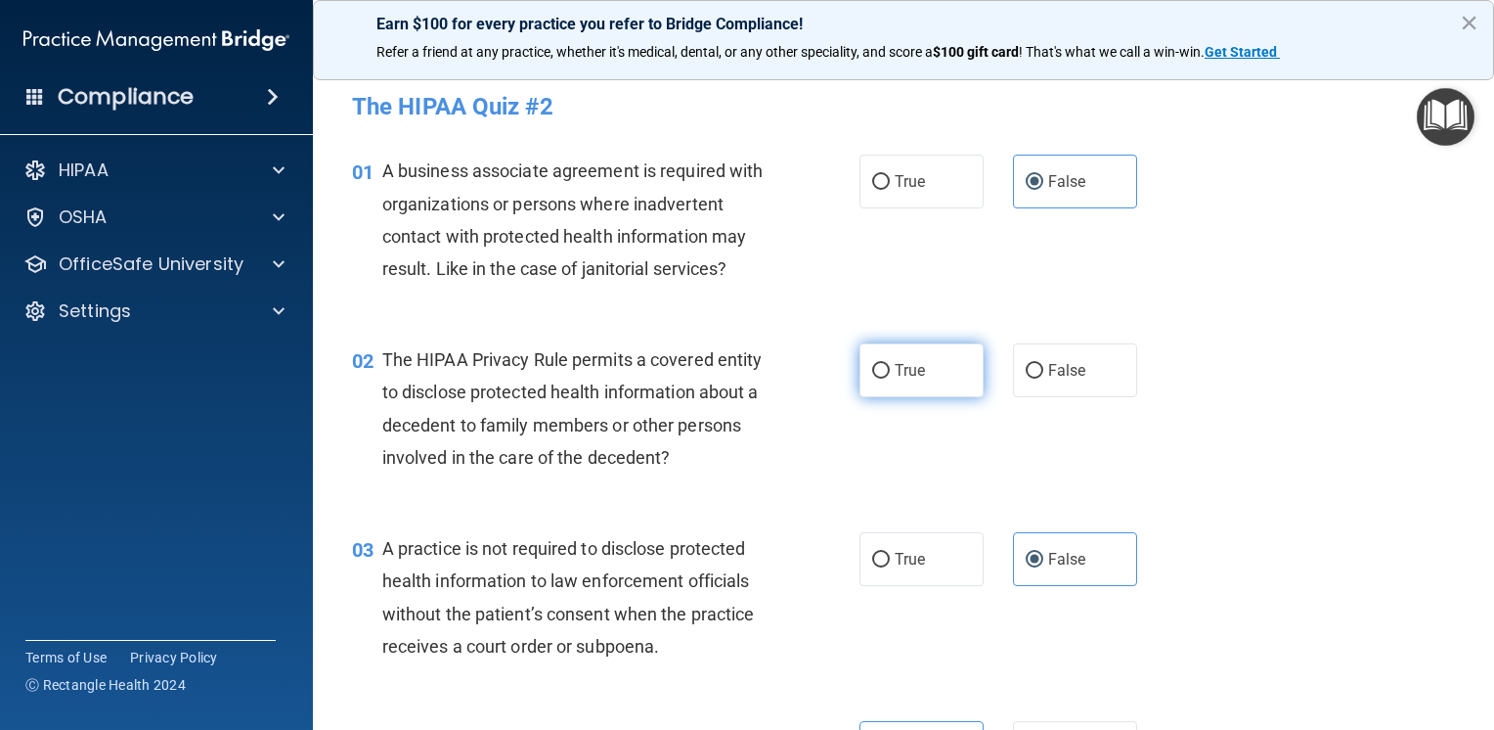
click at [900, 374] on span "True" at bounding box center [910, 370] width 30 height 19
click at [890, 374] on input "True" at bounding box center [881, 371] width 18 height 15
radio input "true"
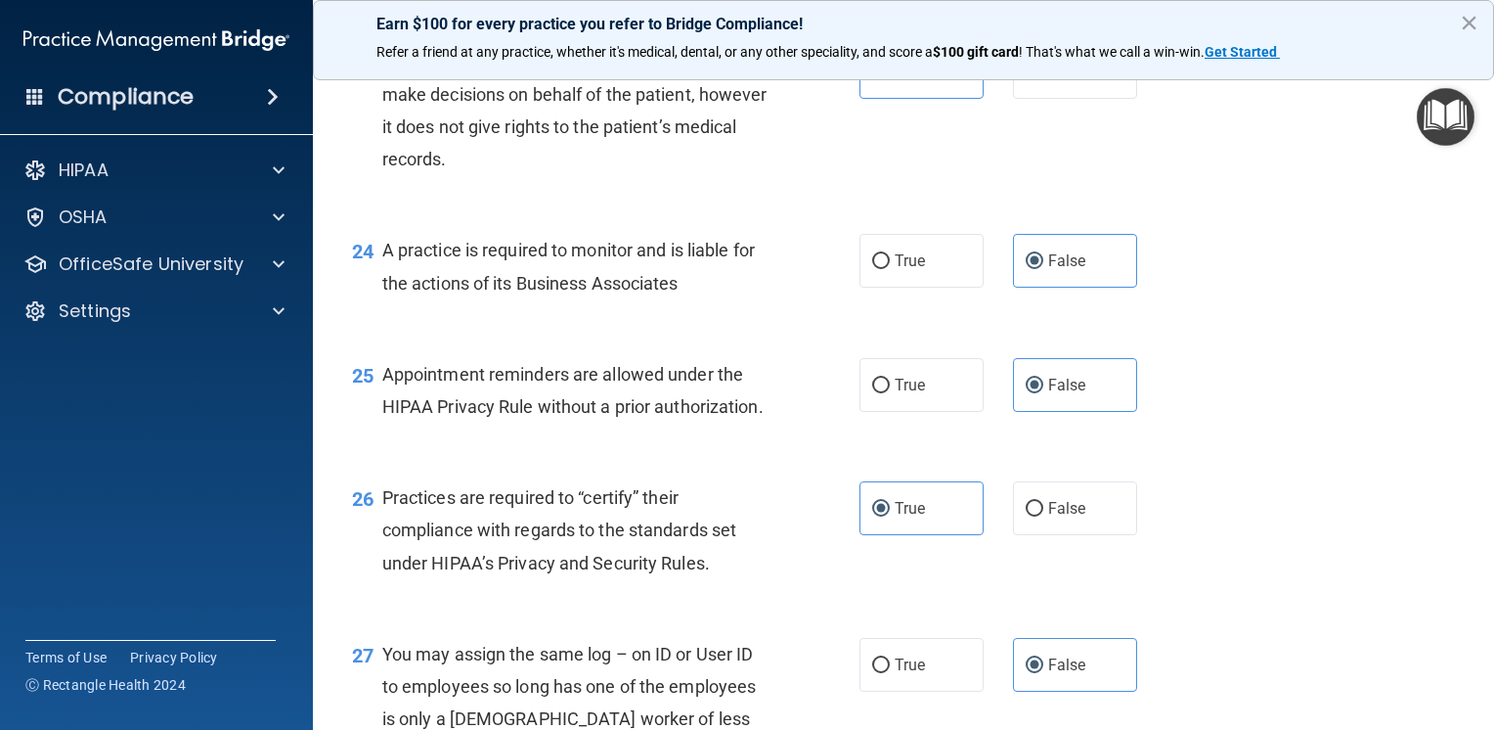
scroll to position [4700, 0]
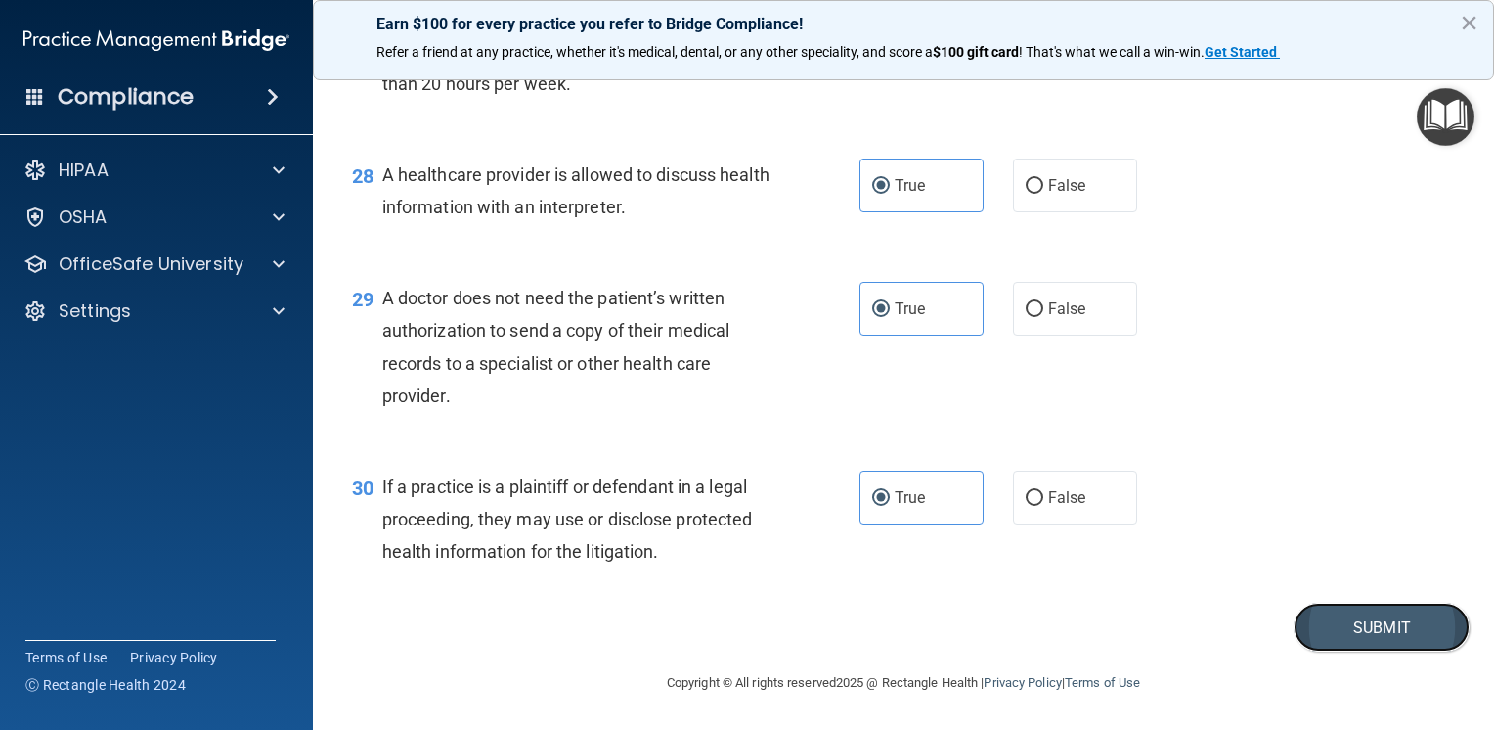
click at [1354, 620] on button "Submit" at bounding box center [1382, 627] width 176 height 50
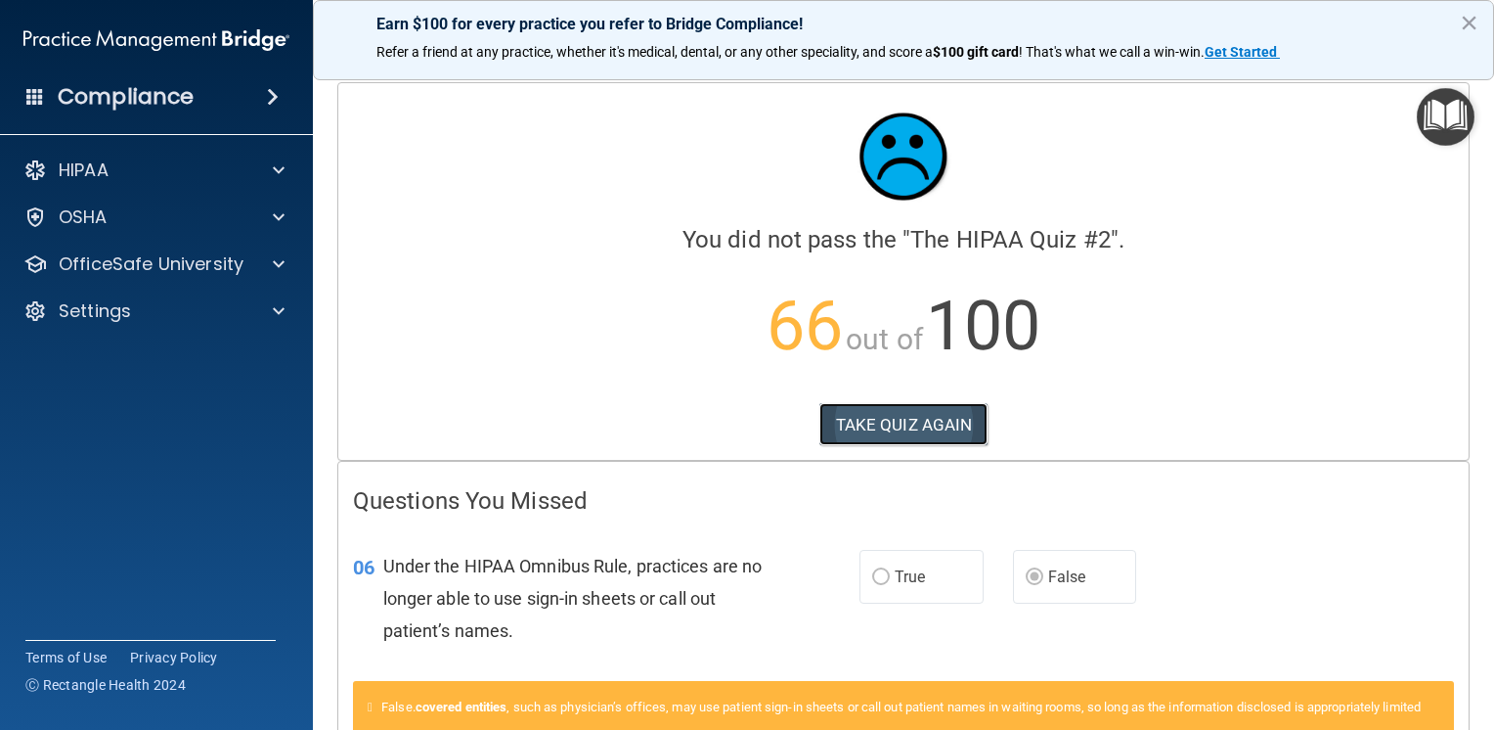
click at [958, 436] on button "TAKE QUIZ AGAIN" at bounding box center [904, 424] width 169 height 43
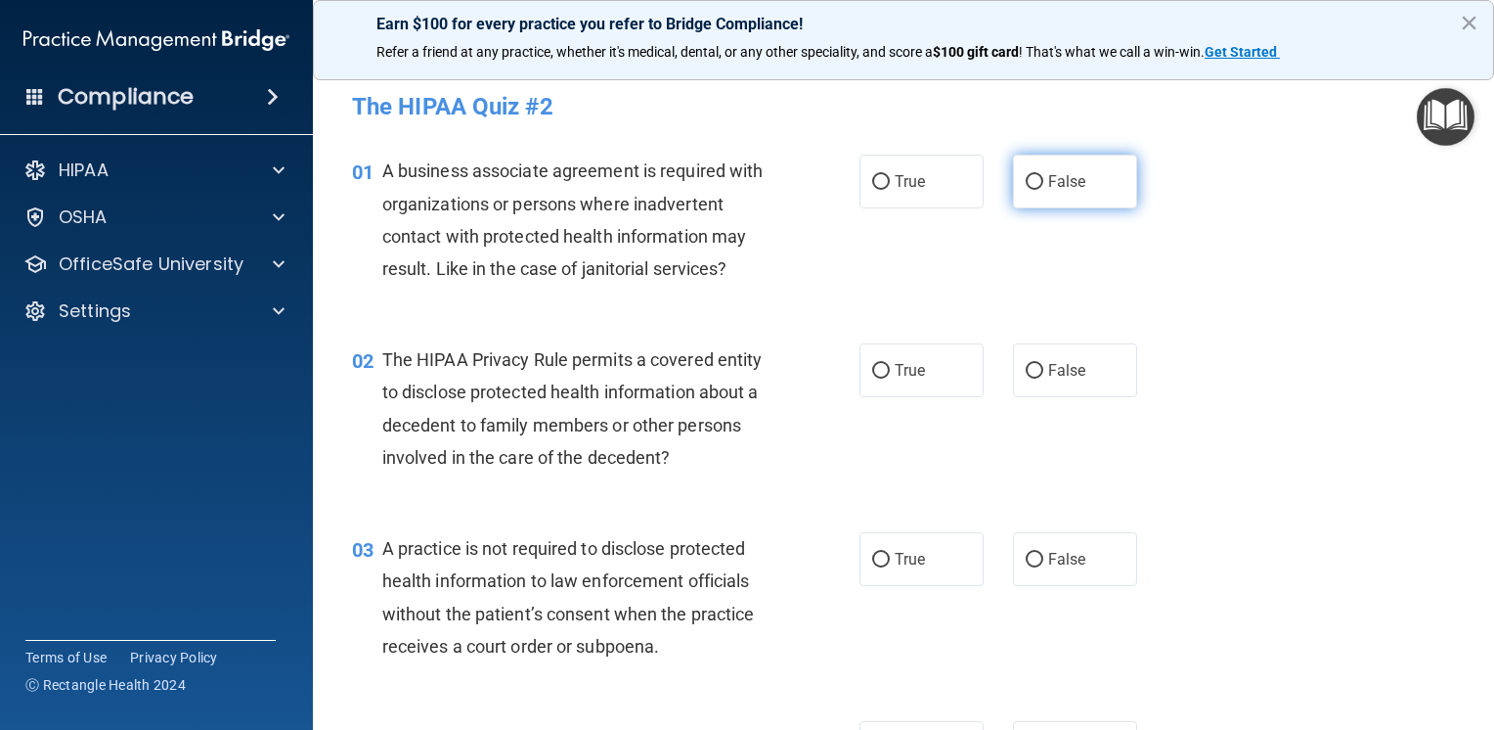
click at [1048, 177] on span "False" at bounding box center [1067, 181] width 38 height 19
click at [1044, 177] on input "False" at bounding box center [1035, 182] width 18 height 15
radio input "true"
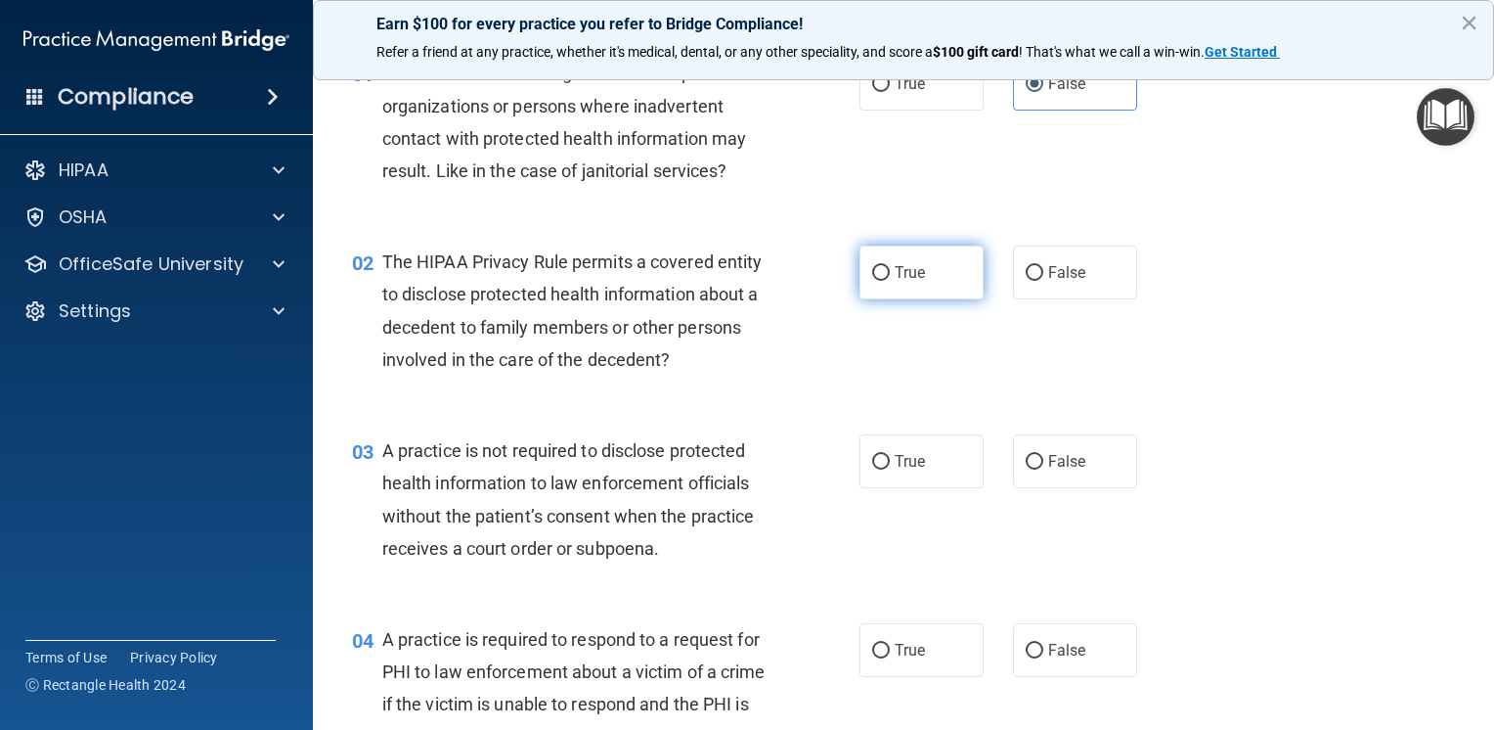
click at [892, 287] on label "True" at bounding box center [922, 272] width 124 height 54
click at [890, 281] on input "True" at bounding box center [881, 273] width 18 height 15
radio input "true"
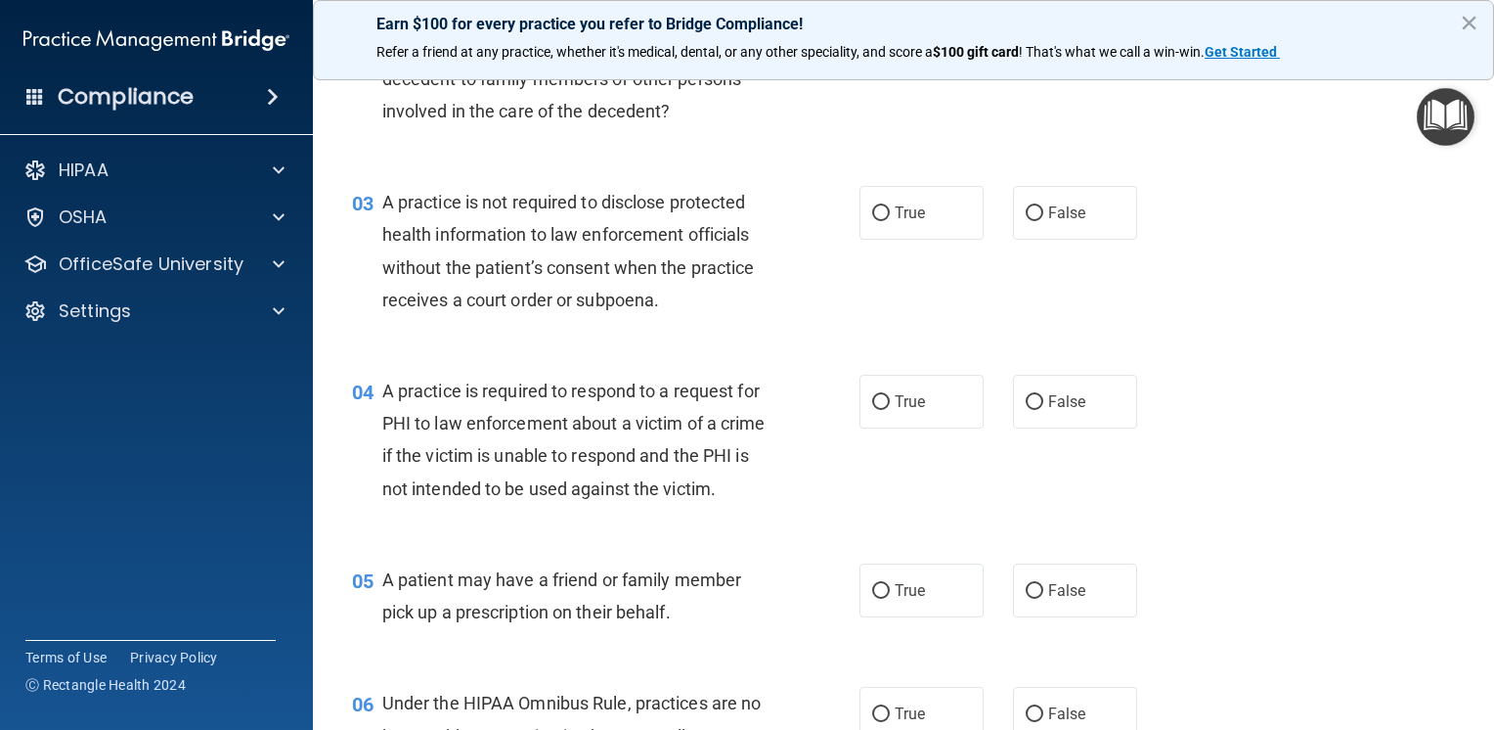
scroll to position [391, 0]
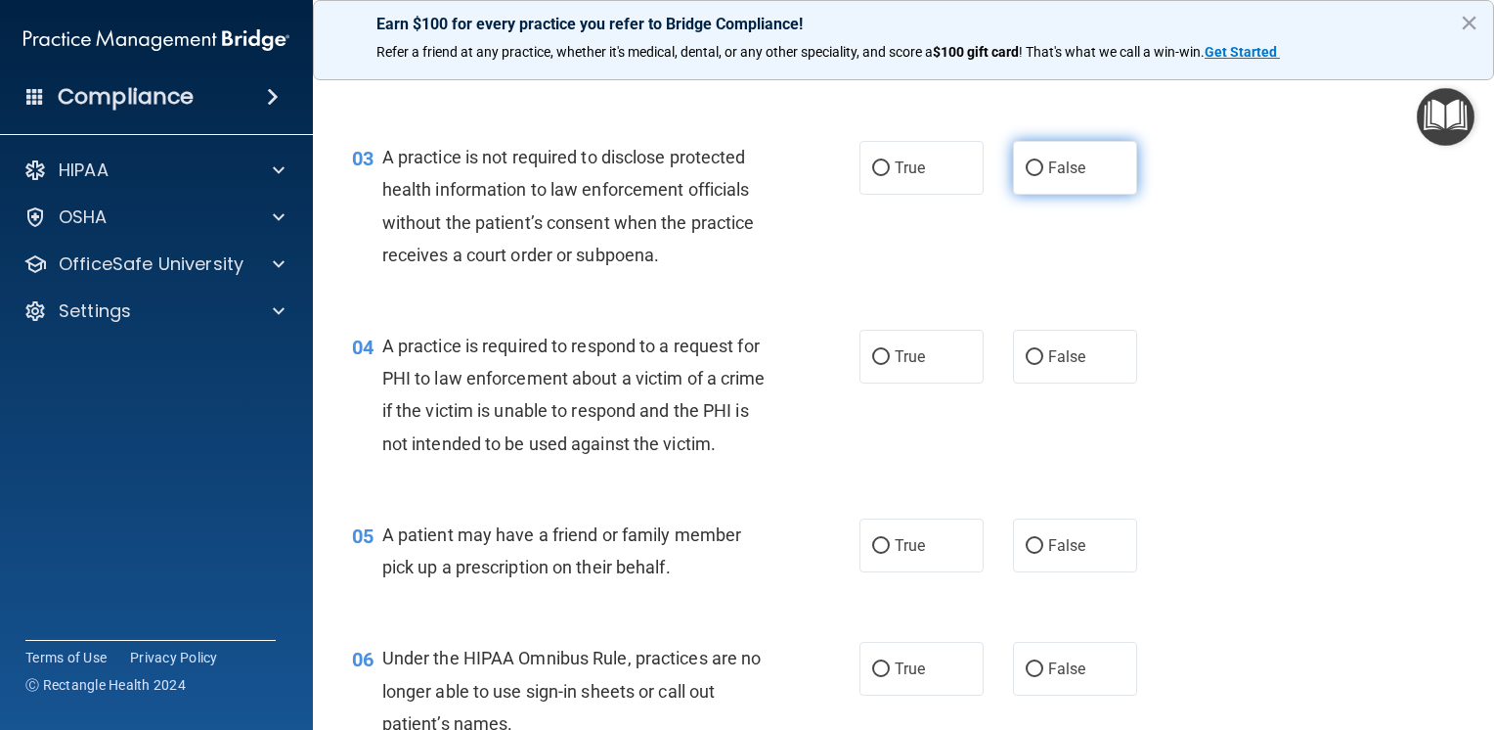
click at [1072, 175] on span "False" at bounding box center [1067, 167] width 38 height 19
click at [1044, 175] on input "False" at bounding box center [1035, 168] width 18 height 15
radio input "true"
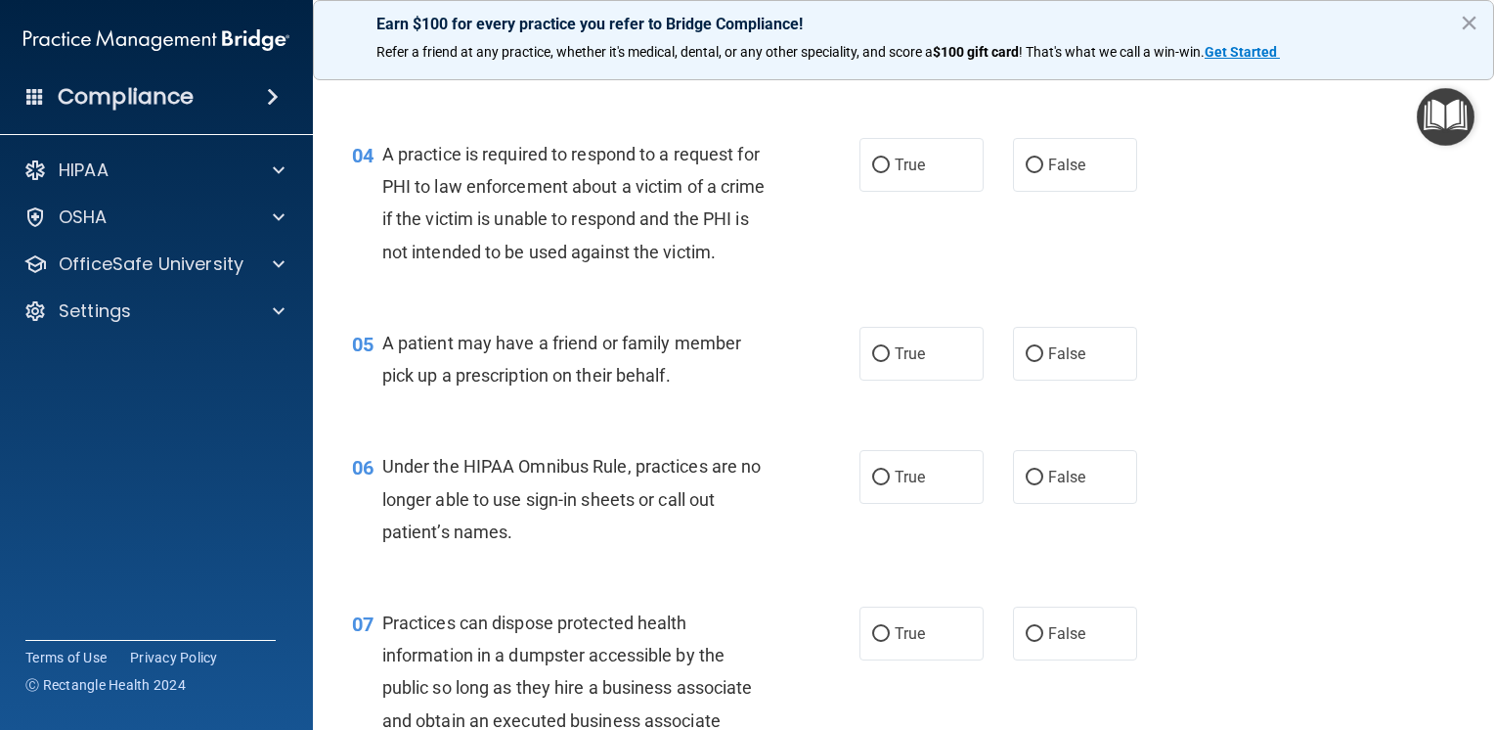
scroll to position [587, 0]
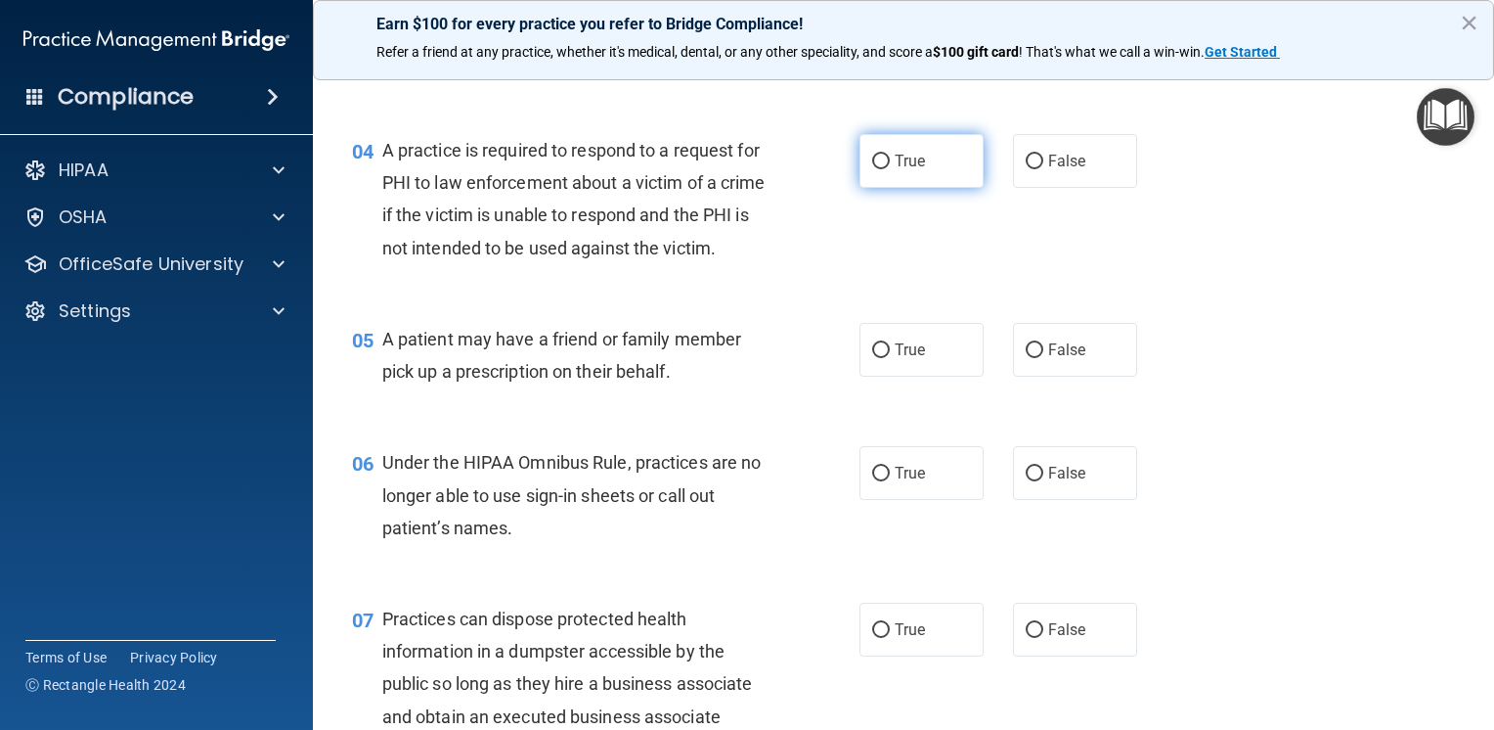
click at [900, 157] on span "True" at bounding box center [910, 161] width 30 height 19
click at [890, 157] on input "True" at bounding box center [881, 162] width 18 height 15
radio input "true"
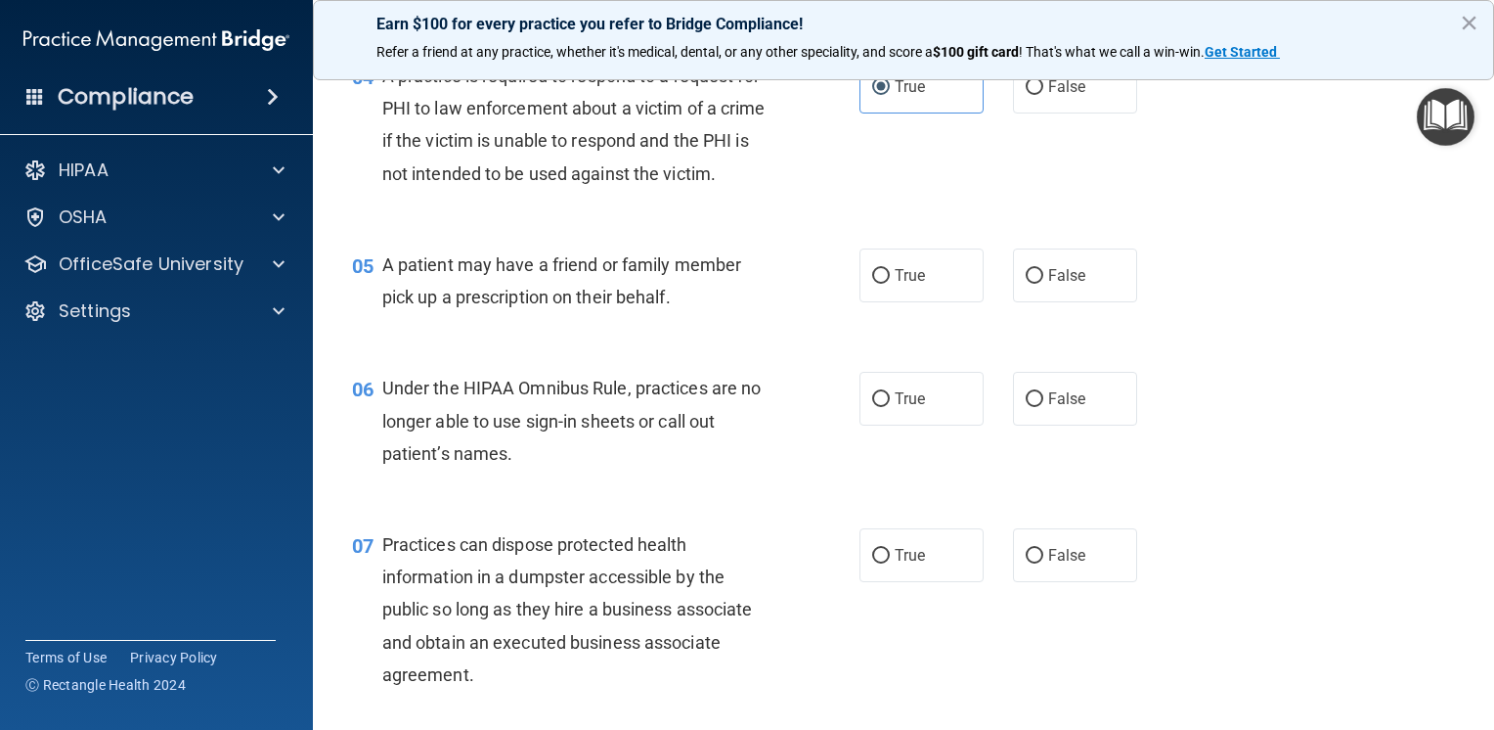
scroll to position [782, 0]
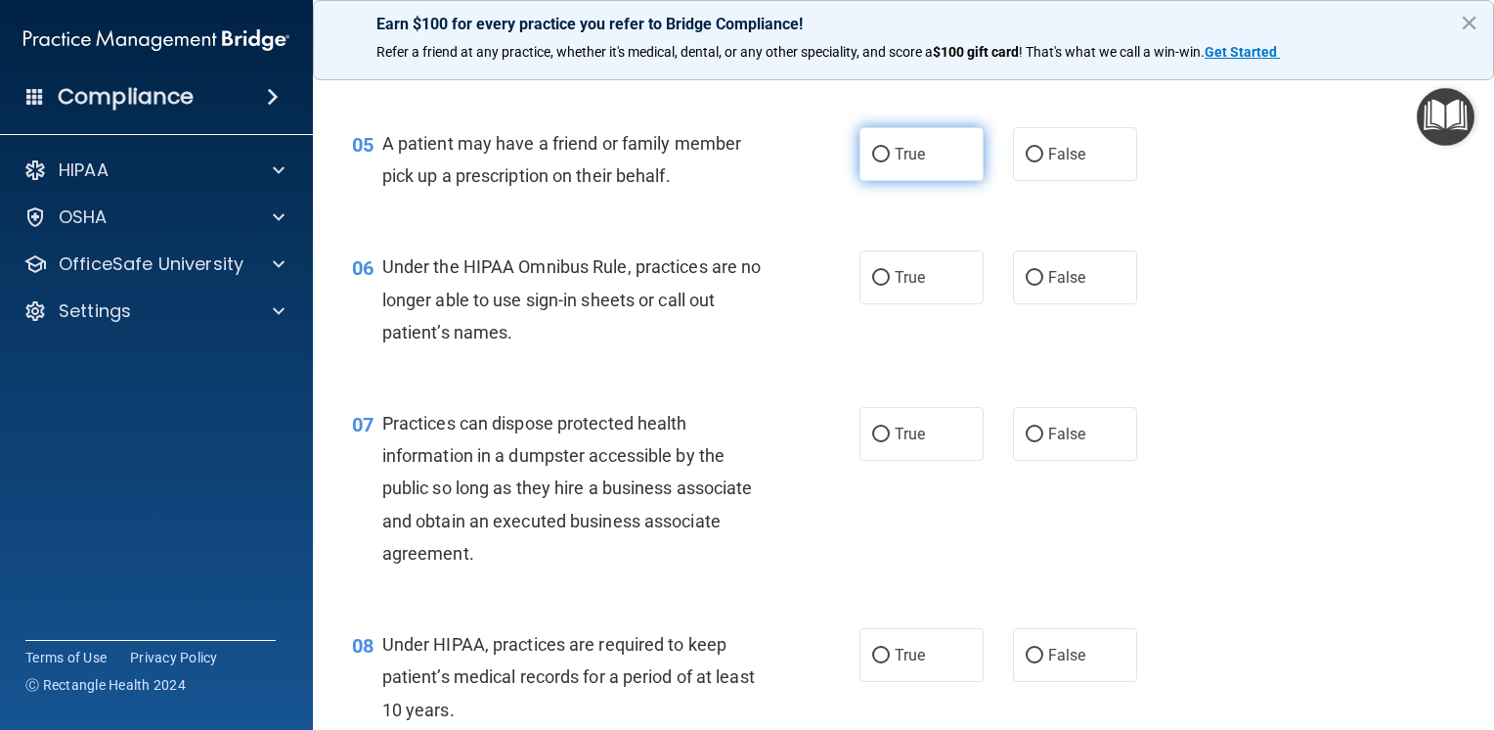
click at [912, 181] on label "True" at bounding box center [922, 154] width 124 height 54
click at [890, 162] on input "True" at bounding box center [881, 155] width 18 height 15
radio input "true"
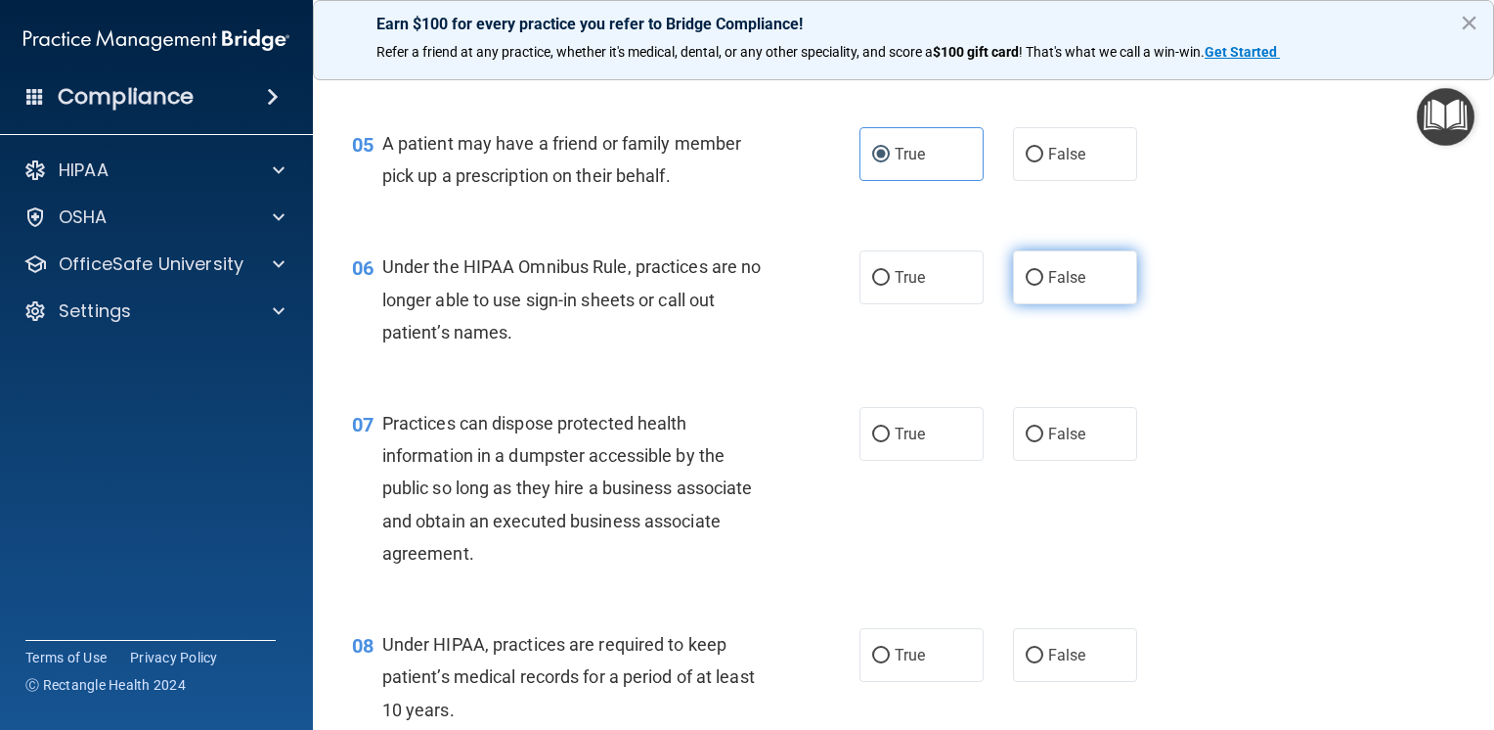
click at [1066, 287] on span "False" at bounding box center [1067, 277] width 38 height 19
click at [1044, 286] on input "False" at bounding box center [1035, 278] width 18 height 15
radio input "true"
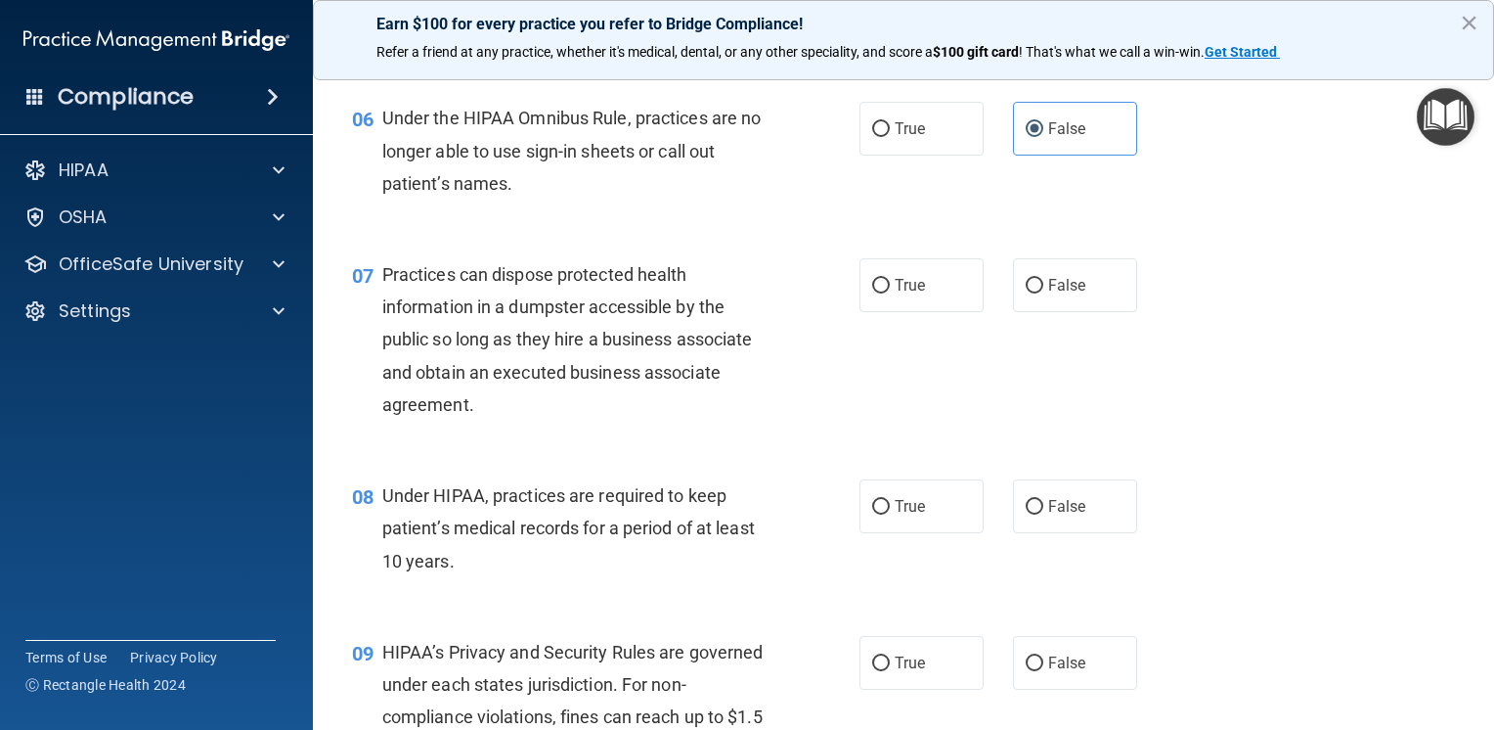
scroll to position [978, 0]
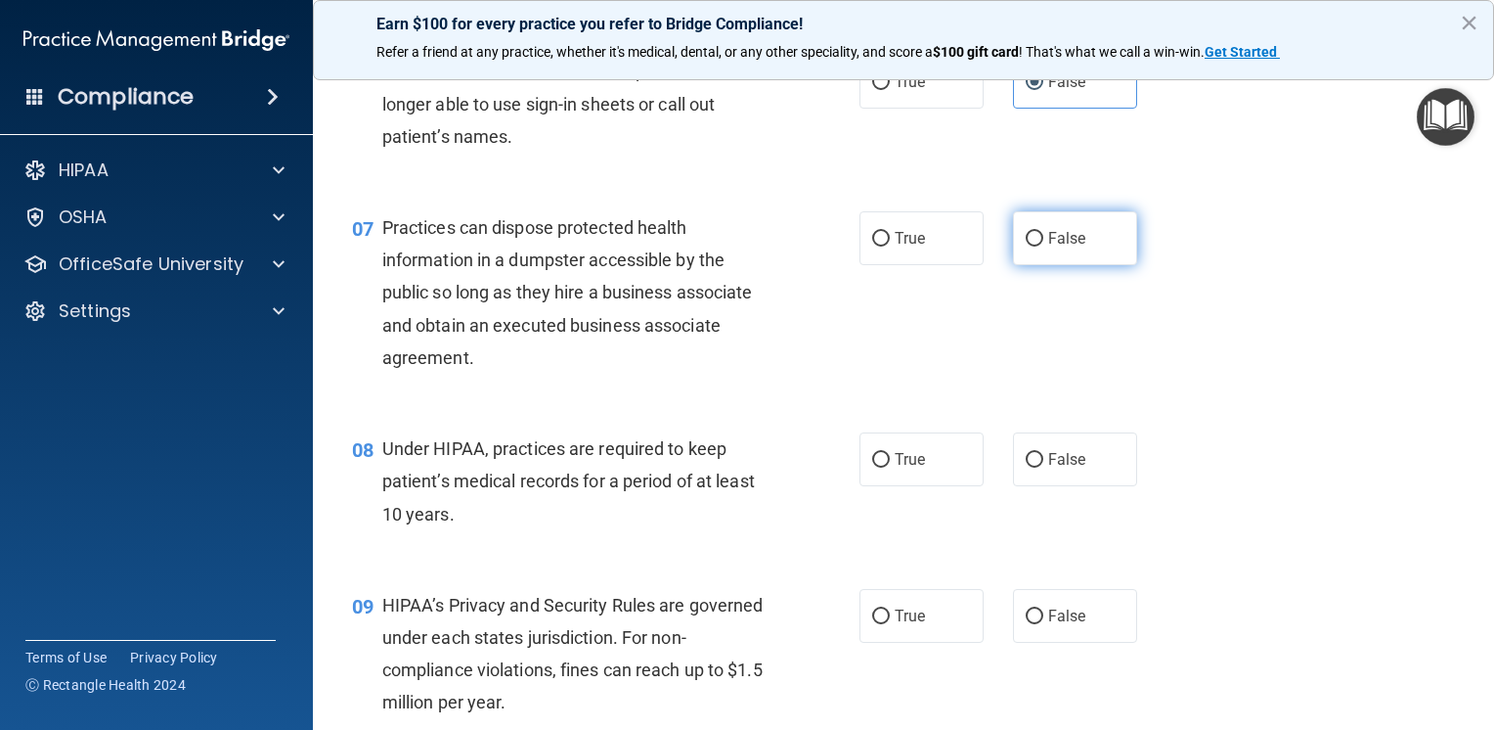
click at [1048, 247] on span "False" at bounding box center [1067, 238] width 38 height 19
click at [1041, 246] on input "False" at bounding box center [1035, 239] width 18 height 15
radio input "true"
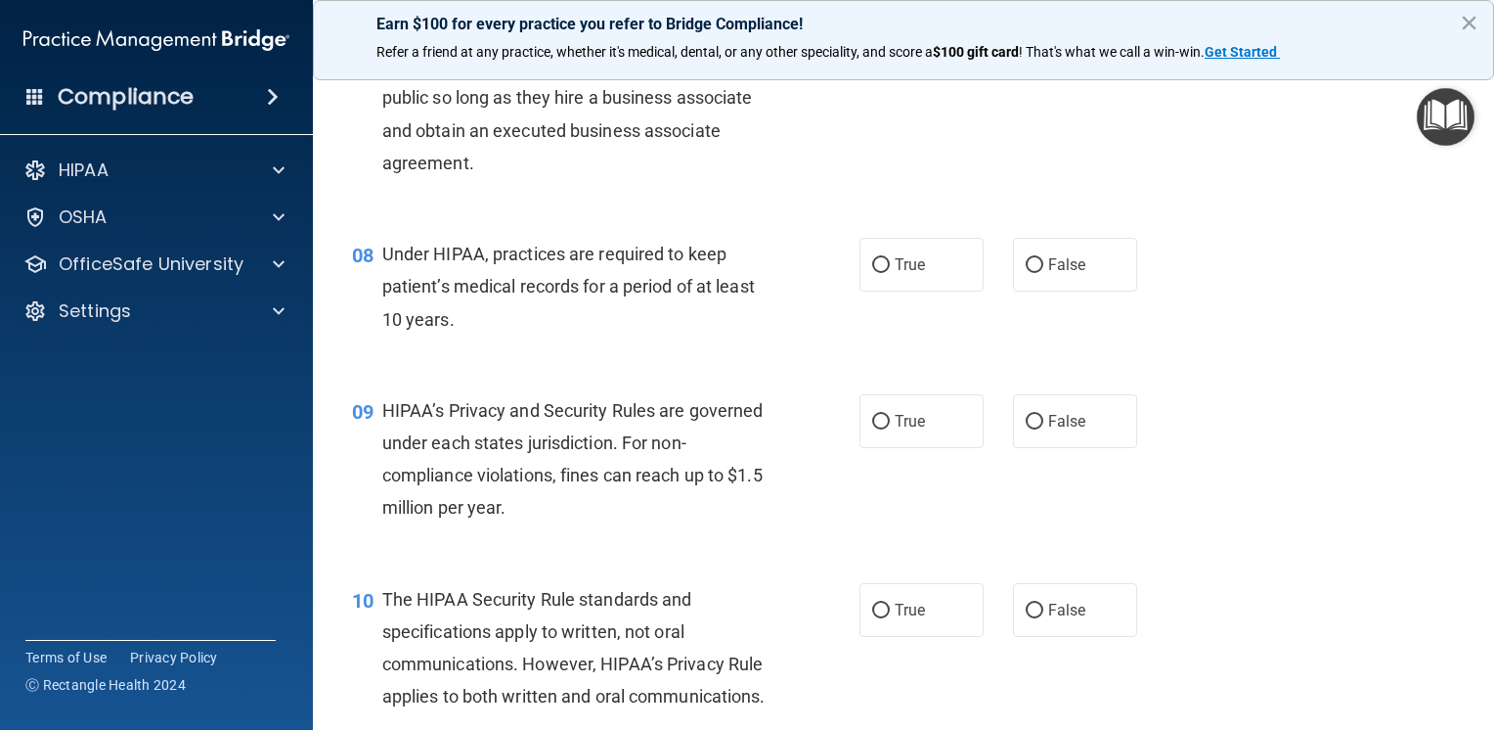
scroll to position [1174, 0]
click at [1055, 273] on span "False" at bounding box center [1067, 263] width 38 height 19
click at [1044, 272] on input "False" at bounding box center [1035, 264] width 18 height 15
radio input "true"
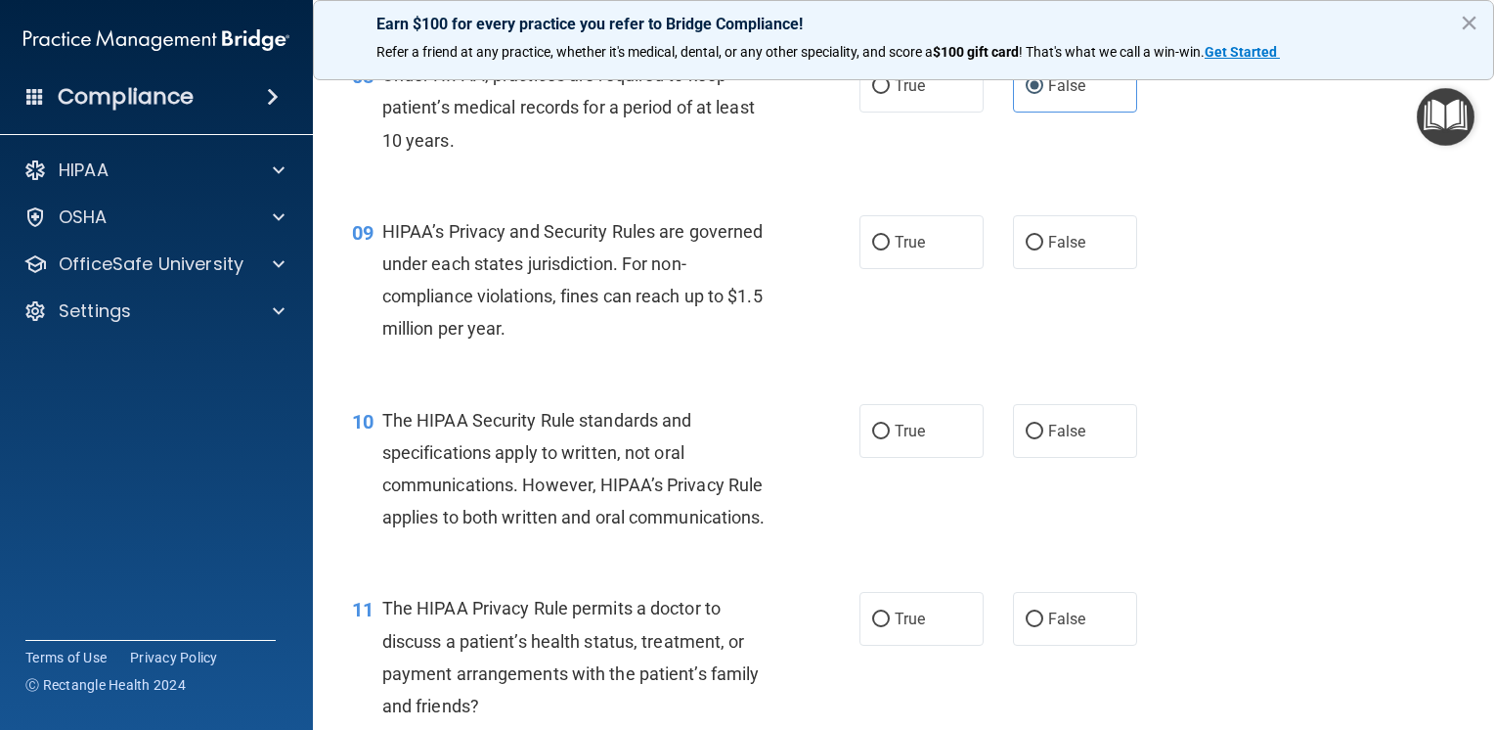
scroll to position [1369, 0]
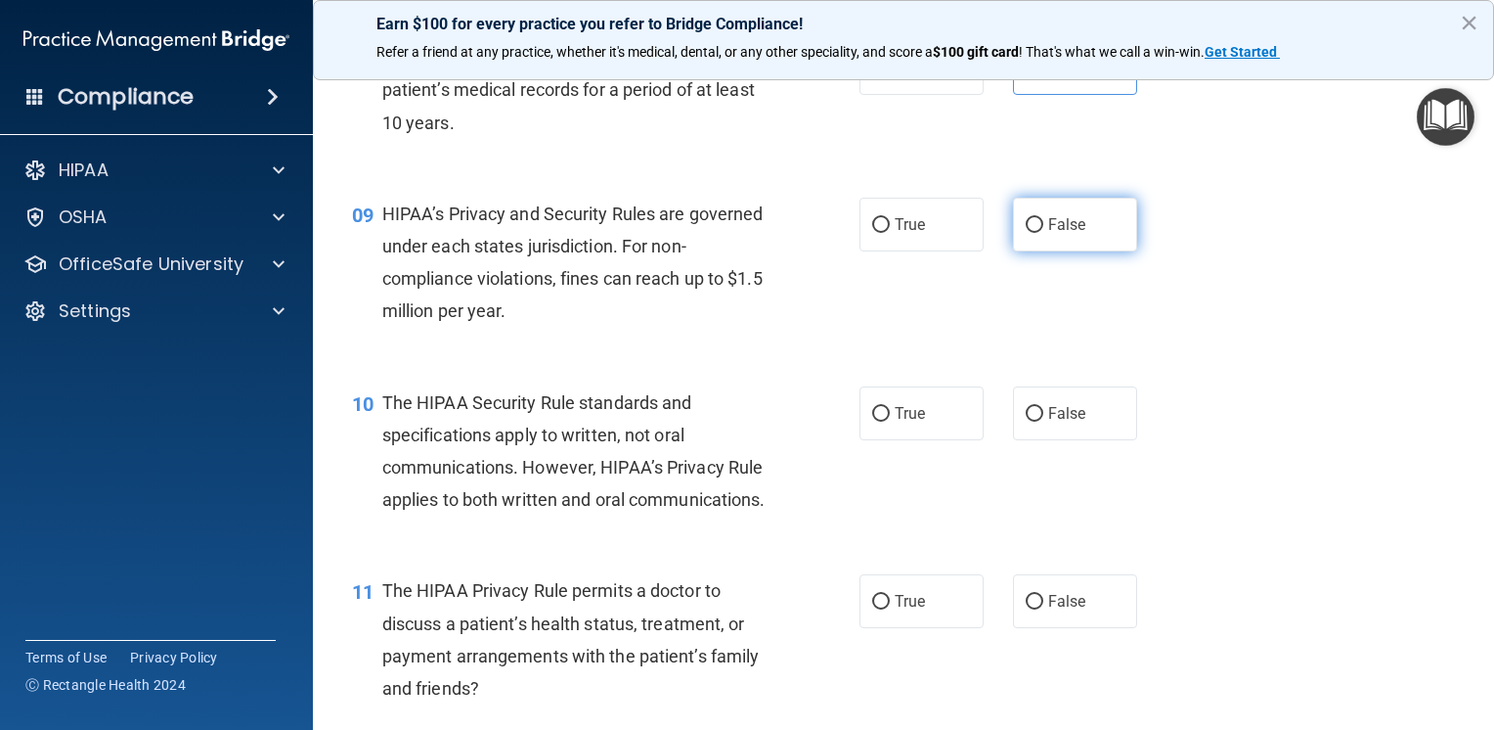
click at [1068, 245] on label "False" at bounding box center [1075, 225] width 124 height 54
click at [1044, 233] on input "False" at bounding box center [1035, 225] width 18 height 15
radio input "true"
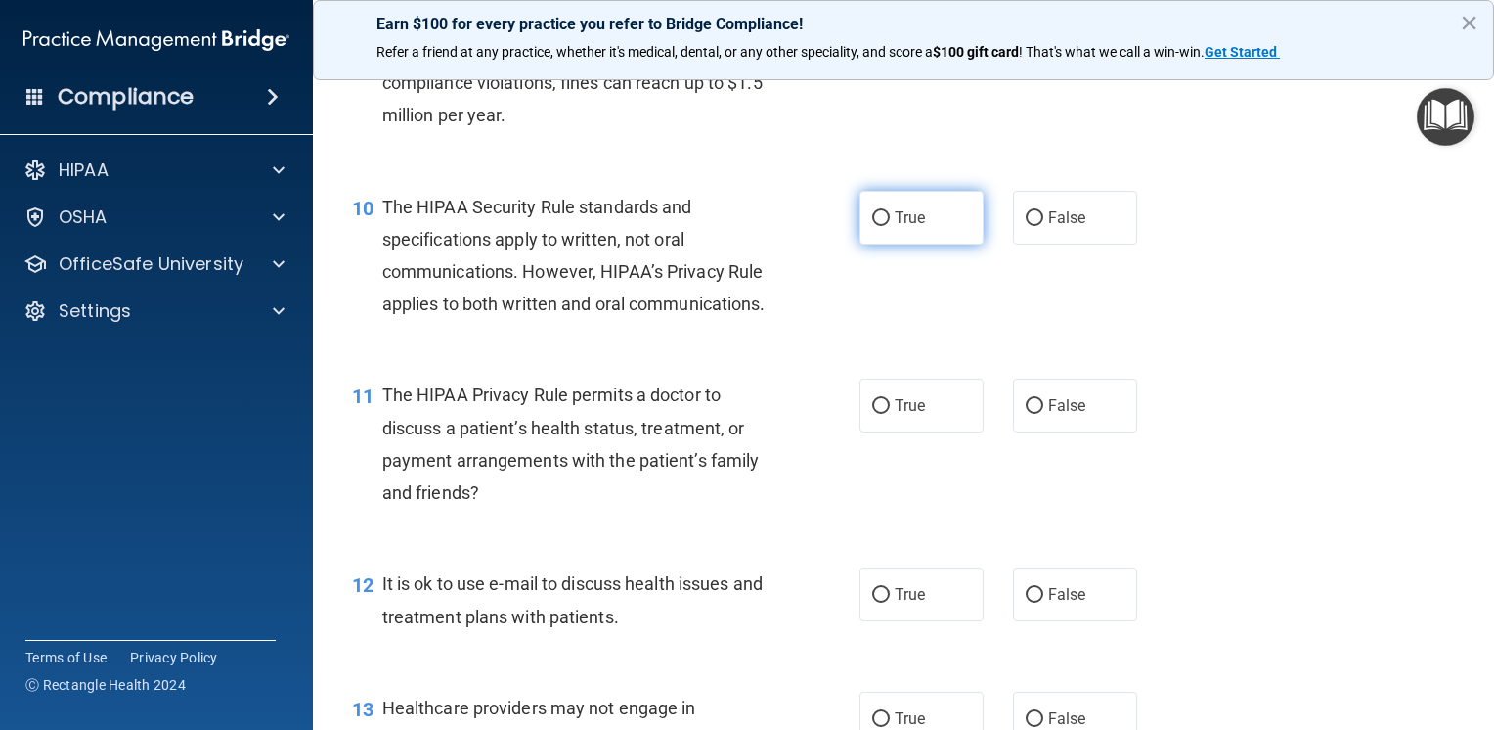
click at [895, 227] on span "True" at bounding box center [910, 217] width 30 height 19
click at [890, 226] on input "True" at bounding box center [881, 218] width 18 height 15
radio input "true"
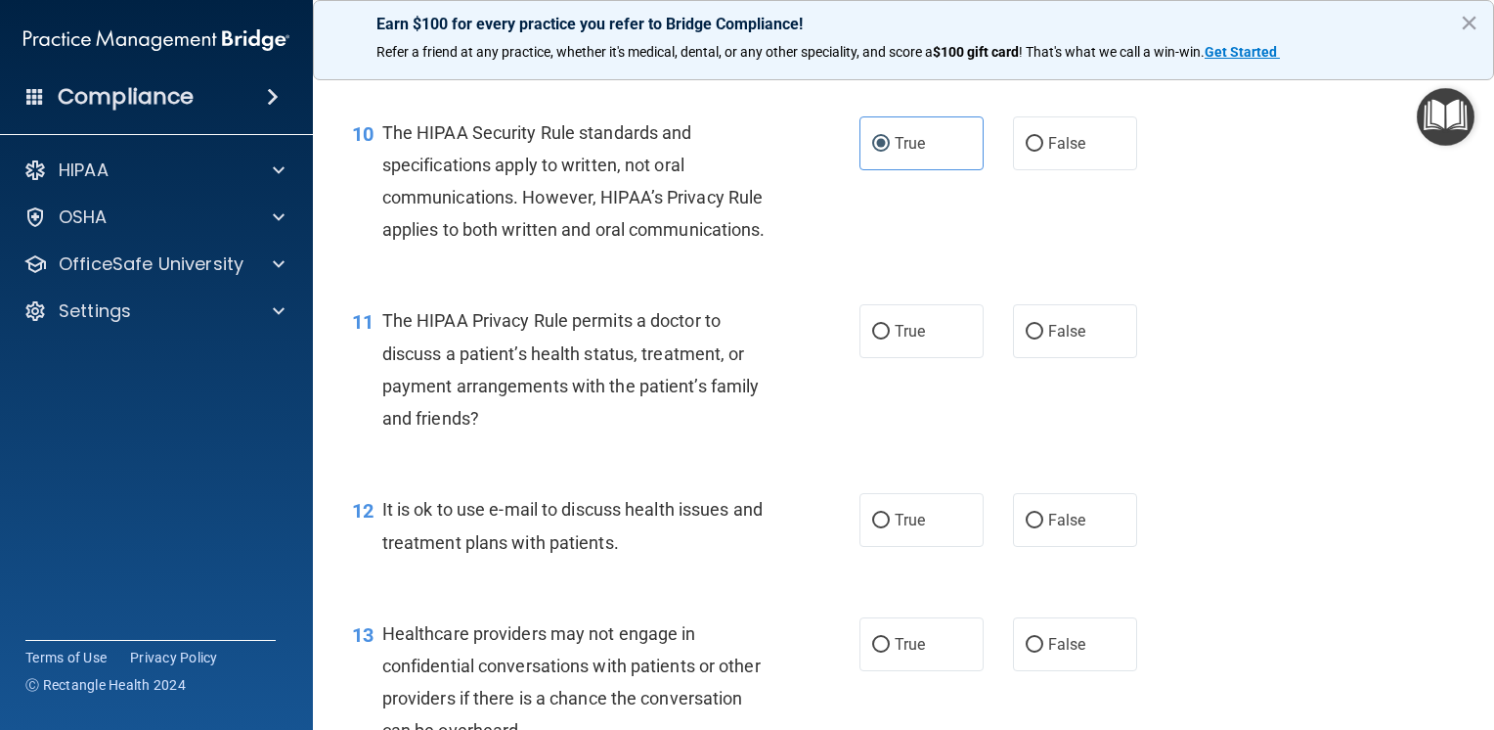
scroll to position [1761, 0]
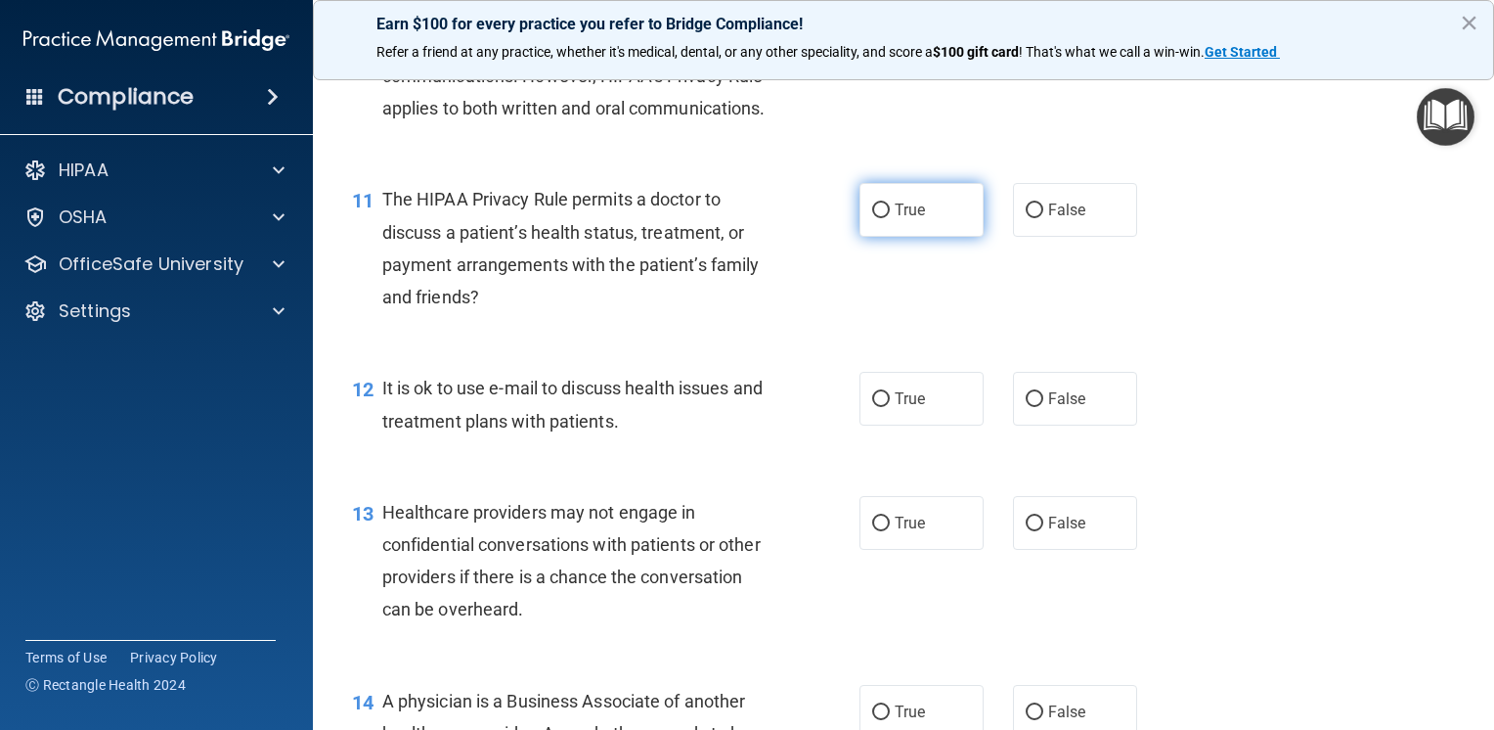
click at [873, 237] on label "True" at bounding box center [922, 210] width 124 height 54
click at [873, 218] on input "True" at bounding box center [881, 210] width 18 height 15
radio input "true"
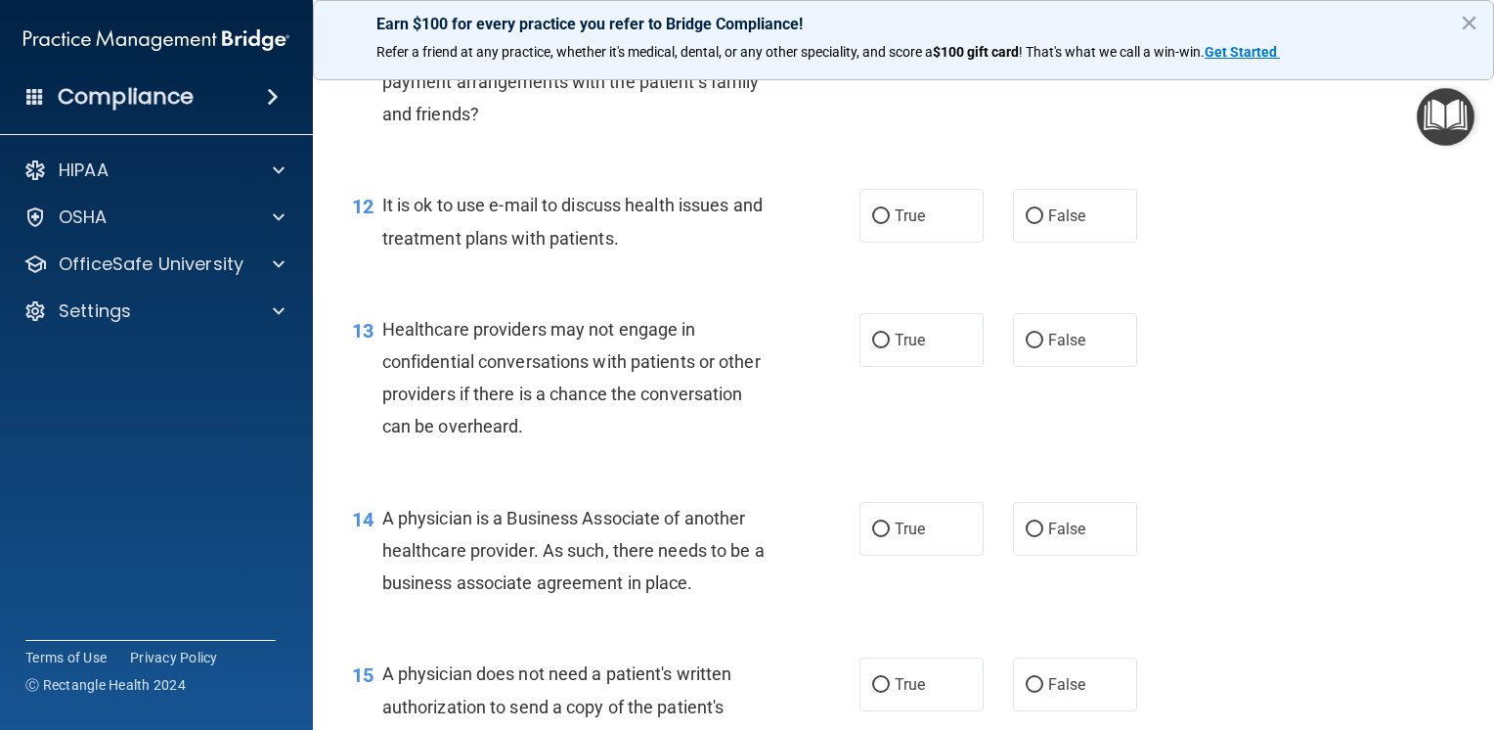
scroll to position [1956, 0]
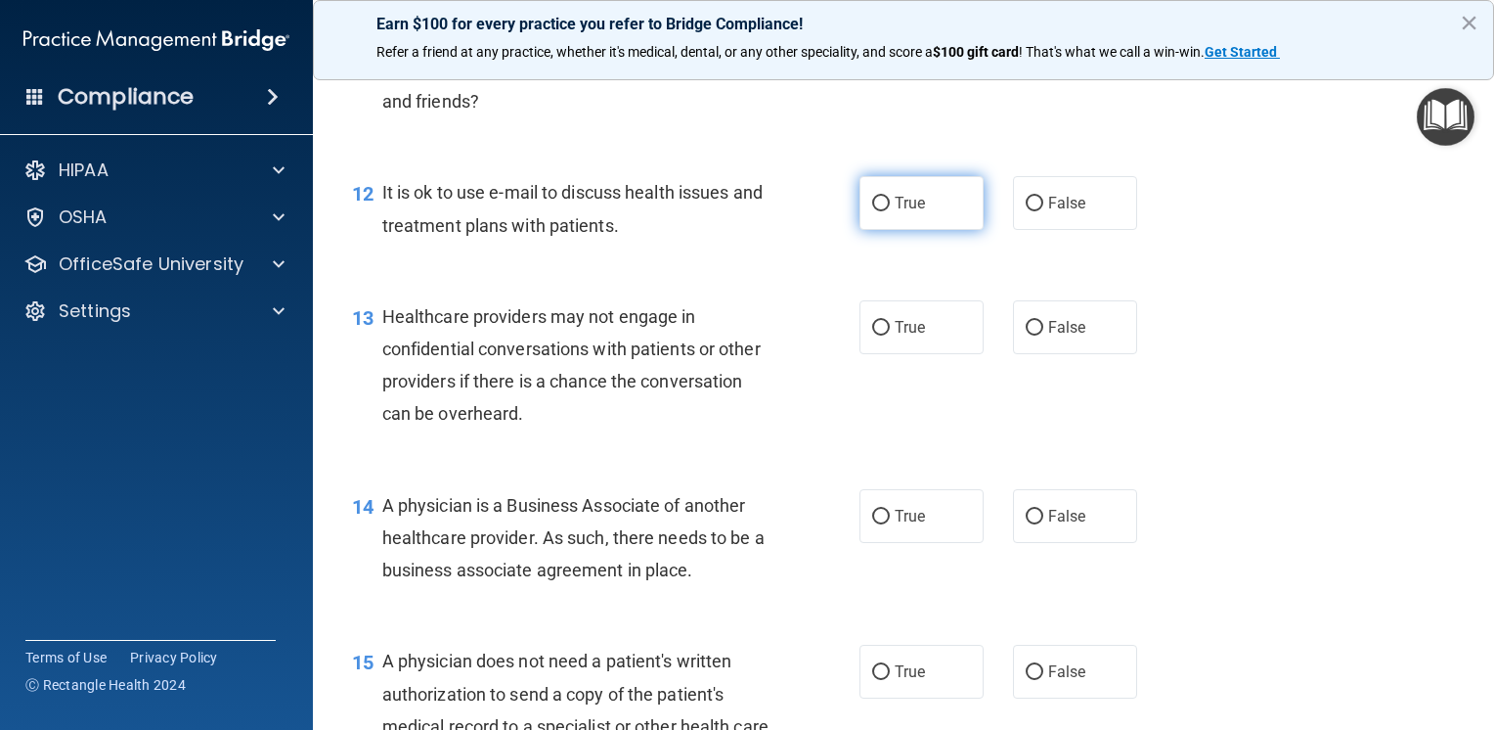
click at [872, 211] on input "True" at bounding box center [881, 204] width 18 height 15
radio input "true"
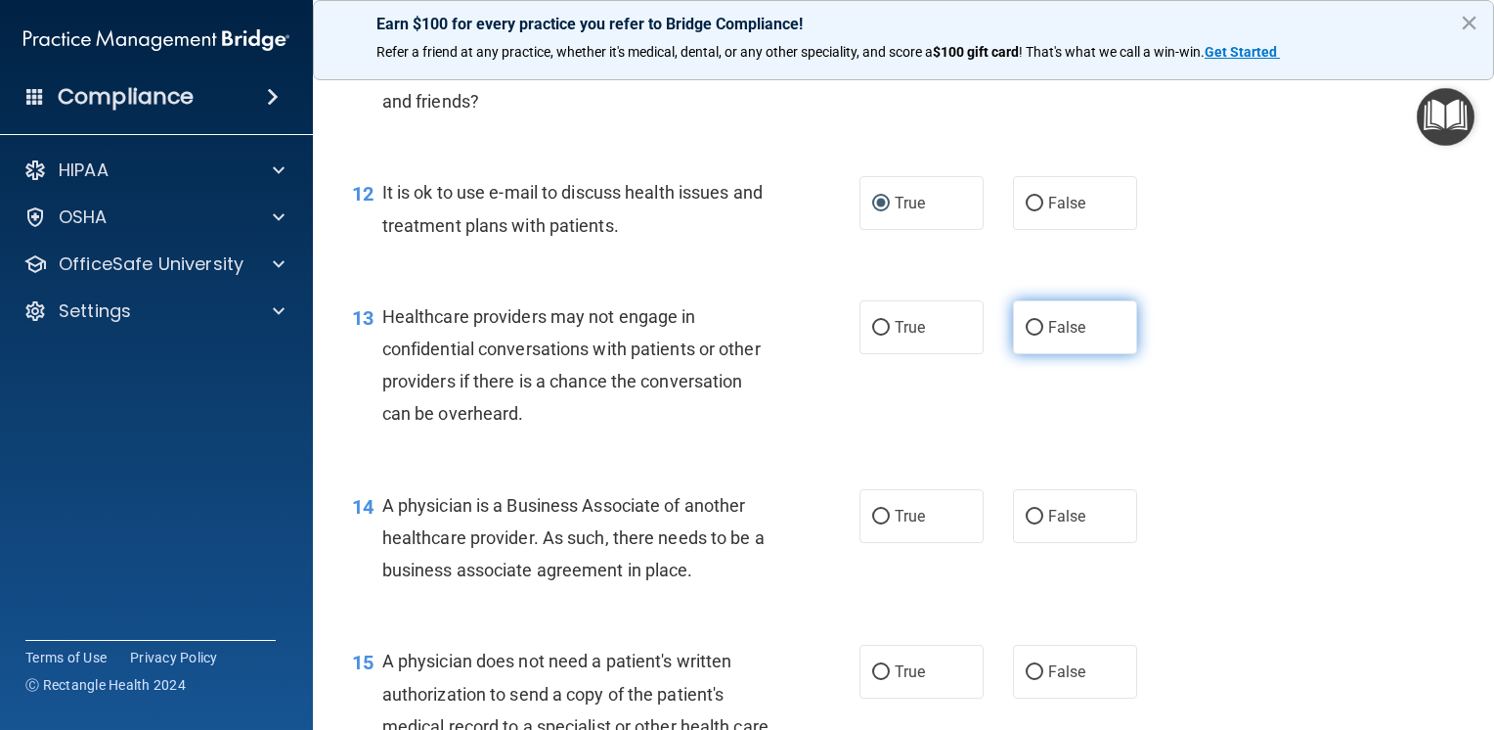
click at [1030, 354] on label "False" at bounding box center [1075, 327] width 124 height 54
click at [1030, 335] on input "False" at bounding box center [1035, 328] width 18 height 15
radio input "true"
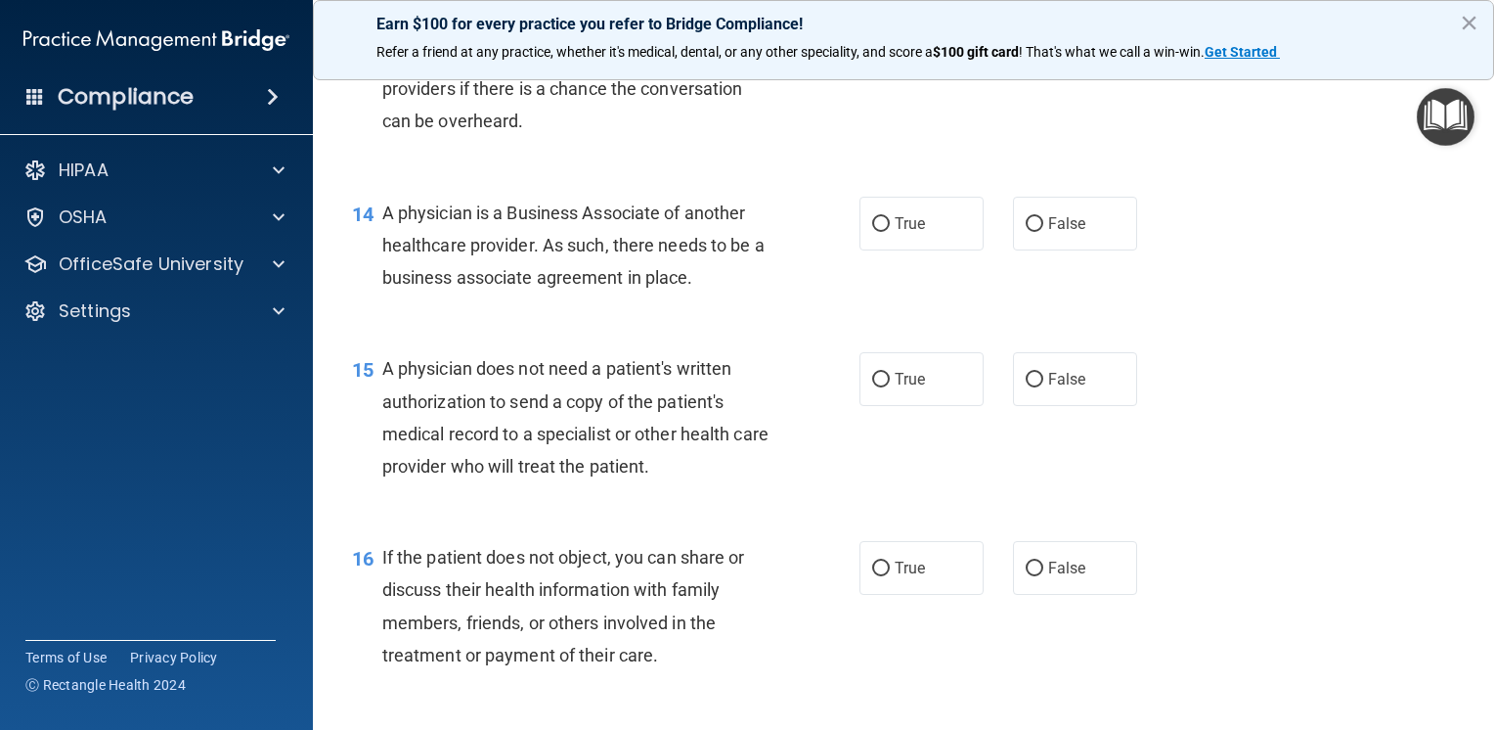
scroll to position [2250, 0]
click at [1035, 249] on label "False" at bounding box center [1075, 223] width 124 height 54
click at [1035, 231] on input "False" at bounding box center [1035, 223] width 18 height 15
radio input "true"
click at [890, 405] on label "True" at bounding box center [922, 378] width 124 height 54
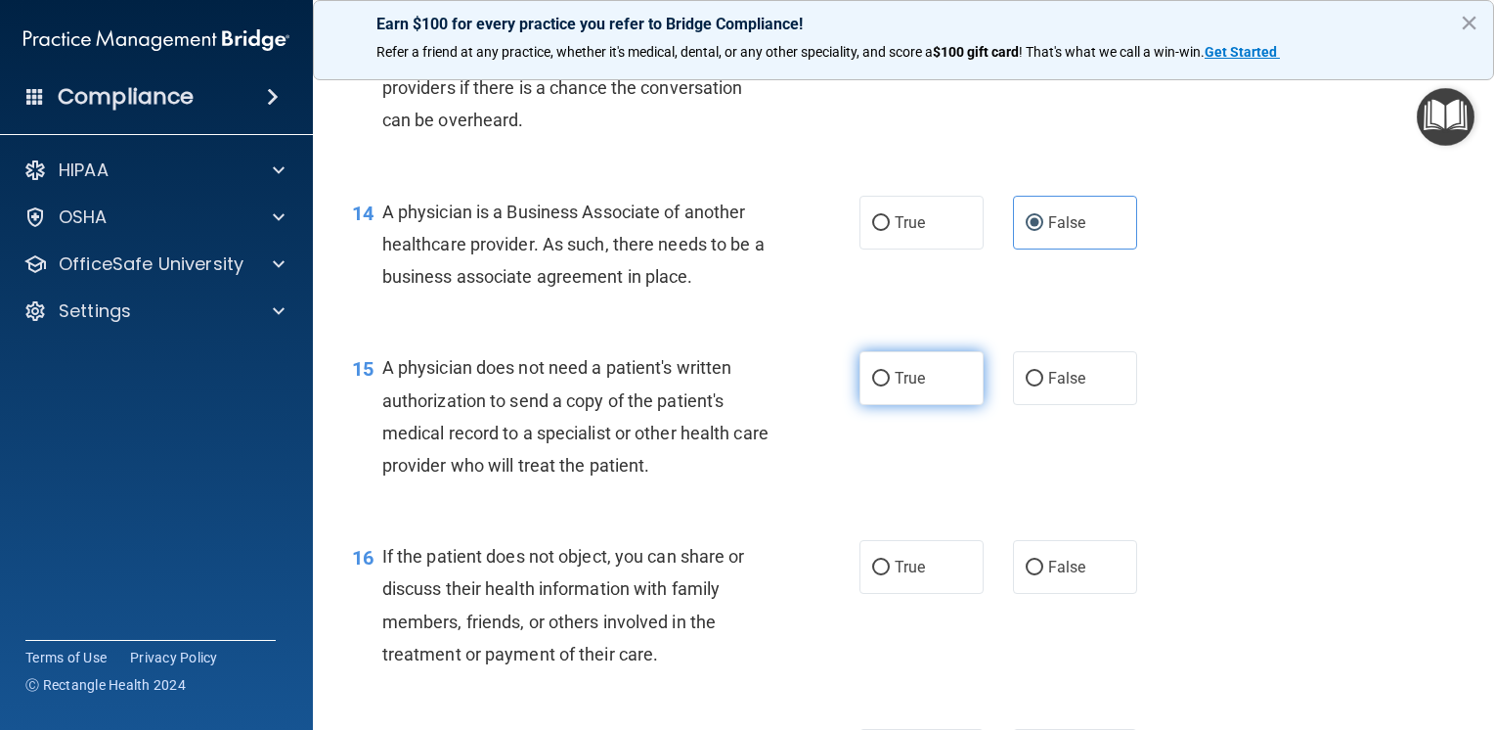
click at [890, 386] on input "True" at bounding box center [881, 379] width 18 height 15
radio input "true"
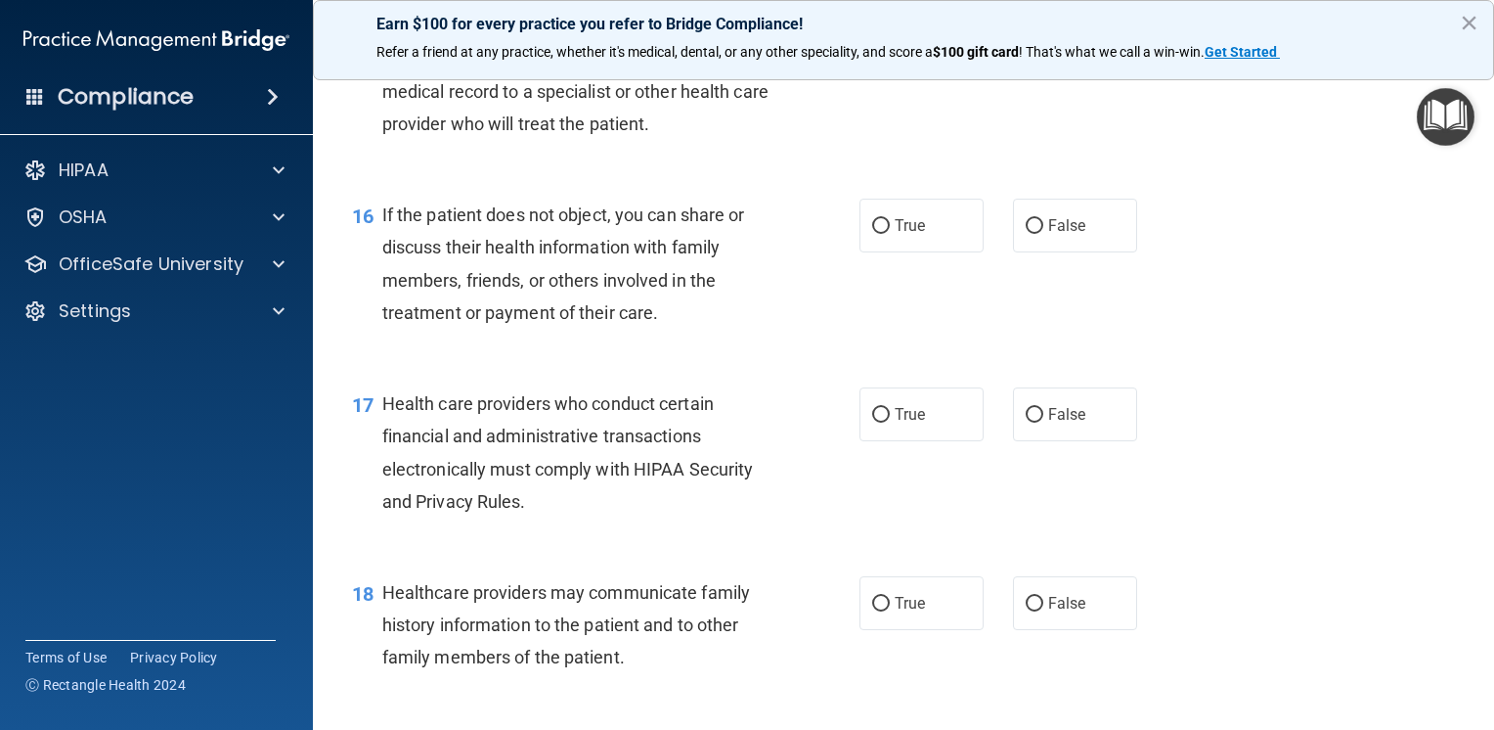
scroll to position [2641, 0]
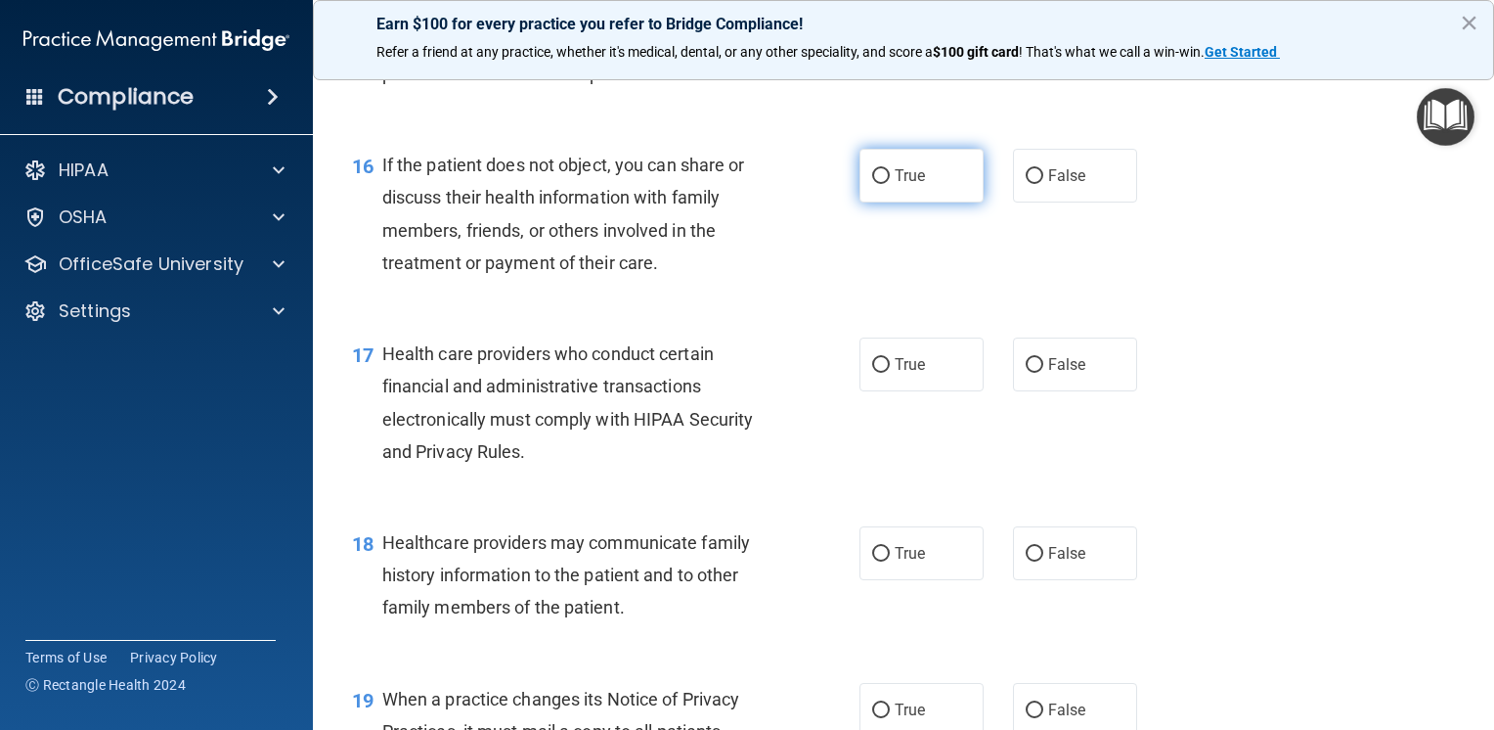
click at [900, 202] on label "True" at bounding box center [922, 176] width 124 height 54
click at [890, 184] on input "True" at bounding box center [881, 176] width 18 height 15
radio input "true"
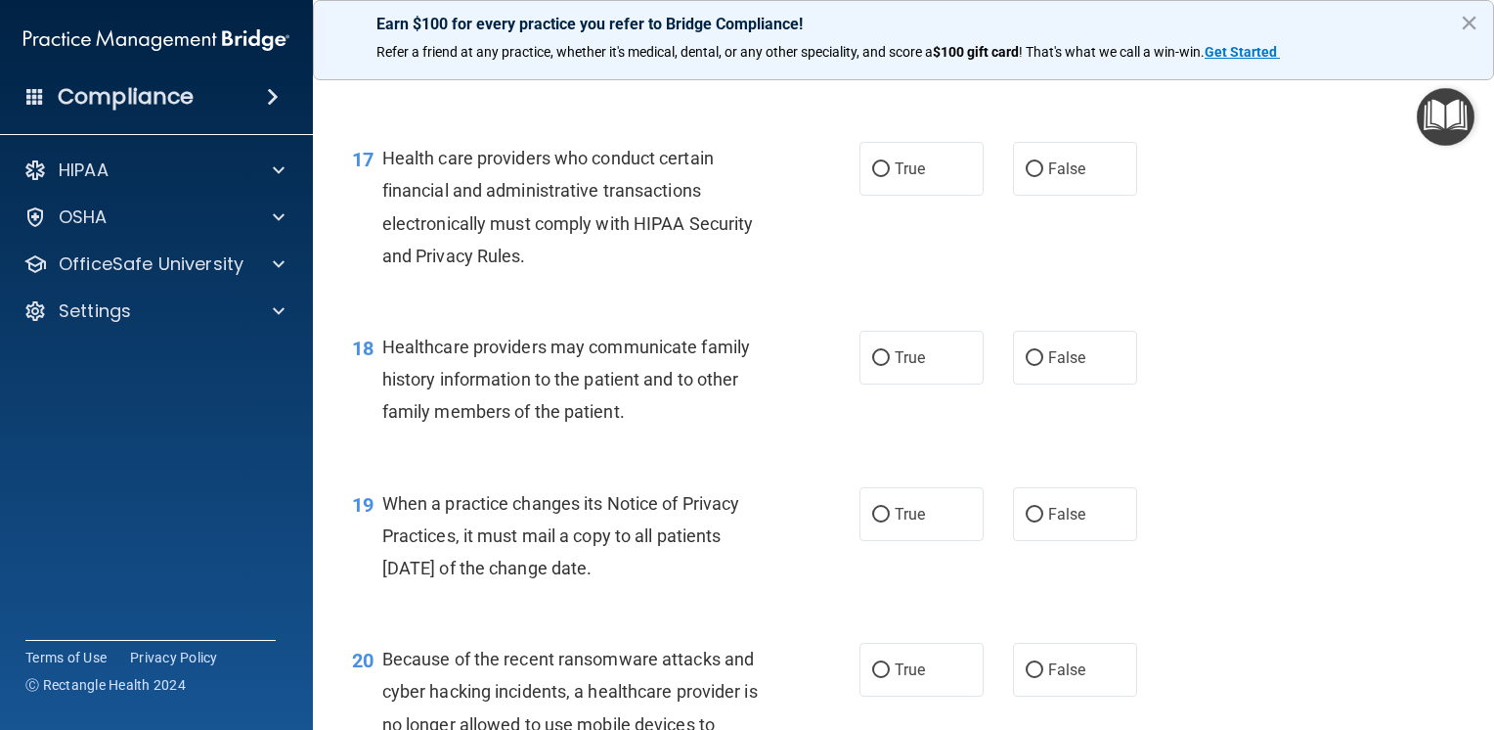
scroll to position [2934, 0]
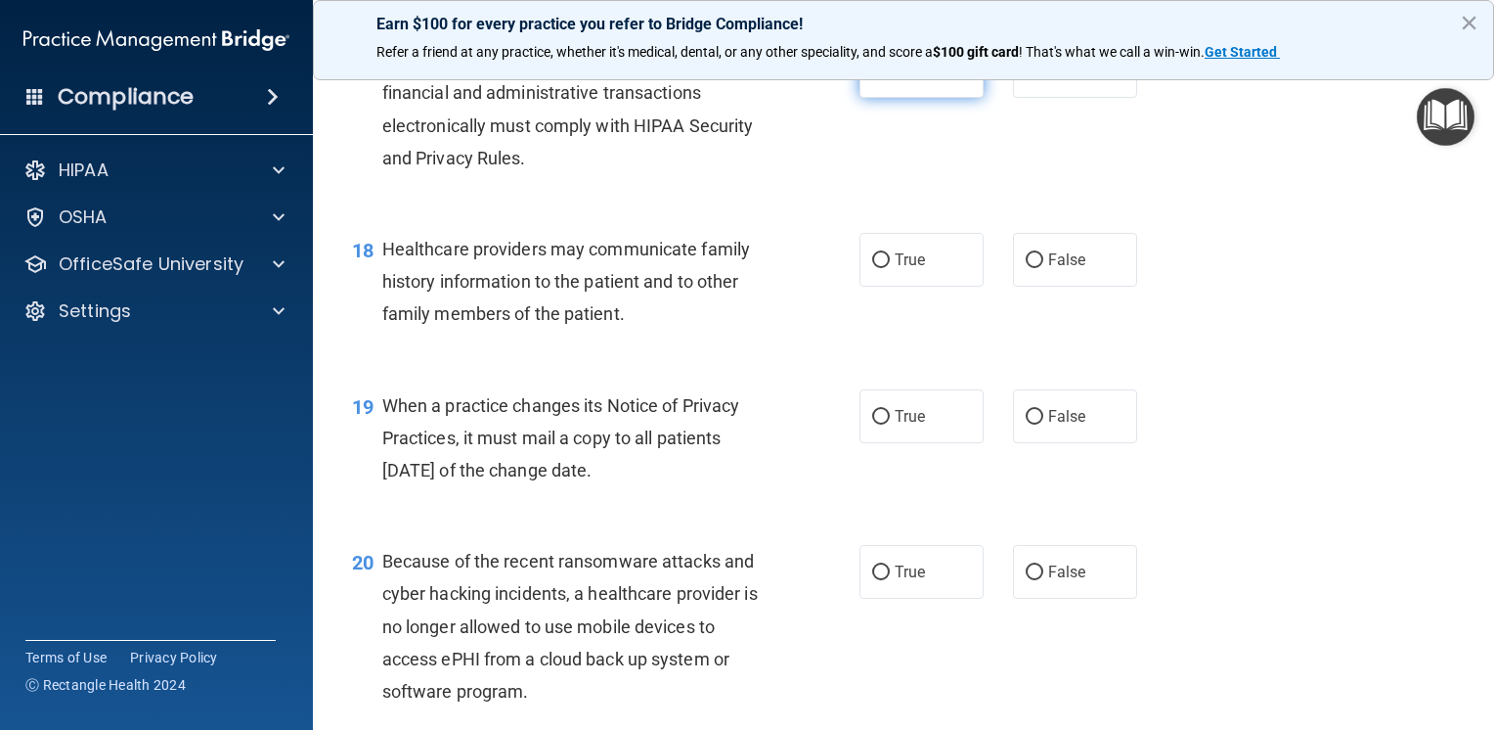
click at [926, 98] on label "True" at bounding box center [922, 71] width 124 height 54
click at [890, 79] on input "True" at bounding box center [881, 72] width 18 height 15
radio input "true"
click at [1050, 269] on span "False" at bounding box center [1067, 259] width 38 height 19
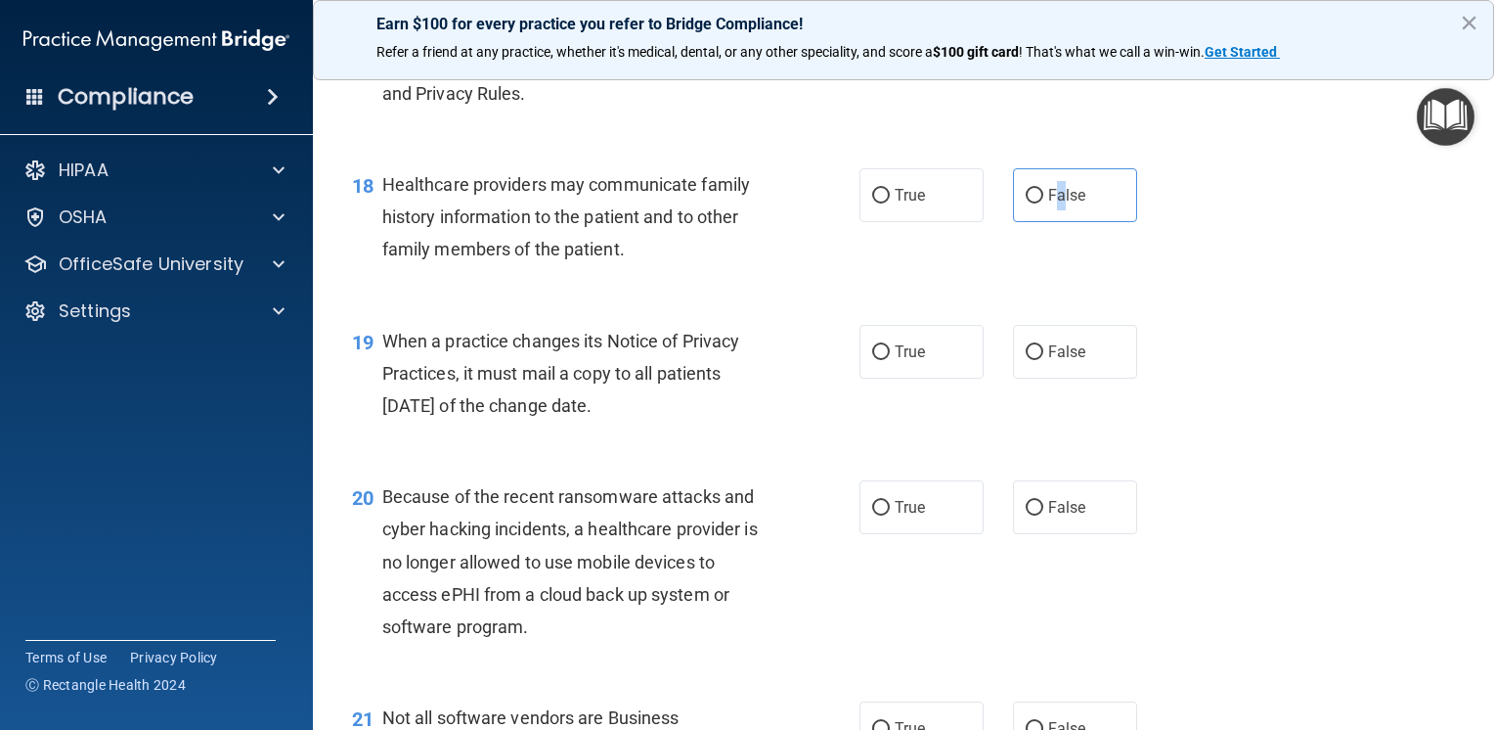
scroll to position [3130, 0]
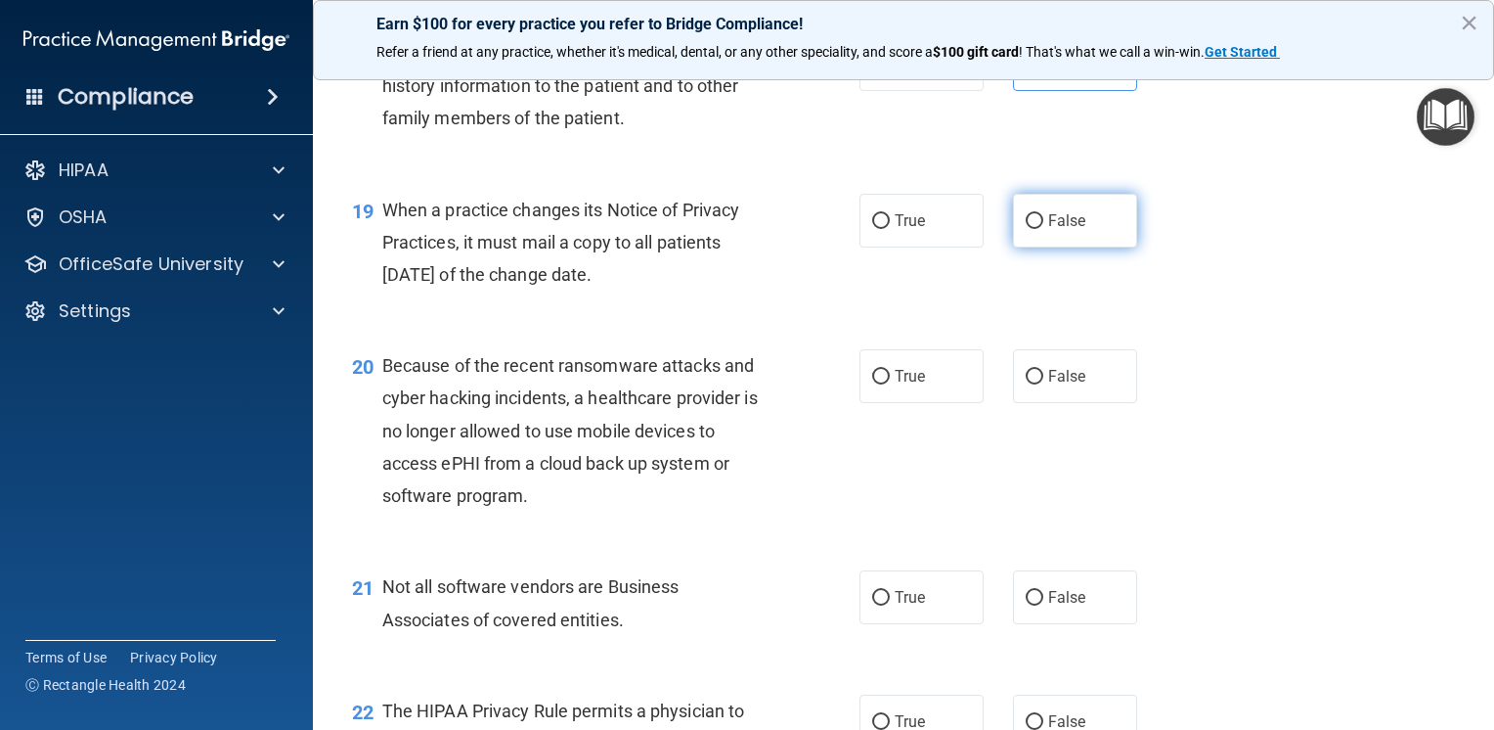
click at [1040, 247] on label "False" at bounding box center [1075, 221] width 124 height 54
click at [1040, 229] on input "False" at bounding box center [1035, 221] width 18 height 15
radio input "true"
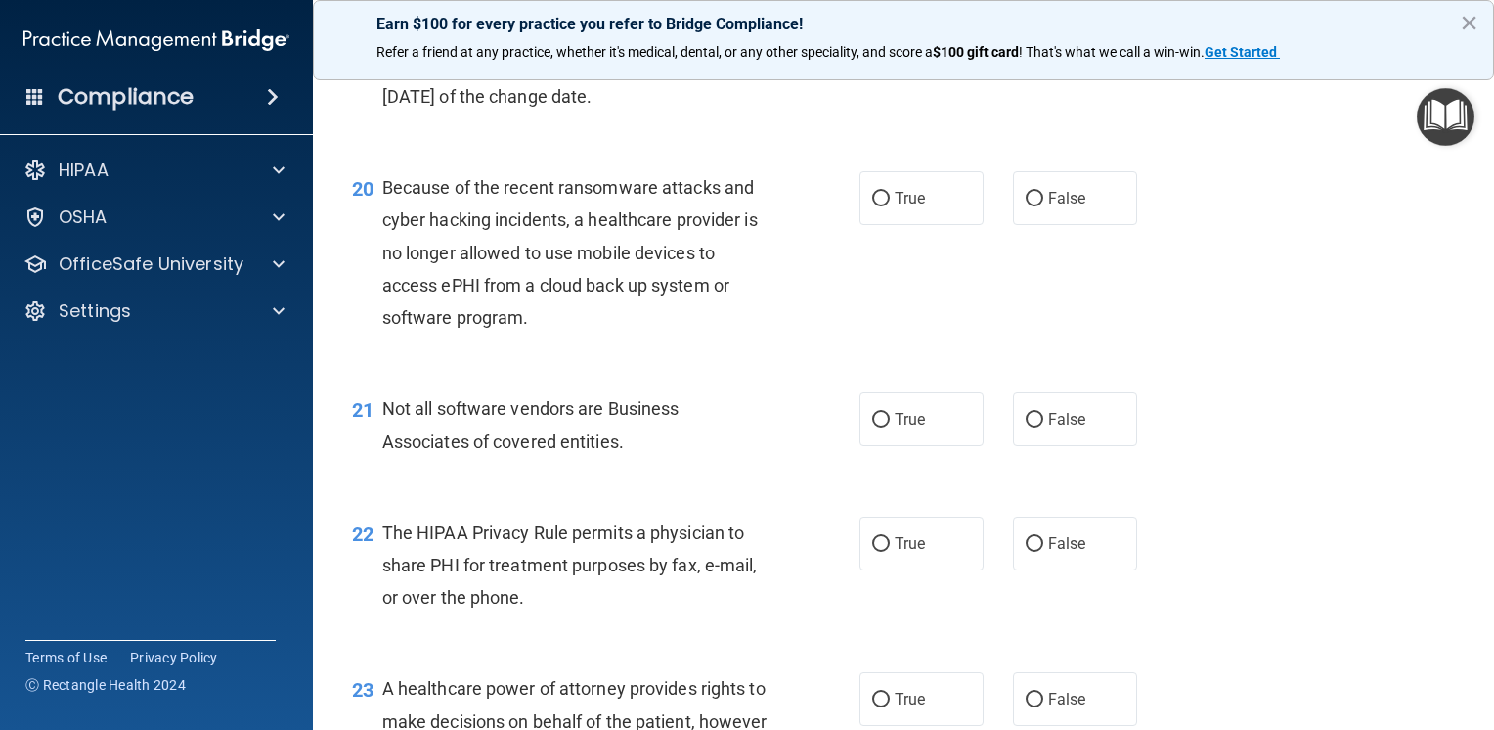
scroll to position [3325, 0]
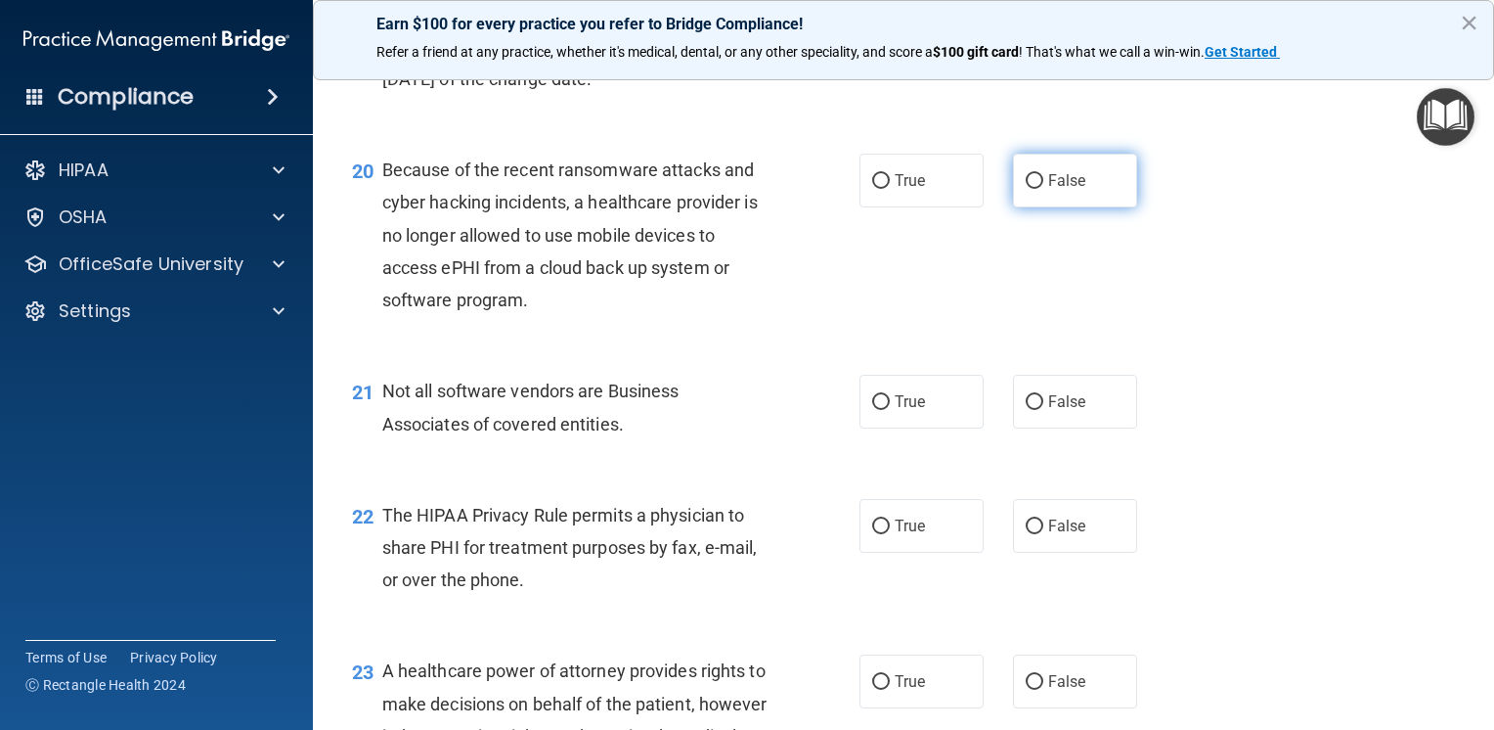
click at [1067, 190] on span "False" at bounding box center [1067, 180] width 38 height 19
click at [1044, 189] on input "False" at bounding box center [1035, 181] width 18 height 15
radio input "true"
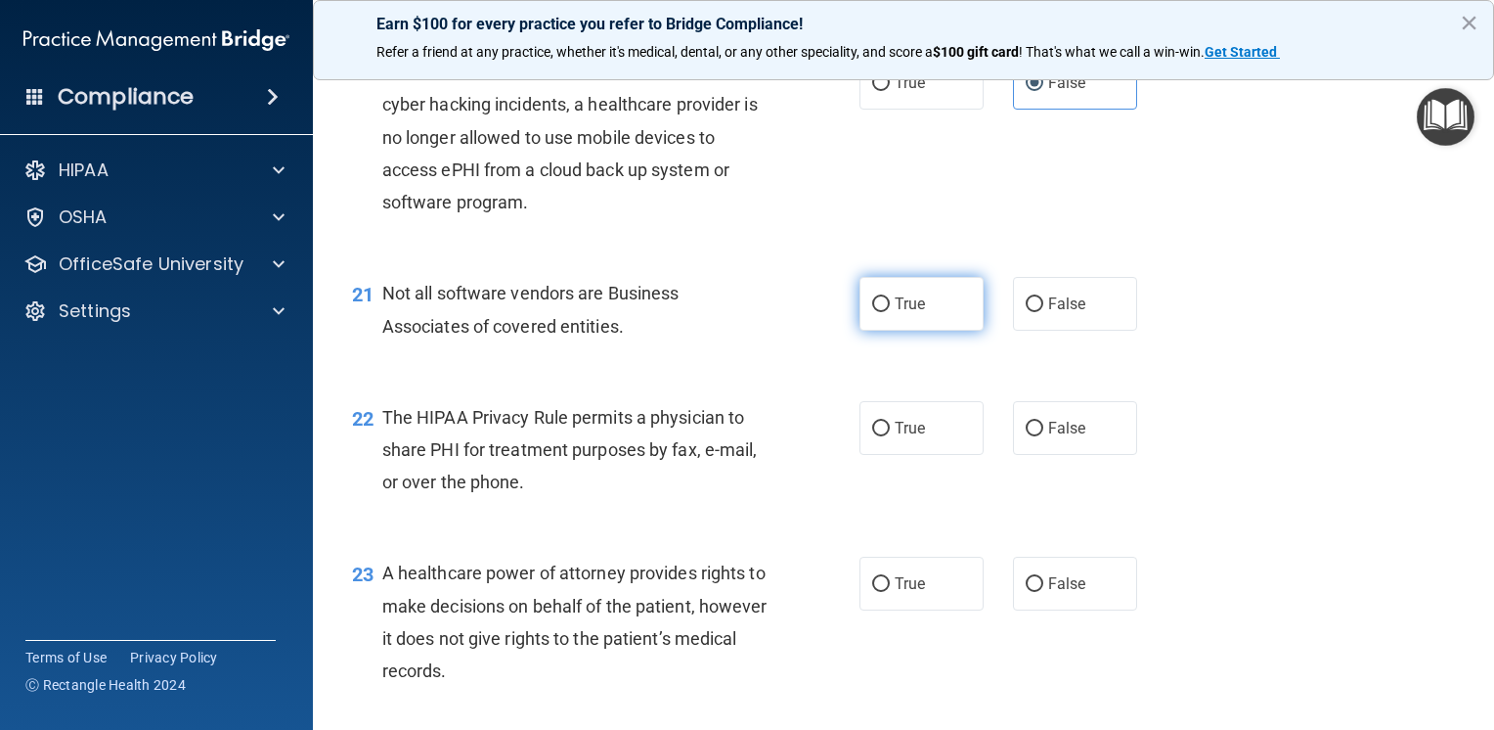
click at [875, 312] on input "True" at bounding box center [881, 304] width 18 height 15
radio input "true"
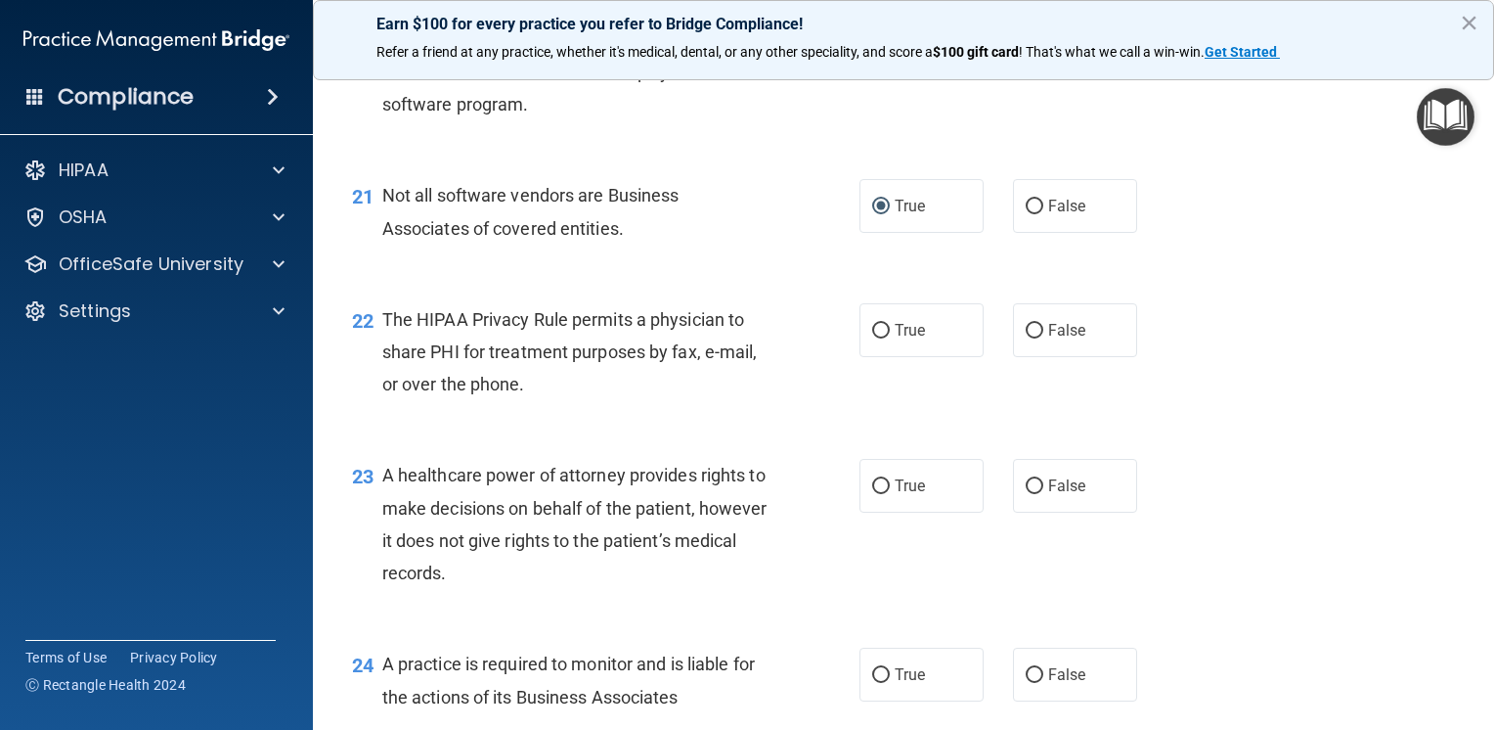
scroll to position [3619, 0]
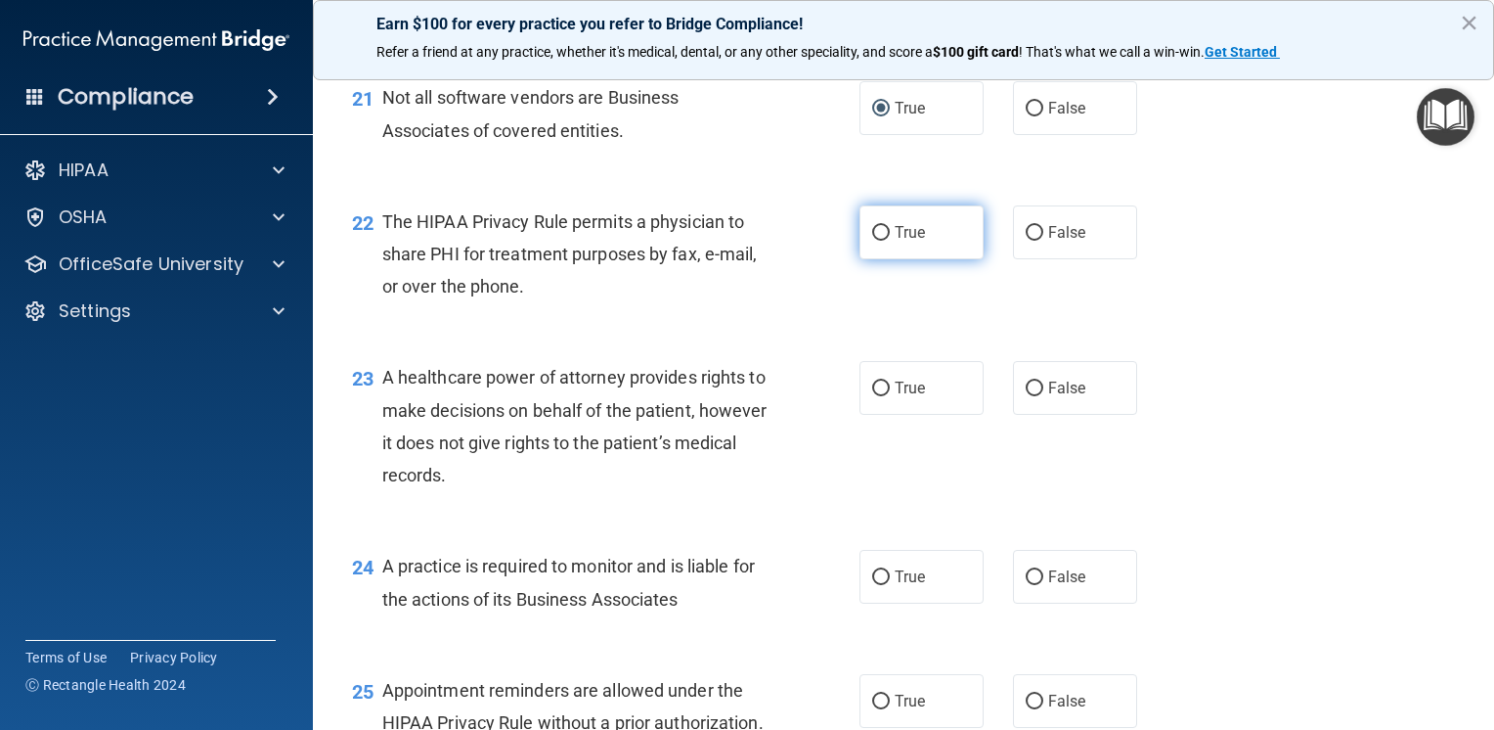
click at [895, 242] on span "True" at bounding box center [910, 232] width 30 height 19
click at [889, 241] on input "True" at bounding box center [881, 233] width 18 height 15
radio input "true"
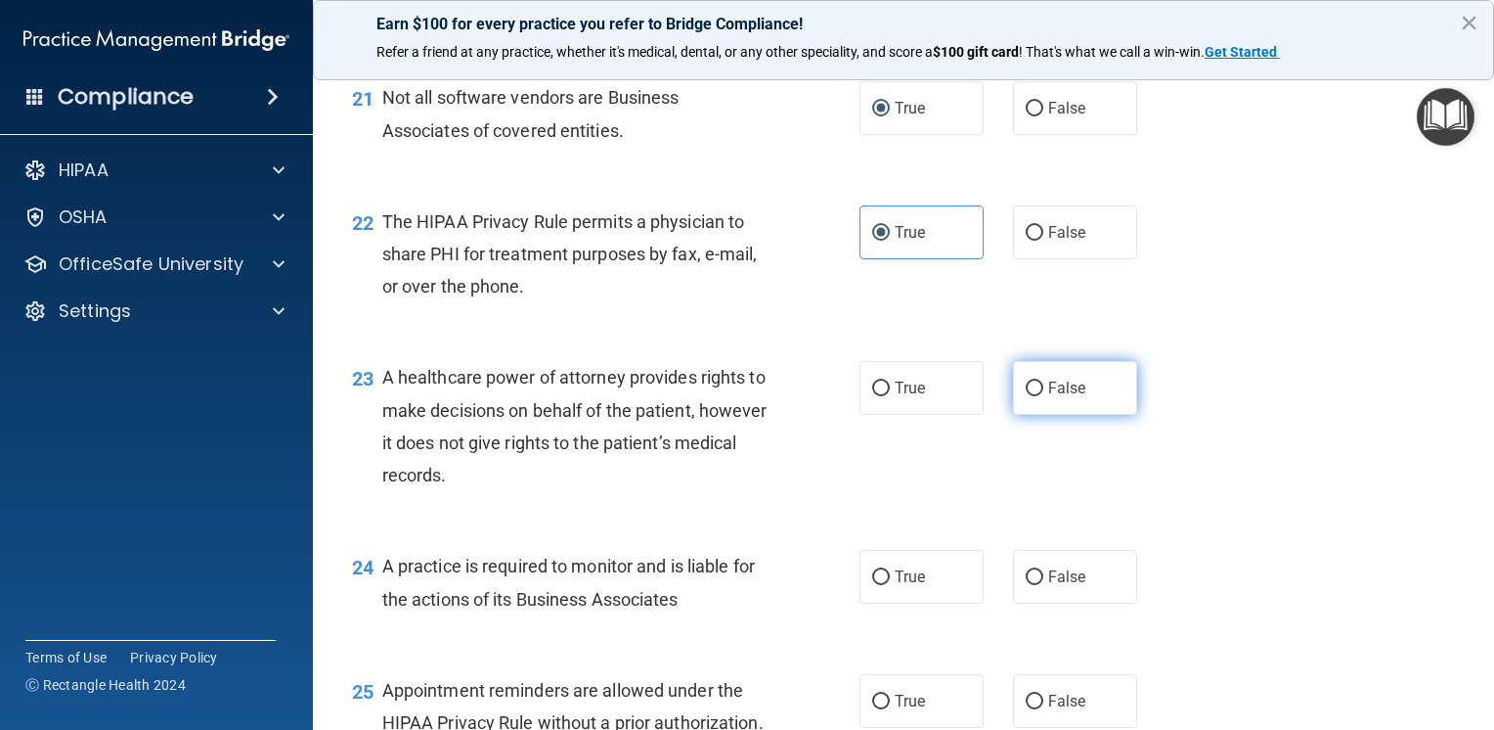
click at [1031, 396] on input "False" at bounding box center [1035, 388] width 18 height 15
radio input "true"
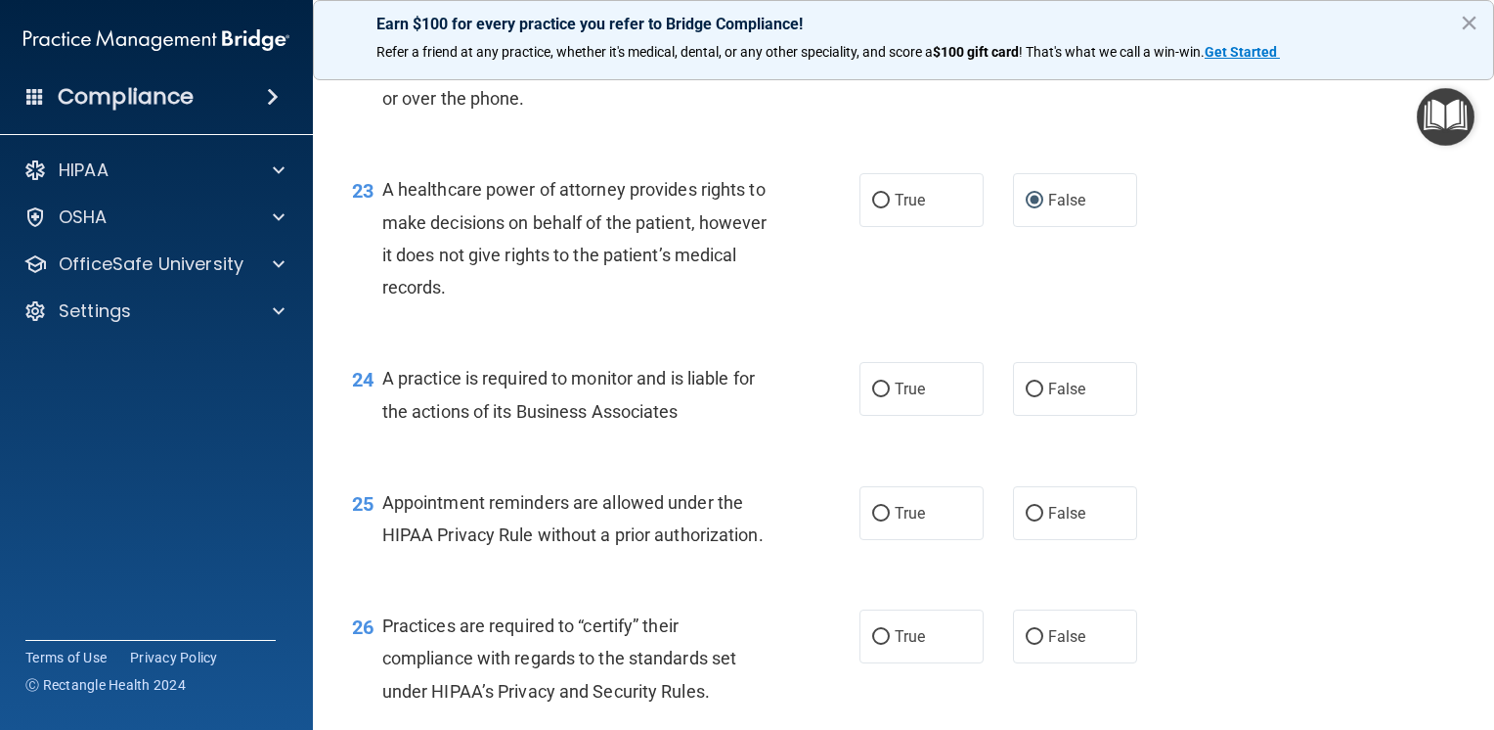
scroll to position [3814, 0]
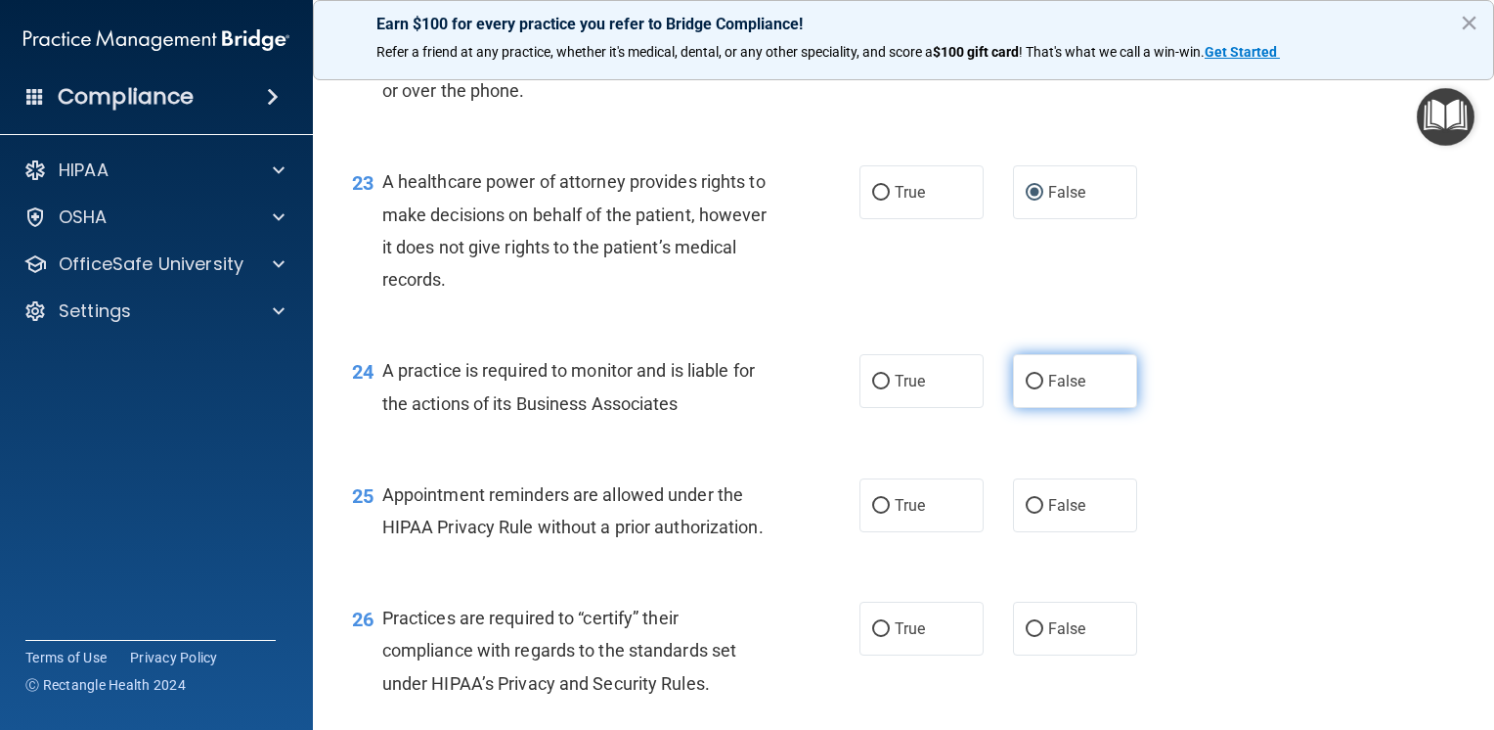
click at [1037, 408] on label "False" at bounding box center [1075, 381] width 124 height 54
click at [1037, 389] on input "False" at bounding box center [1035, 382] width 18 height 15
radio input "true"
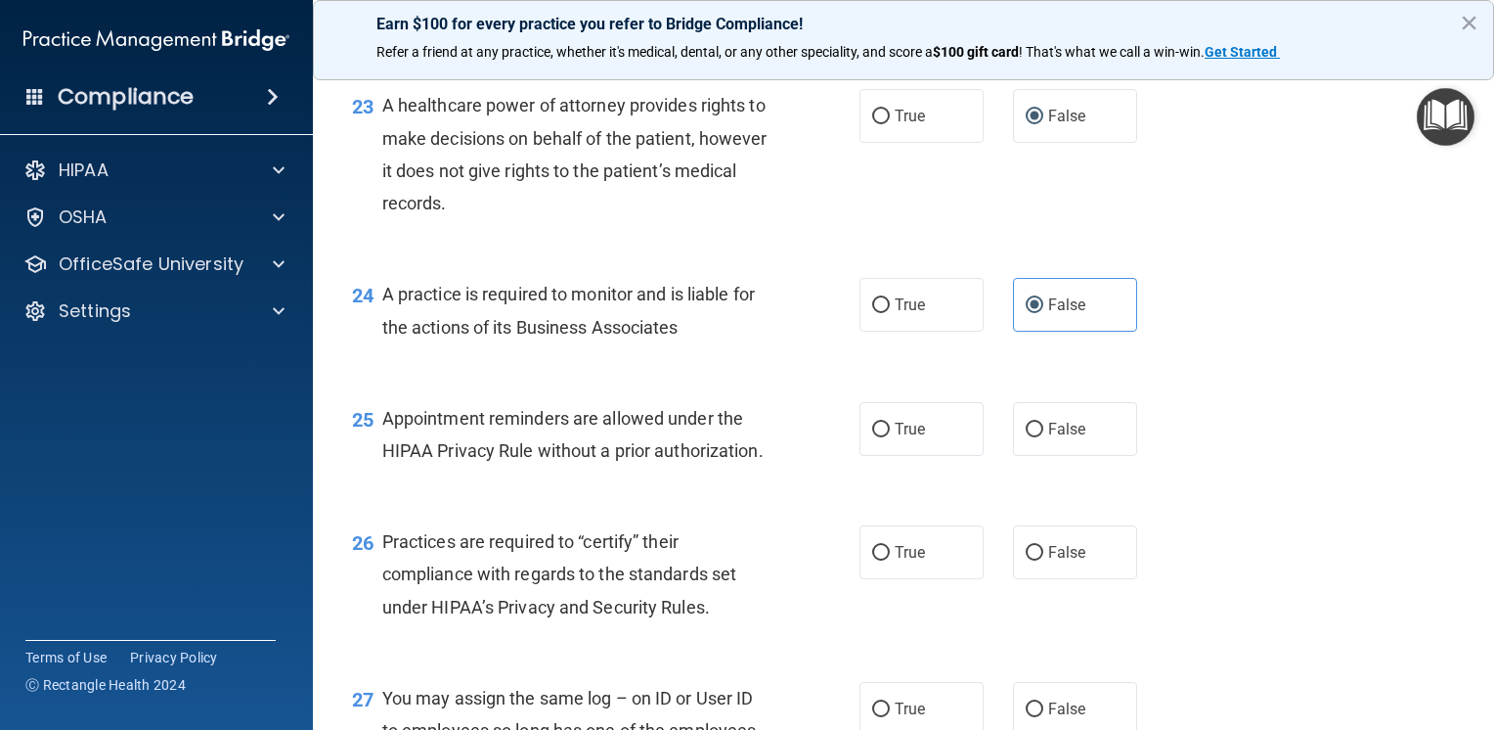
scroll to position [4108, 0]
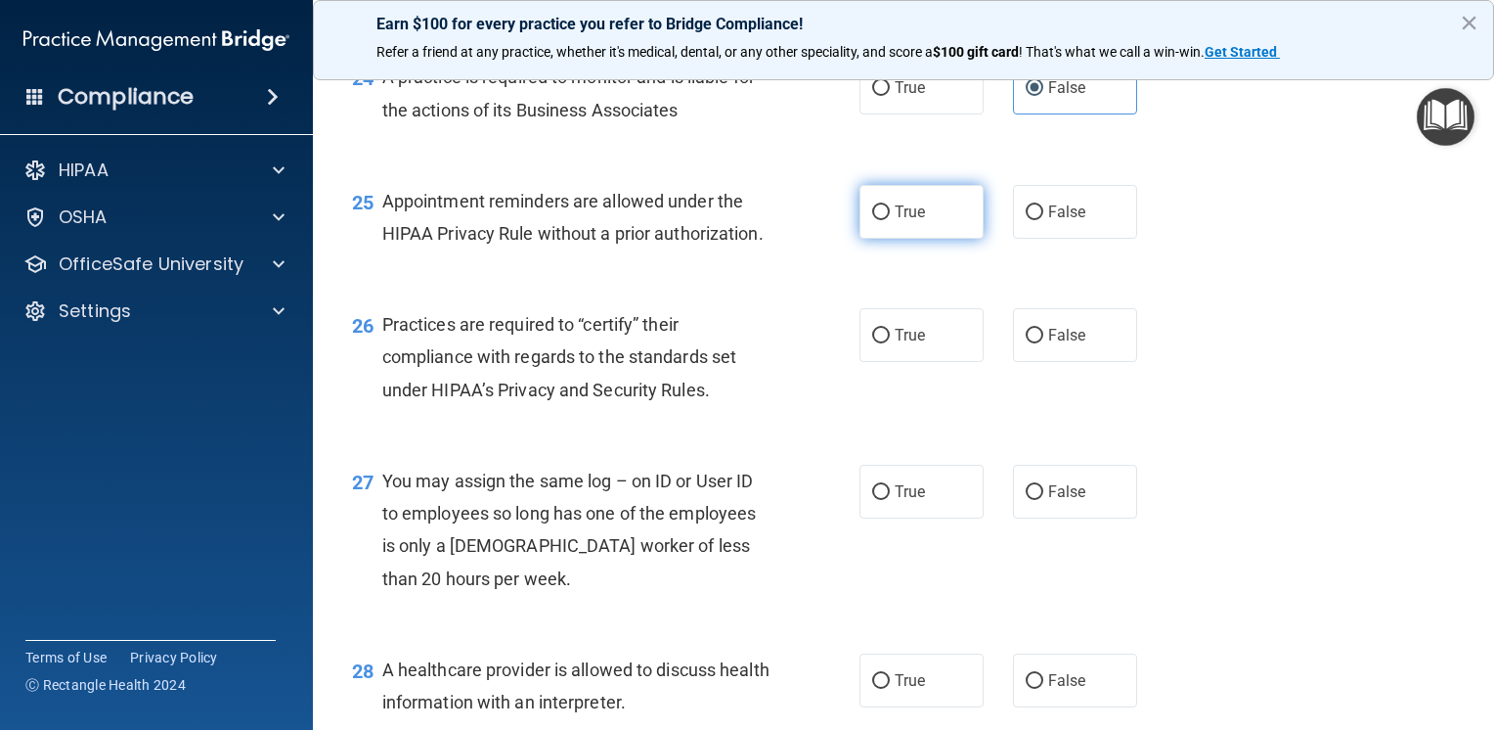
click at [895, 221] on span "True" at bounding box center [910, 211] width 30 height 19
click at [890, 220] on input "True" at bounding box center [881, 212] width 18 height 15
radio input "true"
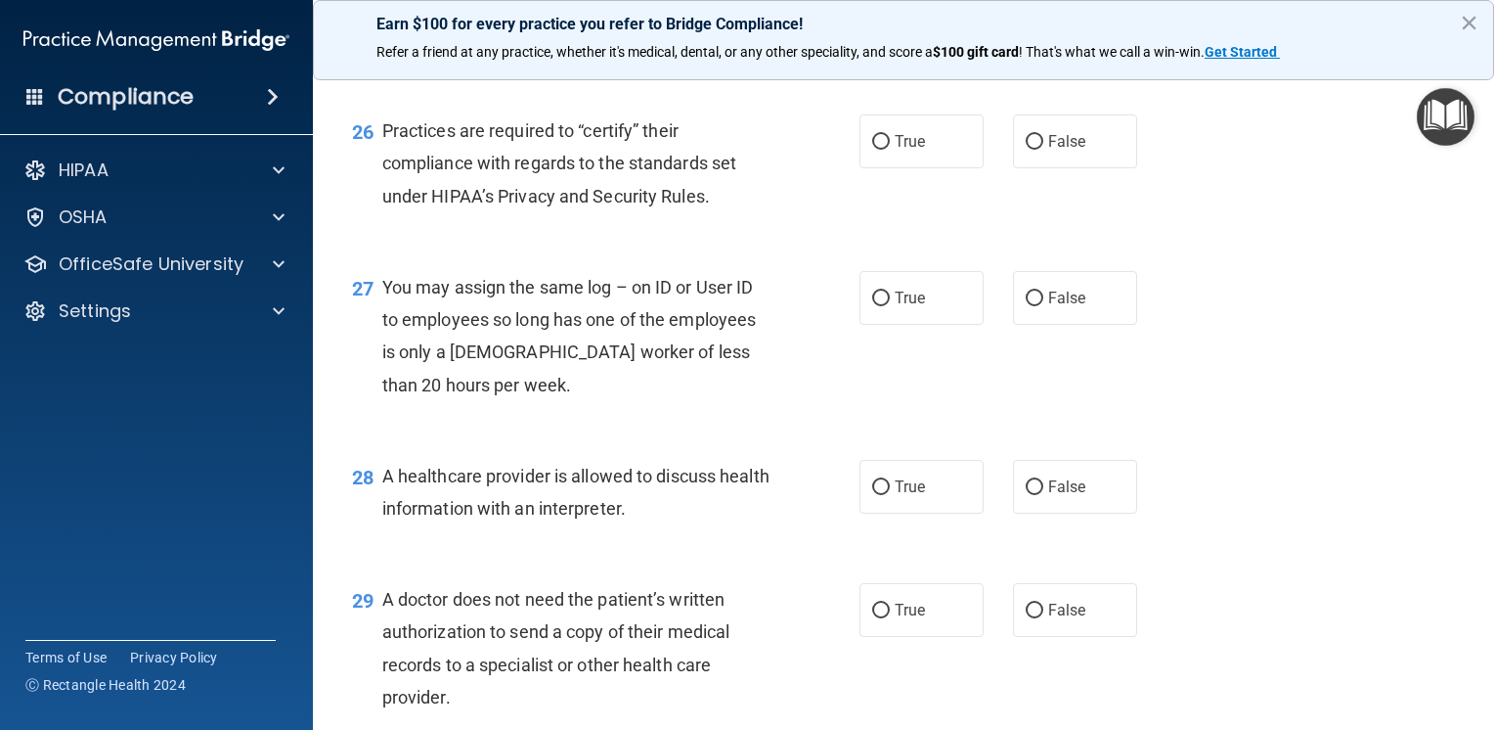
scroll to position [4303, 0]
click at [1068, 166] on label "False" at bounding box center [1075, 139] width 124 height 54
click at [1044, 148] on input "False" at bounding box center [1035, 140] width 18 height 15
radio input "true"
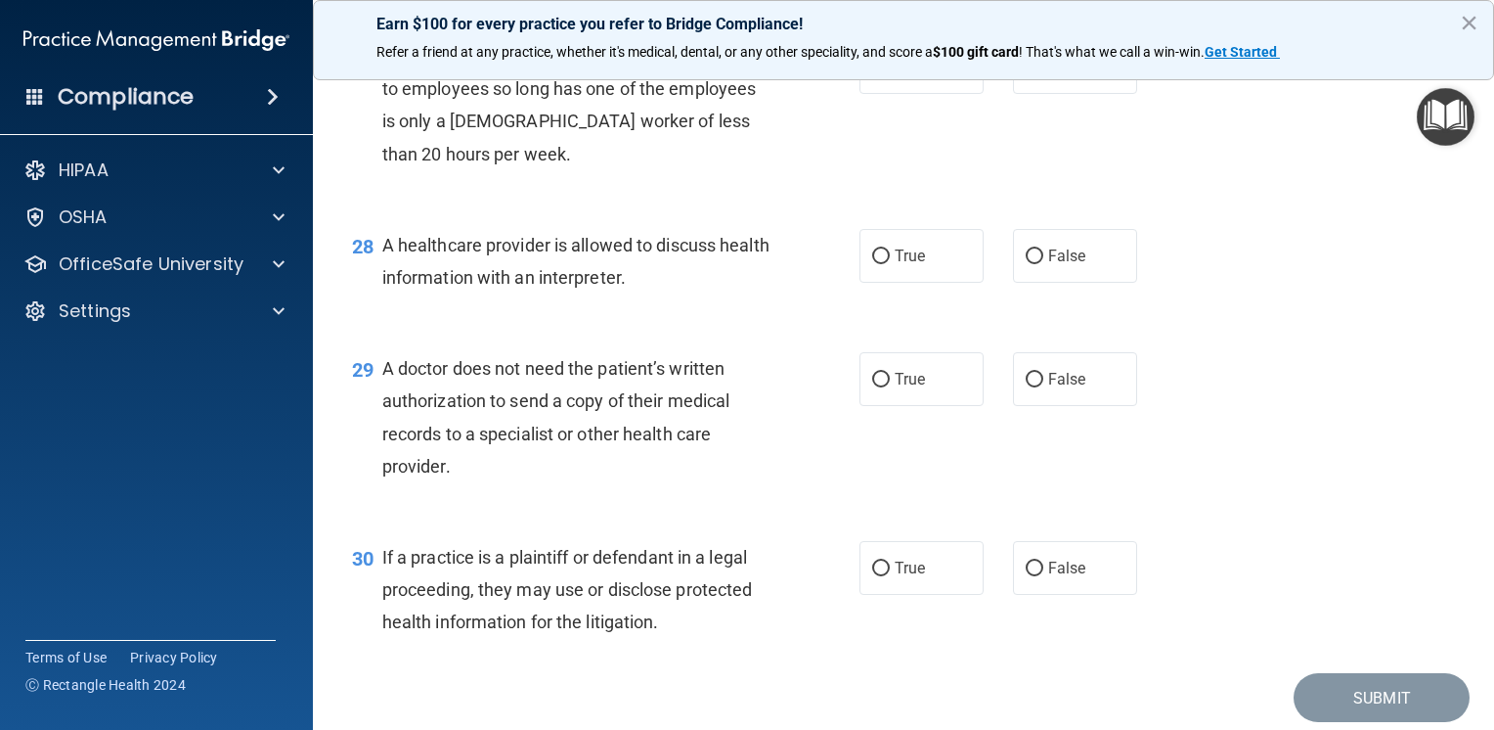
scroll to position [4499, 0]
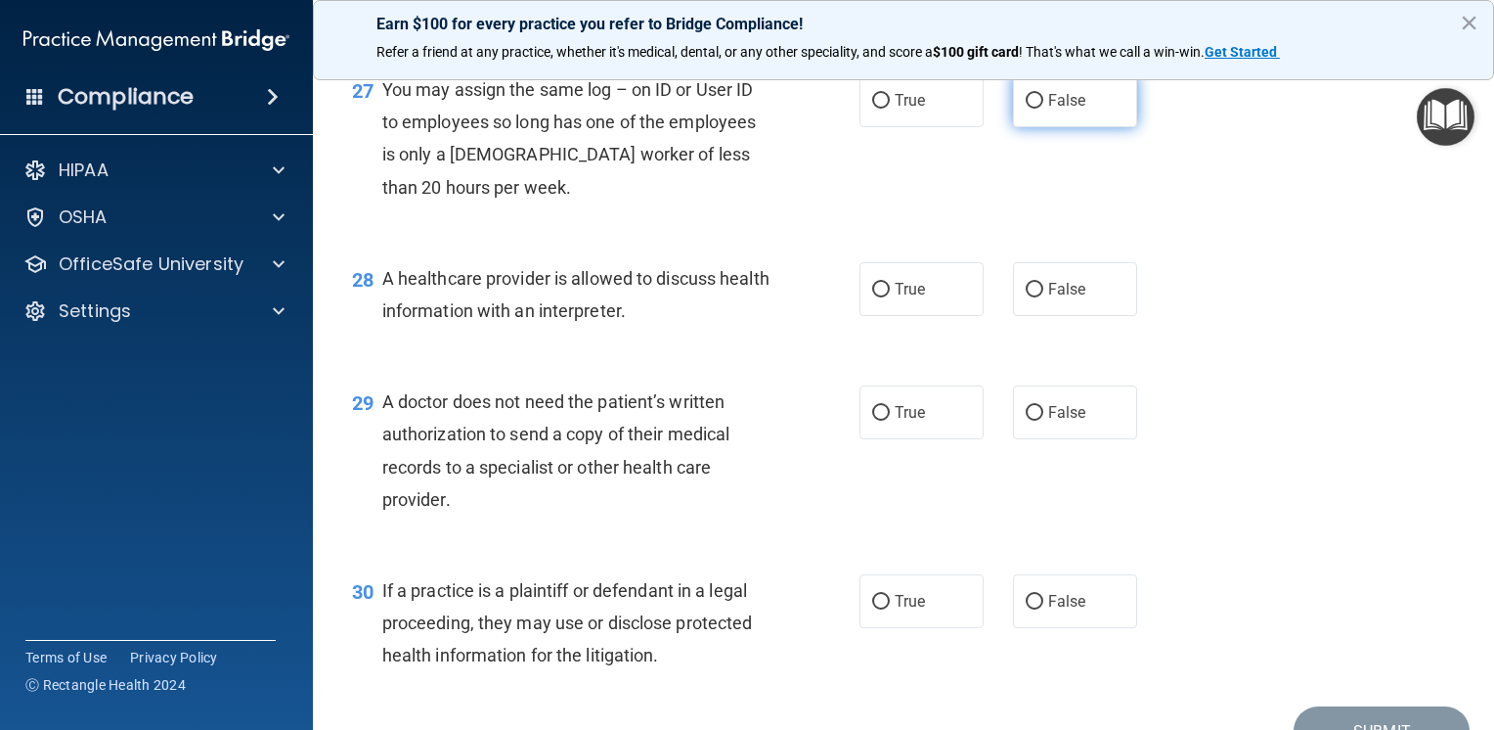
click at [1052, 110] on span "False" at bounding box center [1067, 100] width 38 height 19
click at [1044, 109] on input "False" at bounding box center [1035, 101] width 18 height 15
radio input "true"
click at [879, 297] on input "True" at bounding box center [881, 290] width 18 height 15
radio input "true"
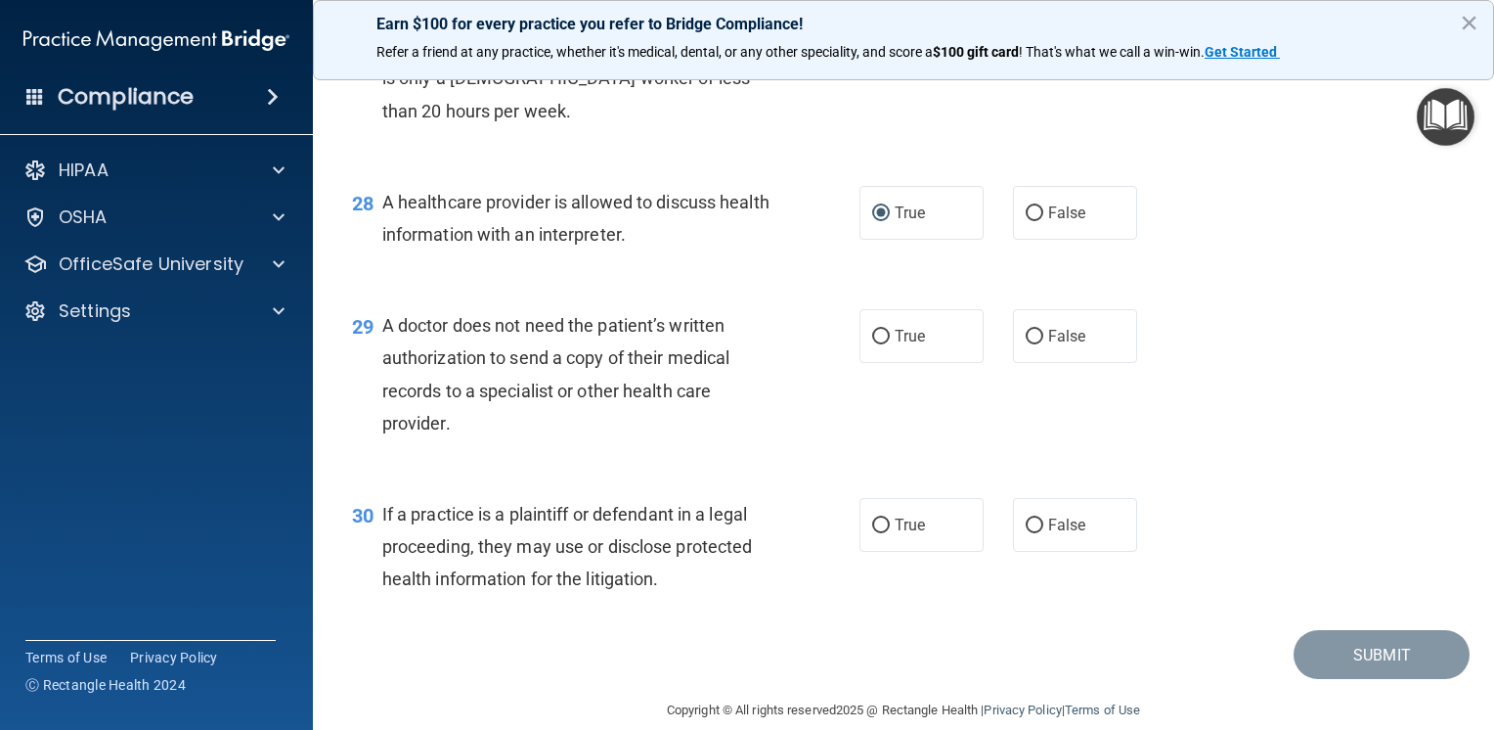
scroll to position [4695, 0]
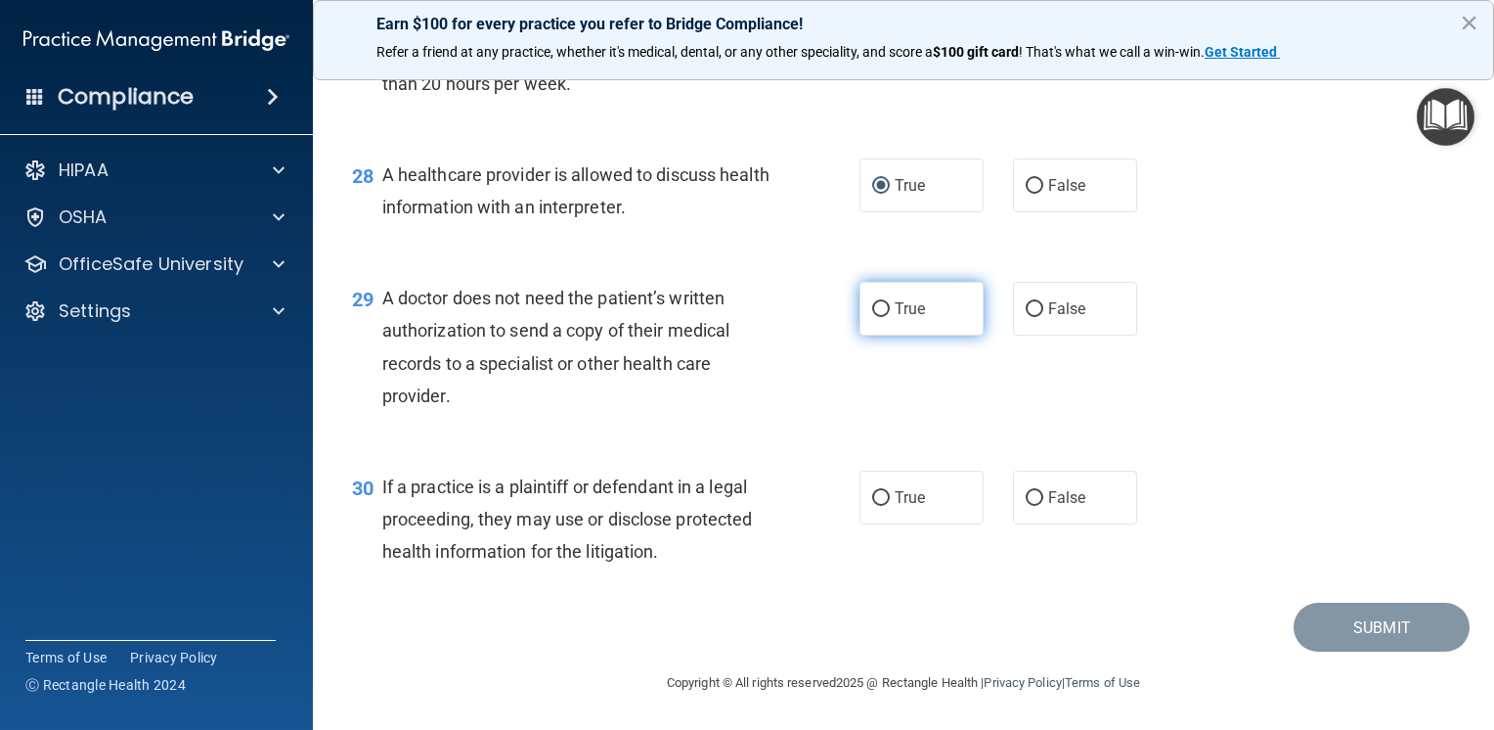
click at [923, 314] on label "True" at bounding box center [922, 309] width 124 height 54
click at [890, 314] on input "True" at bounding box center [881, 309] width 18 height 15
radio input "true"
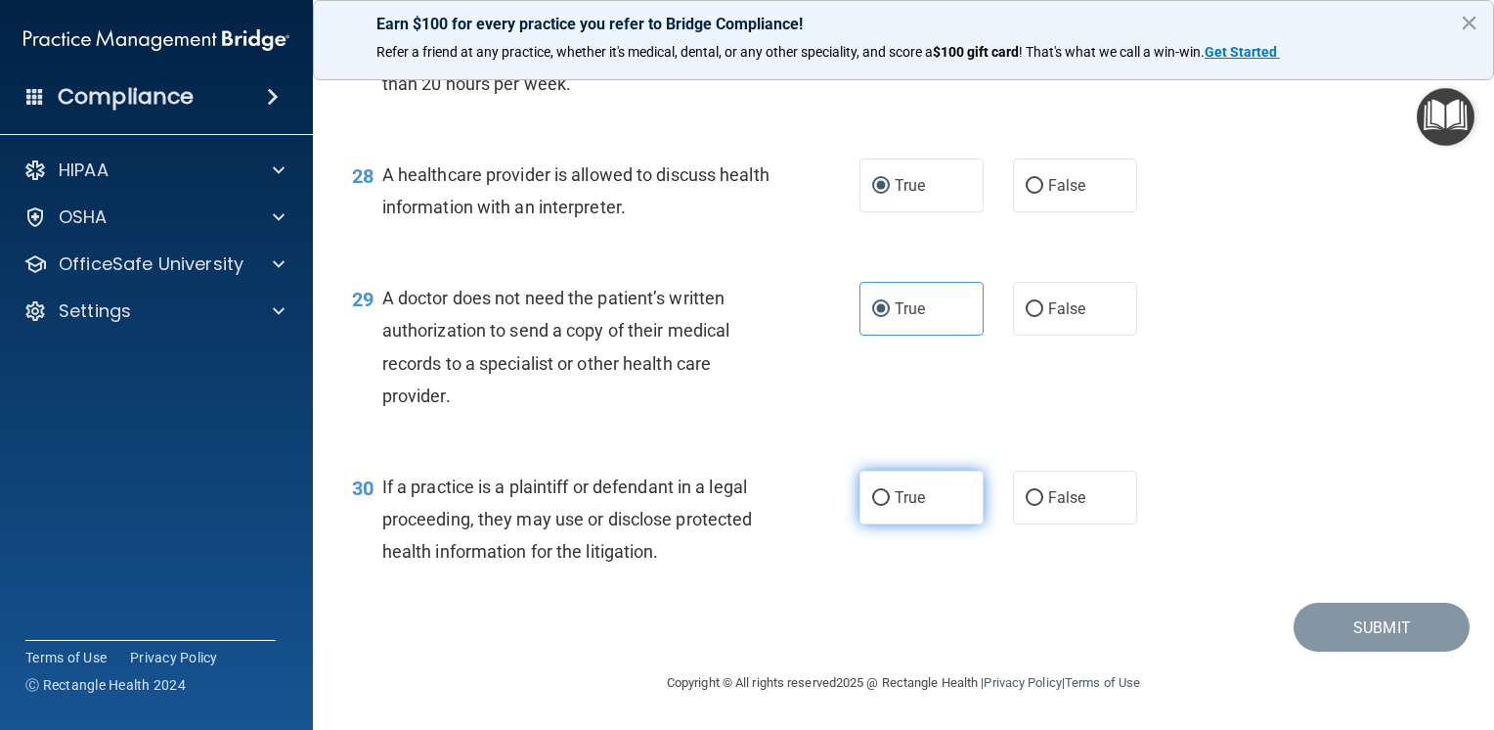
click at [880, 503] on input "True" at bounding box center [881, 498] width 18 height 15
radio input "true"
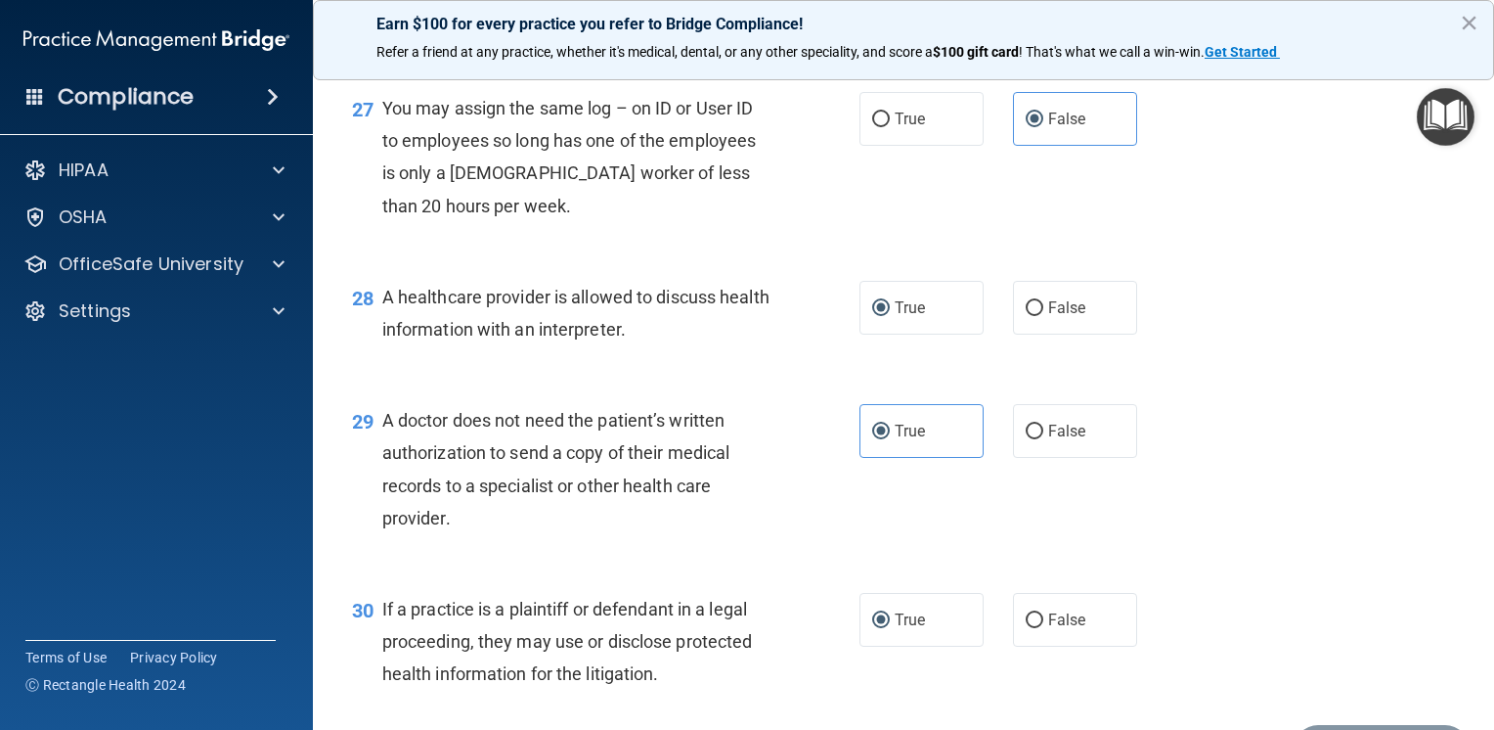
scroll to position [4700, 0]
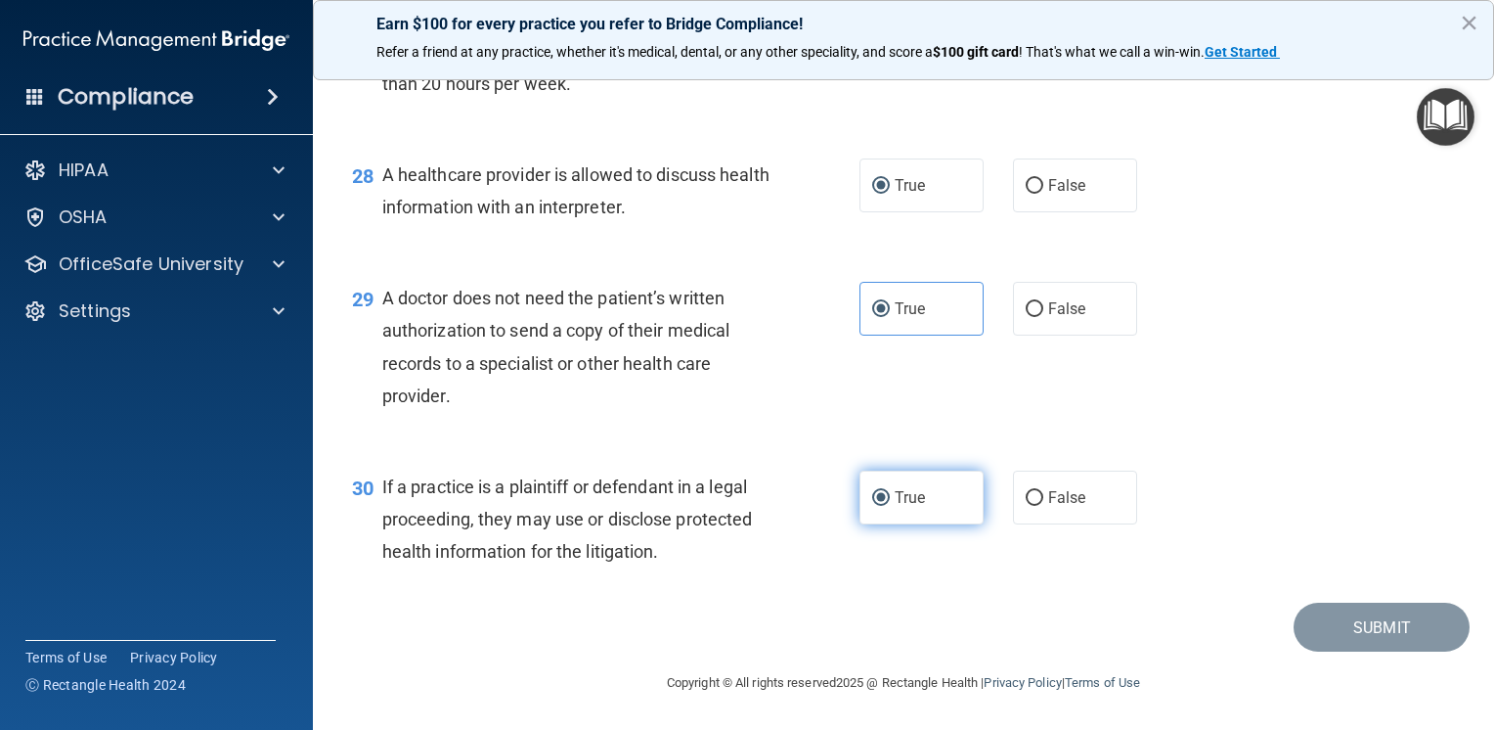
click at [939, 507] on label "True" at bounding box center [922, 497] width 124 height 54
click at [890, 506] on input "True" at bounding box center [881, 498] width 18 height 15
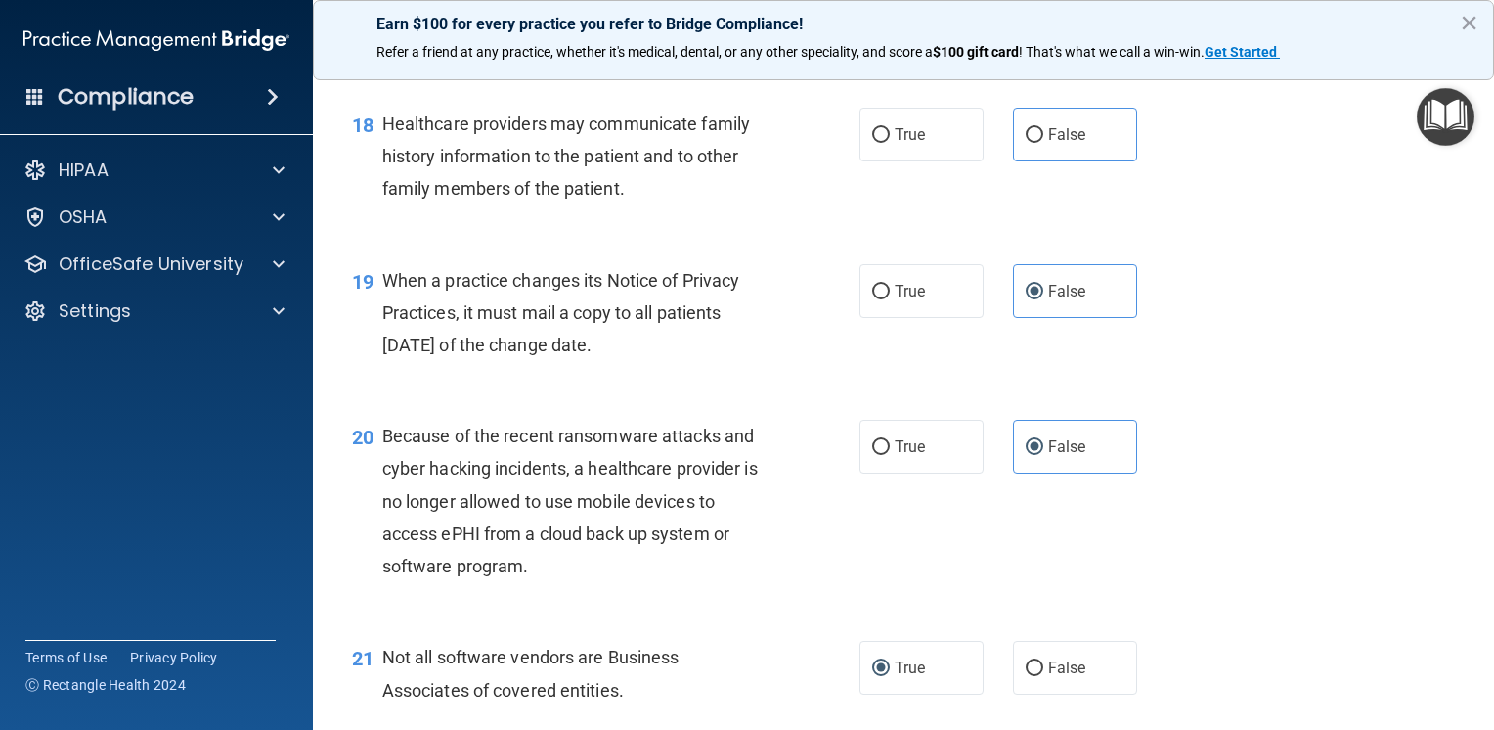
scroll to position [2939, 0]
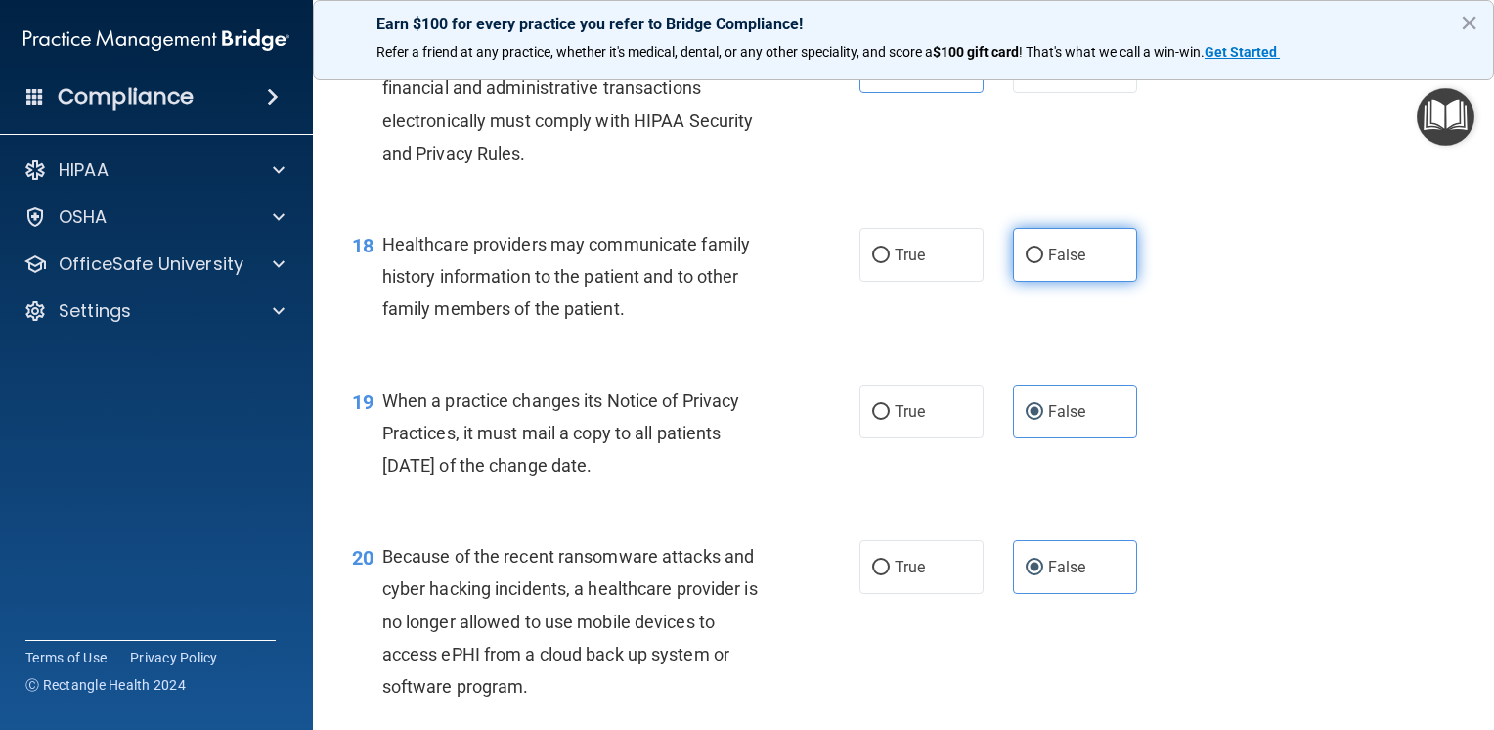
click at [1039, 282] on label "False" at bounding box center [1075, 255] width 124 height 54
click at [1039, 263] on input "False" at bounding box center [1035, 255] width 18 height 15
radio input "true"
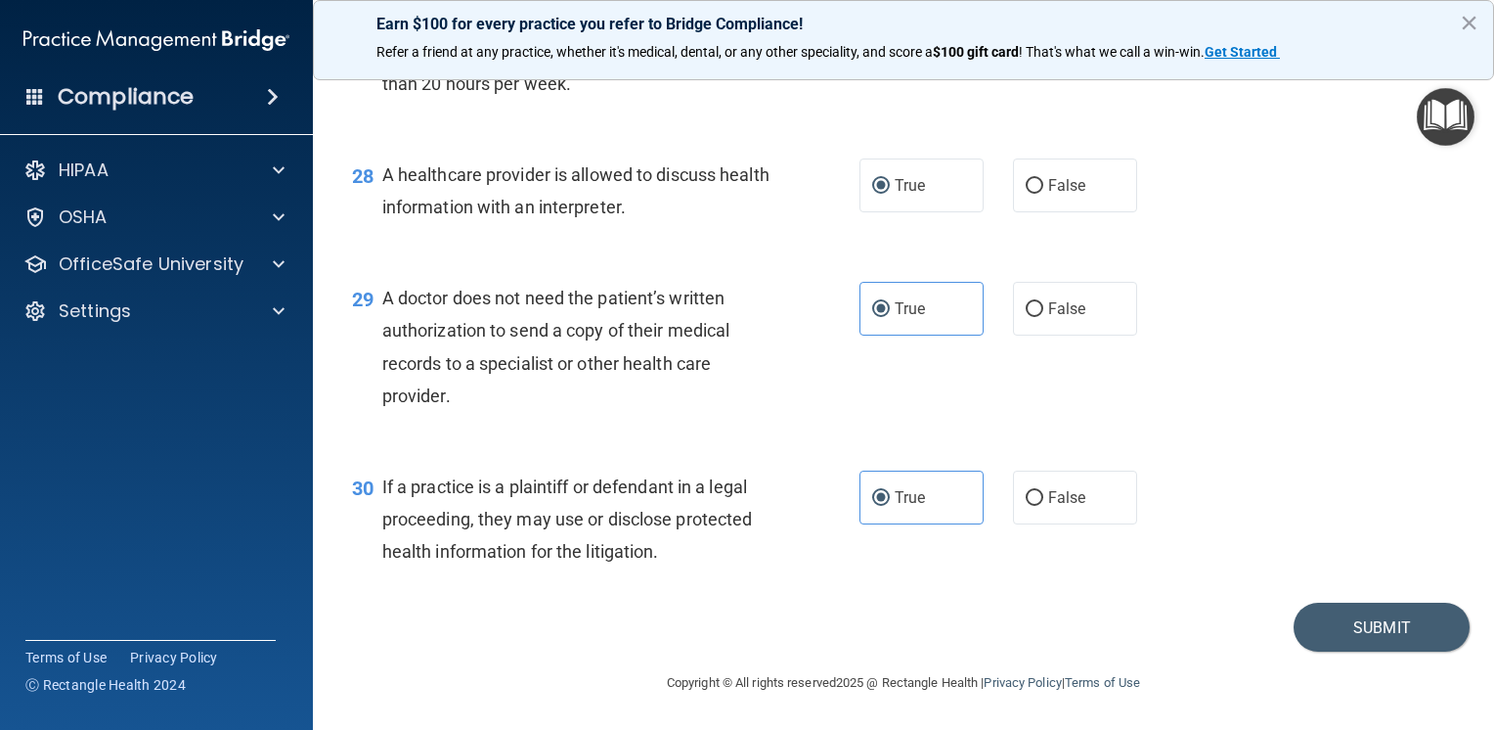
scroll to position [4700, 0]
click at [1364, 624] on button "Submit" at bounding box center [1382, 627] width 176 height 50
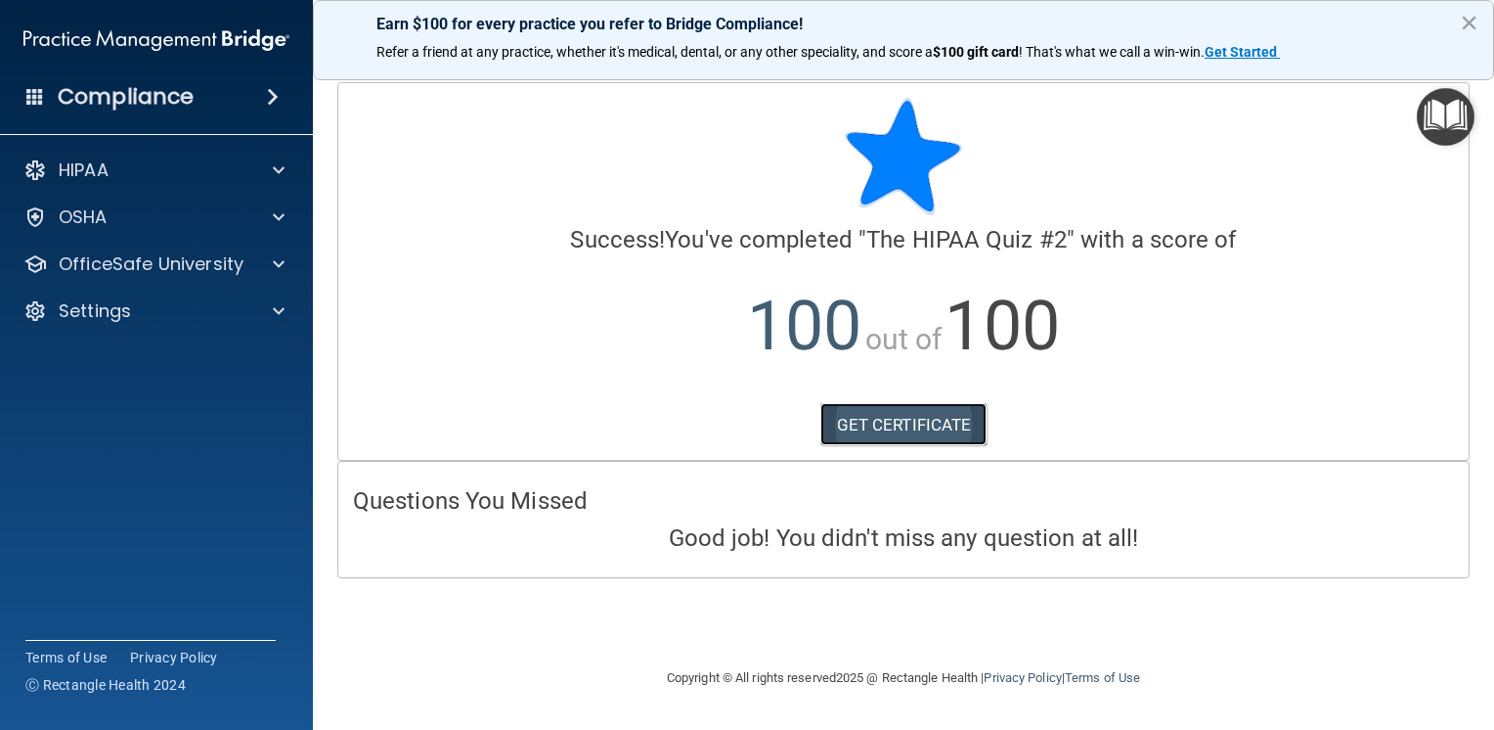
click at [986, 439] on link "GET CERTIFICATE" at bounding box center [904, 424] width 167 height 43
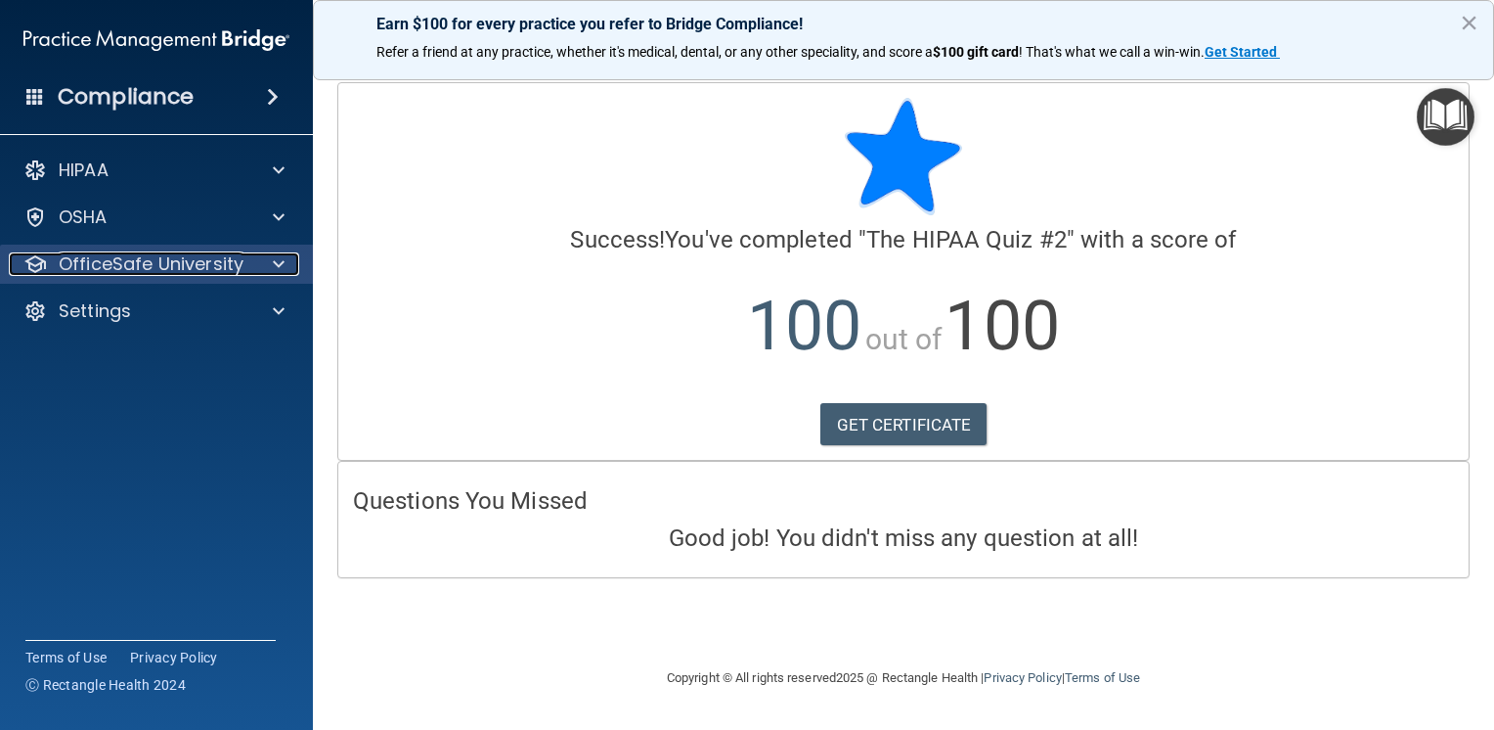
click at [291, 271] on div at bounding box center [275, 263] width 49 height 23
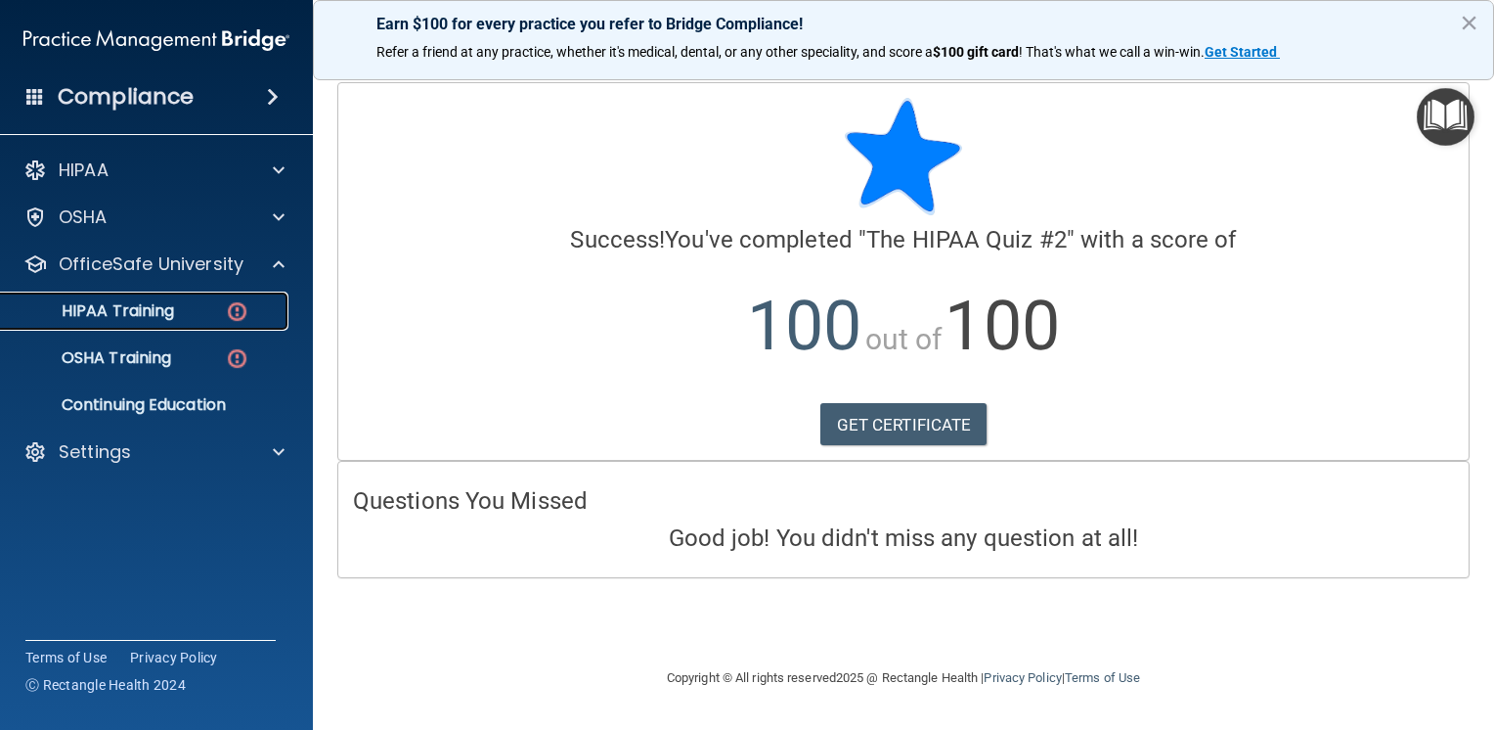
click at [185, 316] on div "HIPAA Training" at bounding box center [146, 311] width 267 height 20
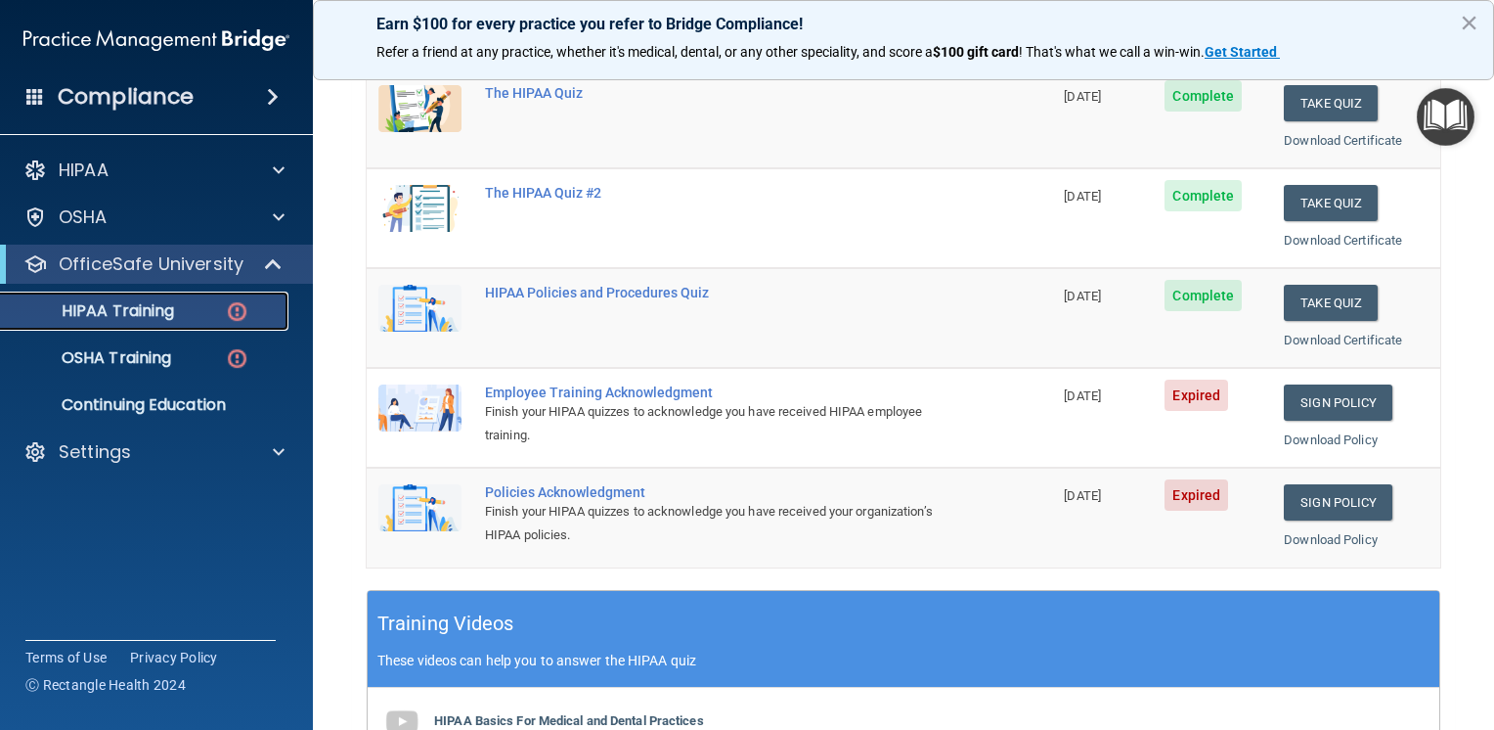
scroll to position [293, 0]
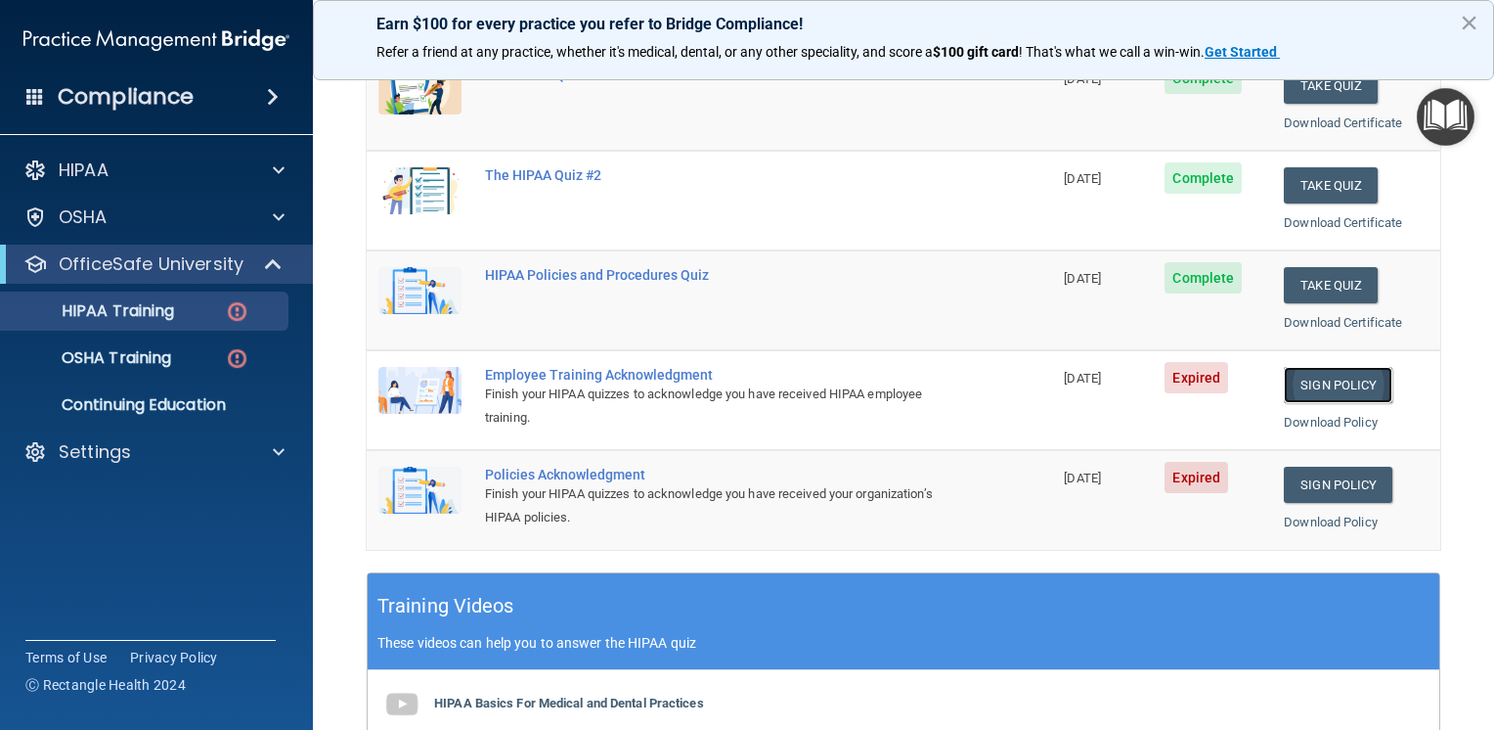
click at [1311, 378] on link "Sign Policy" at bounding box center [1338, 385] width 109 height 36
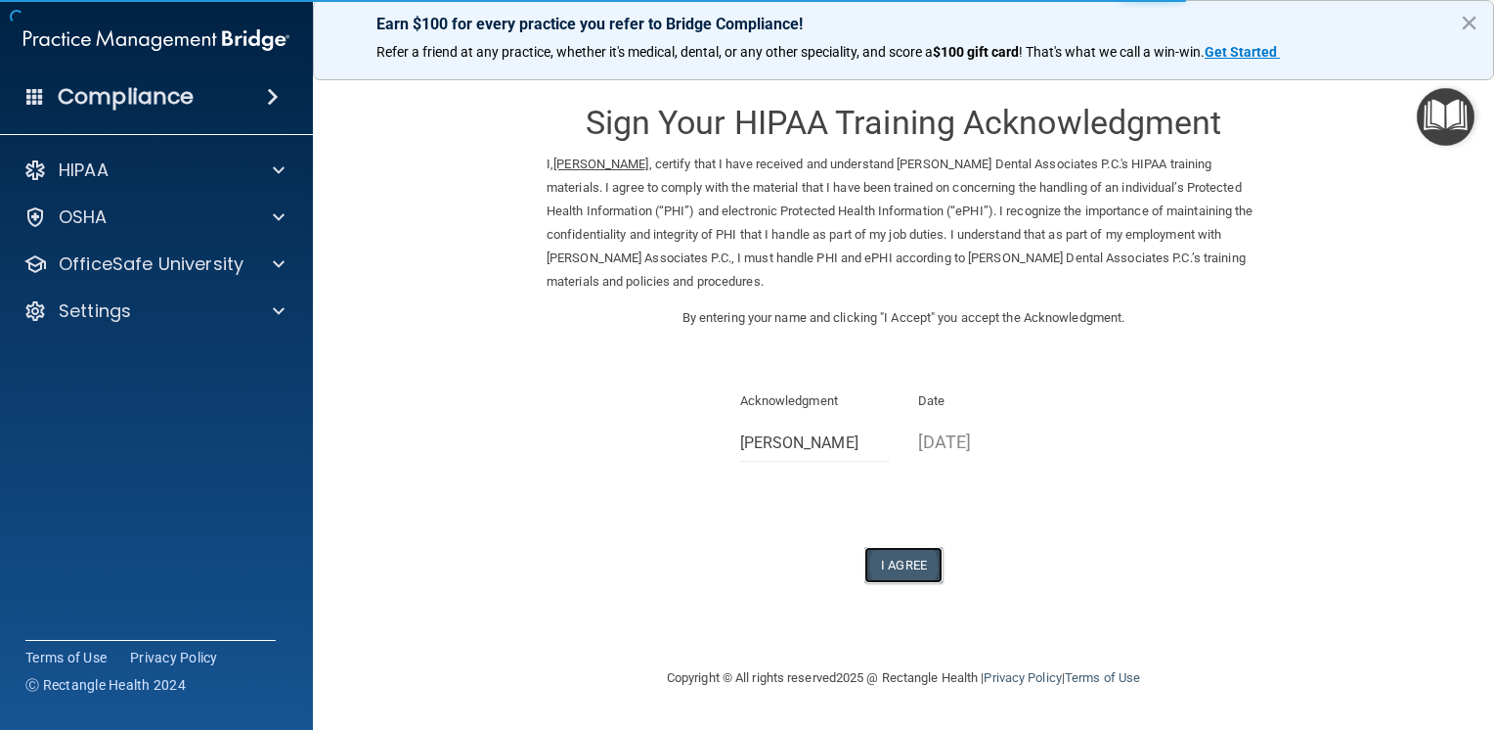
click at [903, 573] on button "I Agree" at bounding box center [904, 565] width 78 height 36
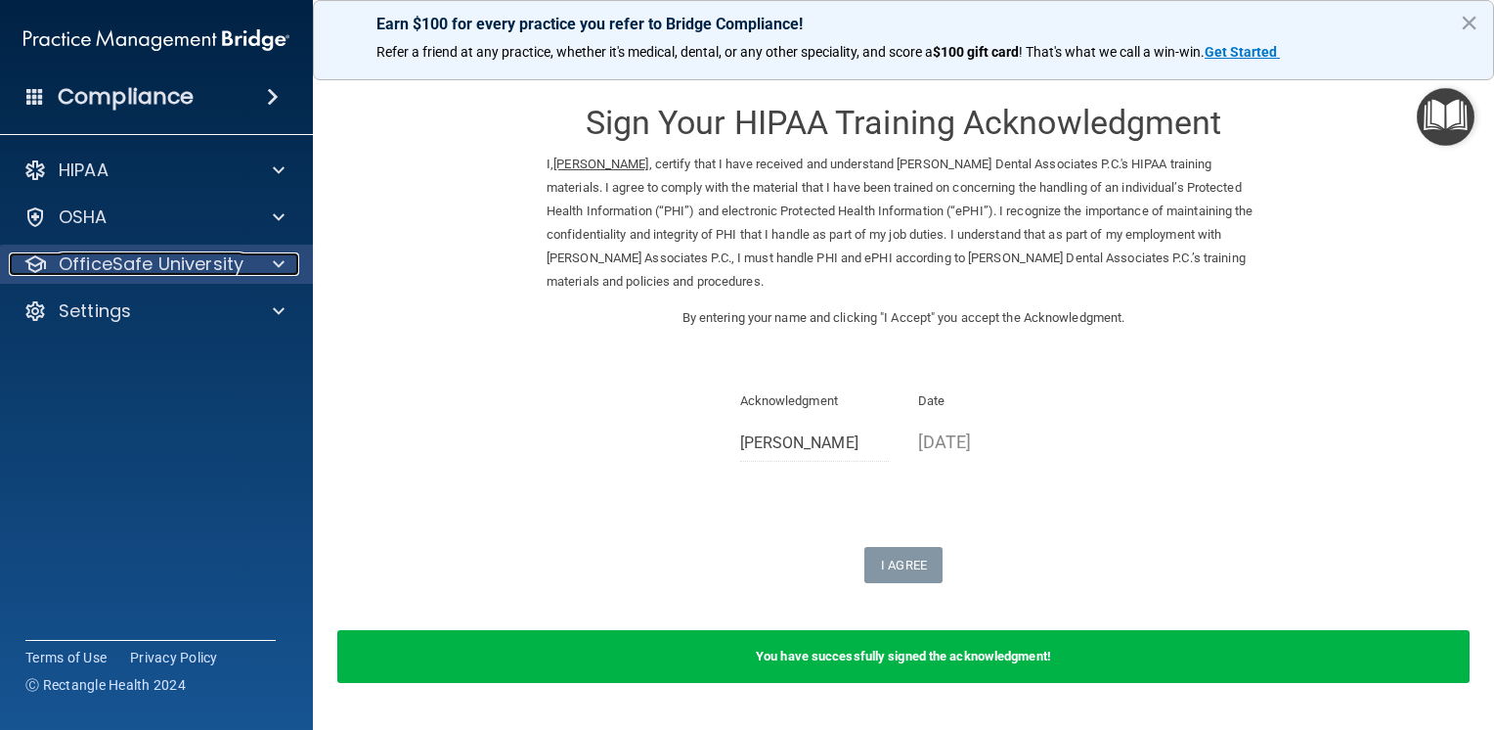
click at [280, 264] on span at bounding box center [279, 263] width 12 height 23
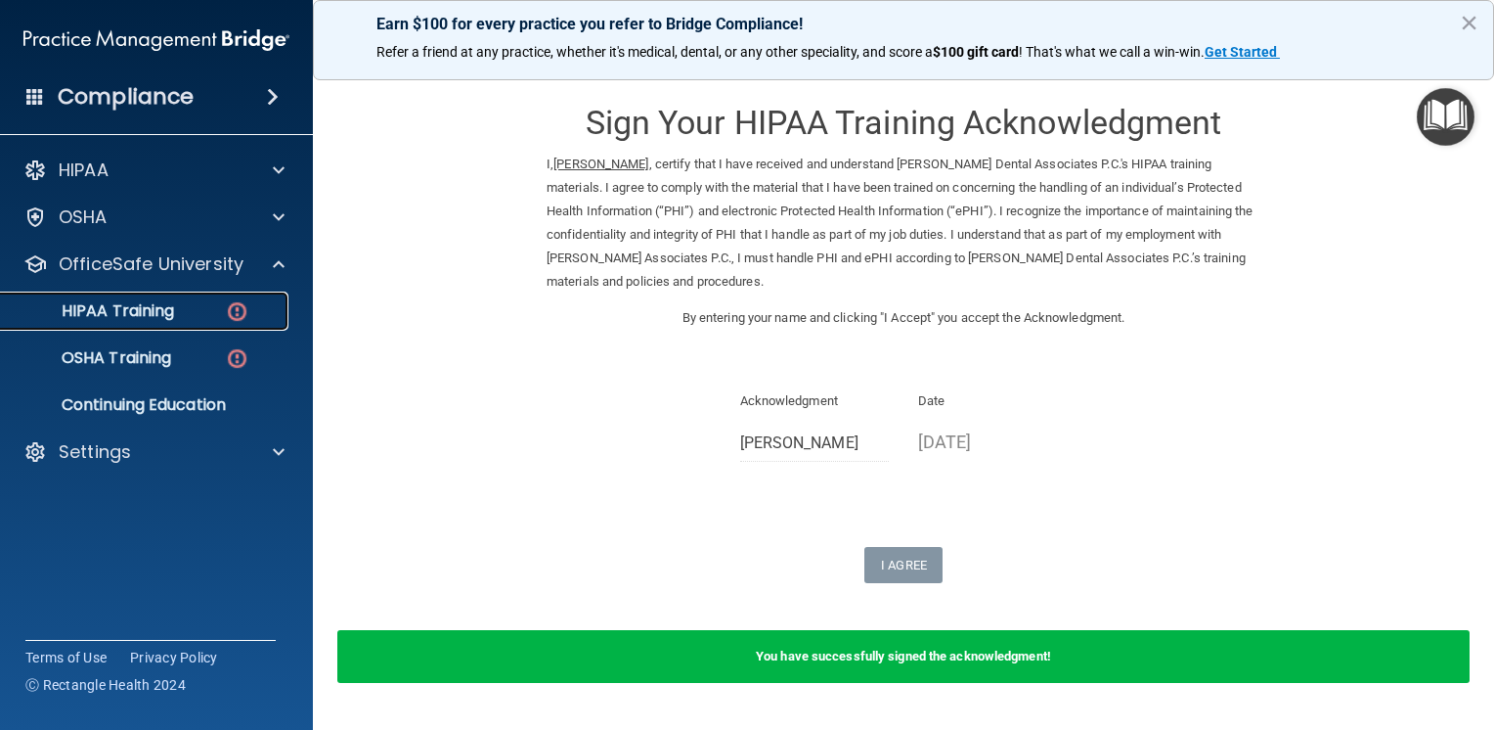
click at [184, 313] on div "HIPAA Training" at bounding box center [146, 311] width 267 height 20
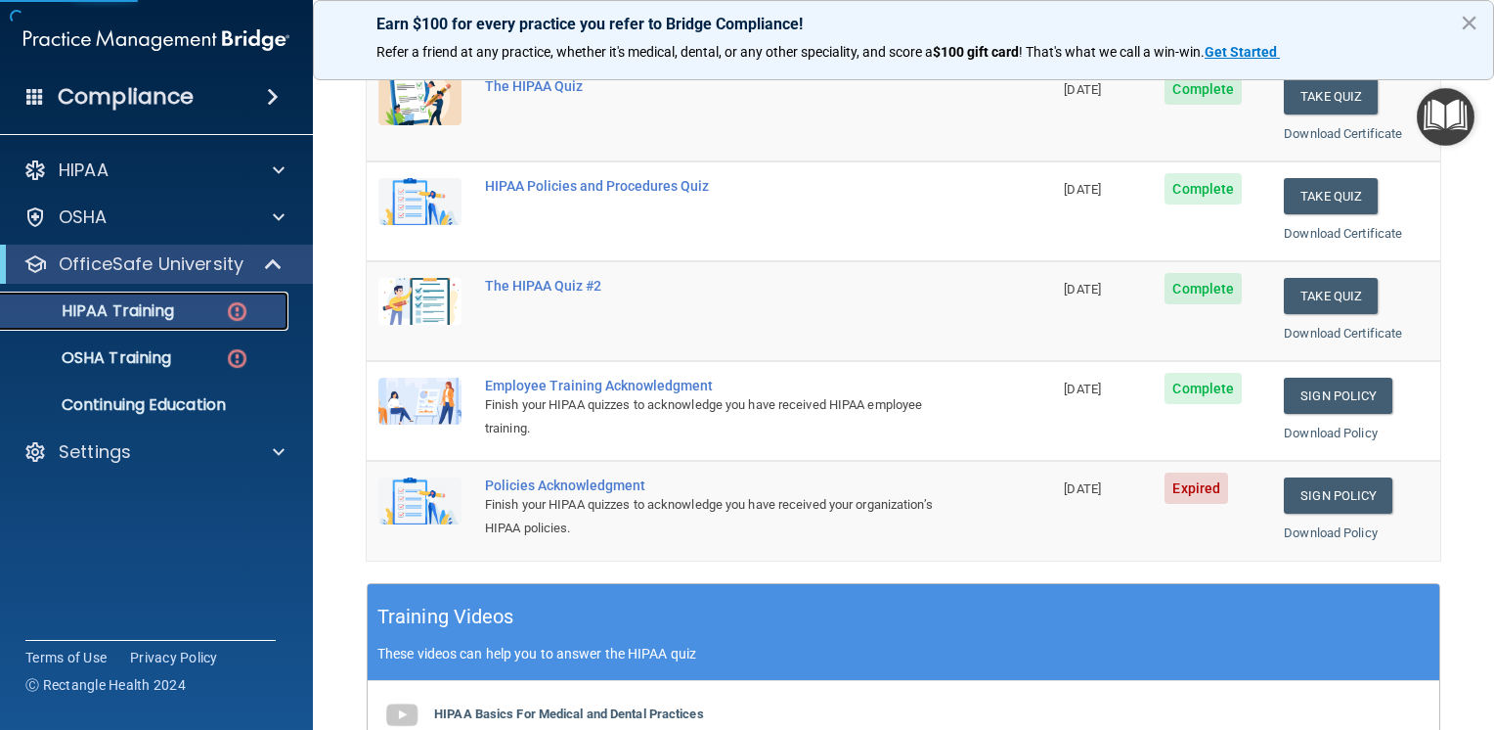
scroll to position [293, 0]
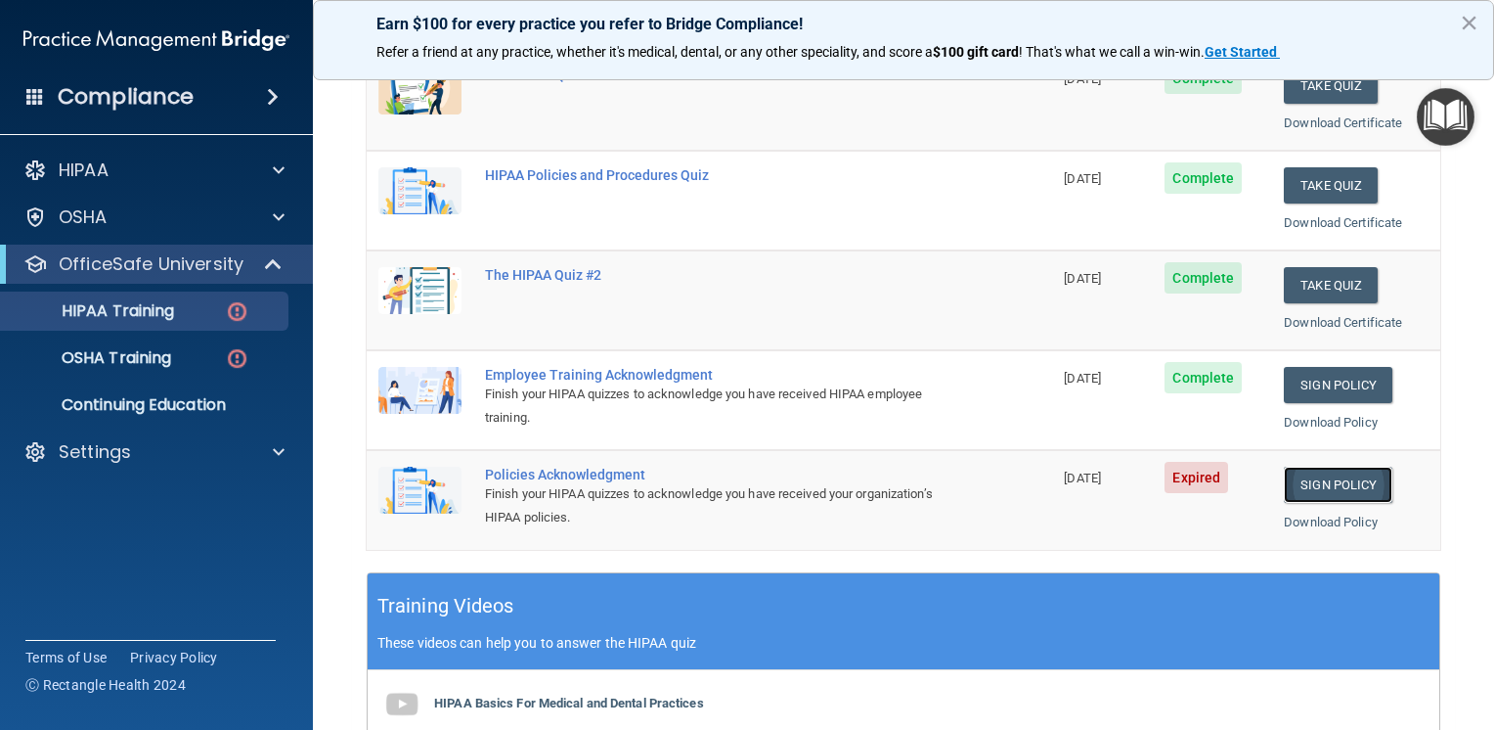
click at [1334, 483] on link "Sign Policy" at bounding box center [1338, 485] width 109 height 36
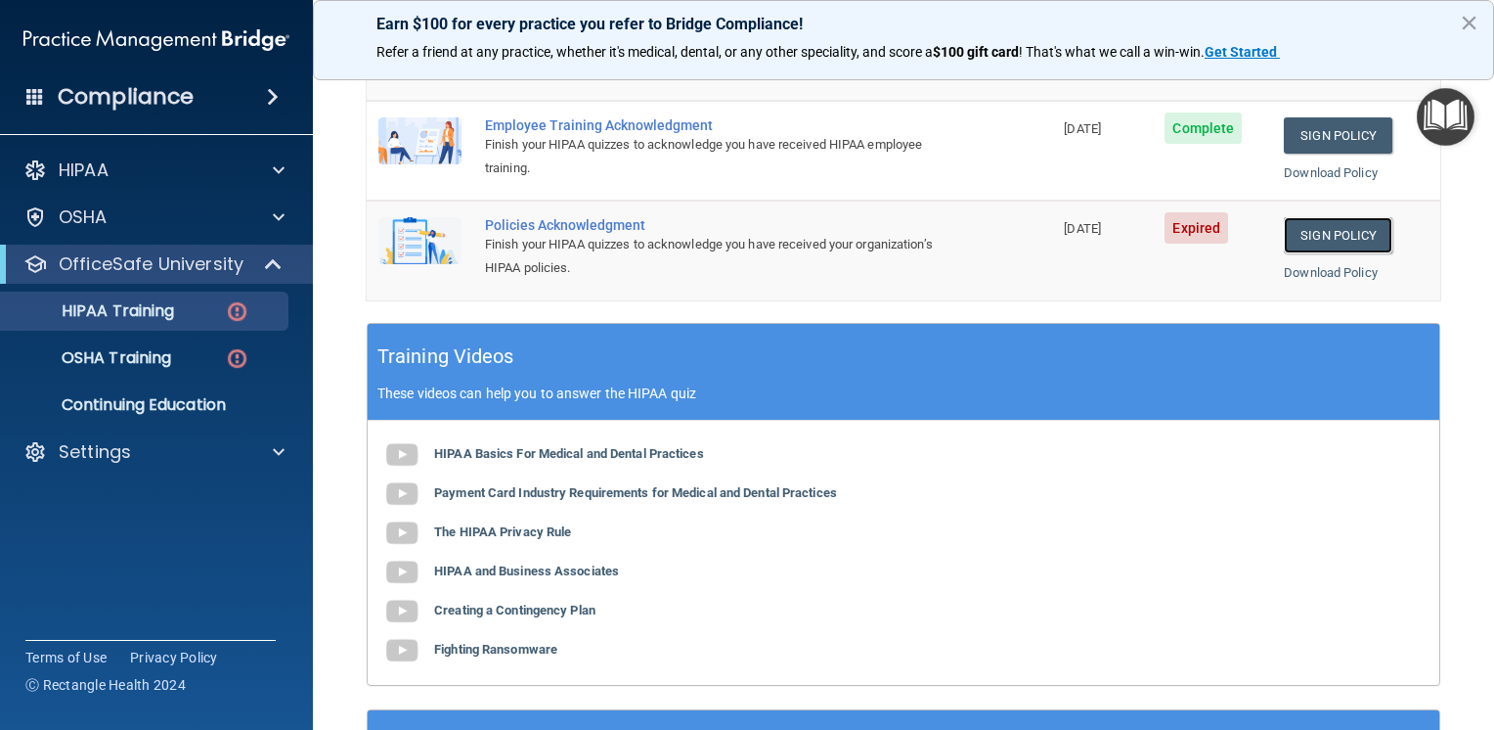
scroll to position [445, 0]
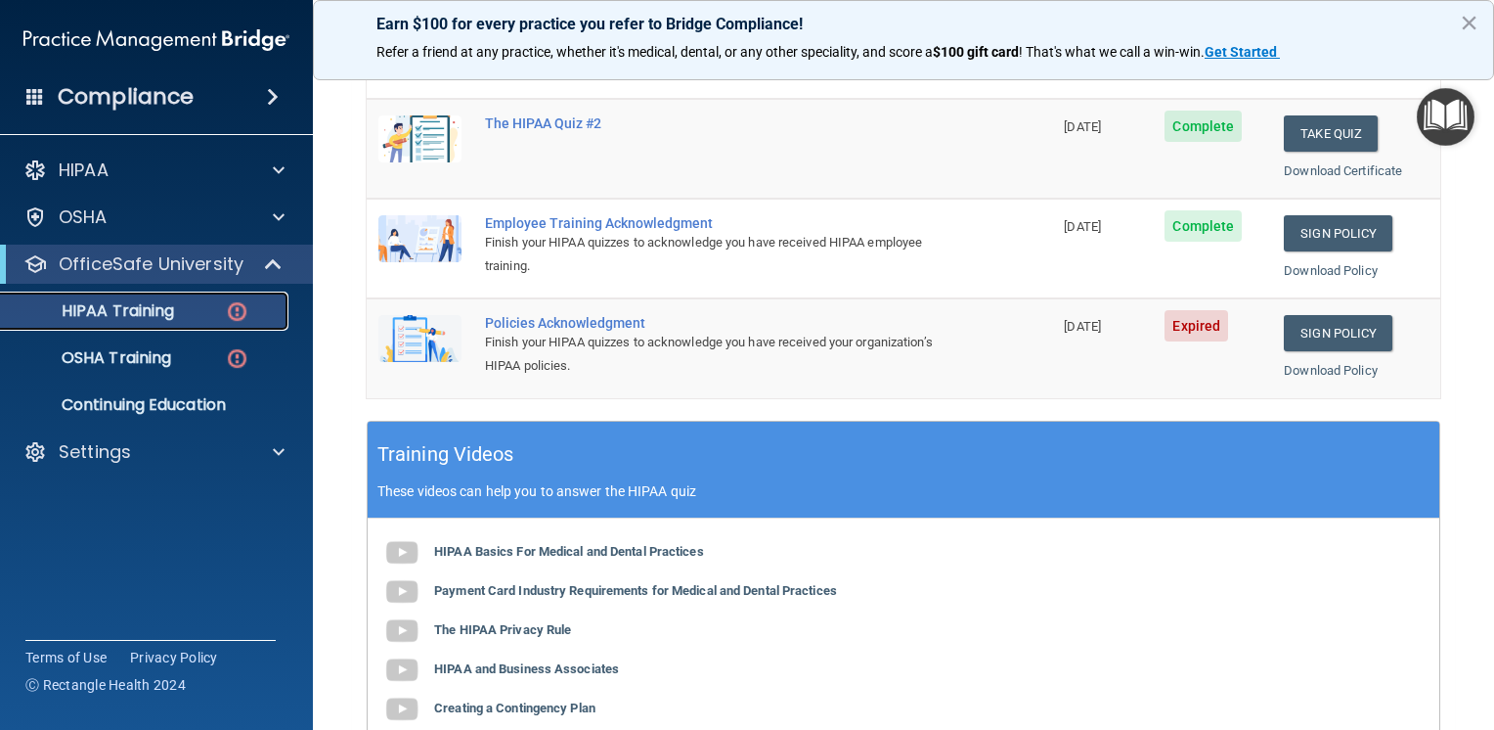
click at [122, 311] on p "HIPAA Training" at bounding box center [93, 311] width 161 height 20
click at [156, 311] on p "HIPAA Training" at bounding box center [93, 311] width 161 height 20
click at [135, 364] on p "OSHA Training" at bounding box center [92, 358] width 158 height 20
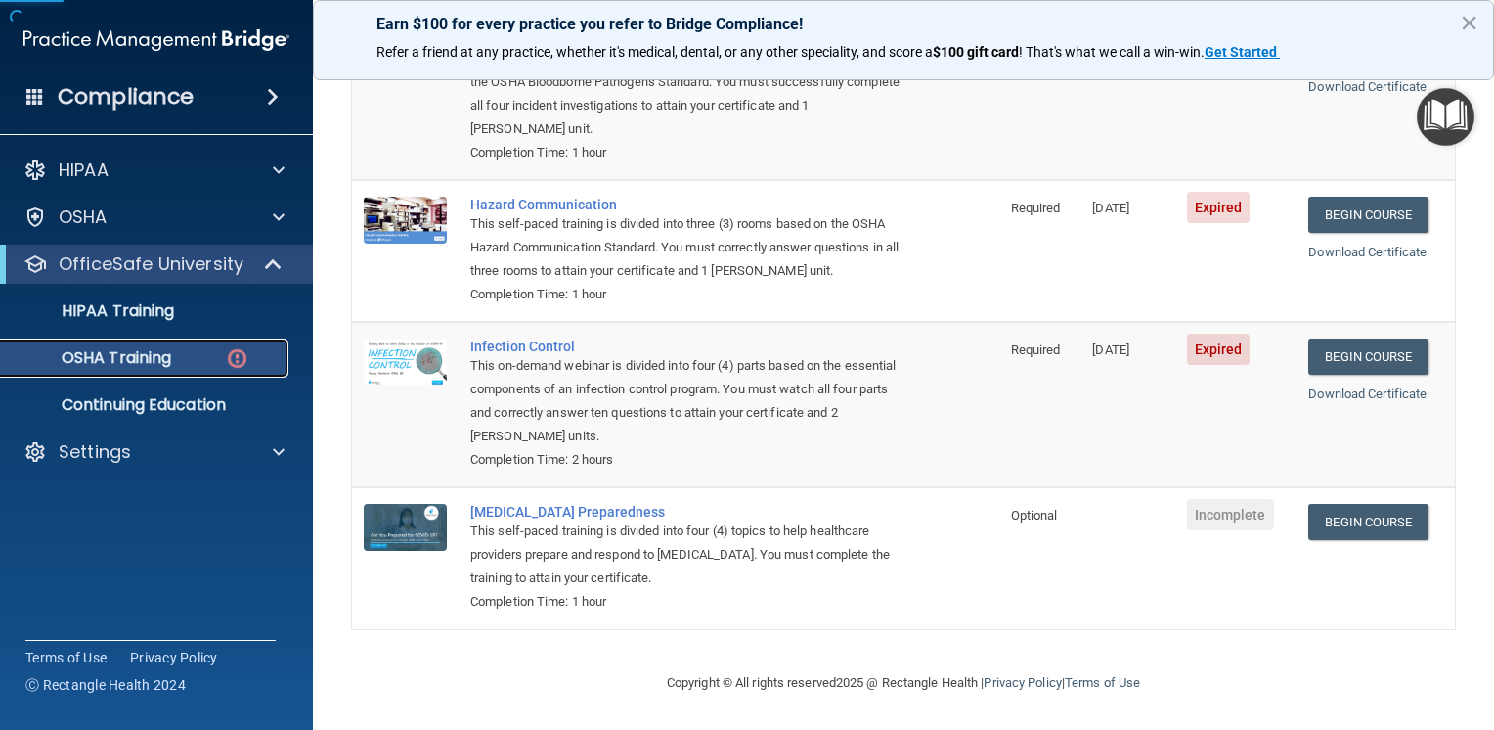
scroll to position [286, 0]
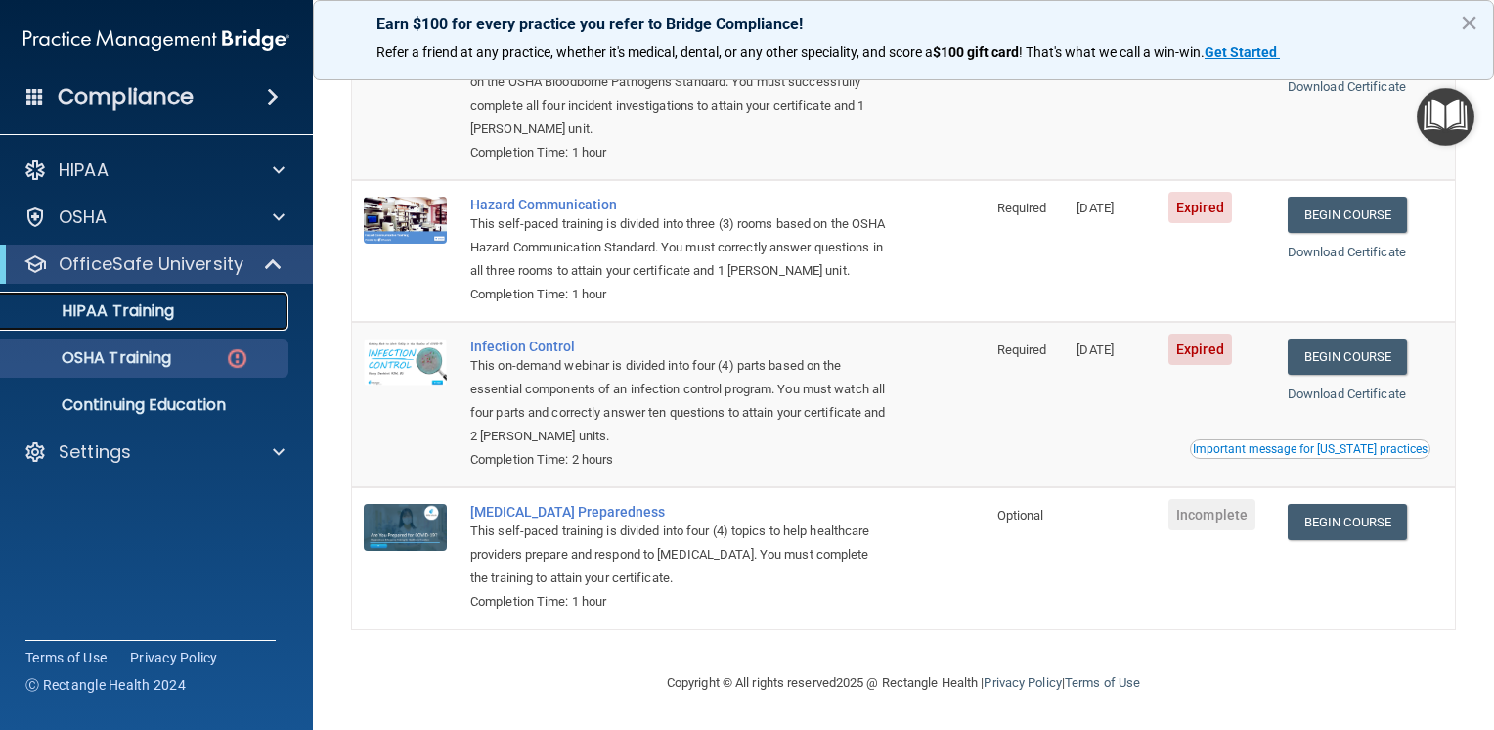
click at [99, 312] on p "HIPAA Training" at bounding box center [93, 311] width 161 height 20
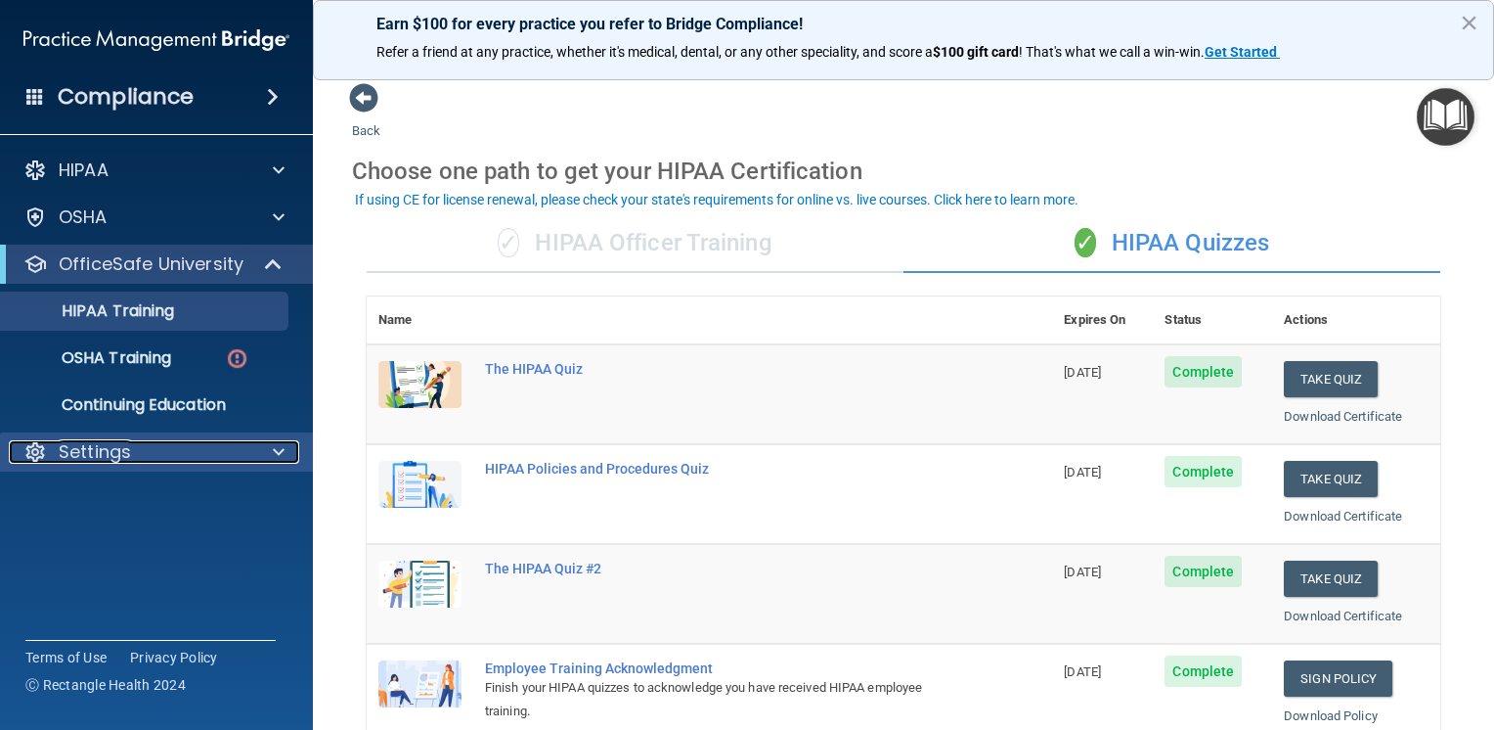
click at [290, 460] on div at bounding box center [275, 451] width 49 height 23
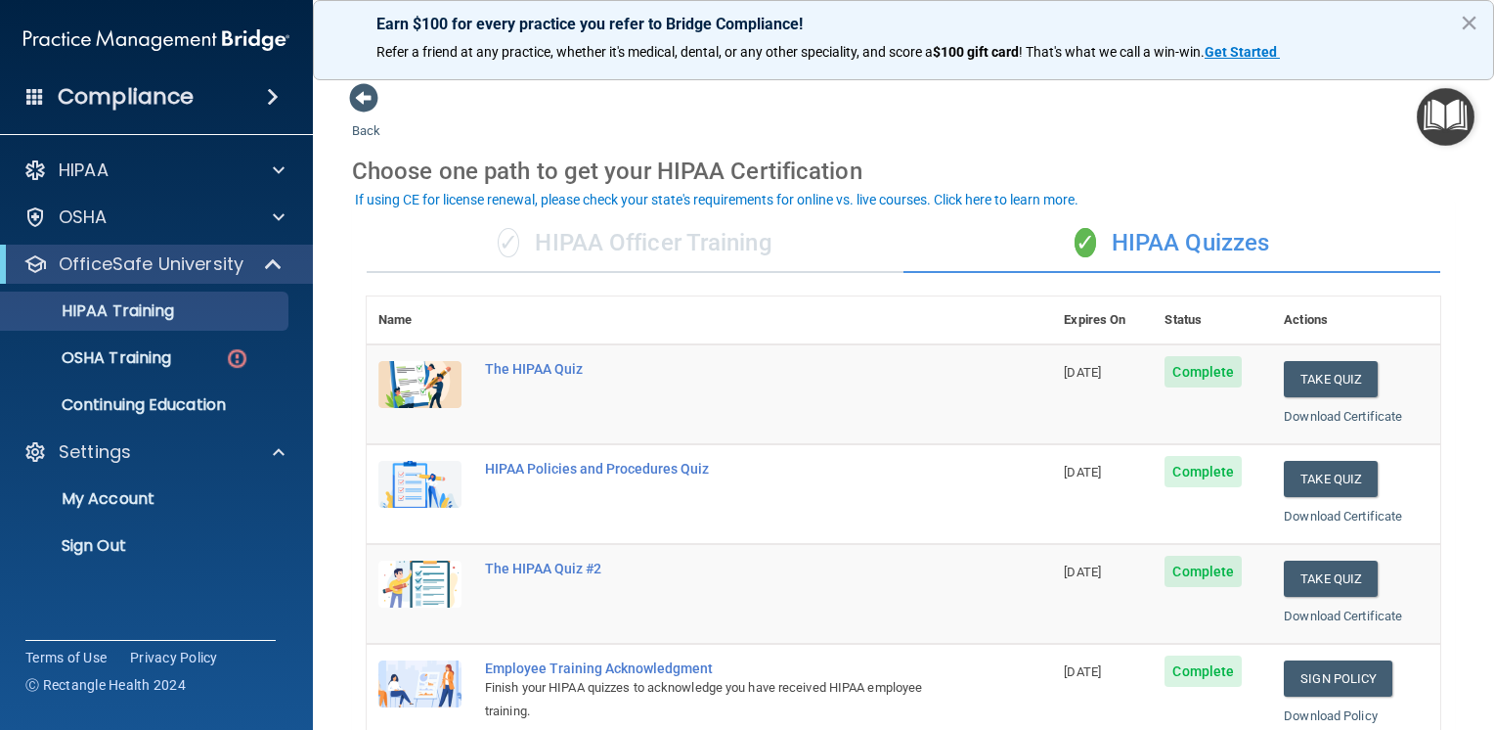
click at [93, 565] on div "HIPAA Documents and Policies Report an Incident Business Associates Emergency P…" at bounding box center [157, 362] width 314 height 438
click at [88, 550] on p "Sign Out" at bounding box center [146, 546] width 267 height 20
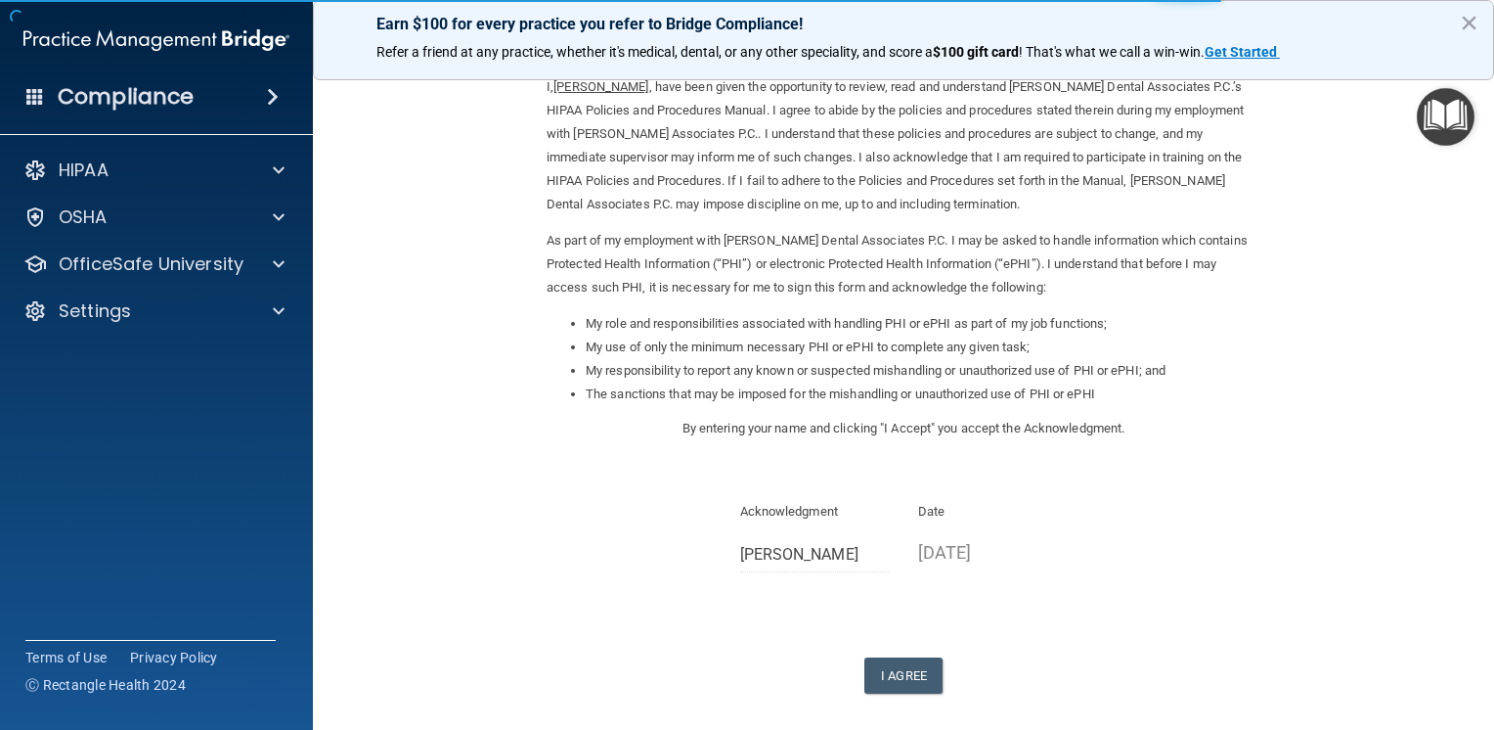
scroll to position [165, 0]
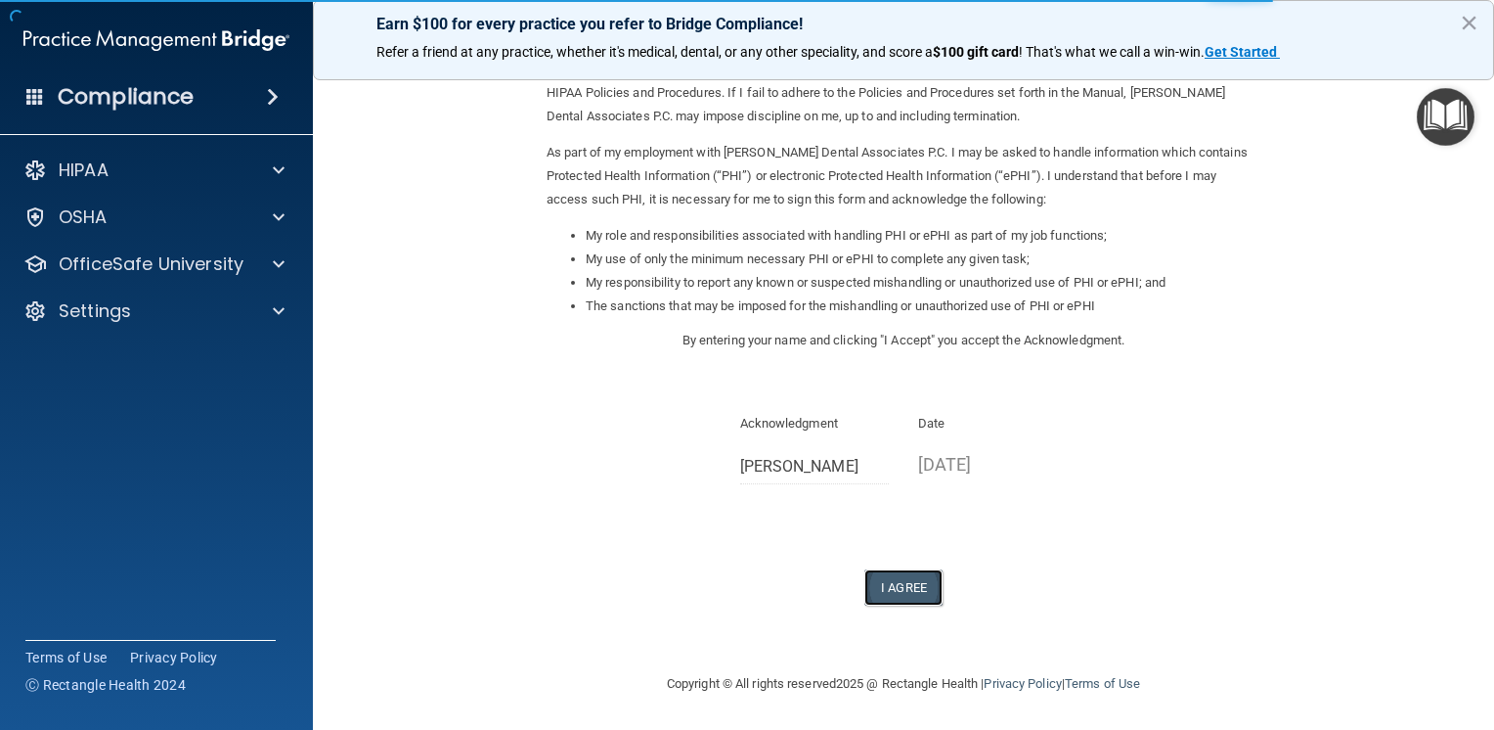
click at [895, 585] on button "I Agree" at bounding box center [904, 587] width 78 height 36
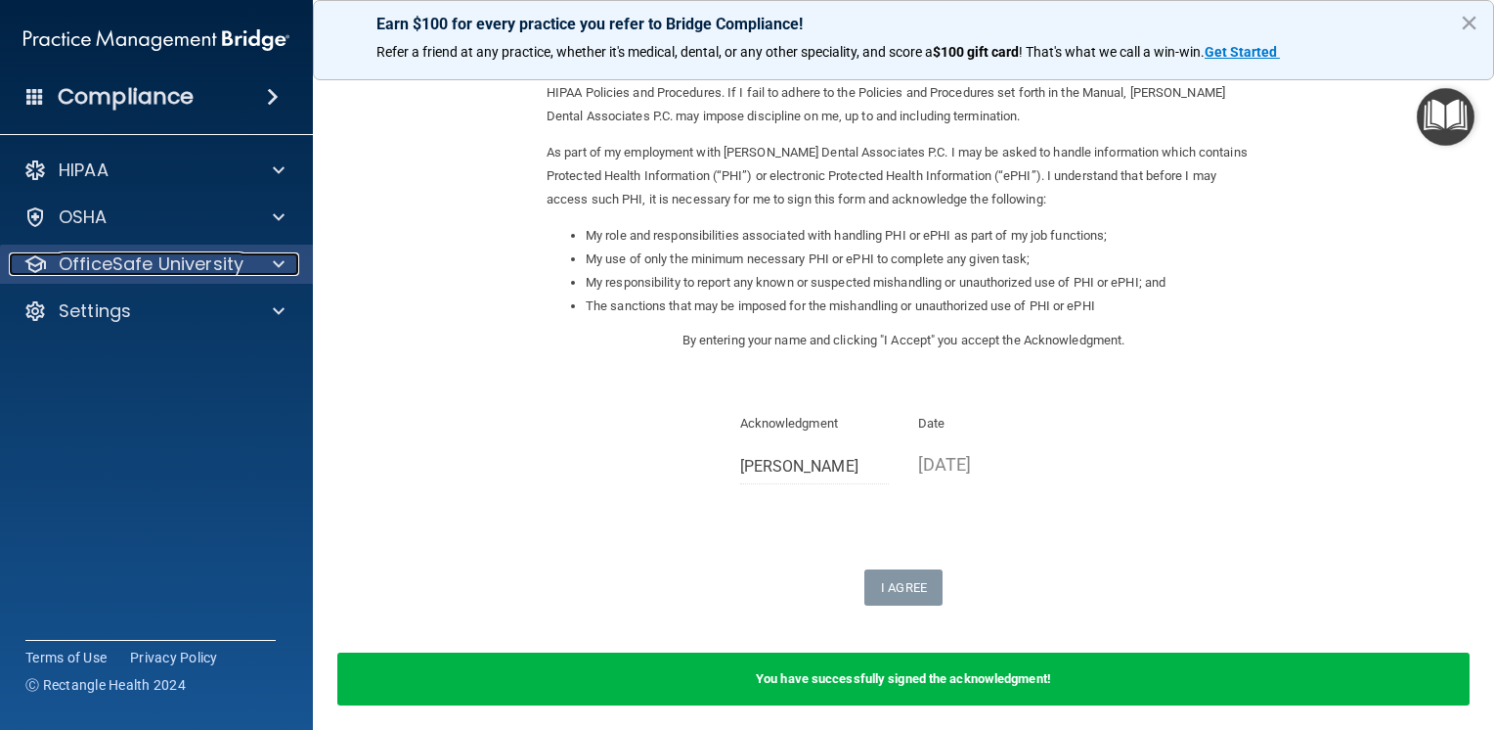
click at [280, 268] on span at bounding box center [279, 263] width 12 height 23
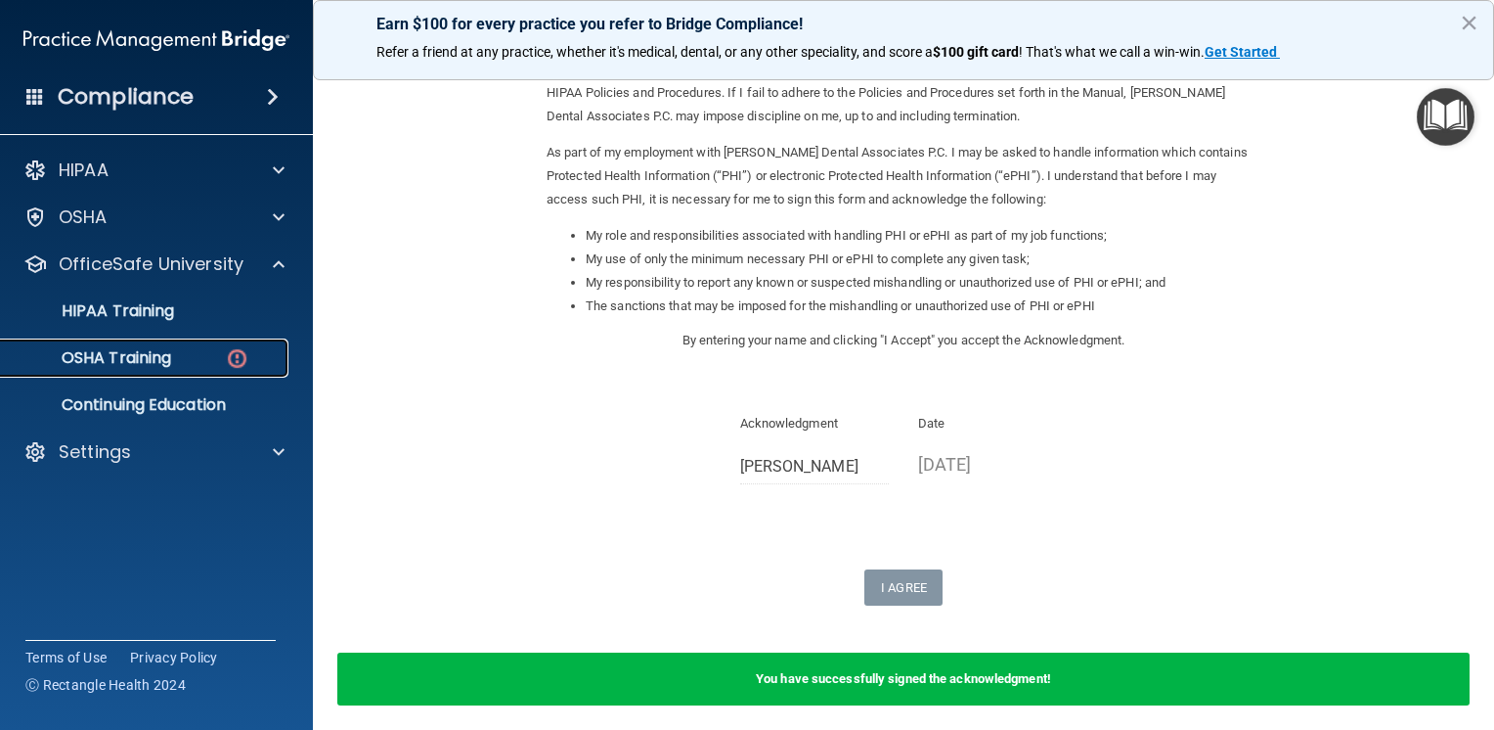
click at [165, 366] on p "OSHA Training" at bounding box center [92, 358] width 158 height 20
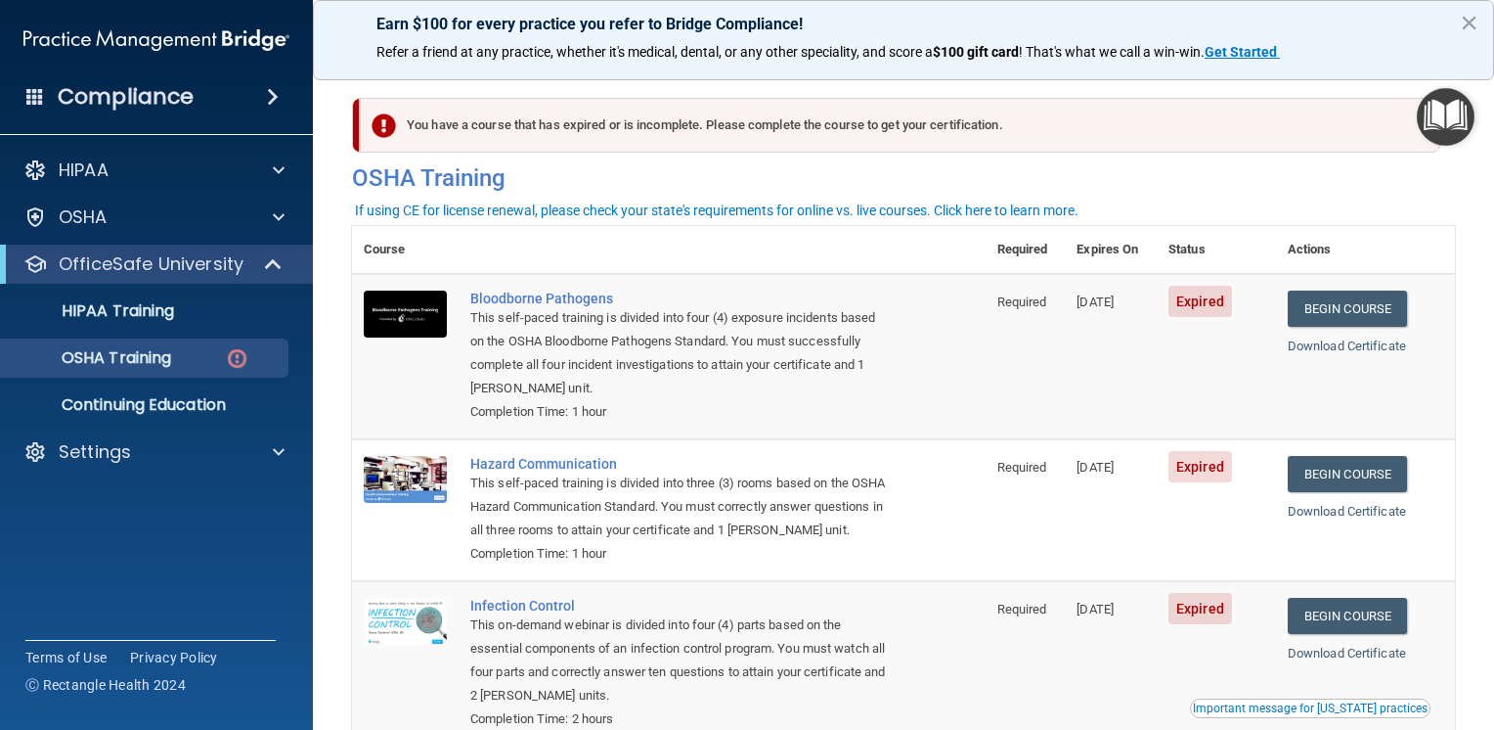
click at [206, 100] on div "Compliance" at bounding box center [156, 96] width 313 height 43
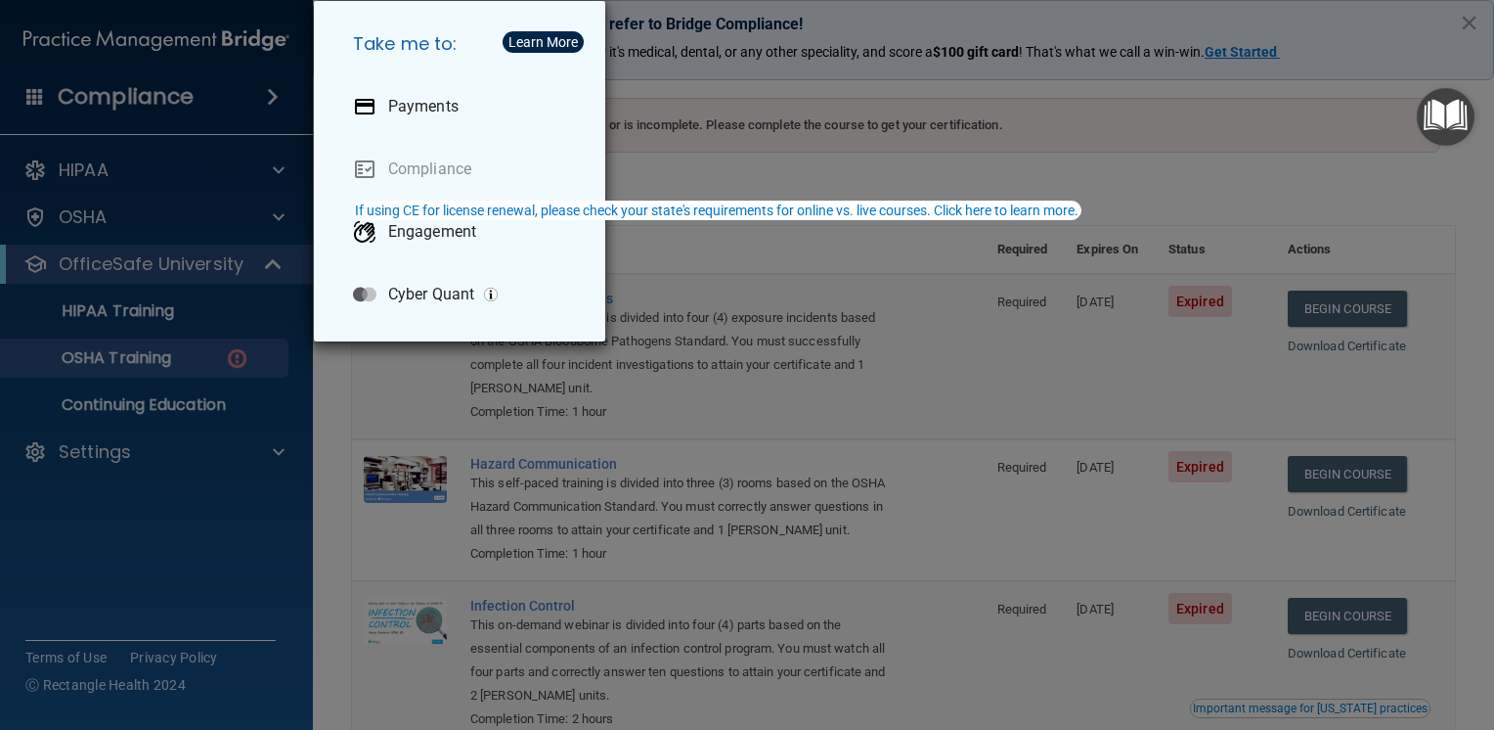
click at [161, 116] on div "Take me to: Payments Compliance Engagement Cyber Quant" at bounding box center [747, 365] width 1494 height 730
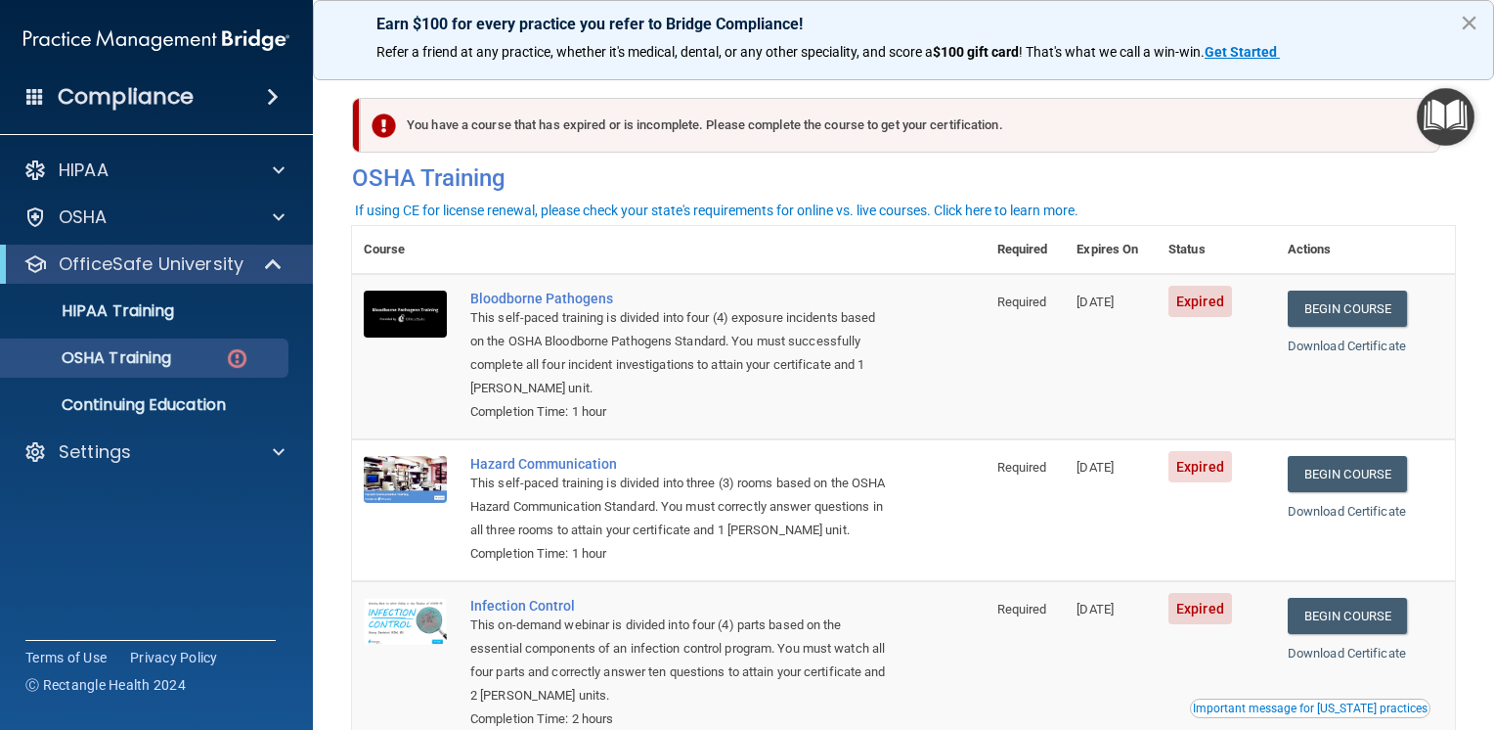
click at [1475, 23] on button "×" at bounding box center [1469, 22] width 19 height 31
